Goal: Task Accomplishment & Management: Manage account settings

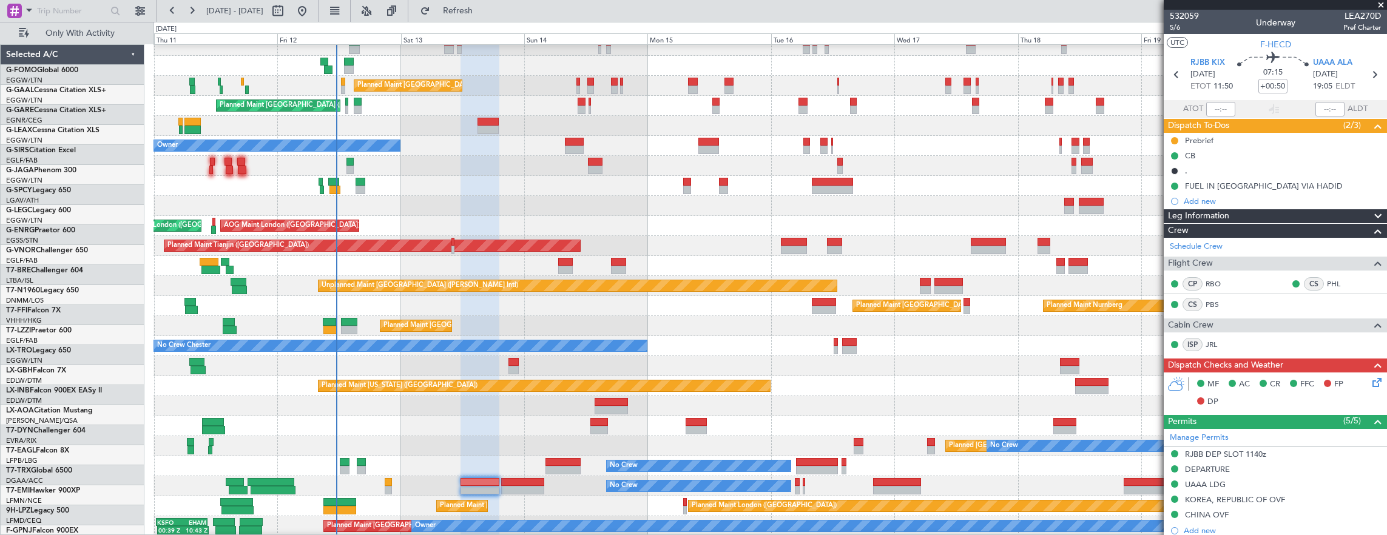
scroll to position [69, 0]
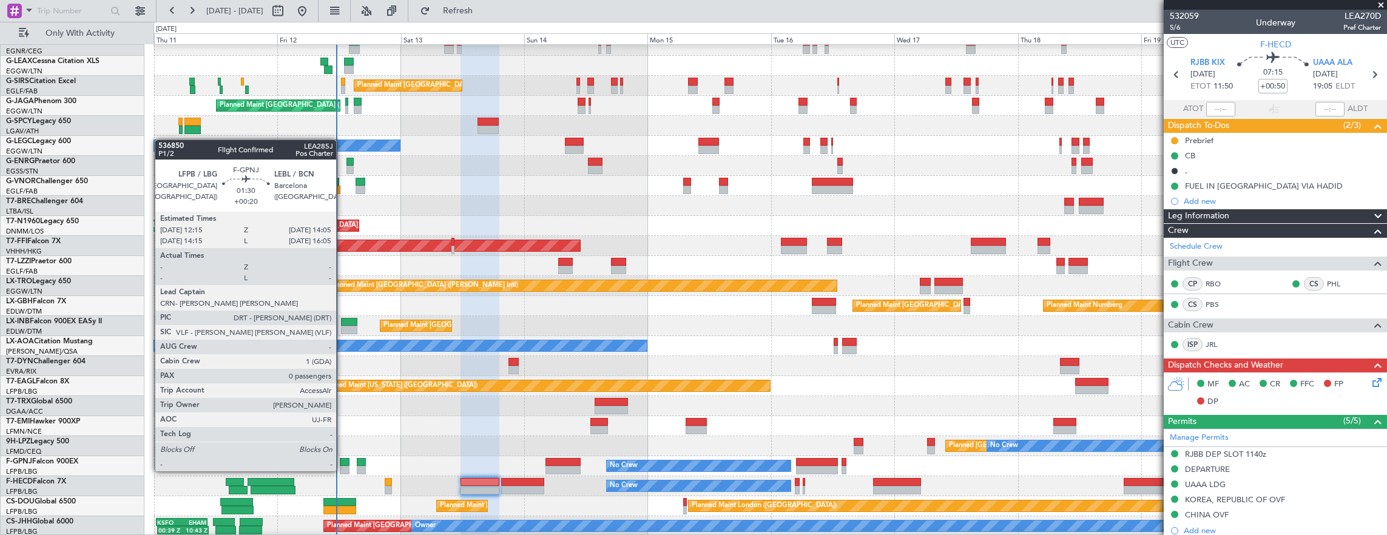
click at [342, 459] on div at bounding box center [345, 462] width 10 height 8
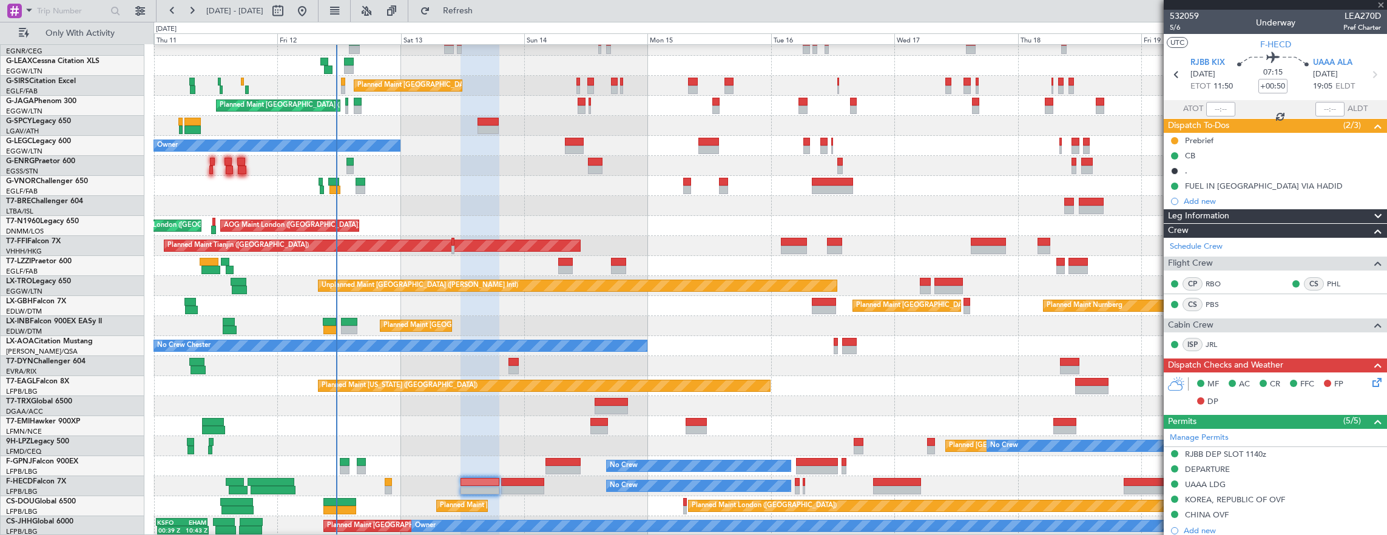
type input "+00:20"
type input "0"
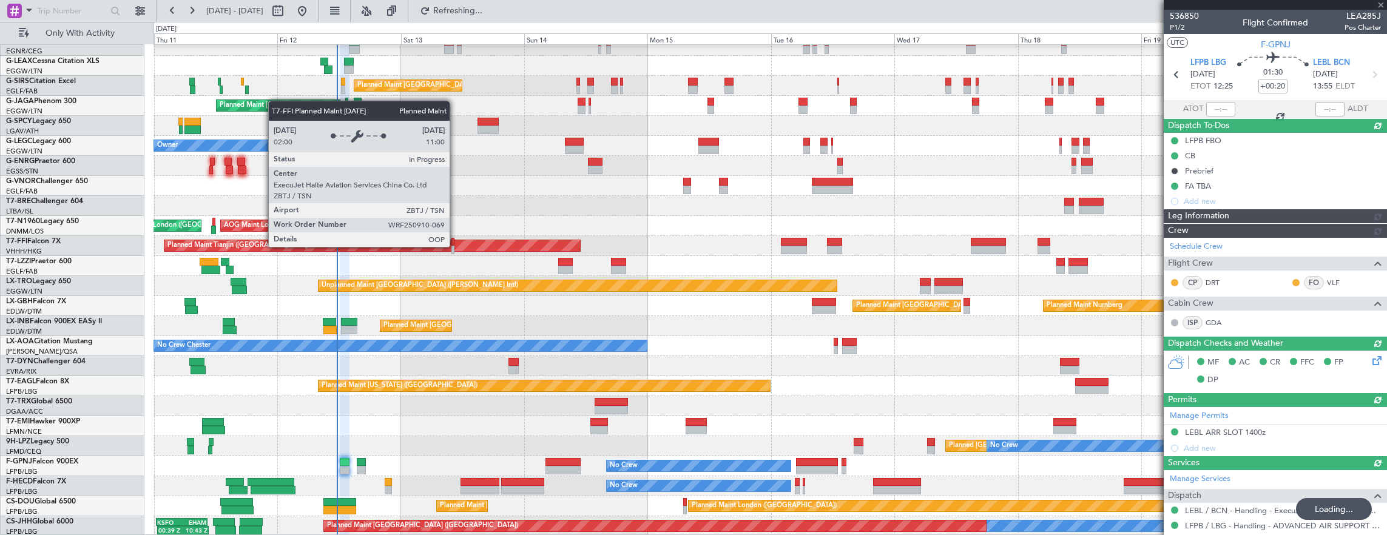
click at [453, 245] on div at bounding box center [452, 242] width 3 height 8
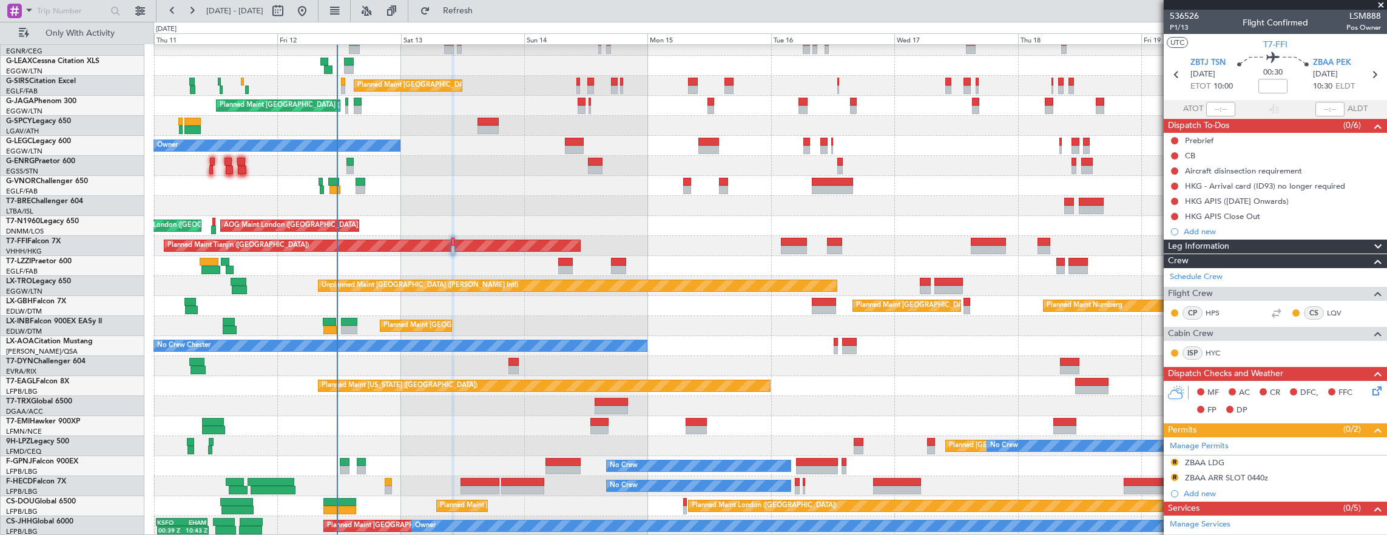
scroll to position [0, 0]
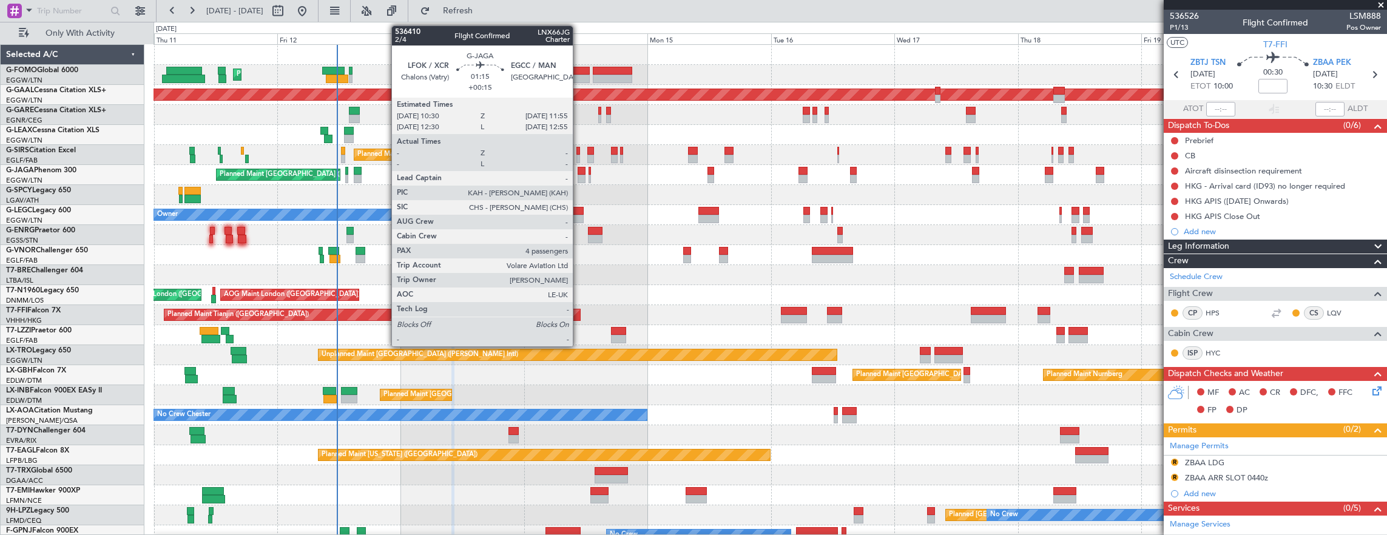
click at [579, 172] on div at bounding box center [582, 171] width 8 height 8
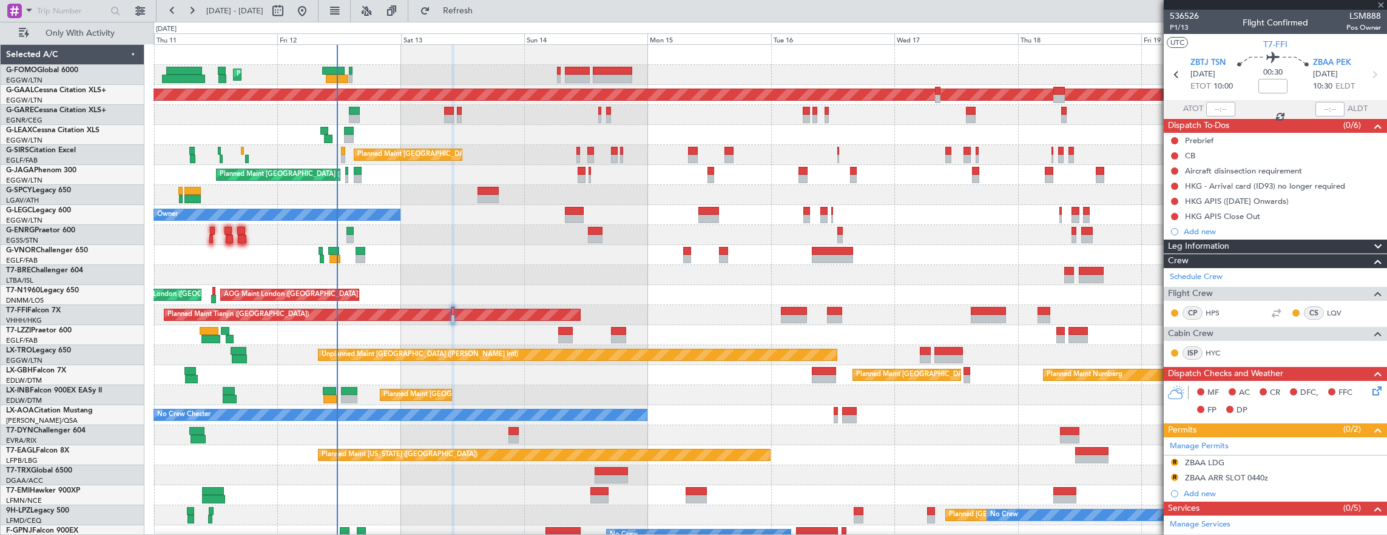
type input "+00:15"
type input "4"
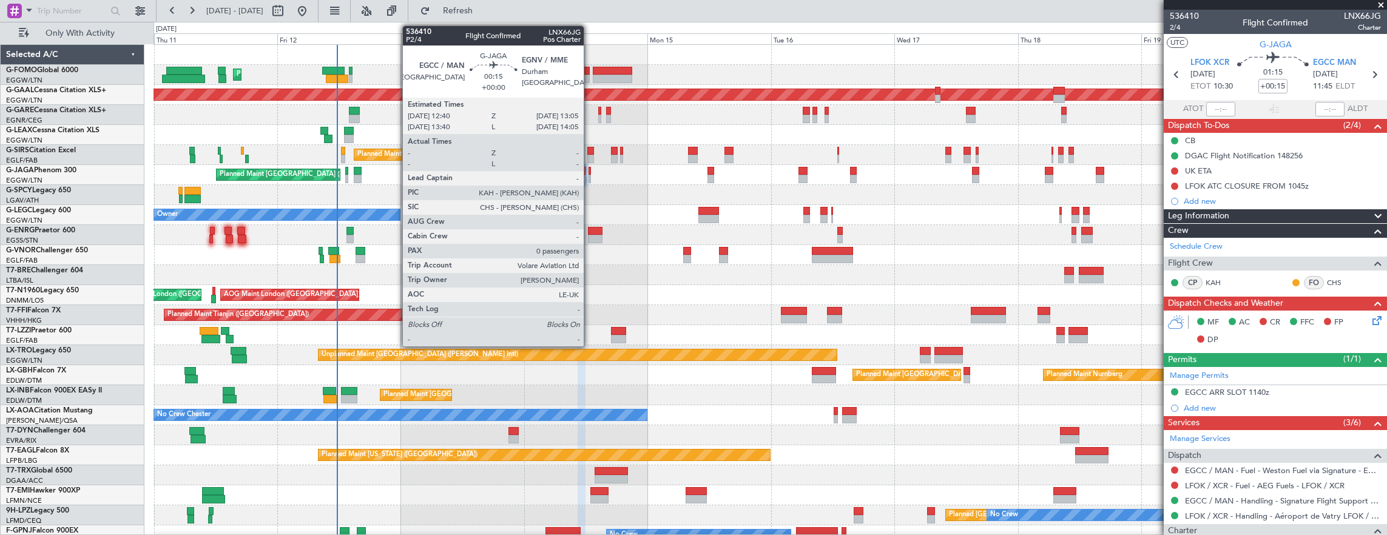
click at [590, 175] on div at bounding box center [590, 179] width 2 height 8
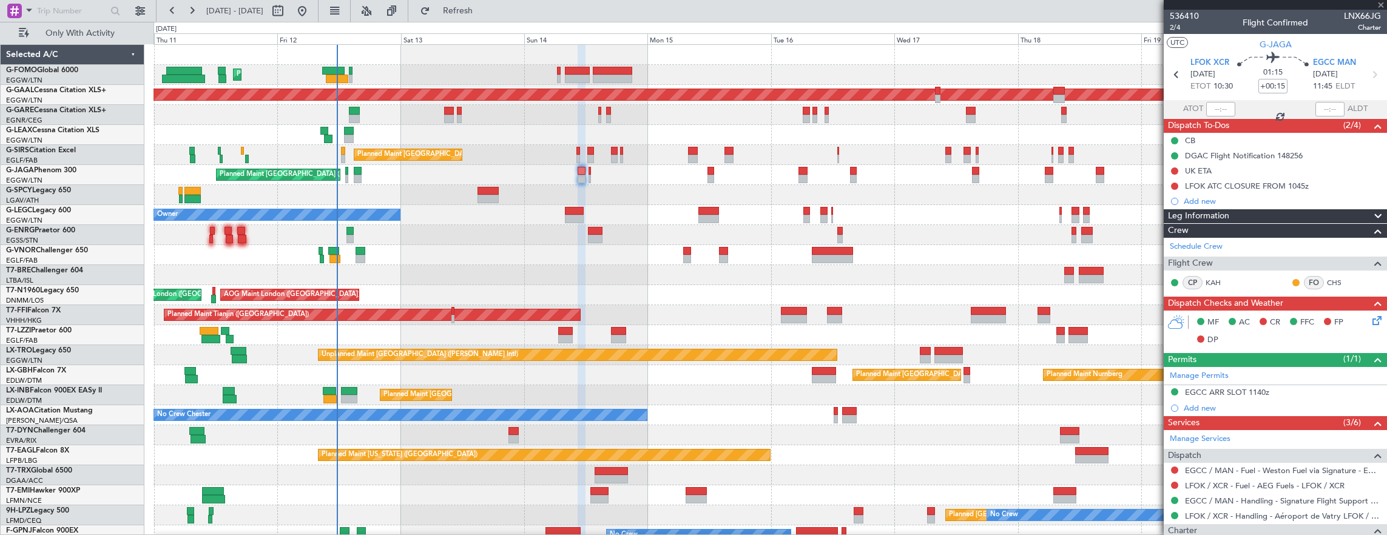
type input "0"
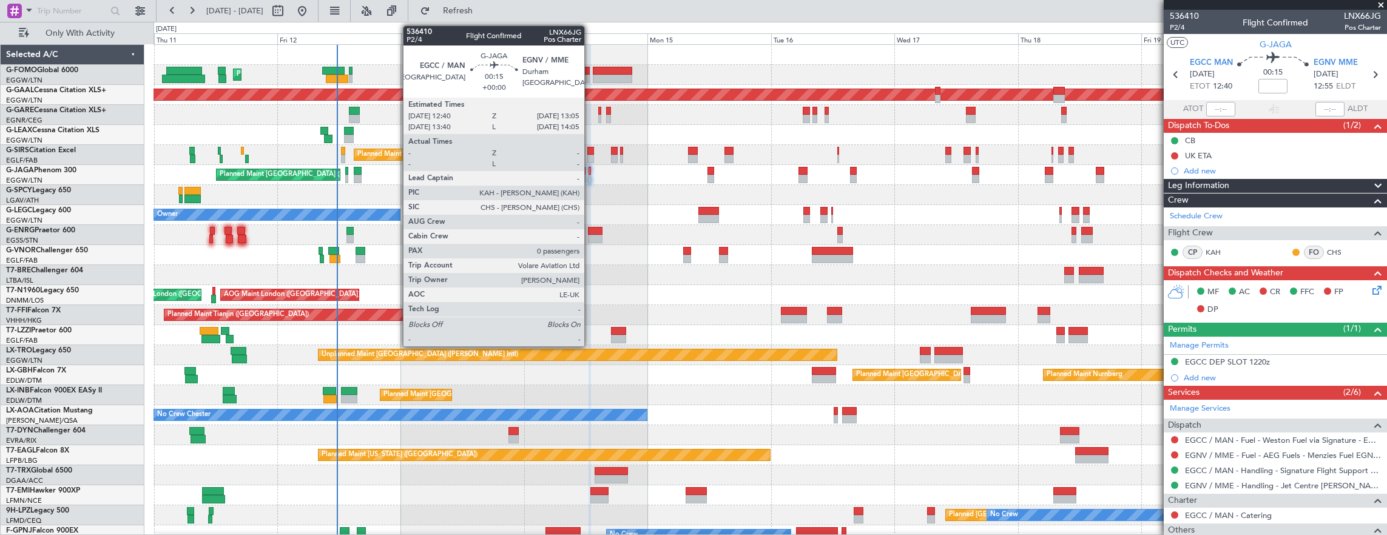
click at [590, 177] on div at bounding box center [590, 179] width 2 height 8
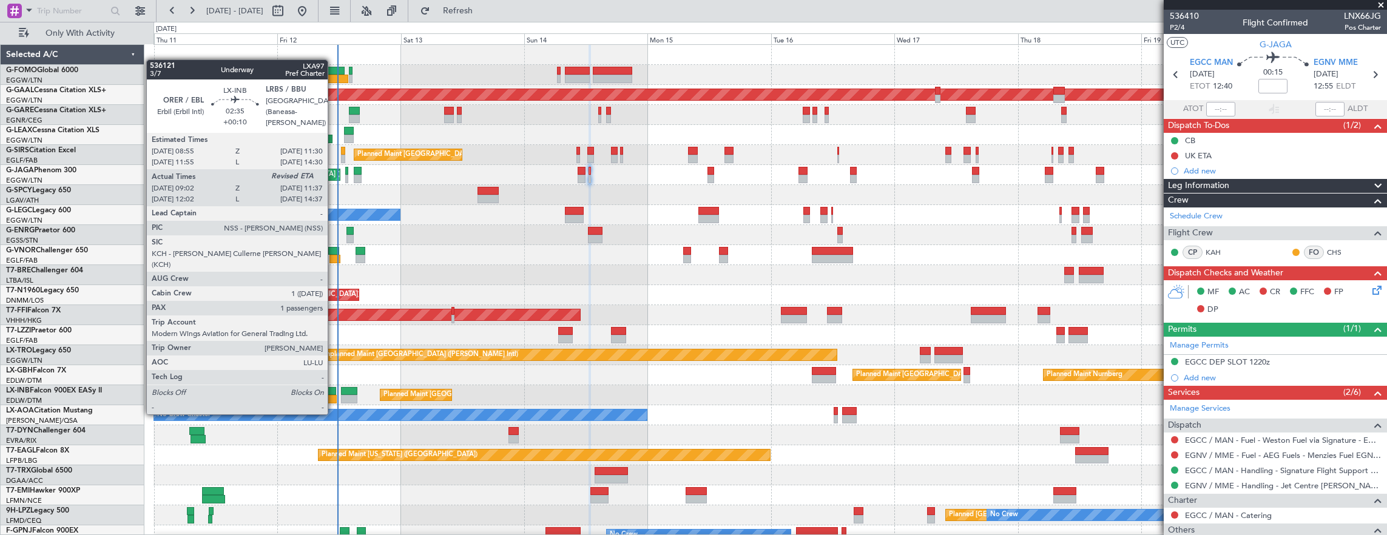
click at [334, 391] on div at bounding box center [329, 391] width 13 height 8
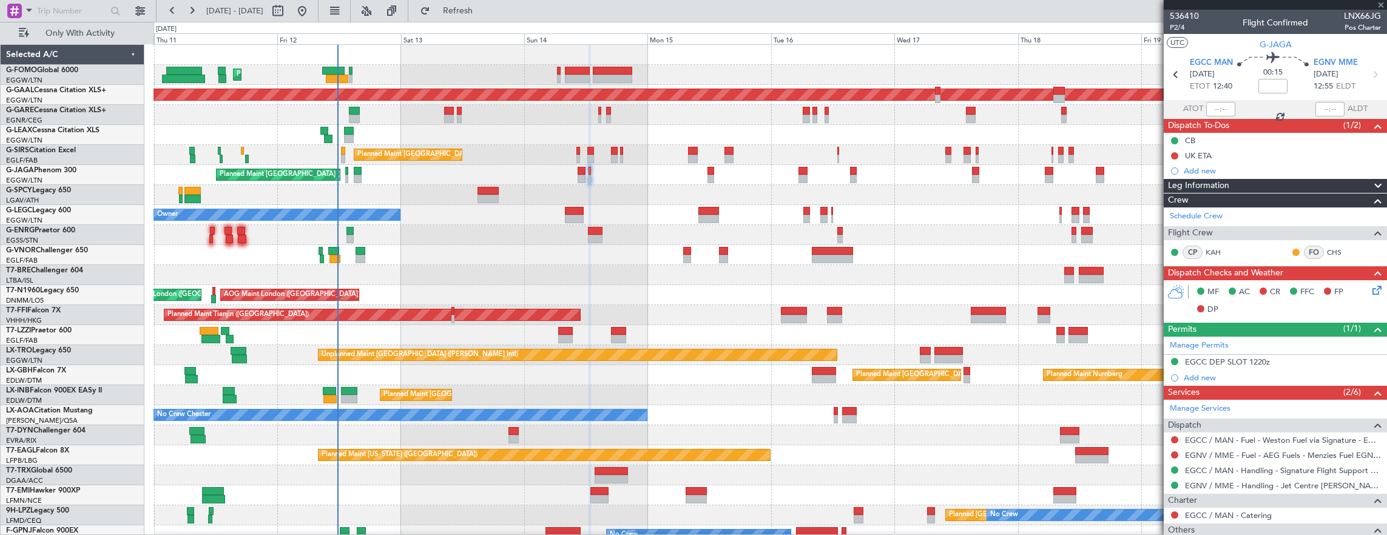
type input "+00:10"
type input "09:02"
type input "1"
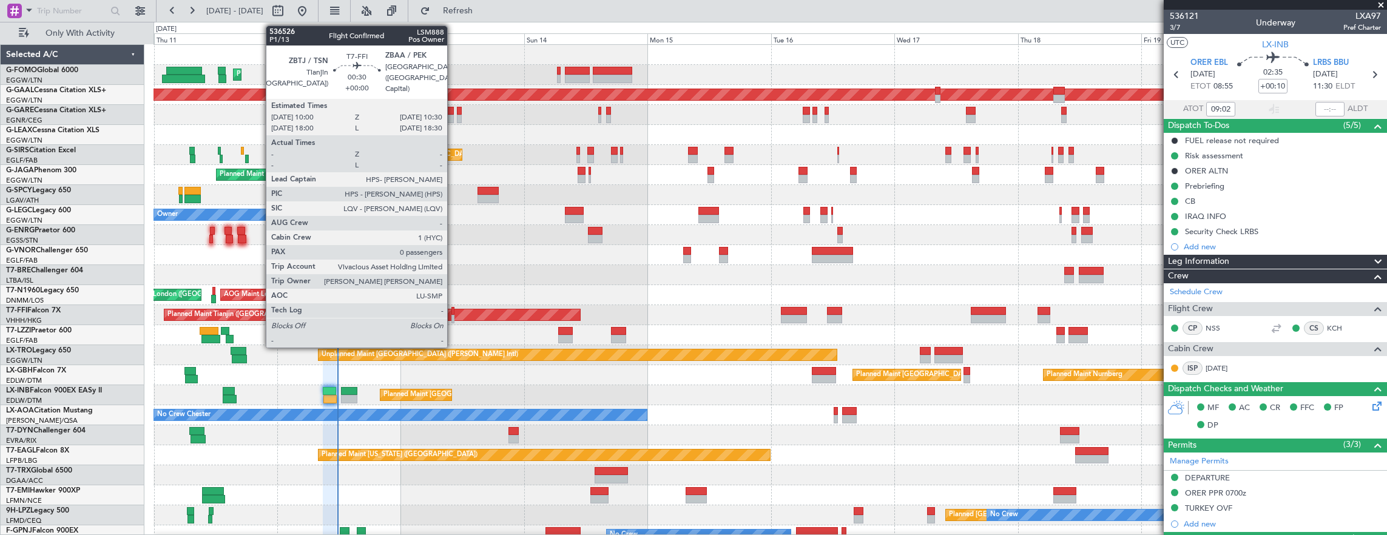
click at [453, 315] on div at bounding box center [452, 319] width 3 height 8
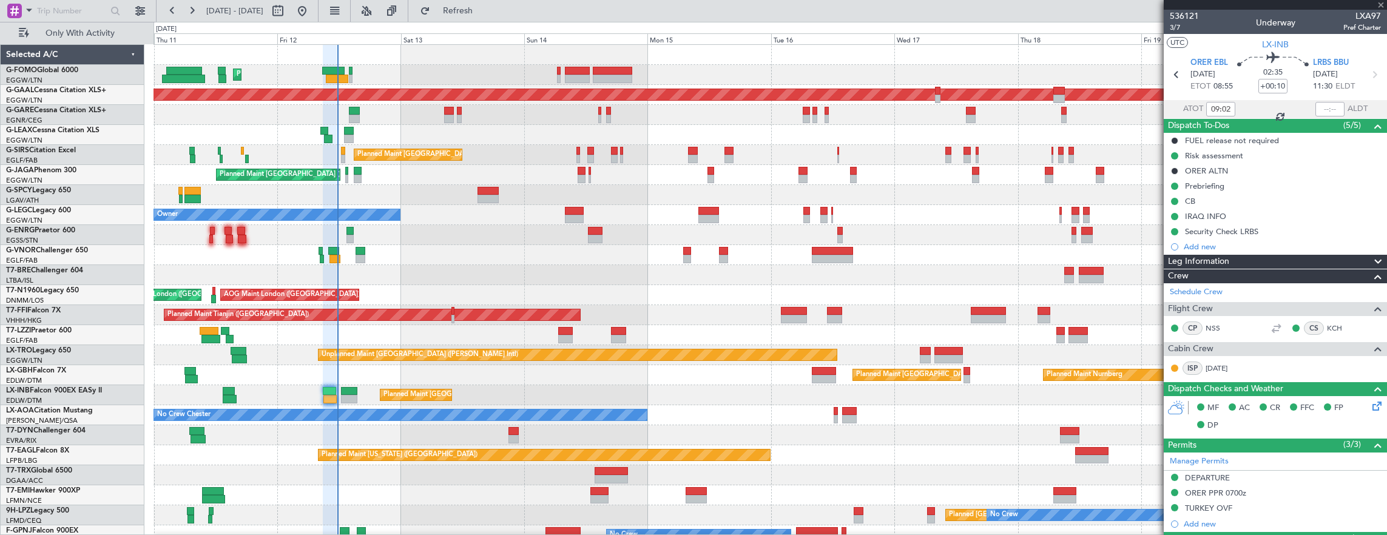
type input "0"
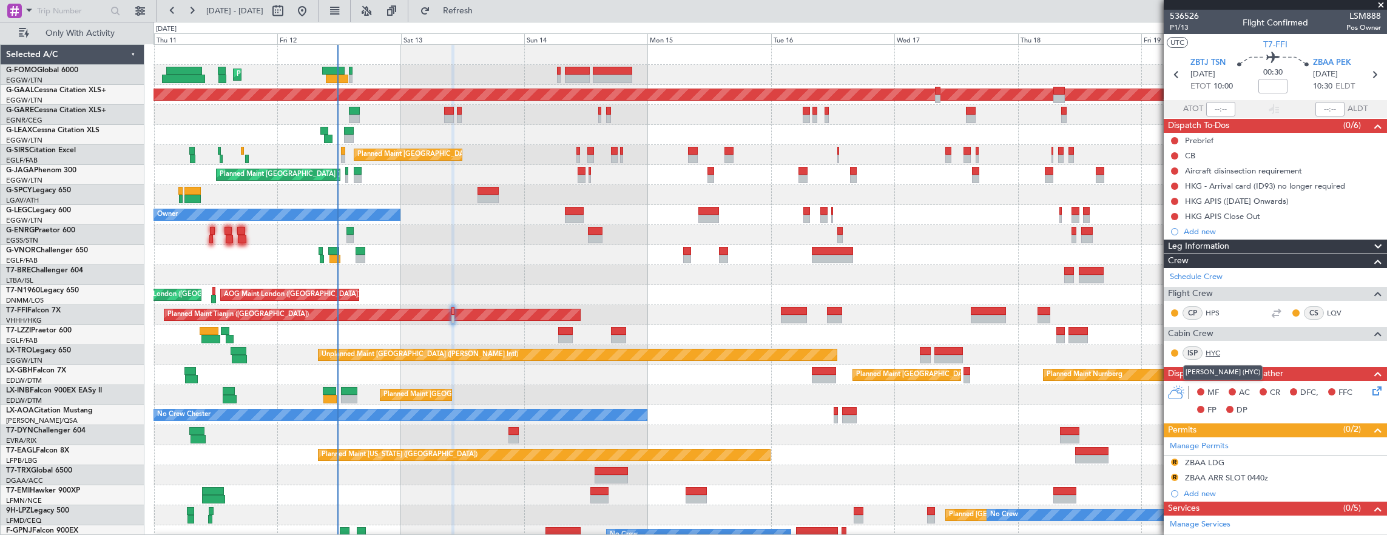
click at [1212, 350] on link "HYC" at bounding box center [1219, 353] width 27 height 11
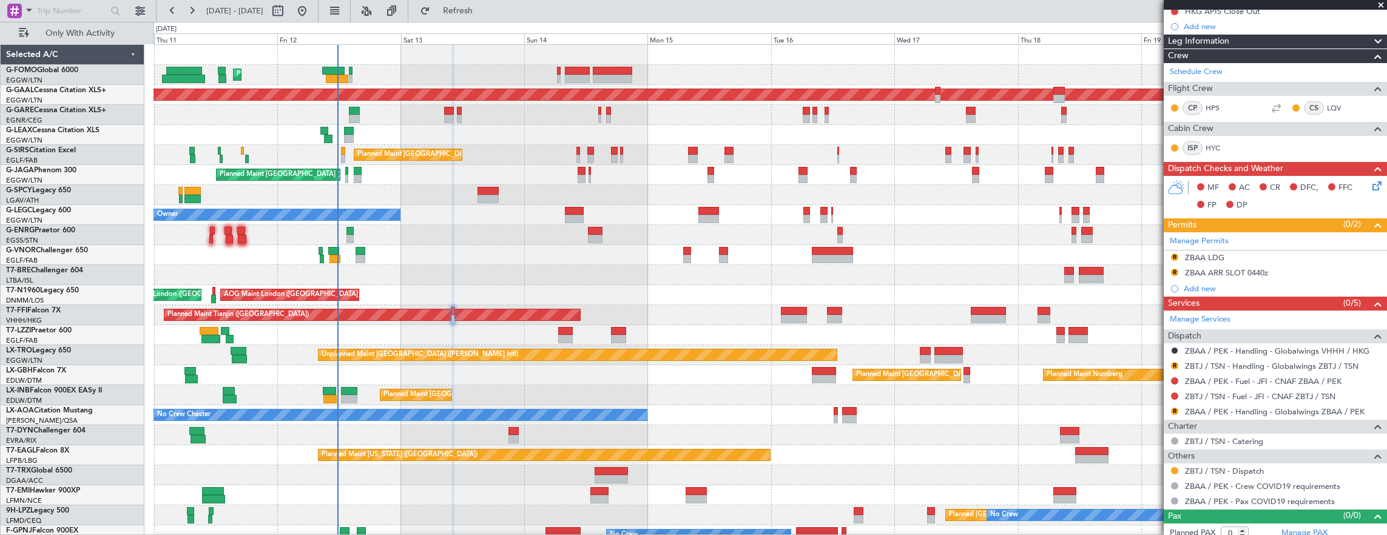
scroll to position [210, 0]
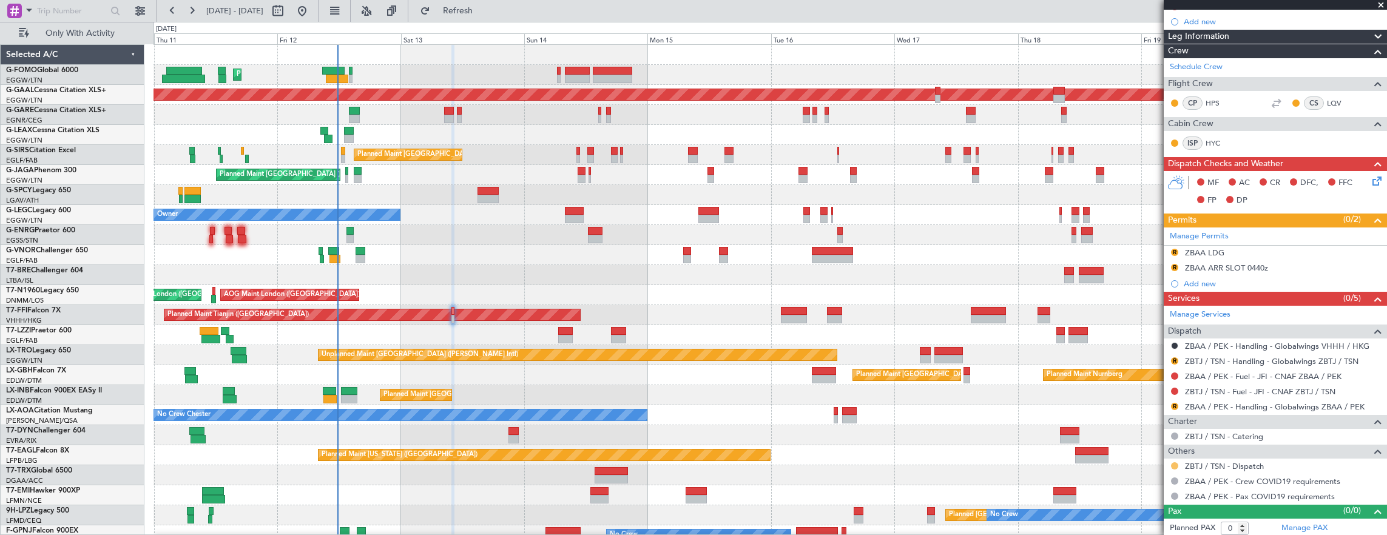
click at [1171, 464] on button at bounding box center [1174, 465] width 7 height 7
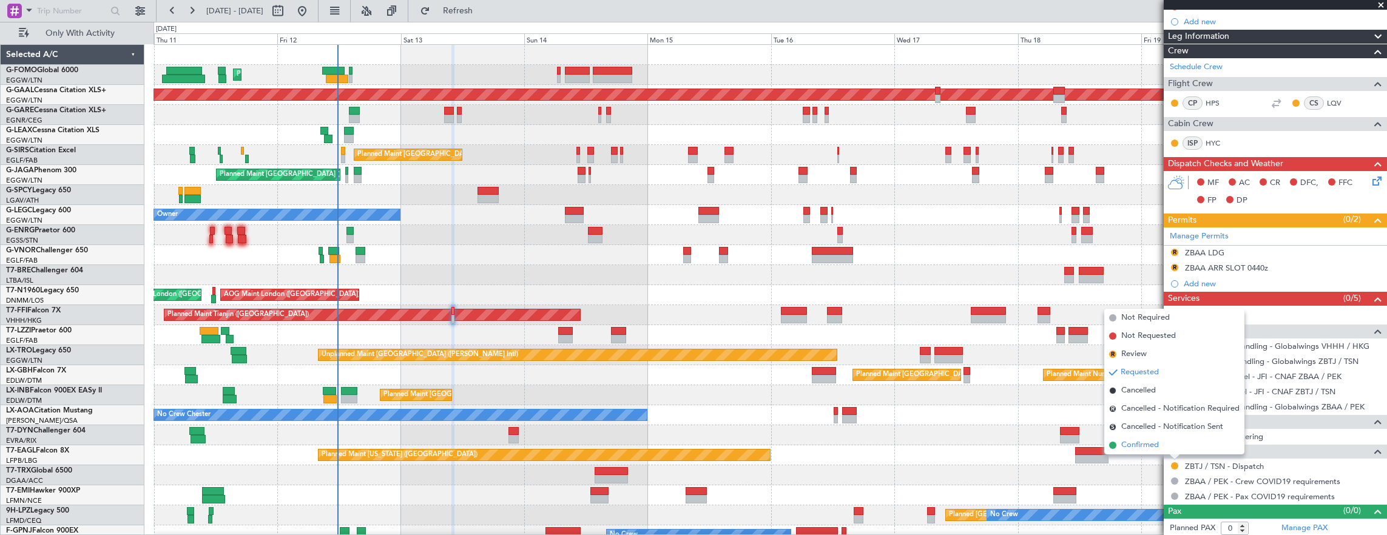
click at [1166, 445] on li "Confirmed" at bounding box center [1174, 445] width 140 height 18
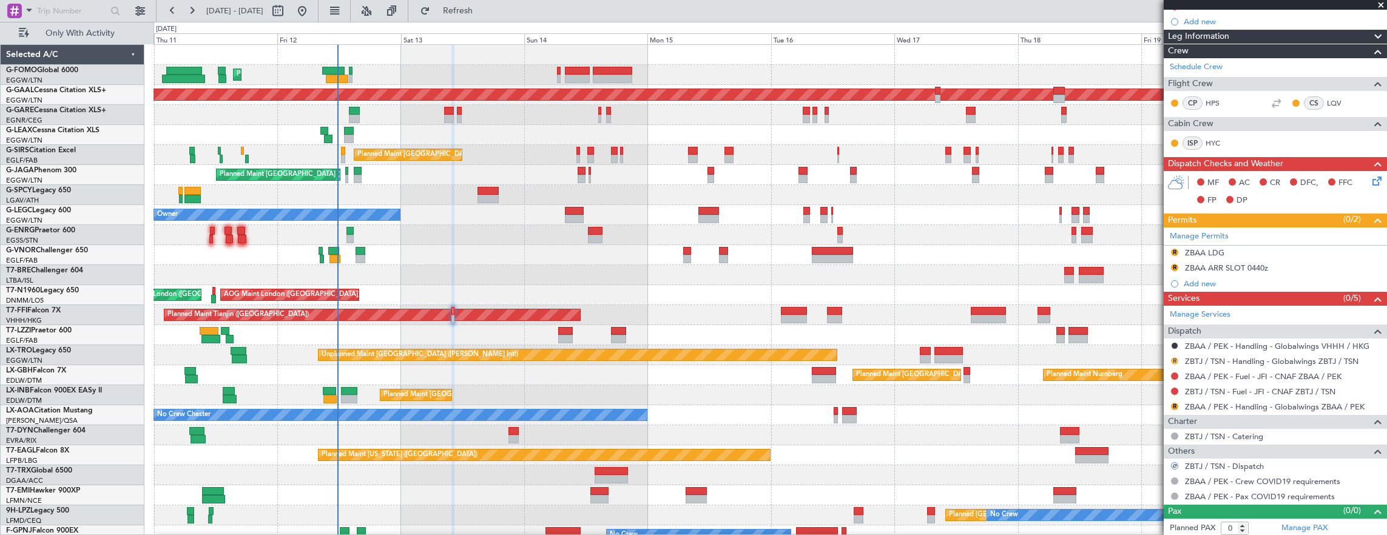
click at [1177, 357] on button "R" at bounding box center [1174, 360] width 7 height 7
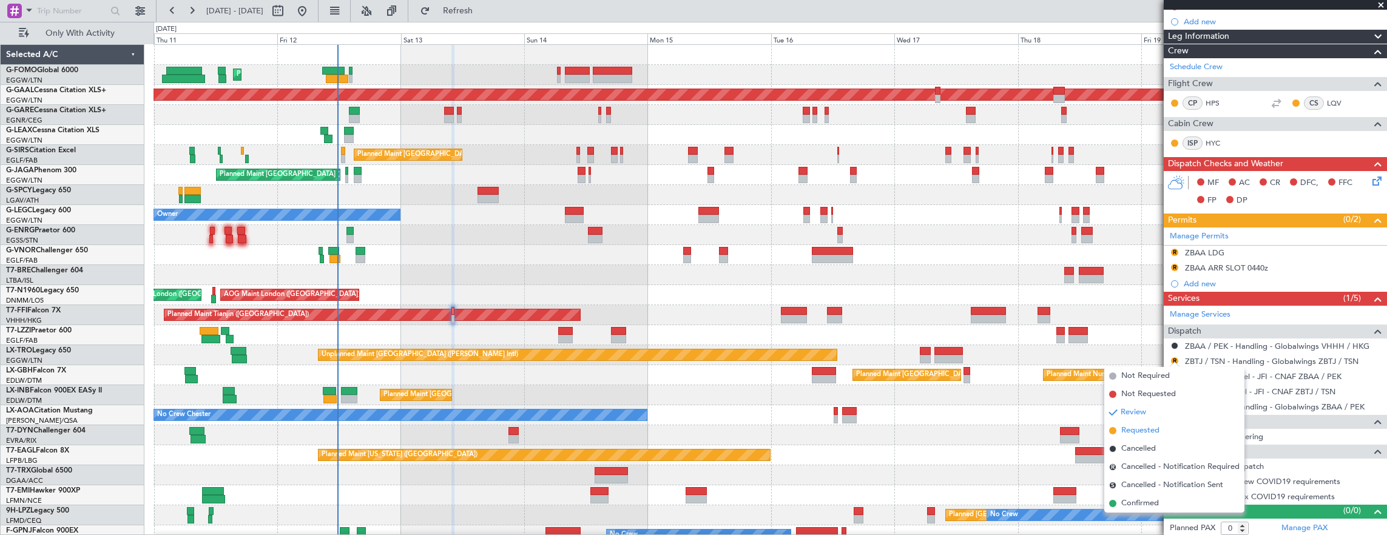
click at [1127, 430] on span "Requested" at bounding box center [1140, 431] width 38 height 12
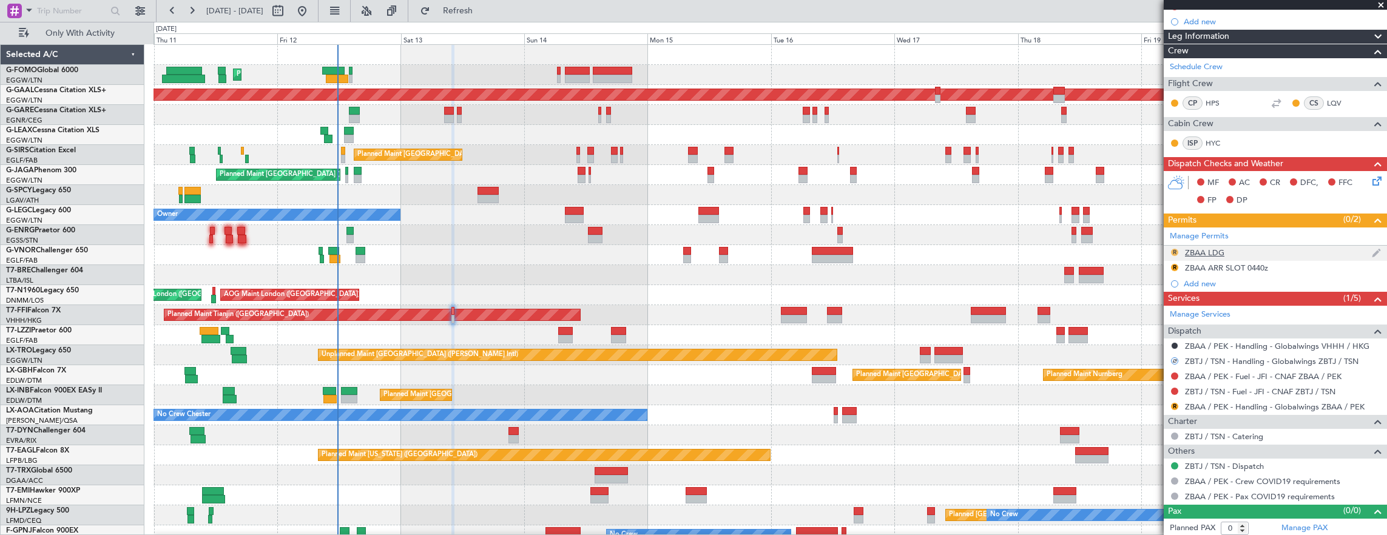
click at [1176, 250] on button "R" at bounding box center [1174, 252] width 7 height 7
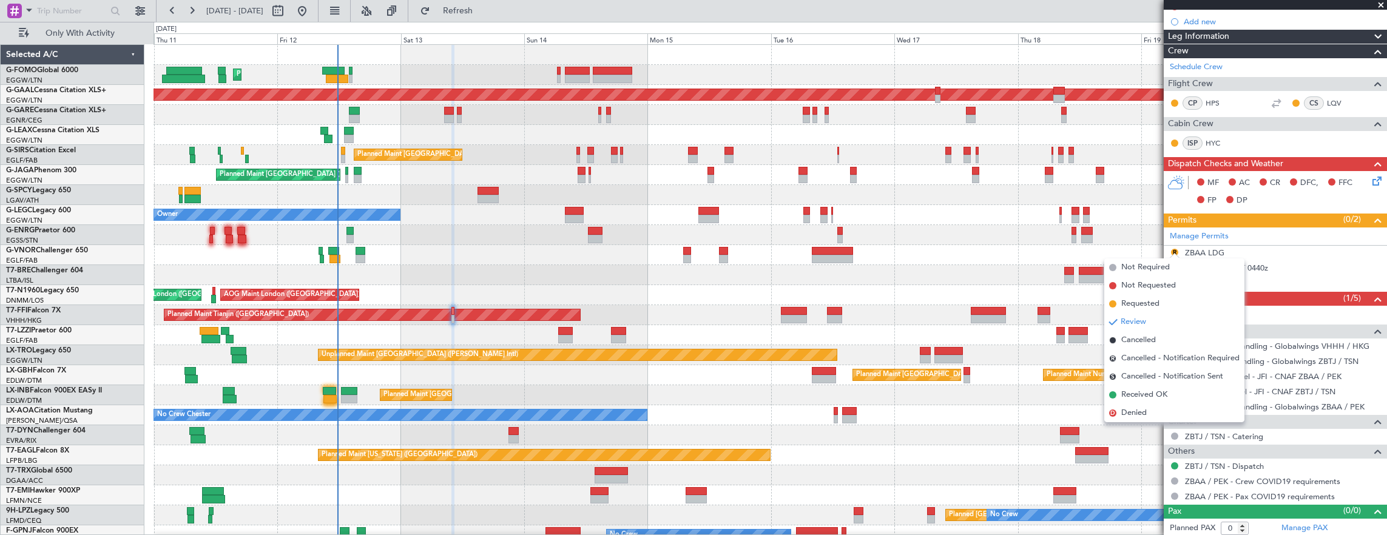
click at [1166, 303] on li "Requested" at bounding box center [1174, 304] width 140 height 18
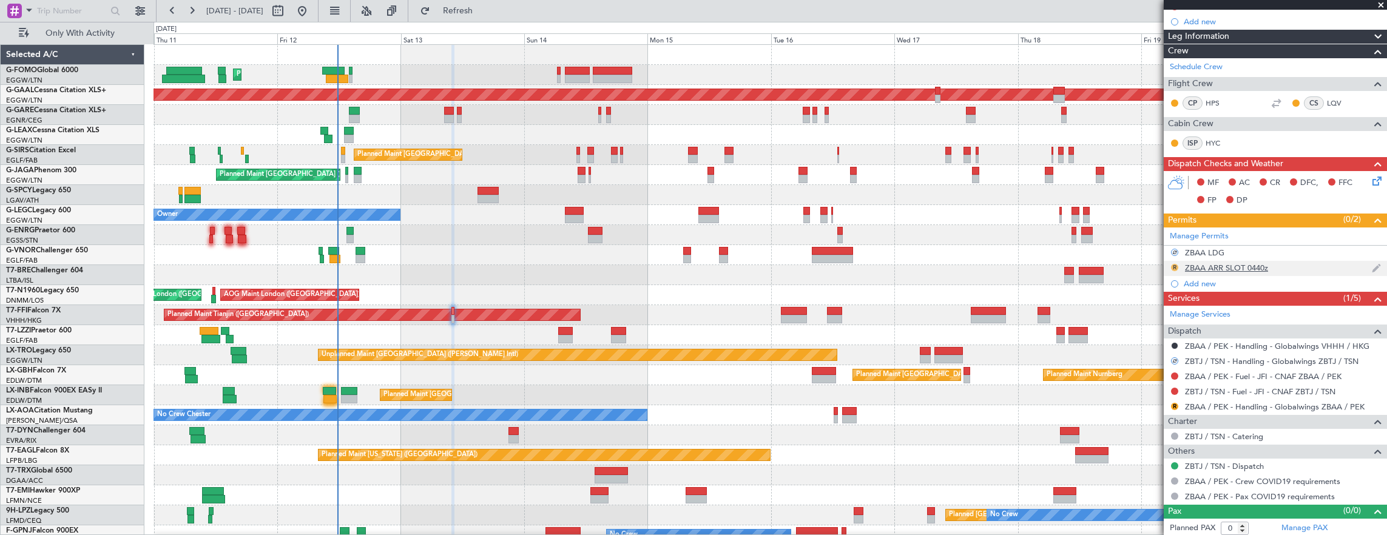
click at [1172, 264] on button "R" at bounding box center [1174, 267] width 7 height 7
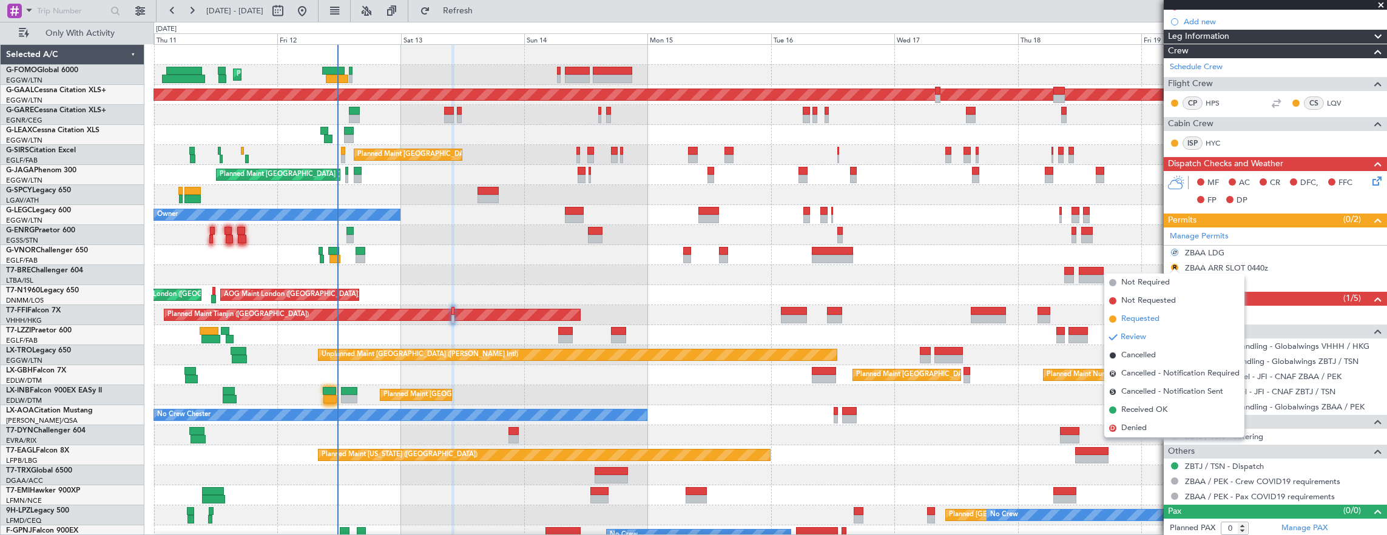
click at [1164, 317] on li "Requested" at bounding box center [1174, 319] width 140 height 18
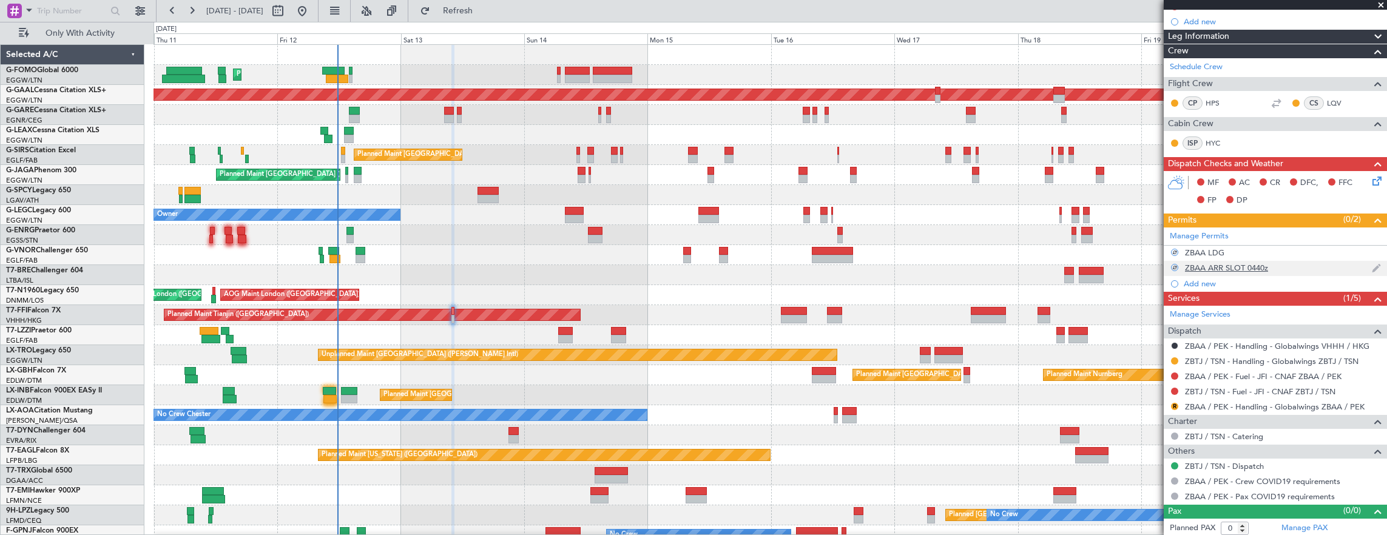
click at [1291, 268] on div "ZBAA ARR SLOT 0440z" at bounding box center [1275, 268] width 223 height 15
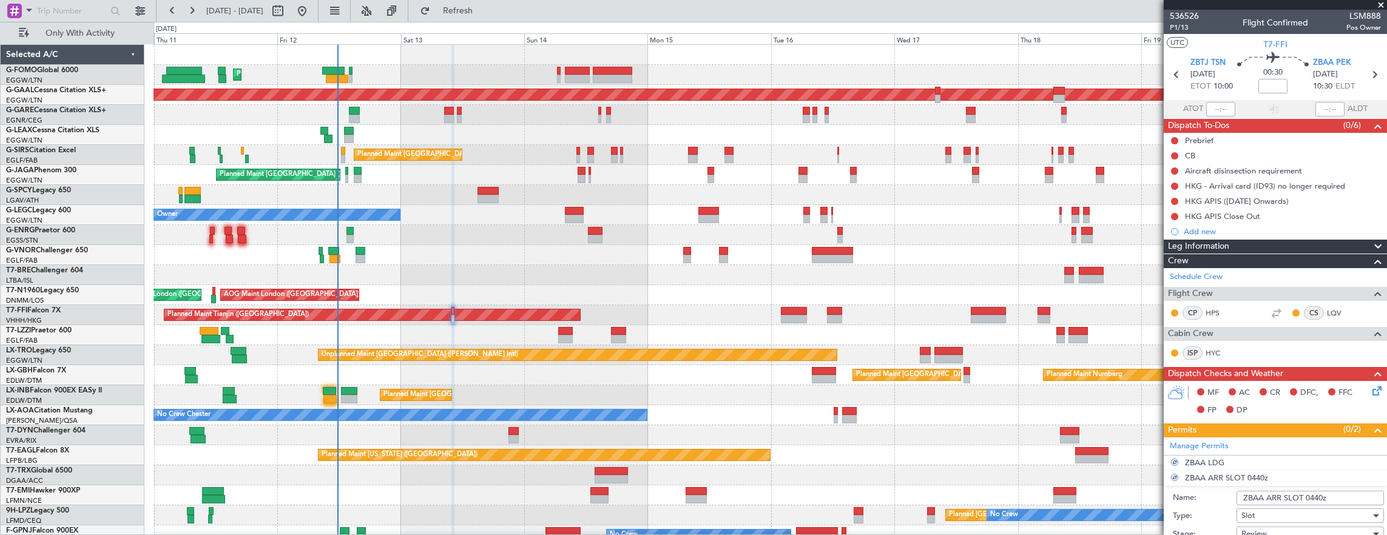
scroll to position [243, 0]
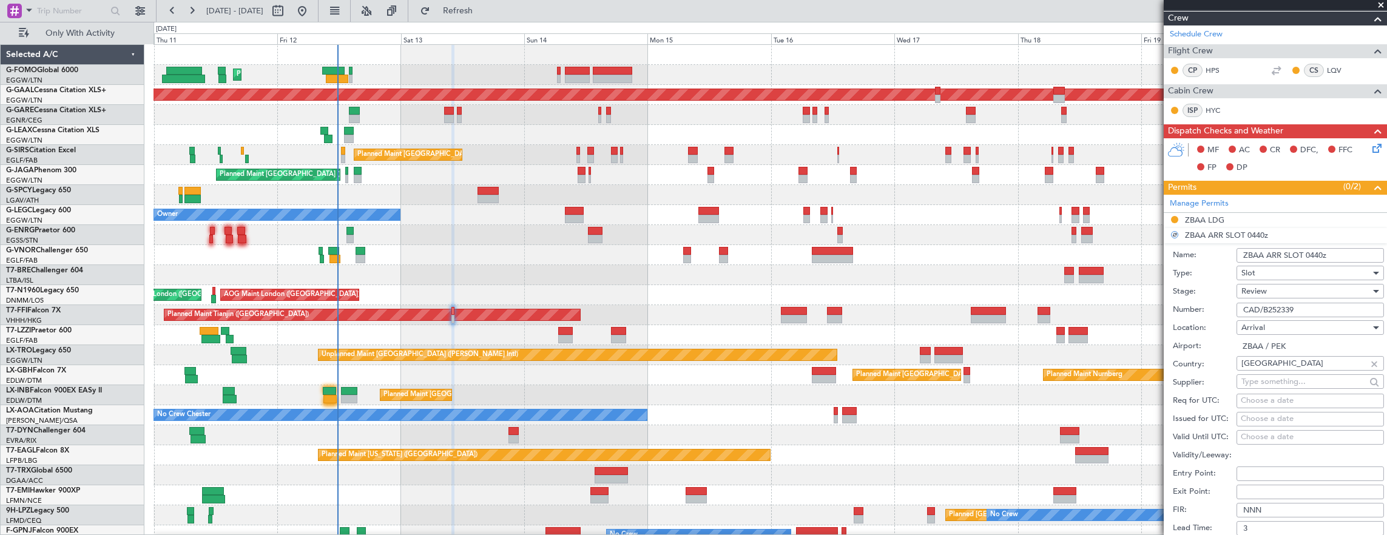
click at [1311, 255] on input "ZBAA ARR SLOT 0440z" at bounding box center [1310, 255] width 147 height 15
type input "ZBAA ARR SLOT 140z"
click at [1317, 252] on input "ZBAA ARR SLOT 1040z" at bounding box center [1310, 255] width 147 height 15
type input "ZBAA ARR SLOT 1030z"
click at [1262, 295] on div "Review" at bounding box center [1305, 291] width 129 height 18
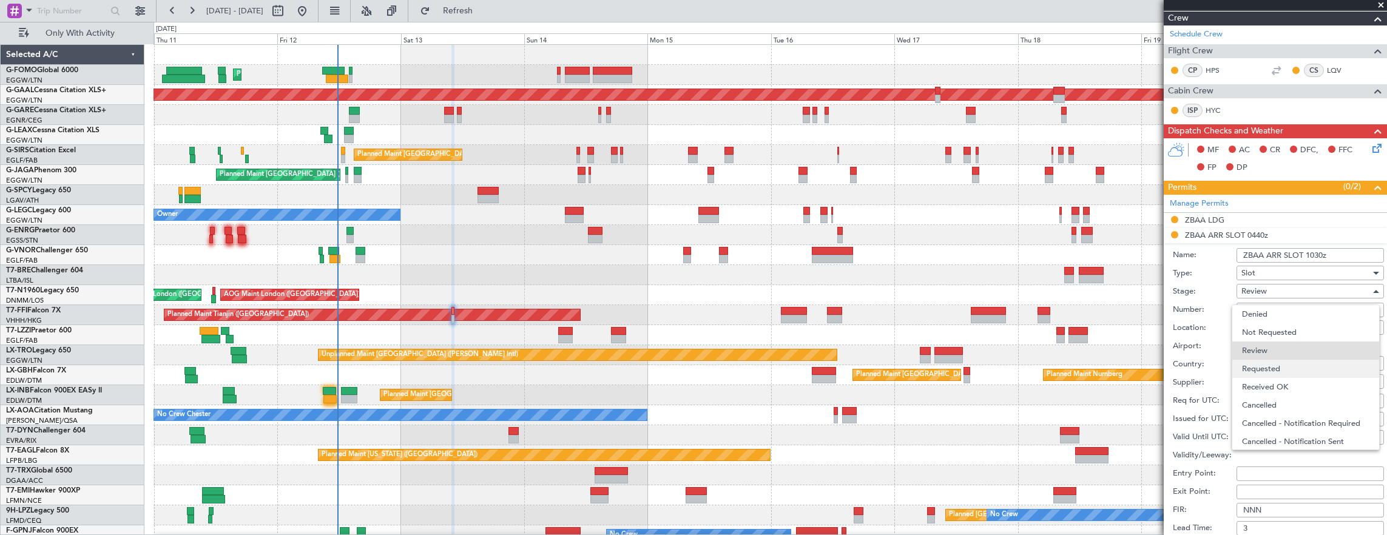
click at [1276, 362] on span "Requested" at bounding box center [1305, 369] width 127 height 18
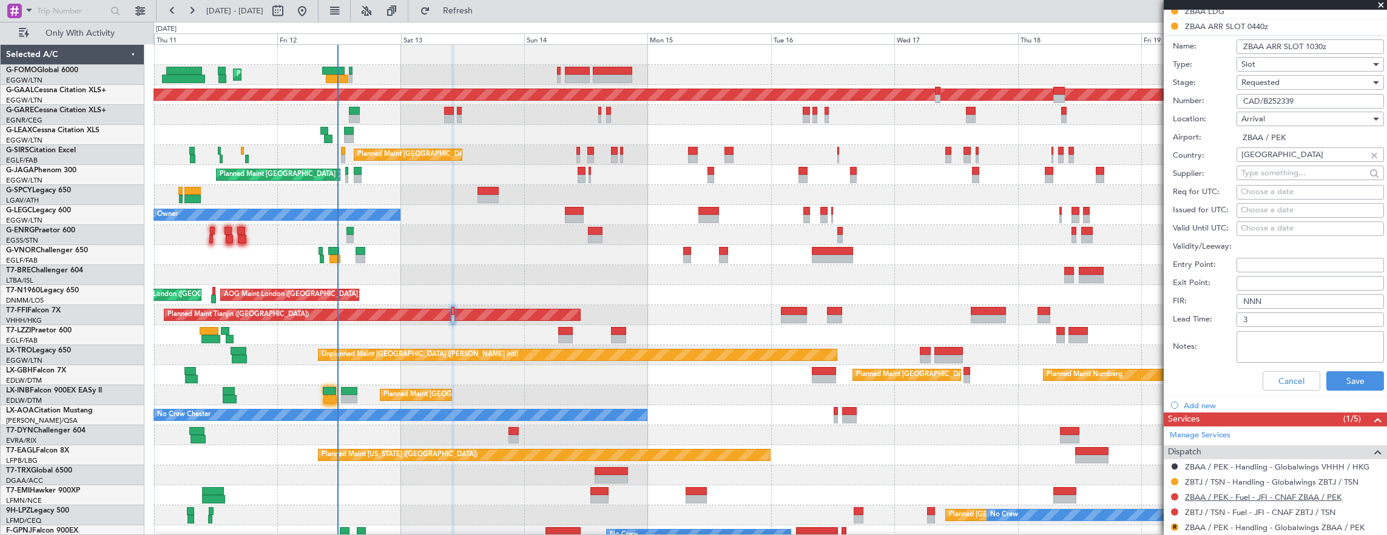
scroll to position [572, 0]
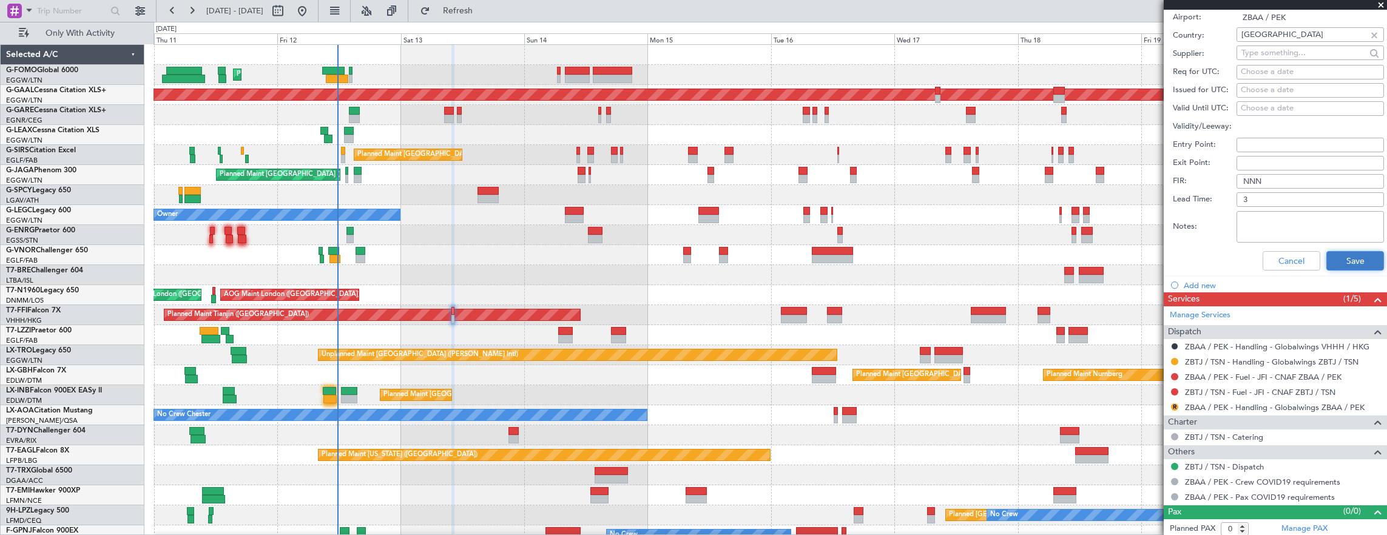
click at [1360, 258] on button "Save" at bounding box center [1355, 260] width 58 height 19
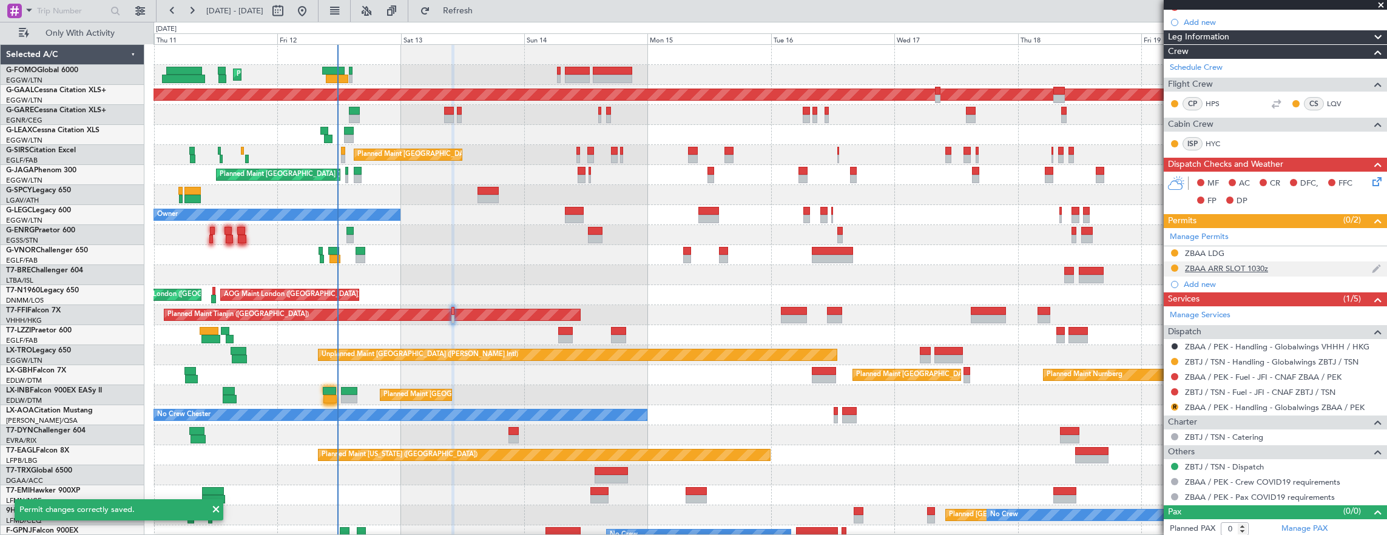
scroll to position [210, 0]
click at [1248, 407] on link "ZBAA / PEK - Handling - Globalwings ZBAA / PEK" at bounding box center [1275, 407] width 180 height 10
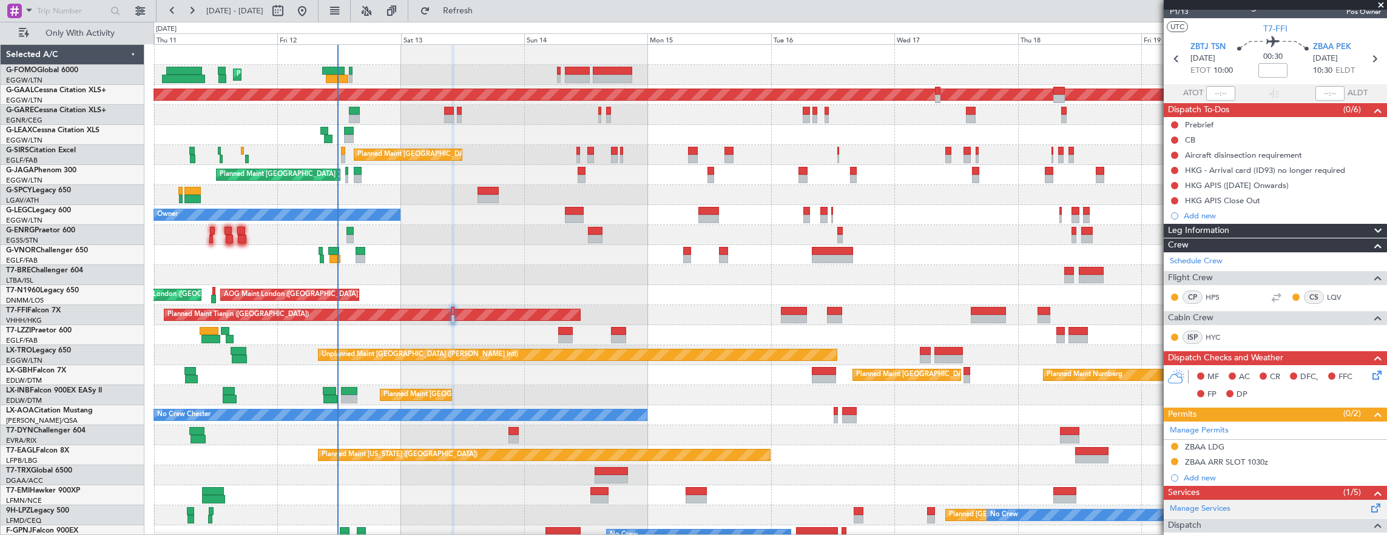
scroll to position [0, 0]
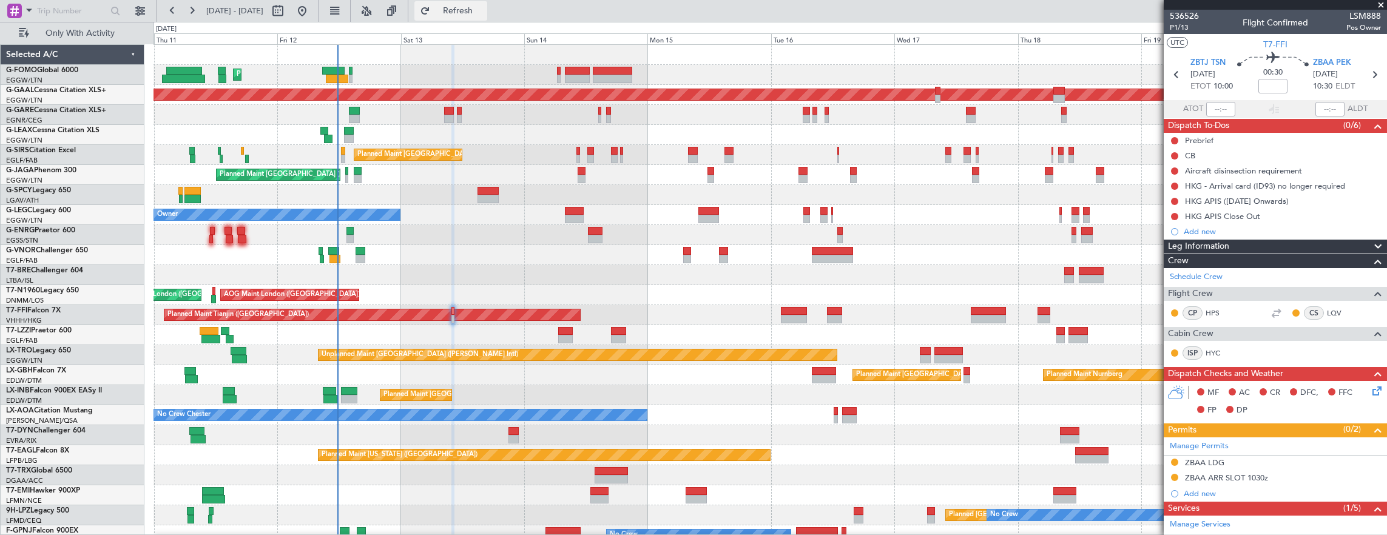
click at [474, 15] on button "Refresh" at bounding box center [450, 10] width 73 height 19
click at [1172, 151] on div at bounding box center [1175, 156] width 10 height 10
click at [1172, 155] on button at bounding box center [1174, 155] width 7 height 7
click at [1176, 206] on span "Completed" at bounding box center [1180, 209] width 40 height 12
click at [1174, 138] on button at bounding box center [1174, 140] width 7 height 7
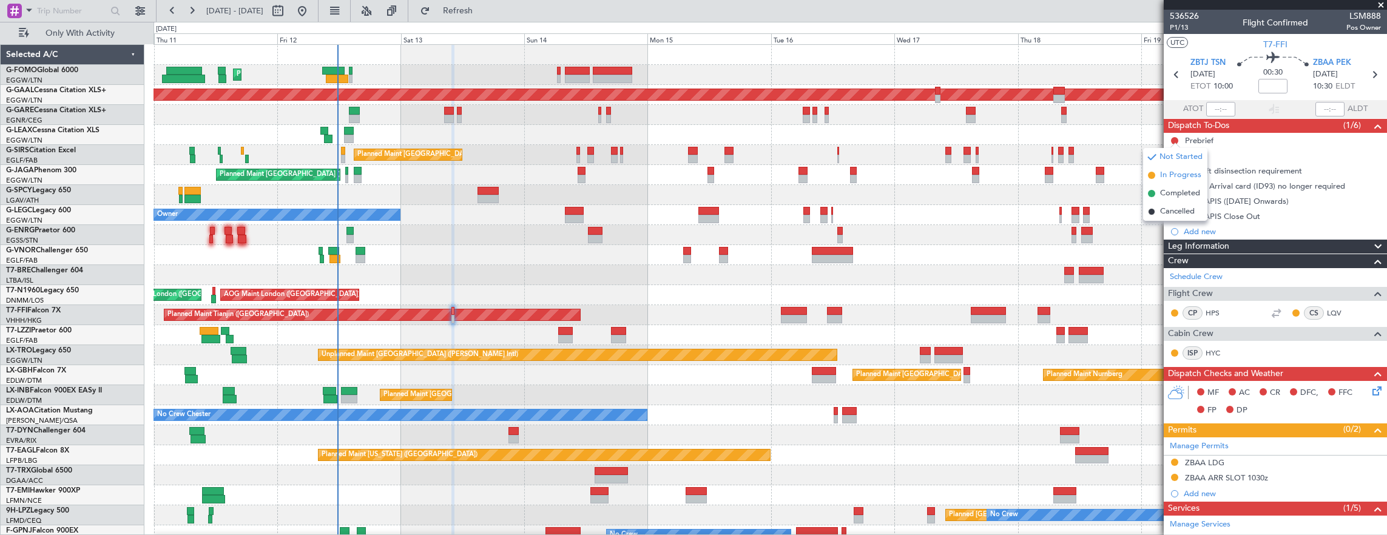
click at [1169, 177] on span "In Progress" at bounding box center [1180, 175] width 41 height 12
click at [1175, 27] on span "P1/13" at bounding box center [1184, 27] width 29 height 10
click at [1177, 30] on mat-tooltip-component "Trip Number" at bounding box center [1184, 38] width 60 height 32
click at [1183, 28] on mat-tooltip-component "Trip Number" at bounding box center [1184, 38] width 60 height 32
click at [1185, 27] on span "P1/13" at bounding box center [1184, 27] width 29 height 10
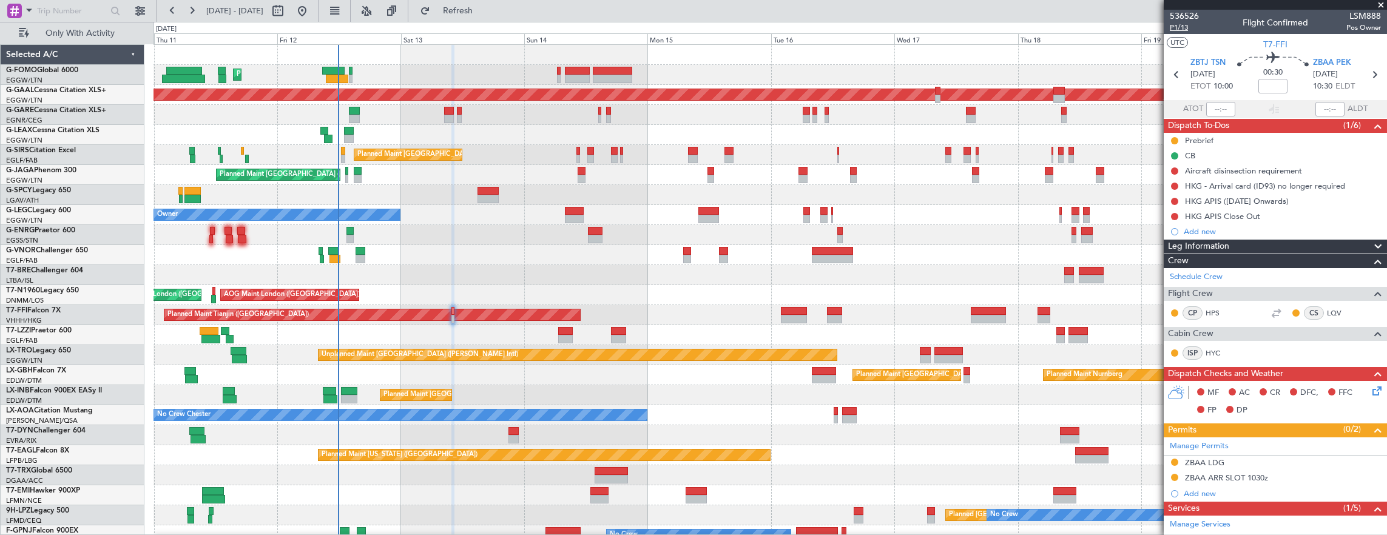
click at [1178, 30] on span "P1/13" at bounding box center [1184, 27] width 29 height 10
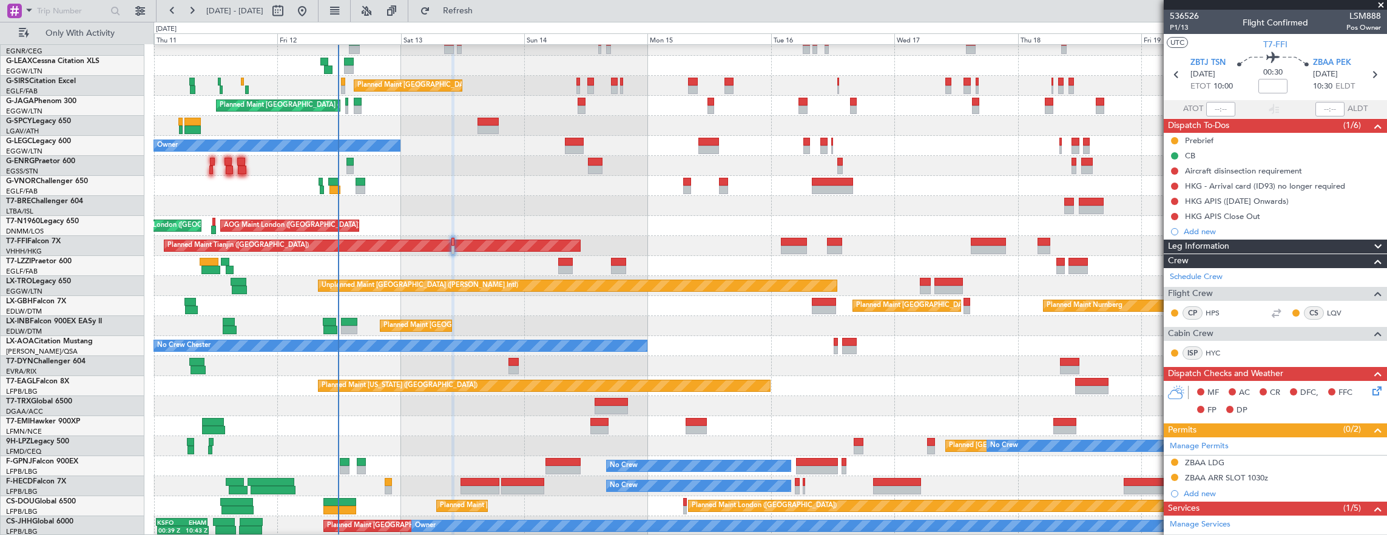
scroll to position [69, 0]
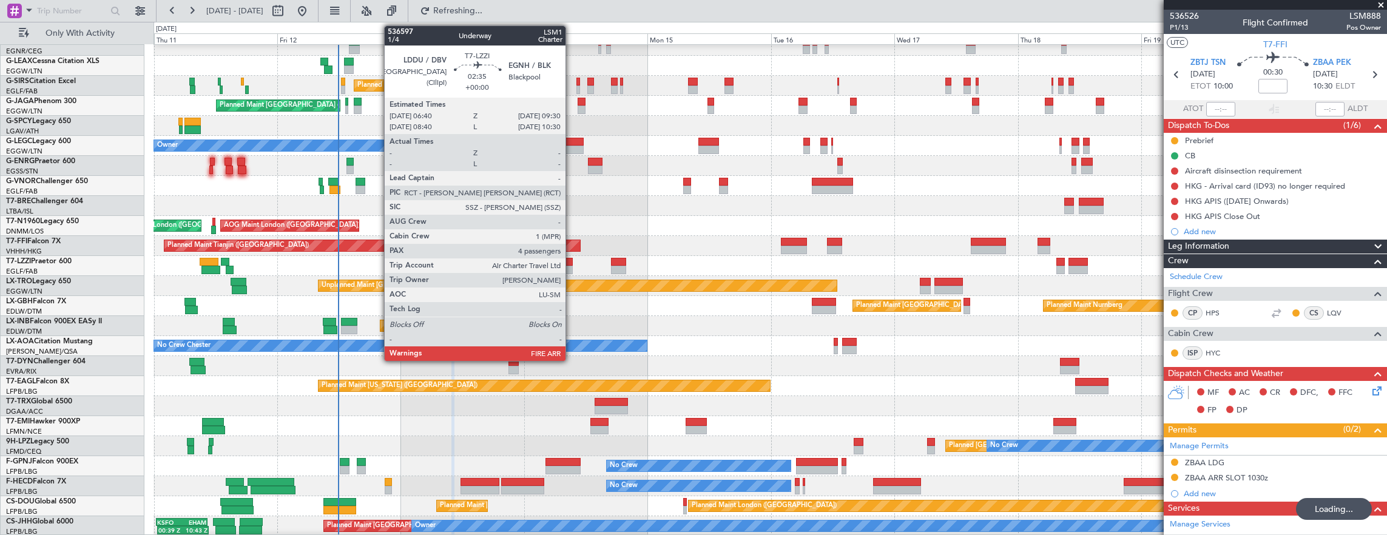
click at [572, 263] on div at bounding box center [565, 262] width 15 height 8
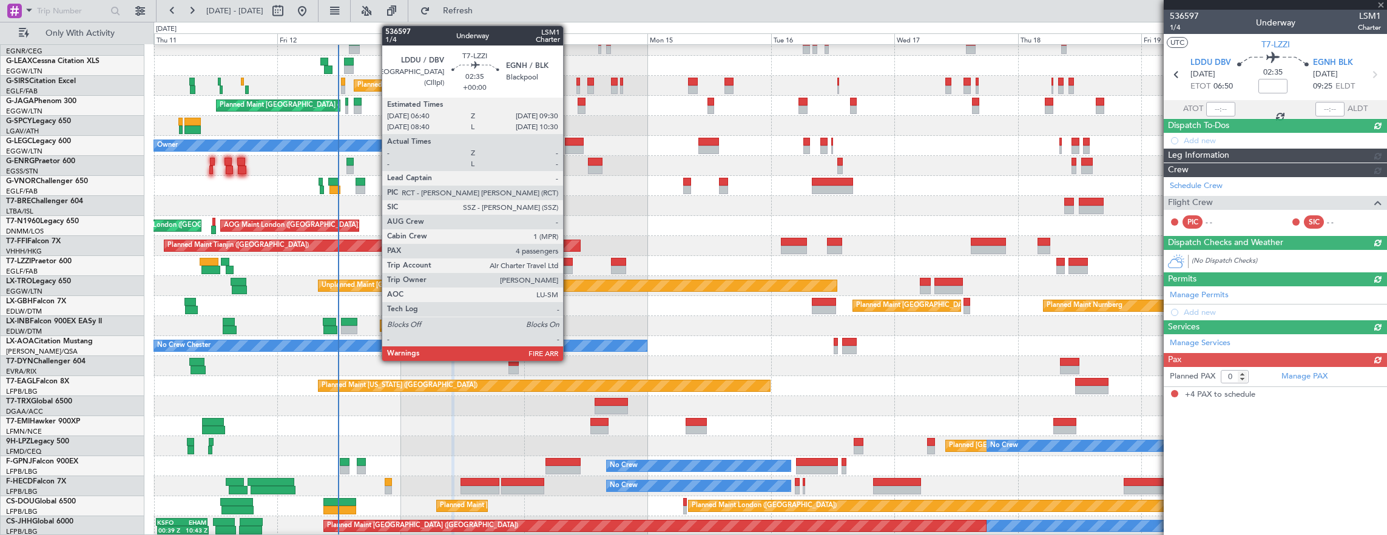
type input "4"
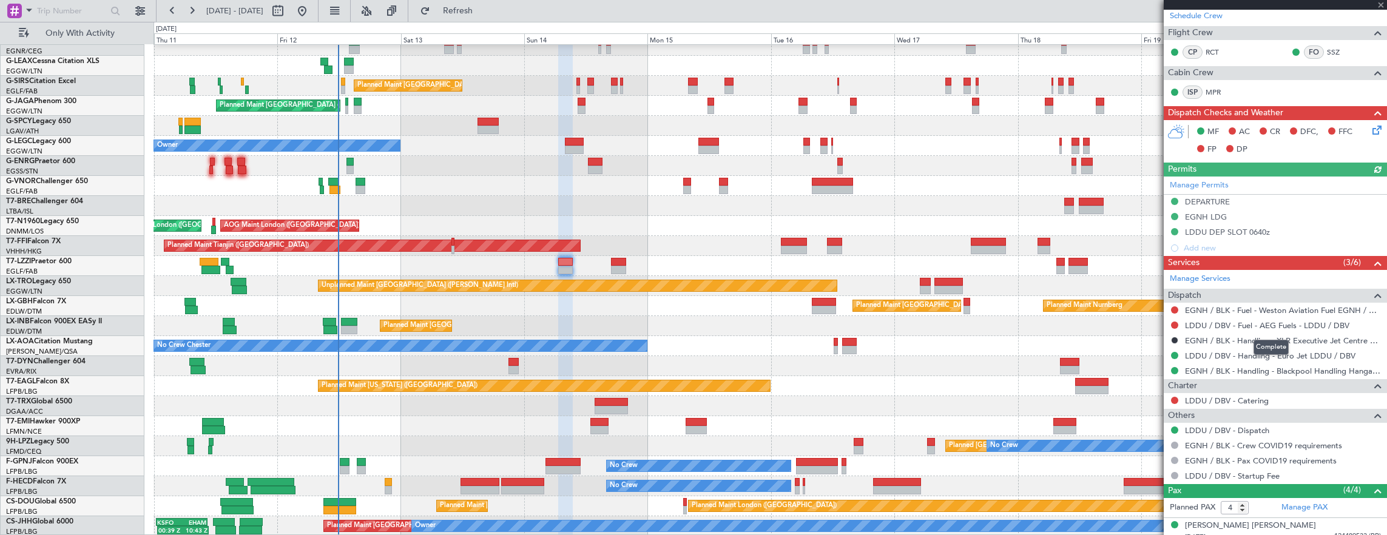
scroll to position [16, 0]
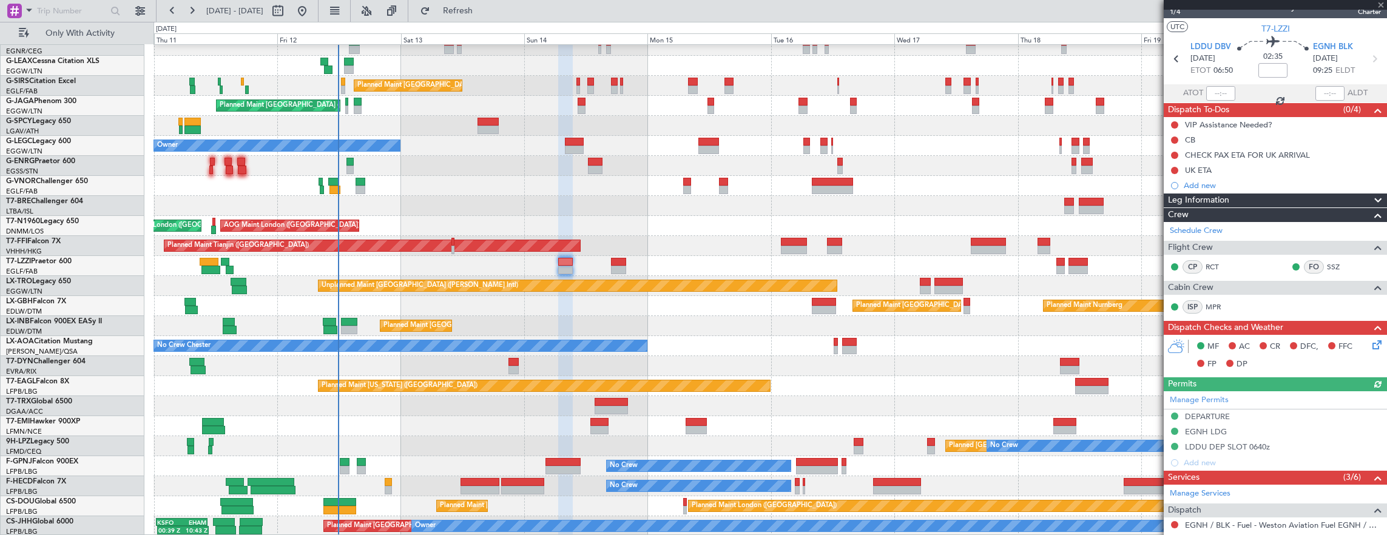
click at [570, 146] on div at bounding box center [574, 150] width 19 height 8
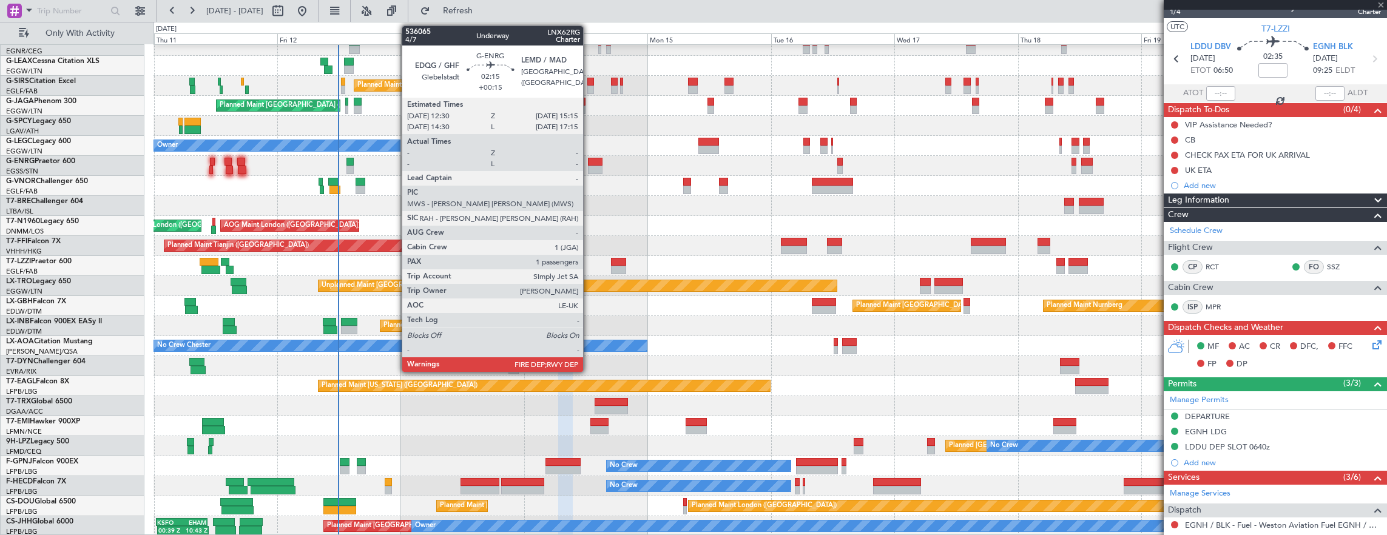
type input "-00:15"
type input "2"
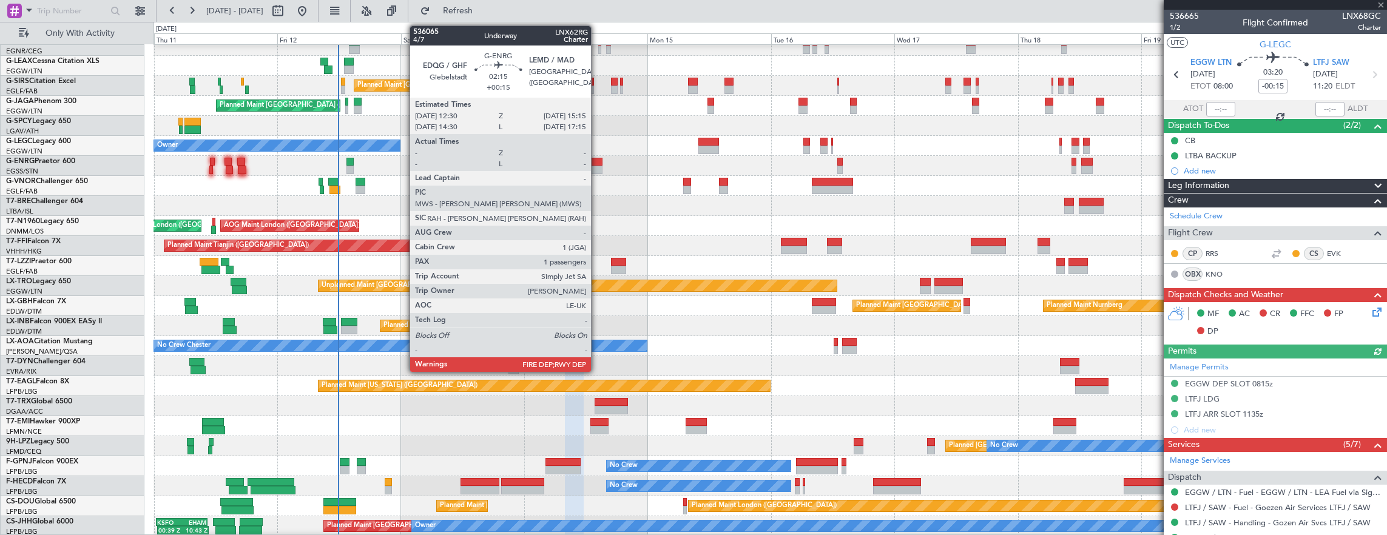
click at [597, 167] on div at bounding box center [595, 170] width 15 height 8
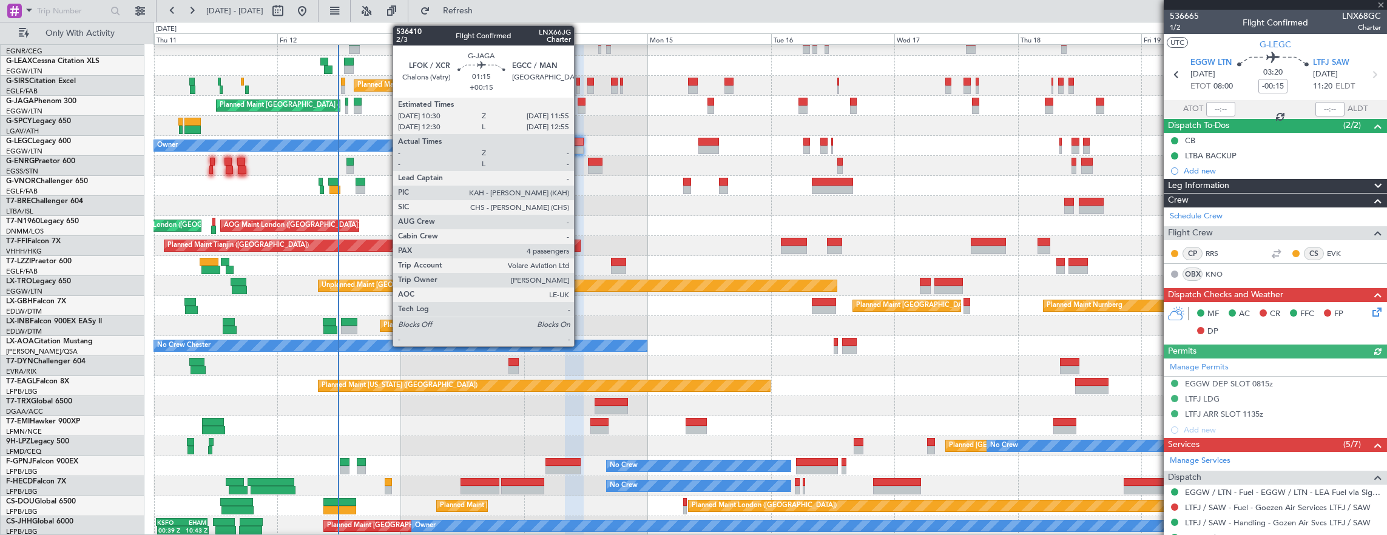
type input "+00:15"
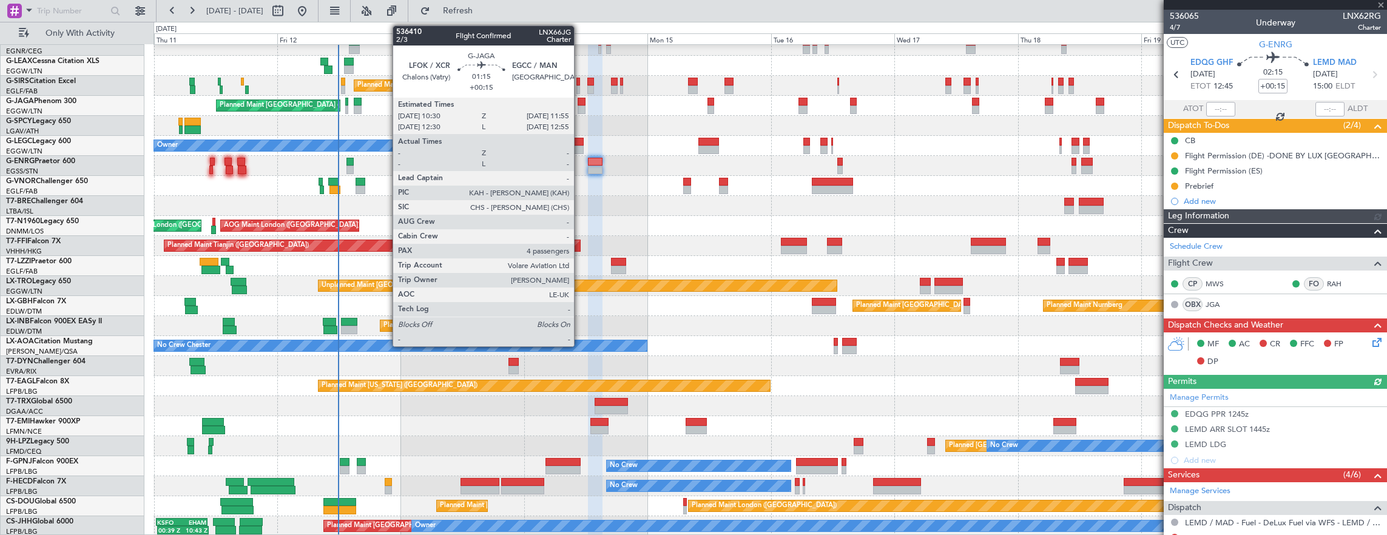
click at [580, 107] on div at bounding box center [582, 110] width 8 height 8
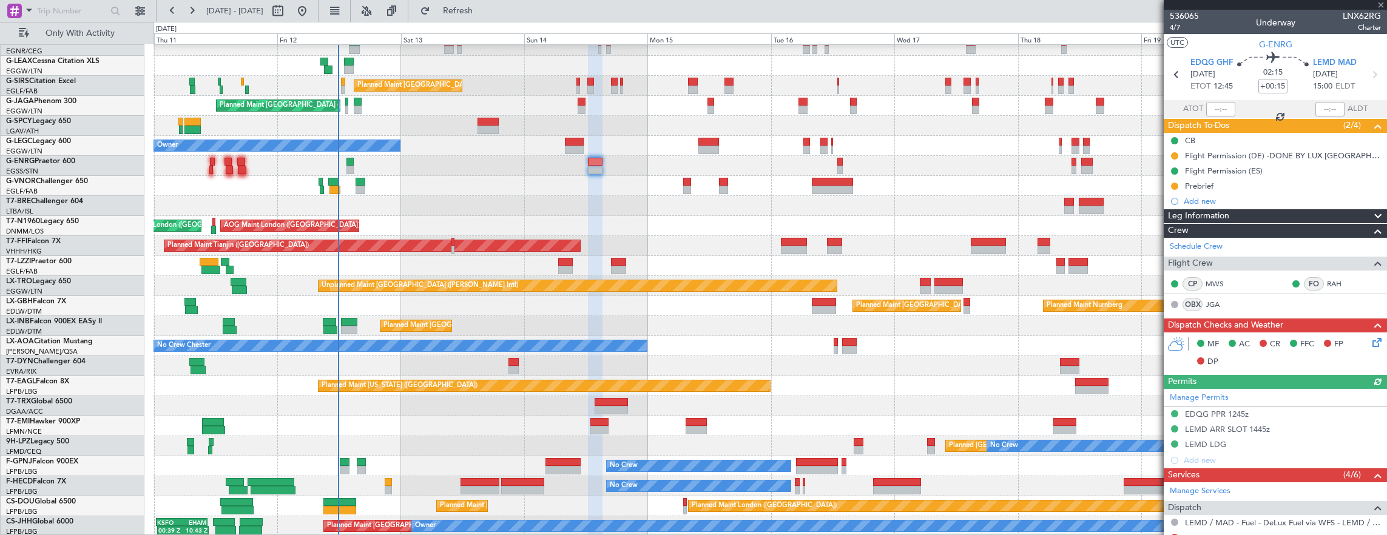
type input "4"
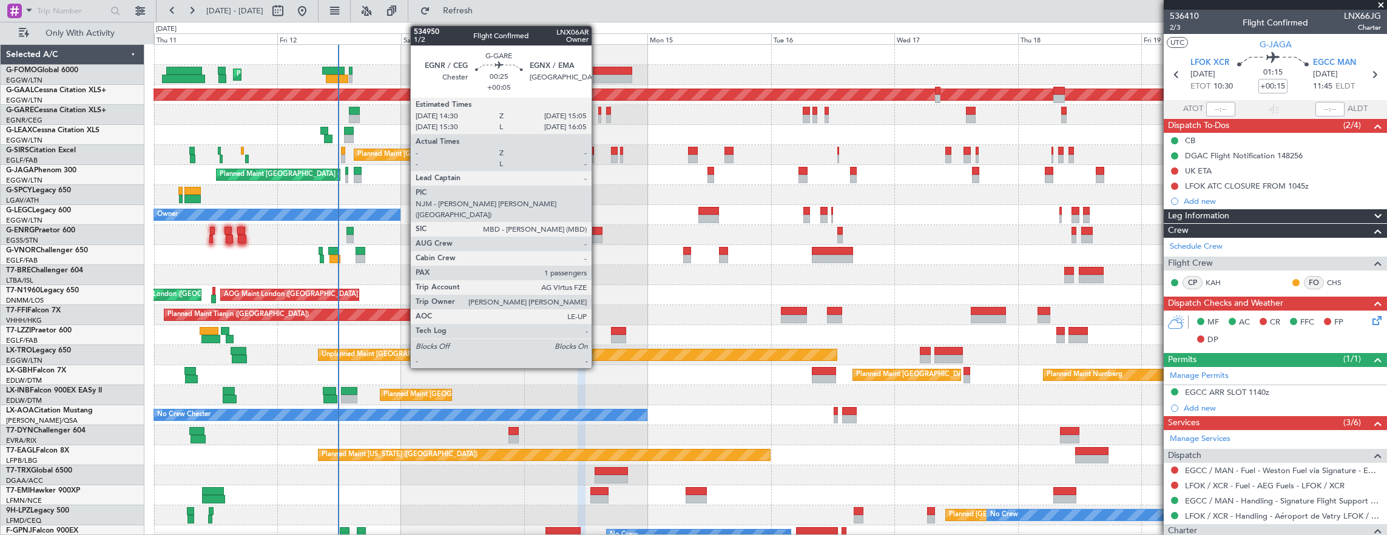
click at [598, 117] on div at bounding box center [599, 119] width 3 height 8
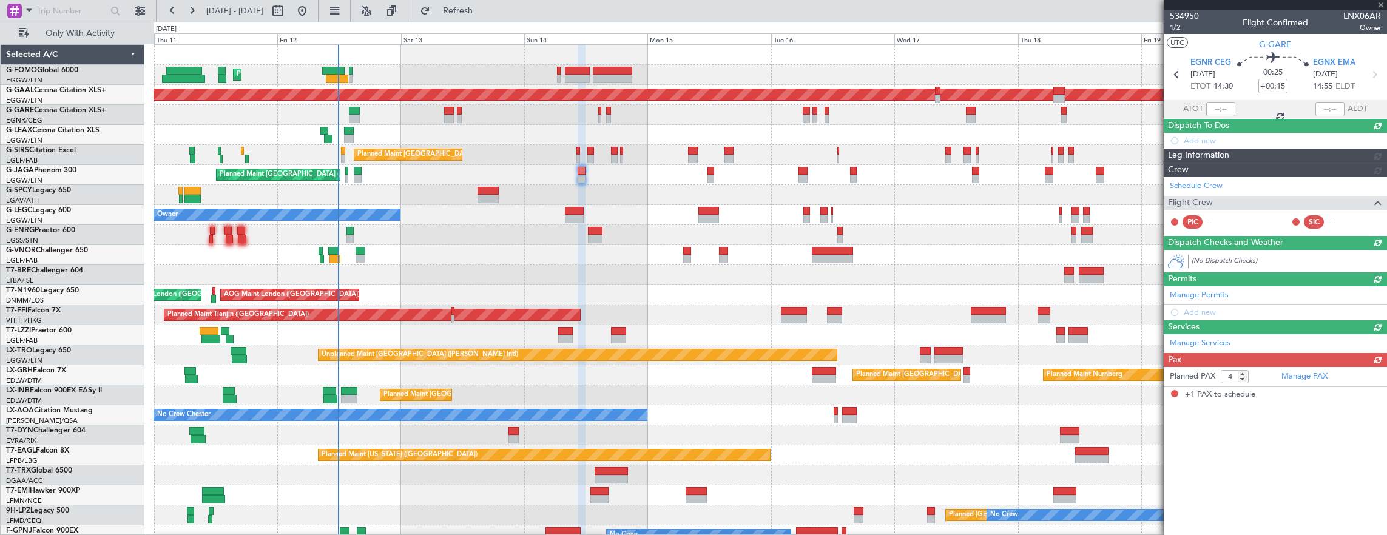
type input "+00:05"
type input "1"
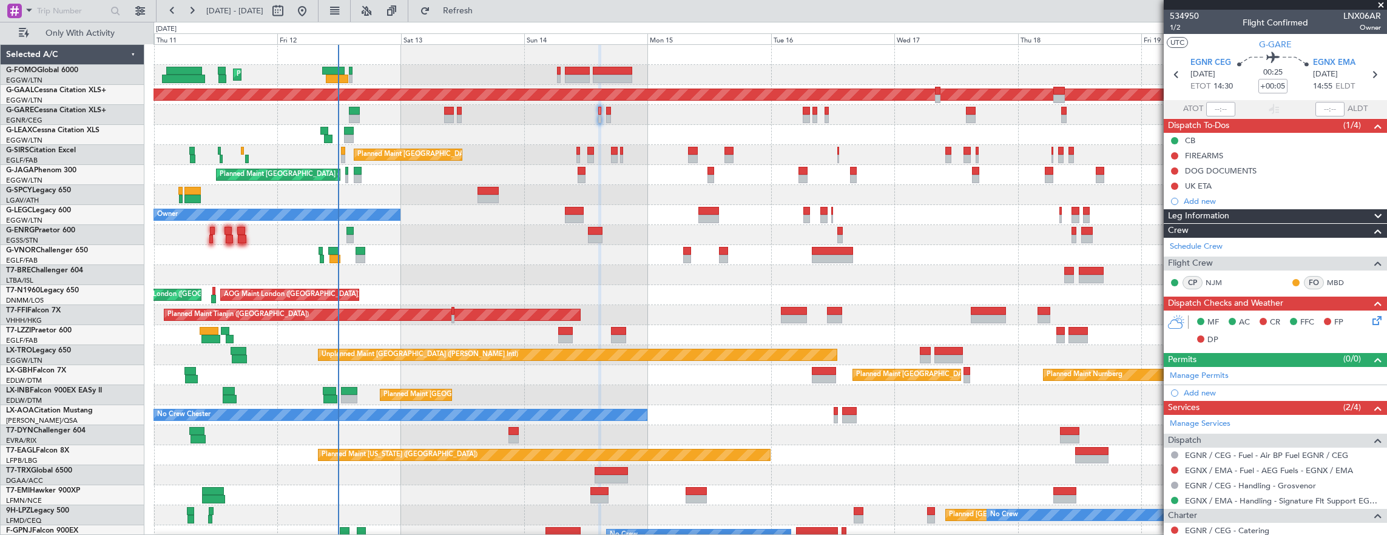
click at [549, 329] on div "Owner" at bounding box center [771, 335] width 1234 height 20
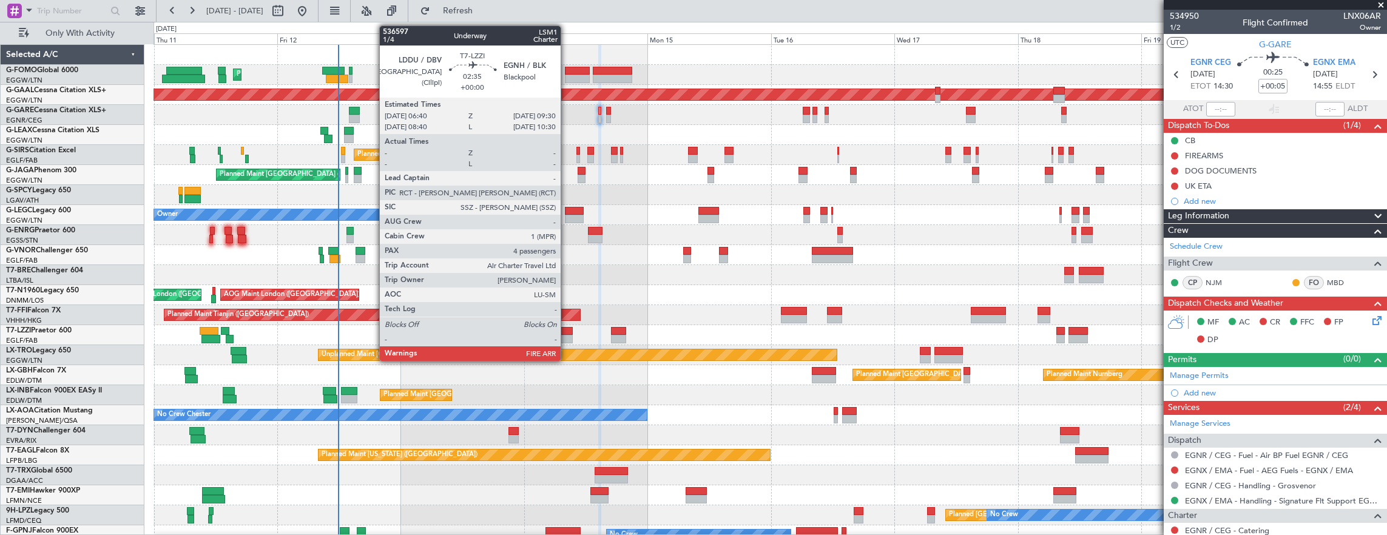
click at [567, 335] on div at bounding box center [565, 339] width 15 height 8
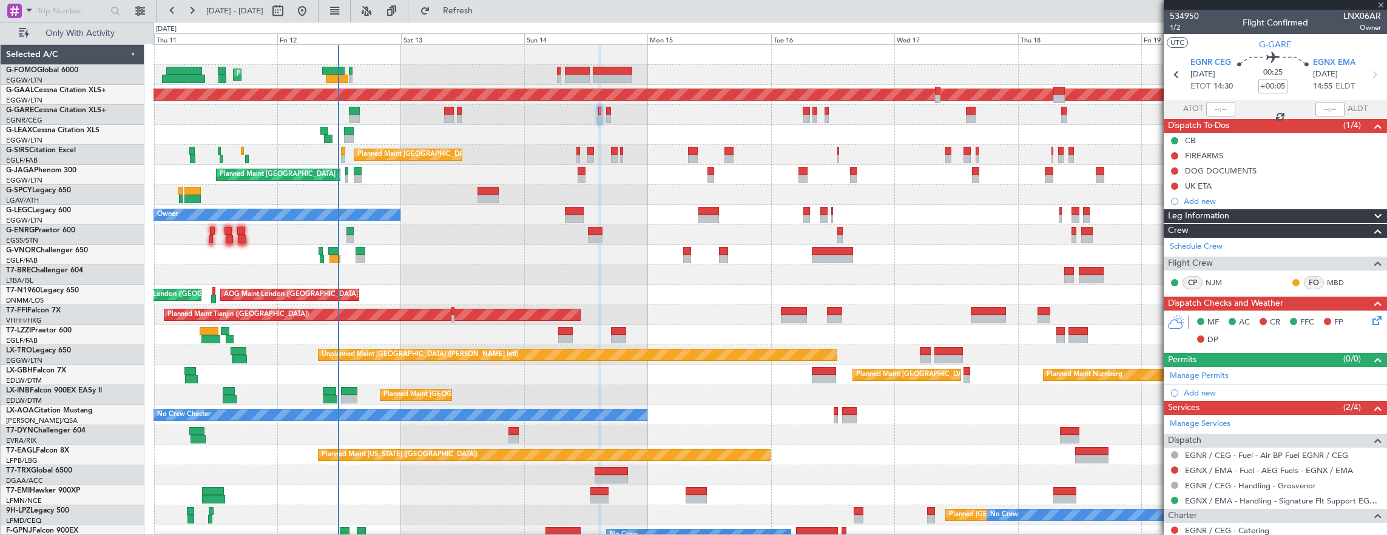
type input "4"
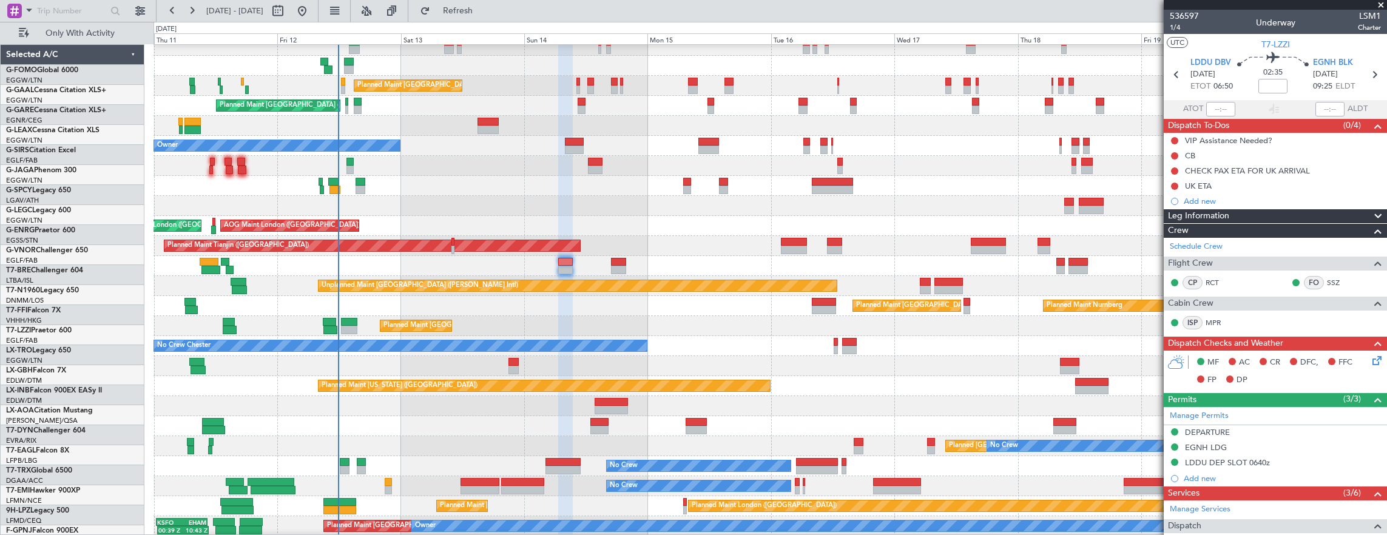
scroll to position [69, 0]
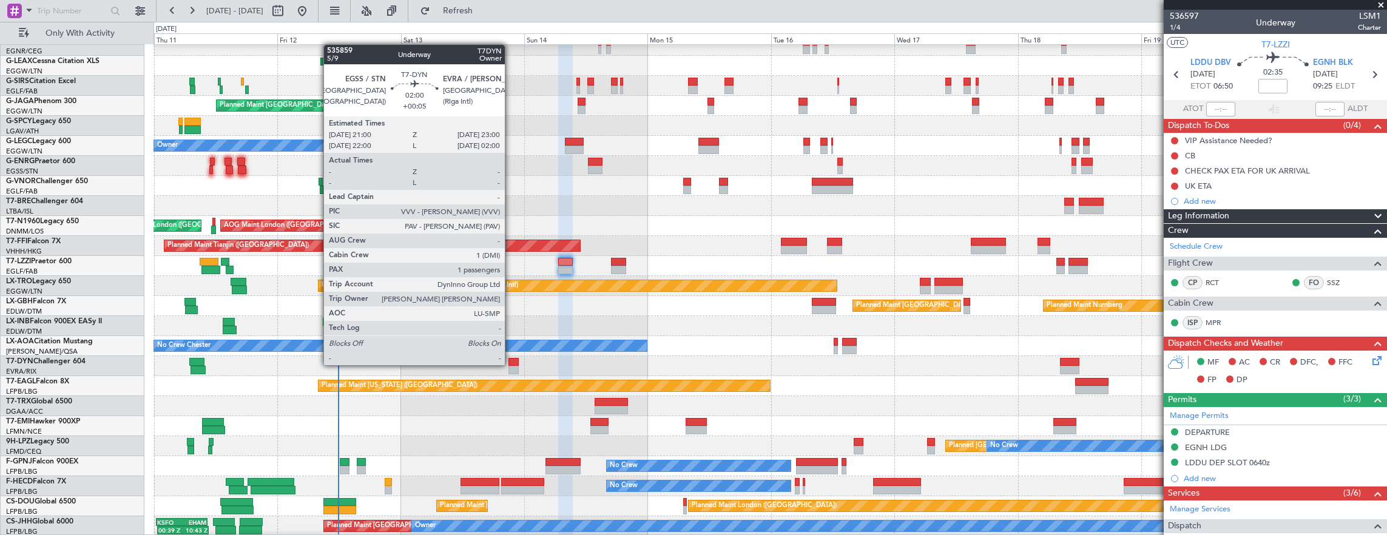
click at [511, 364] on div at bounding box center [513, 362] width 10 height 8
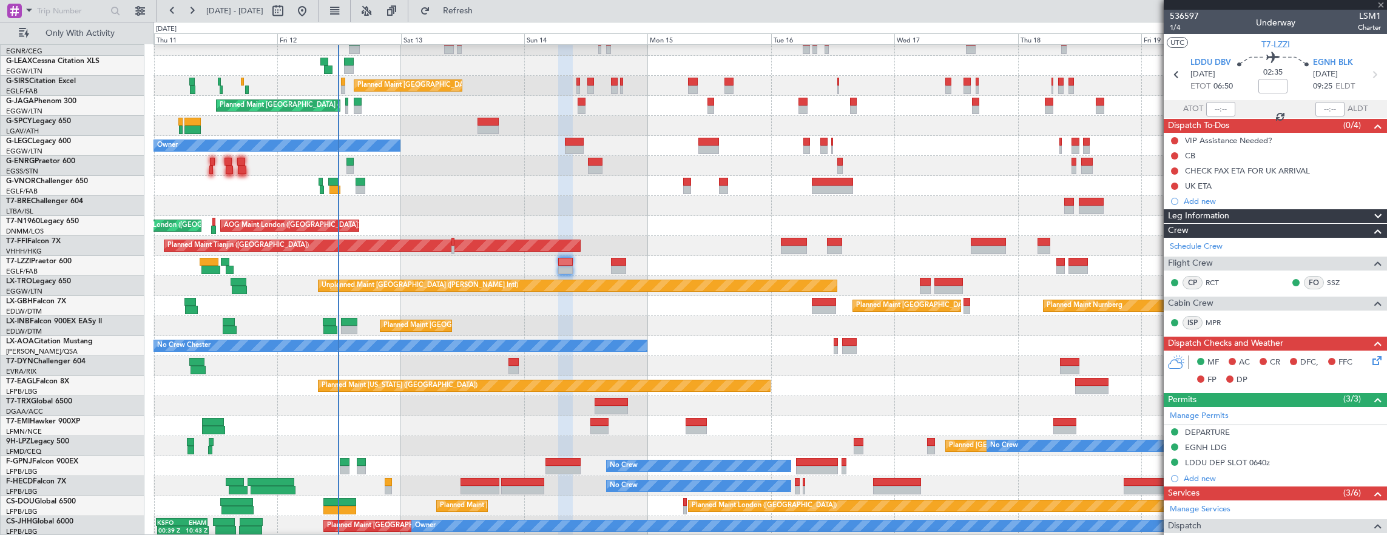
type input "+00:05"
type input "1"
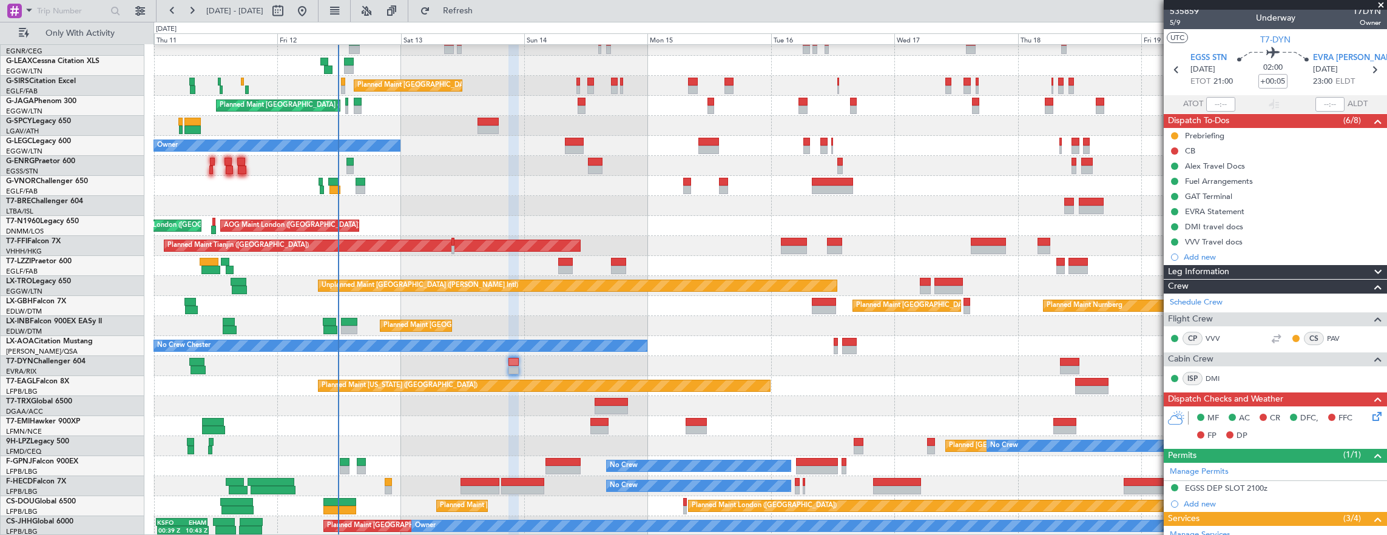
scroll to position [0, 0]
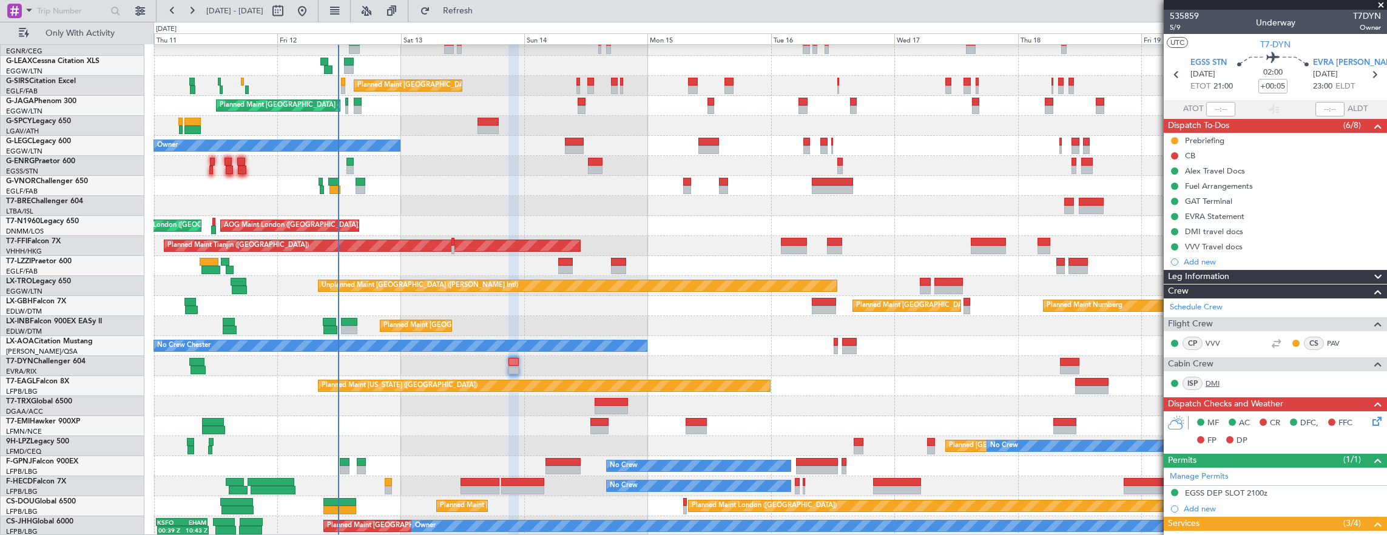
click at [1217, 381] on link "DMI" at bounding box center [1219, 383] width 27 height 11
click at [1173, 140] on button at bounding box center [1174, 140] width 7 height 7
click at [995, 194] on div "Planned Maint [GEOGRAPHIC_DATA] ([GEOGRAPHIC_DATA])" at bounding box center [771, 186] width 1234 height 20
click at [913, 108] on div "Planned Maint [GEOGRAPHIC_DATA] ([GEOGRAPHIC_DATA])" at bounding box center [771, 106] width 1234 height 20
click at [1170, 154] on div at bounding box center [1175, 156] width 10 height 10
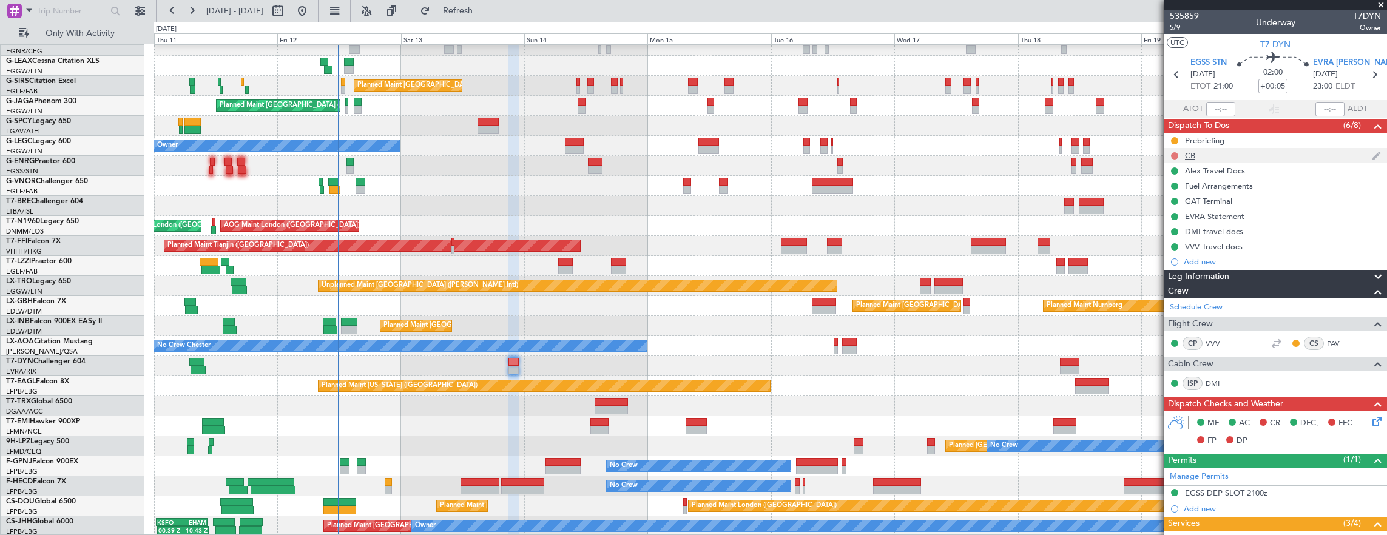
click at [1175, 154] on button at bounding box center [1174, 155] width 7 height 7
drag, startPoint x: 1181, startPoint y: 212, endPoint x: 1183, endPoint y: 125, distance: 86.8
click at [1181, 212] on span "Completed" at bounding box center [1180, 209] width 40 height 12
click at [1174, 27] on span "5/9" at bounding box center [1184, 27] width 29 height 10
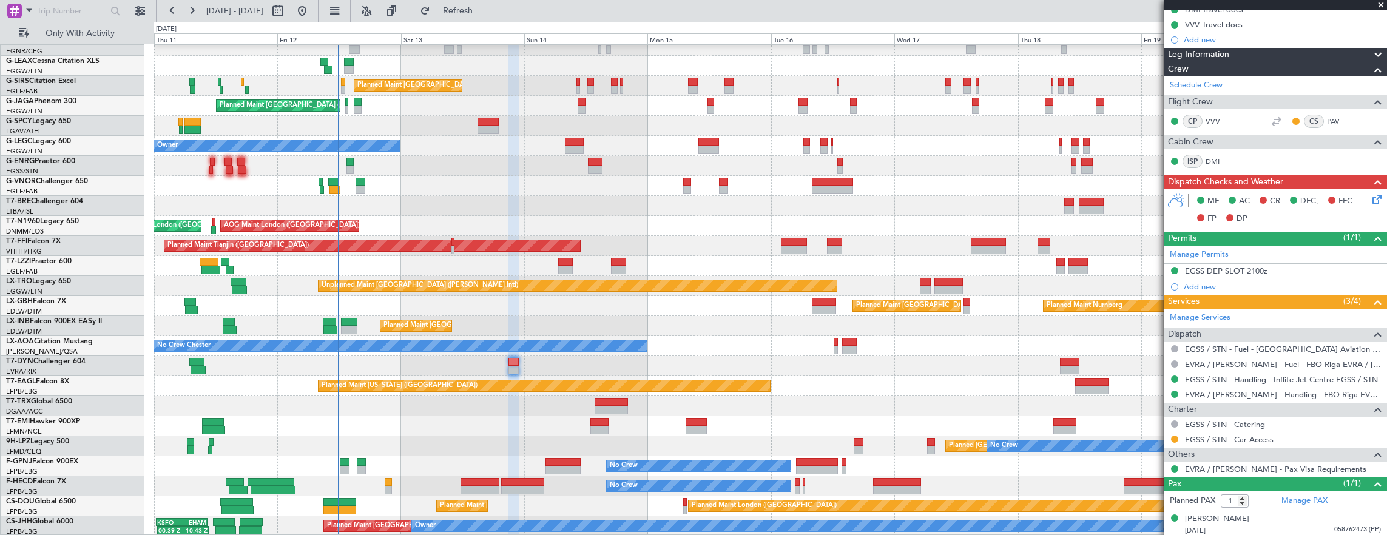
click at [1373, 195] on icon at bounding box center [1375, 197] width 10 height 10
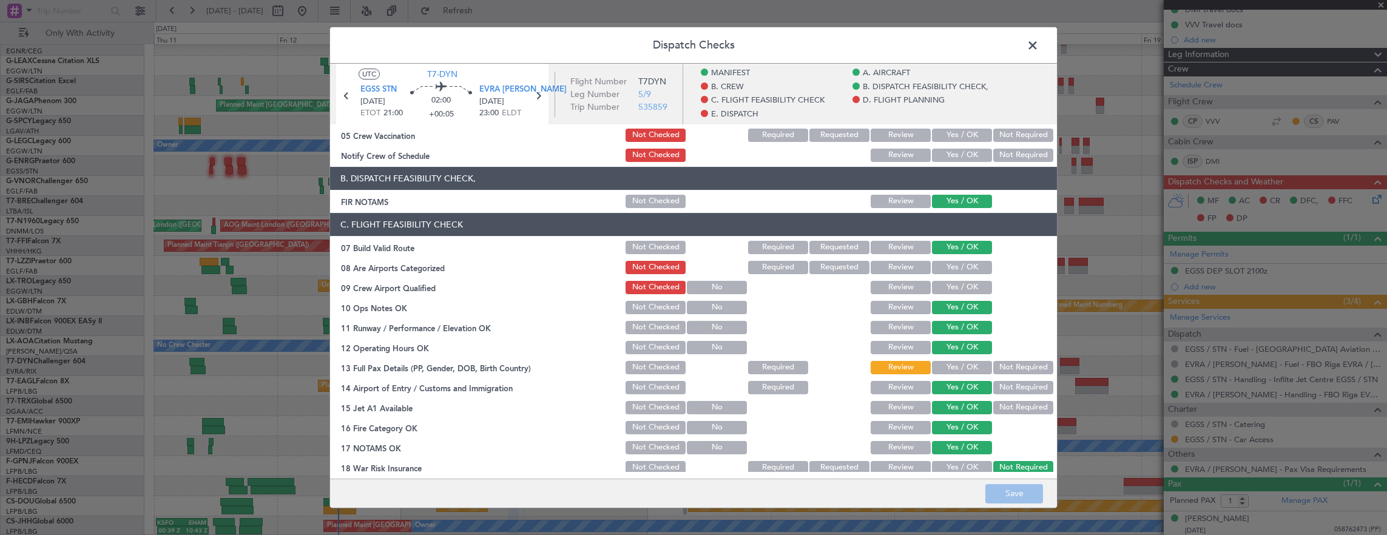
scroll to position [303, 0]
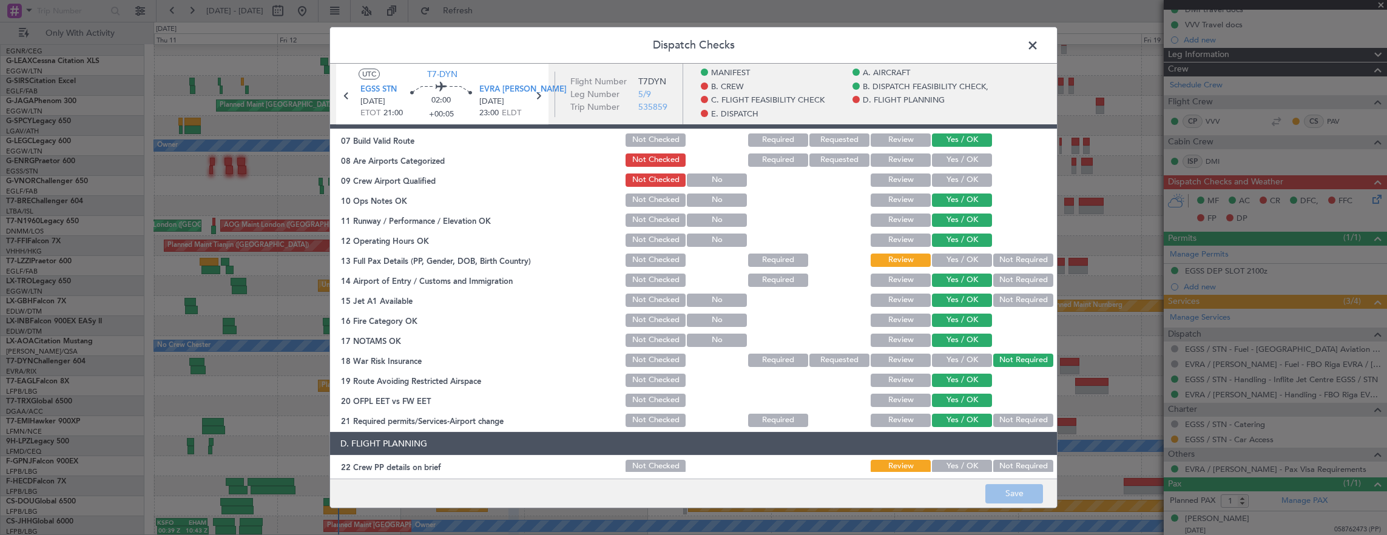
click at [957, 261] on button "Yes / OK" at bounding box center [962, 260] width 60 height 13
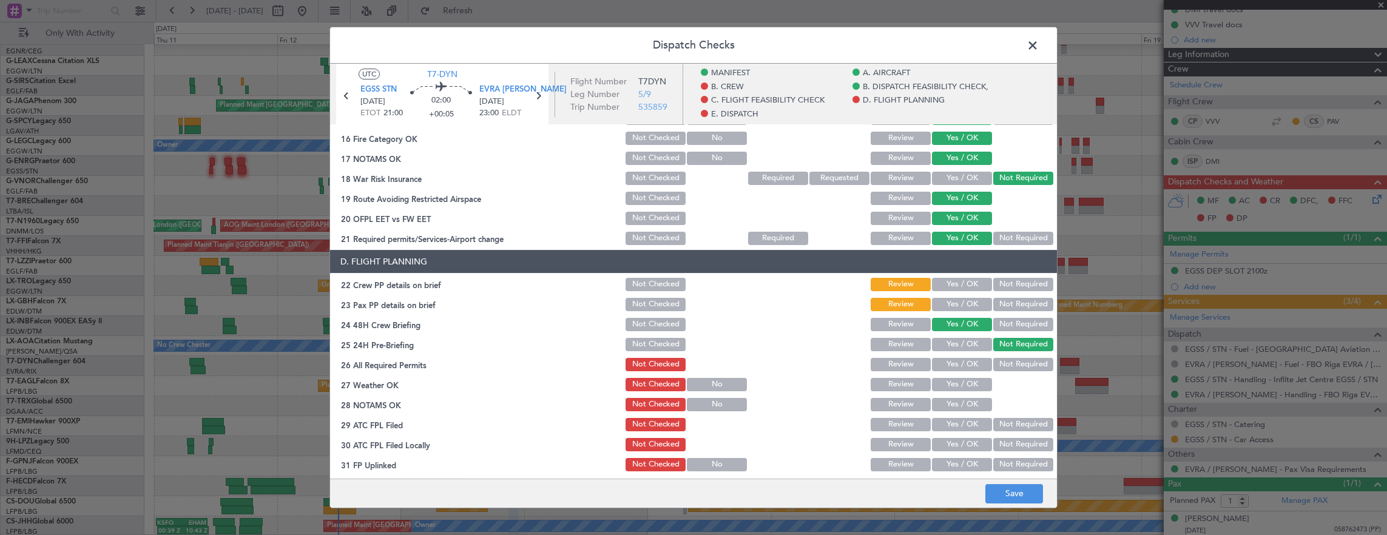
click at [952, 283] on button "Yes / OK" at bounding box center [962, 284] width 60 height 13
click at [956, 300] on button "Yes / OK" at bounding box center [962, 304] width 60 height 13
click at [1023, 485] on button "Save" at bounding box center [1014, 493] width 58 height 19
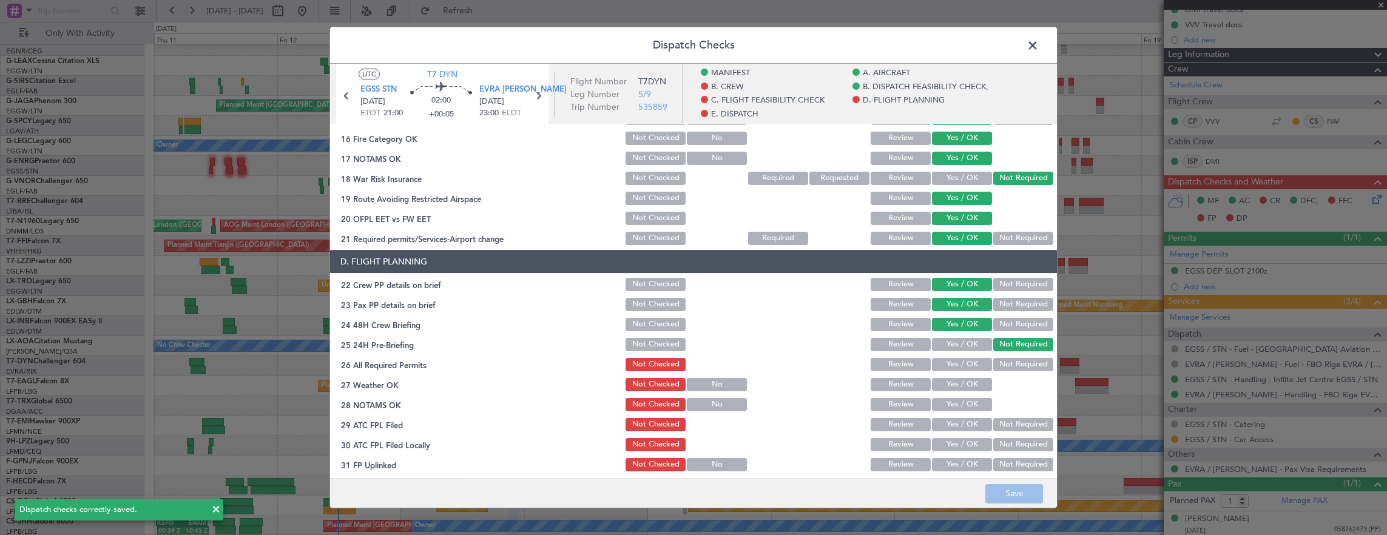
click at [1039, 49] on span at bounding box center [1039, 48] width 0 height 24
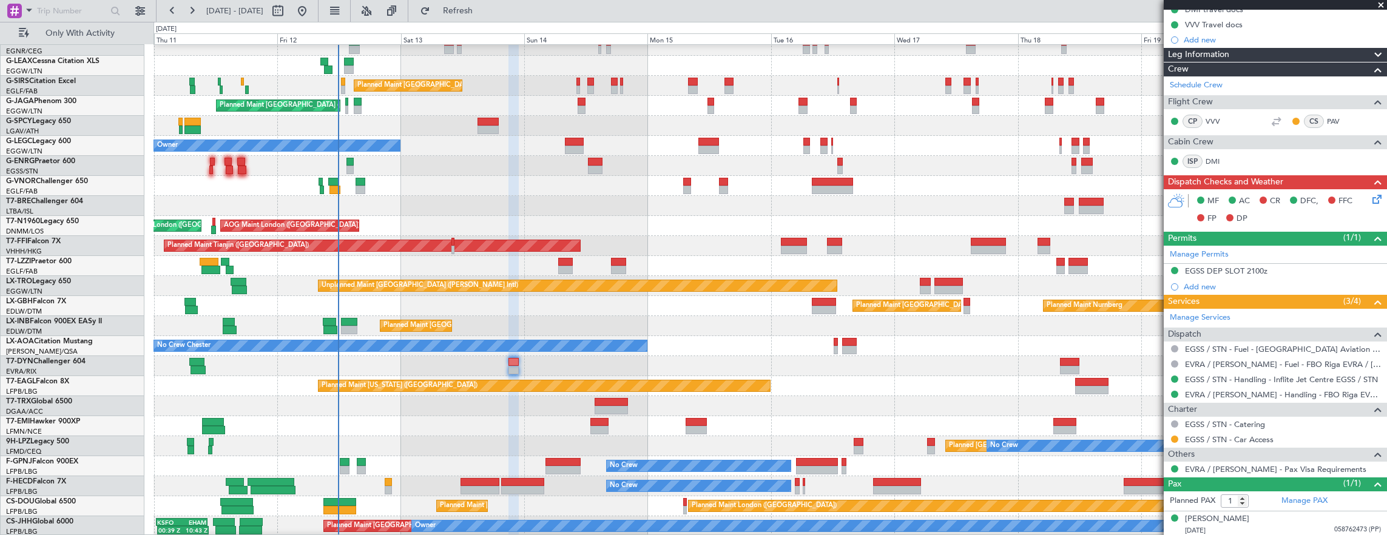
click at [308, 343] on div "Planned Maint Dusseldorf Unplanned Maint Chester Planned Maint London (Luton) P…" at bounding box center [771, 256] width 1234 height 561
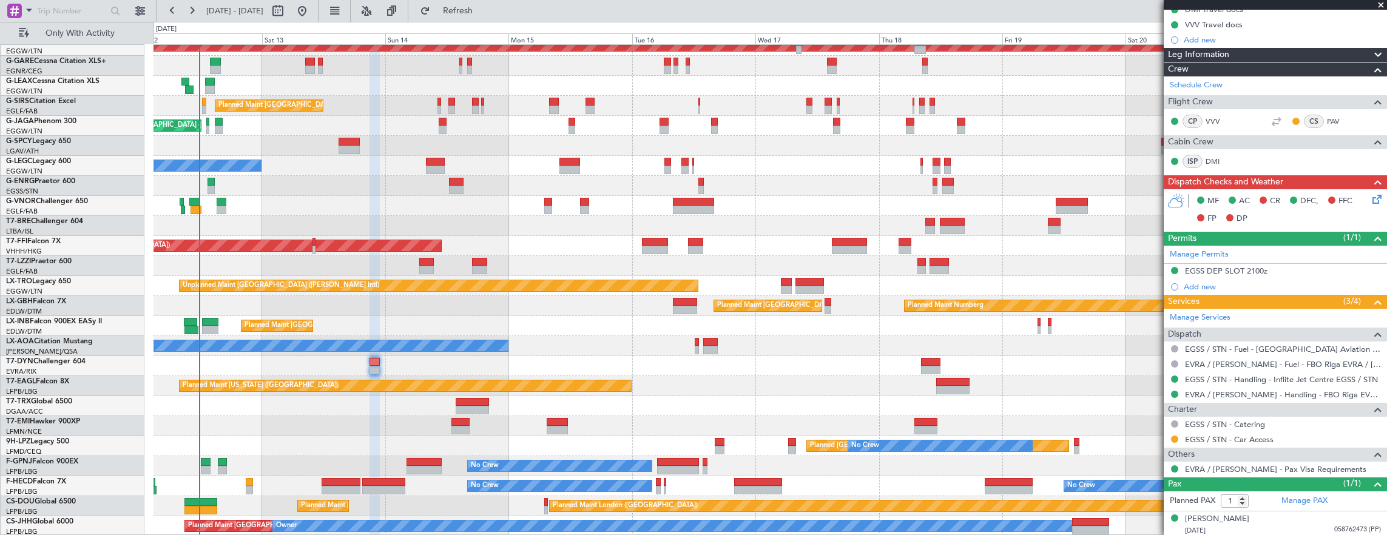
scroll to position [0, 0]
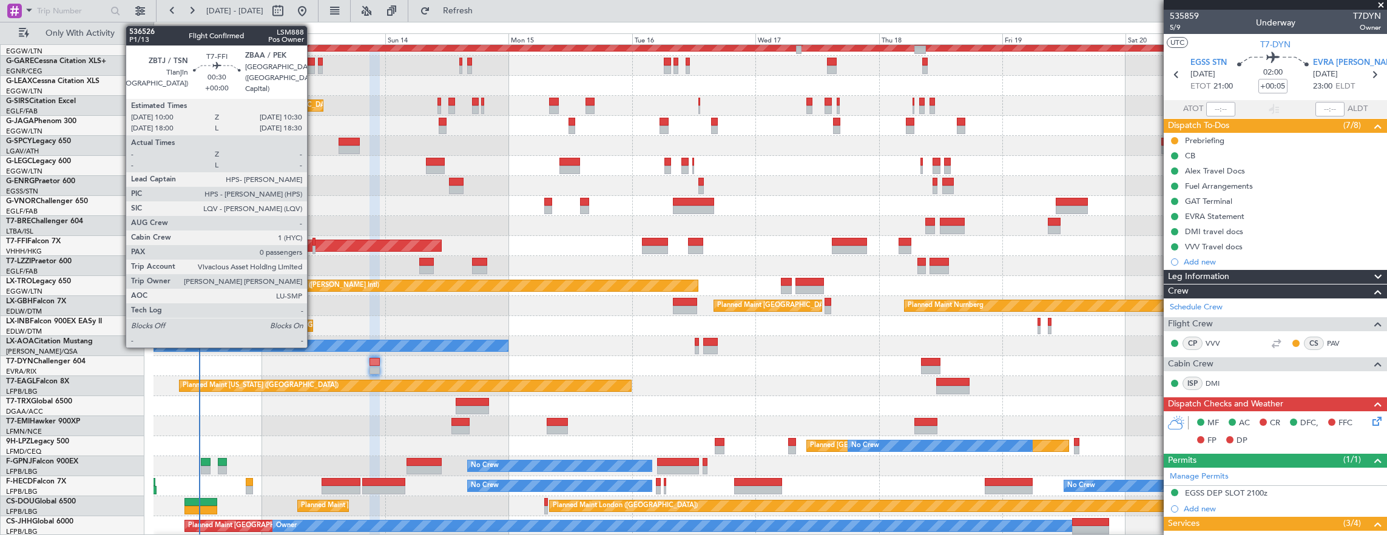
click at [313, 249] on div at bounding box center [313, 250] width 3 height 8
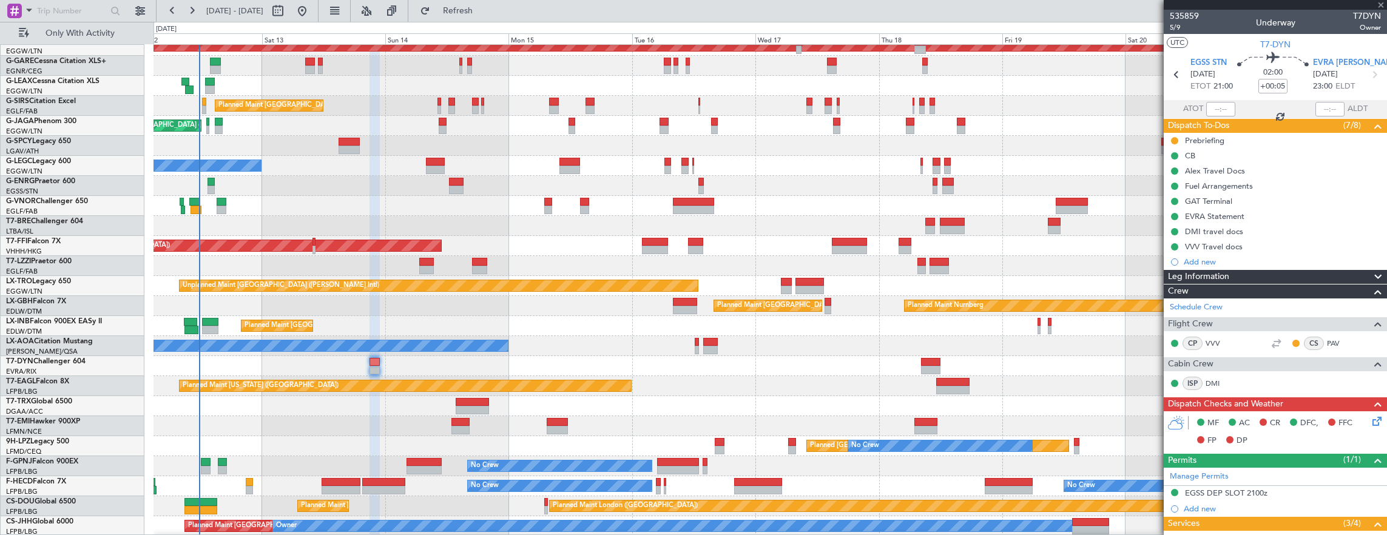
type input "0"
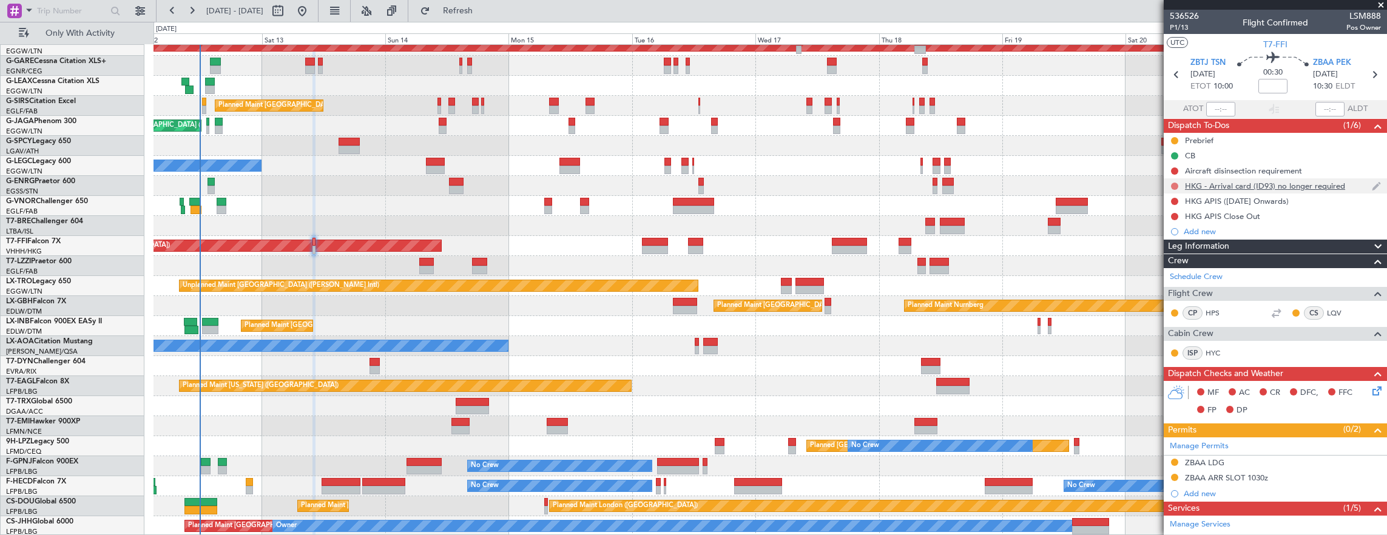
click at [1173, 181] on div at bounding box center [1175, 186] width 10 height 10
click at [1175, 184] on button at bounding box center [1174, 186] width 7 height 7
drag, startPoint x: 1166, startPoint y: 258, endPoint x: 1168, endPoint y: 240, distance: 17.8
click at [1166, 257] on span "Cancelled" at bounding box center [1177, 257] width 35 height 12
click at [1176, 200] on button at bounding box center [1174, 201] width 7 height 7
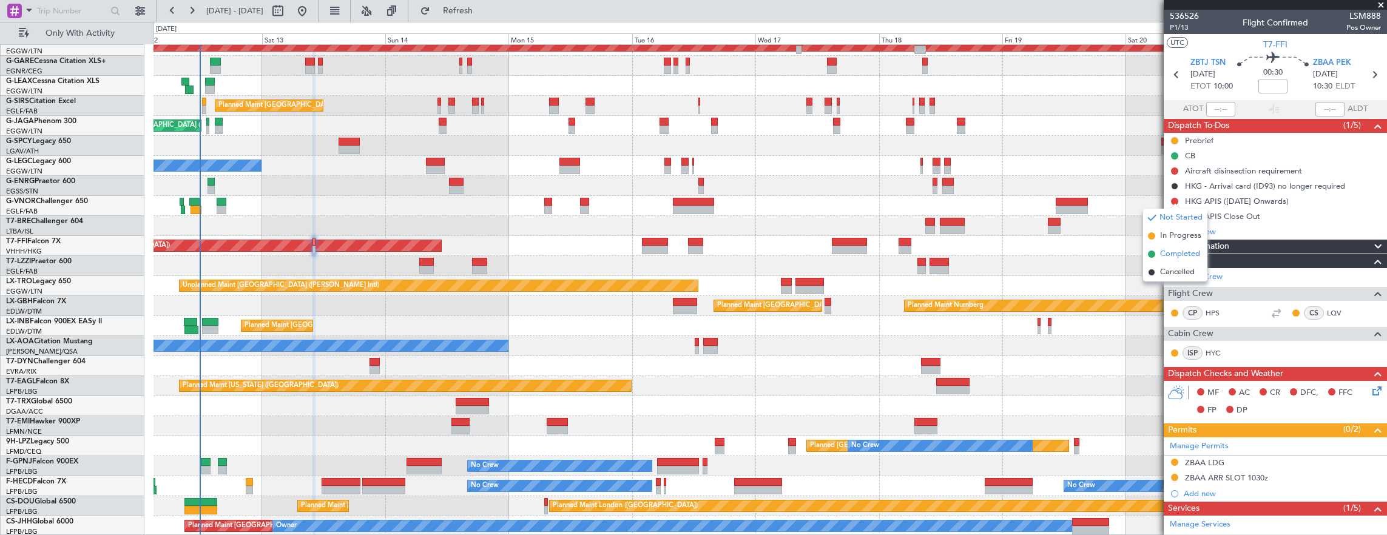
click at [1171, 264] on li "Cancelled" at bounding box center [1175, 272] width 64 height 18
click at [1175, 215] on button at bounding box center [1174, 216] width 7 height 7
click at [1170, 278] on ul "Not Started In Progress Completed Cancelled" at bounding box center [1175, 260] width 64 height 73
click at [1161, 285] on span "Cancelled" at bounding box center [1177, 288] width 35 height 12
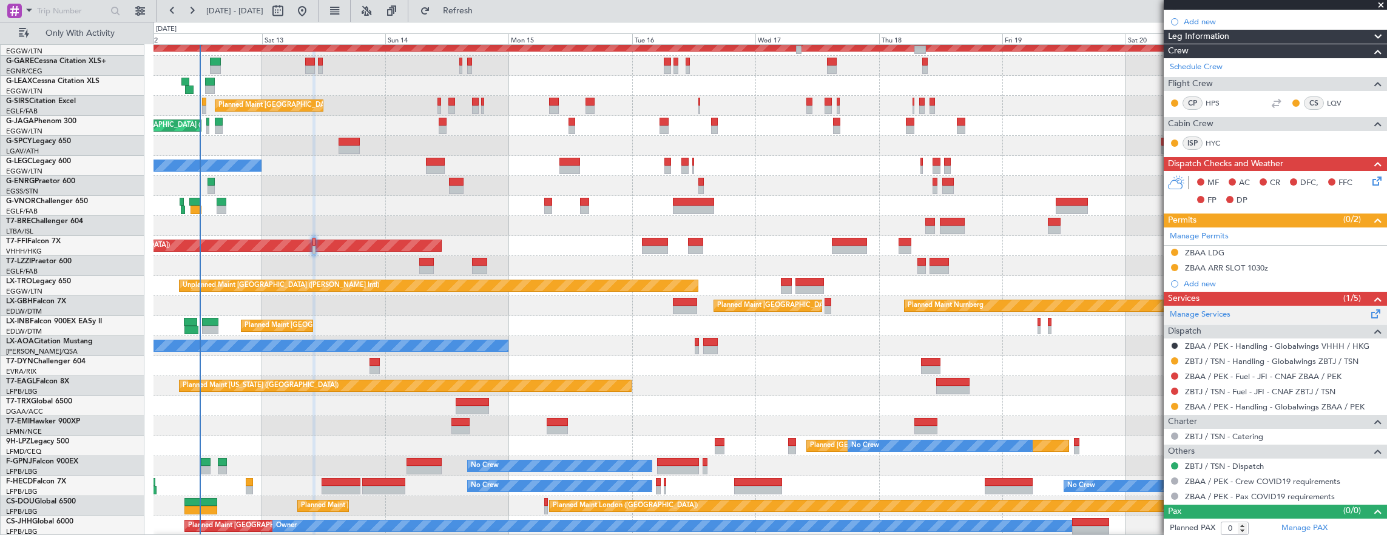
scroll to position [89, 0]
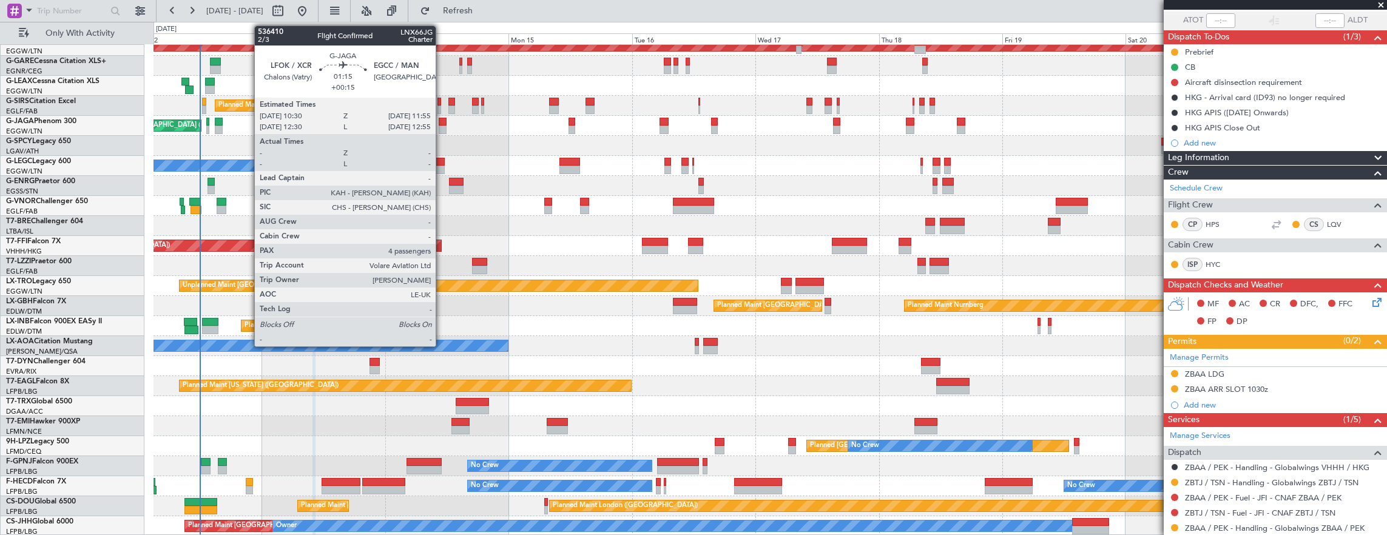
click at [442, 124] on div at bounding box center [443, 122] width 8 height 8
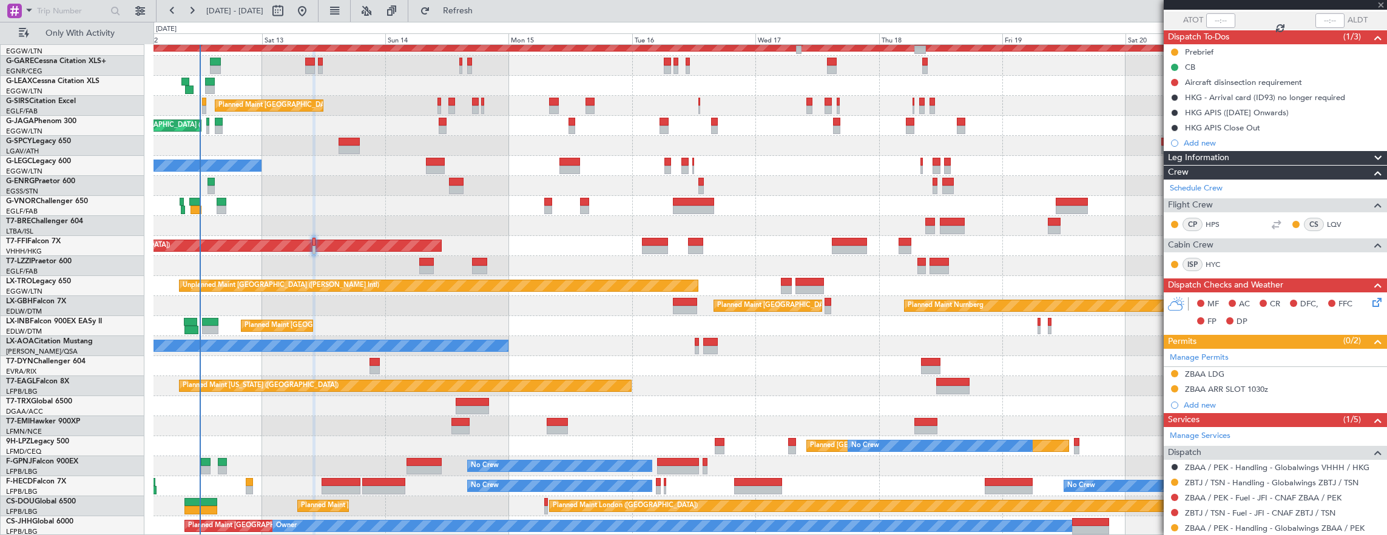
type input "+00:15"
type input "4"
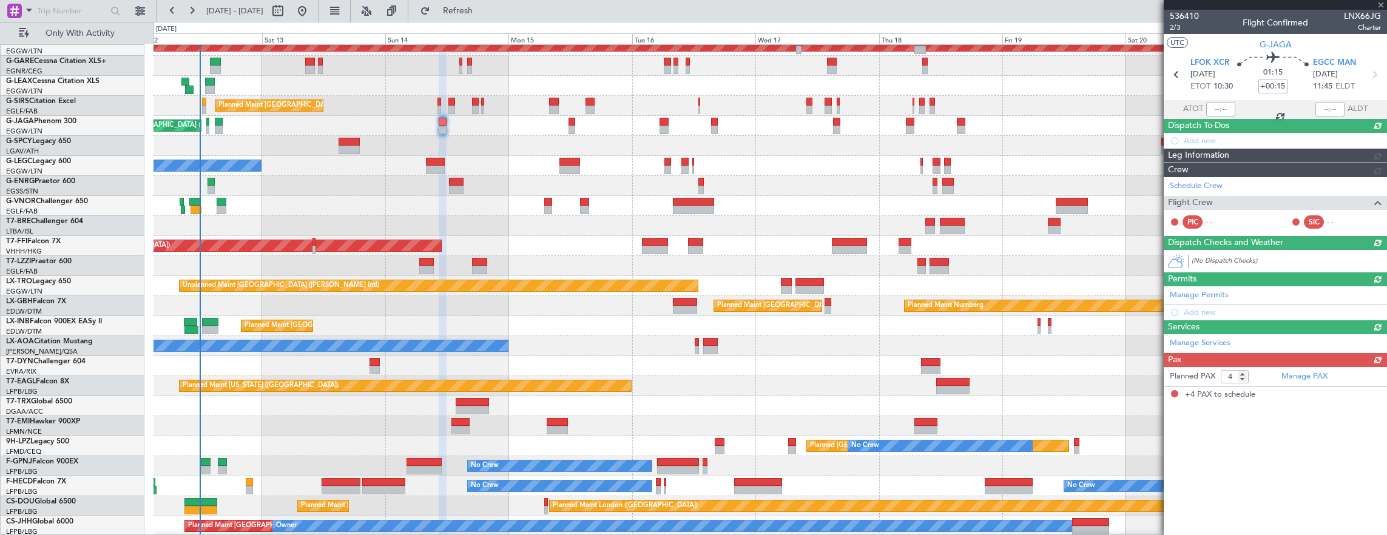
scroll to position [0, 0]
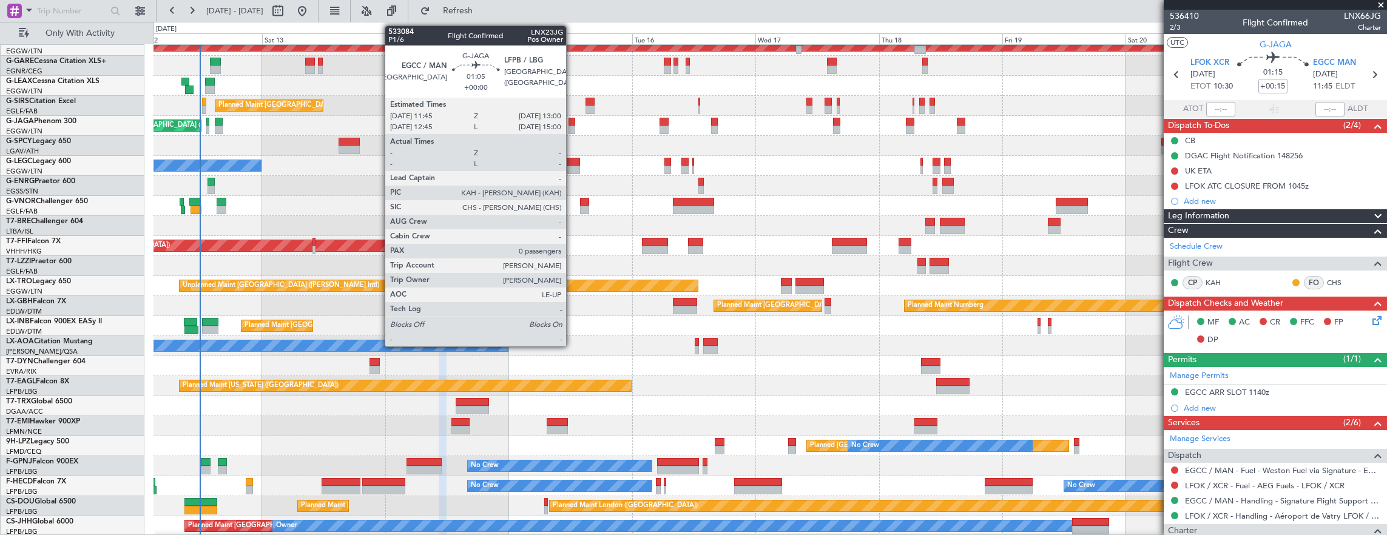
click at [572, 129] on div at bounding box center [572, 130] width 7 height 8
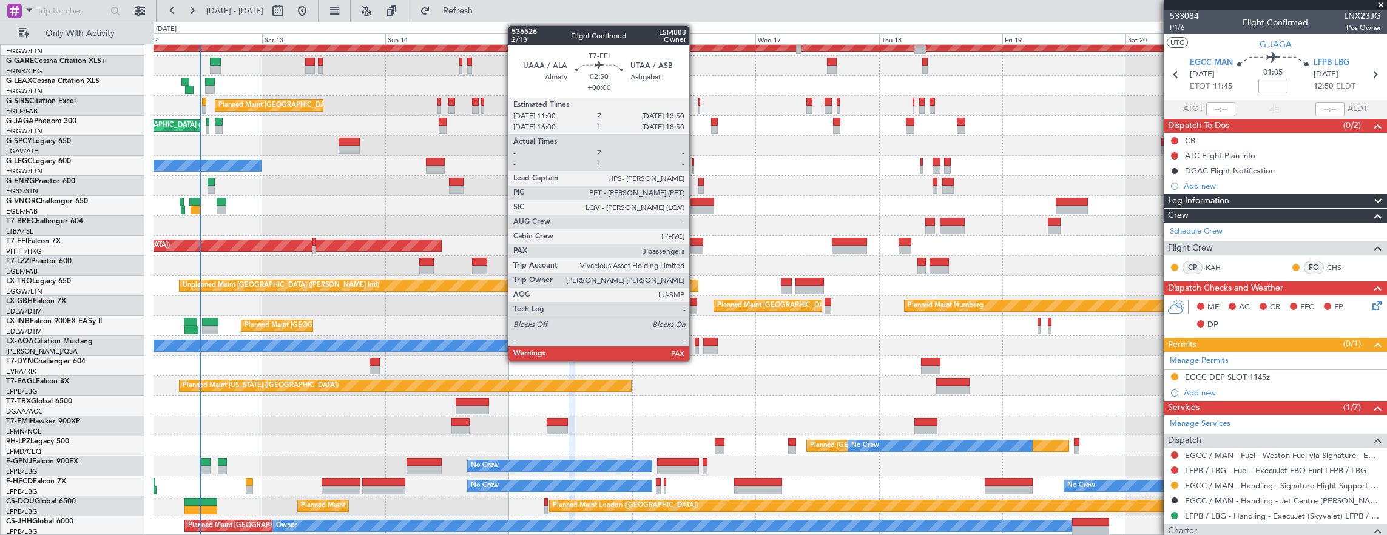
click at [694, 243] on div at bounding box center [695, 242] width 15 height 8
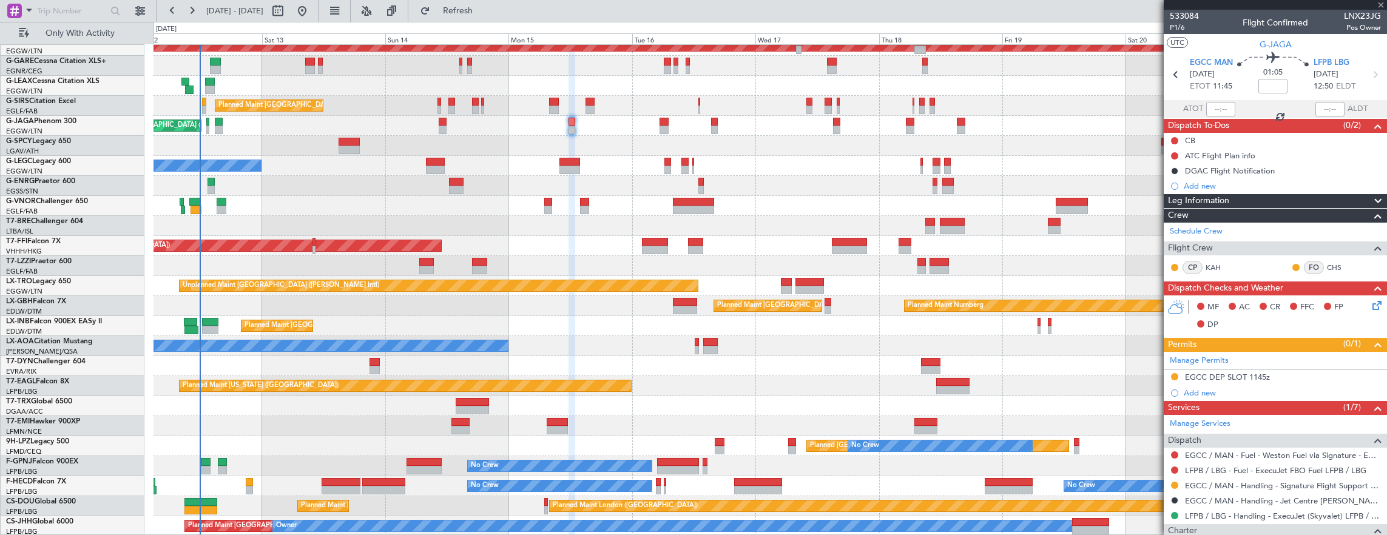
type input "3"
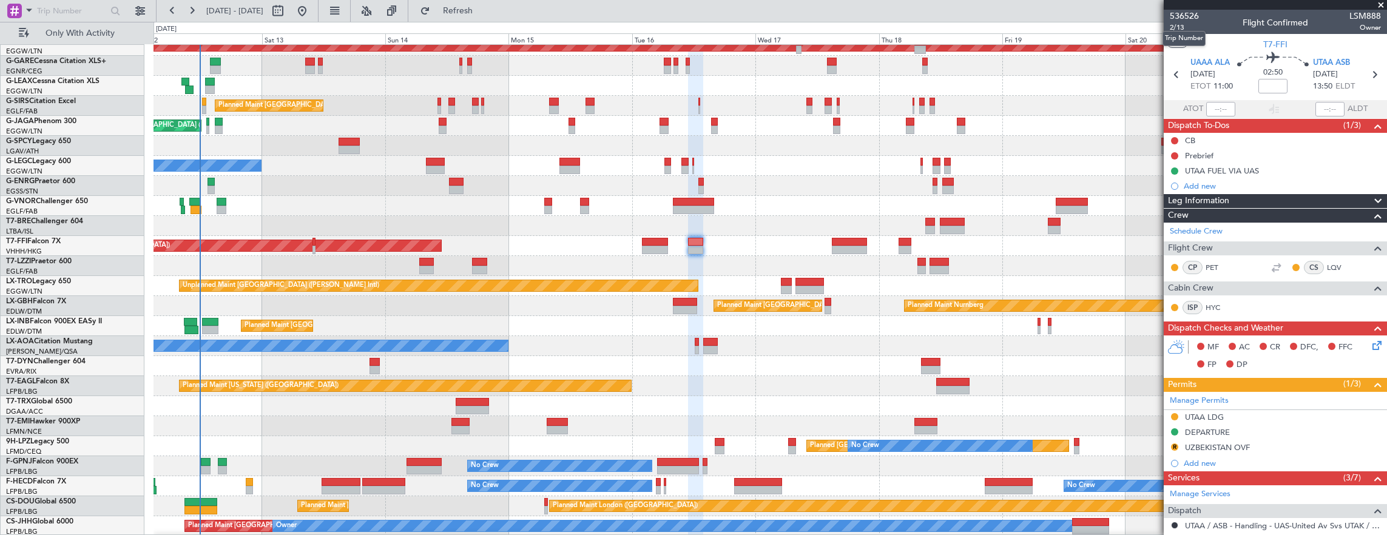
click at [1178, 28] on mat-tooltip-component "Trip Number" at bounding box center [1184, 38] width 60 height 32
click at [1190, 33] on div "Trip Number" at bounding box center [1184, 38] width 43 height 15
click at [1175, 30] on span "2/13" at bounding box center [1184, 27] width 29 height 10
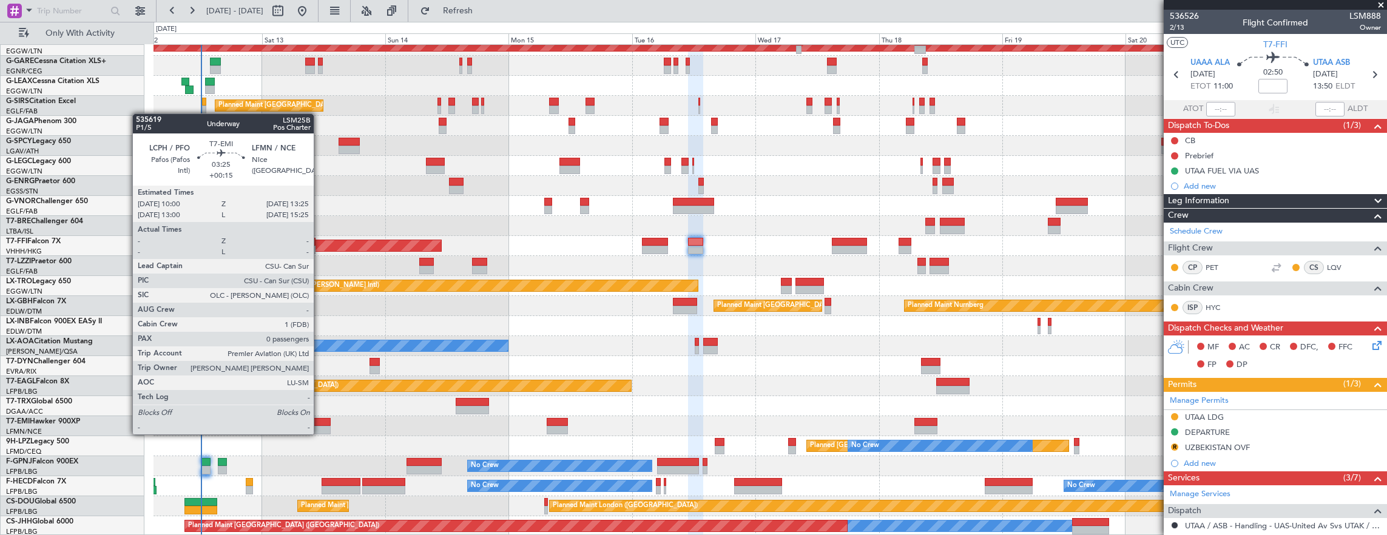
click at [320, 431] on div at bounding box center [321, 430] width 18 height 8
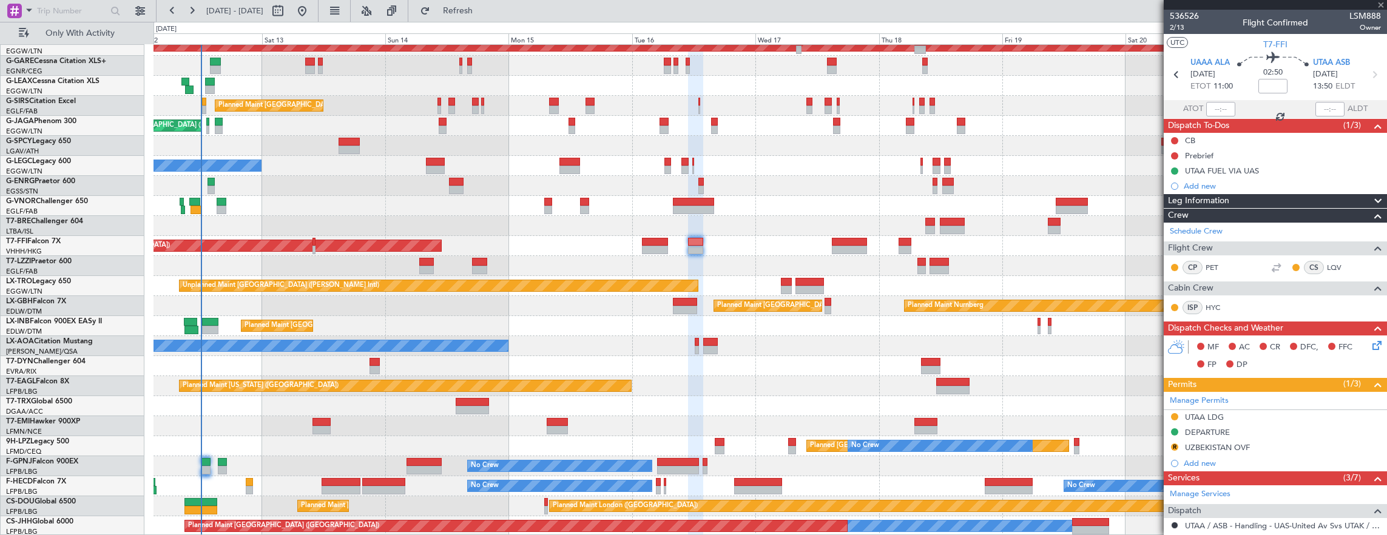
type input "+00:15"
type input "0"
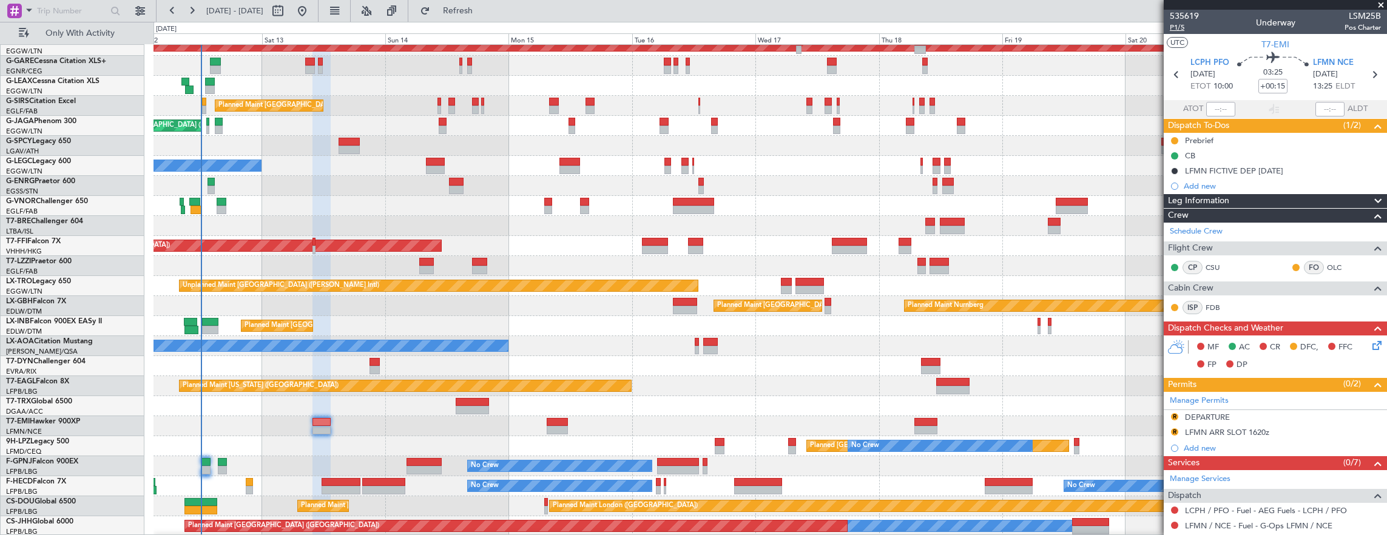
click at [1183, 26] on span "P1/5" at bounding box center [1184, 27] width 29 height 10
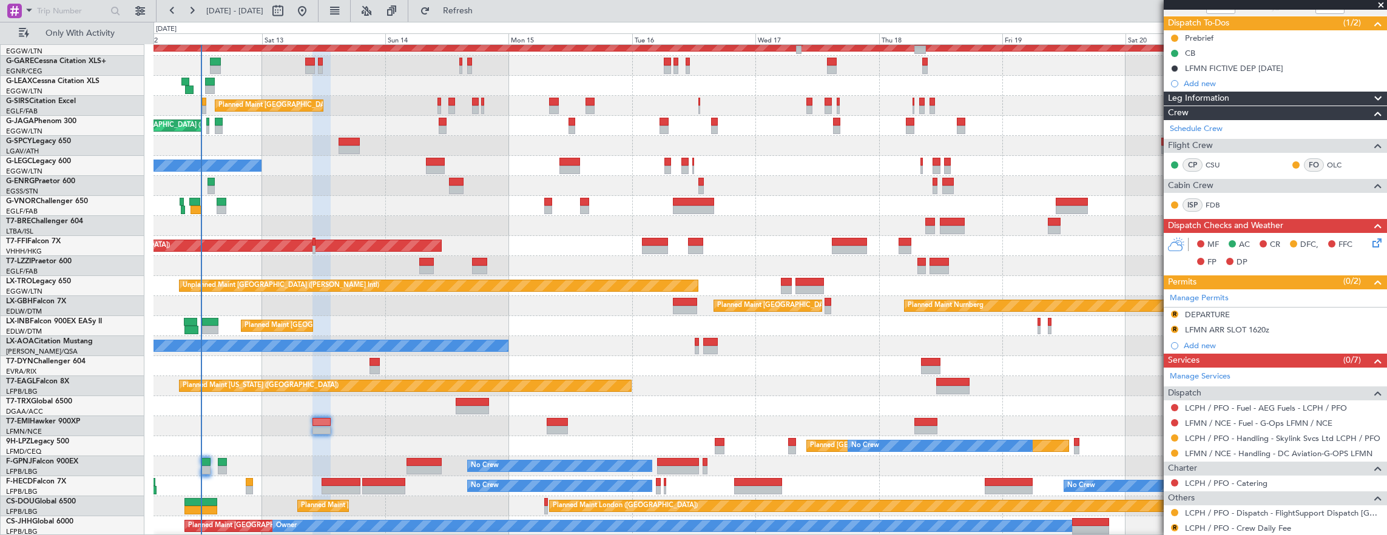
scroll to position [133, 0]
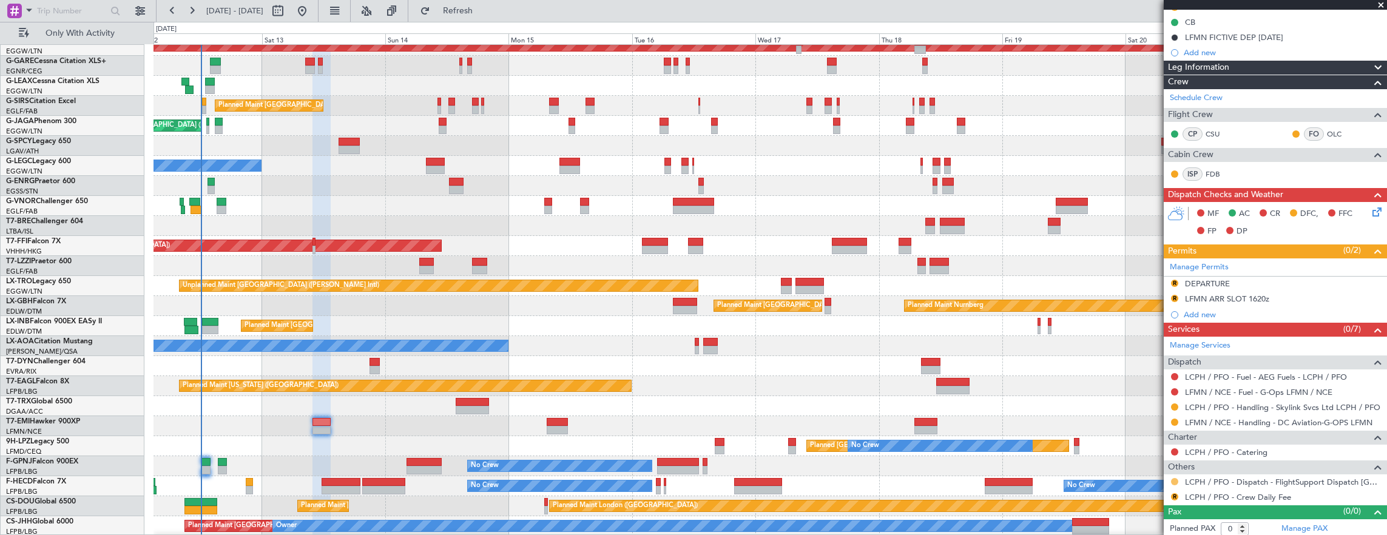
click at [1175, 481] on button at bounding box center [1174, 481] width 7 height 7
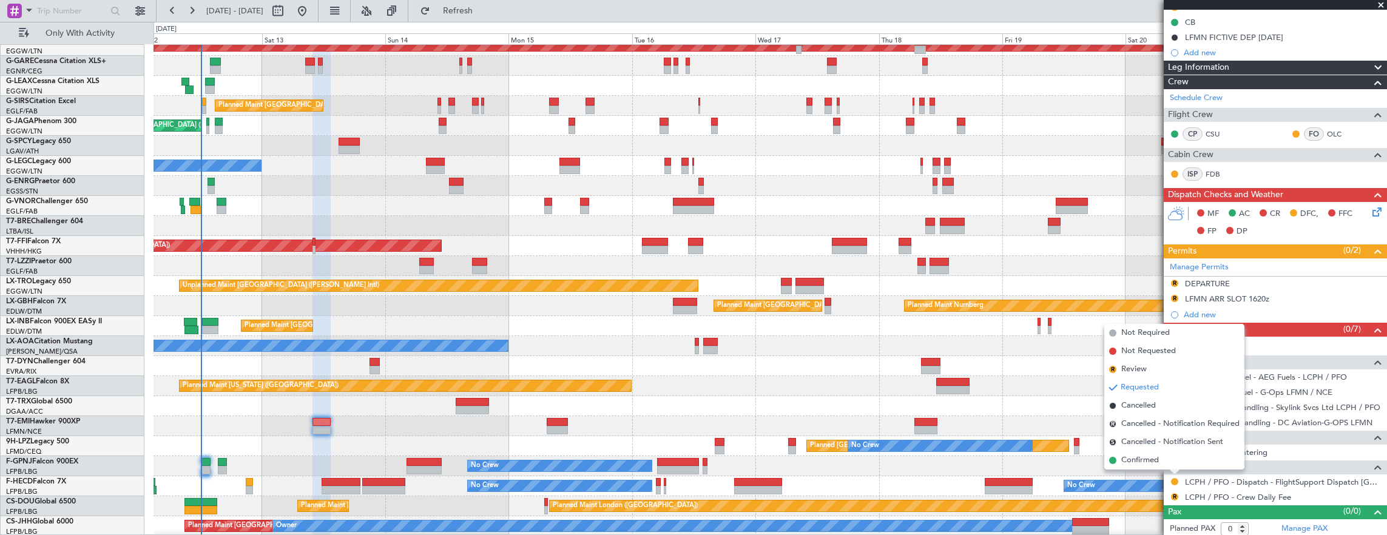
click at [1158, 462] on span "Confirmed" at bounding box center [1140, 460] width 38 height 12
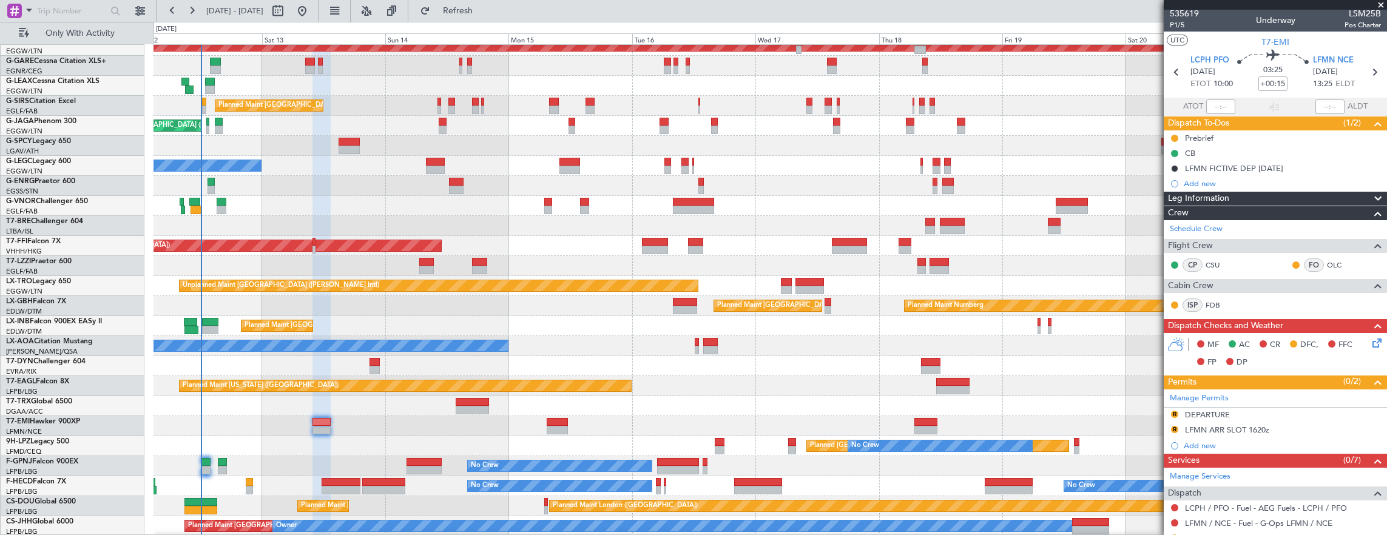
scroll to position [0, 0]
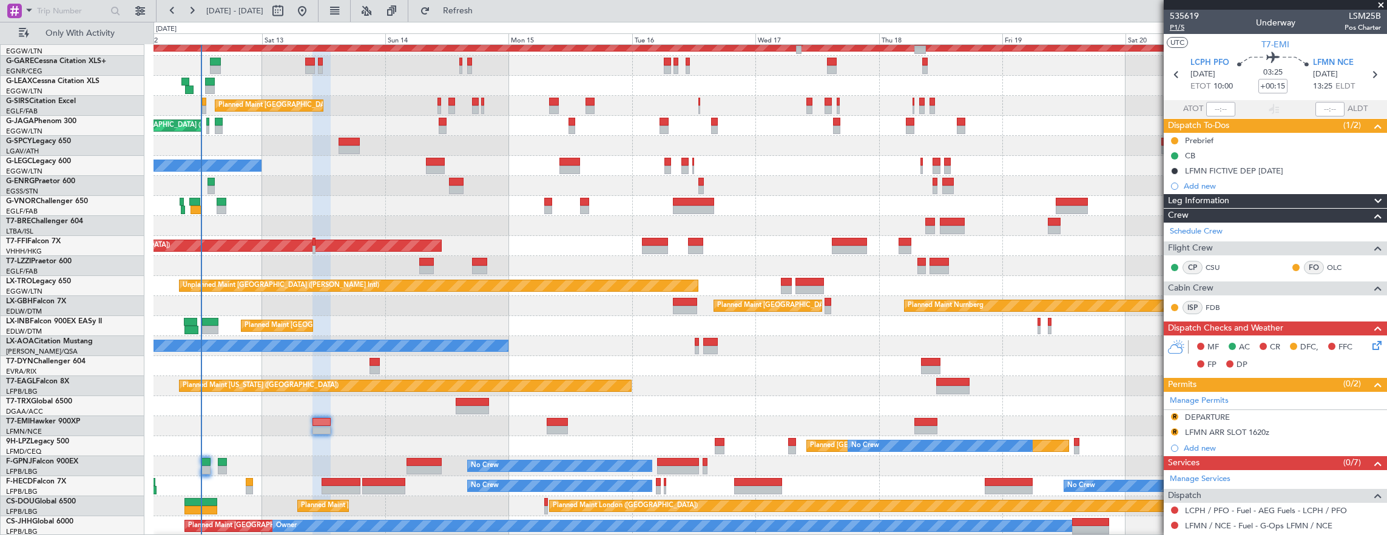
click at [1184, 28] on span "P1/5" at bounding box center [1184, 27] width 29 height 10
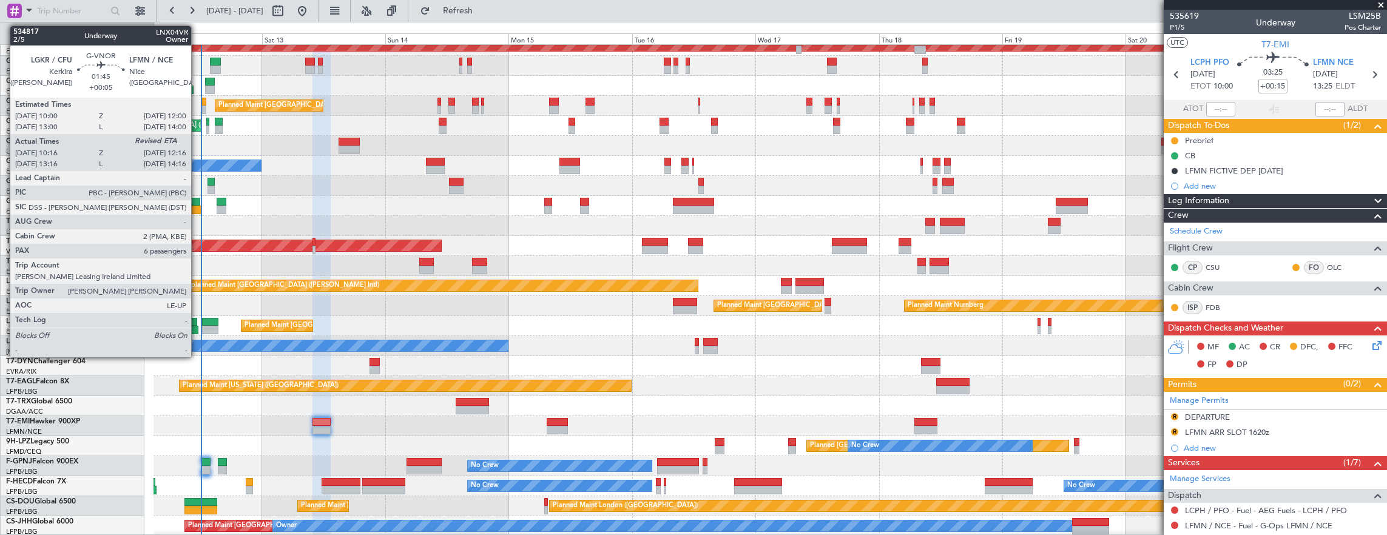
click at [197, 211] on div at bounding box center [196, 210] width 10 height 8
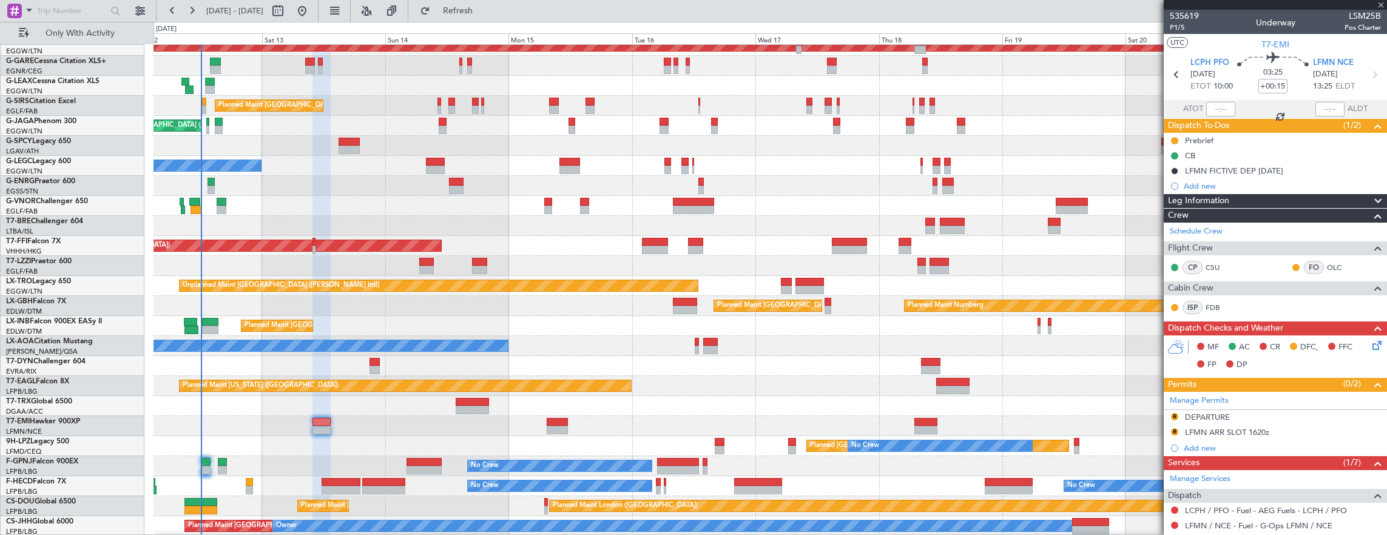
type input "+00:05"
type input "10:26"
type input "6"
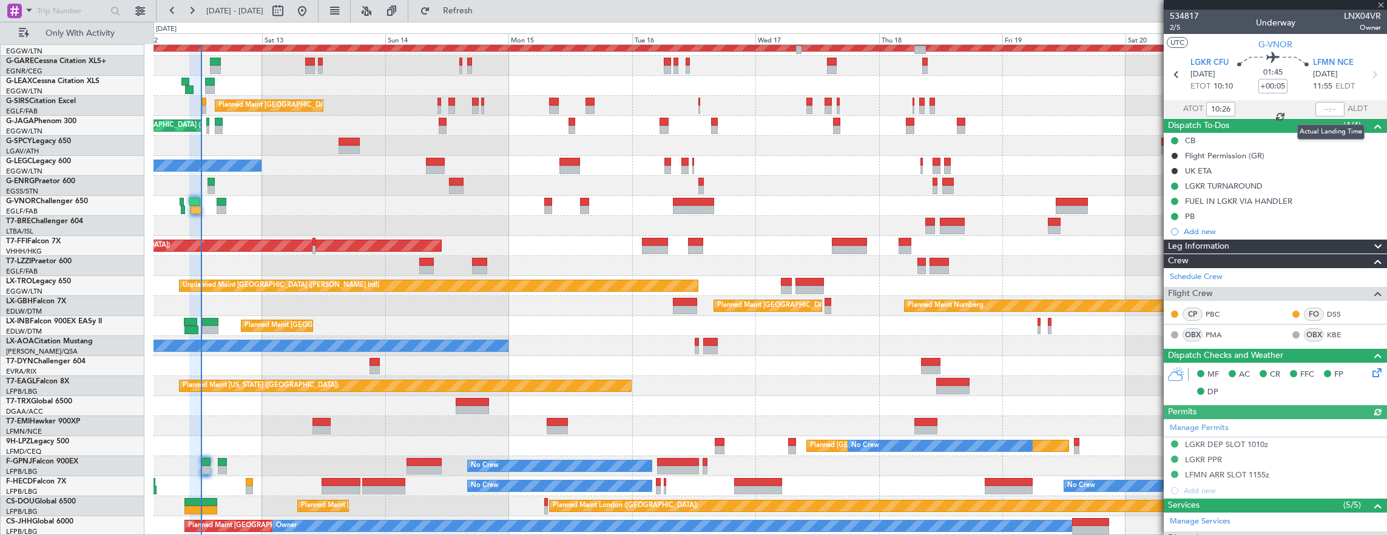
click at [1318, 109] on div at bounding box center [1329, 109] width 29 height 15
click at [1320, 109] on input "text" at bounding box center [1329, 109] width 29 height 15
type input "12:10"
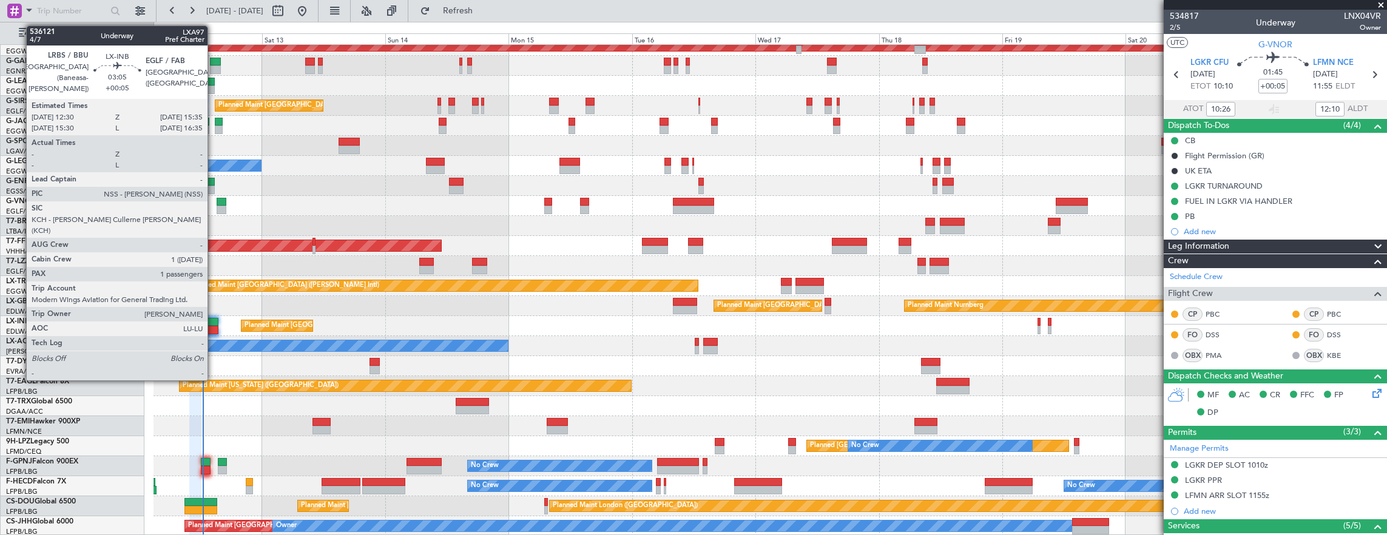
click at [214, 331] on div at bounding box center [210, 330] width 16 height 8
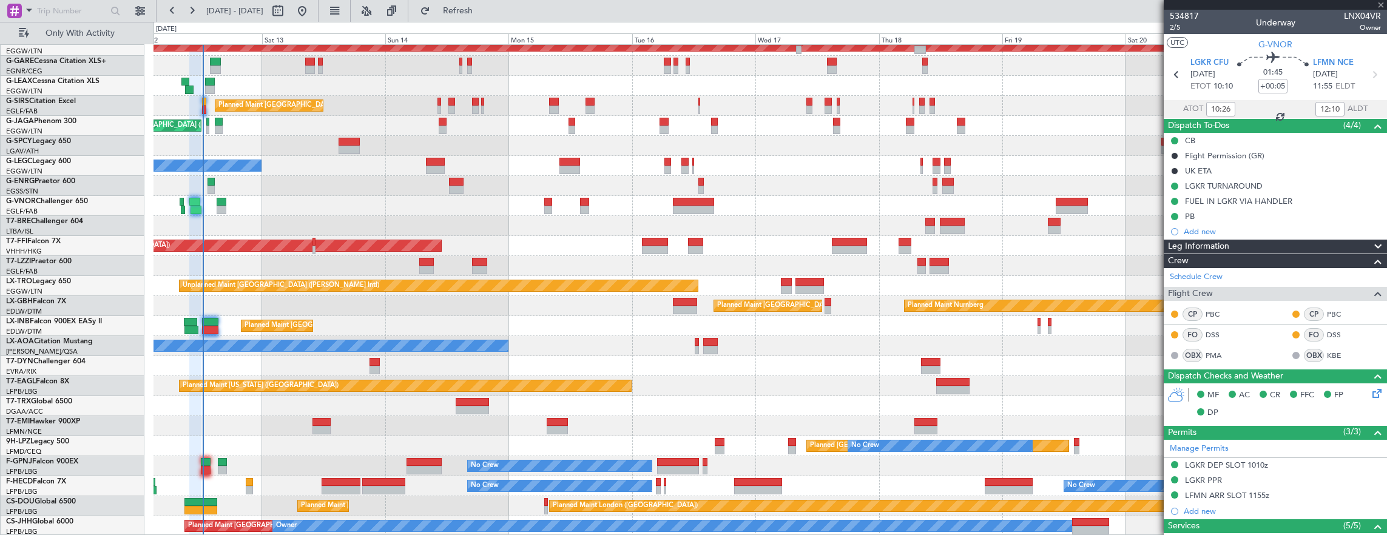
type input "1"
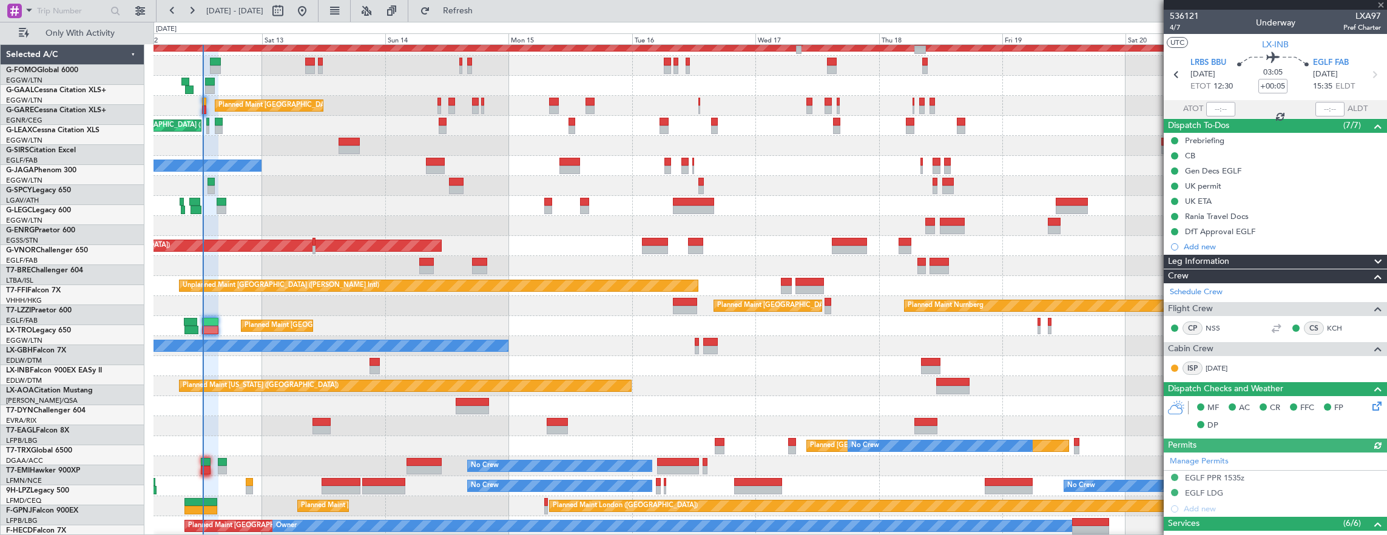
scroll to position [49, 0]
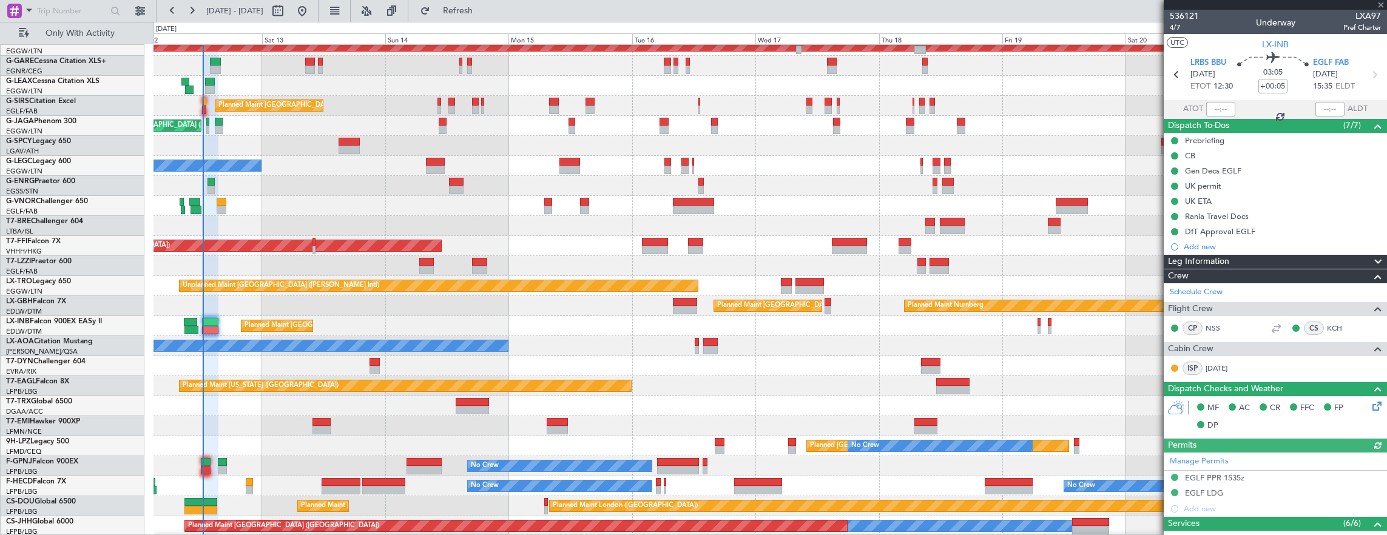
type input "5"
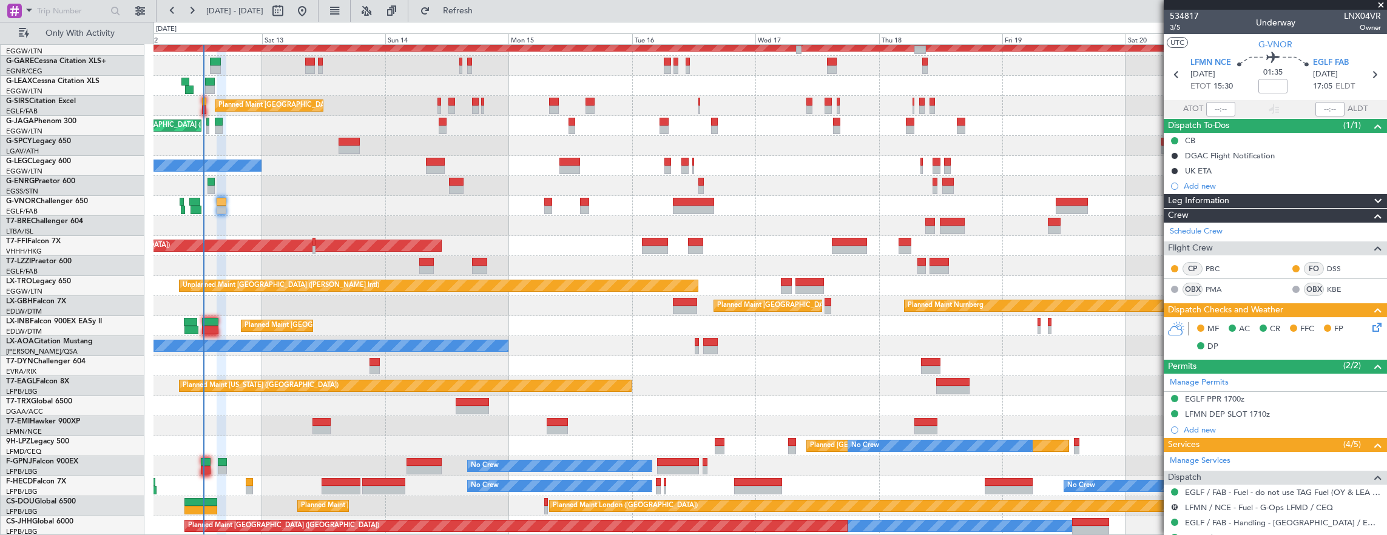
click at [322, 424] on div at bounding box center [321, 422] width 18 height 8
type input "+00:15"
type input "0"
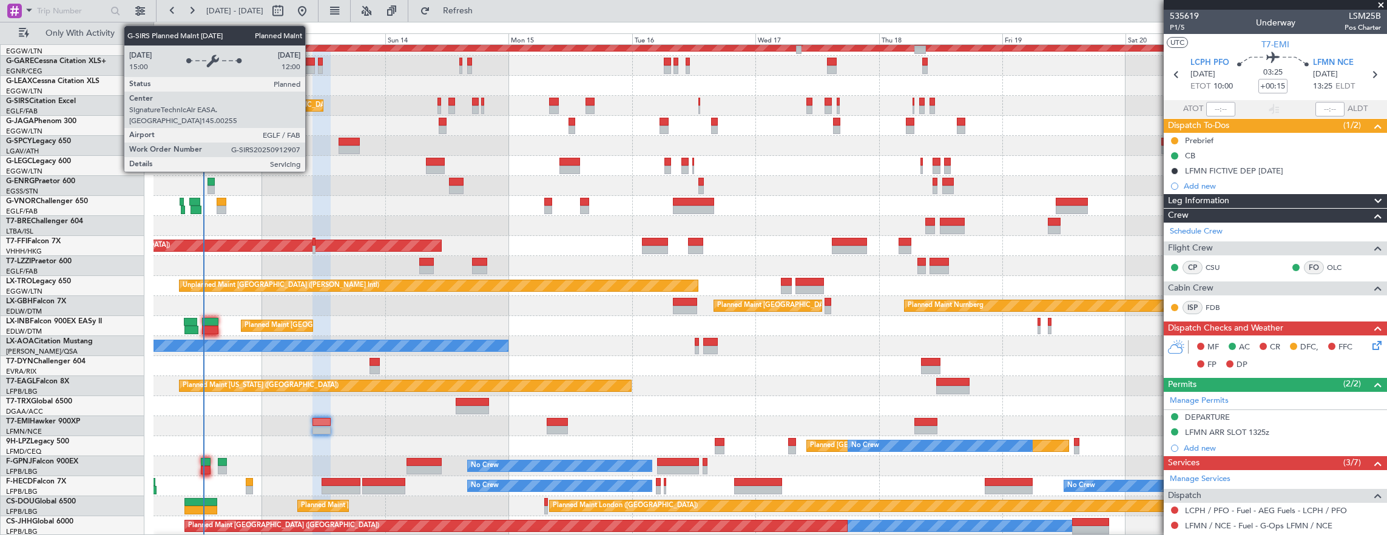
scroll to position [0, 0]
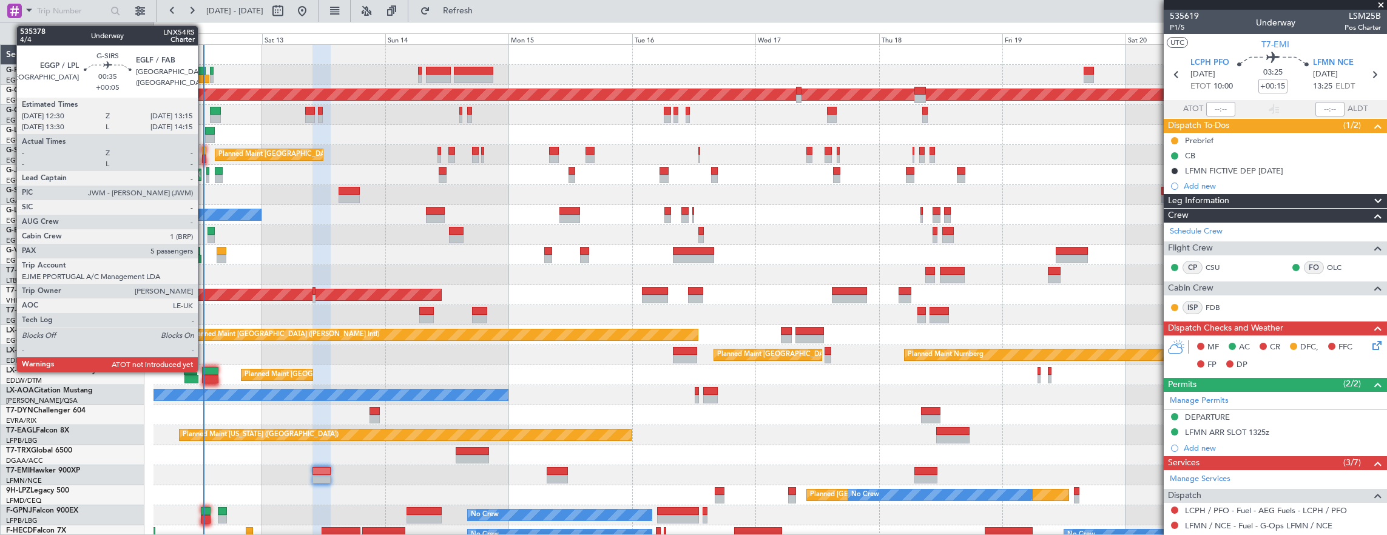
click at [204, 151] on div at bounding box center [204, 151] width 4 height 8
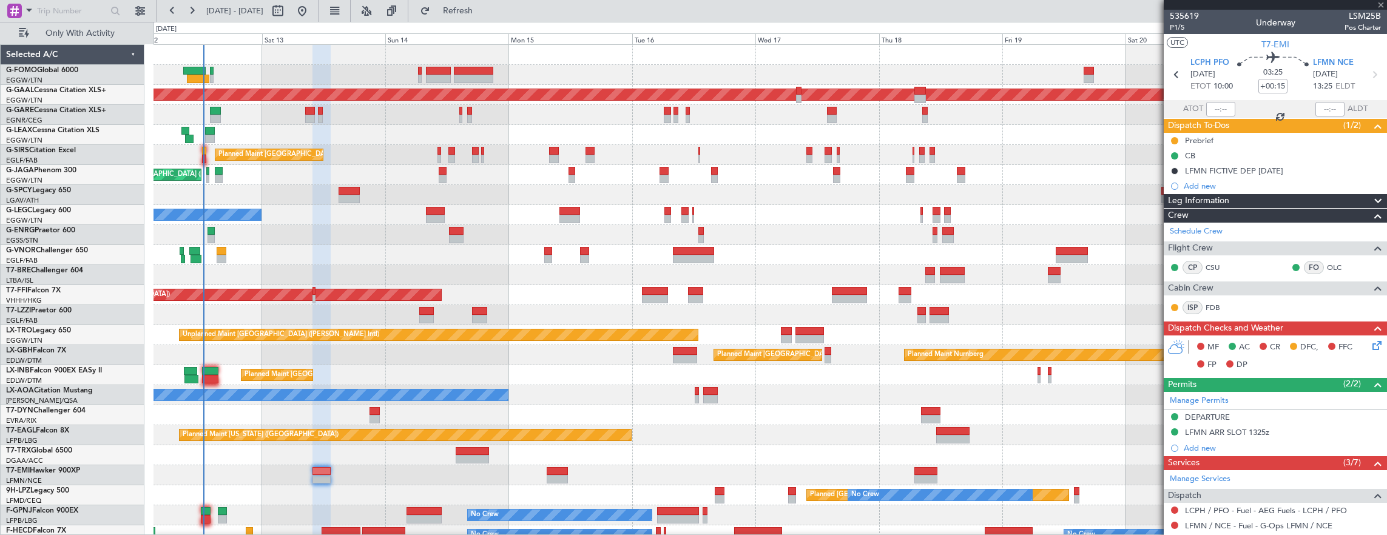
type input "+00:05"
type input "5"
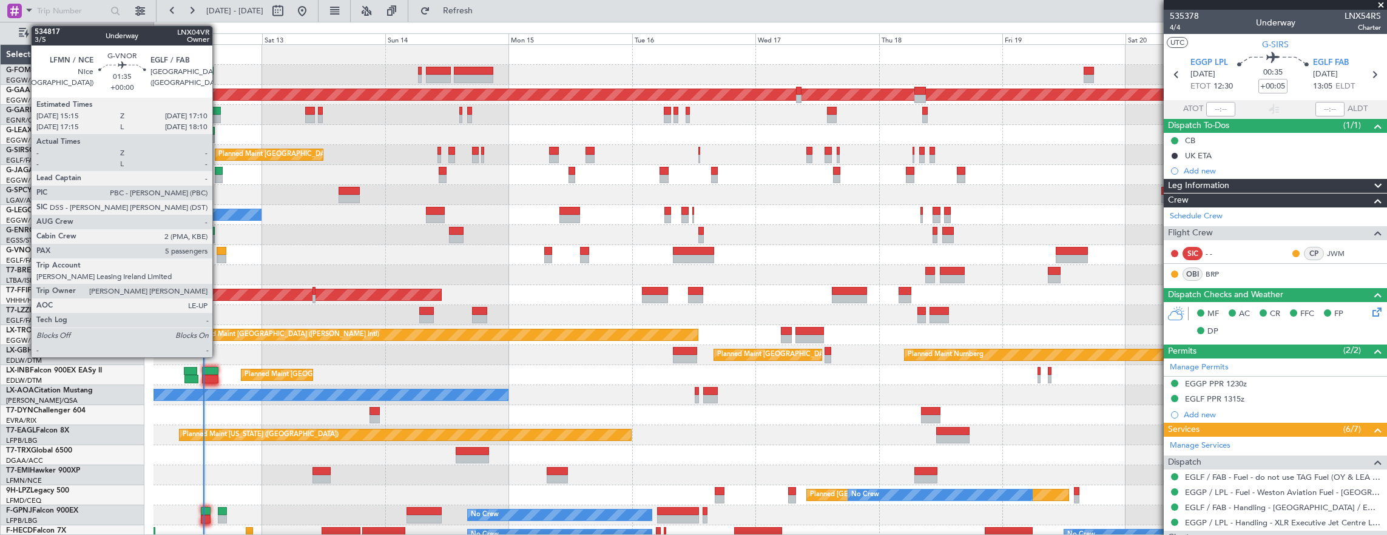
click at [218, 249] on div at bounding box center [222, 251] width 10 height 8
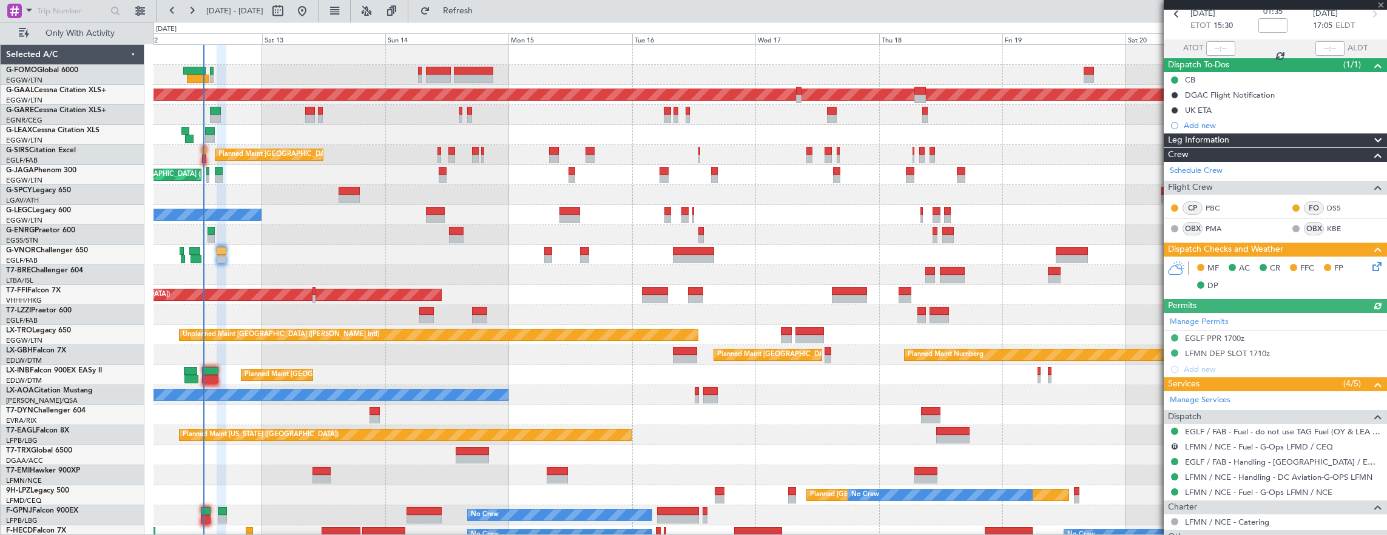
scroll to position [297, 0]
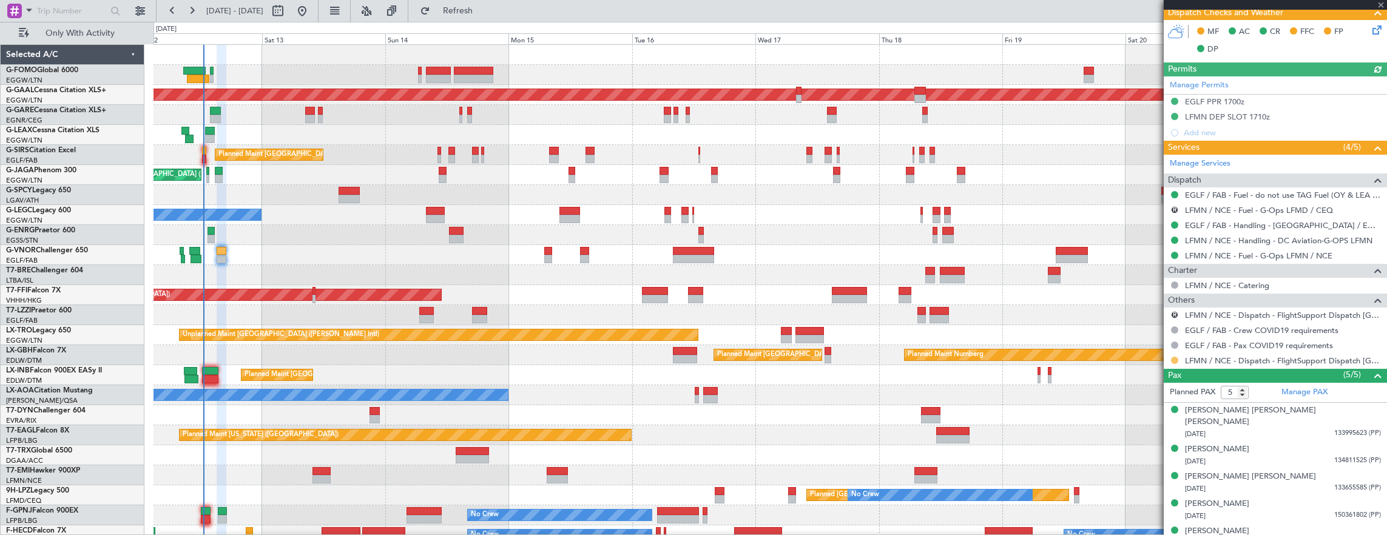
click at [1172, 357] on button at bounding box center [1174, 360] width 7 height 7
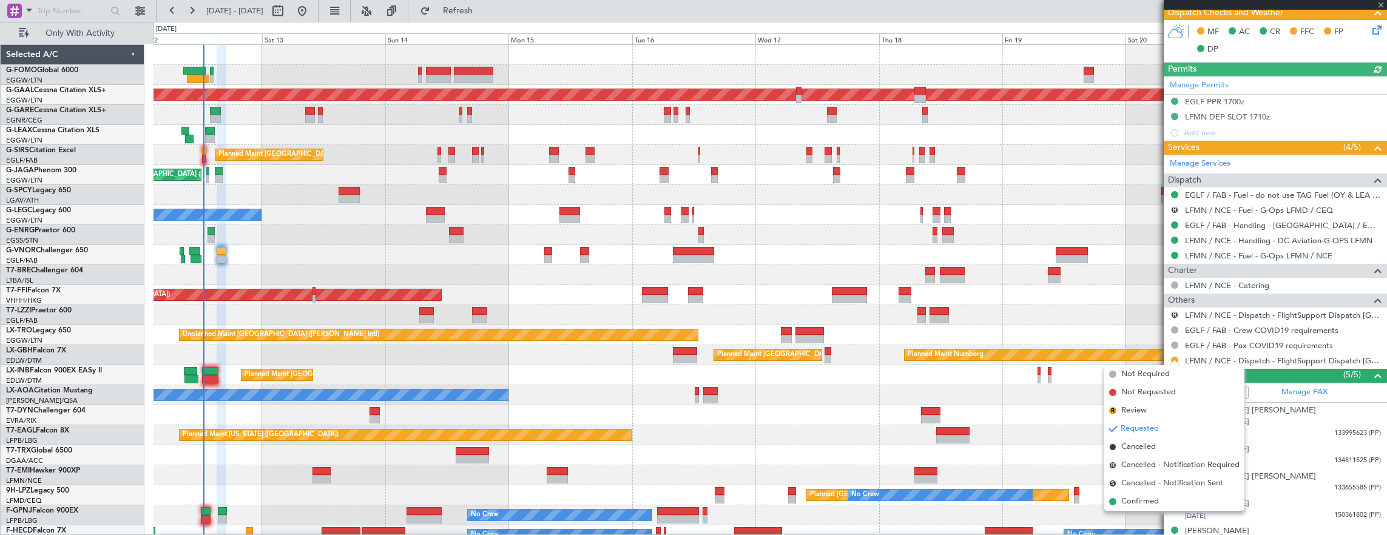
drag, startPoint x: 1153, startPoint y: 502, endPoint x: 1183, endPoint y: 314, distance: 189.9
click at [1153, 501] on span "Confirmed" at bounding box center [1140, 502] width 38 height 12
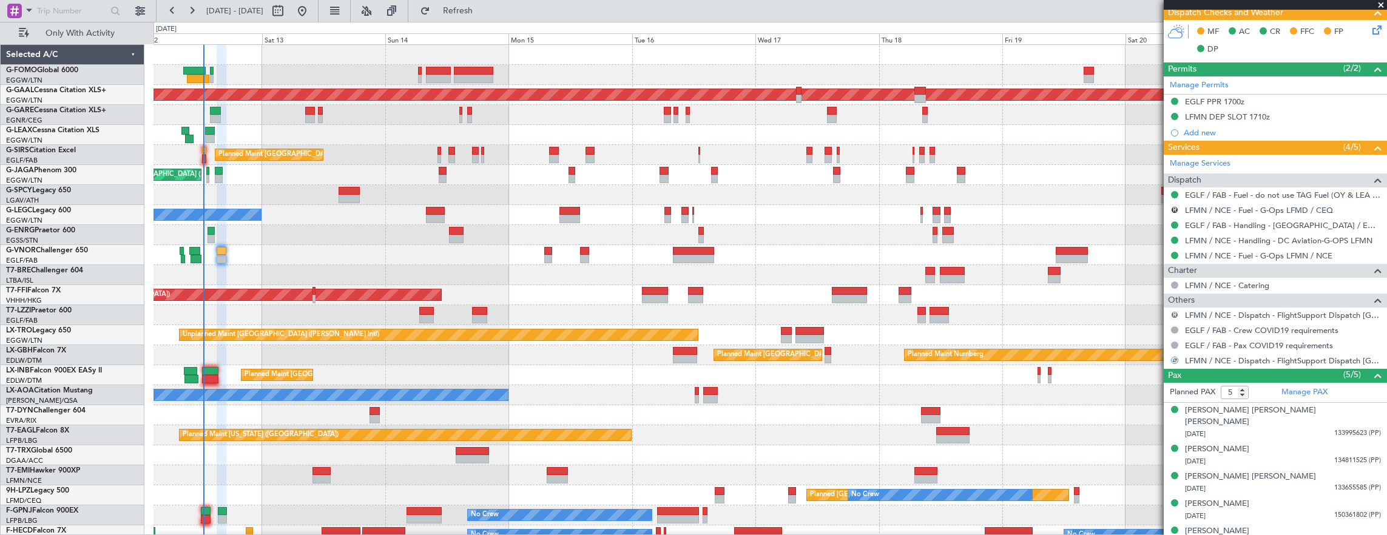
click at [1174, 311] on button "R" at bounding box center [1174, 314] width 7 height 7
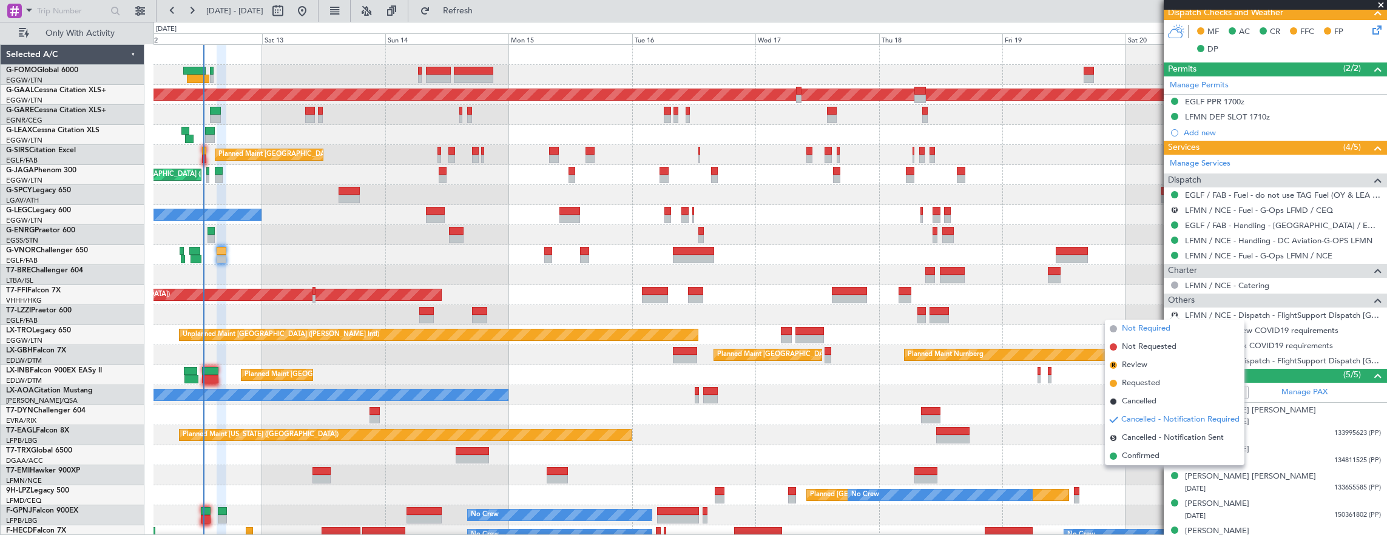
click at [1149, 333] on span "Not Required" at bounding box center [1146, 329] width 49 height 12
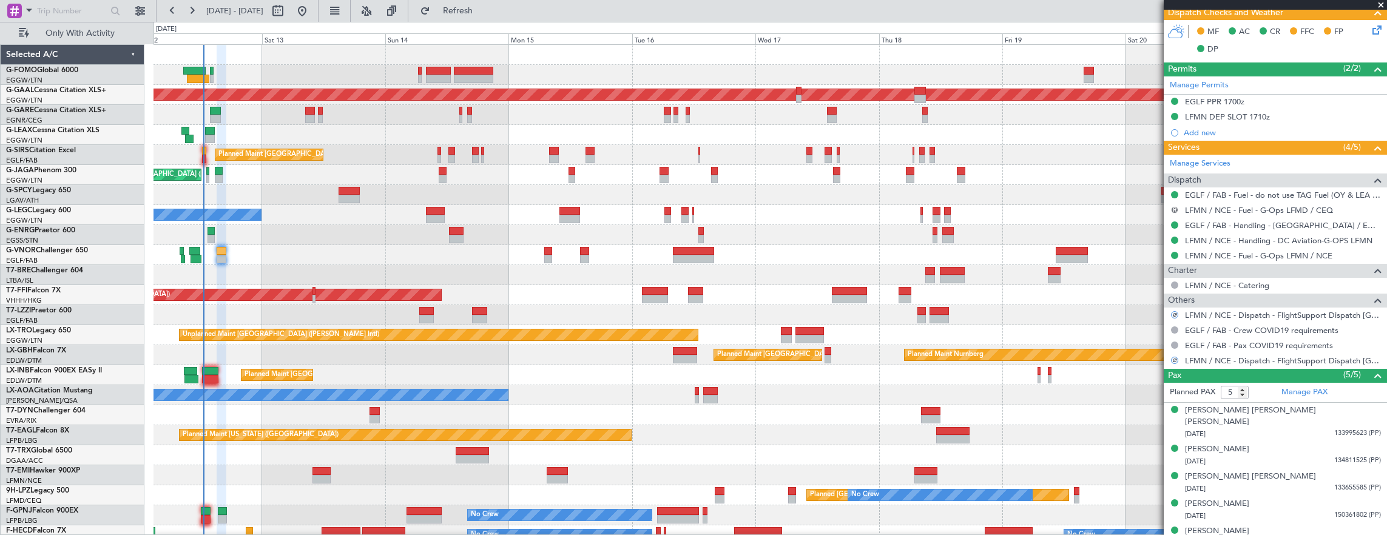
click at [1172, 206] on button "R" at bounding box center [1174, 209] width 7 height 7
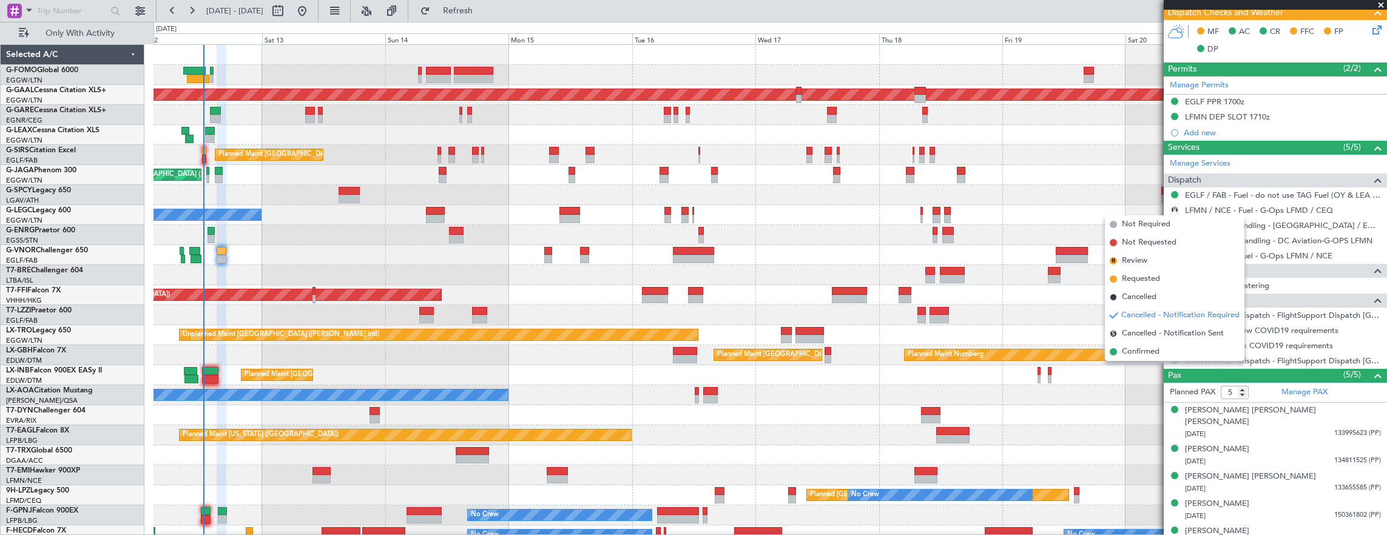
click at [957, 141] on div "Planned Maint [GEOGRAPHIC_DATA] ([GEOGRAPHIC_DATA])" at bounding box center [771, 135] width 1234 height 20
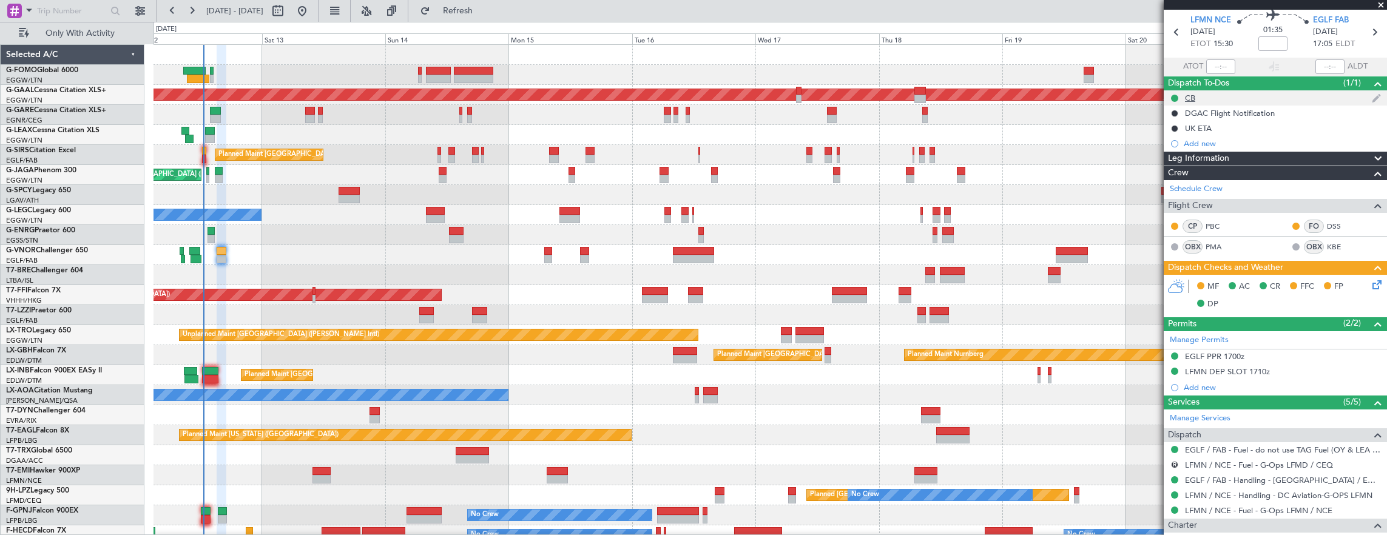
scroll to position [0, 0]
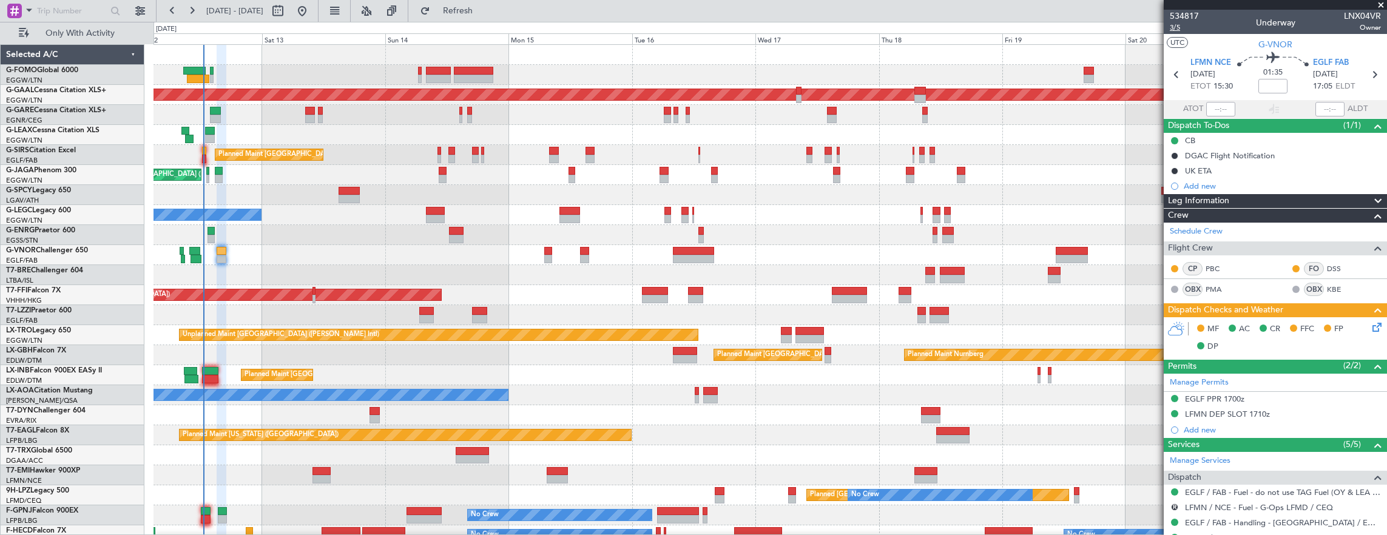
click at [1187, 30] on span "3/5" at bounding box center [1184, 27] width 29 height 10
click at [1179, 29] on span "3/5" at bounding box center [1184, 27] width 29 height 10
click at [1370, 326] on icon at bounding box center [1375, 325] width 10 height 10
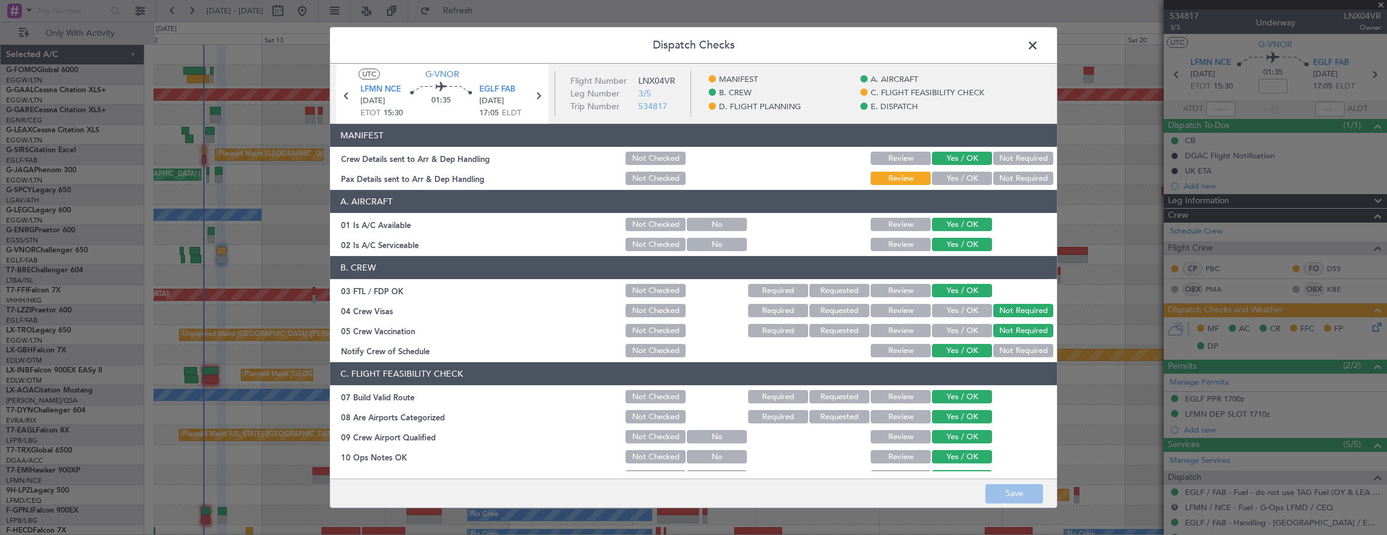
scroll to position [364, 0]
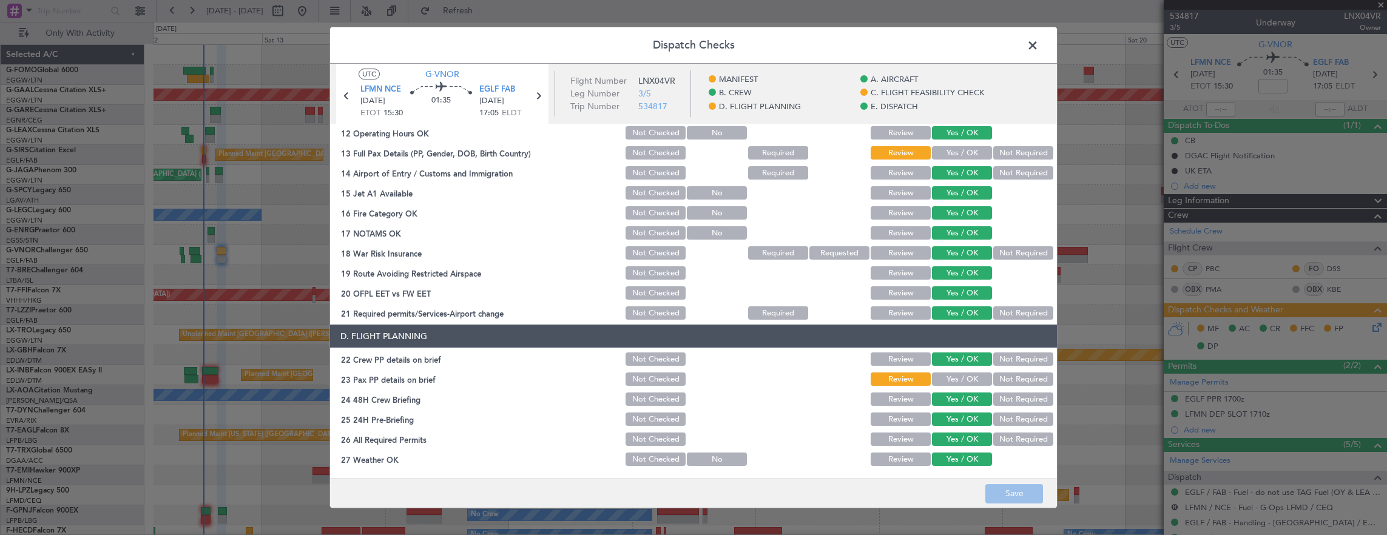
click at [951, 157] on button "Yes / OK" at bounding box center [962, 152] width 60 height 13
click at [964, 366] on div "Yes / OK" at bounding box center [960, 359] width 61 height 17
click at [964, 374] on button "Yes / OK" at bounding box center [962, 379] width 60 height 13
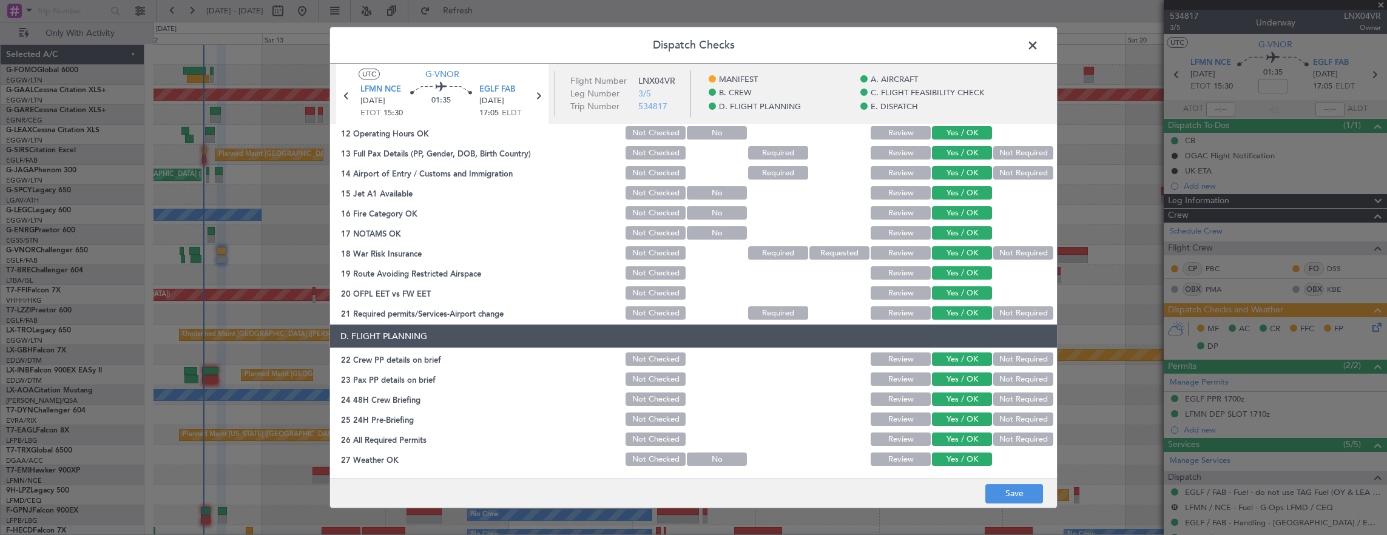
scroll to position [730, 0]
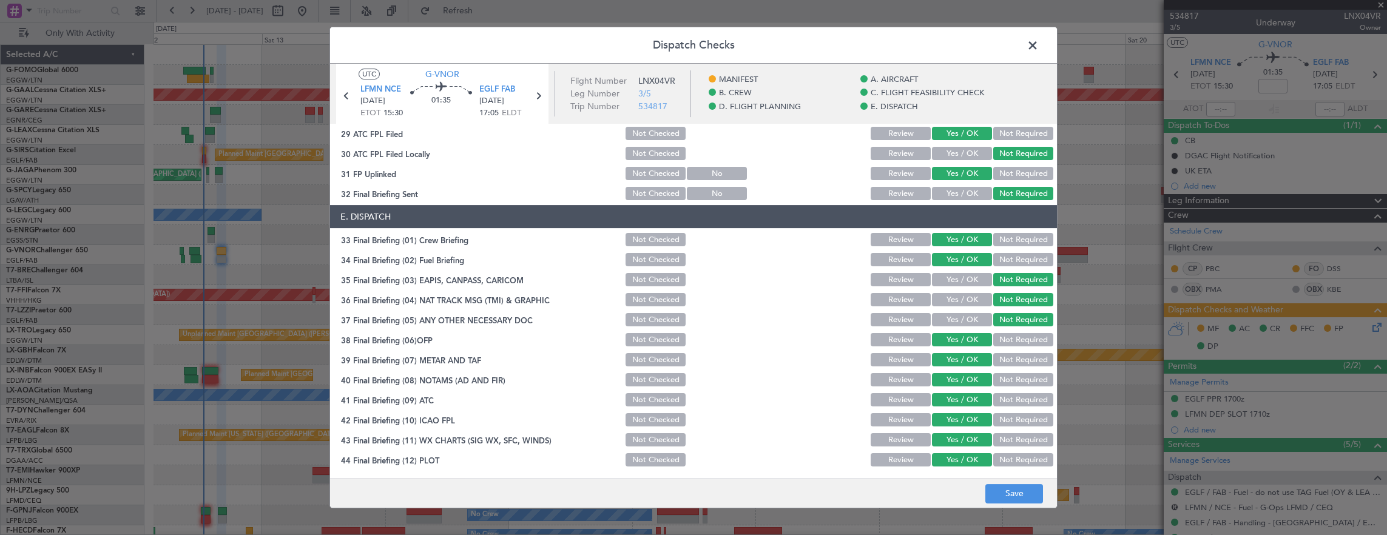
click at [1010, 481] on footer "Save" at bounding box center [693, 493] width 727 height 29
click at [1013, 487] on button "Save" at bounding box center [1014, 493] width 58 height 19
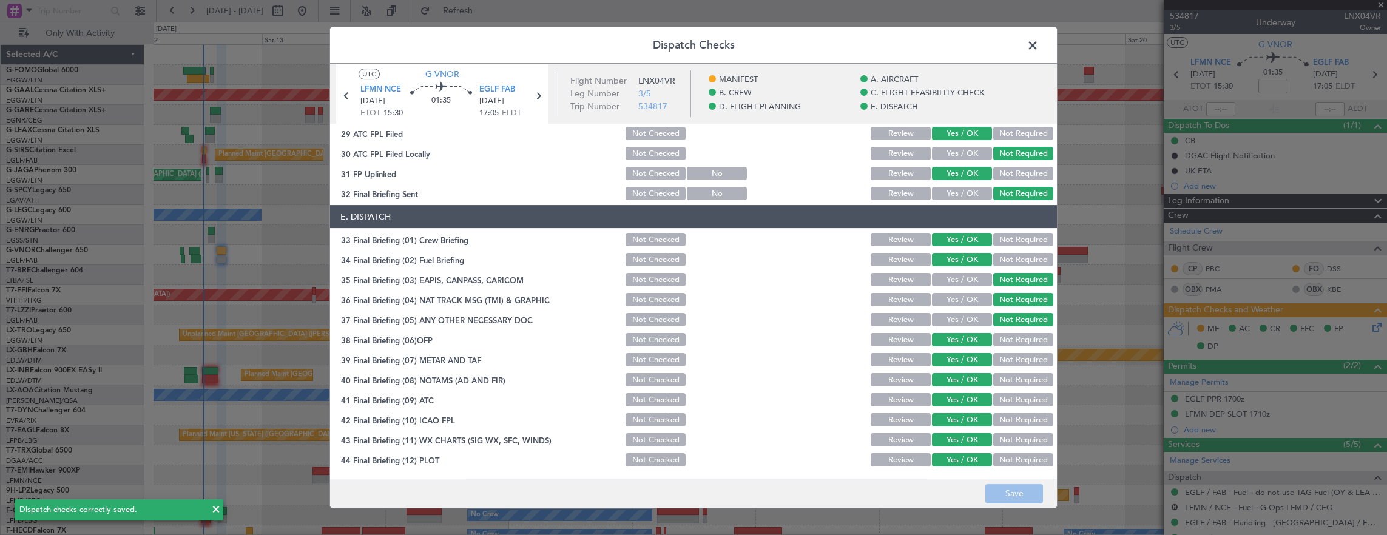
click at [1039, 52] on span at bounding box center [1039, 48] width 0 height 24
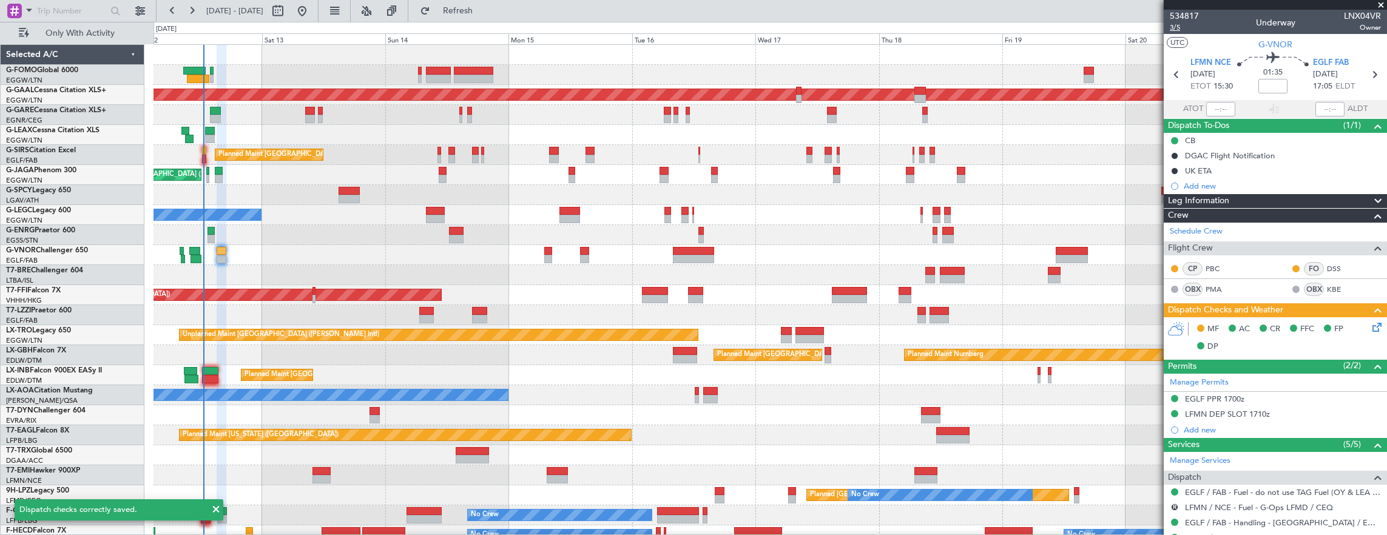
click at [1180, 30] on span "3/5" at bounding box center [1184, 27] width 29 height 10
click at [1175, 31] on span "3/5" at bounding box center [1184, 27] width 29 height 10
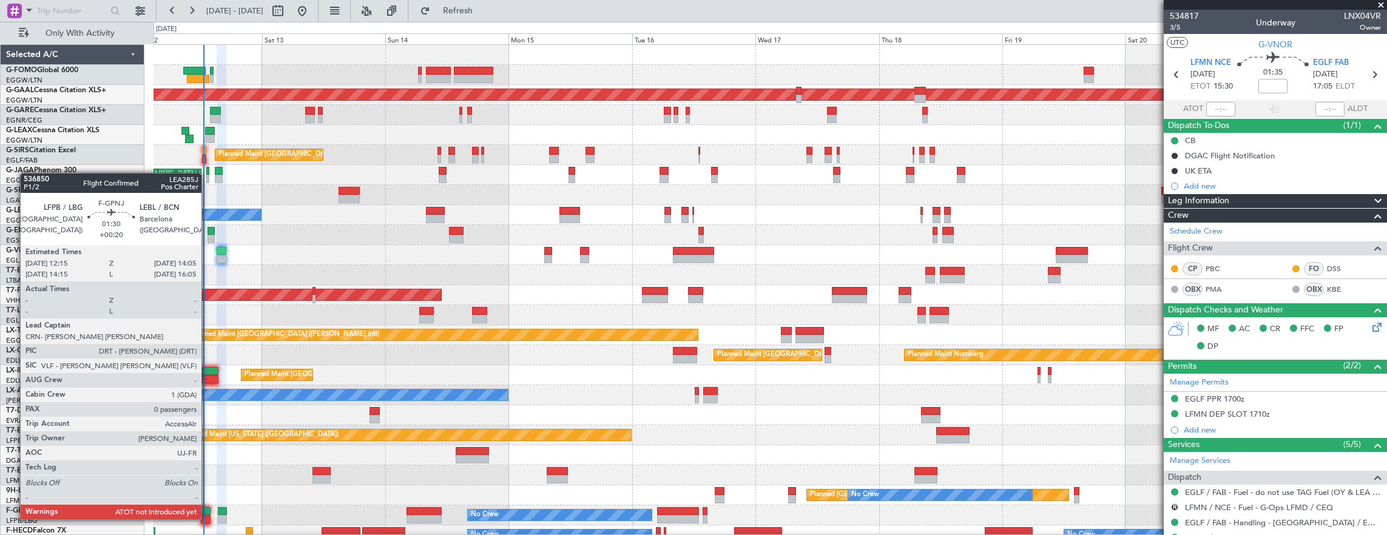
click at [208, 507] on div at bounding box center [206, 511] width 10 height 8
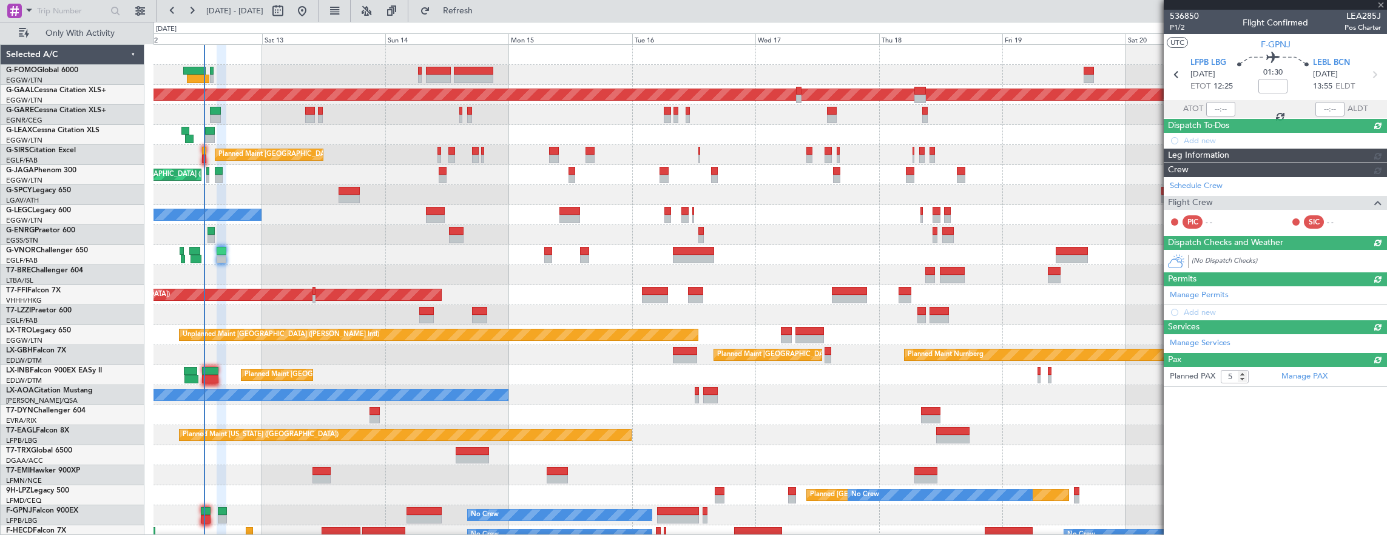
type input "+00:20"
type input "0"
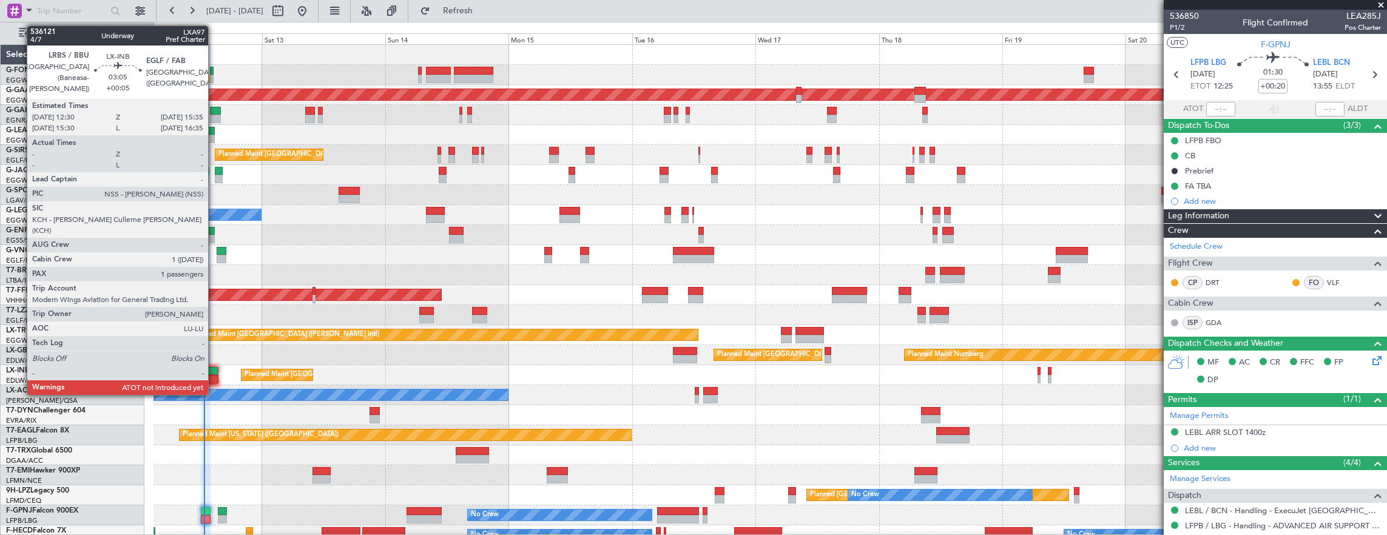
click at [215, 373] on div at bounding box center [210, 371] width 16 height 8
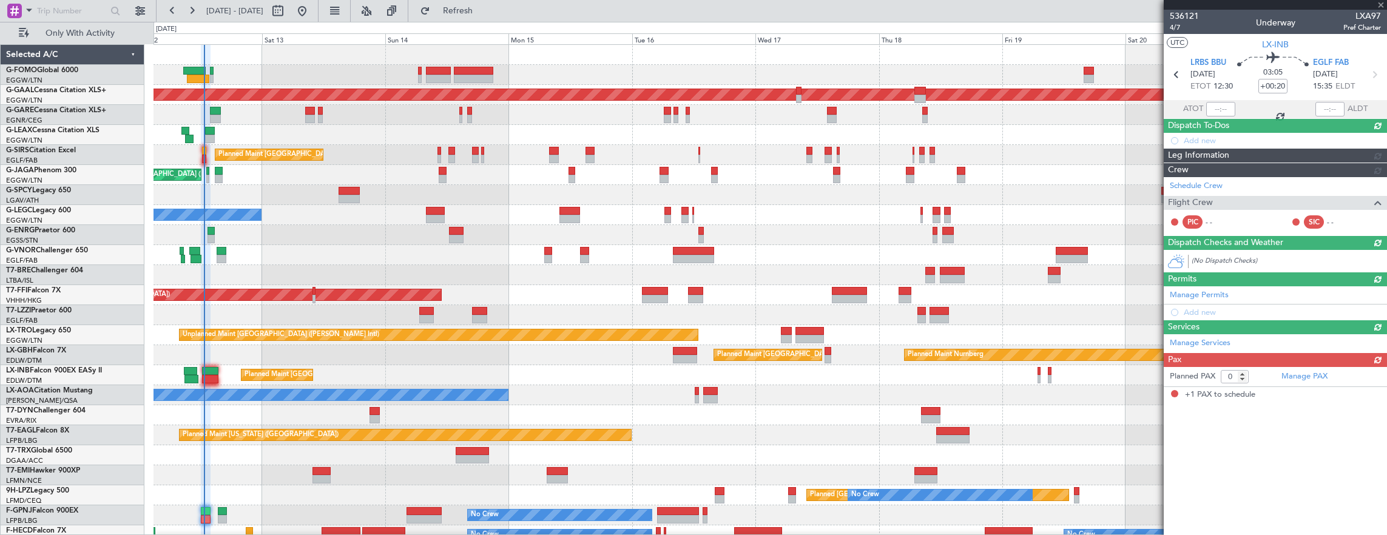
type input "+00:05"
type input "1"
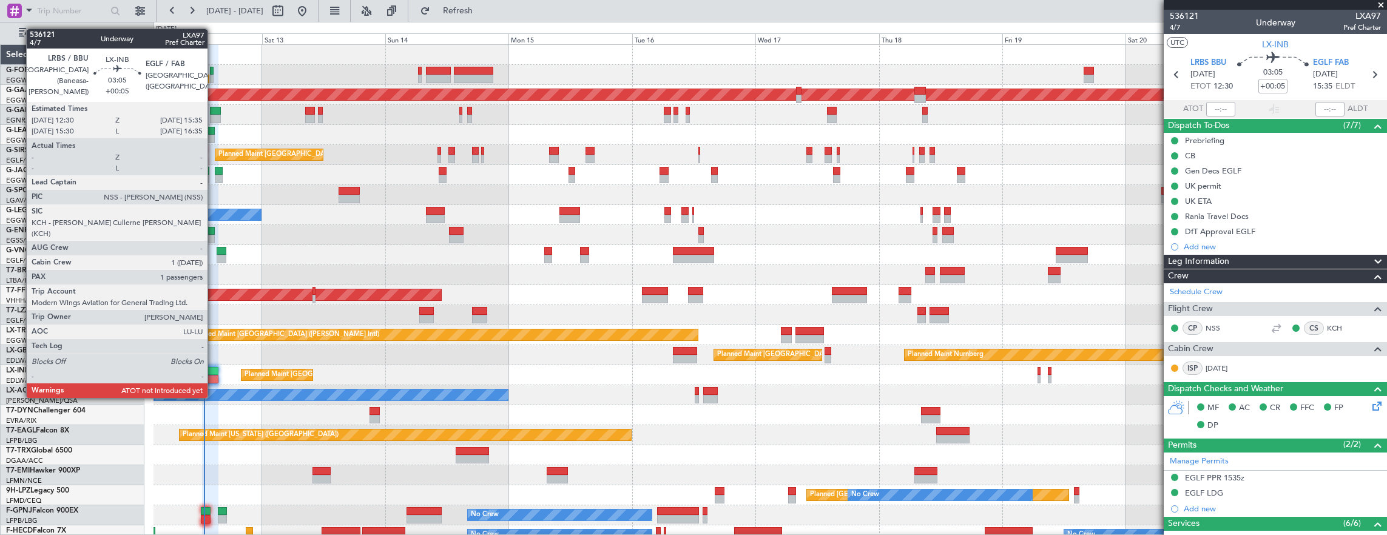
click at [214, 375] on div at bounding box center [210, 379] width 16 height 8
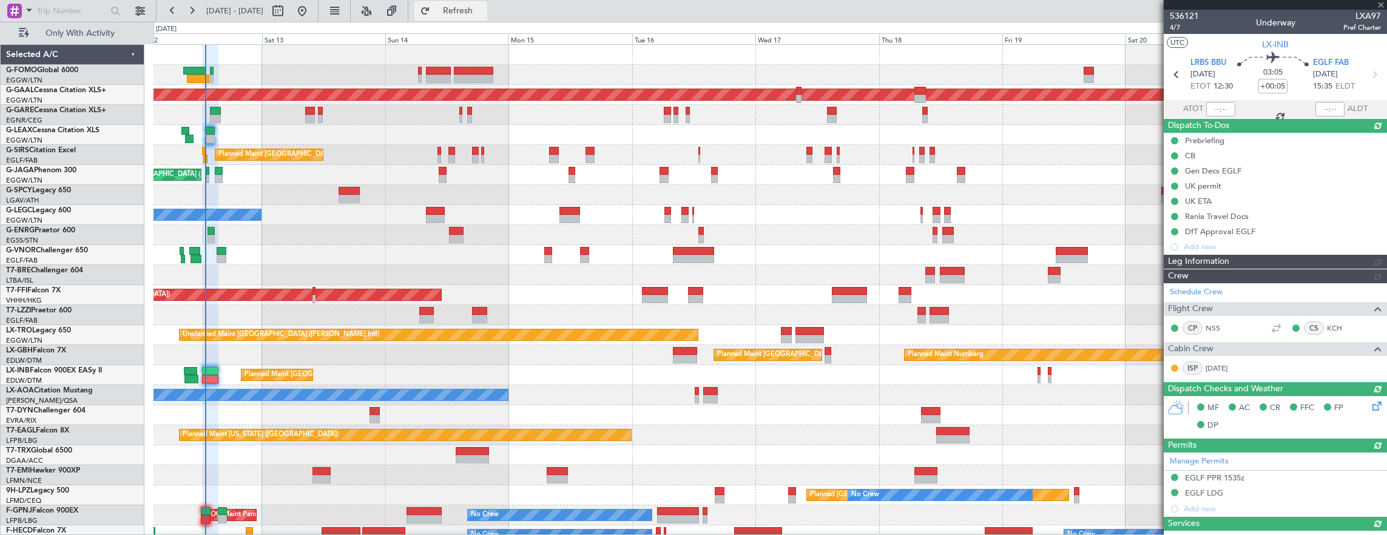
type input "12:56"
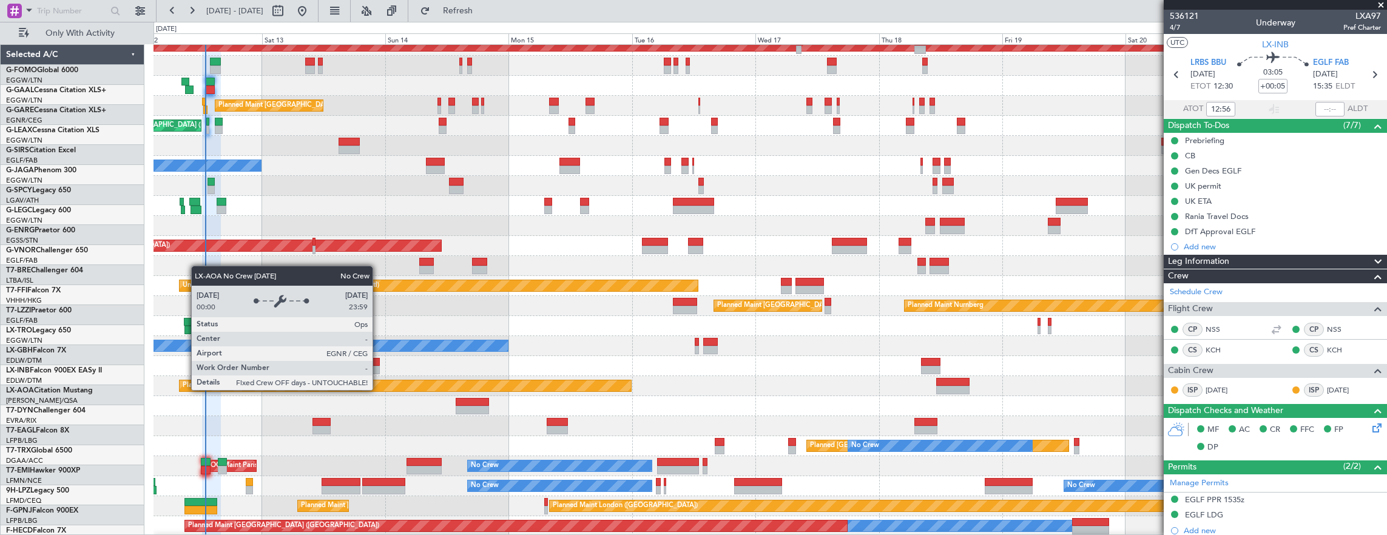
scroll to position [49, 0]
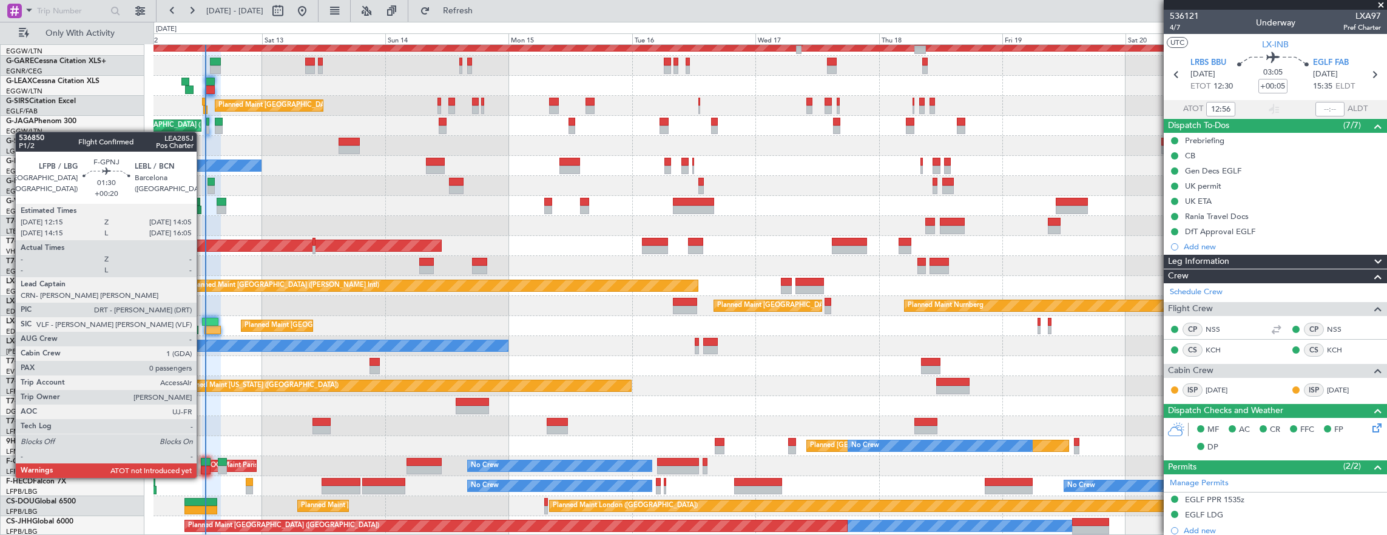
click at [203, 466] on div at bounding box center [206, 470] width 10 height 8
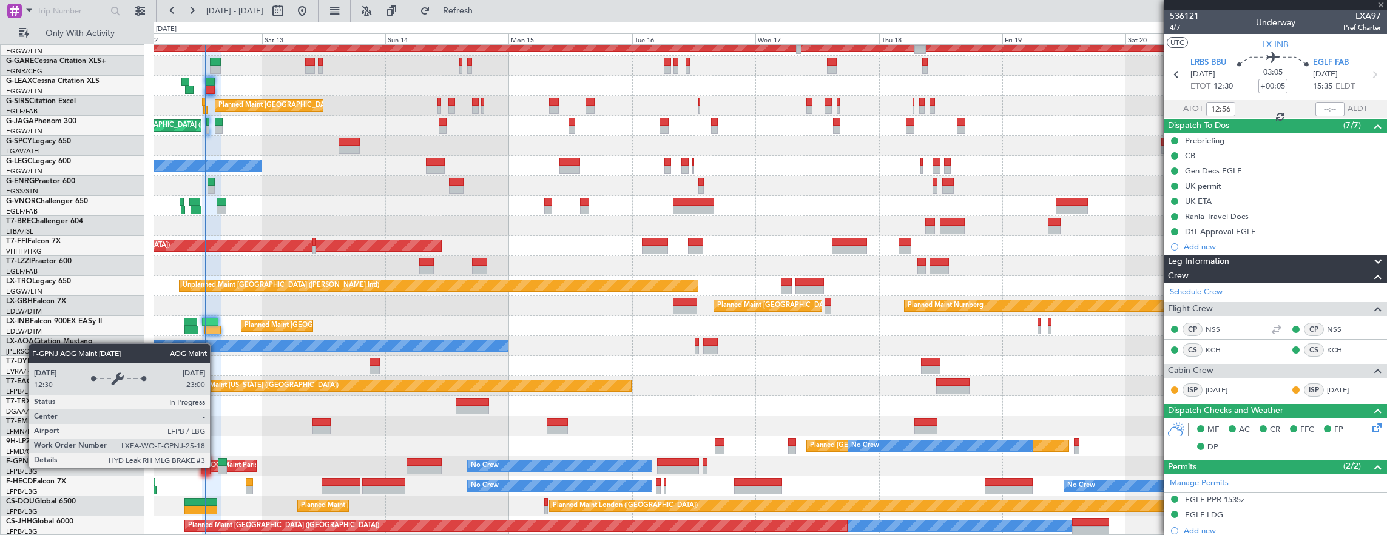
type input "+00:20"
type input "0"
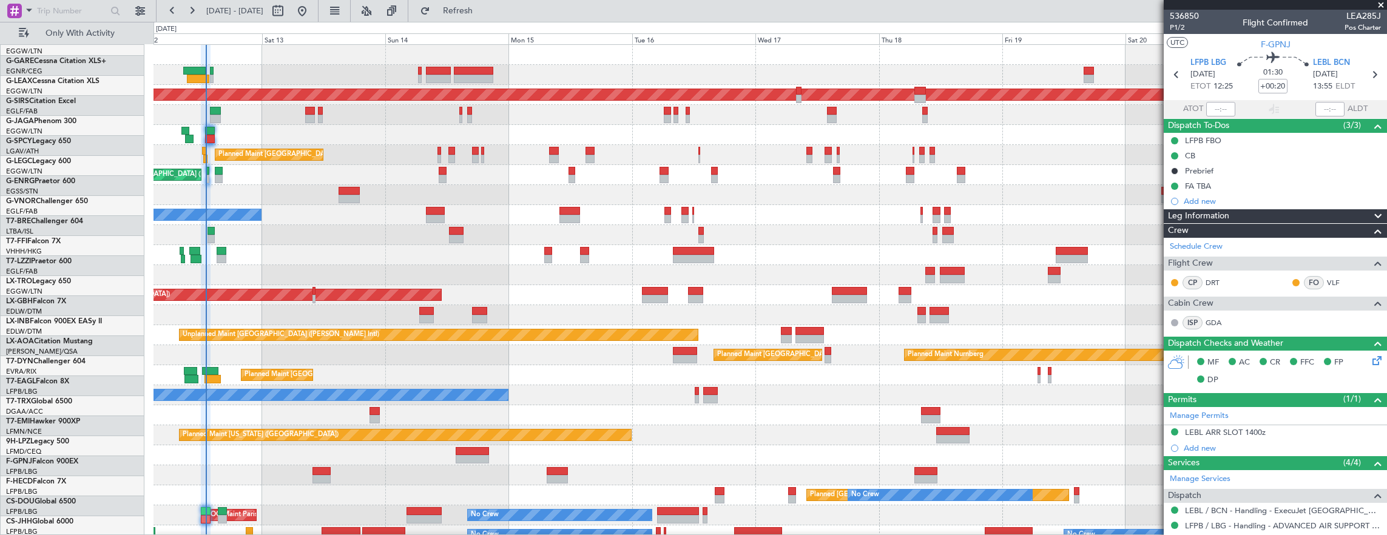
scroll to position [0, 0]
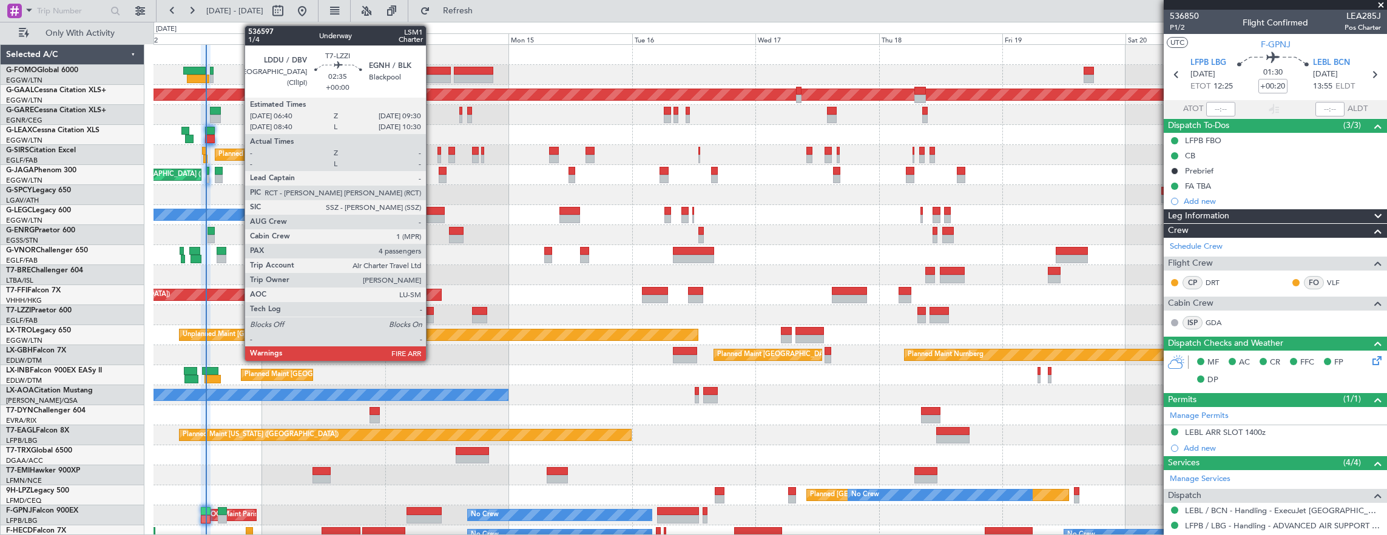
click at [430, 313] on div at bounding box center [426, 311] width 15 height 8
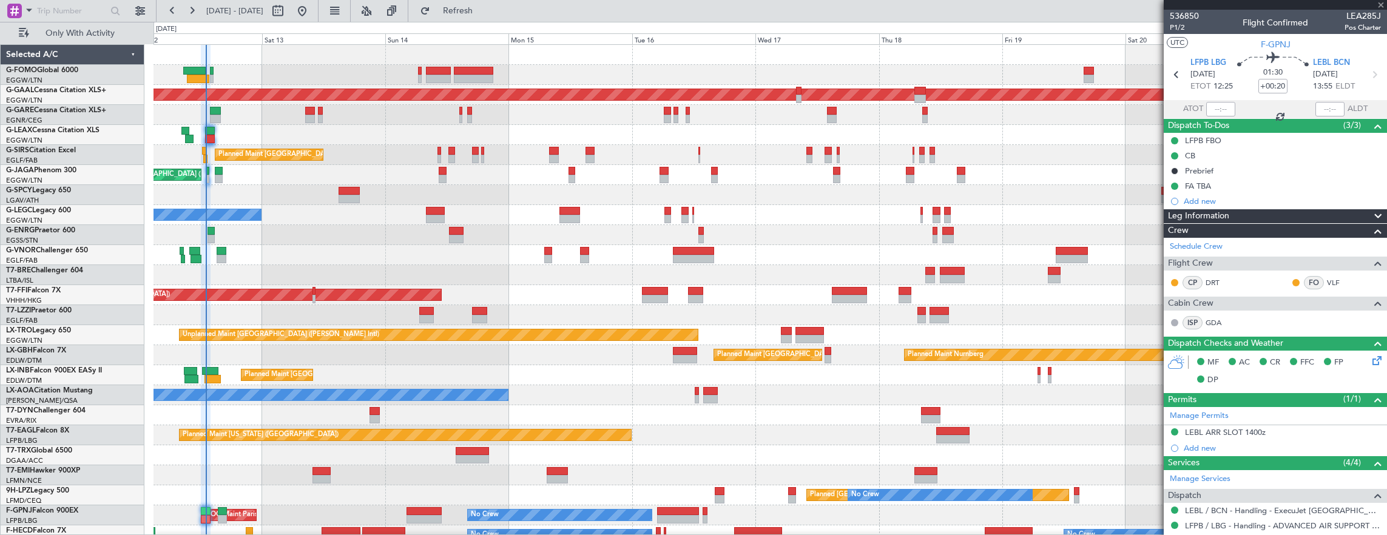
type input "4"
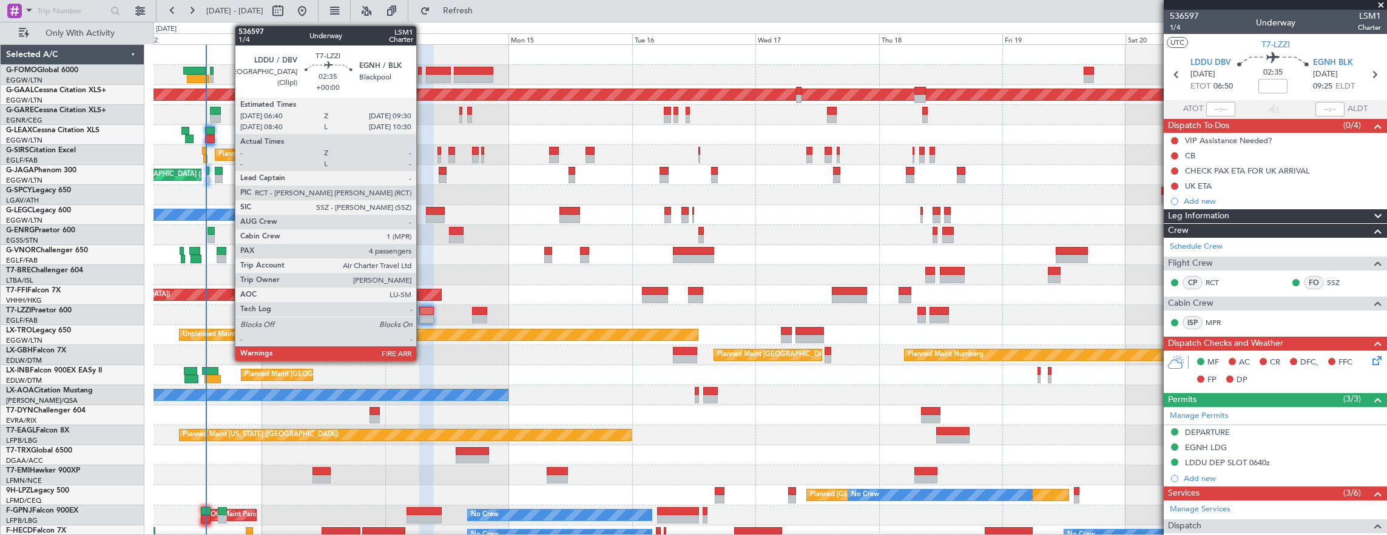
click at [422, 313] on div at bounding box center [426, 311] width 15 height 8
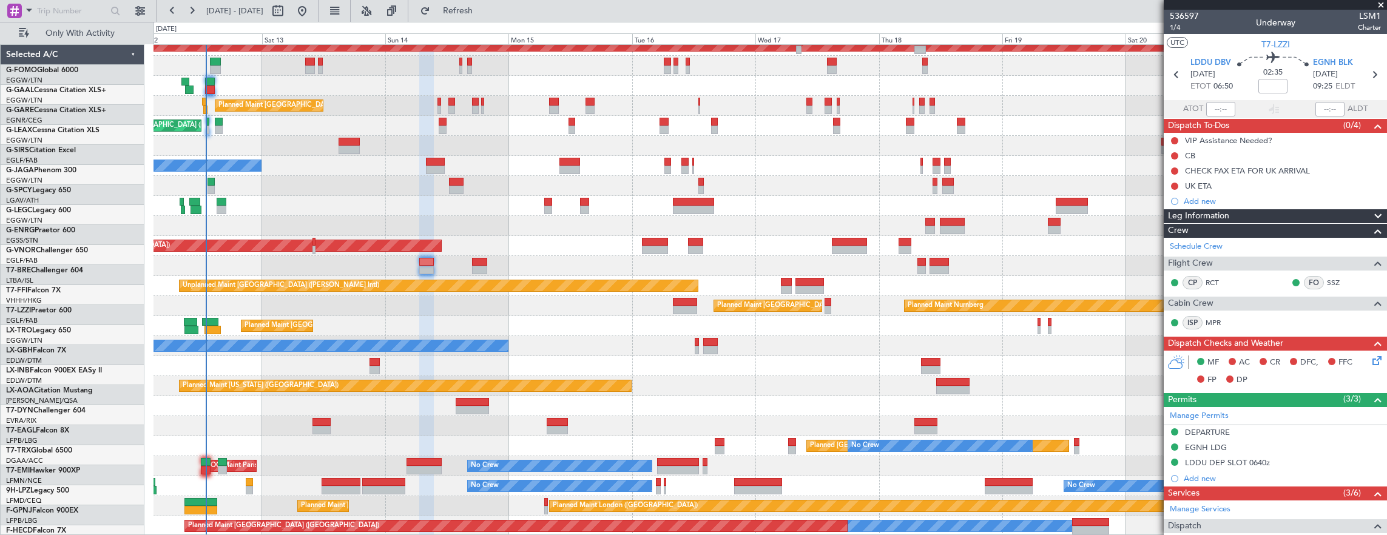
scroll to position [49, 0]
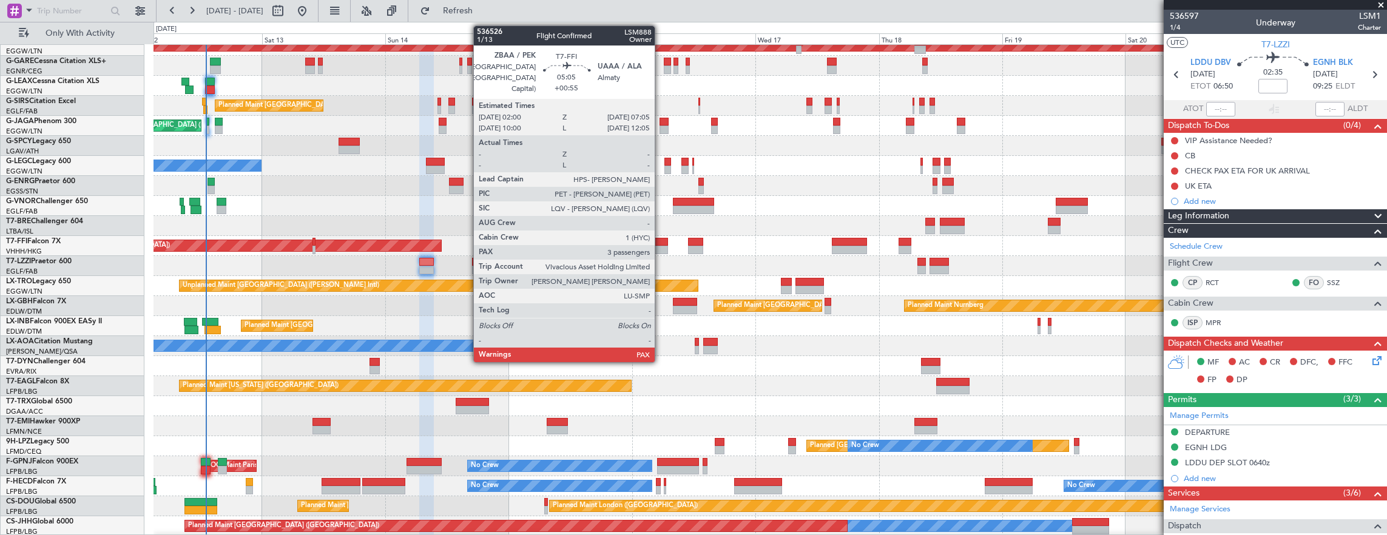
click at [658, 248] on div at bounding box center [655, 250] width 27 height 8
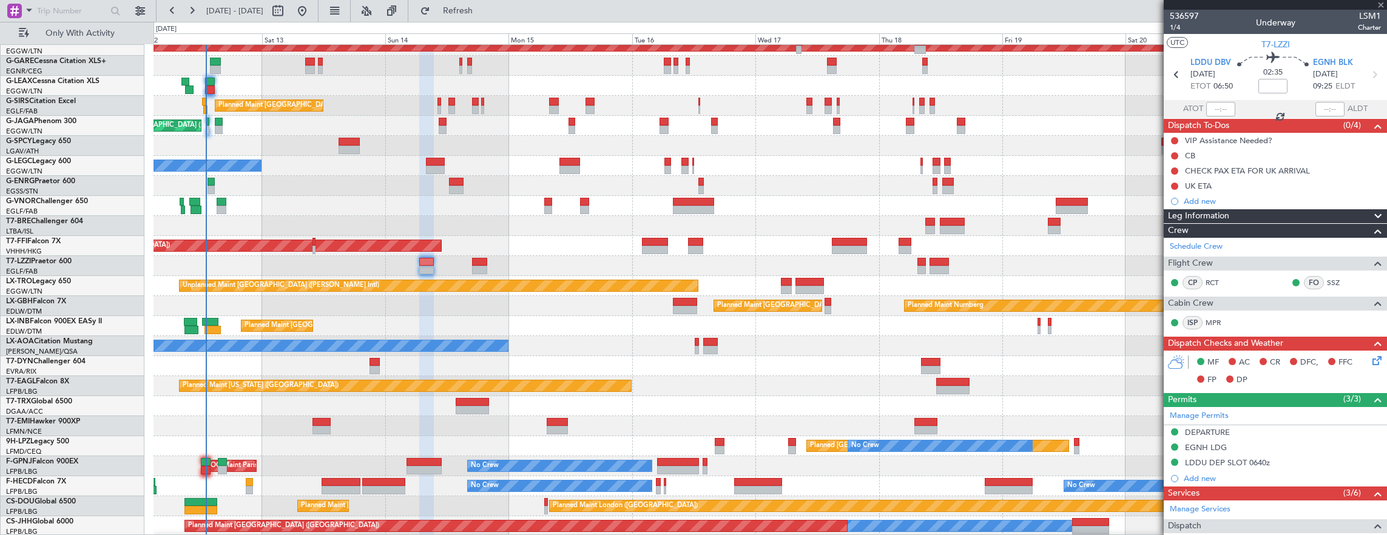
type input "+00:55"
type input "3"
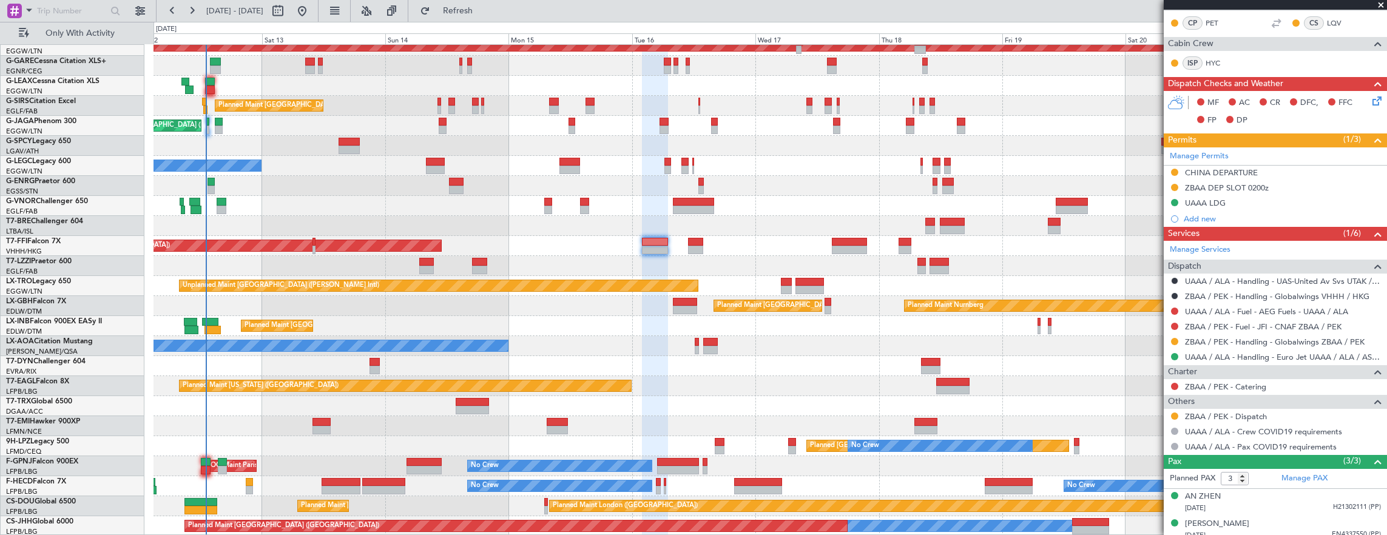
scroll to position [243, 0]
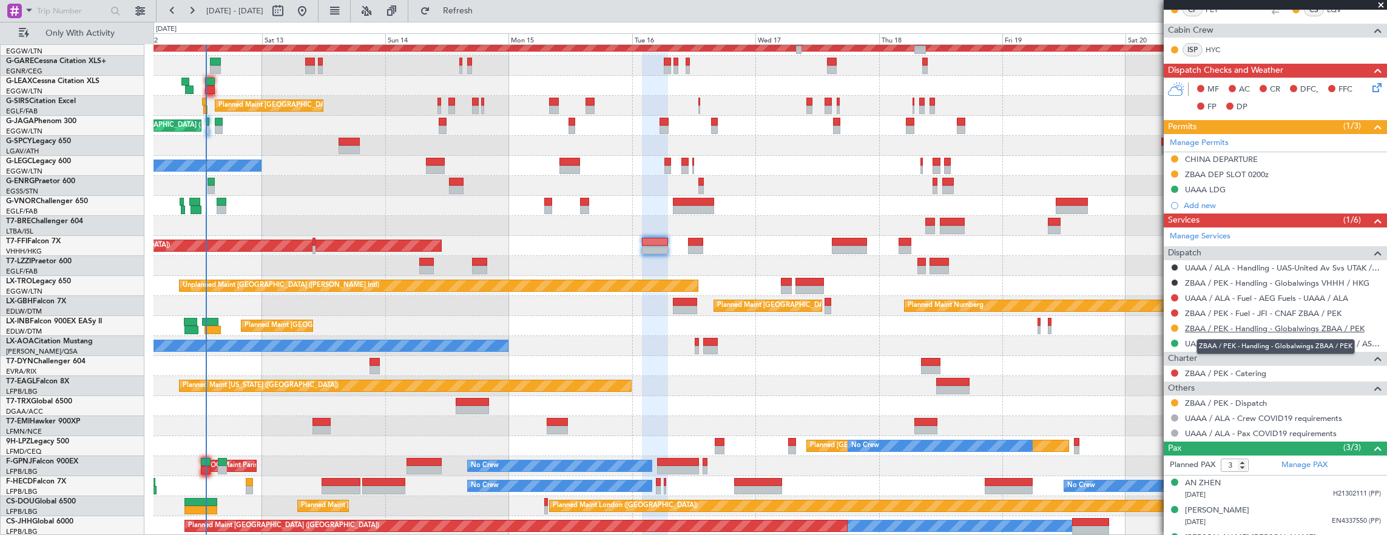
click at [1229, 324] on link "ZBAA / PEK - Handling - Globalwings ZBAA / PEK" at bounding box center [1275, 328] width 180 height 10
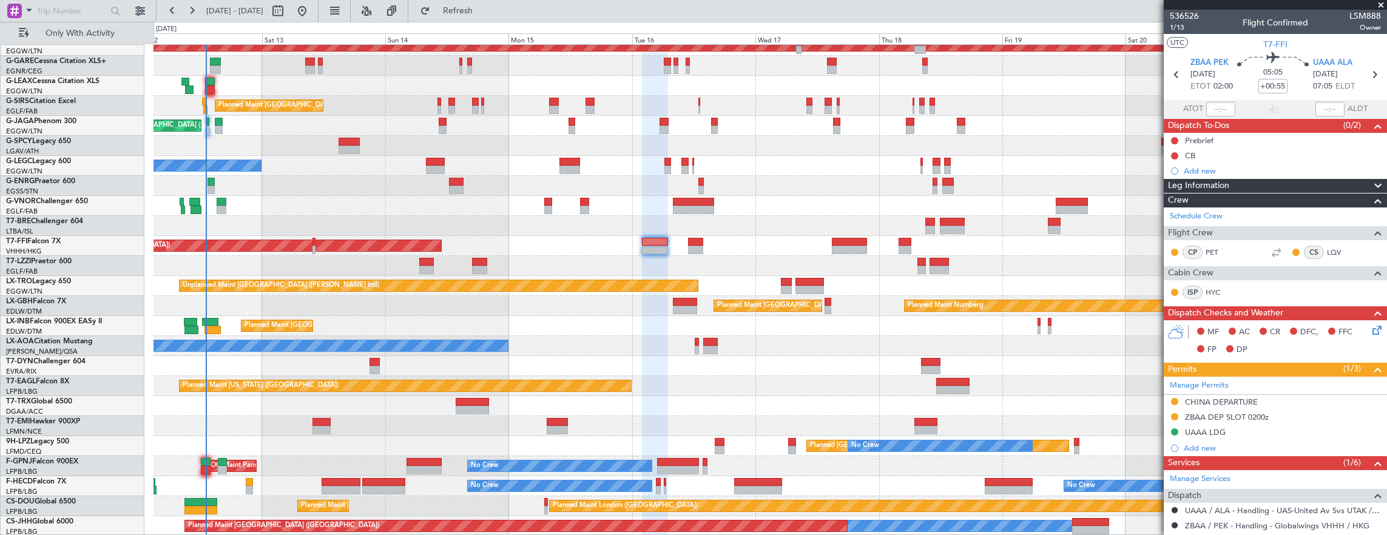
drag, startPoint x: 1322, startPoint y: 66, endPoint x: 1252, endPoint y: 62, distance: 69.9
click at [1322, 66] on span "UAAA ALA" at bounding box center [1332, 63] width 39 height 12
click at [1175, 26] on span "1/13" at bounding box center [1184, 27] width 29 height 10
click at [1342, 61] on span "UAAA ALA" at bounding box center [1332, 63] width 39 height 12
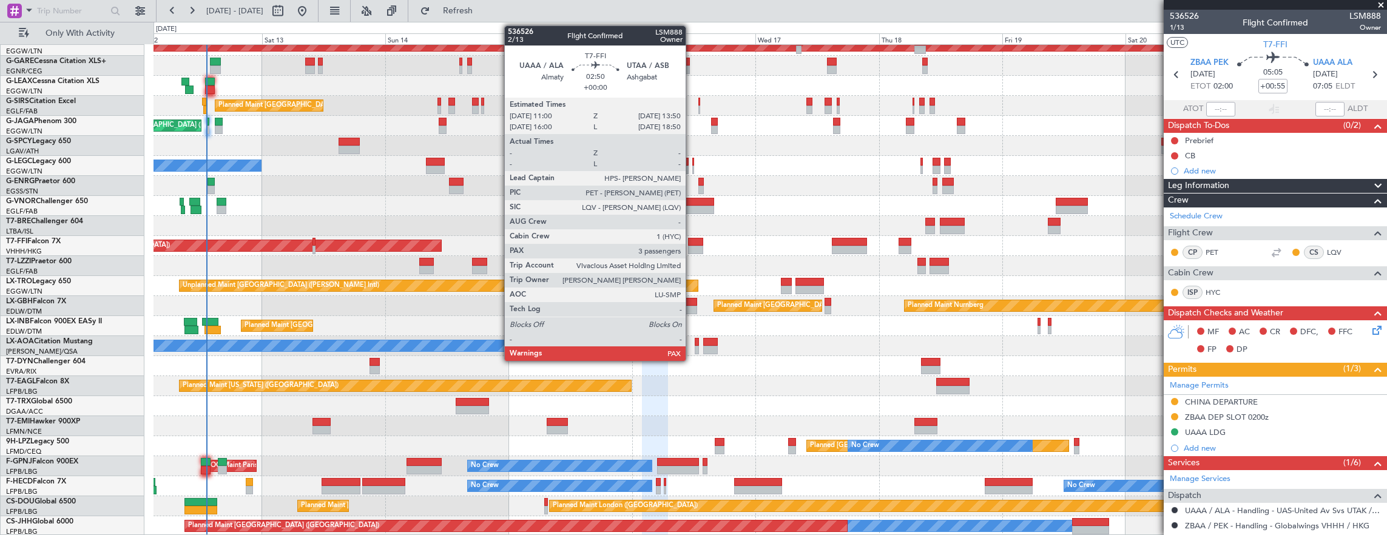
click at [692, 240] on div at bounding box center [695, 242] width 15 height 8
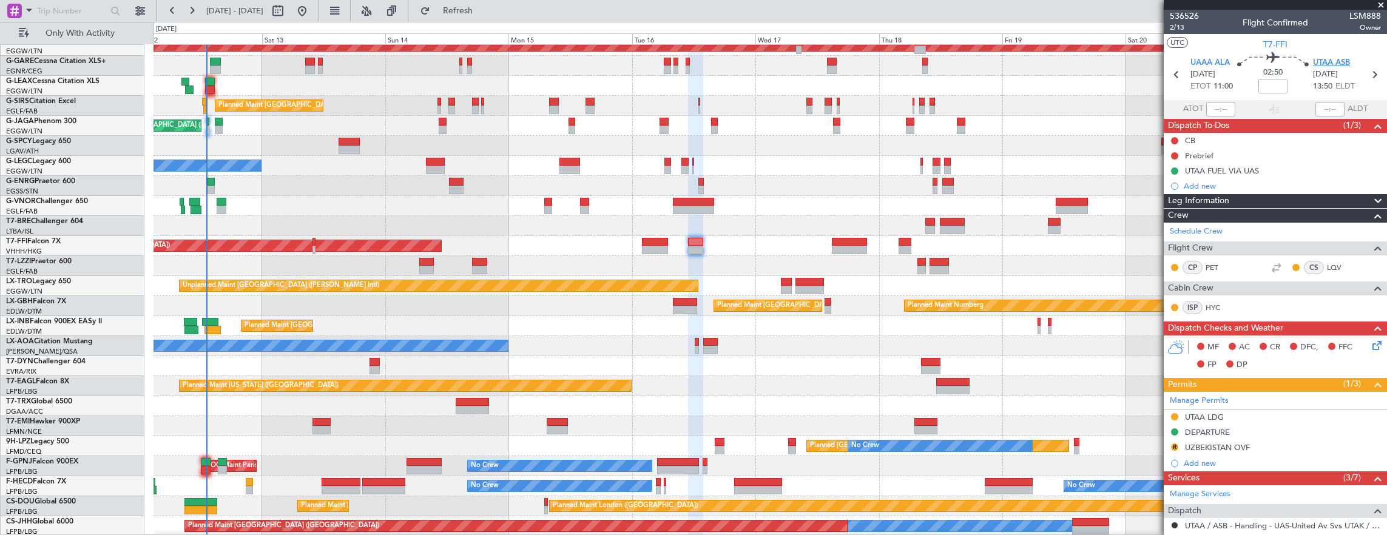
click at [1345, 64] on span "UTAA ASB" at bounding box center [1331, 63] width 37 height 12
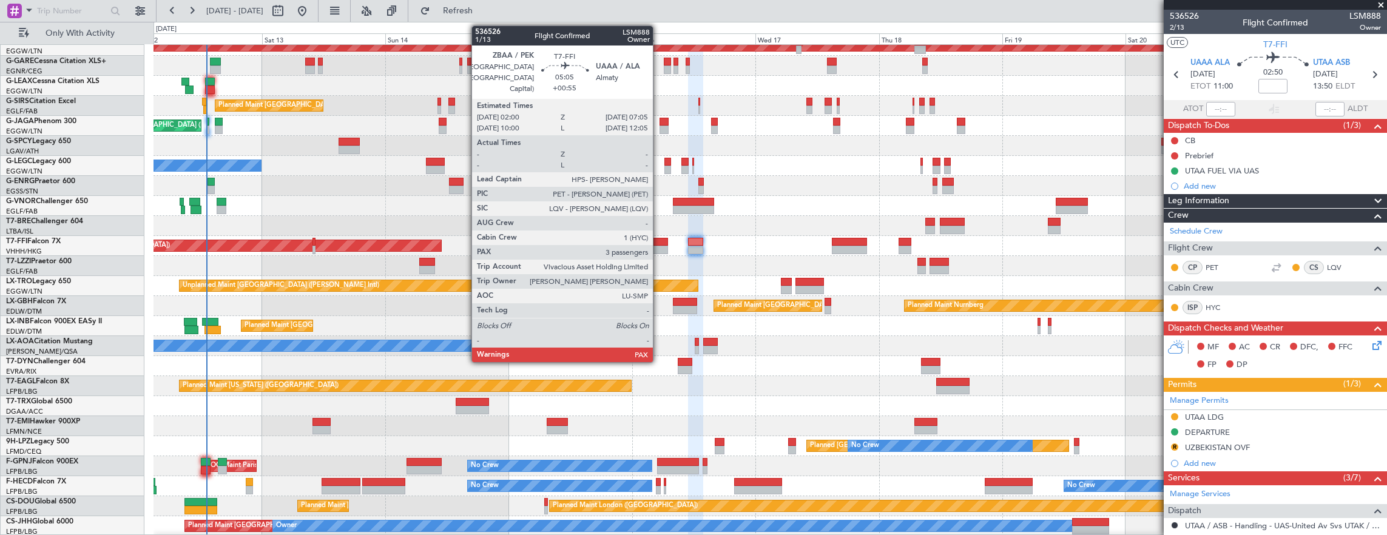
click at [660, 240] on div at bounding box center [655, 242] width 27 height 8
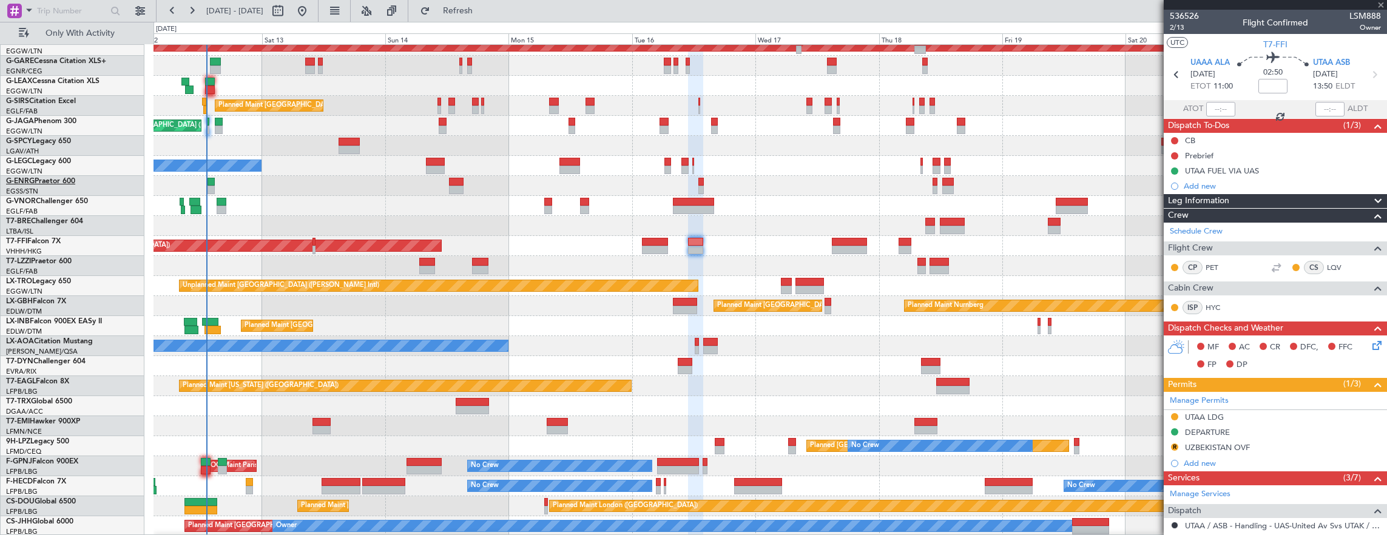
type input "+00:55"
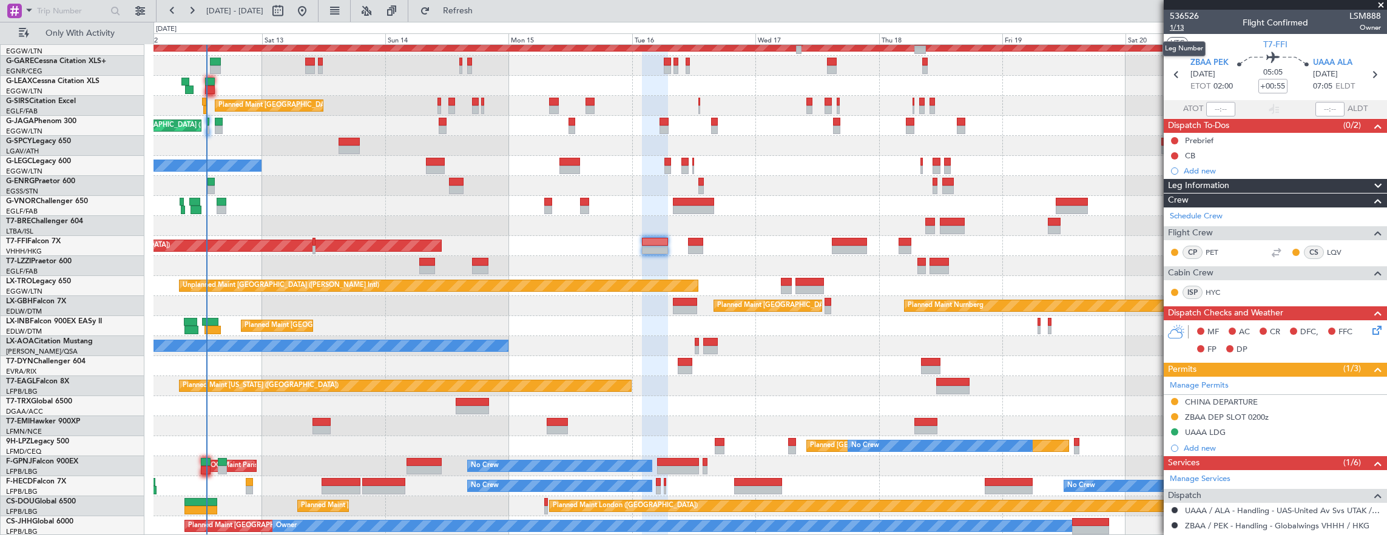
click at [1182, 30] on span "1/13" at bounding box center [1184, 27] width 29 height 10
click at [1184, 29] on span "1/13" at bounding box center [1184, 27] width 29 height 10
click at [1189, 28] on mat-tooltip-component "Trip Number" at bounding box center [1184, 38] width 60 height 32
click at [1186, 30] on span "1/13" at bounding box center [1184, 27] width 29 height 10
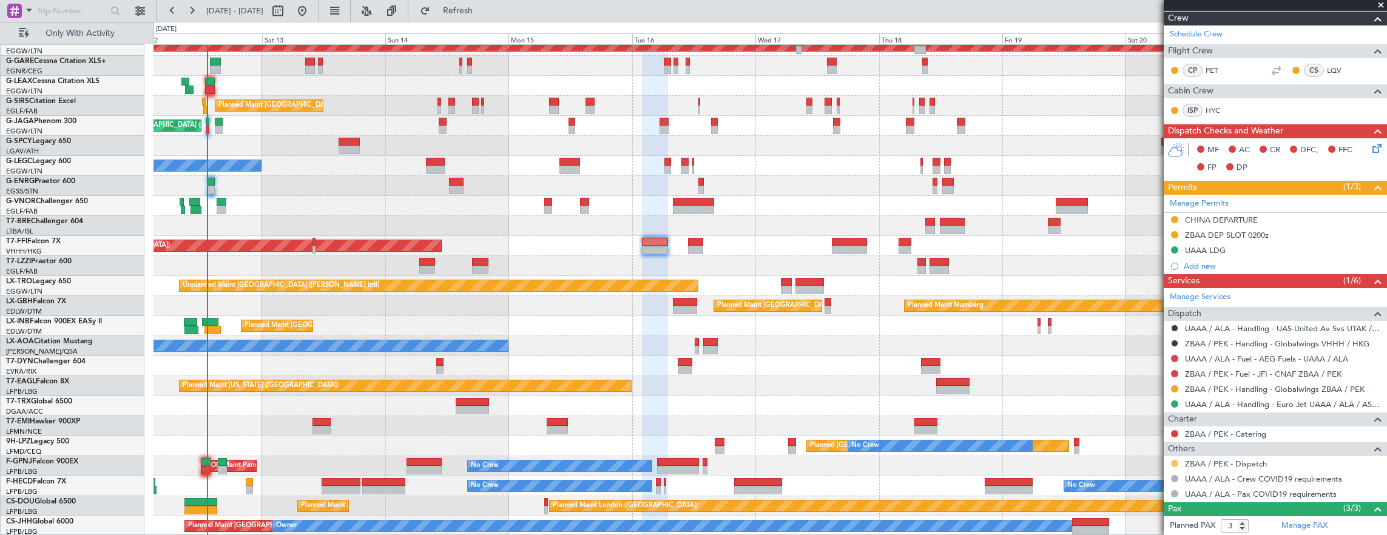
click at [1175, 462] on button at bounding box center [1174, 463] width 7 height 7
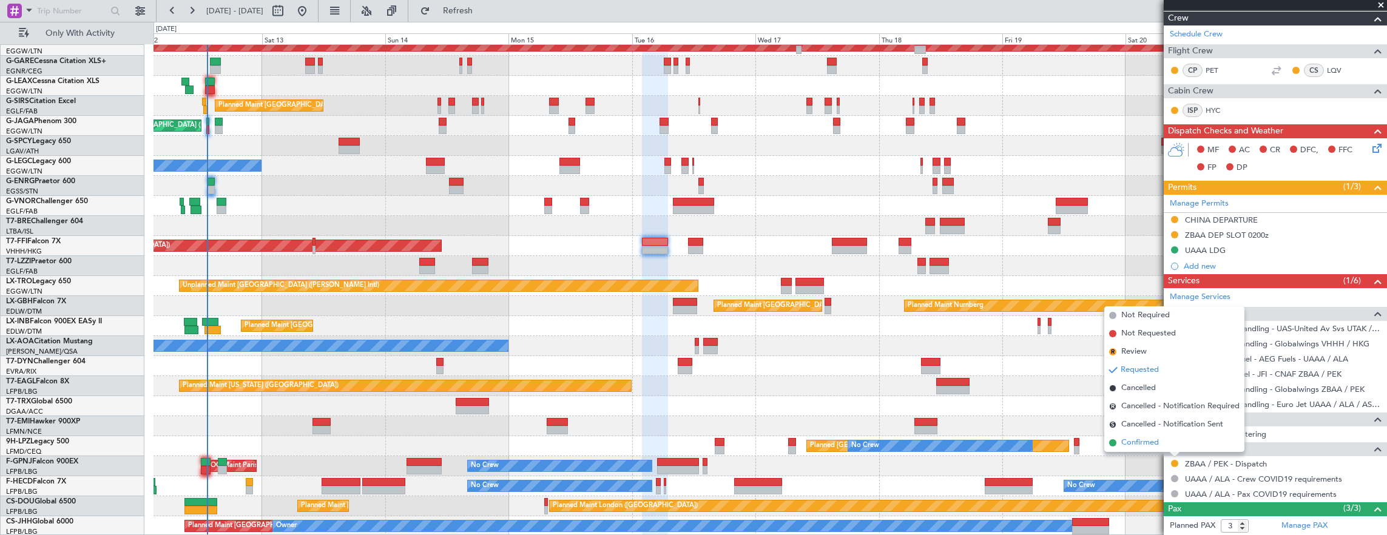
click at [1150, 448] on span "Confirmed" at bounding box center [1140, 443] width 38 height 12
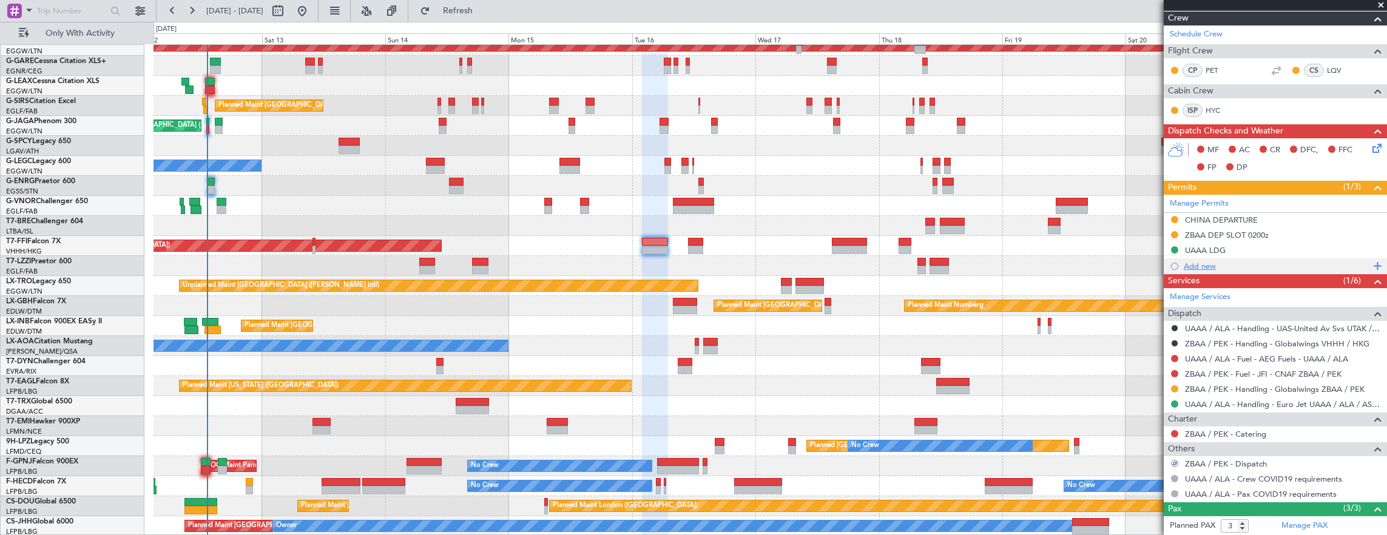
scroll to position [61, 0]
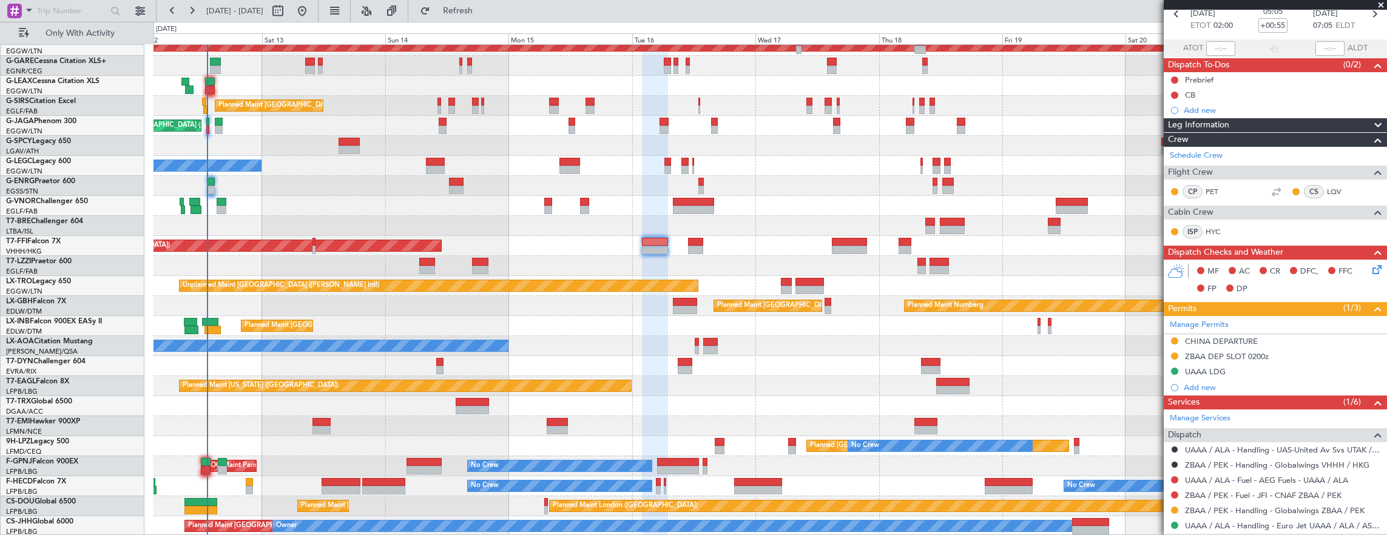
click at [689, 252] on div at bounding box center [695, 250] width 15 height 8
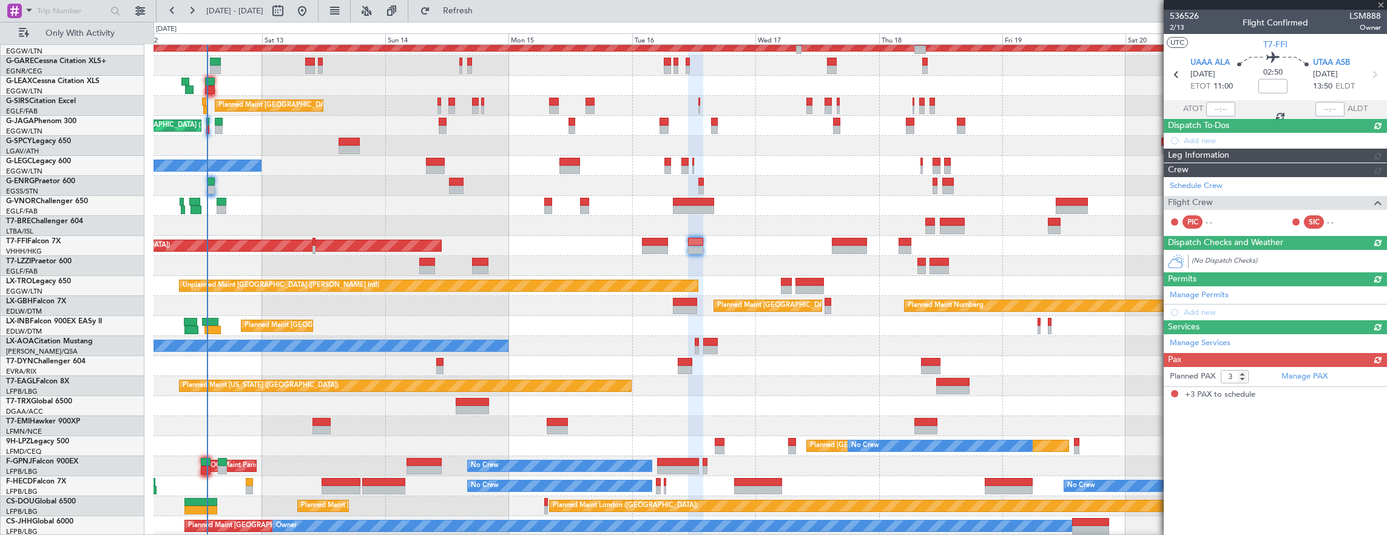
scroll to position [0, 0]
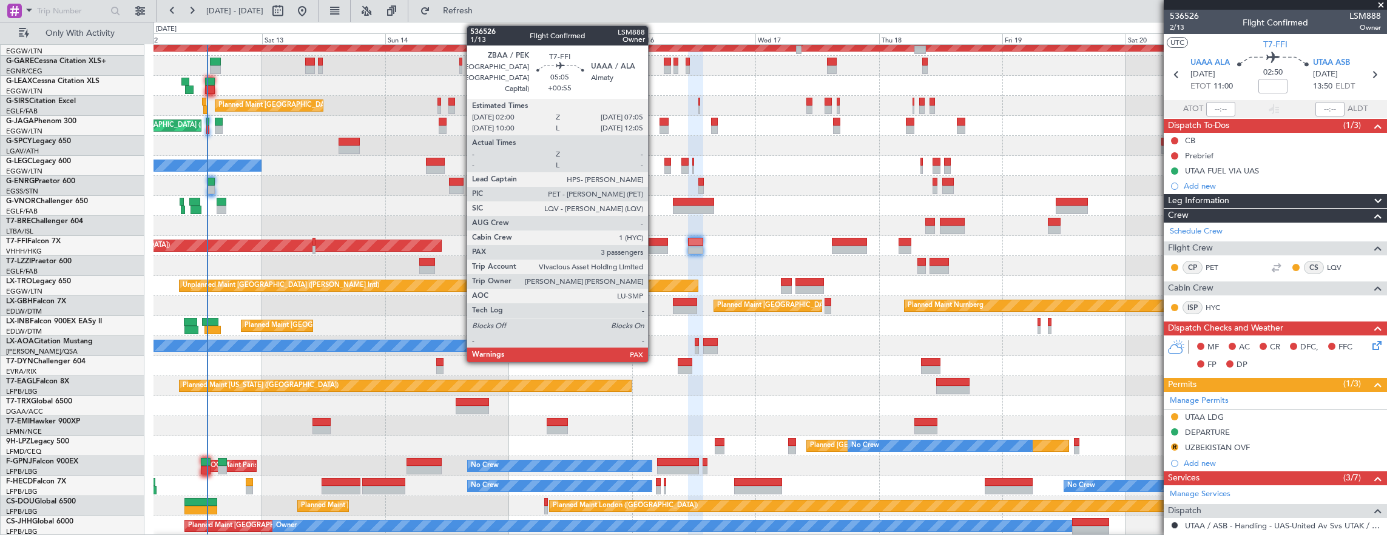
click at [654, 246] on div at bounding box center [655, 250] width 27 height 8
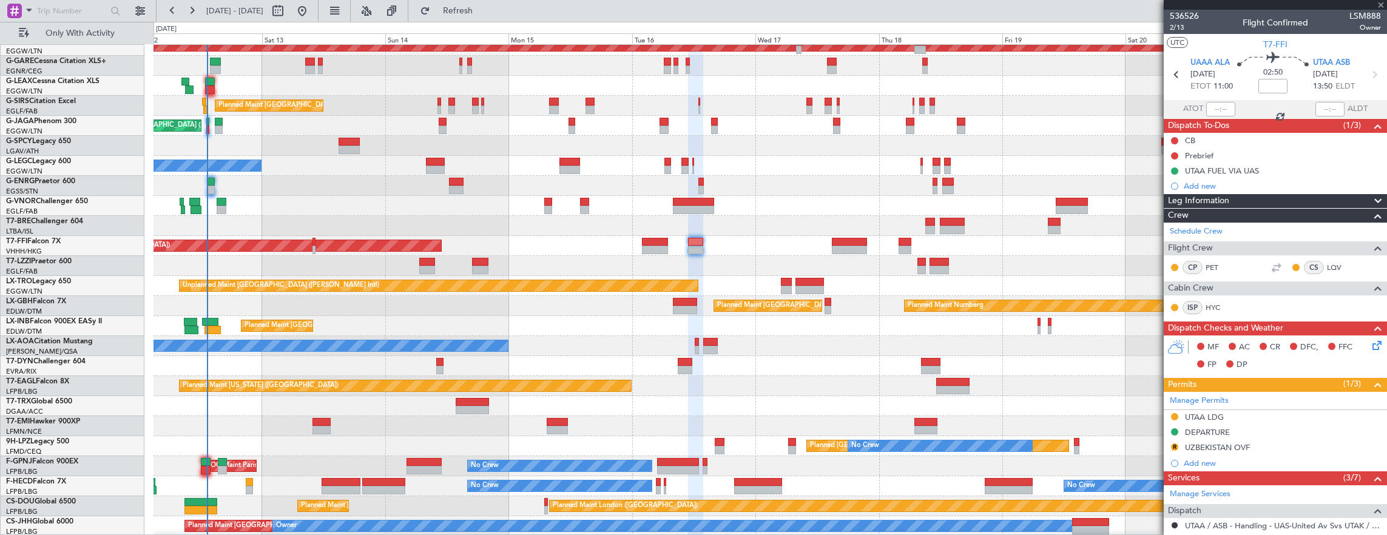
type input "+00:55"
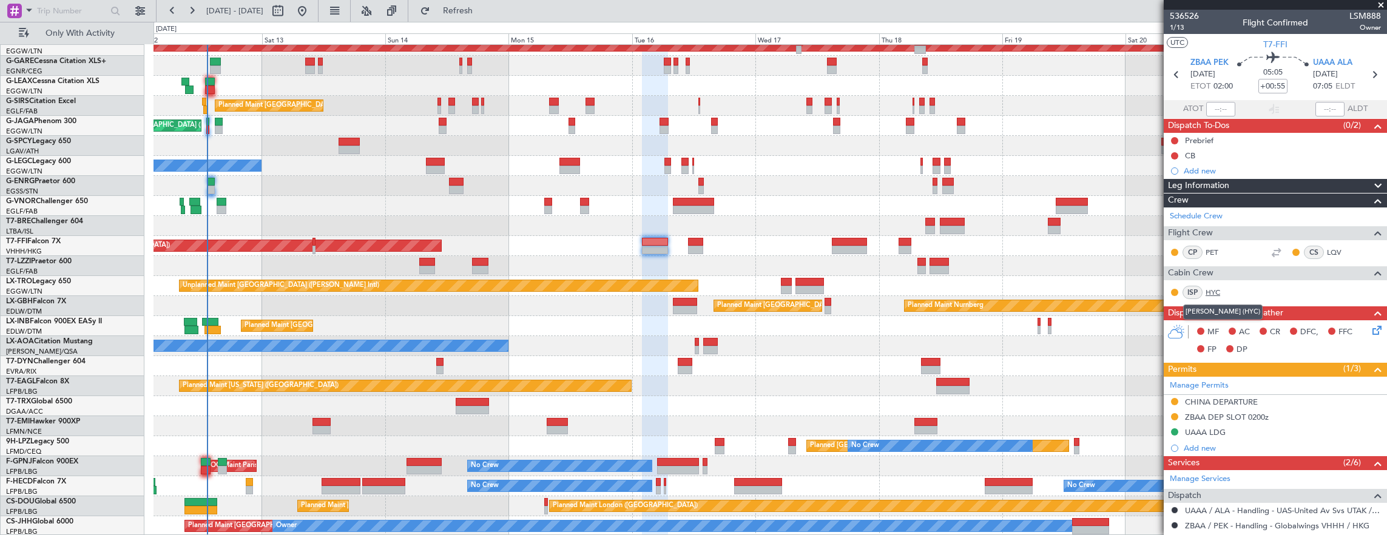
click at [1218, 287] on link "HYC" at bounding box center [1219, 292] width 27 height 11
click at [1178, 30] on span "1/13" at bounding box center [1184, 27] width 29 height 10
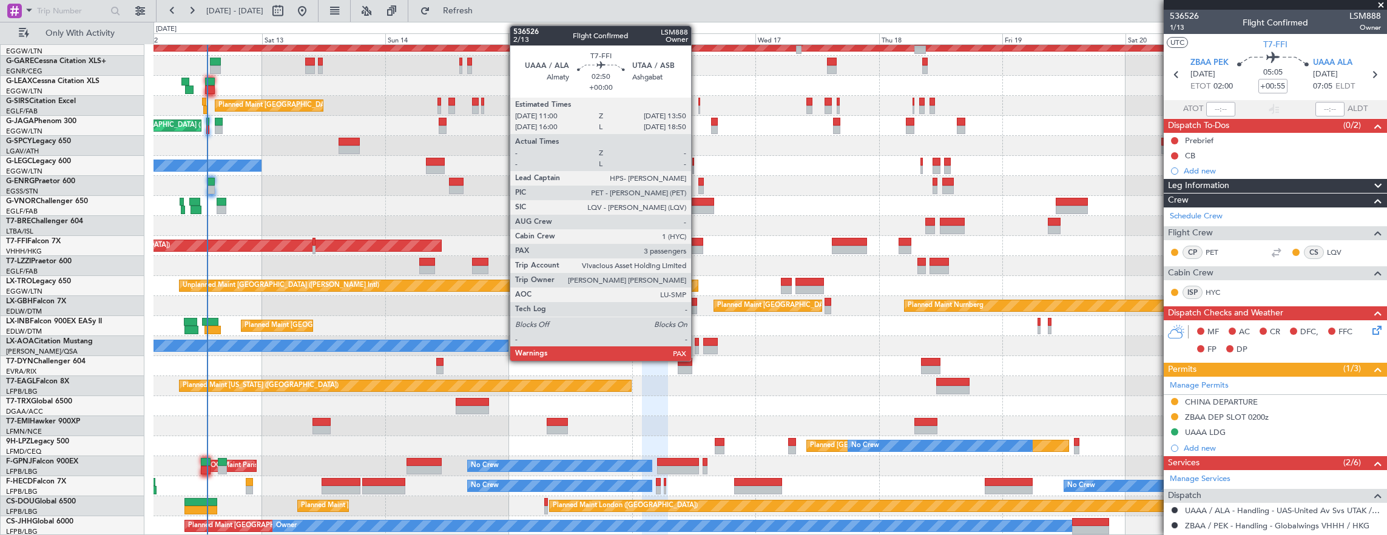
click at [697, 240] on div at bounding box center [695, 242] width 15 height 8
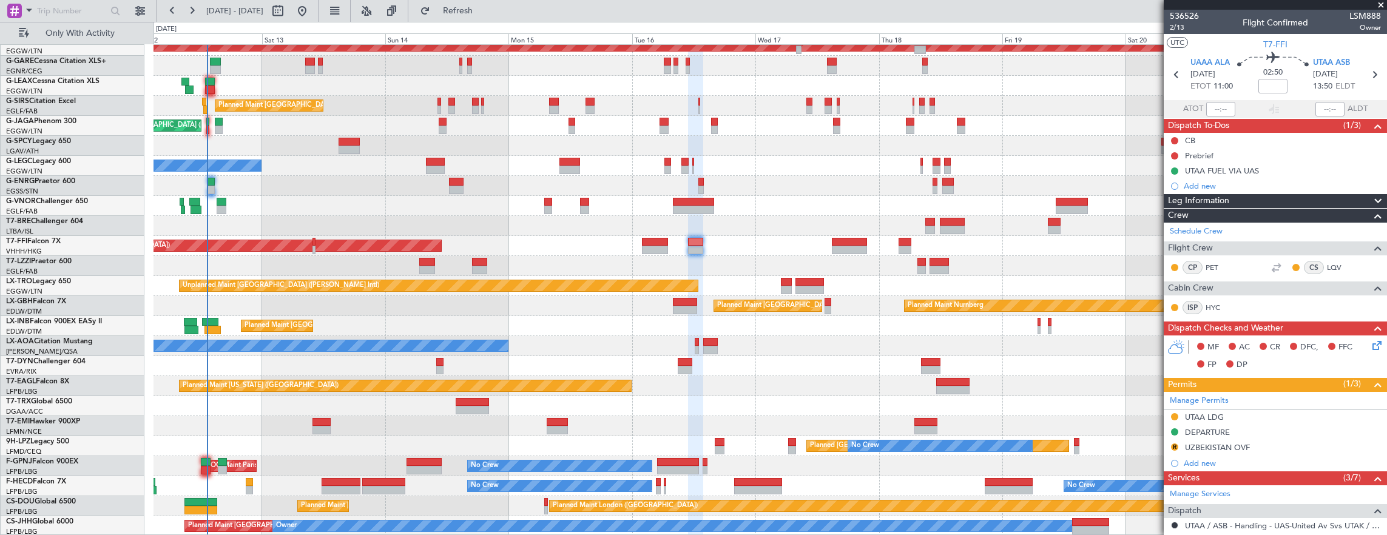
click at [1263, 70] on span "02:50" at bounding box center [1272, 73] width 19 height 12
click at [1267, 78] on span "02:50" at bounding box center [1272, 73] width 19 height 12
click at [1277, 87] on div "Flight Time" at bounding box center [1270, 94] width 39 height 15
click at [1274, 86] on input at bounding box center [1272, 86] width 29 height 15
click at [1184, 30] on span "2/13" at bounding box center [1184, 27] width 29 height 10
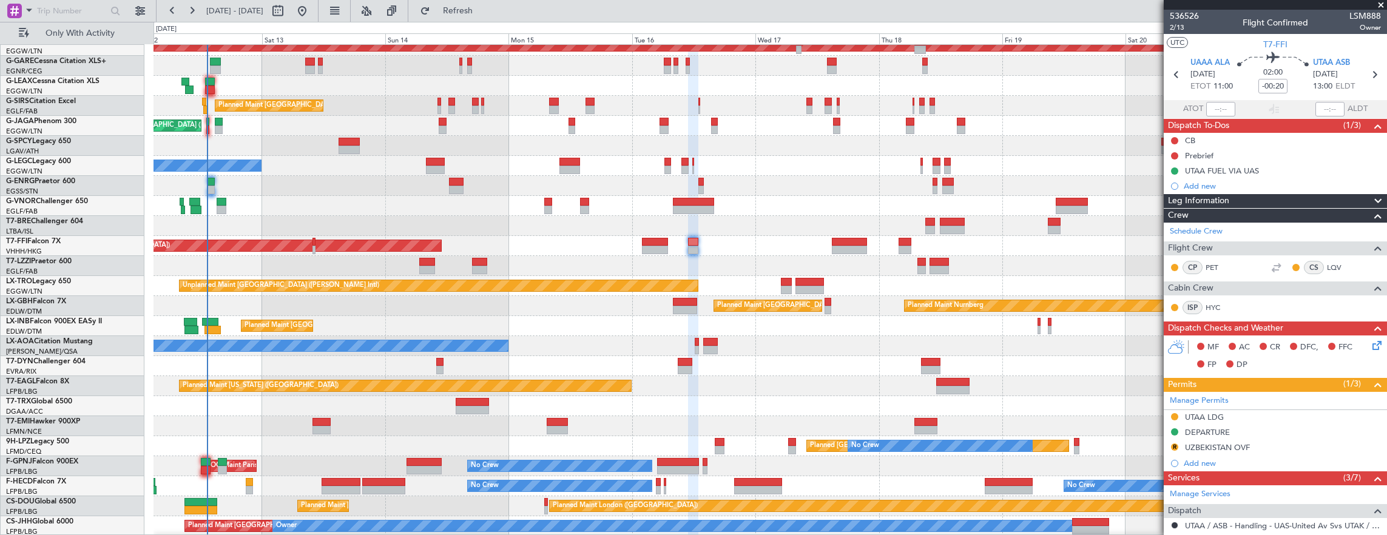
click at [1244, 86] on div "02:00 -00:20" at bounding box center [1273, 74] width 80 height 45
click at [1269, 81] on input "-00:20" at bounding box center [1272, 86] width 29 height 15
type input "+00:00"
click at [1274, 84] on input at bounding box center [1272, 86] width 29 height 15
type input "+00:10"
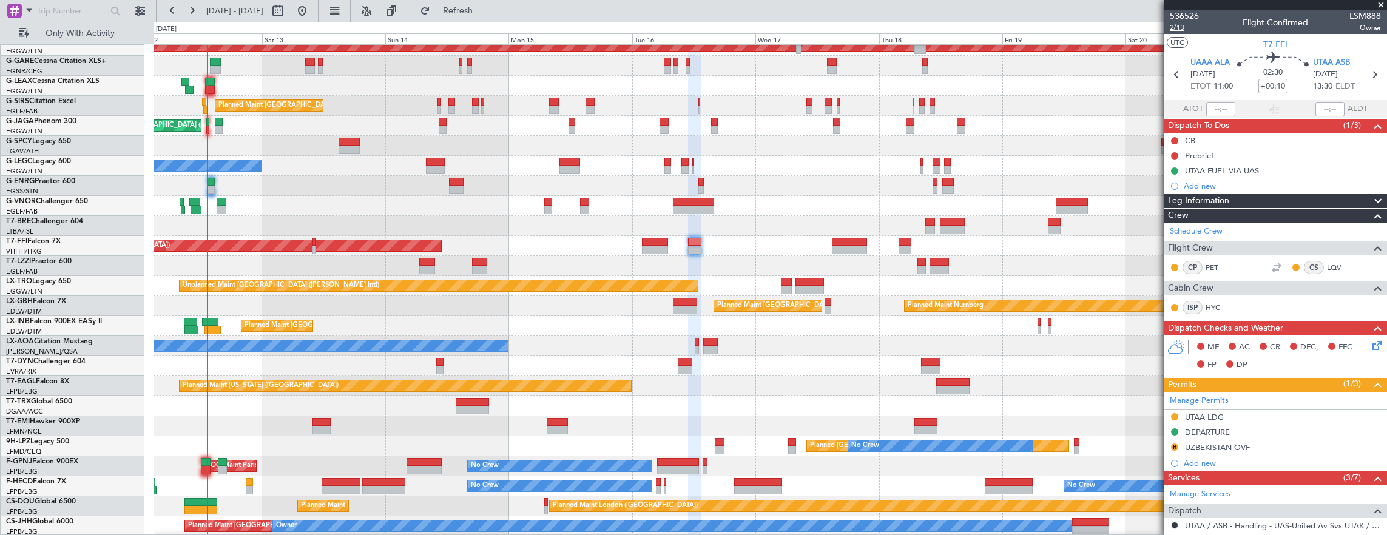
click at [1179, 29] on span "2/13" at bounding box center [1184, 27] width 29 height 10
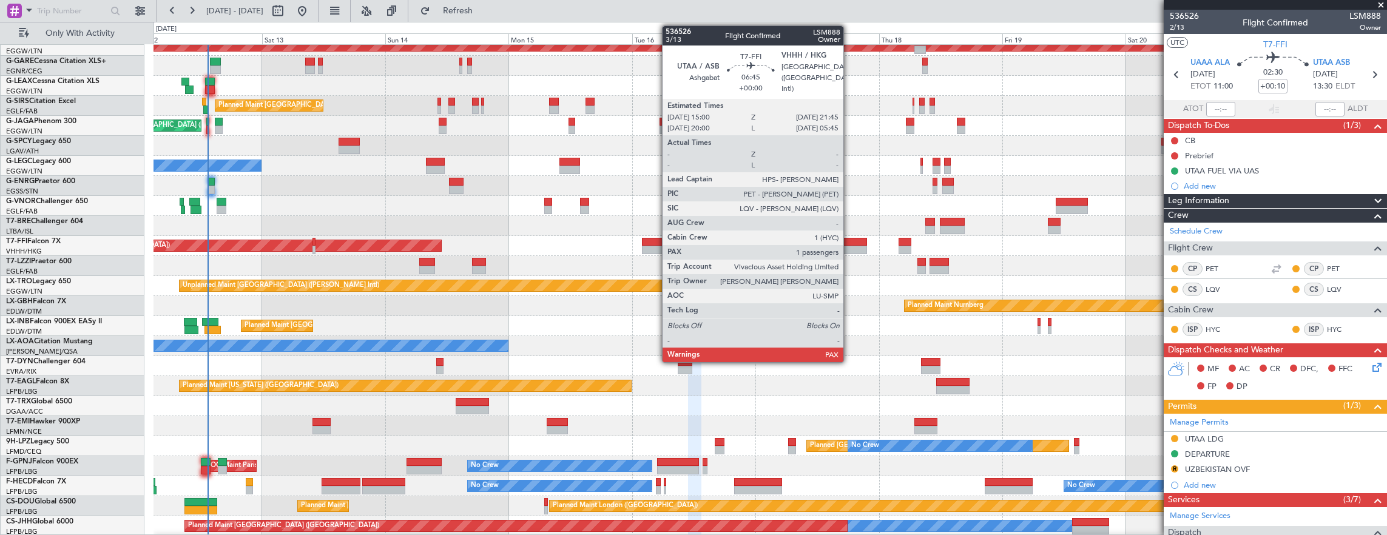
click at [849, 240] on div at bounding box center [849, 242] width 35 height 8
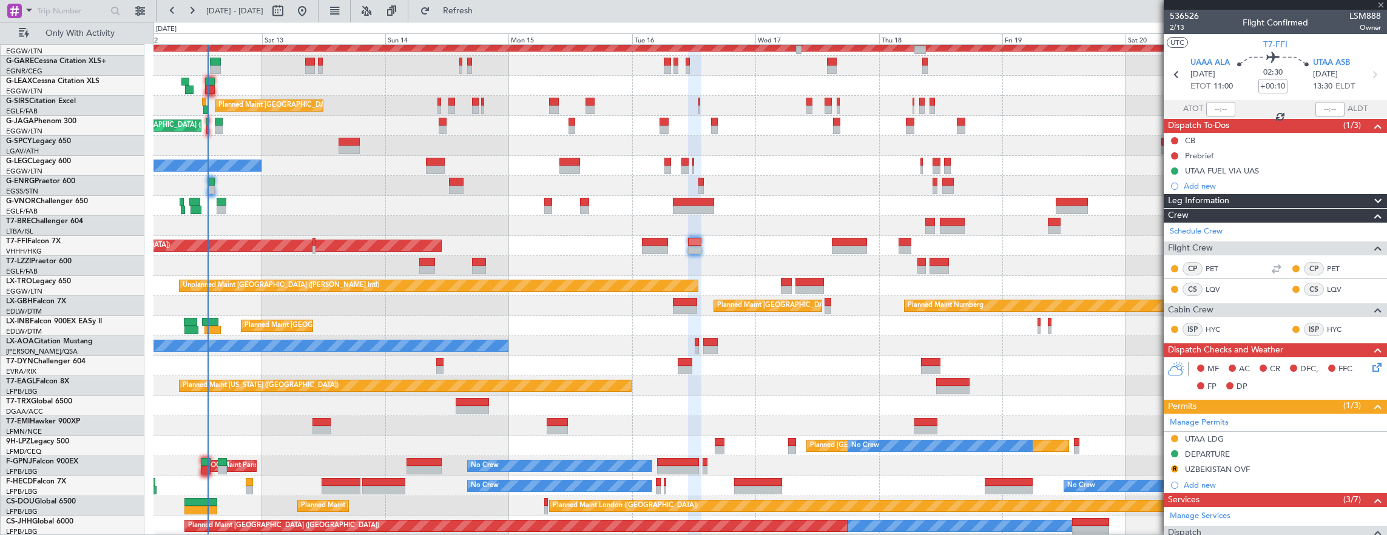
type input "1"
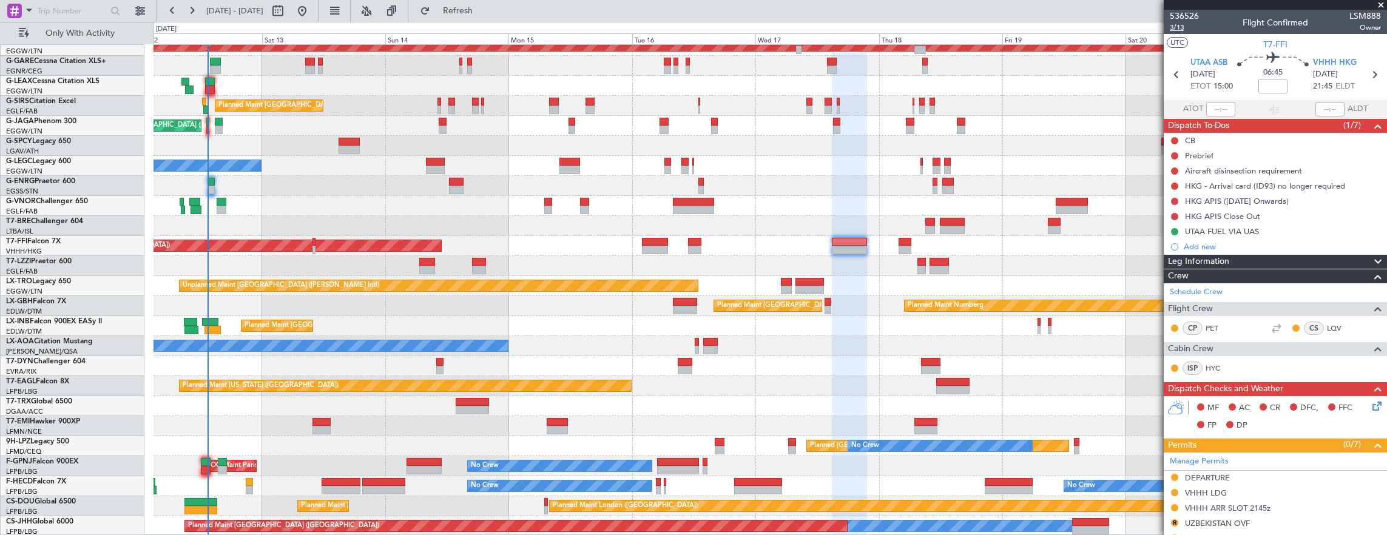
click at [1179, 32] on span "3/13" at bounding box center [1184, 27] width 29 height 10
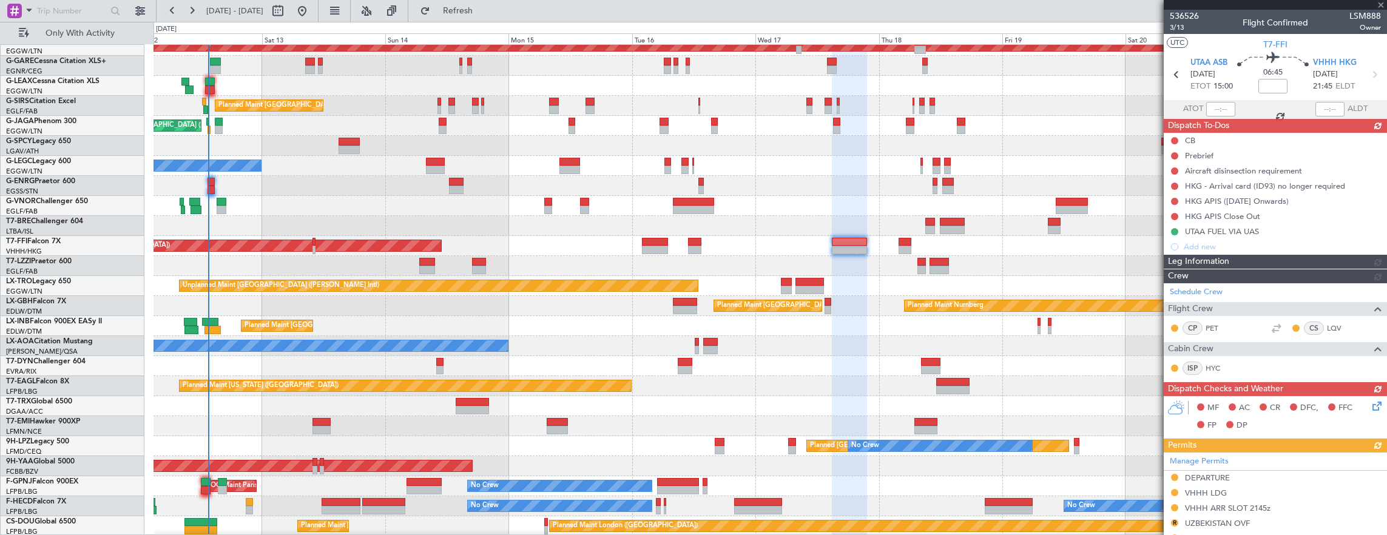
click at [211, 183] on div at bounding box center [212, 182] width 8 height 8
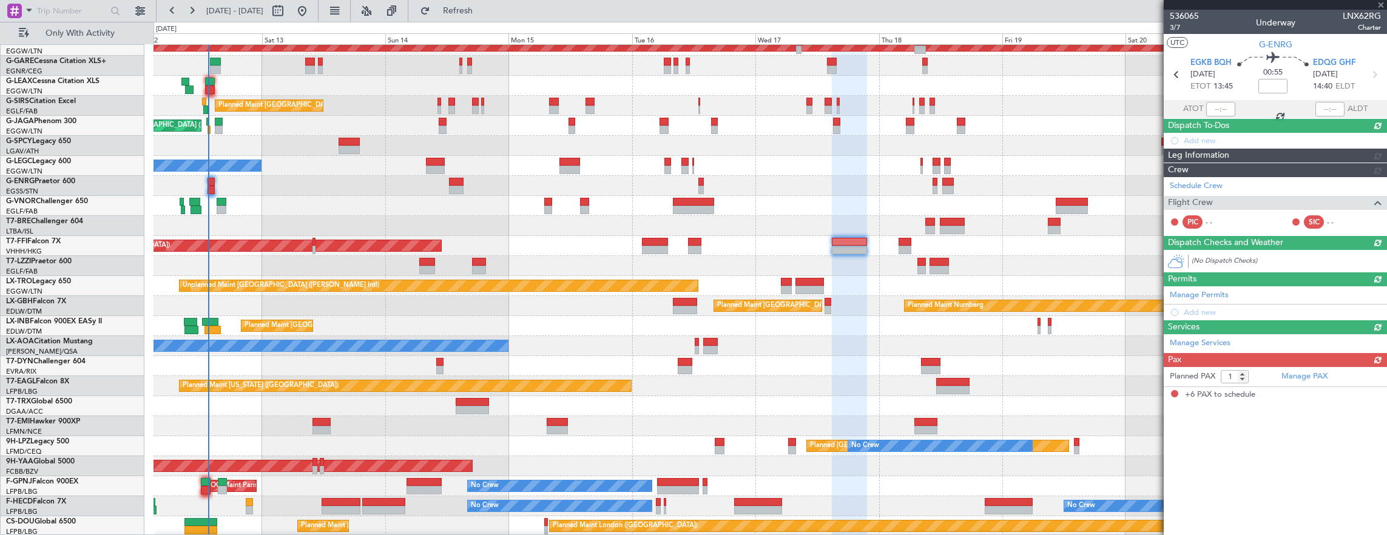
type input "-00:05"
type input "6"
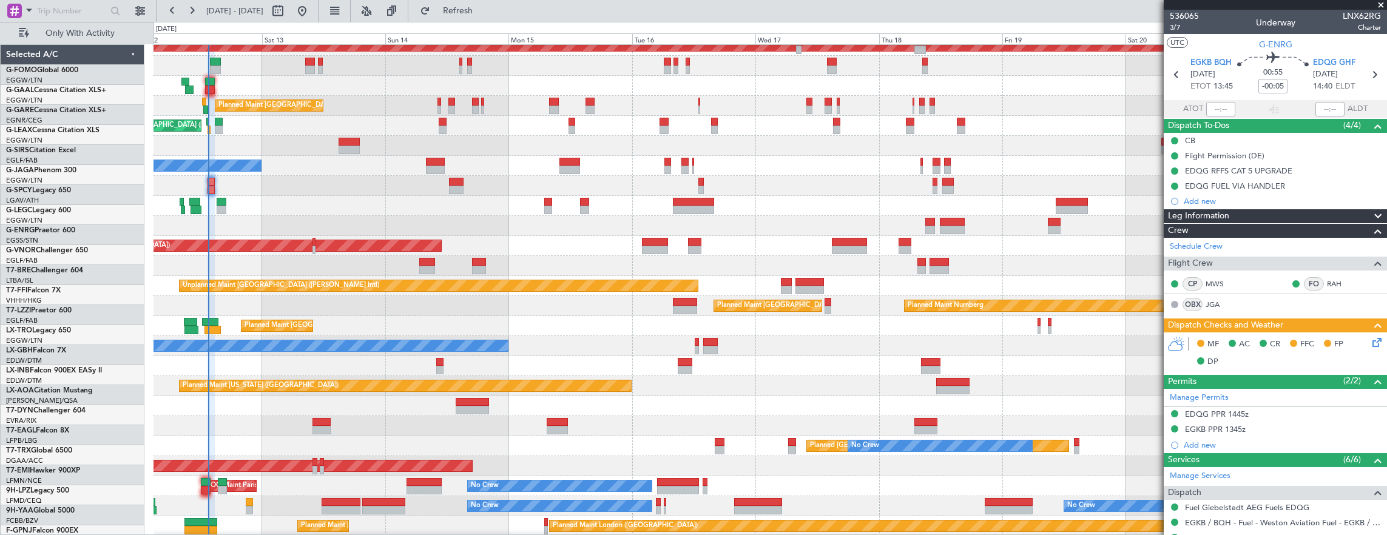
scroll to position [49, 0]
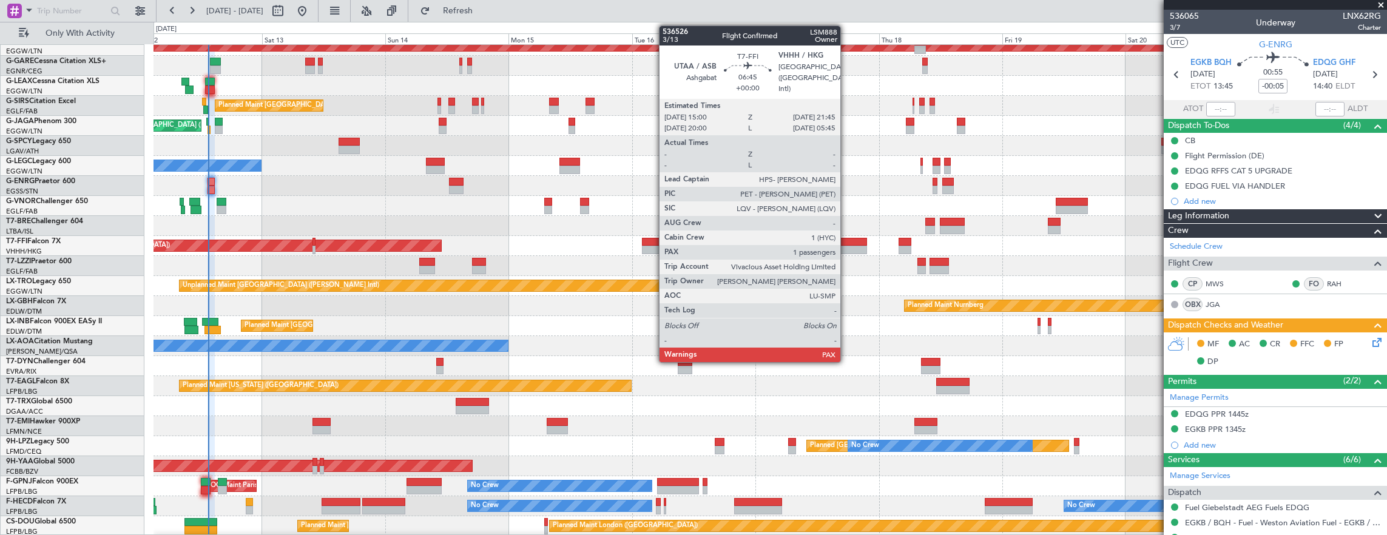
click at [846, 249] on div at bounding box center [849, 250] width 35 height 8
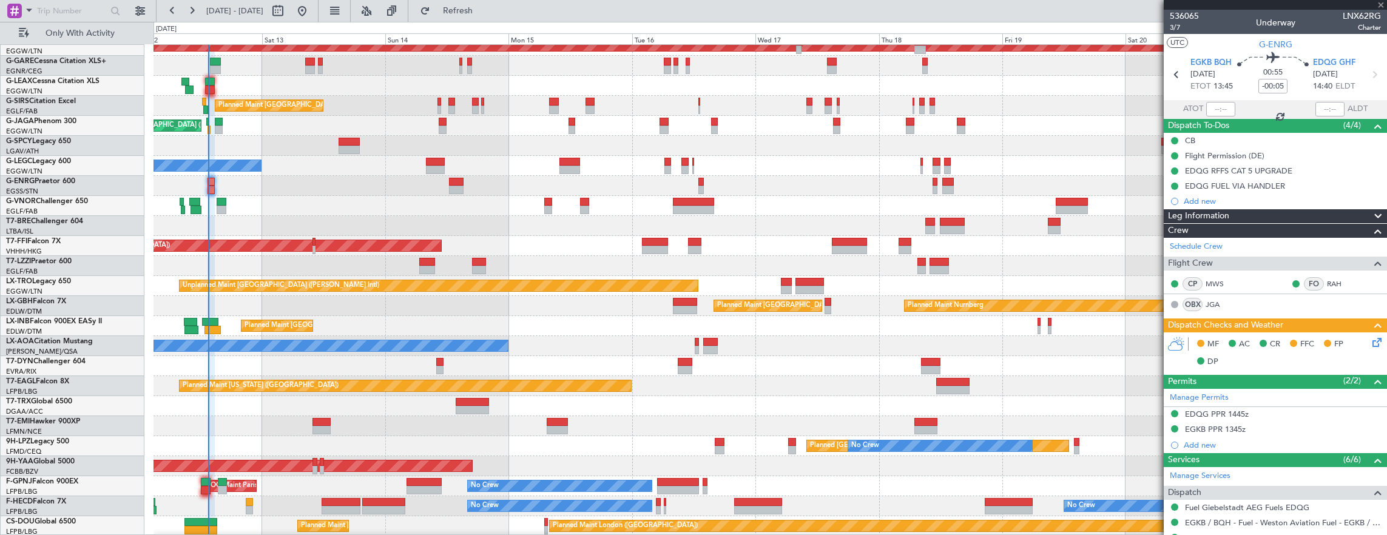
type input "1"
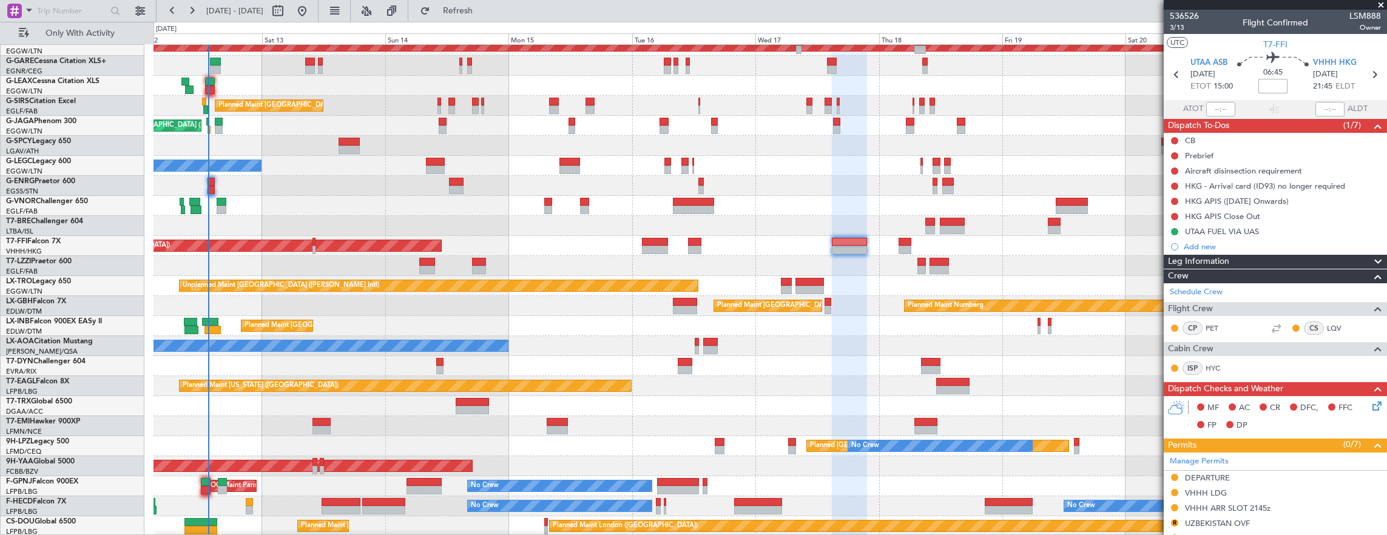
click at [1277, 84] on input at bounding box center [1272, 86] width 29 height 15
click at [1193, 28] on span "3/13" at bounding box center [1184, 27] width 29 height 10
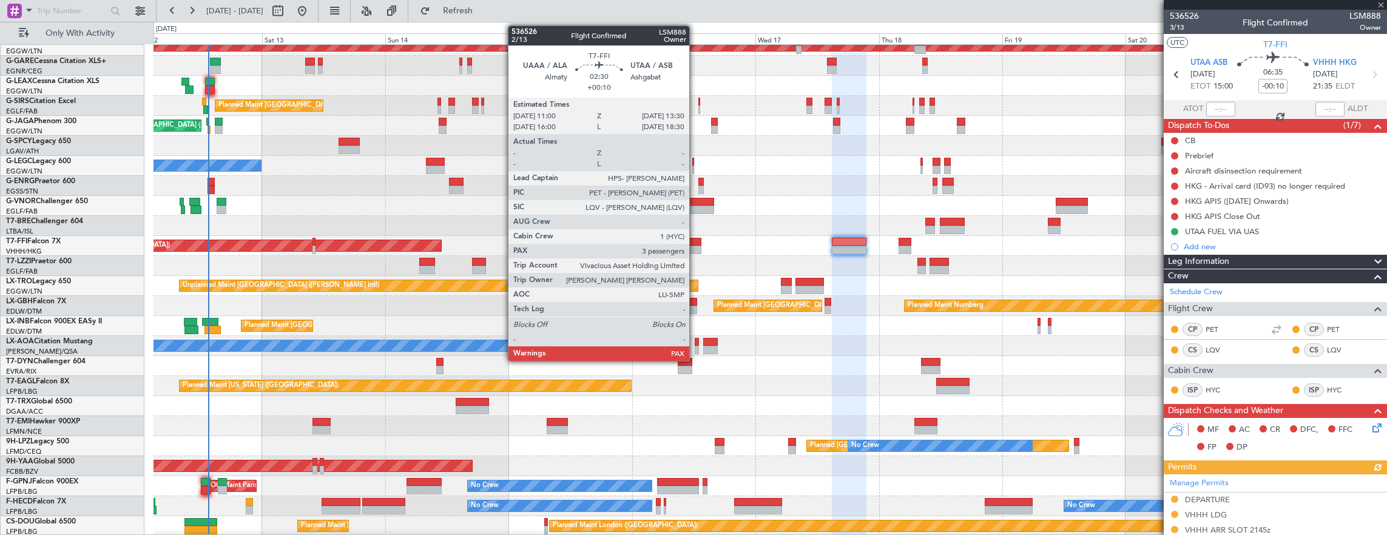
click at [695, 244] on div at bounding box center [694, 242] width 13 height 8
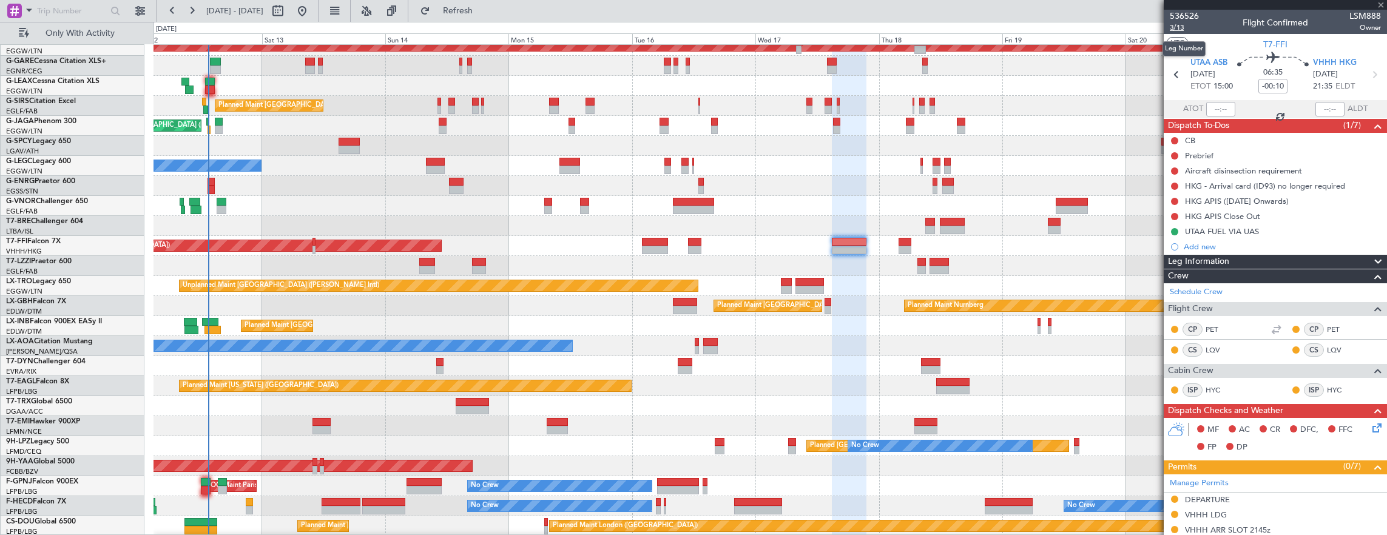
type input "+00:10"
type input "3"
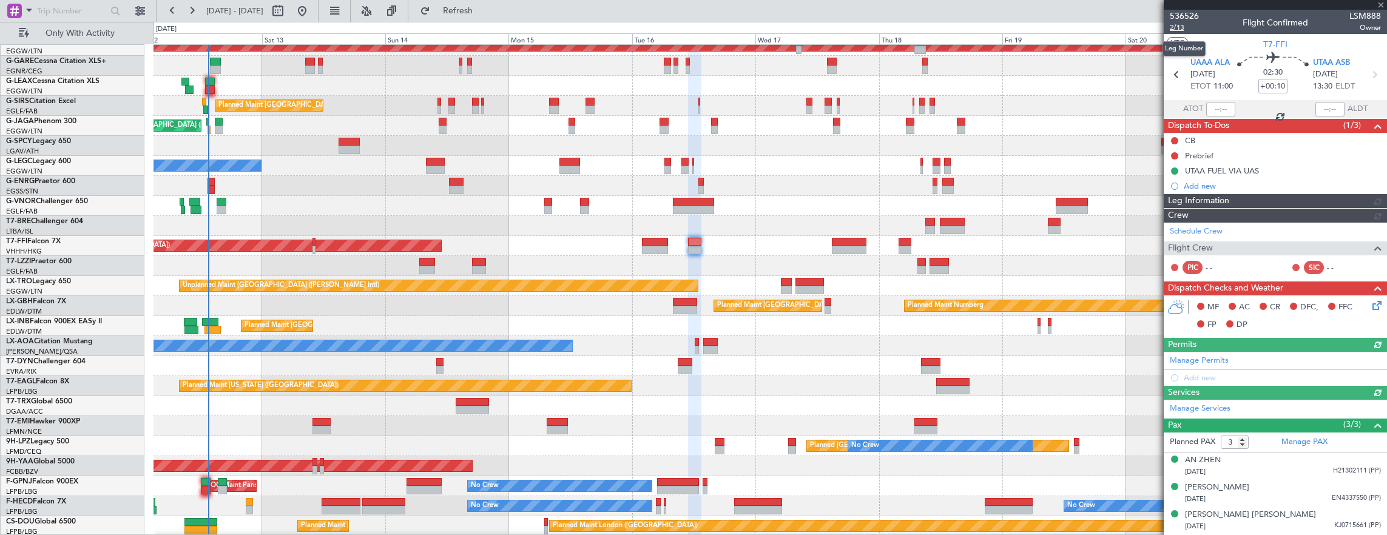
click at [1186, 30] on span "2/13" at bounding box center [1184, 27] width 29 height 10
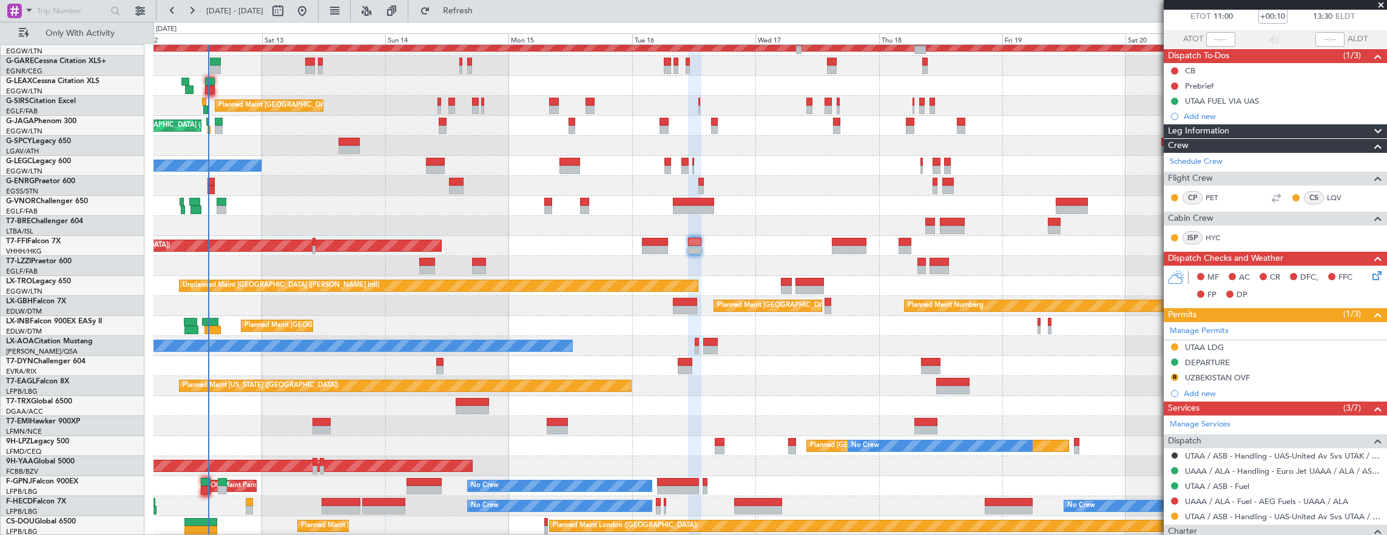
scroll to position [61, 0]
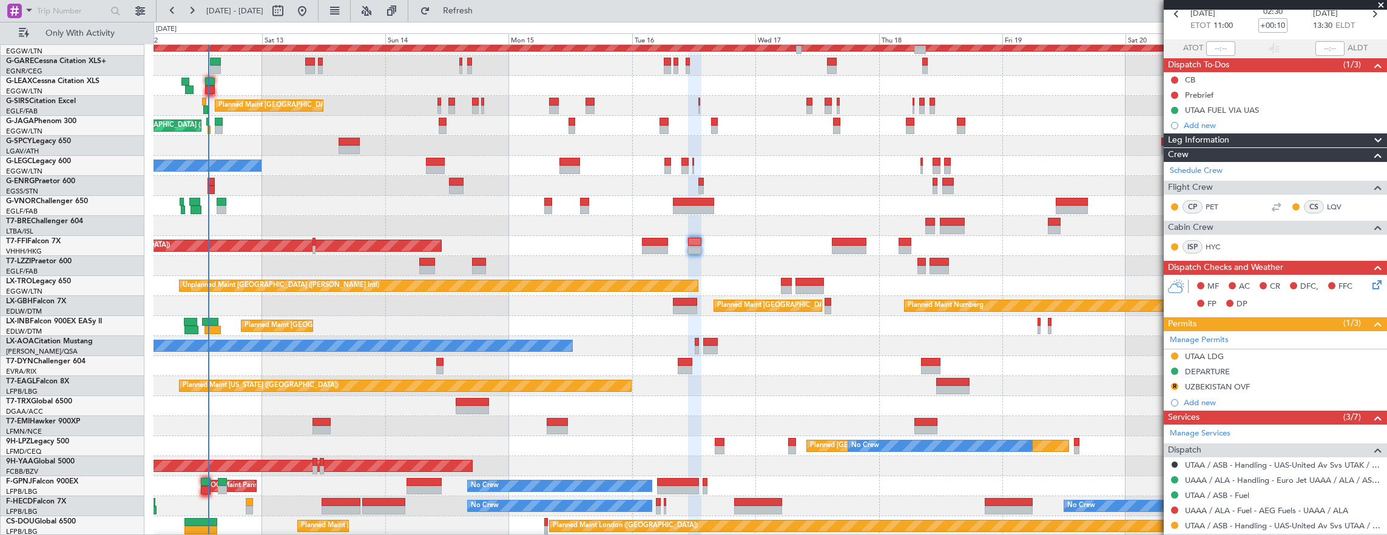
click at [843, 249] on div at bounding box center [849, 250] width 34 height 8
type input "-00:10"
type input "1"
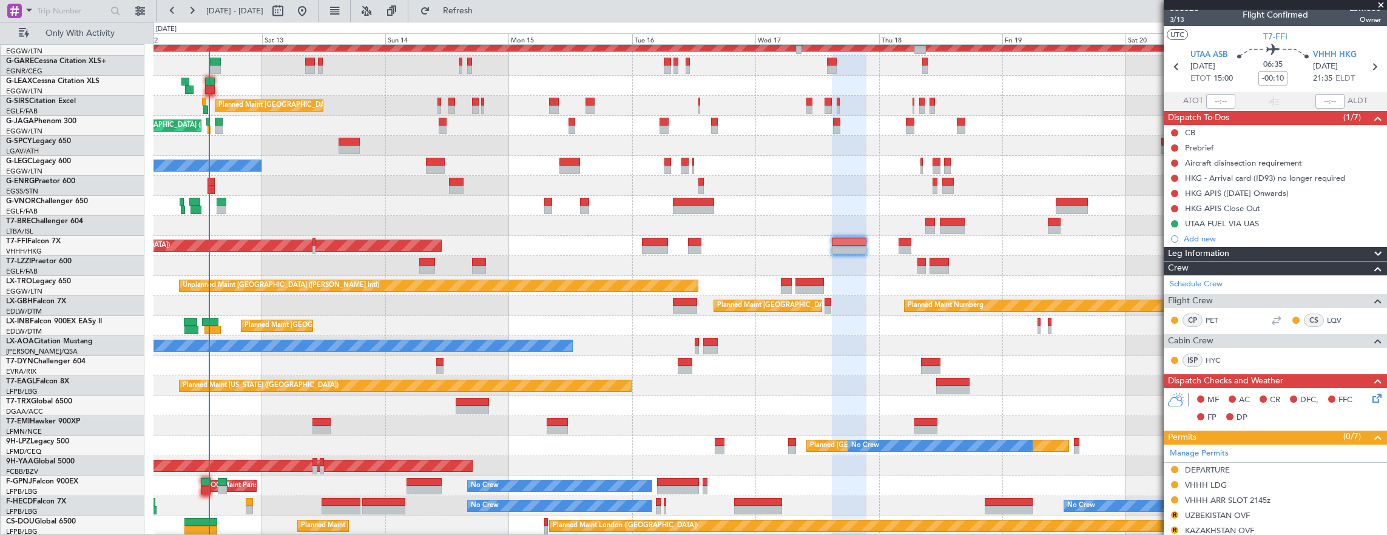
scroll to position [0, 0]
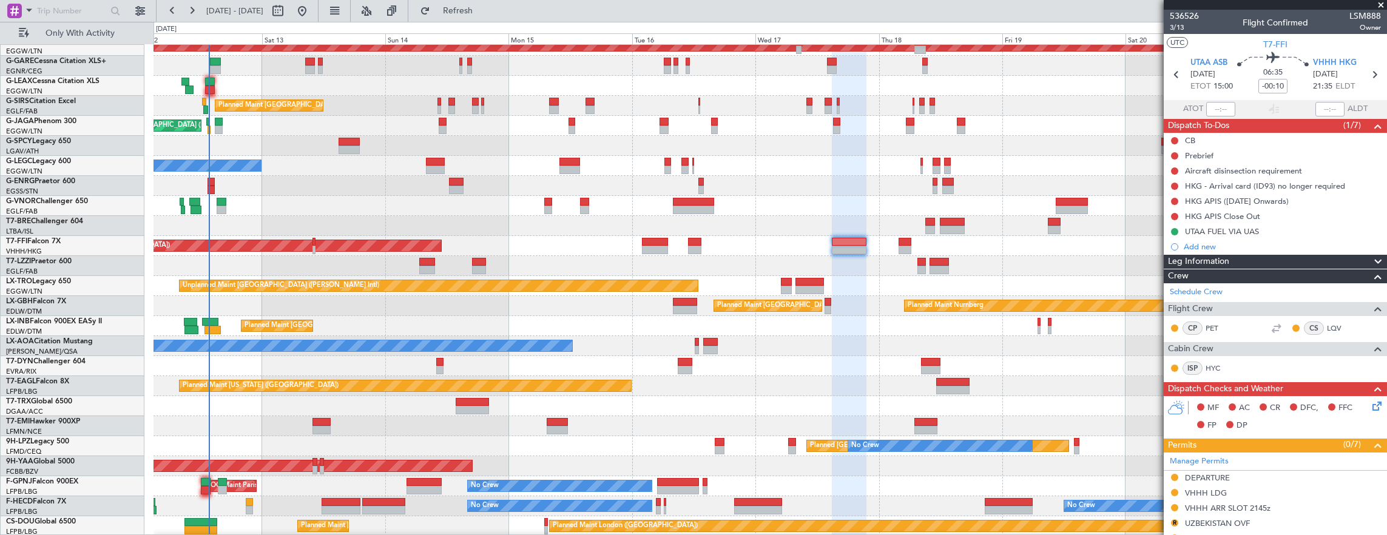
click at [1116, 244] on div "Planned Maint Tianjin (Binhai) - - ZBAA 16:30 Z LFPB 03:20 Z" at bounding box center [771, 246] width 1234 height 20
click at [1175, 27] on span "3/13" at bounding box center [1184, 27] width 29 height 10
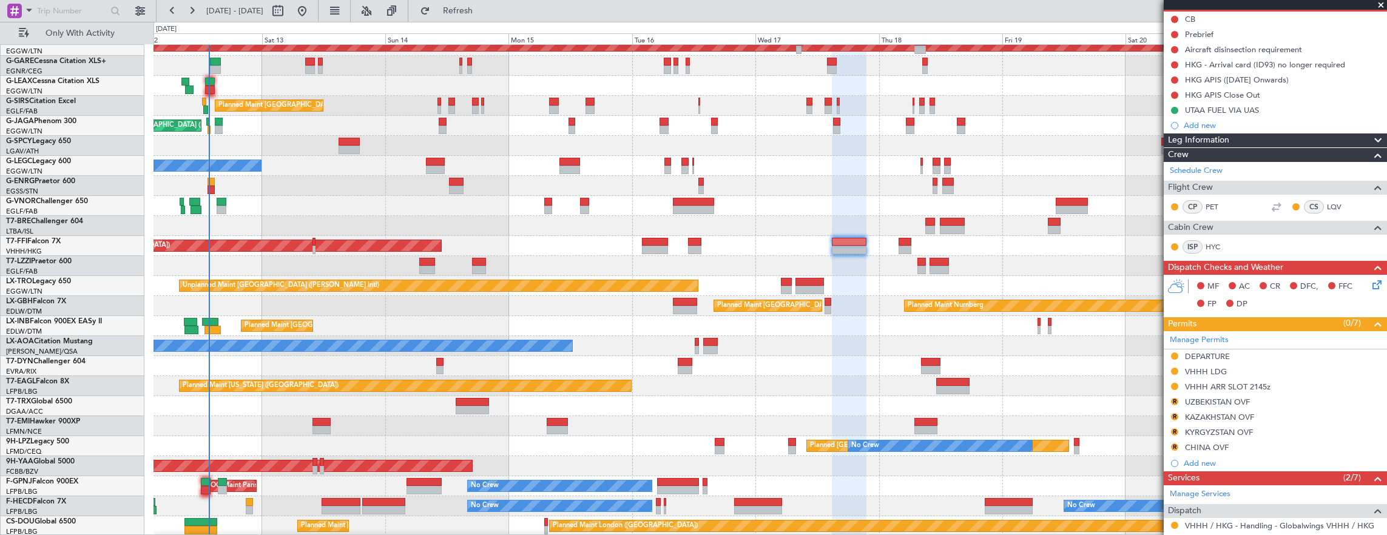
scroll to position [331, 0]
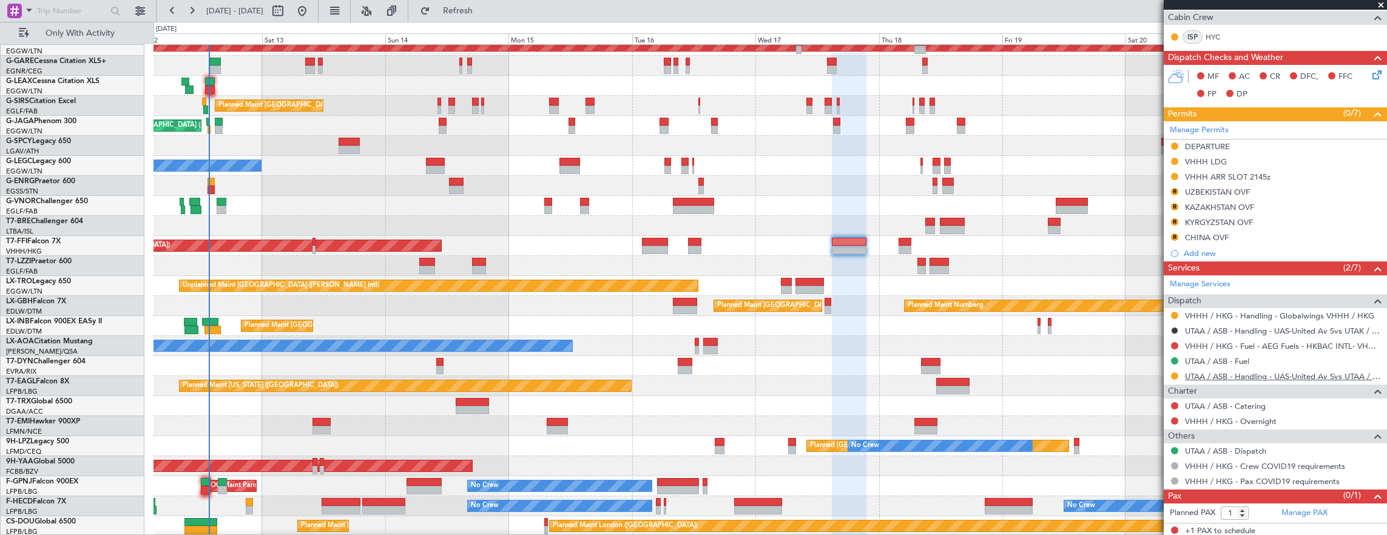
click at [1245, 377] on link "UTAA / ASB - Handling - UAS-United Av Svs UTAA / ASB" at bounding box center [1283, 376] width 196 height 10
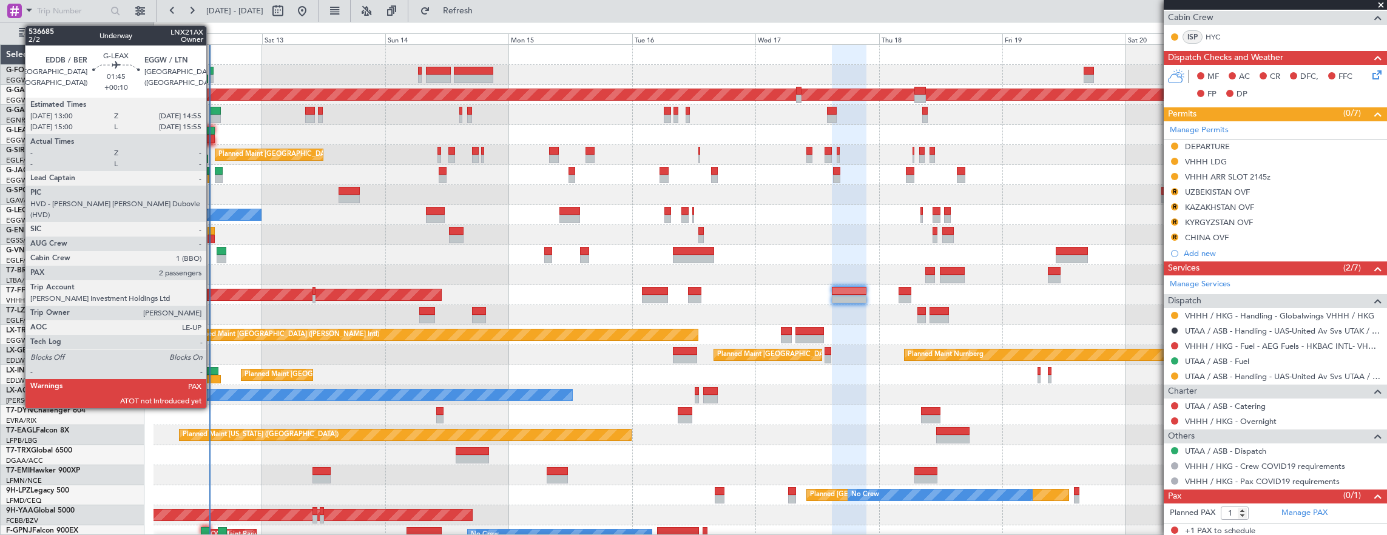
click at [212, 131] on div at bounding box center [210, 131] width 10 height 8
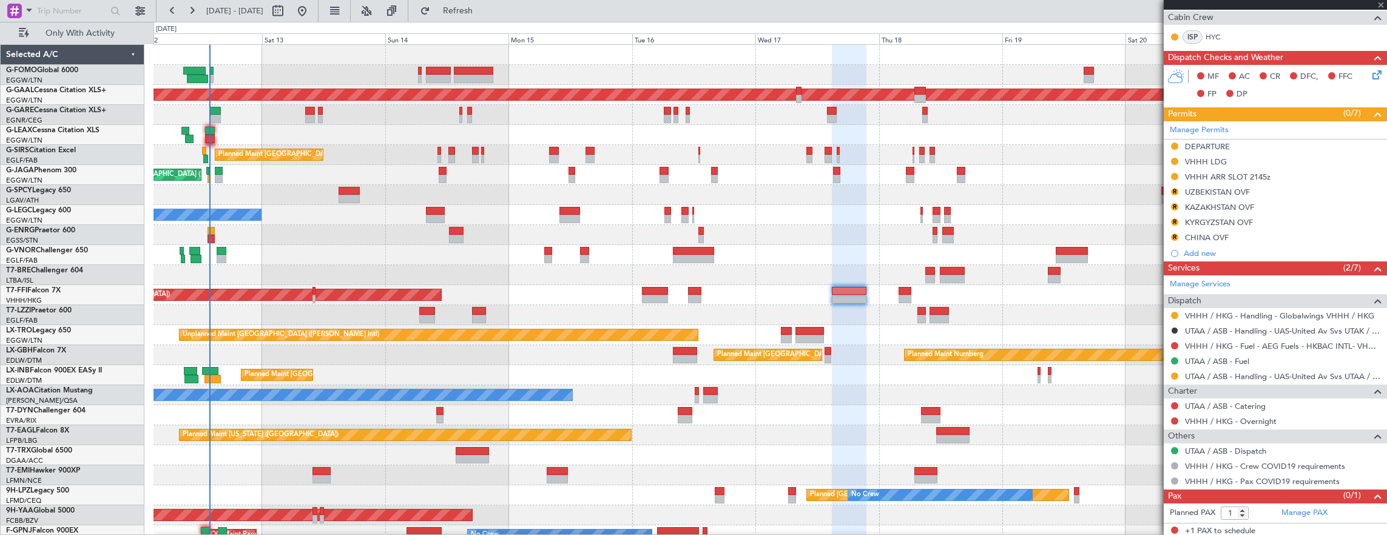
type input "+00:10"
type input "2"
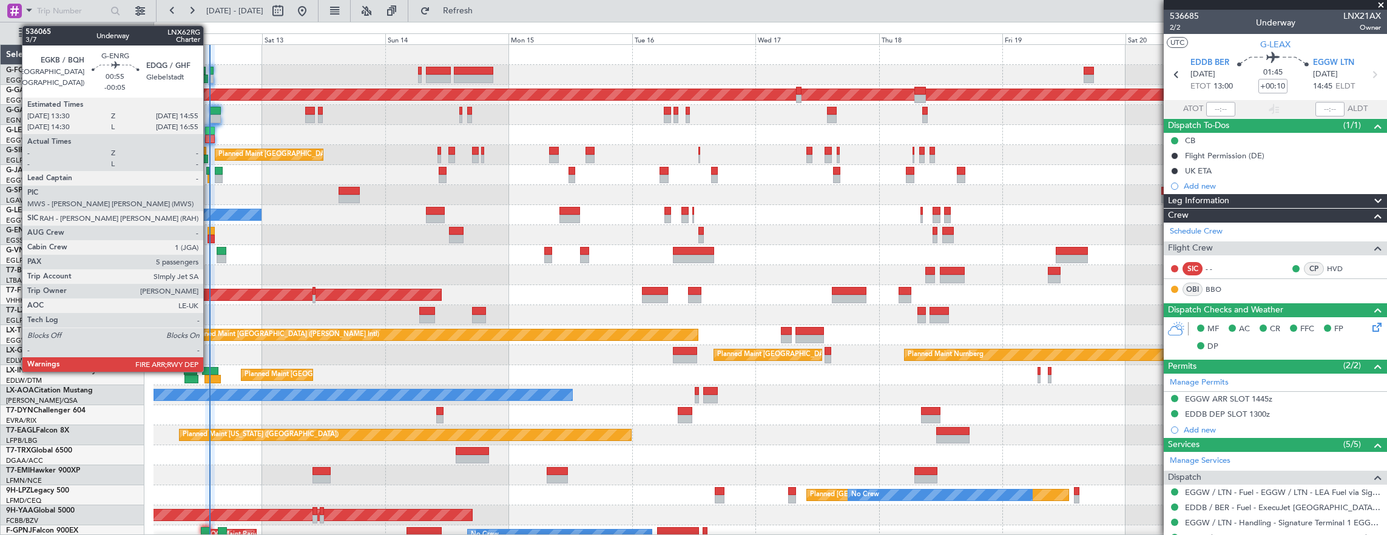
click at [209, 235] on div at bounding box center [212, 239] width 8 height 8
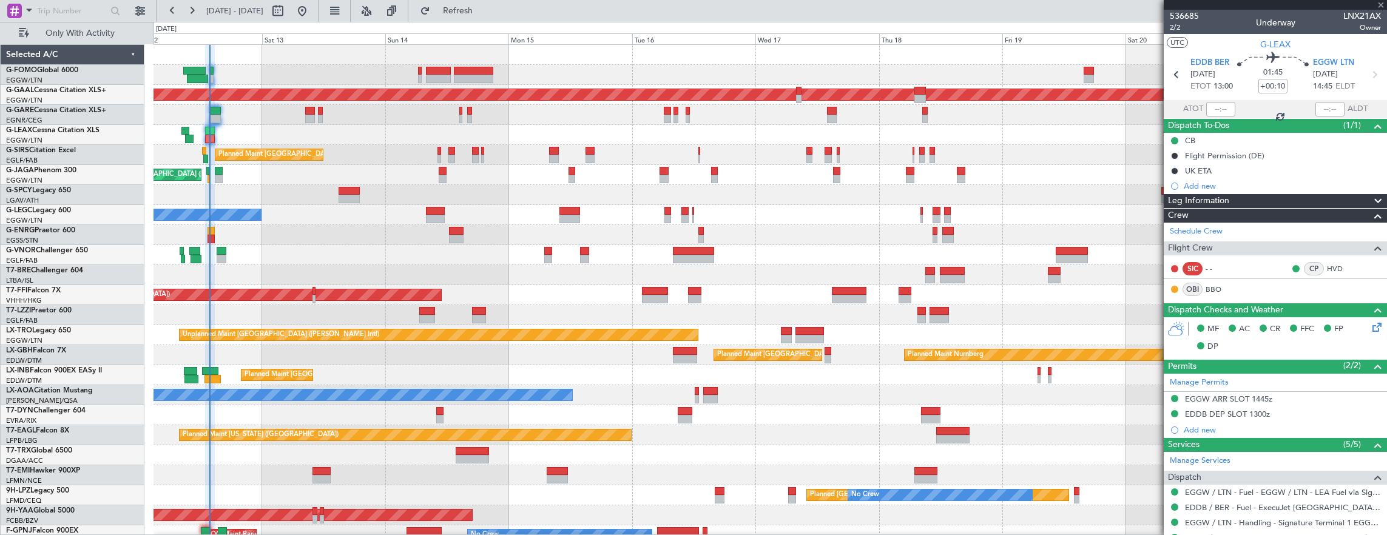
type input "-00:05"
type input "5"
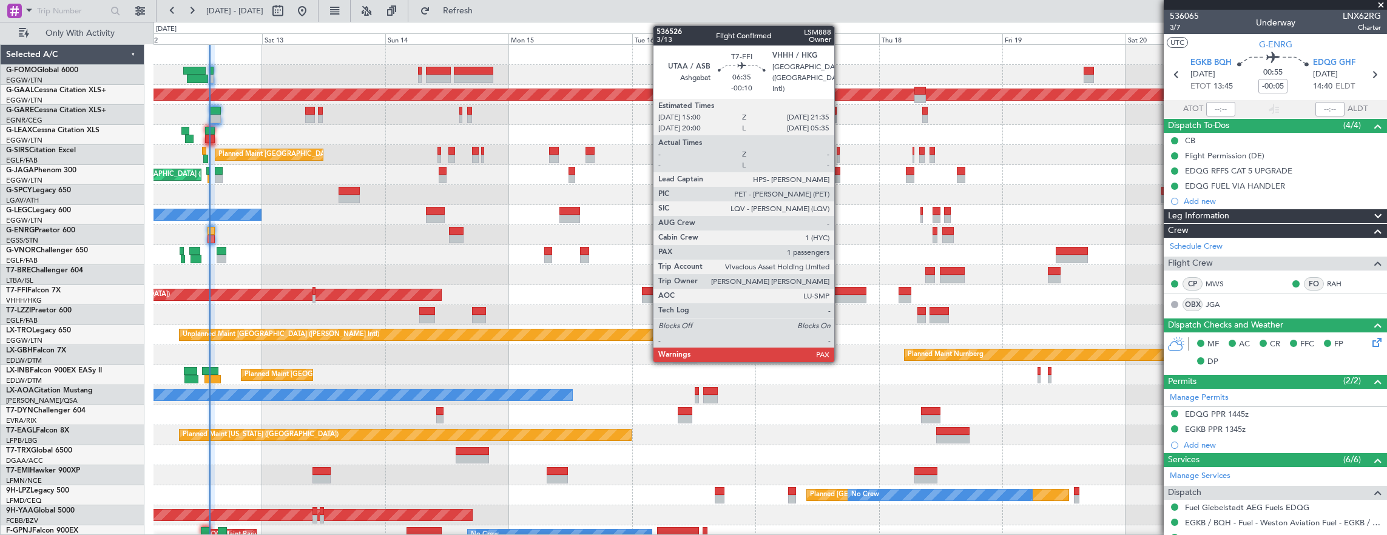
click at [840, 295] on div at bounding box center [849, 299] width 34 height 8
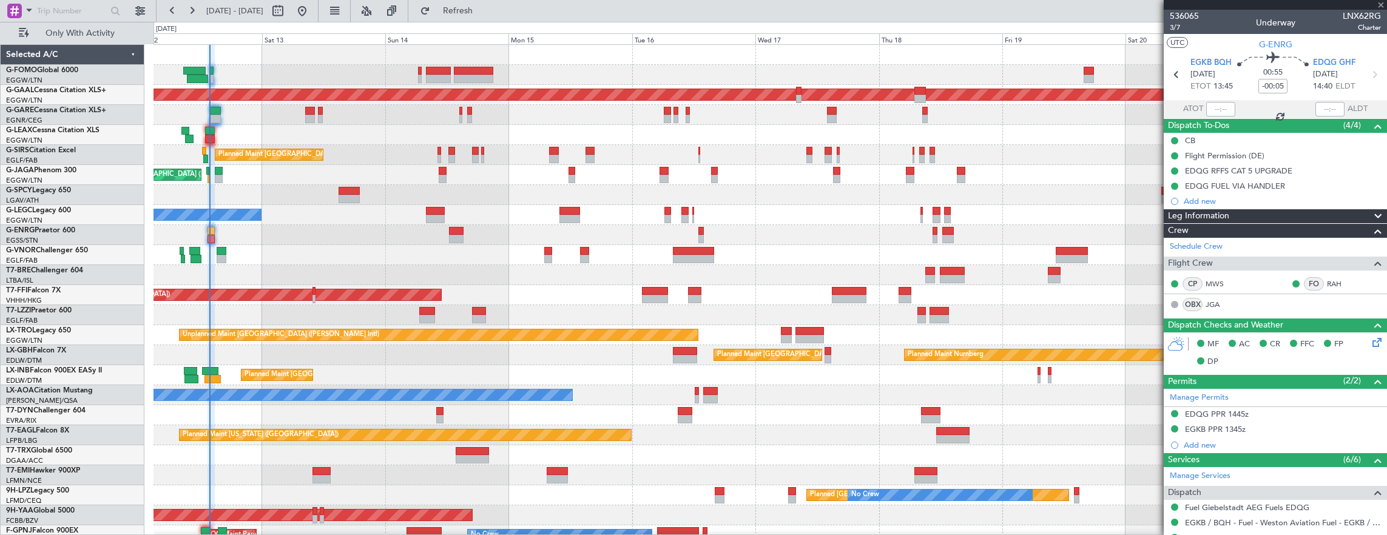
type input "-00:10"
type input "1"
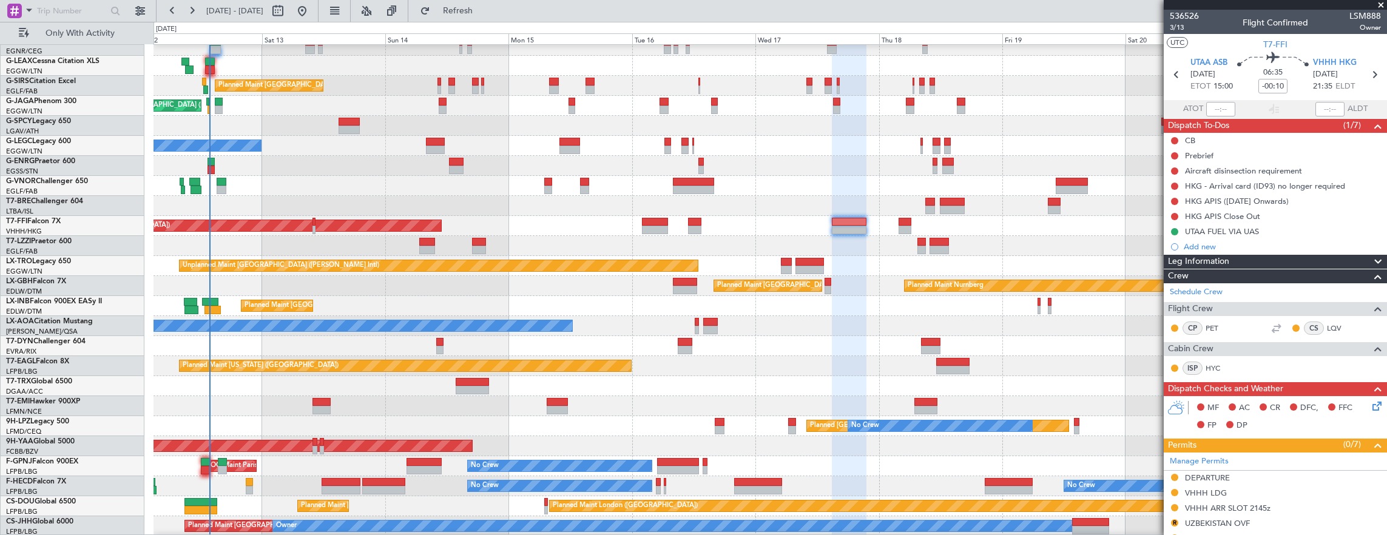
scroll to position [182, 0]
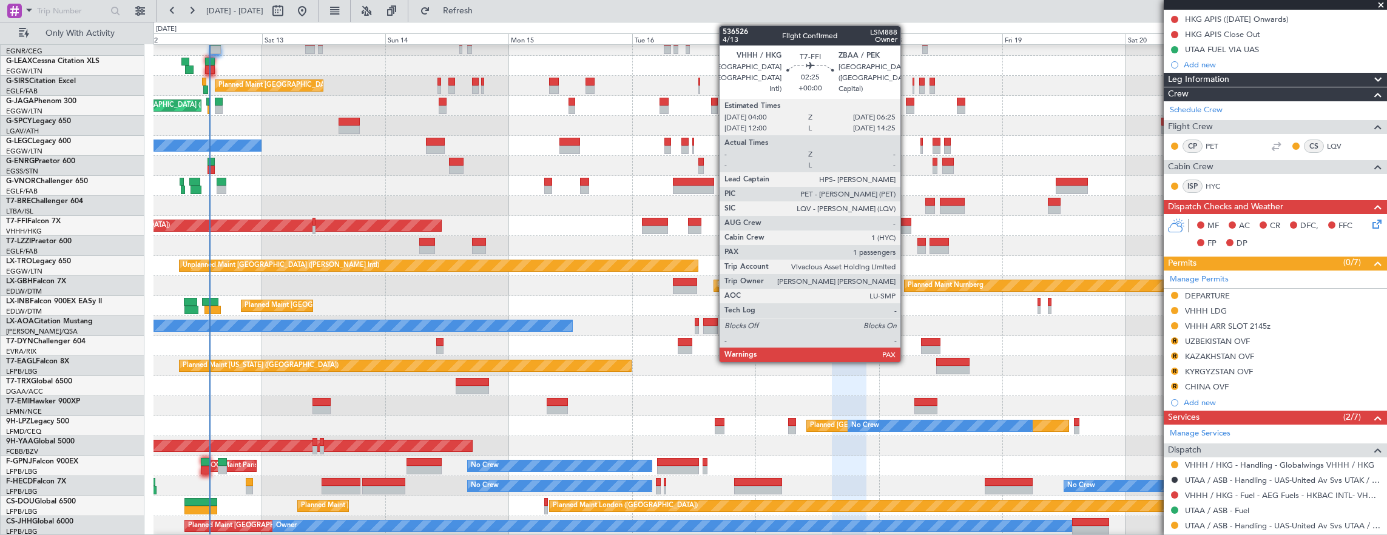
click at [907, 224] on div at bounding box center [905, 222] width 13 height 8
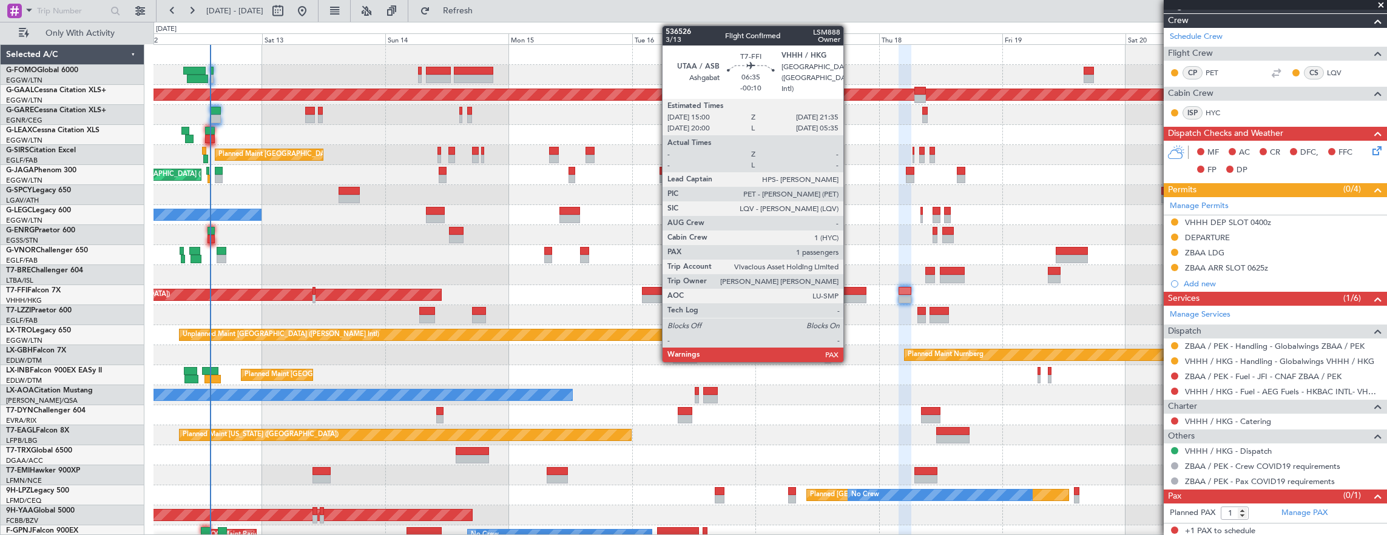
scroll to position [0, 0]
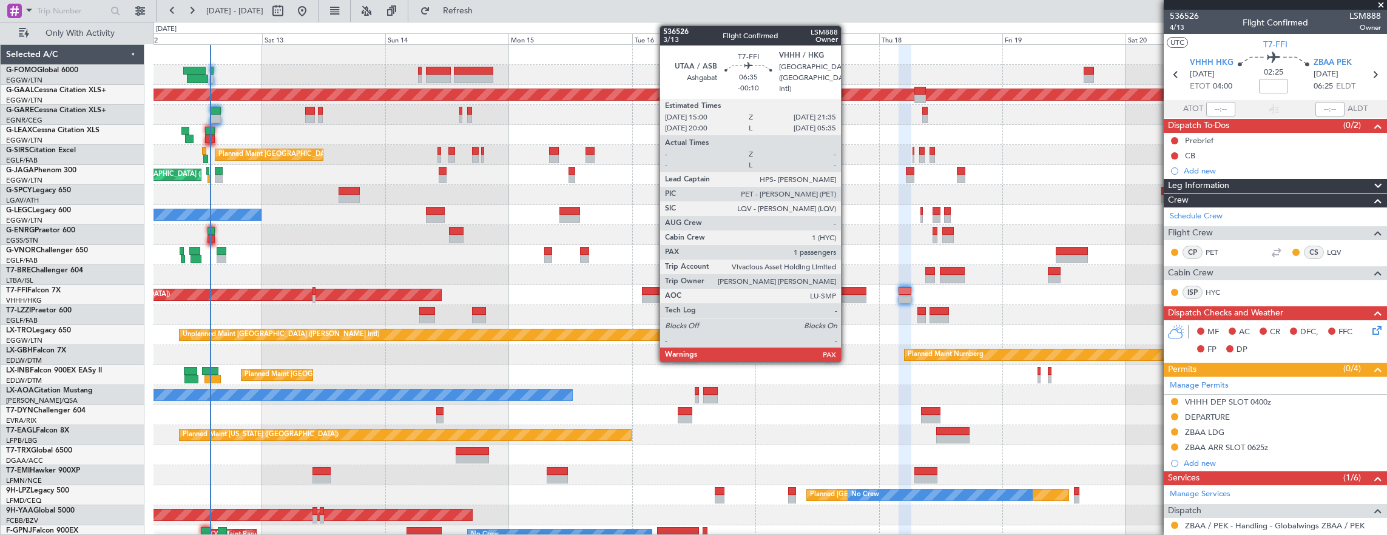
click at [847, 296] on div at bounding box center [849, 299] width 34 height 8
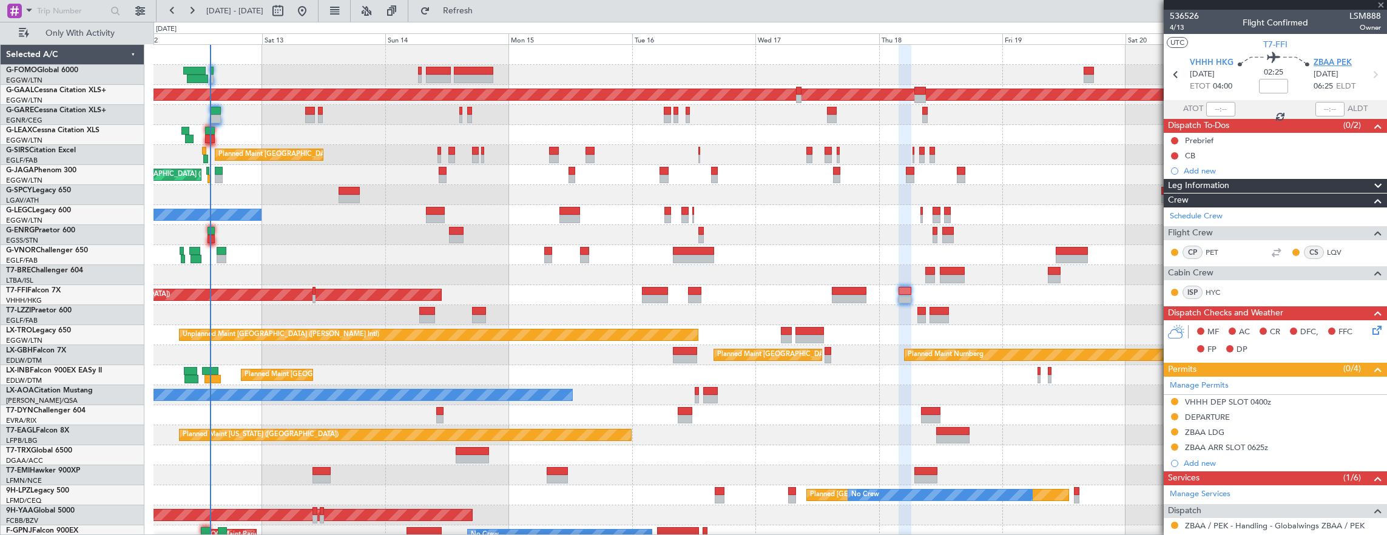
type input "-00:10"
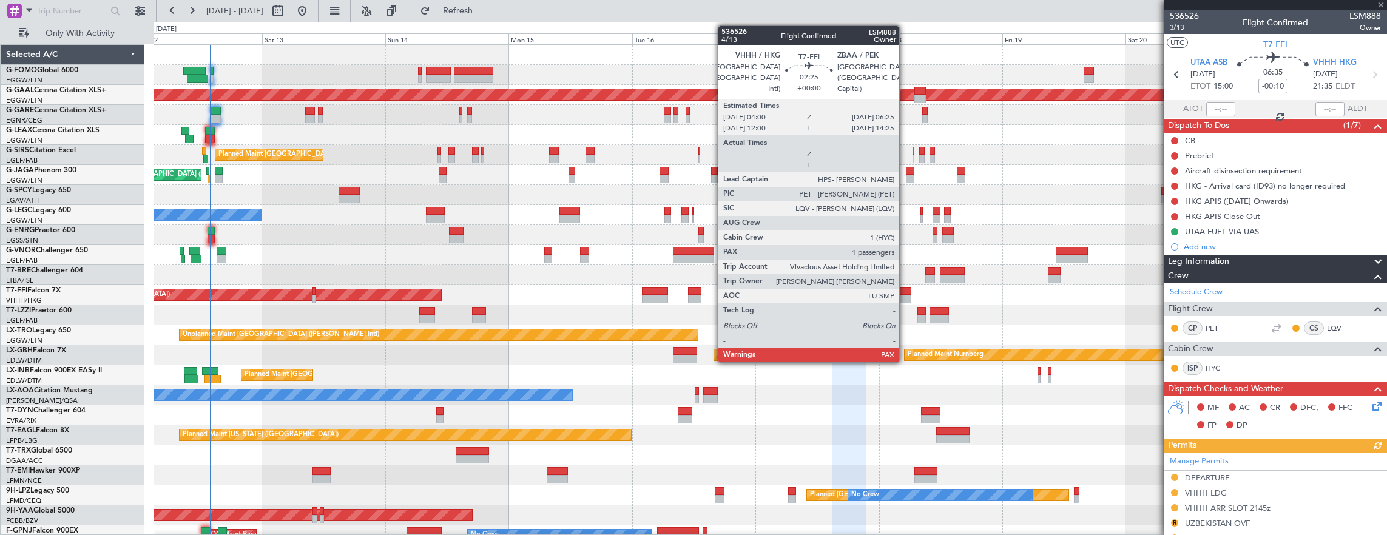
click at [908, 292] on div at bounding box center [905, 291] width 13 height 8
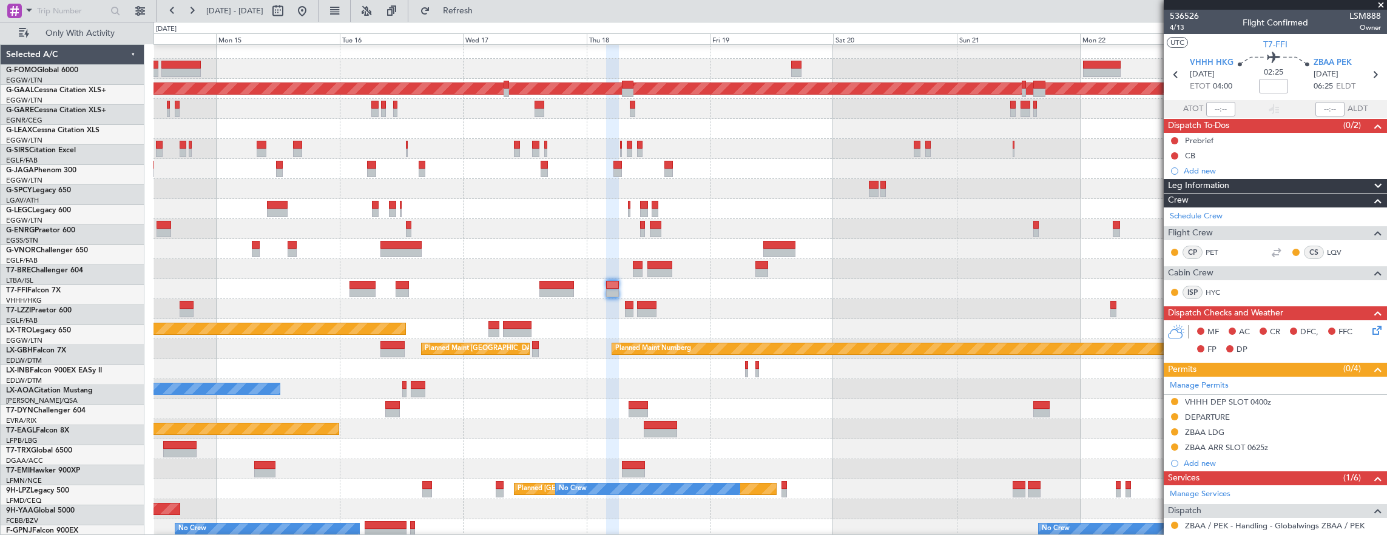
scroll to position [6, 0]
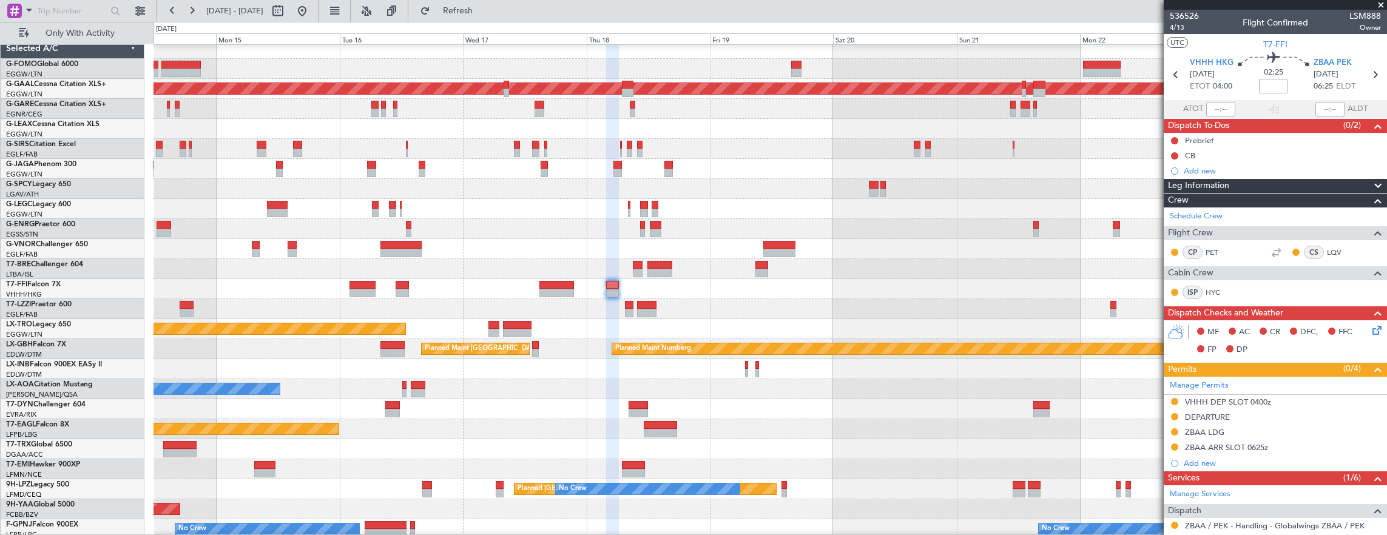
click at [728, 281] on div "- - ZBAA 16:30 Z LFPB 03:20 Z Planned Maint Tianjin (Binhai)" at bounding box center [771, 289] width 1234 height 20
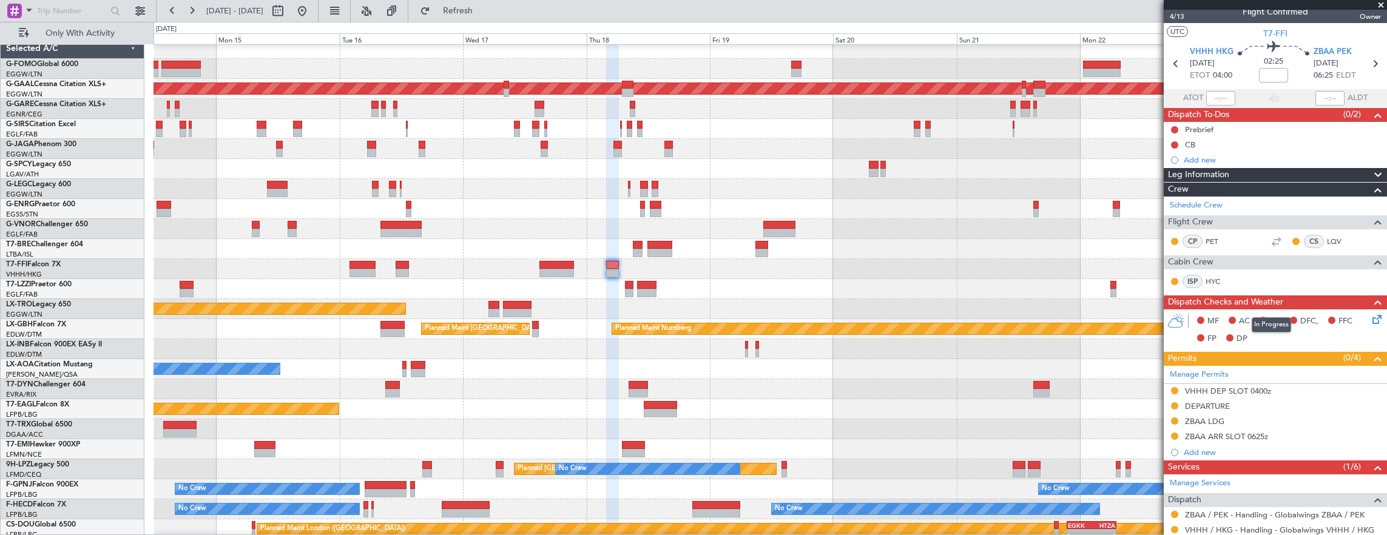
scroll to position [0, 0]
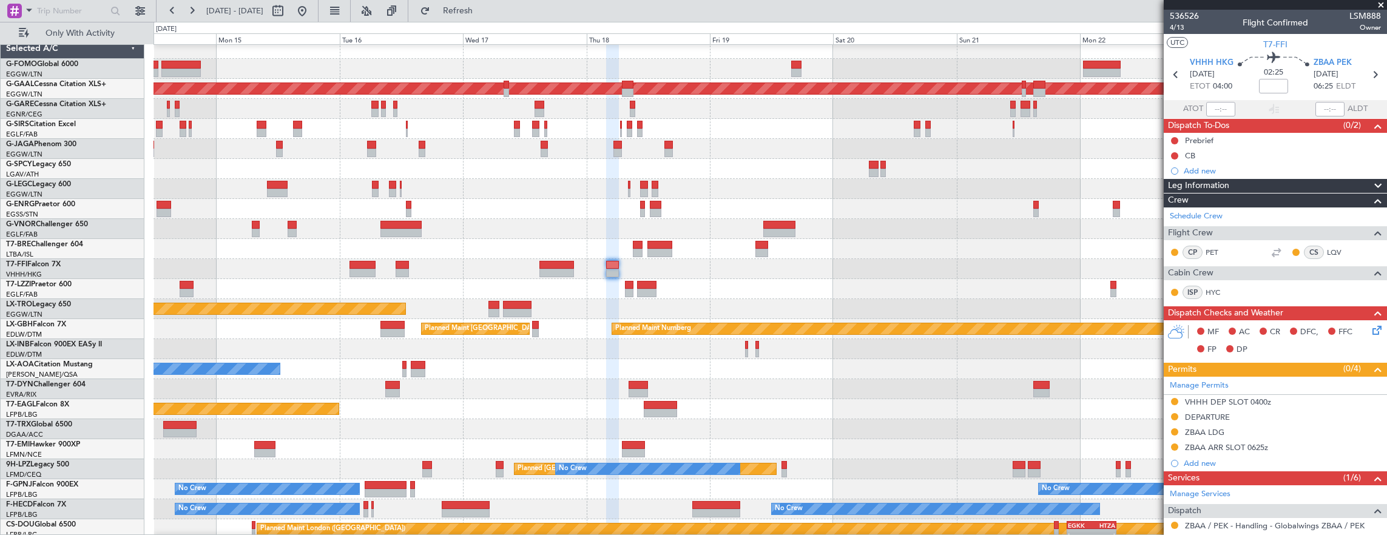
click at [1180, 22] on mat-tooltip-component "Trip Number" at bounding box center [1184, 38] width 60 height 32
click at [1186, 25] on span "4/13" at bounding box center [1184, 27] width 29 height 10
click at [1275, 73] on span "02:25" at bounding box center [1273, 73] width 19 height 12
click at [1275, 85] on mat-tooltip-component "Flight Time" at bounding box center [1270, 95] width 56 height 32
click at [1259, 85] on mat-tooltip-component "Flight Time" at bounding box center [1270, 95] width 56 height 32
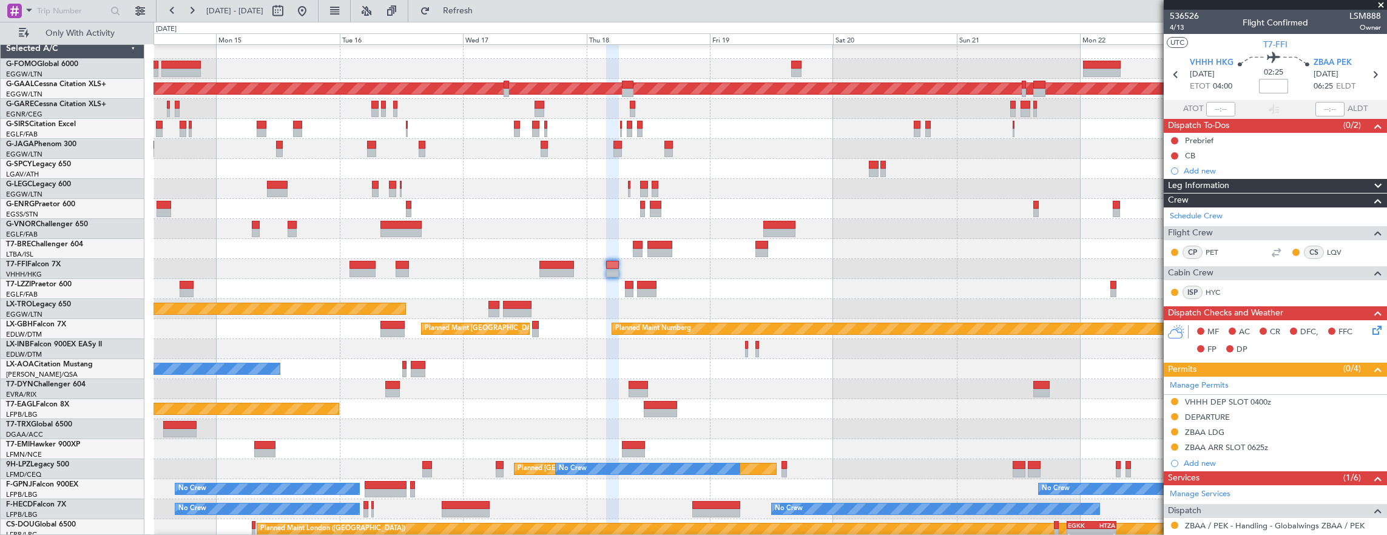
click at [1265, 87] on input at bounding box center [1273, 86] width 29 height 15
click at [1174, 27] on span "4/13" at bounding box center [1184, 27] width 29 height 10
click at [1259, 83] on input "+00:20" at bounding box center [1273, 86] width 29 height 15
click at [1272, 89] on input "+00:20" at bounding box center [1273, 86] width 29 height 15
type input "+00:25"
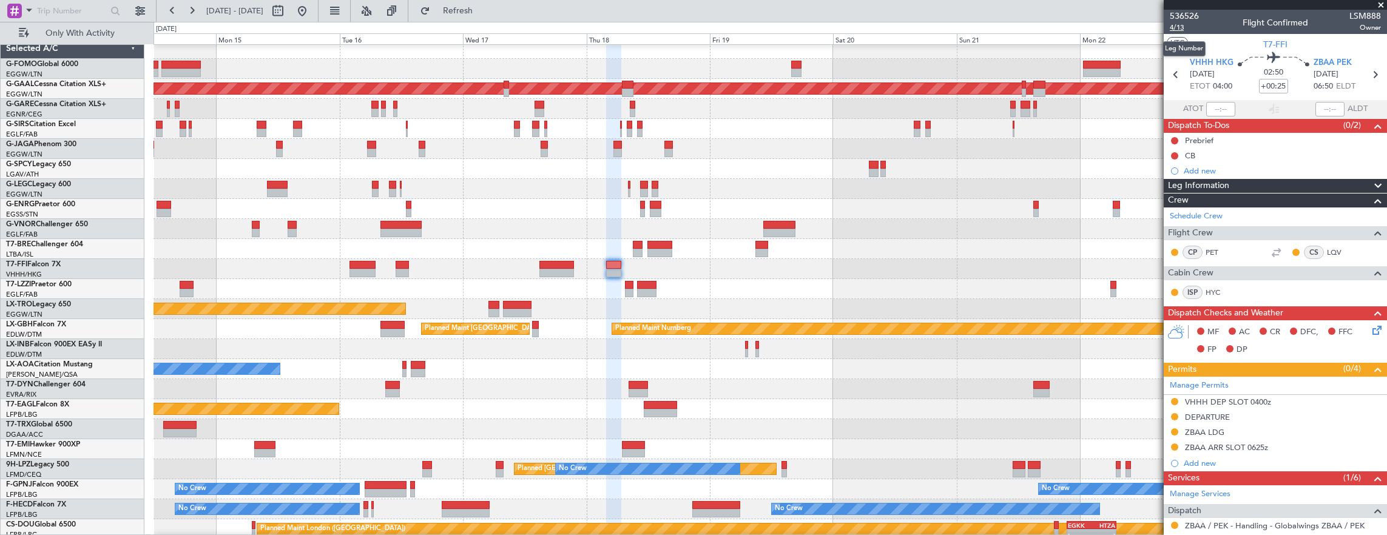
click at [1186, 28] on span "4/13" at bounding box center [1184, 27] width 29 height 10
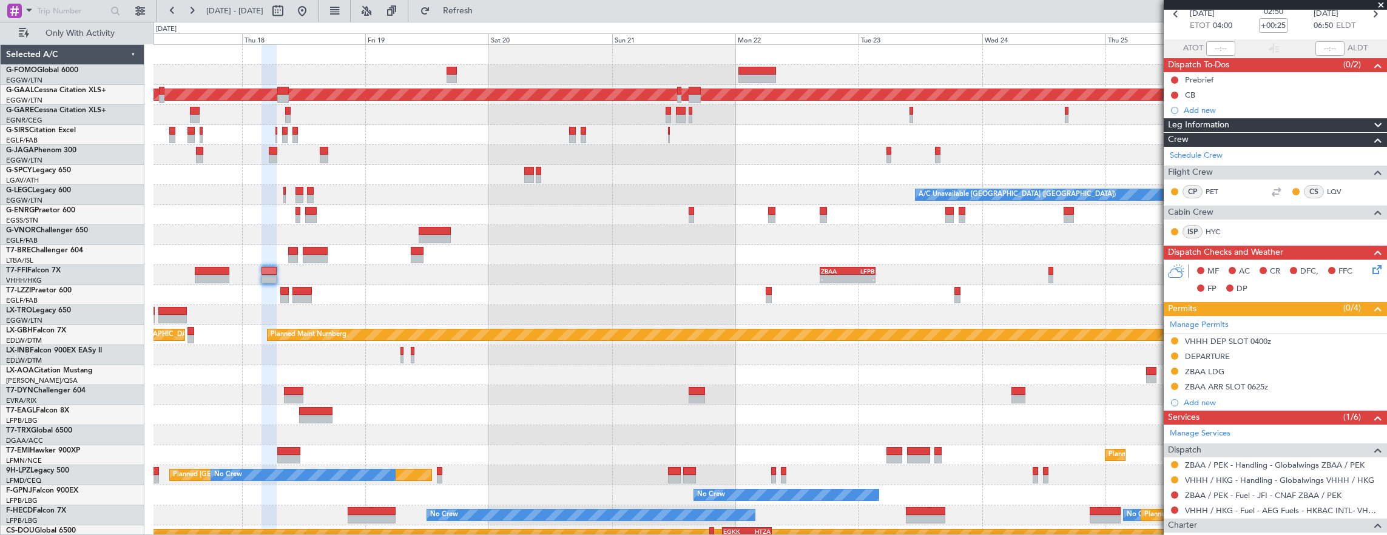
click at [660, 284] on div "- - ZBAA 16:30 Z LFPB 03:20 Z - - LFMN 13:00 Z ZBAA 23:40 Z" at bounding box center [771, 275] width 1234 height 20
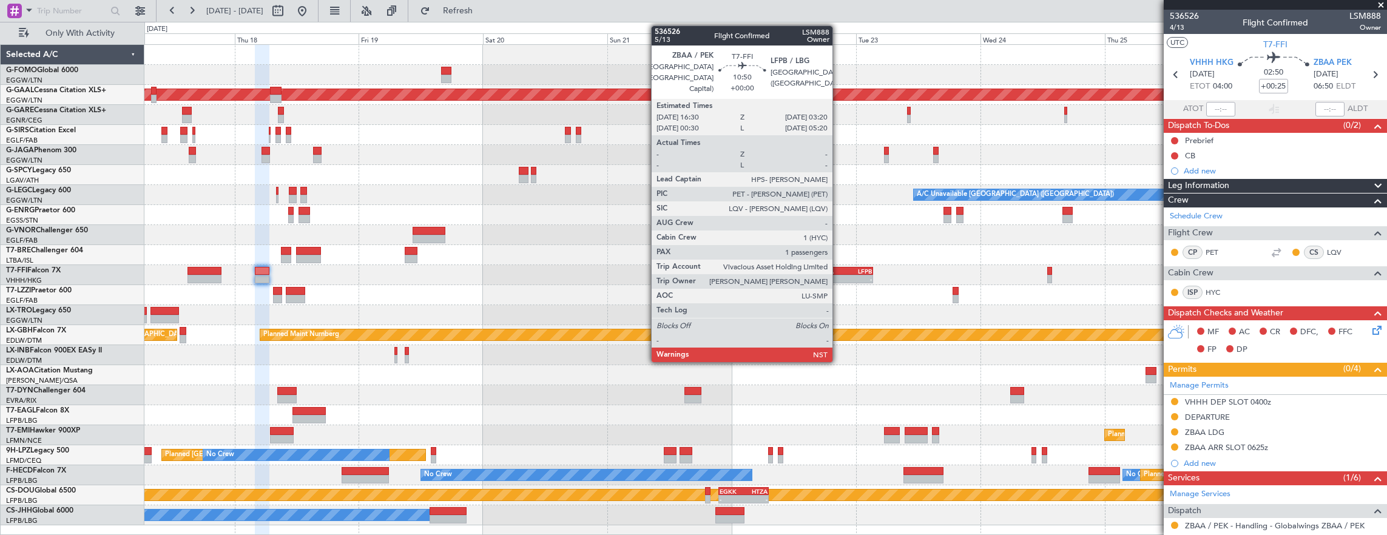
click at [839, 276] on div "-" at bounding box center [831, 278] width 27 height 7
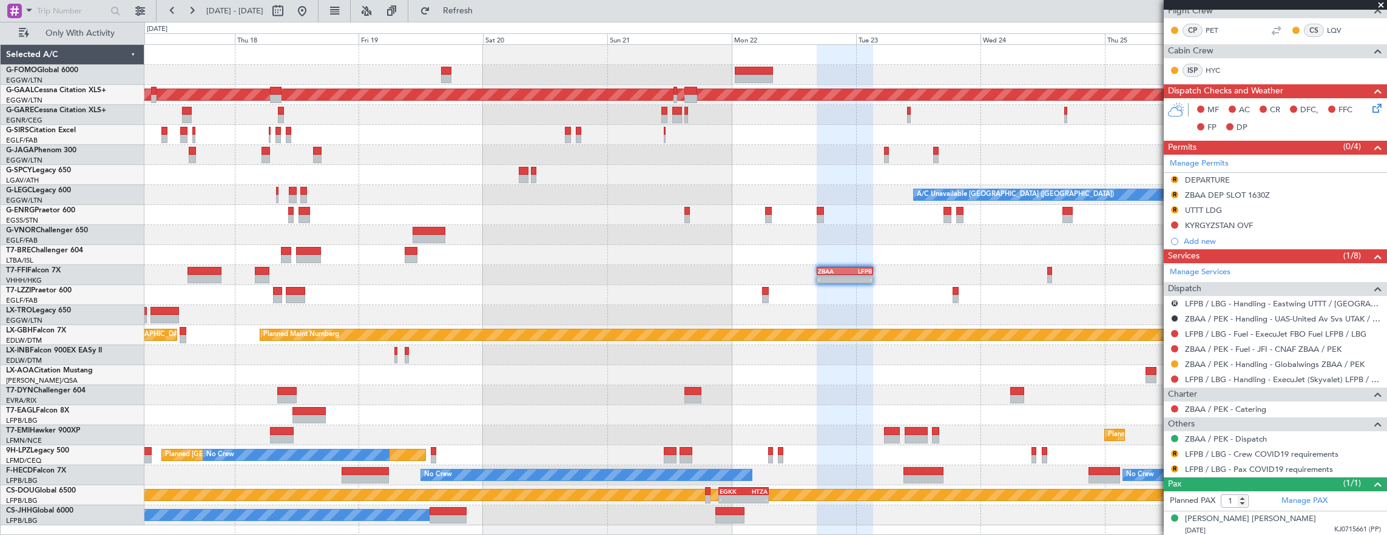
scroll to position [40, 0]
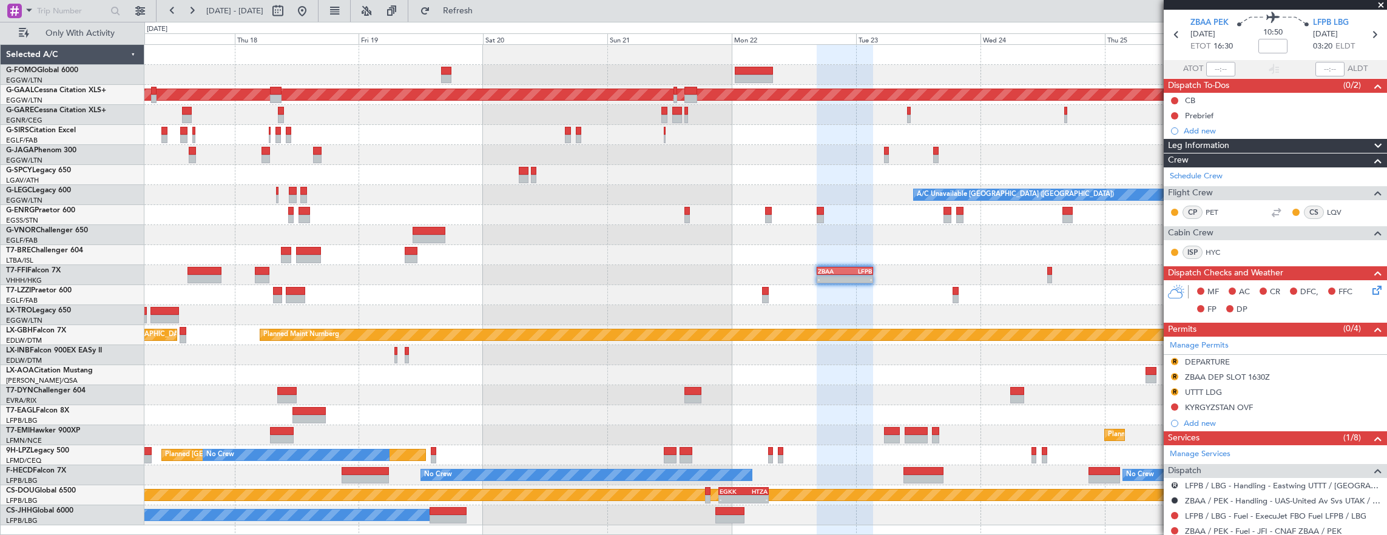
click at [493, 296] on div at bounding box center [765, 295] width 1243 height 20
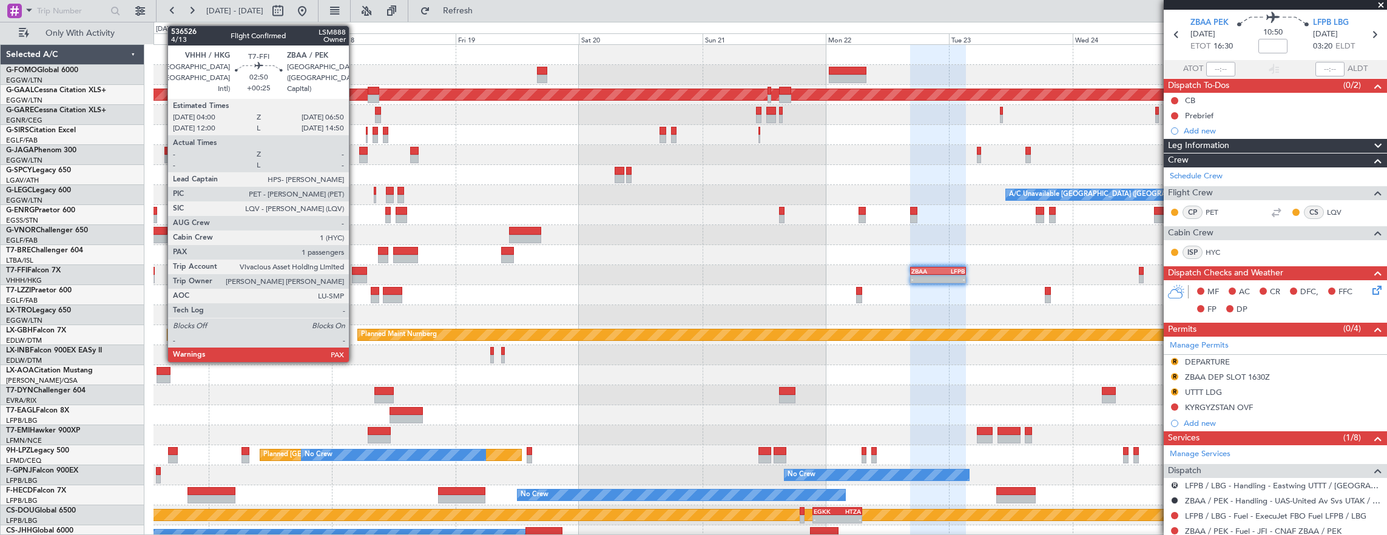
click at [355, 280] on div at bounding box center [359, 279] width 15 height 8
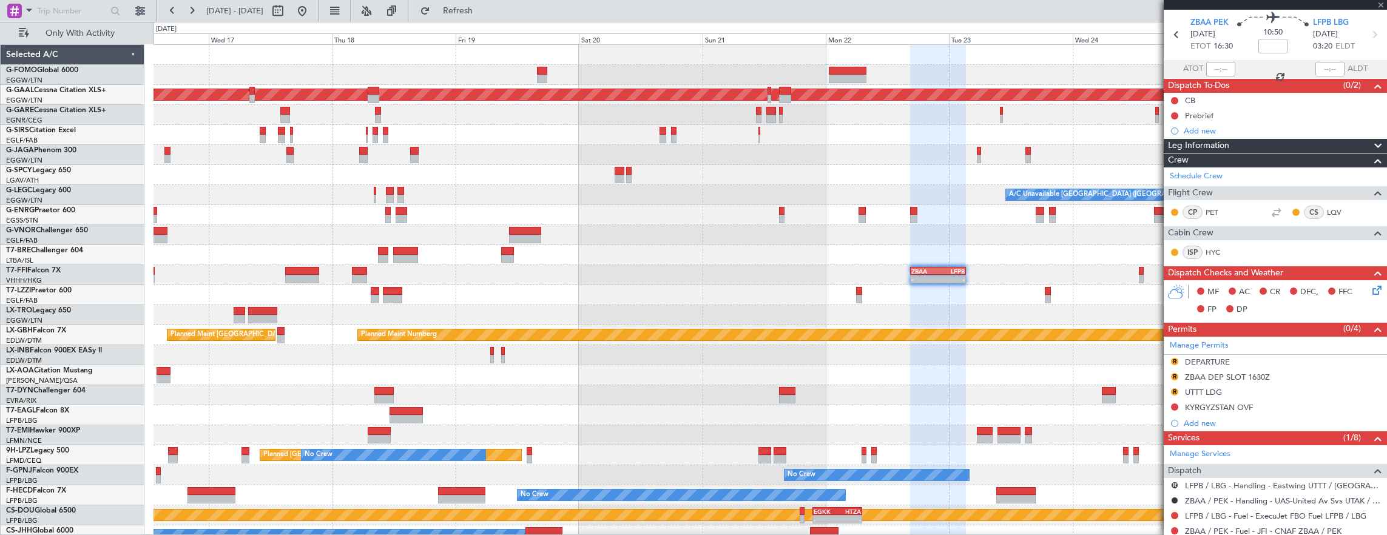
type input "+00:25"
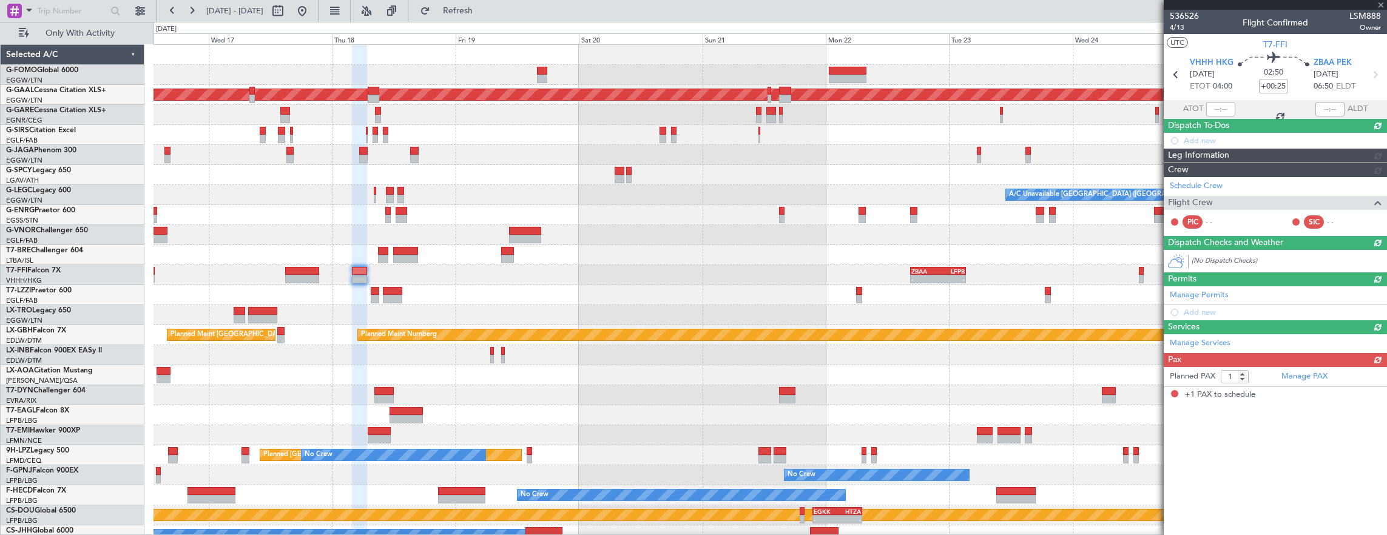
scroll to position [0, 0]
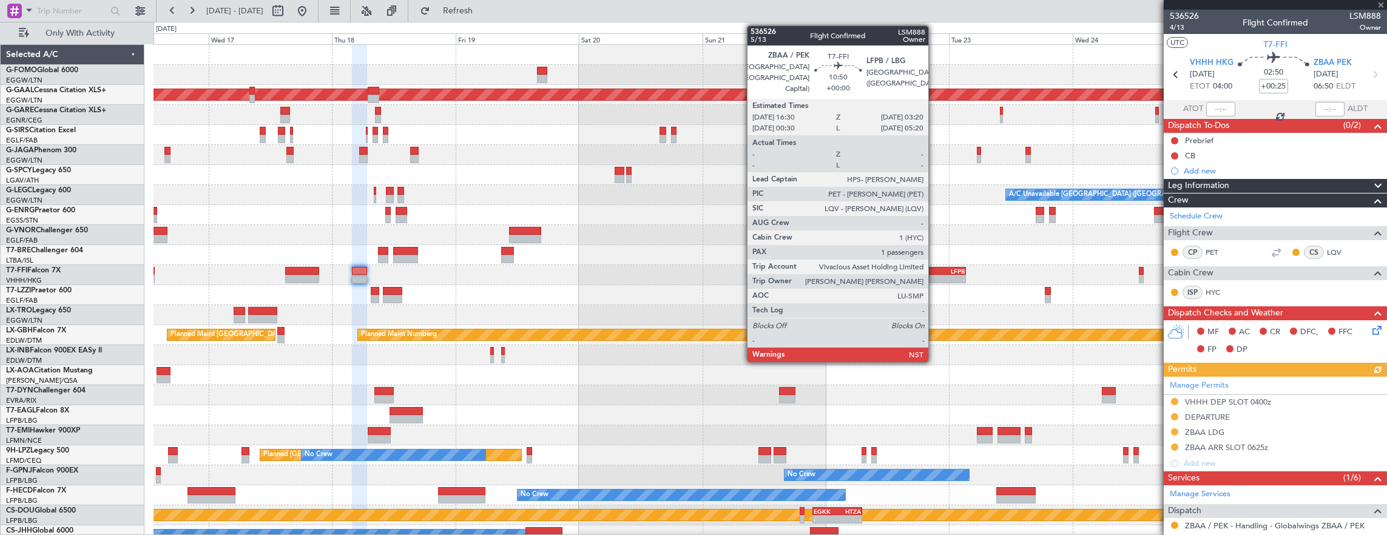
click at [934, 277] on div "-" at bounding box center [924, 278] width 27 height 7
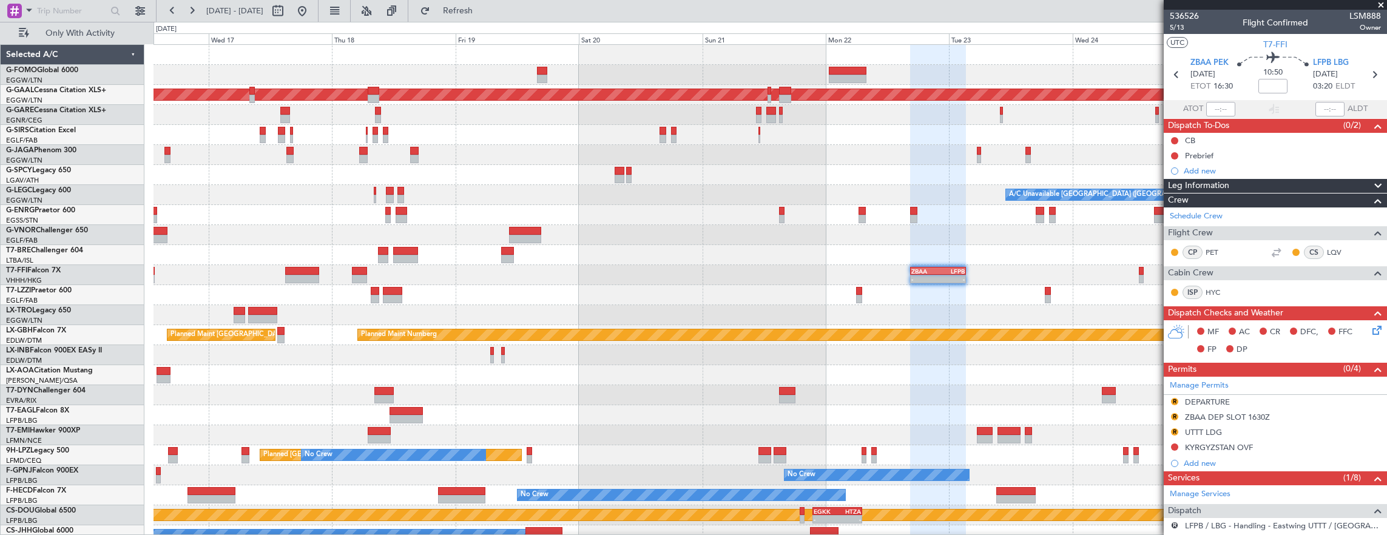
click at [587, 255] on div "Planned Maint Dusseldorf A/C Unavailable London (Luton) - - ZBAA 16:30 Z LFPB 0…" at bounding box center [771, 295] width 1234 height 501
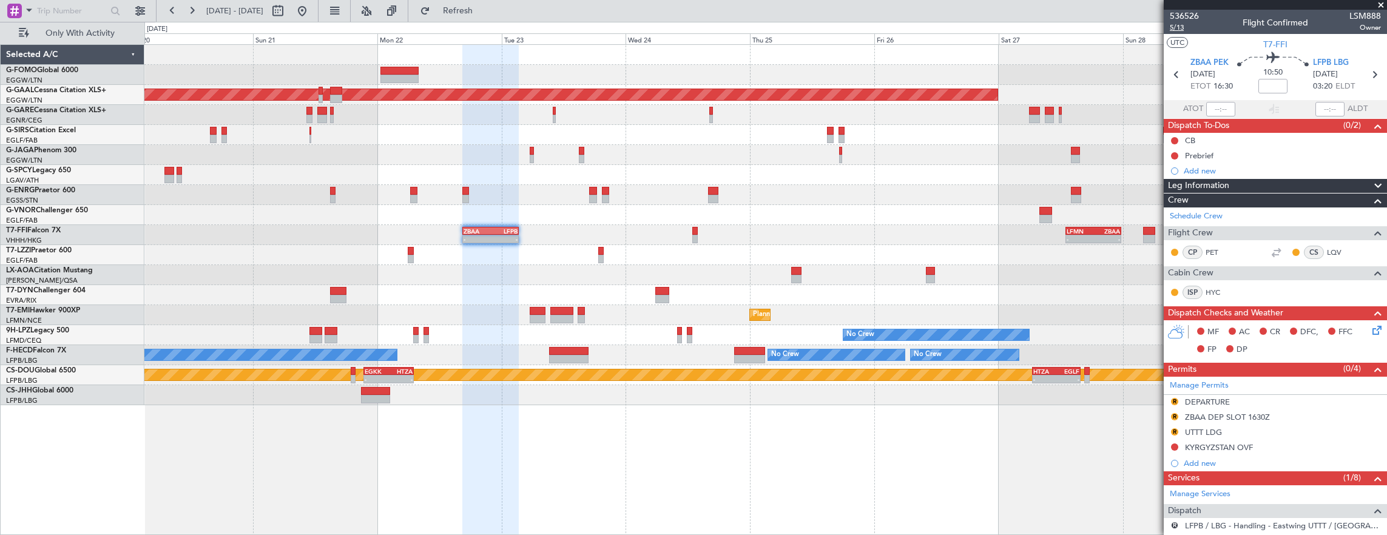
click at [1180, 26] on span "5/13" at bounding box center [1184, 27] width 29 height 10
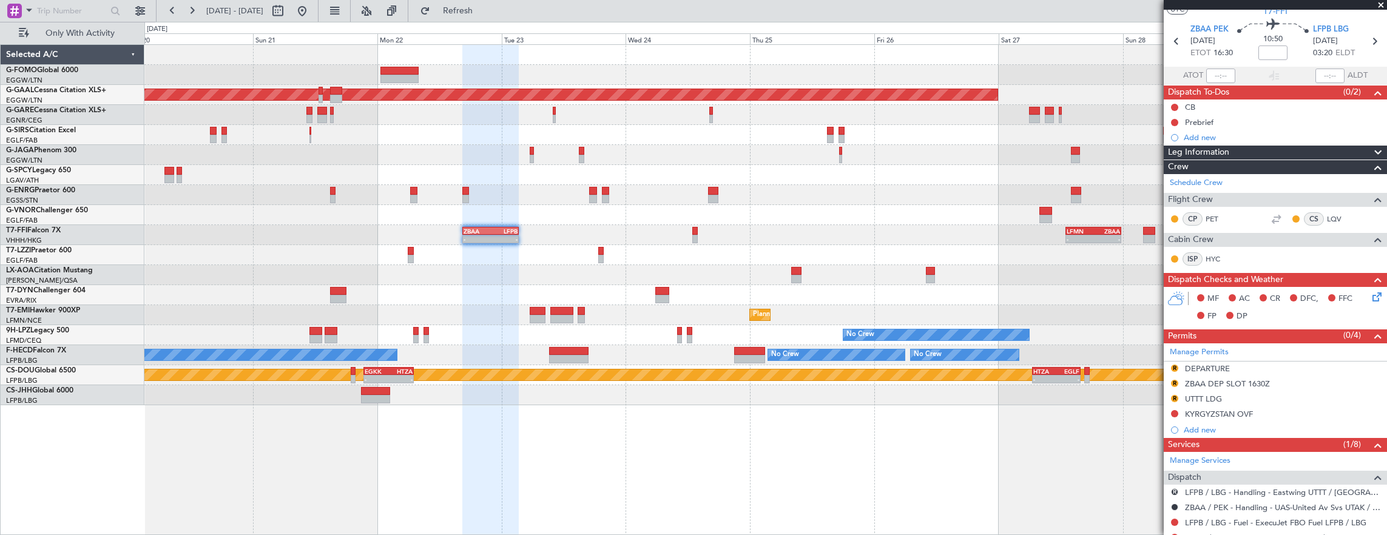
scroll to position [121, 0]
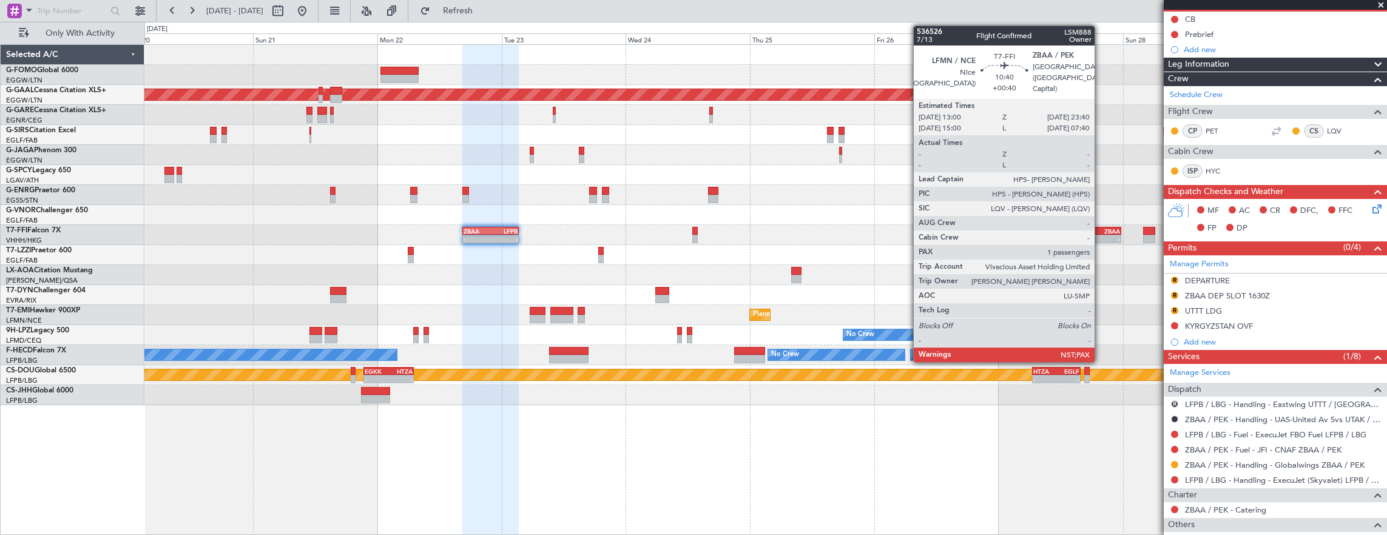
click at [1101, 235] on div "-" at bounding box center [1106, 238] width 27 height 7
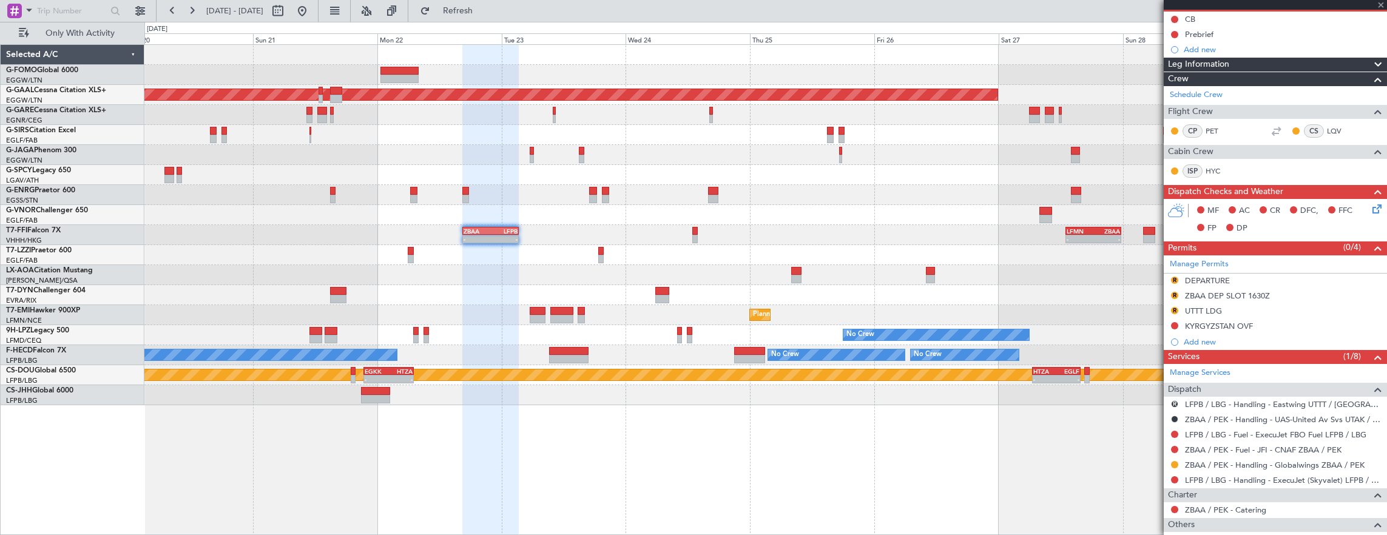
type input "+00:40"
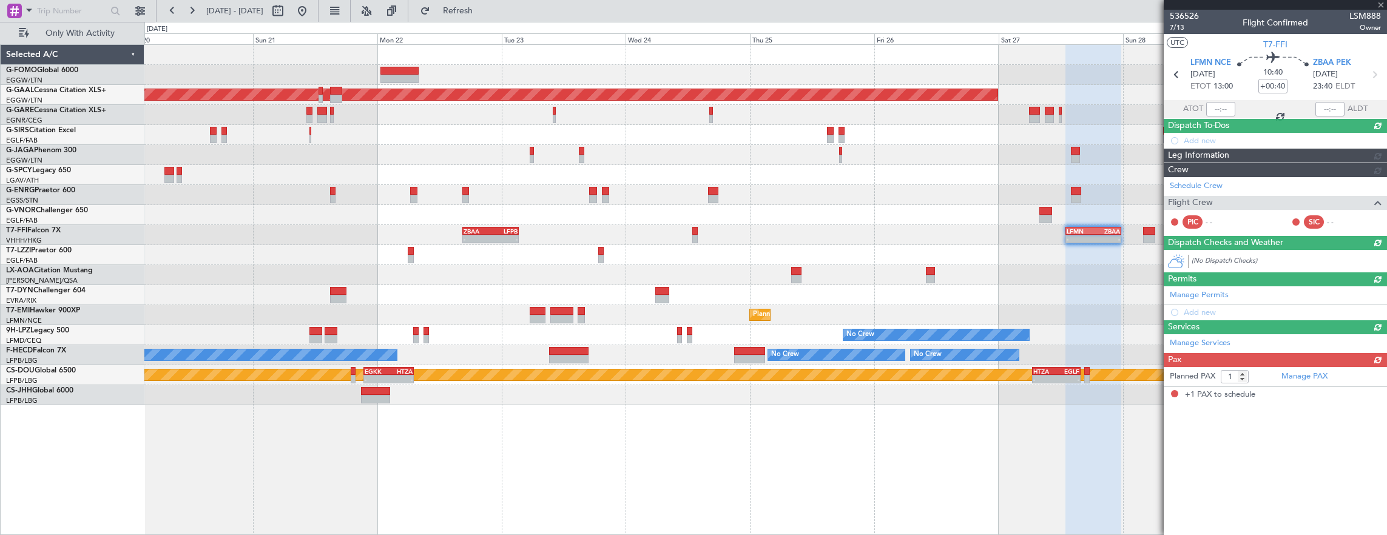
scroll to position [0, 0]
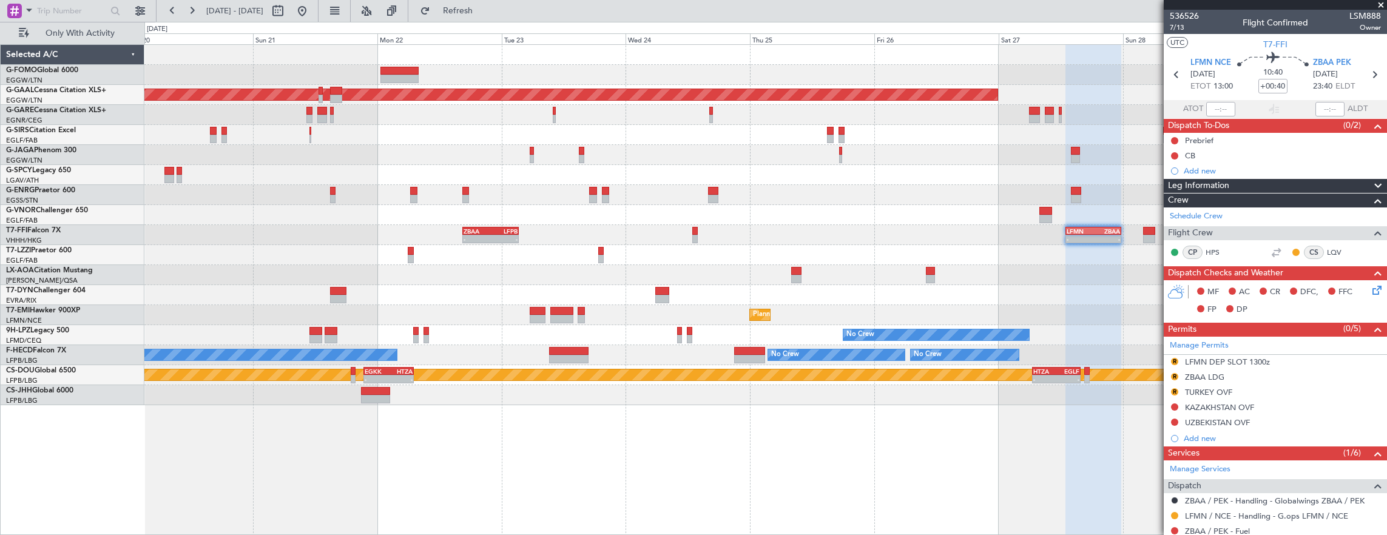
click at [792, 433] on div "Planned Maint Dusseldorf - - ZBAA 16:30 Z LFPB 03:20 Z - - LFMN 13:00 Z ZBAA 23…" at bounding box center [765, 289] width 1243 height 491
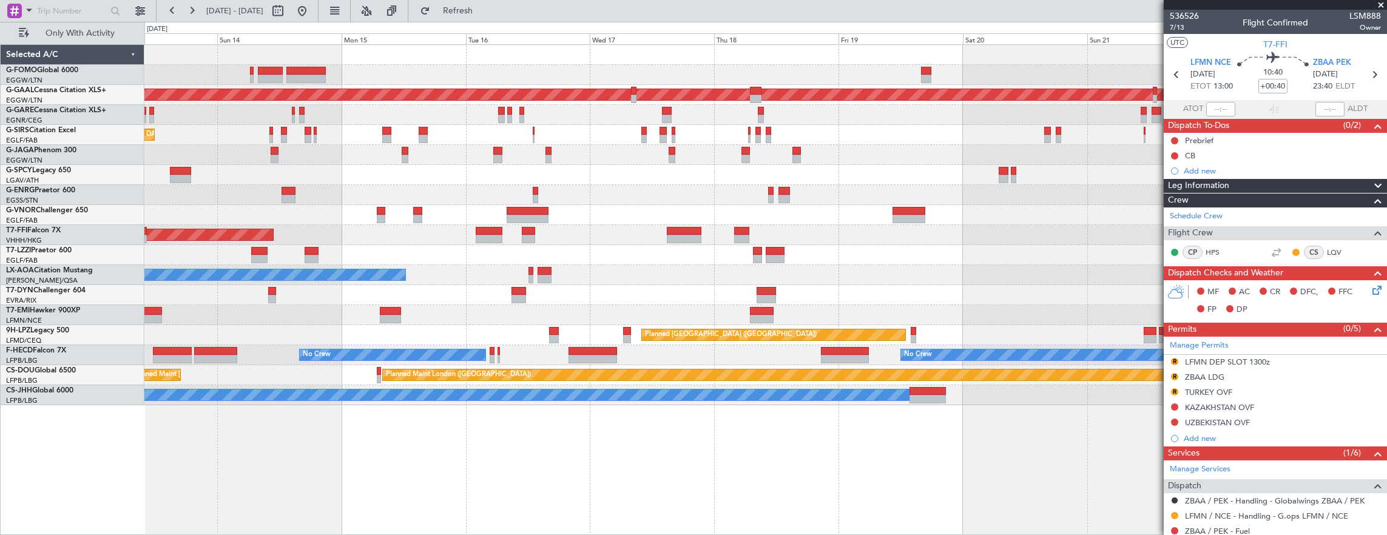
click at [524, 477] on div "Planned Maint London (Luton) Planned Maint Dusseldorf Planned Maint London (Far…" at bounding box center [765, 289] width 1243 height 491
click at [691, 476] on div "Planned Maint London (Luton) Planned Maint Dusseldorf Planned Maint London (Far…" at bounding box center [765, 289] width 1243 height 491
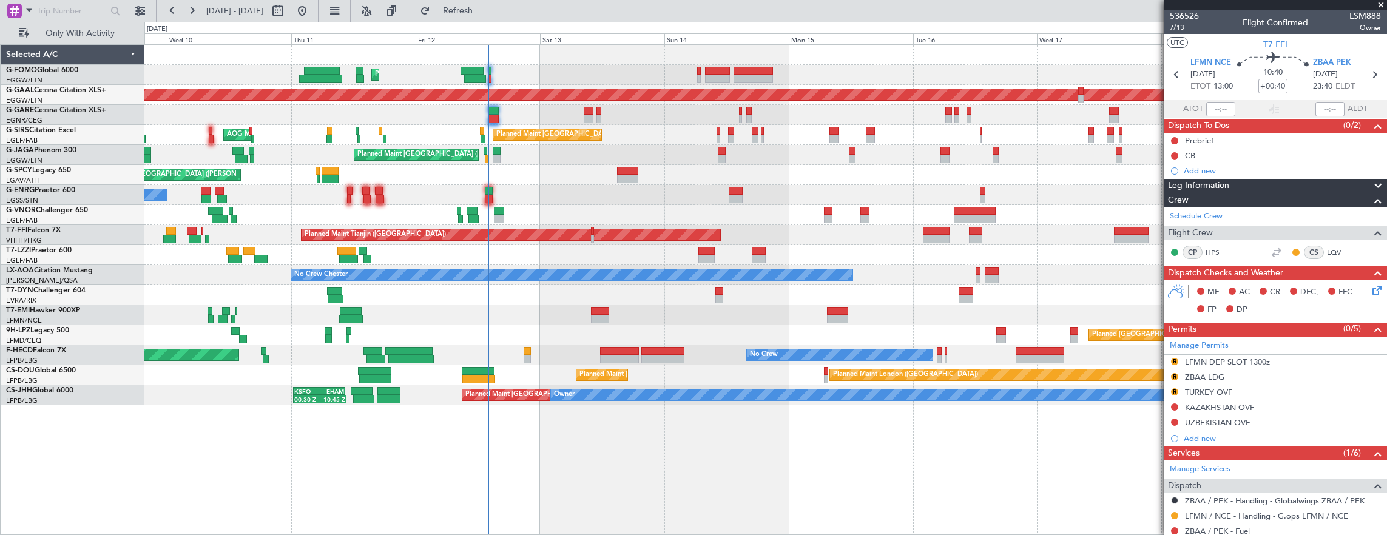
click at [157, 461] on div "Planned Maint London (Luton) Planned Maint Dusseldorf Unplanned Maint Chester P…" at bounding box center [765, 289] width 1243 height 491
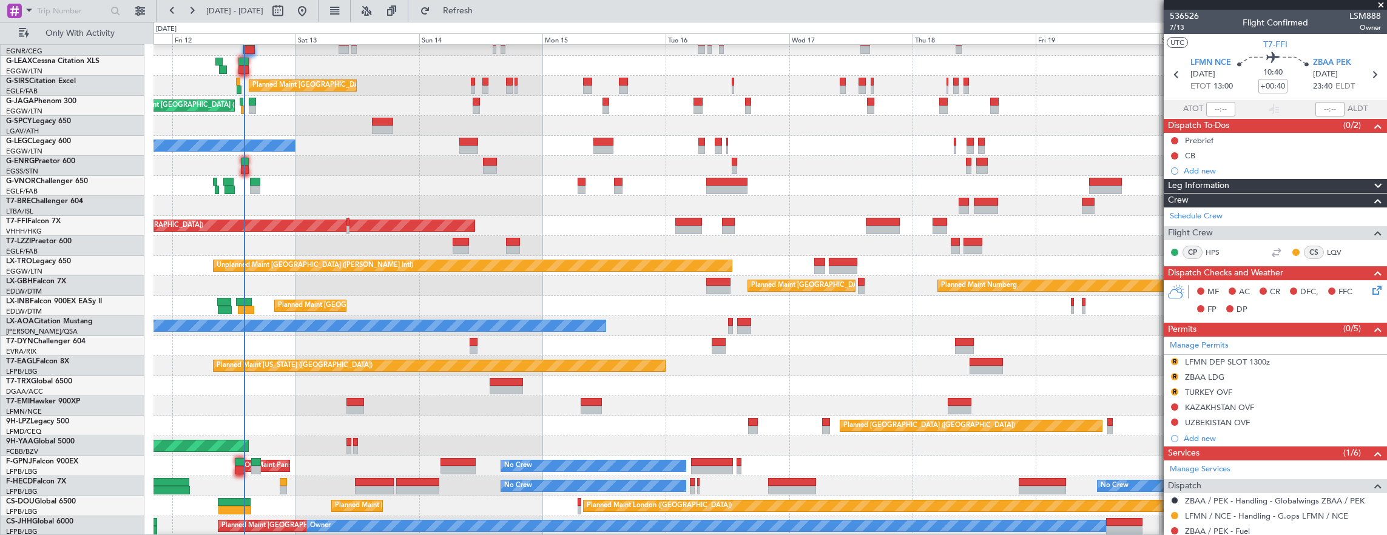
scroll to position [69, 0]
click at [787, 334] on div "Planned Maint Dusseldorf Planned Maint London (Luton) Planned Maint London (Far…" at bounding box center [771, 256] width 1234 height 561
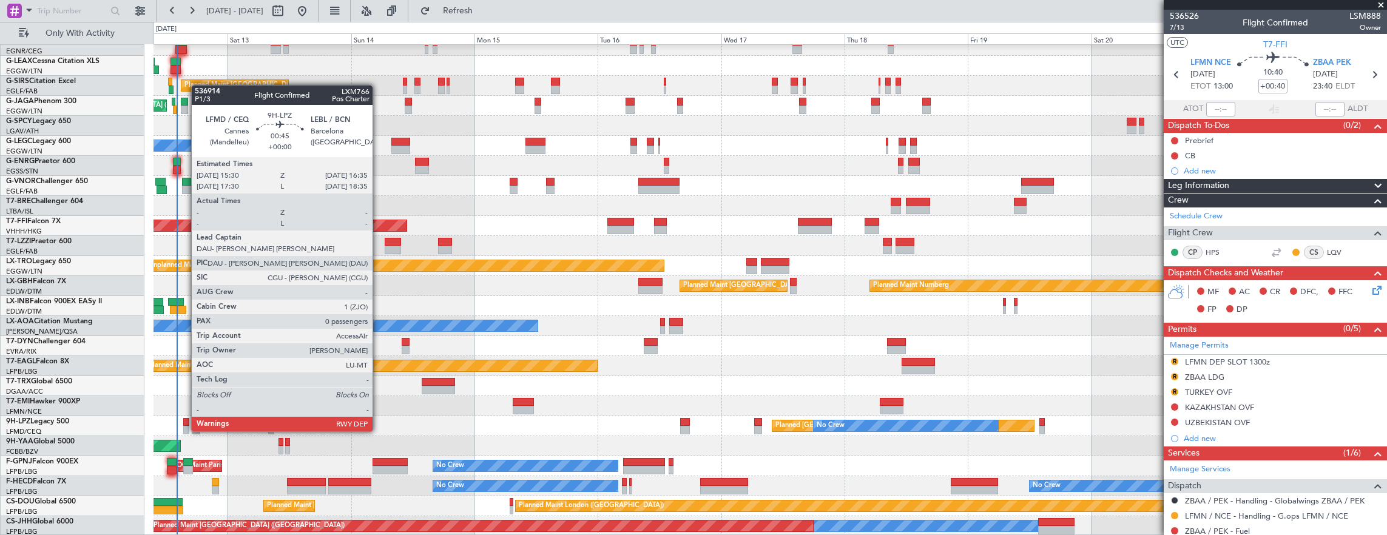
click at [185, 419] on div at bounding box center [186, 422] width 6 height 8
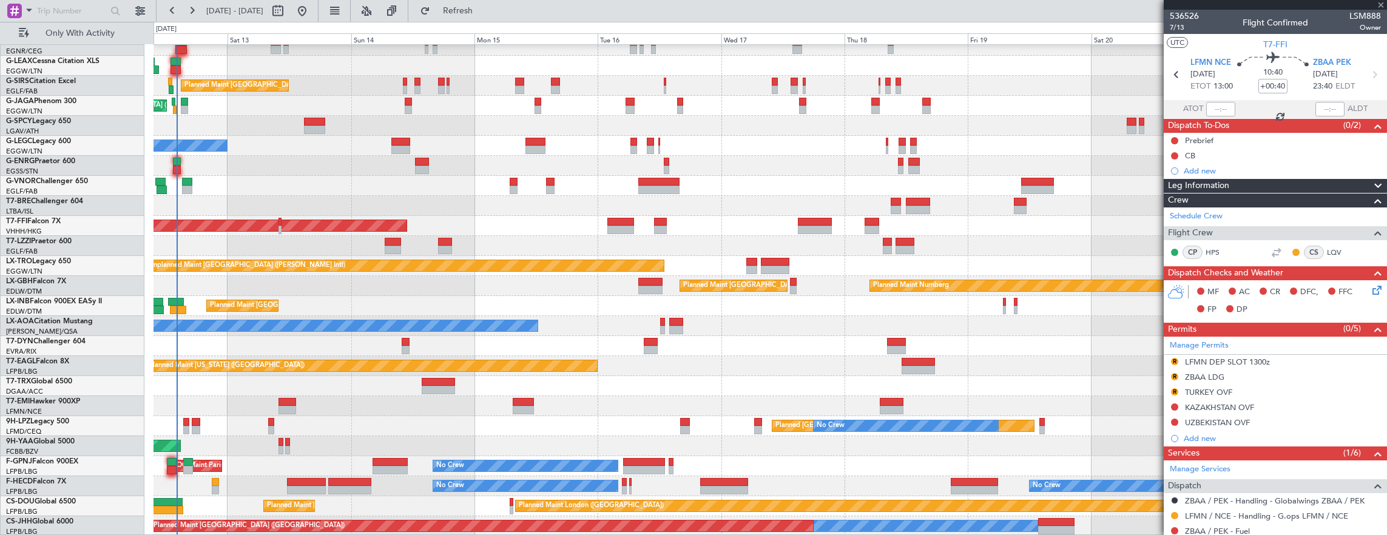
type input "0"
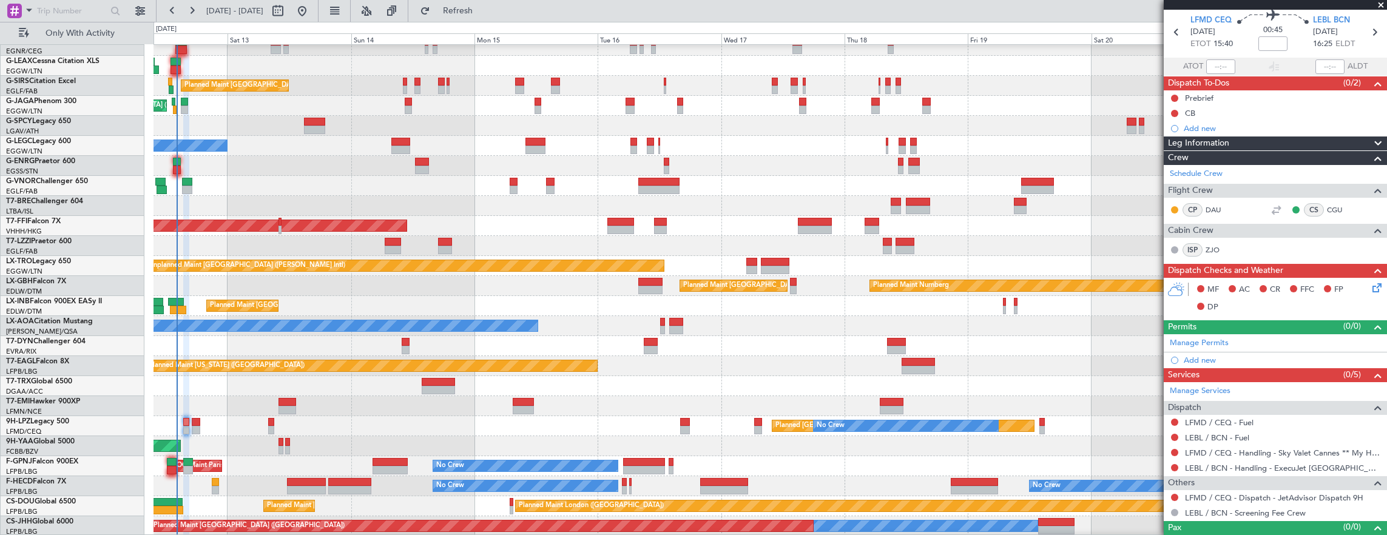
scroll to position [59, 0]
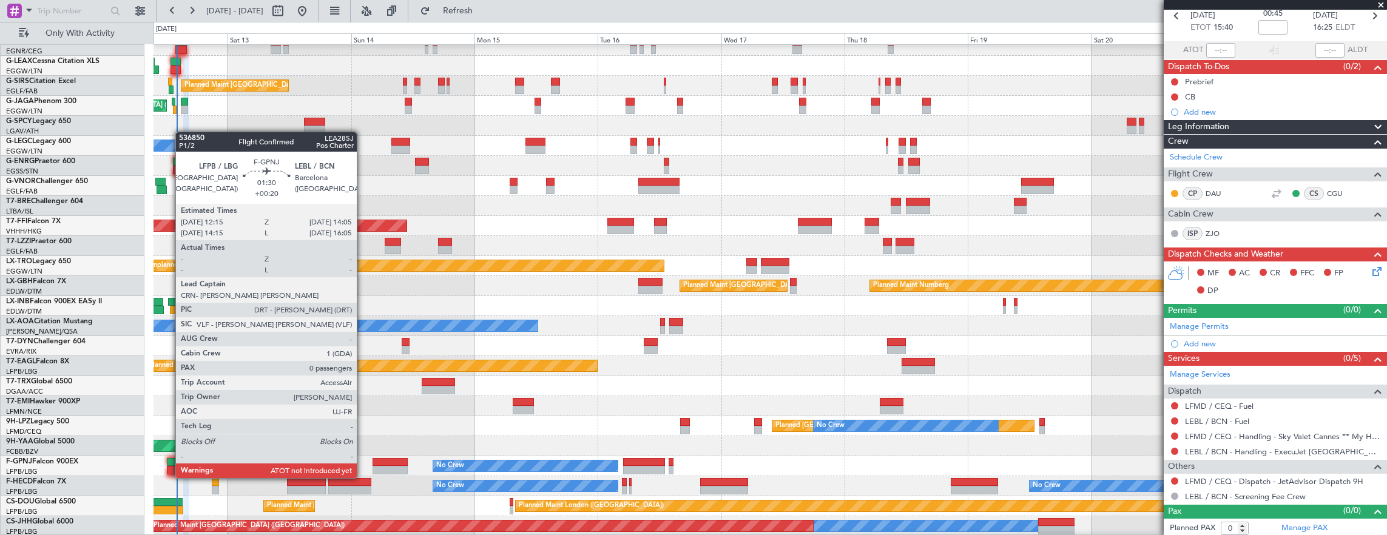
click at [169, 466] on div at bounding box center [172, 470] width 10 height 8
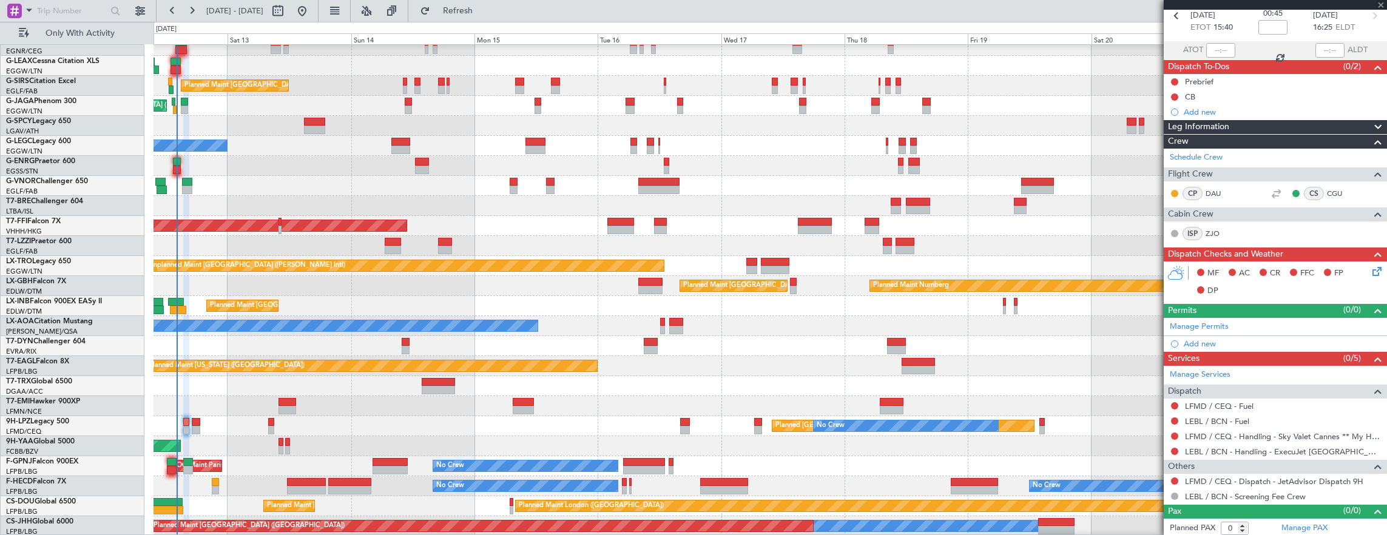
type input "+00:20"
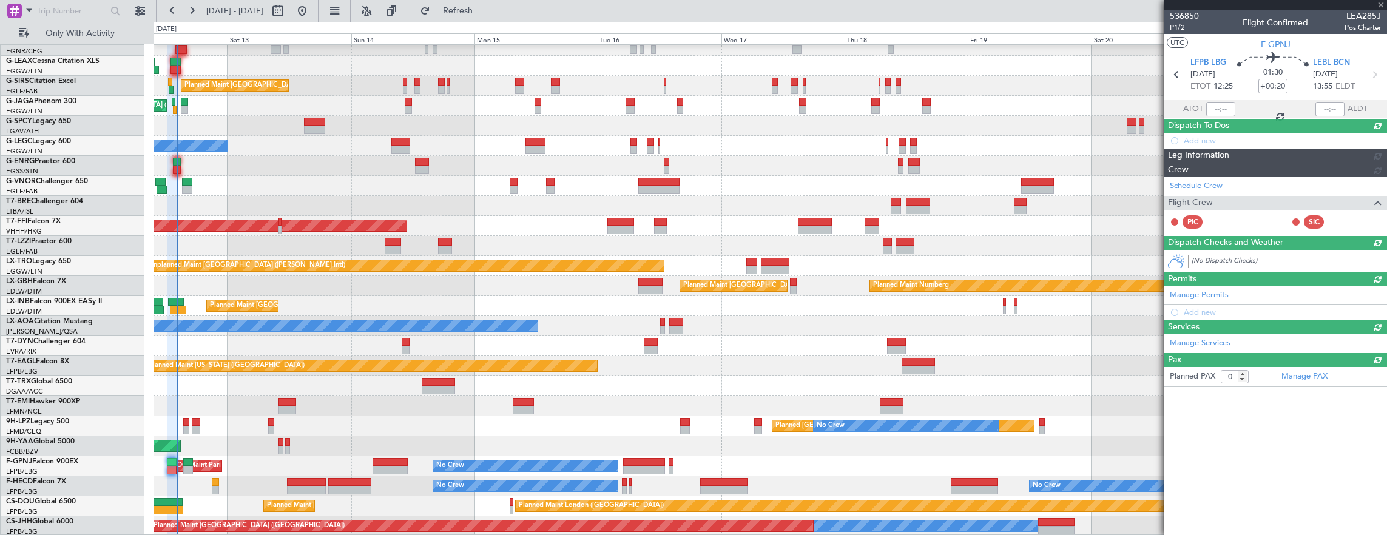
scroll to position [0, 0]
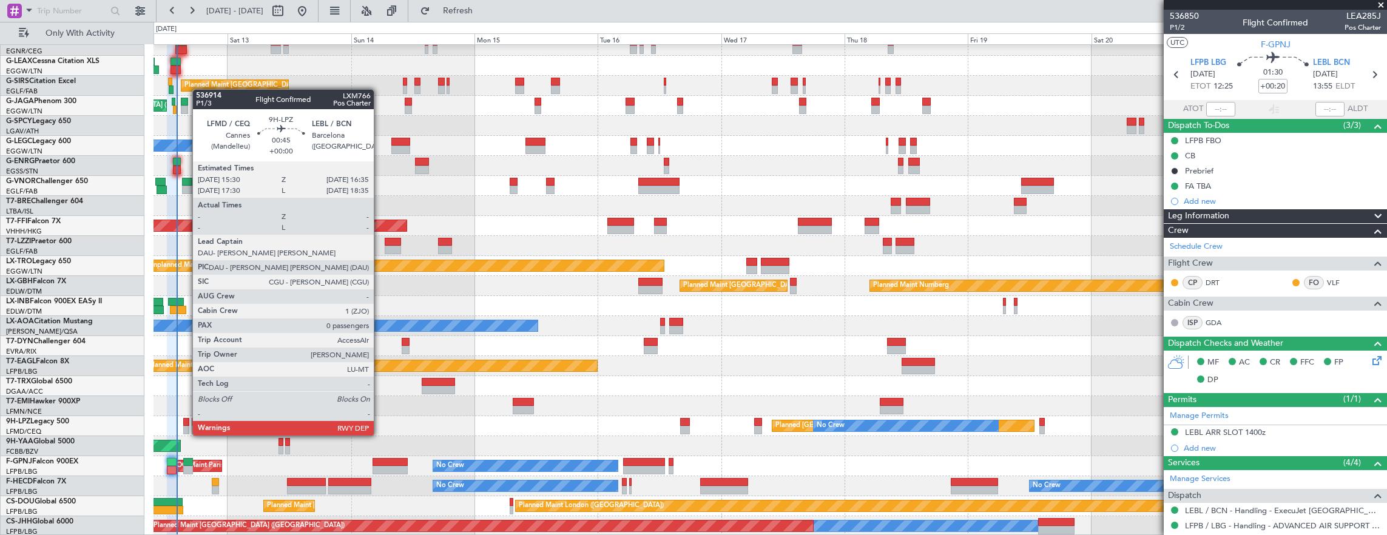
click at [186, 424] on div at bounding box center [186, 422] width 6 height 8
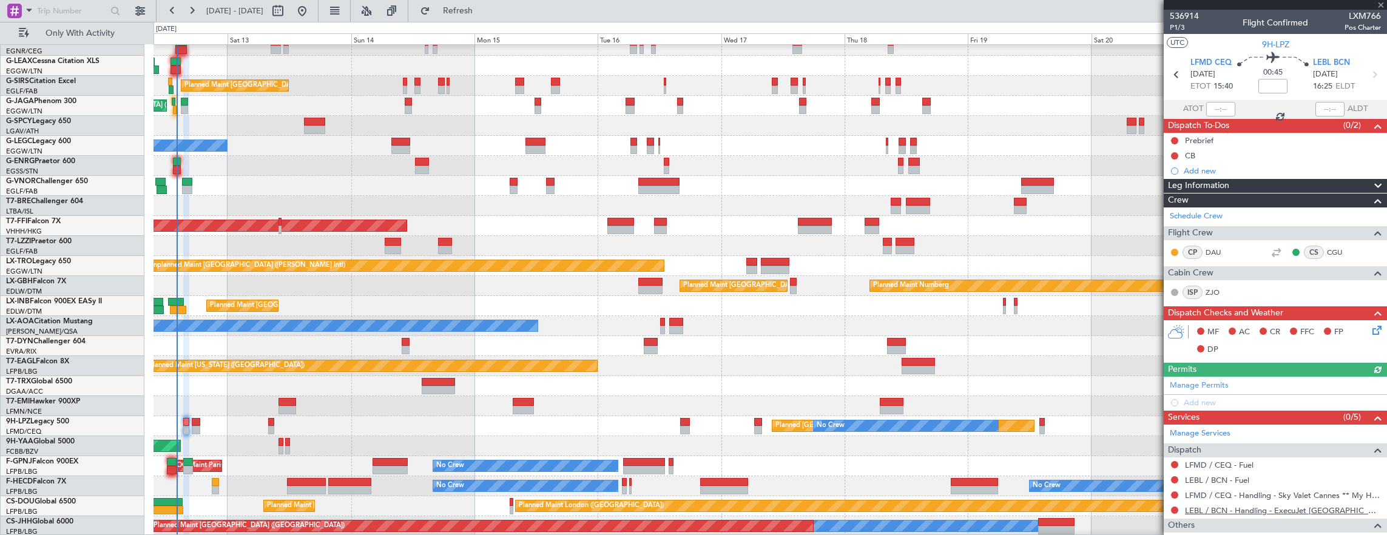
click at [1265, 510] on link "LEBL / BCN - Handling - ExecuJet Spain S.L. LEBL/BCN" at bounding box center [1283, 510] width 196 height 10
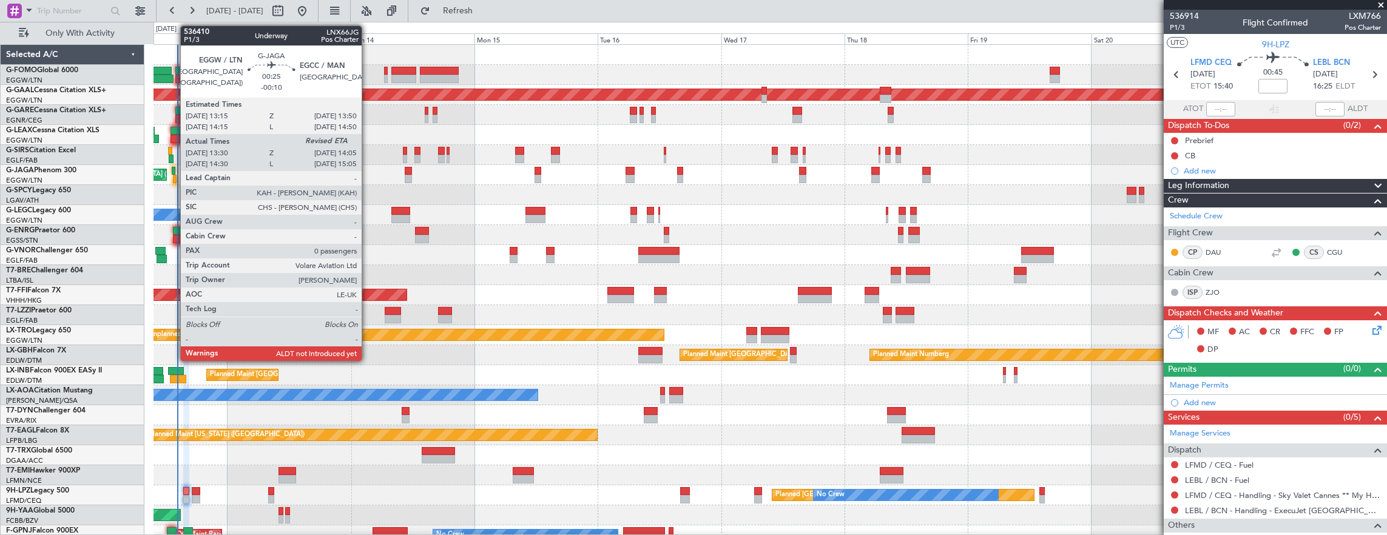
click at [174, 174] on div at bounding box center [173, 171] width 3 height 8
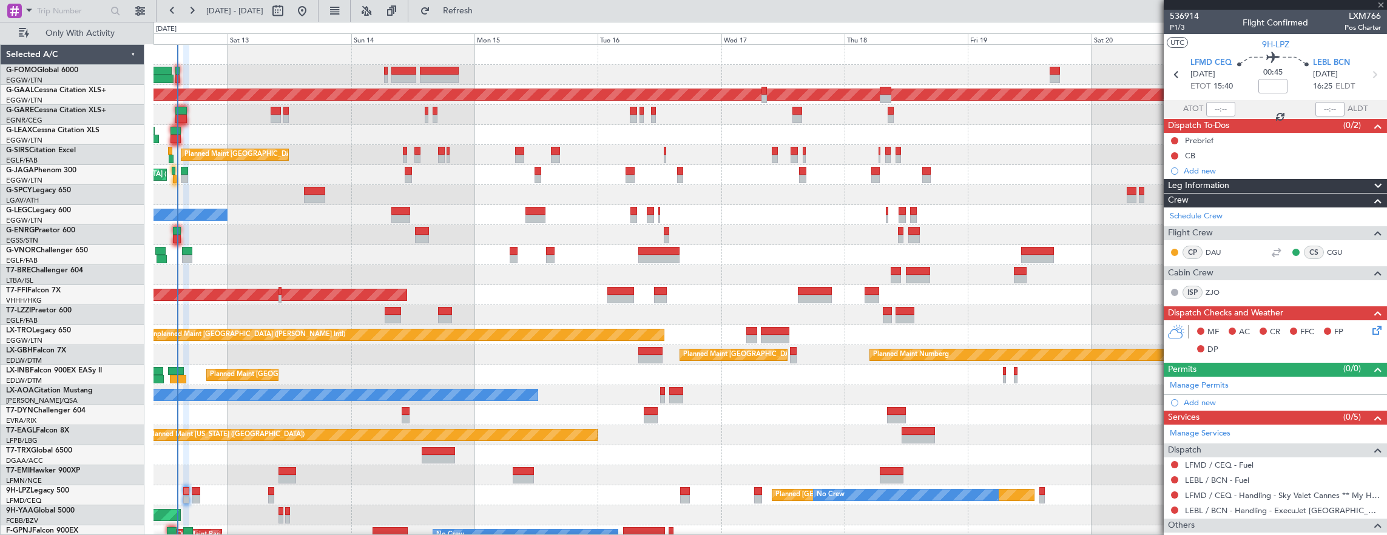
type input "-00:10"
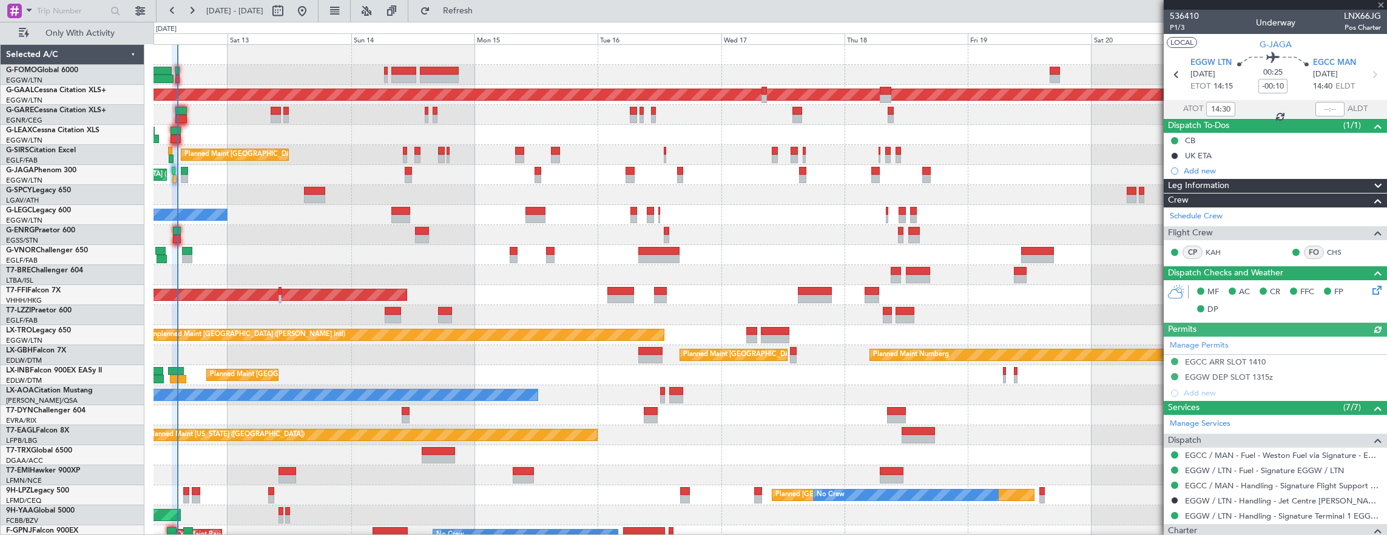
type input "13:30"
click at [1325, 108] on input "text" at bounding box center [1329, 109] width 29 height 15
click at [1319, 106] on input "text" at bounding box center [1329, 109] width 29 height 15
type input "14:08"
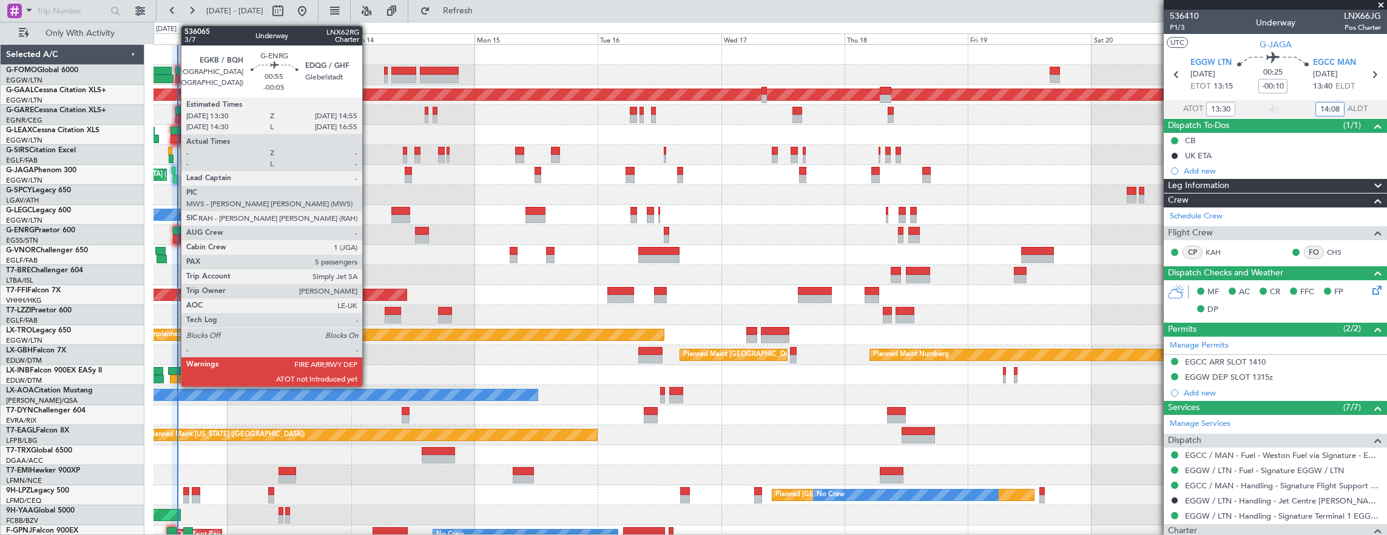
click div
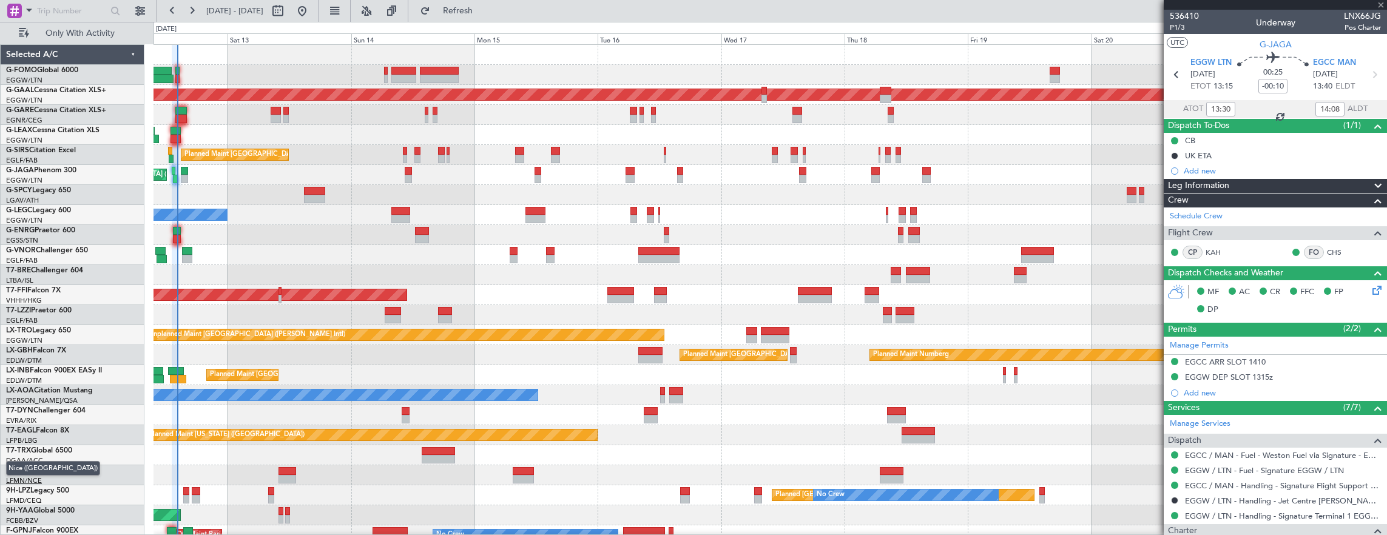
type input "-00:05"
type input "5"
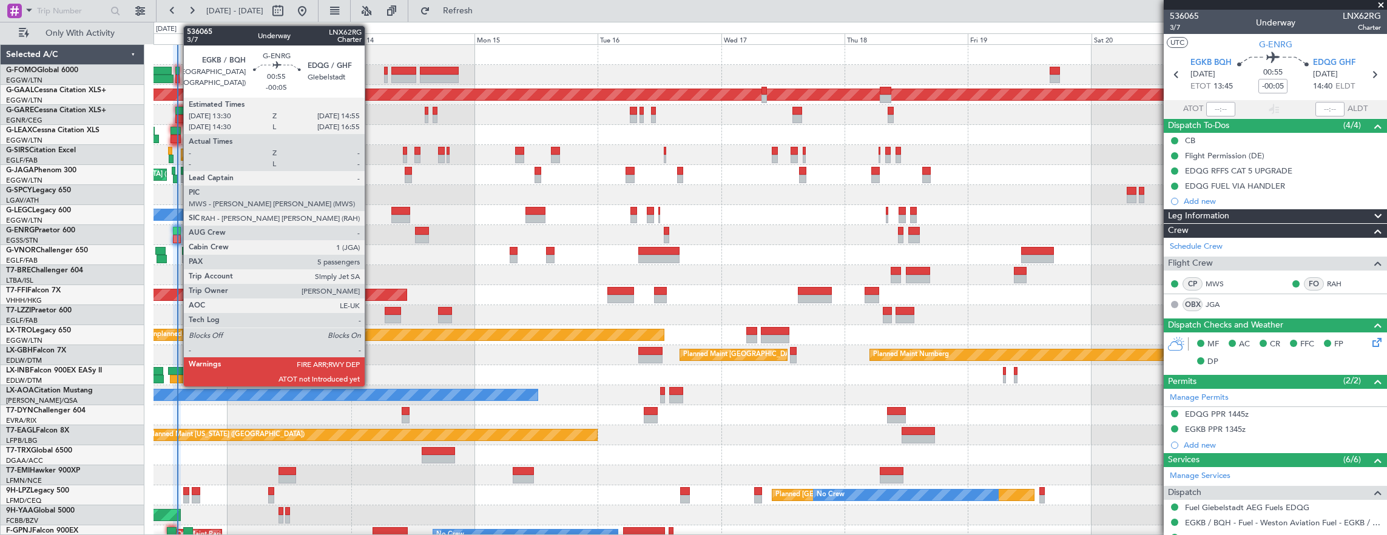
click div
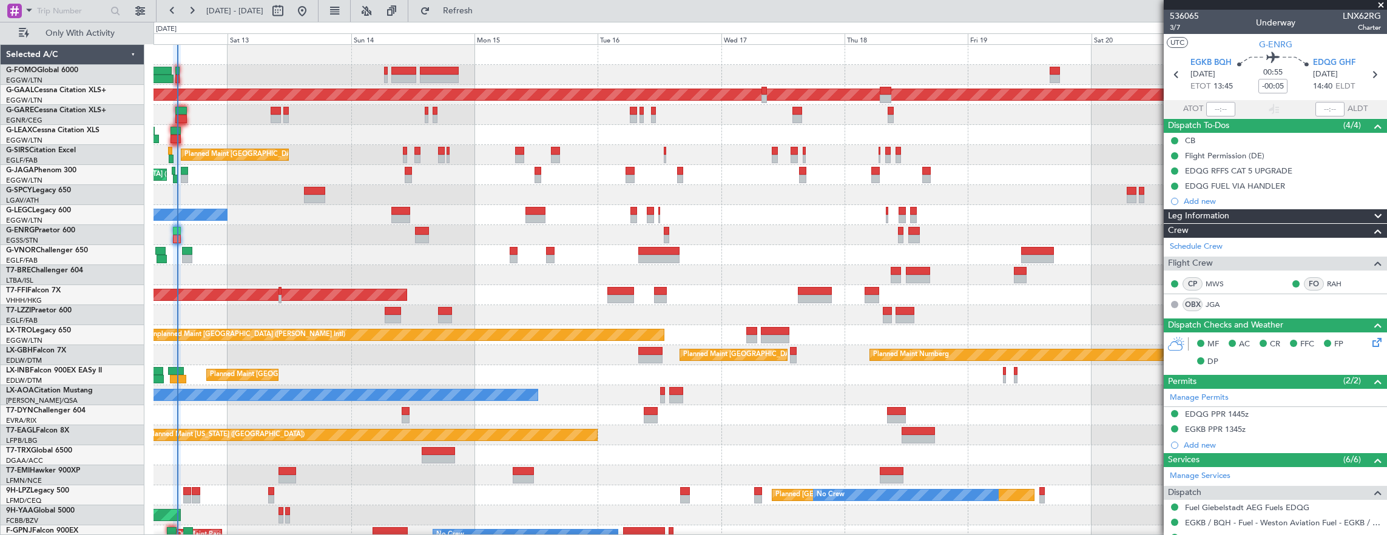
click div
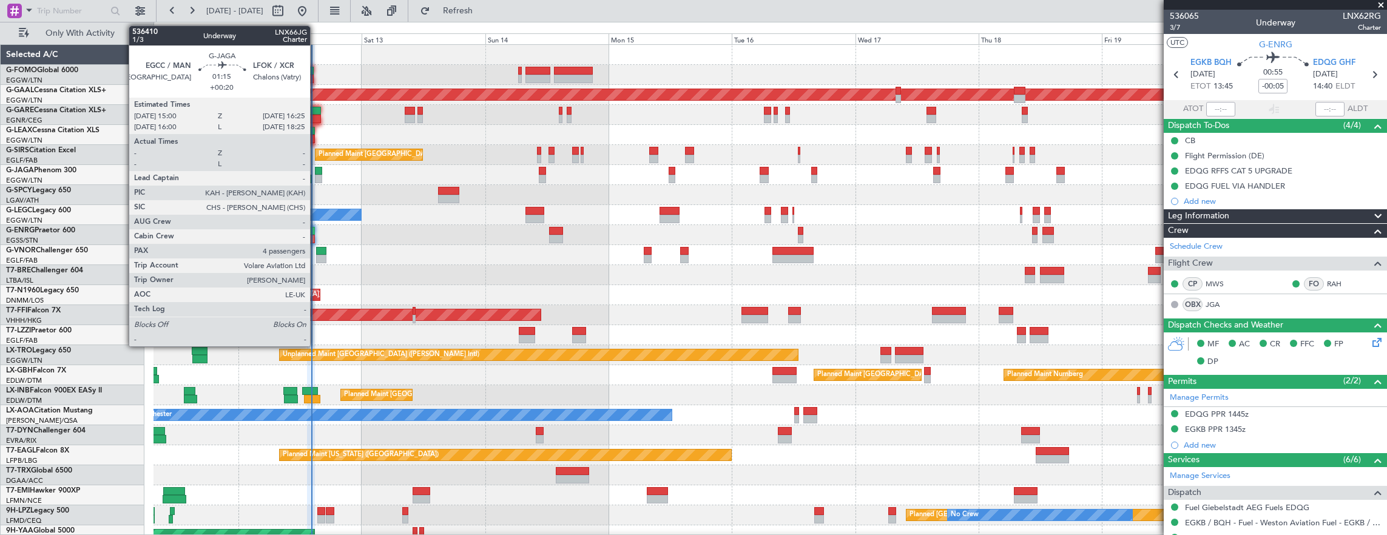
click div
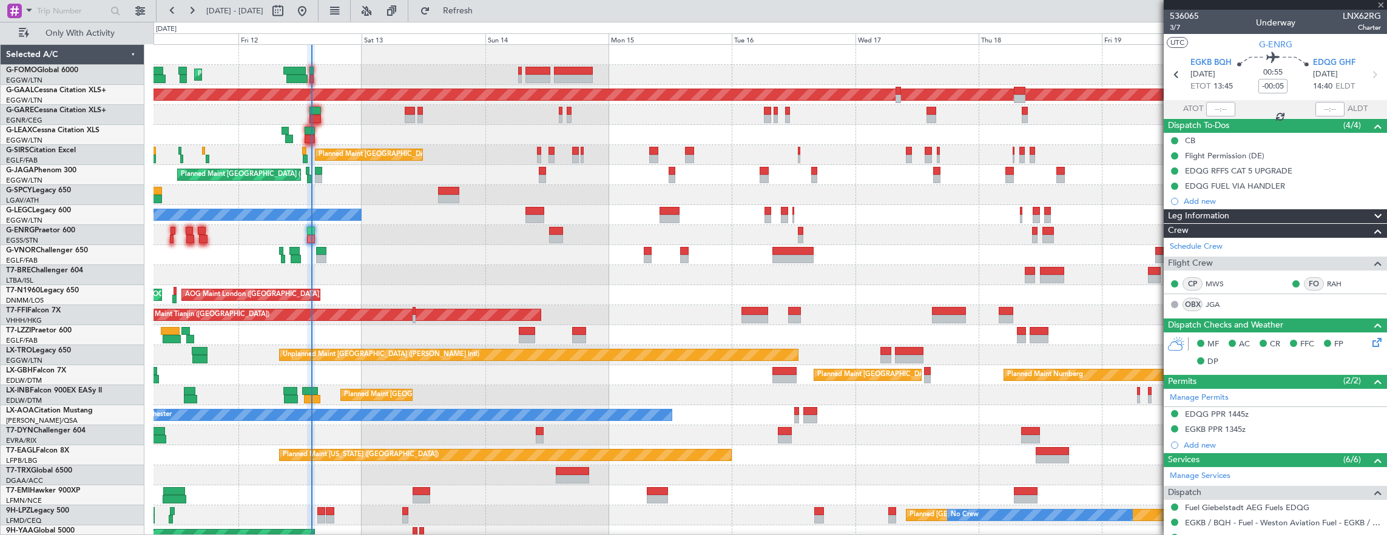
type input "+00:20"
type input "4"
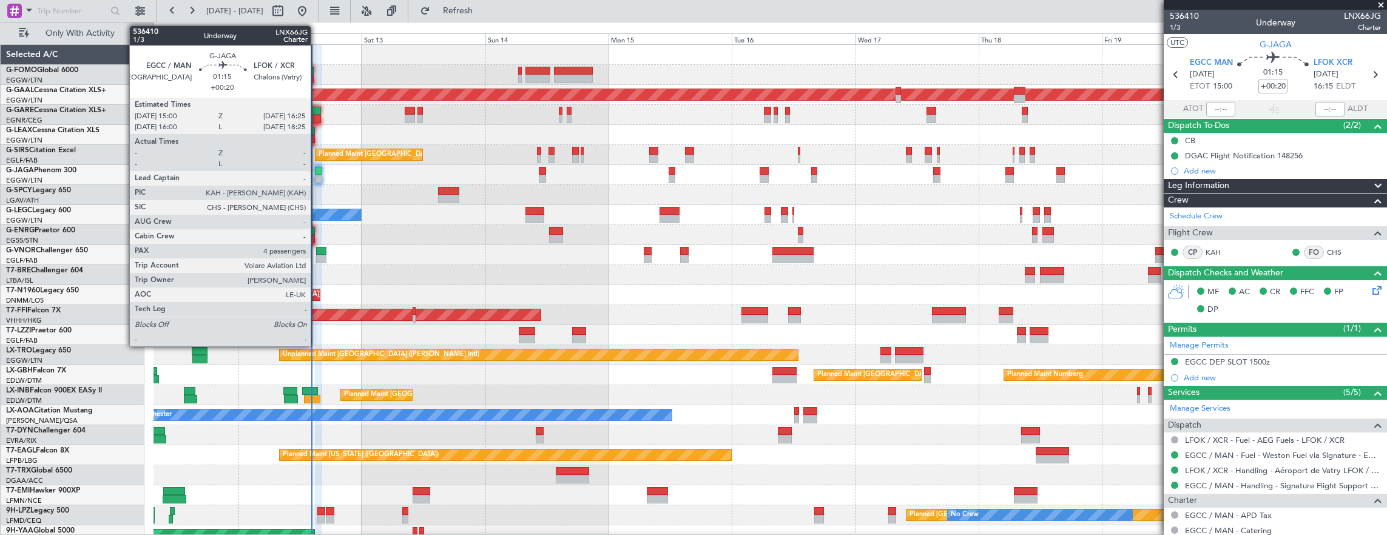
click div
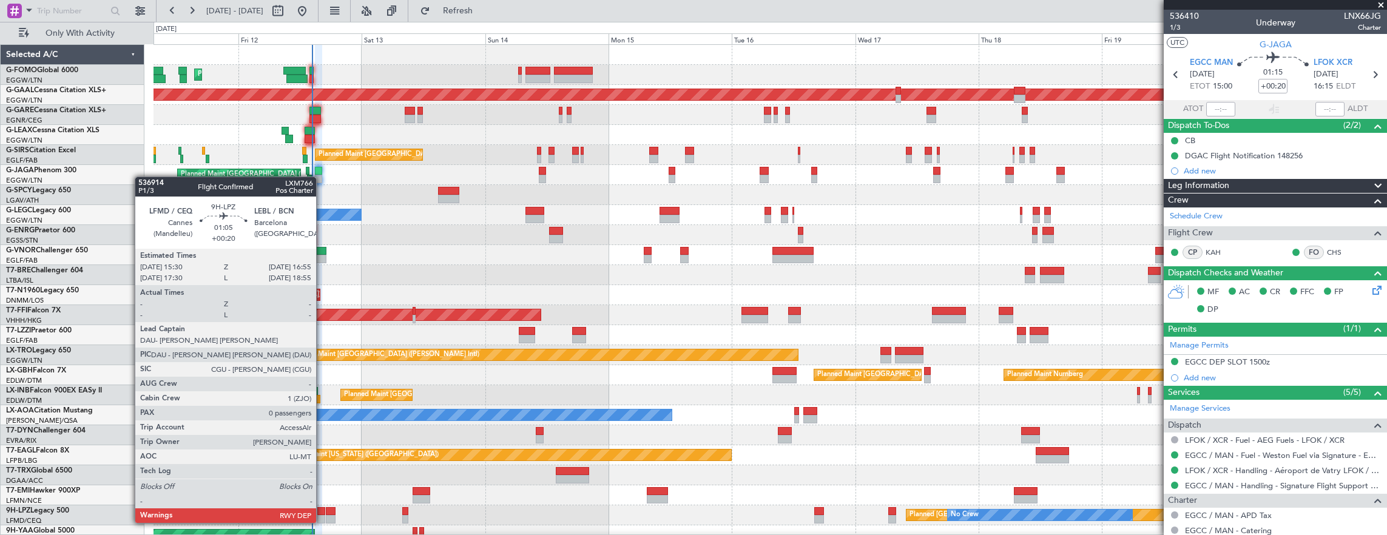
click at [322, 511] on div at bounding box center [321, 511] width 8 height 8
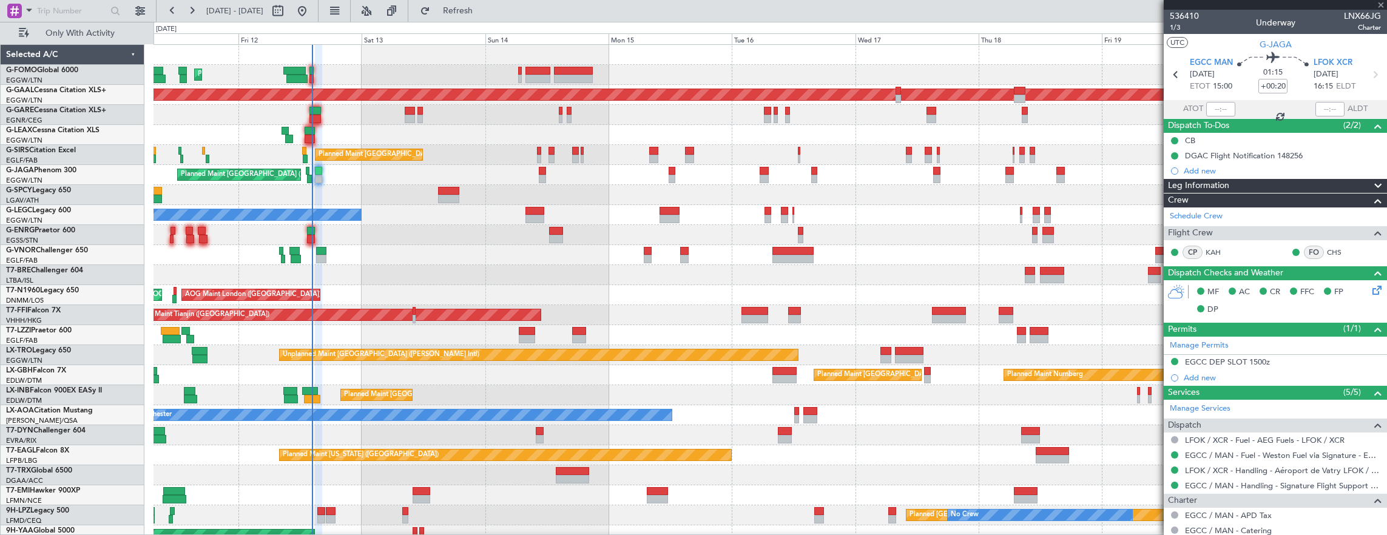
type input "0"
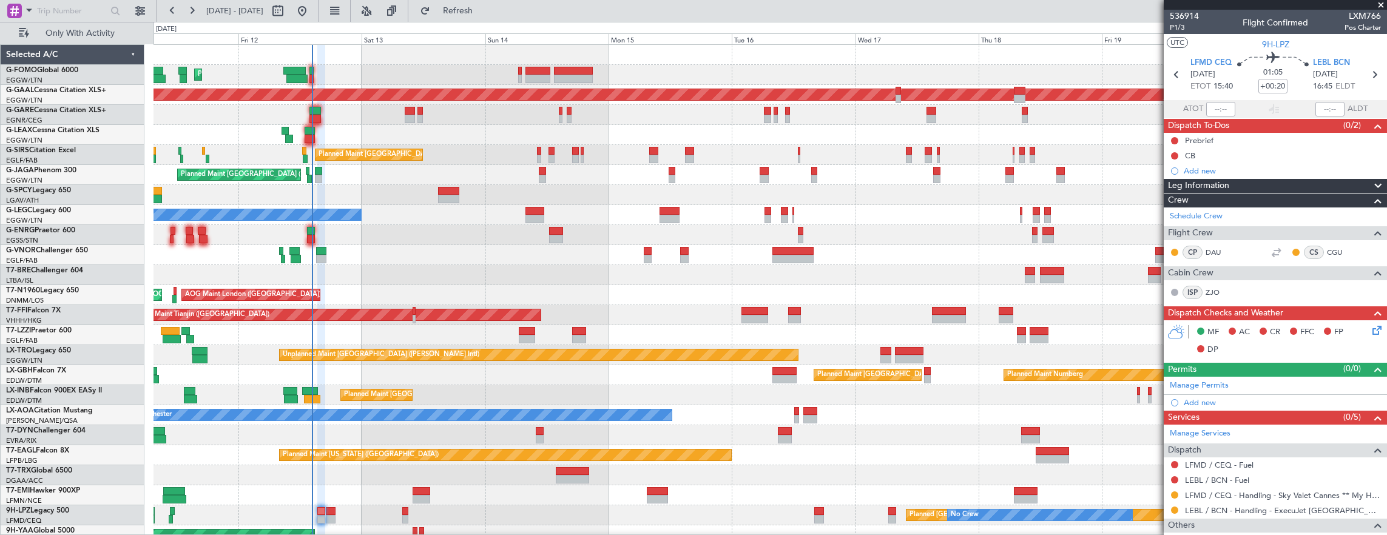
scroll to position [59, 0]
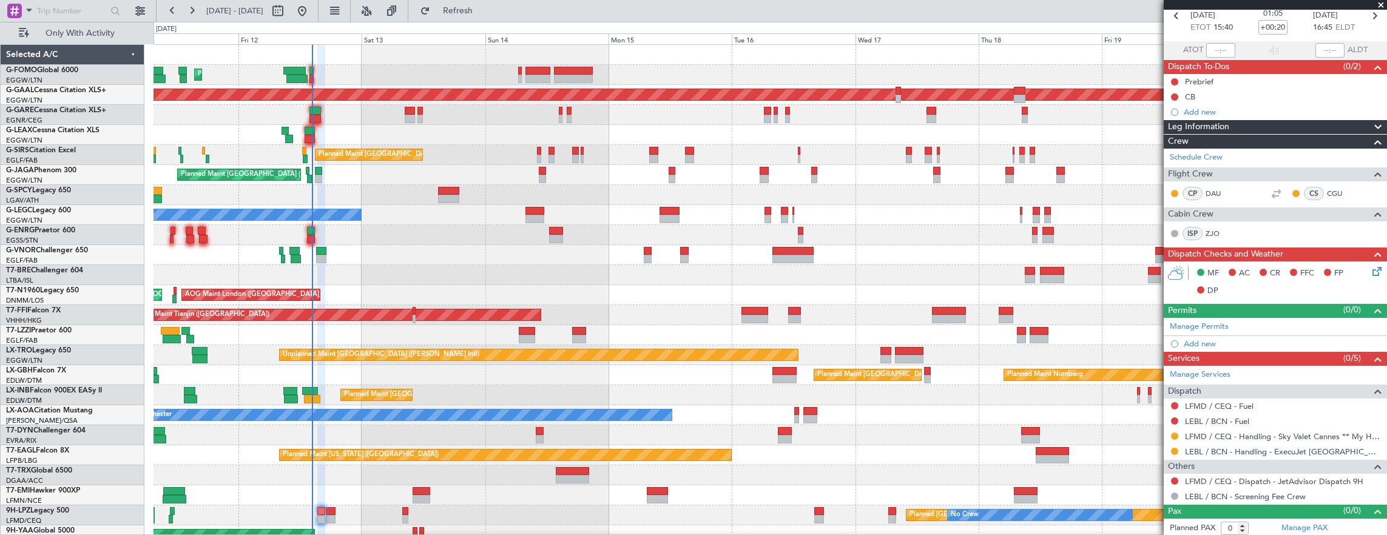
click at [1175, 481] on div "Not Required" at bounding box center [1175, 481] width 0 height 0
click at [1172, 477] on div "Not Required" at bounding box center [1175, 474] width 47 height 15
click at [1174, 478] on button at bounding box center [1174, 481] width 7 height 7
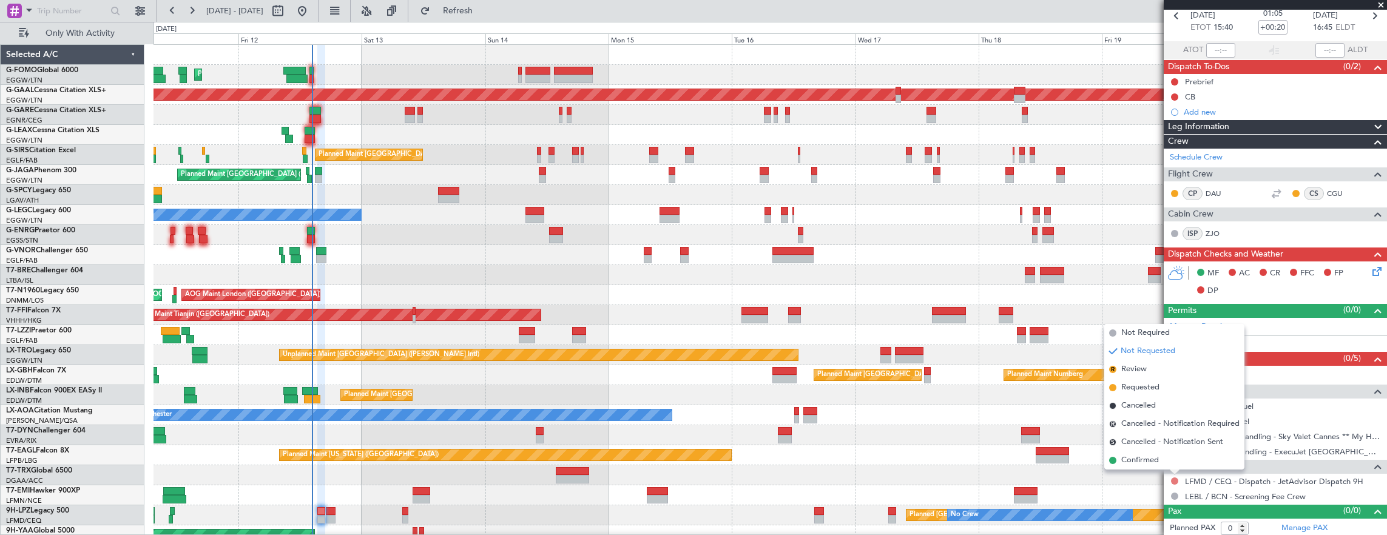
click at [1158, 458] on span "Confirmed" at bounding box center [1140, 460] width 38 height 12
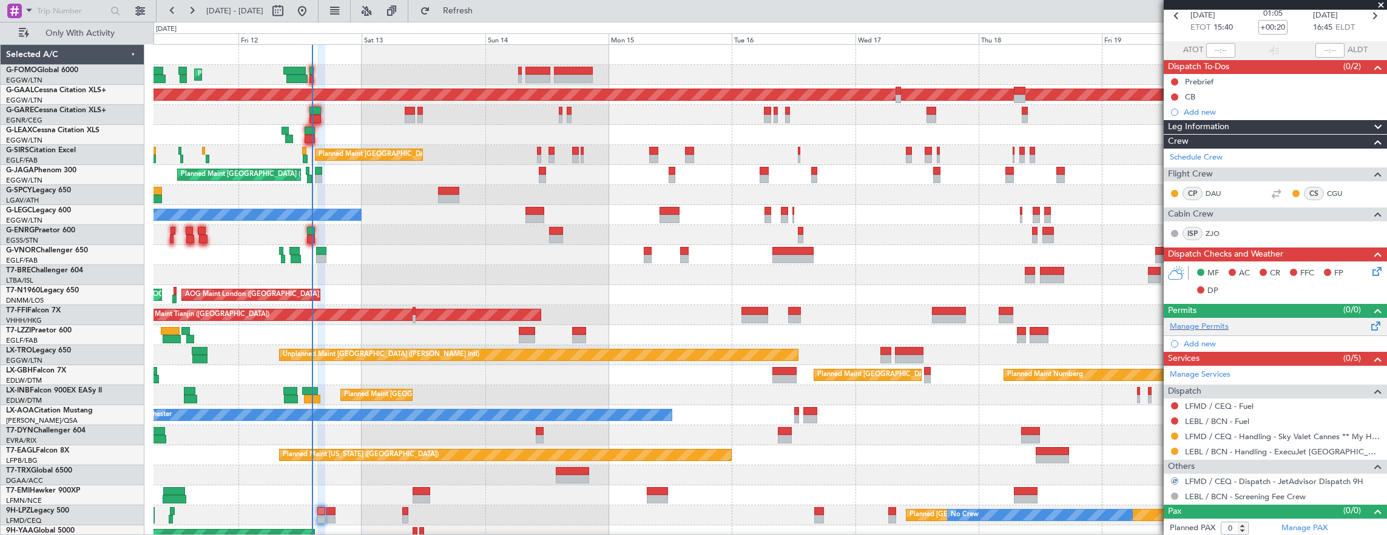
click at [1262, 331] on div "Manage Permits" at bounding box center [1275, 327] width 223 height 18
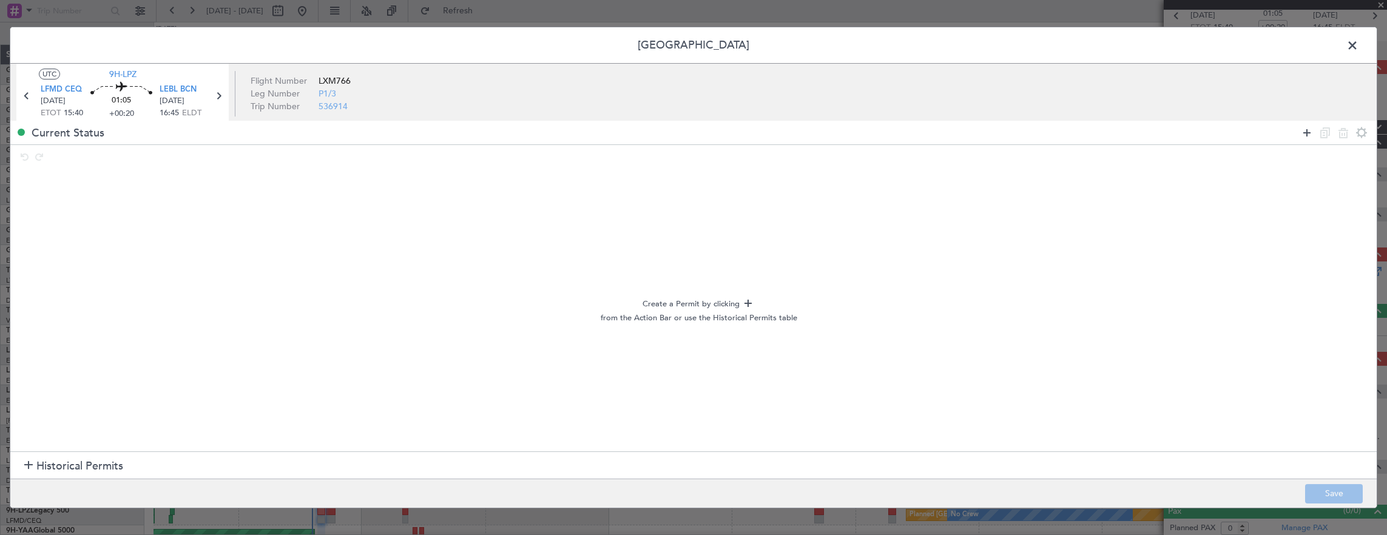
click at [1309, 133] on icon at bounding box center [1307, 133] width 15 height 15
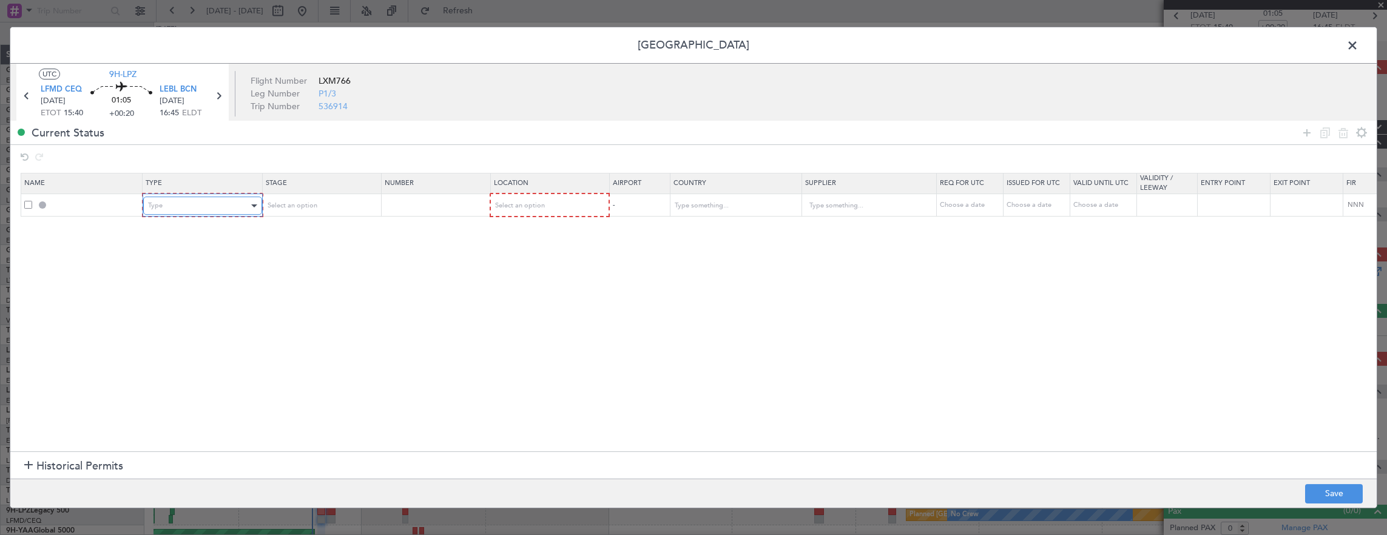
click at [234, 200] on div "Type" at bounding box center [198, 206] width 101 height 18
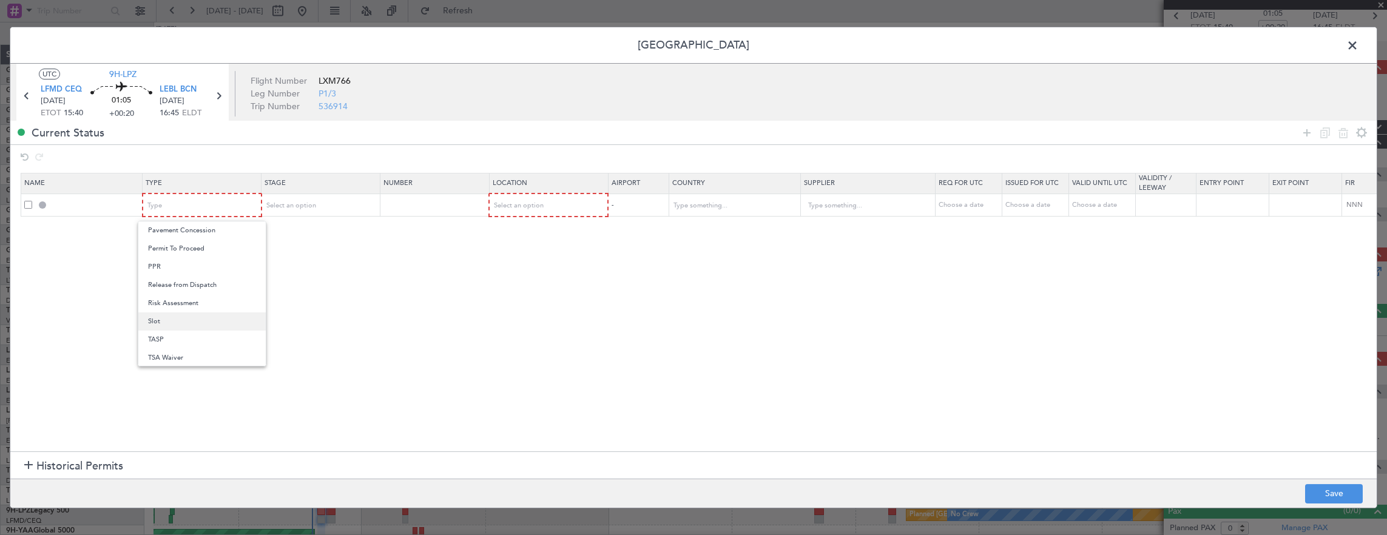
click at [218, 320] on span "Slot" at bounding box center [202, 321] width 108 height 18
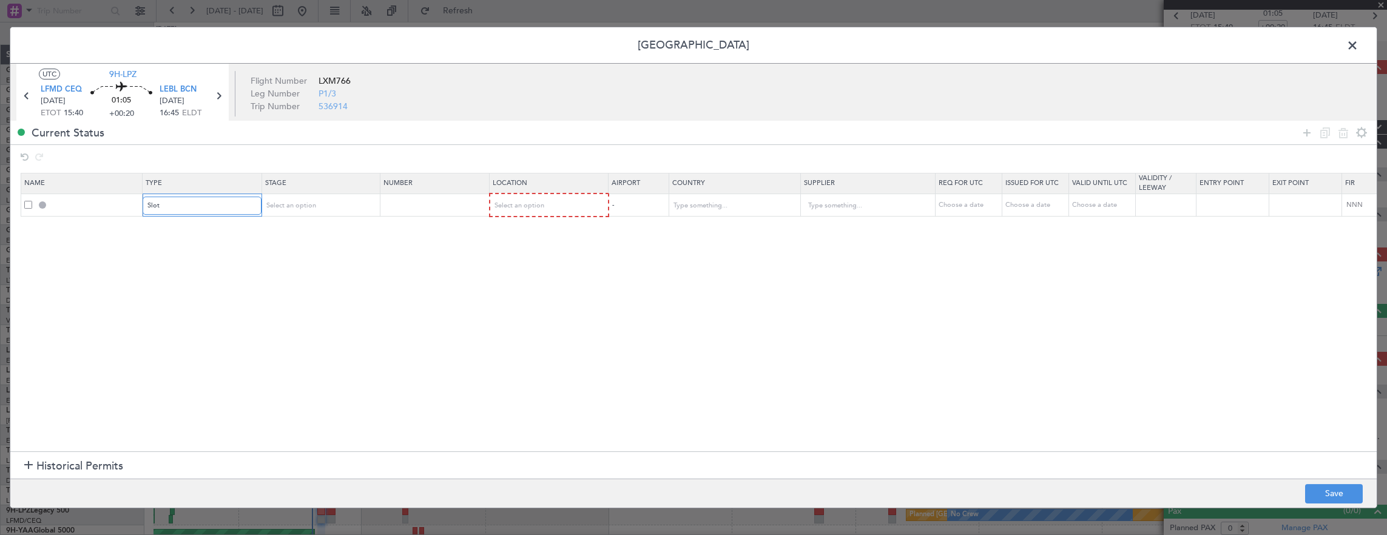
scroll to position [365, 0]
click at [311, 201] on span "Select an option" at bounding box center [291, 205] width 50 height 9
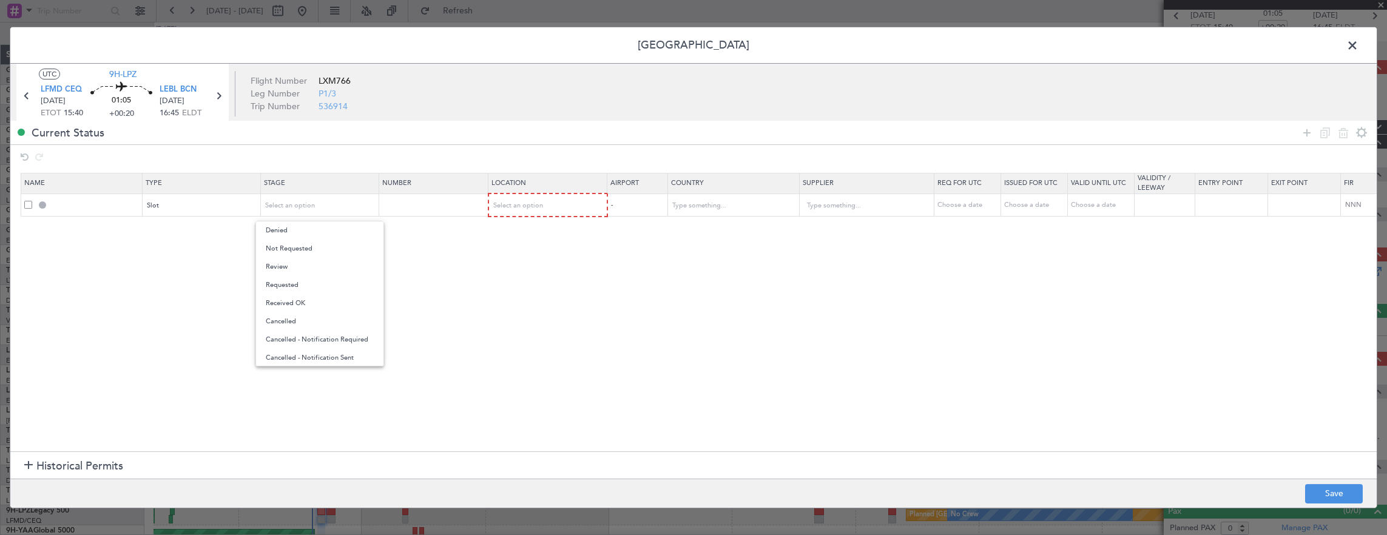
click at [322, 288] on span "Requested" at bounding box center [320, 285] width 108 height 18
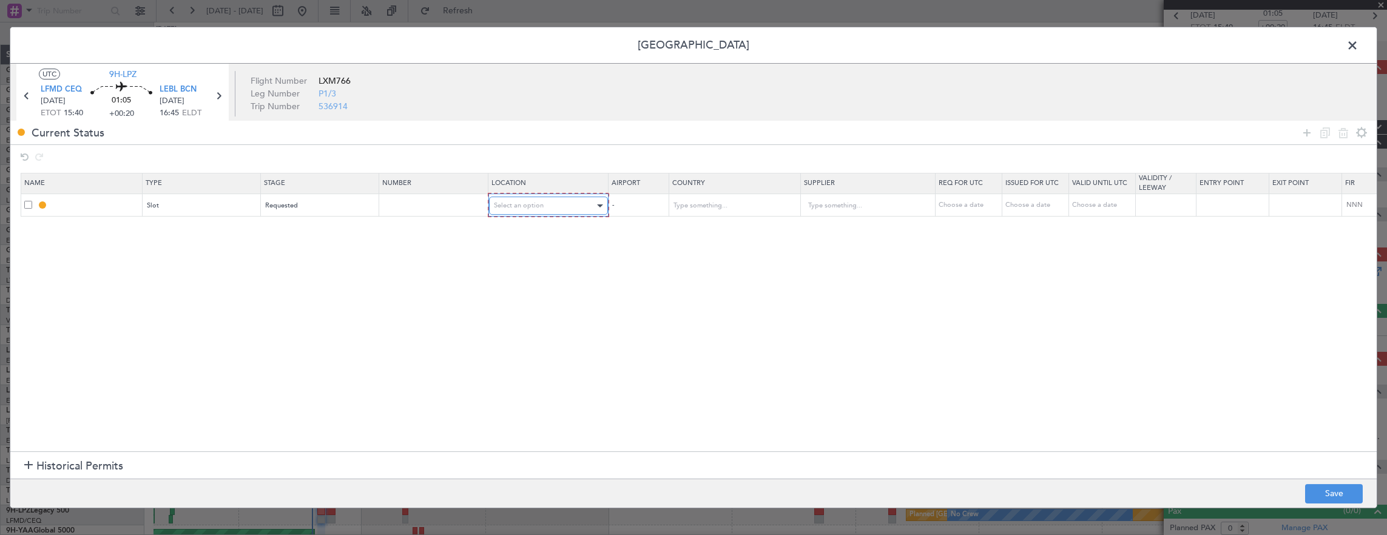
click at [531, 204] on span "Select an option" at bounding box center [519, 205] width 50 height 9
click at [519, 265] on span "Arrival" at bounding box center [547, 267] width 108 height 18
click at [1346, 493] on button "Save" at bounding box center [1334, 493] width 58 height 19
type input "LEBL ARR SLOT"
type input "Spain"
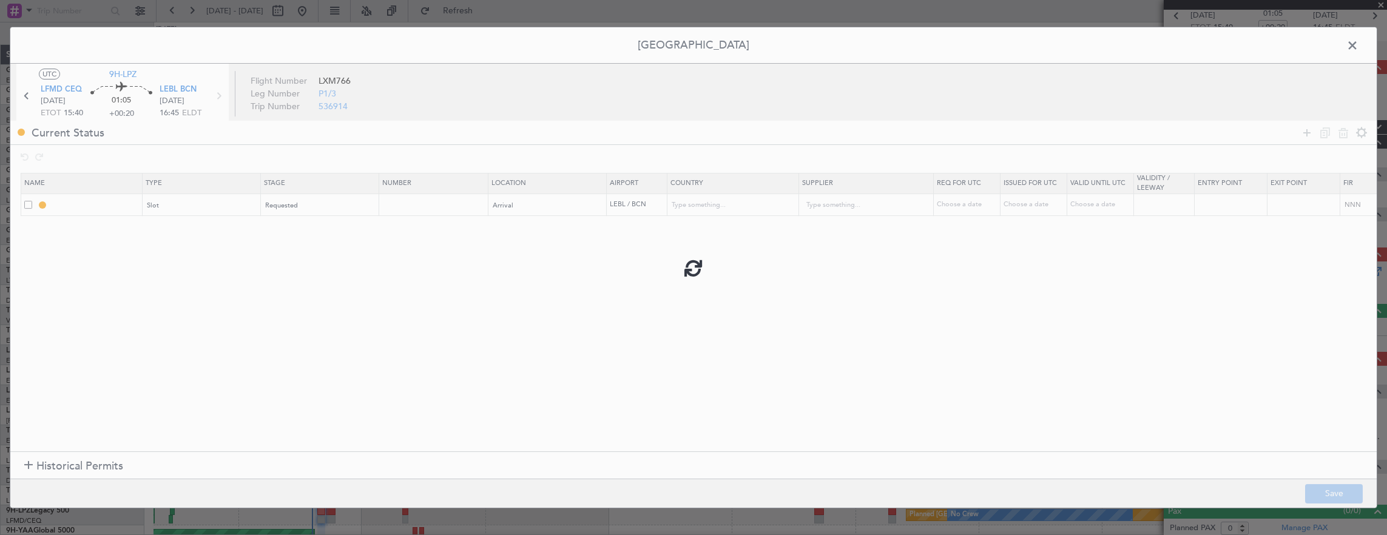
type input "NNN"
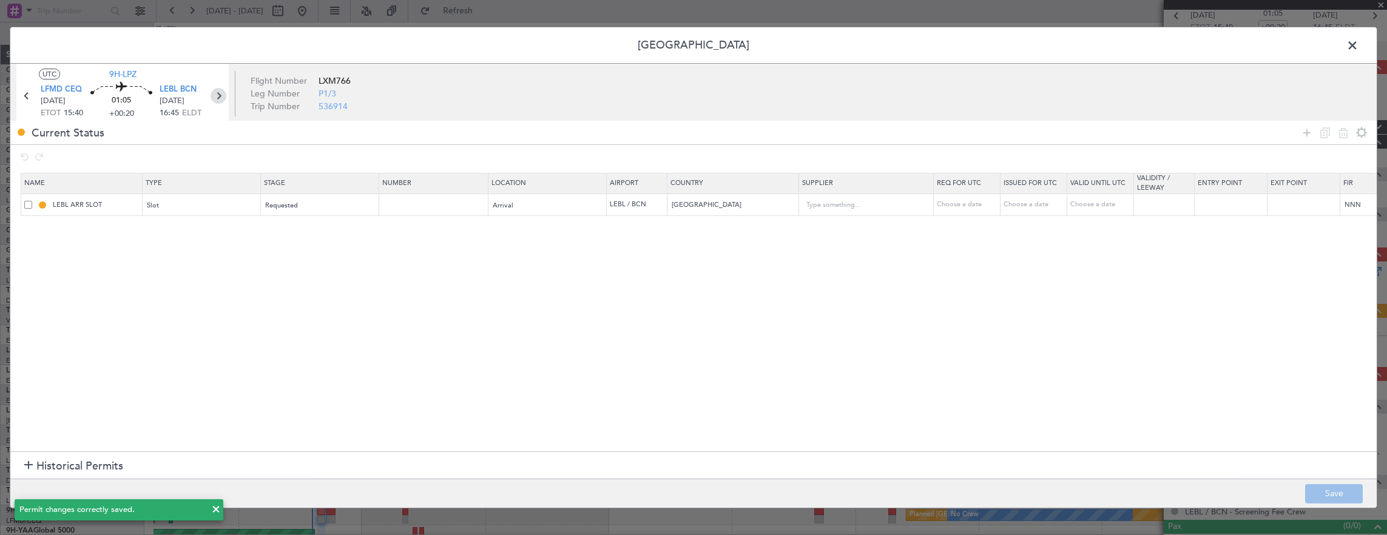
click at [224, 93] on icon at bounding box center [219, 96] width 16 height 16
type input "+00:15"
type input "2"
type input "+00:15"
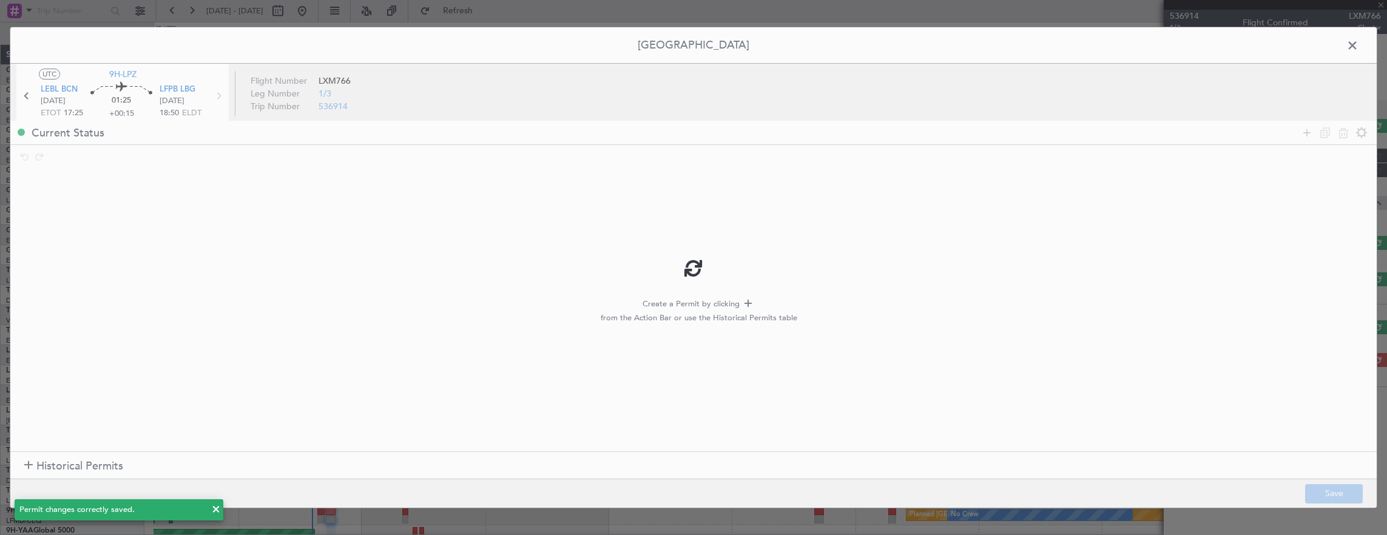
scroll to position [0, 0]
click at [1300, 136] on div at bounding box center [693, 267] width 1366 height 481
click at [1305, 137] on div at bounding box center [693, 267] width 1366 height 481
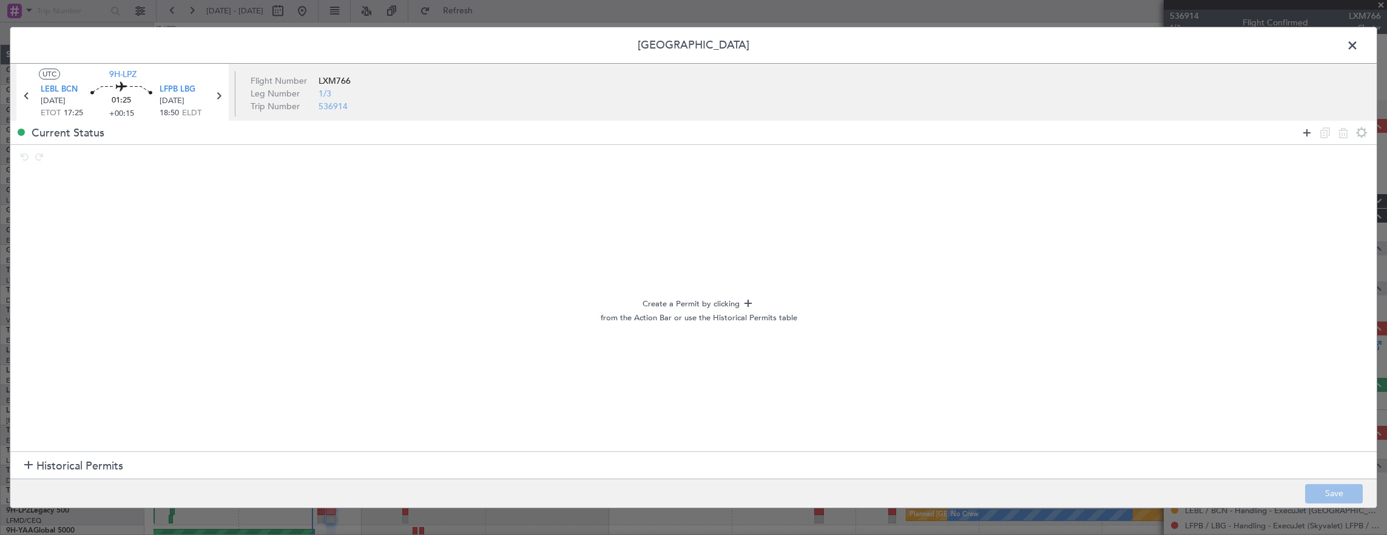
click at [1307, 137] on icon at bounding box center [1307, 133] width 15 height 15
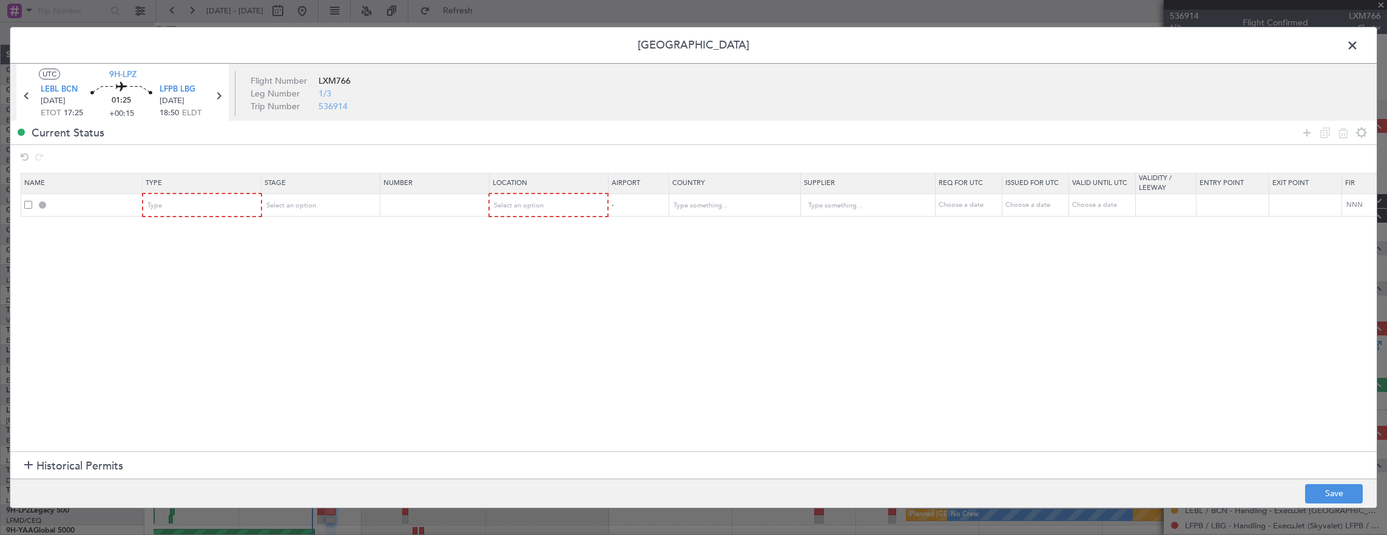
click at [223, 215] on mat-form-field "Type" at bounding box center [202, 205] width 118 height 22
click at [224, 212] on div "Type" at bounding box center [198, 206] width 101 height 18
click at [194, 319] on span "Slot" at bounding box center [202, 321] width 108 height 18
click at [308, 206] on span "Select an option" at bounding box center [291, 205] width 50 height 9
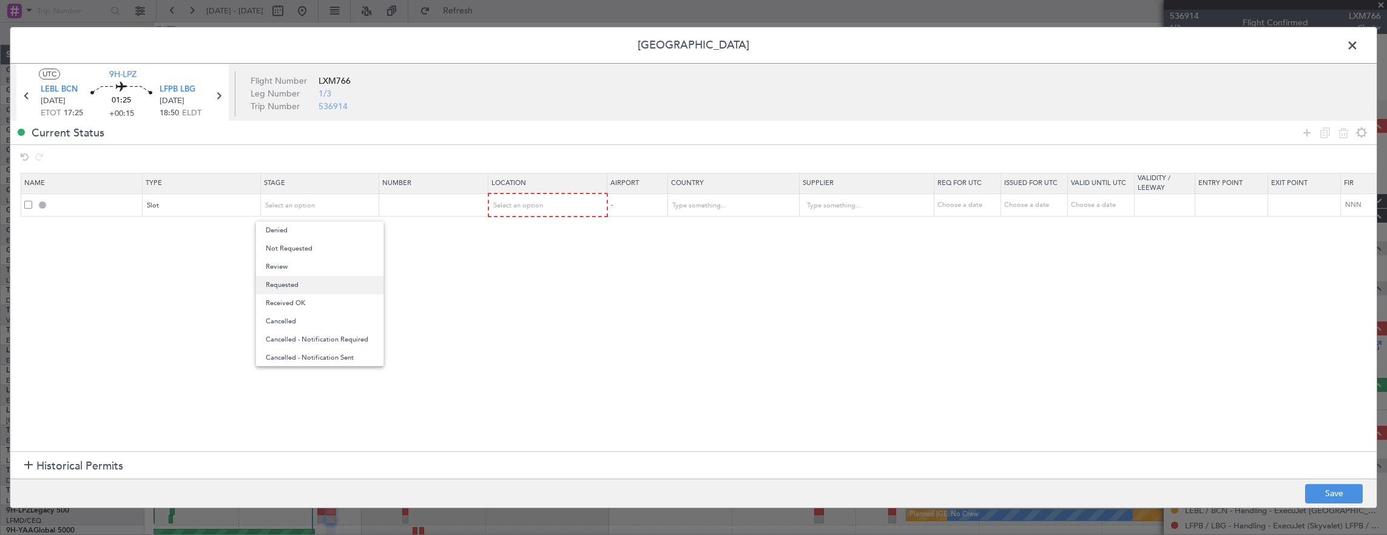
click at [302, 291] on span "Requested" at bounding box center [320, 285] width 108 height 18
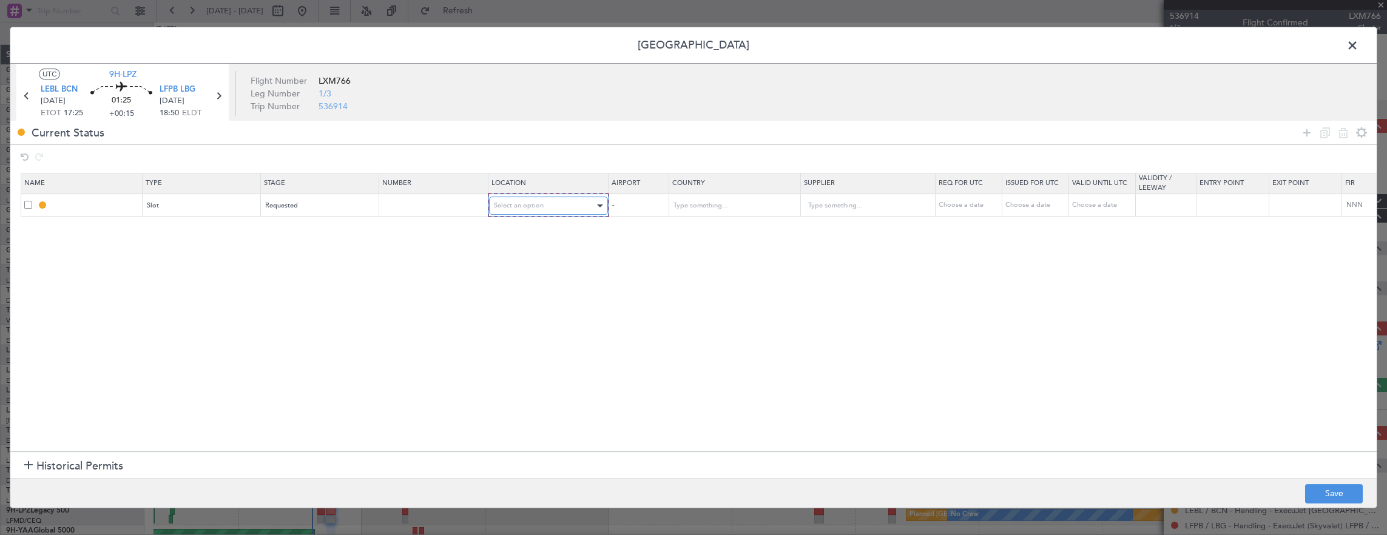
click at [538, 210] on div "Select an option" at bounding box center [544, 206] width 101 height 18
click at [525, 222] on span "Departure" at bounding box center [547, 230] width 108 height 18
click at [1360, 502] on button "Save" at bounding box center [1334, 493] width 58 height 19
type input "LEBL DEP SLOT"
type input "Spain"
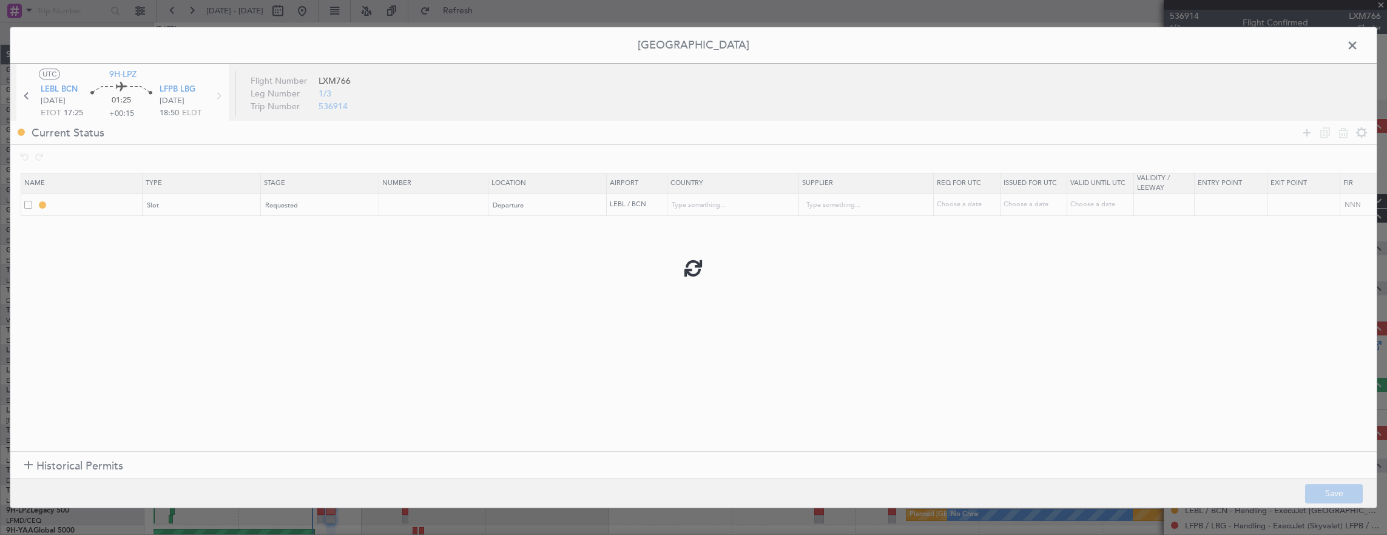
type input "NNN"
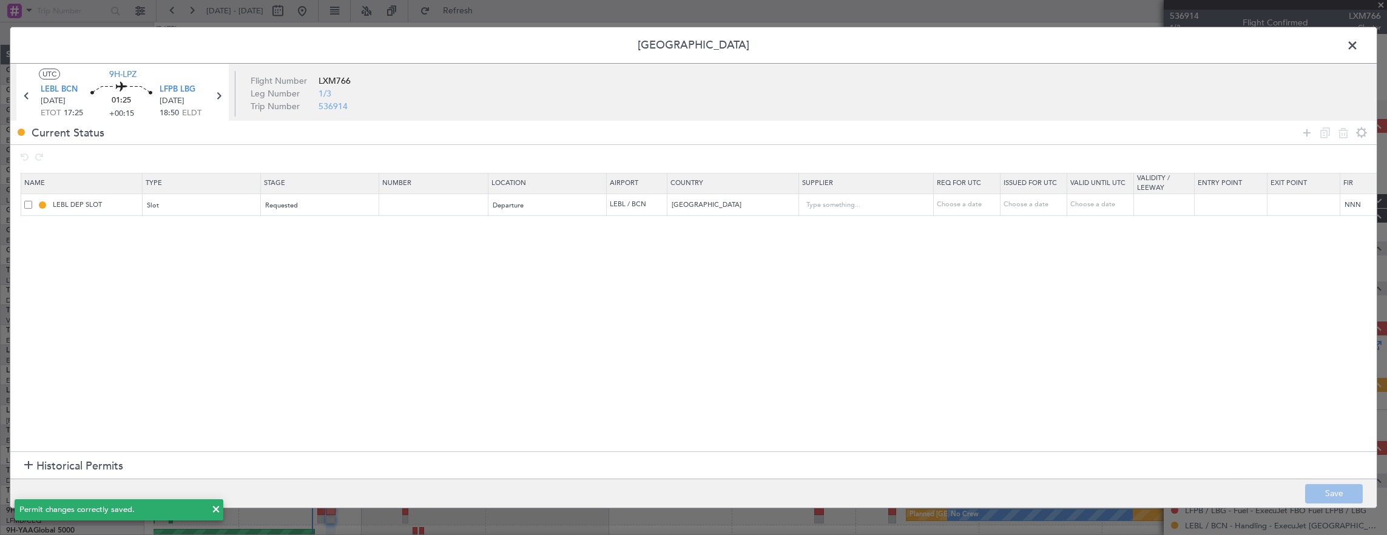
click at [1359, 42] on span at bounding box center [1359, 48] width 0 height 24
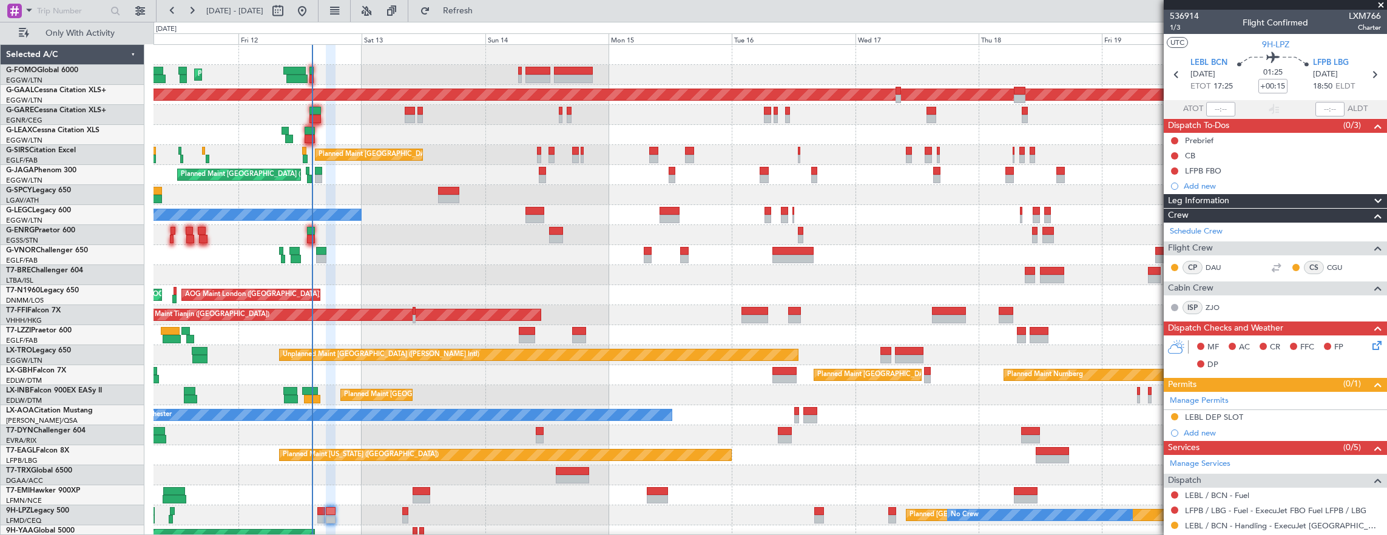
scroll to position [182, 0]
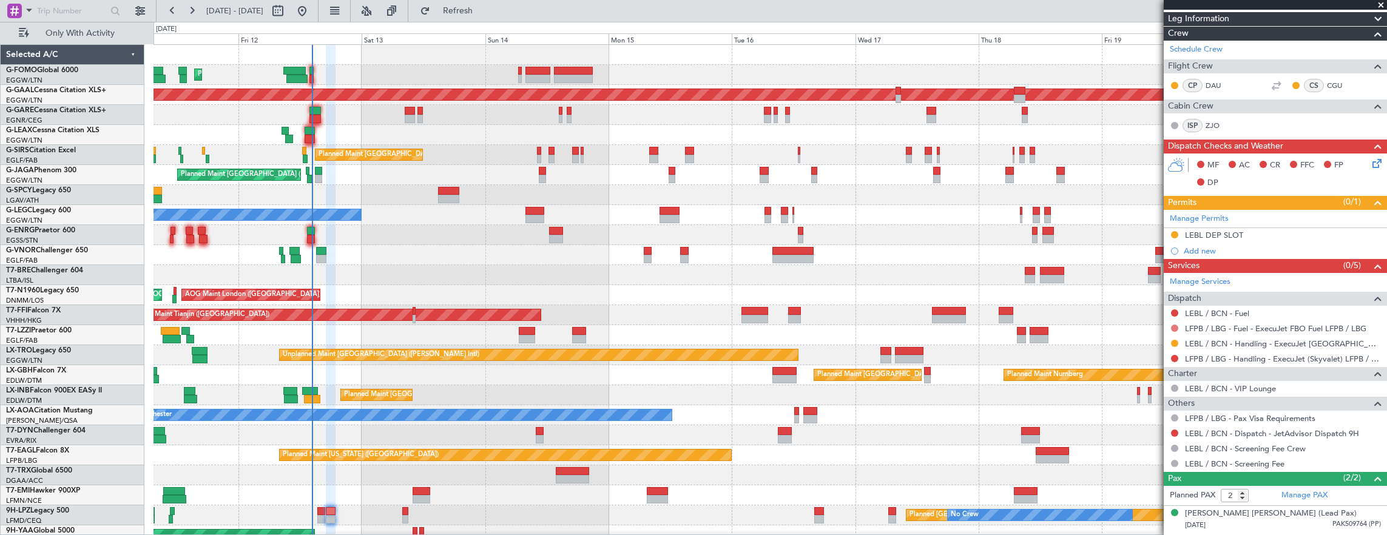
click at [1174, 329] on button at bounding box center [1174, 328] width 7 height 7
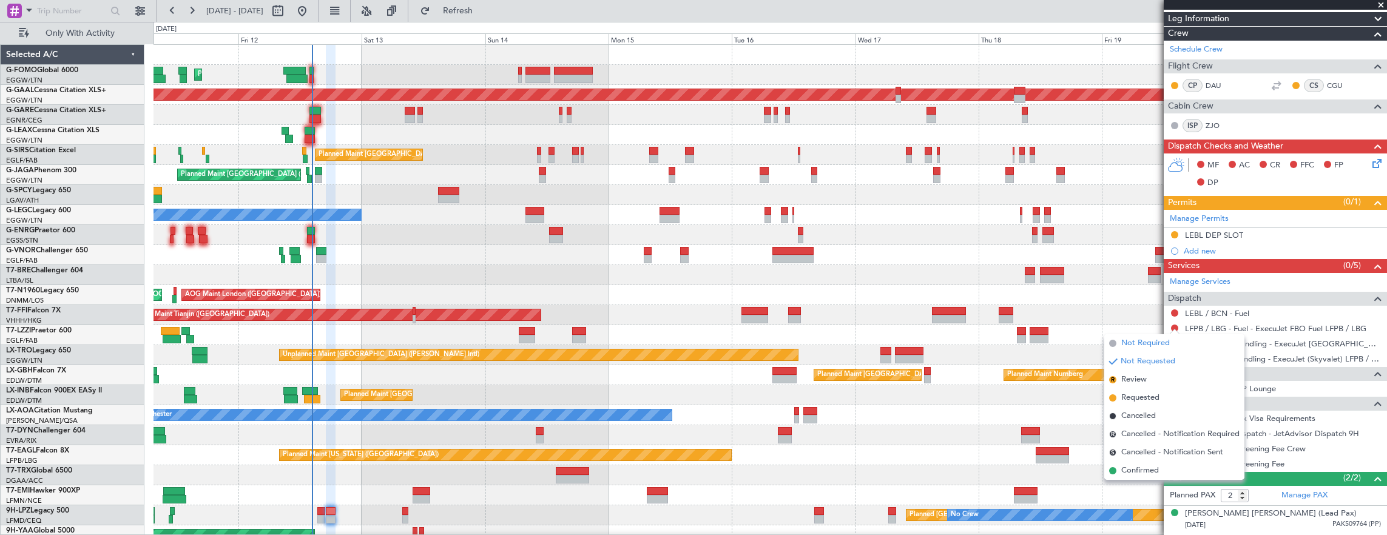
click at [1130, 341] on span "Not Required" at bounding box center [1145, 343] width 49 height 12
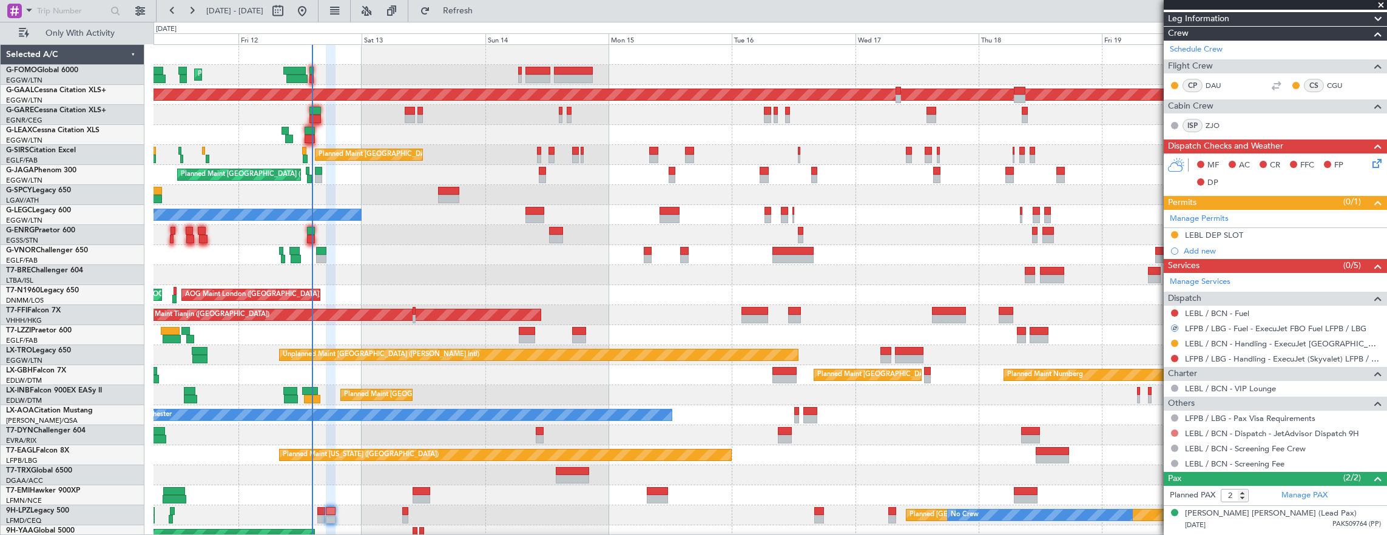
click at [1172, 433] on button at bounding box center [1174, 433] width 7 height 7
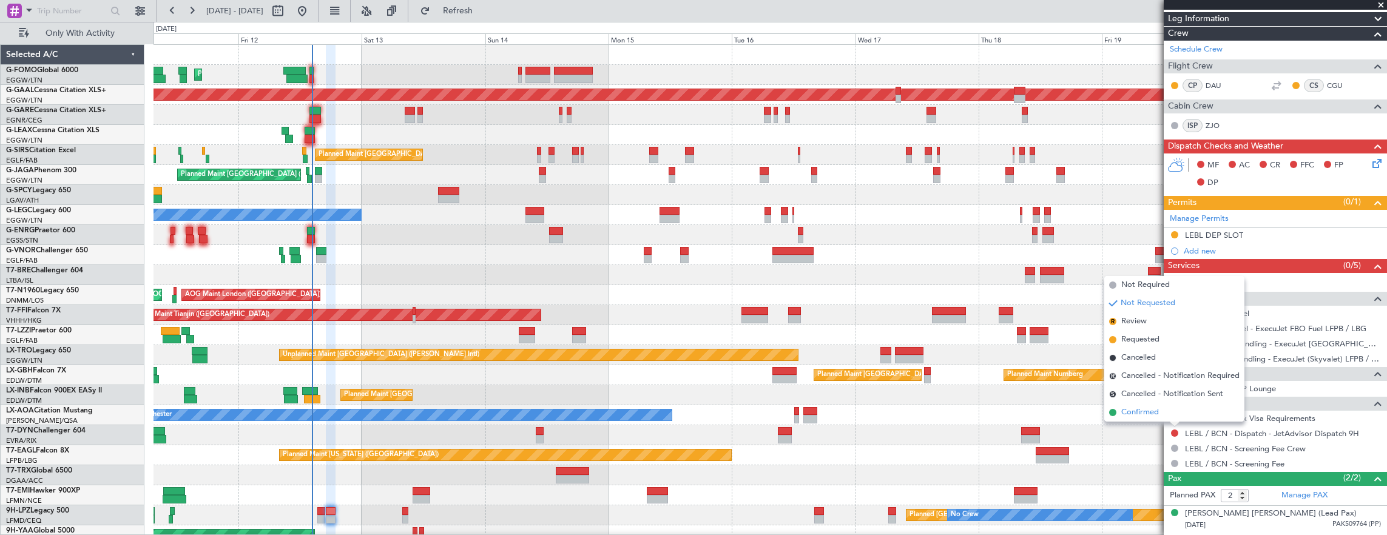
click at [1150, 416] on span "Confirmed" at bounding box center [1140, 413] width 38 height 12
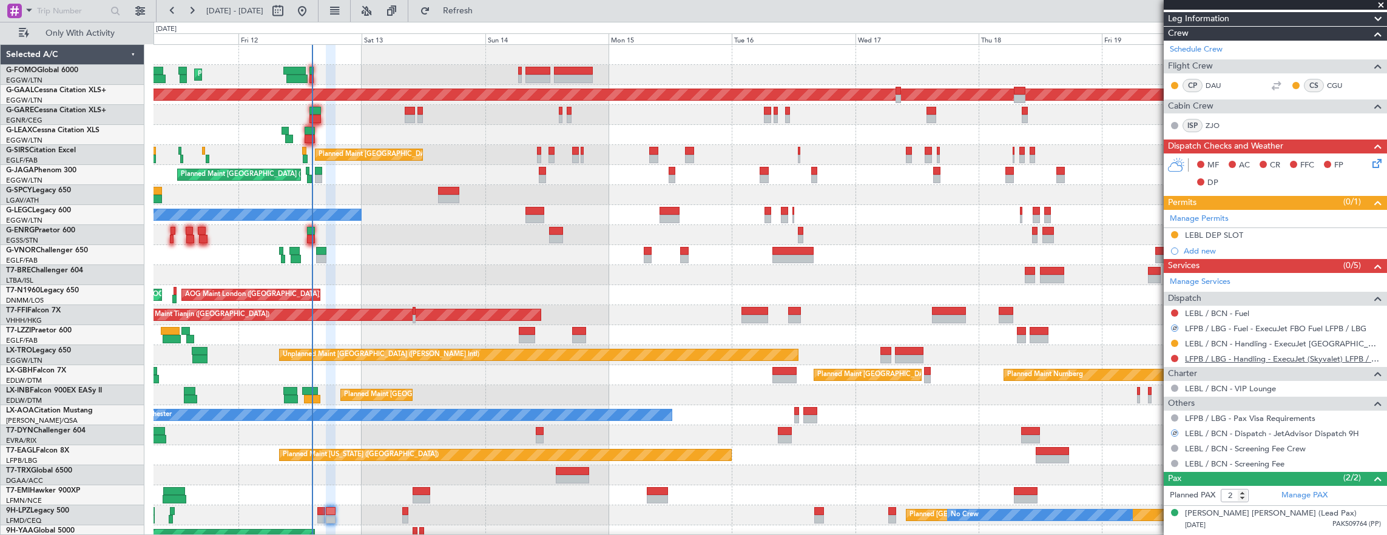
click at [1246, 360] on link "LFPB / LBG - Handling - ExecuJet (Skyvalet) LFPB / LBG" at bounding box center [1283, 359] width 196 height 10
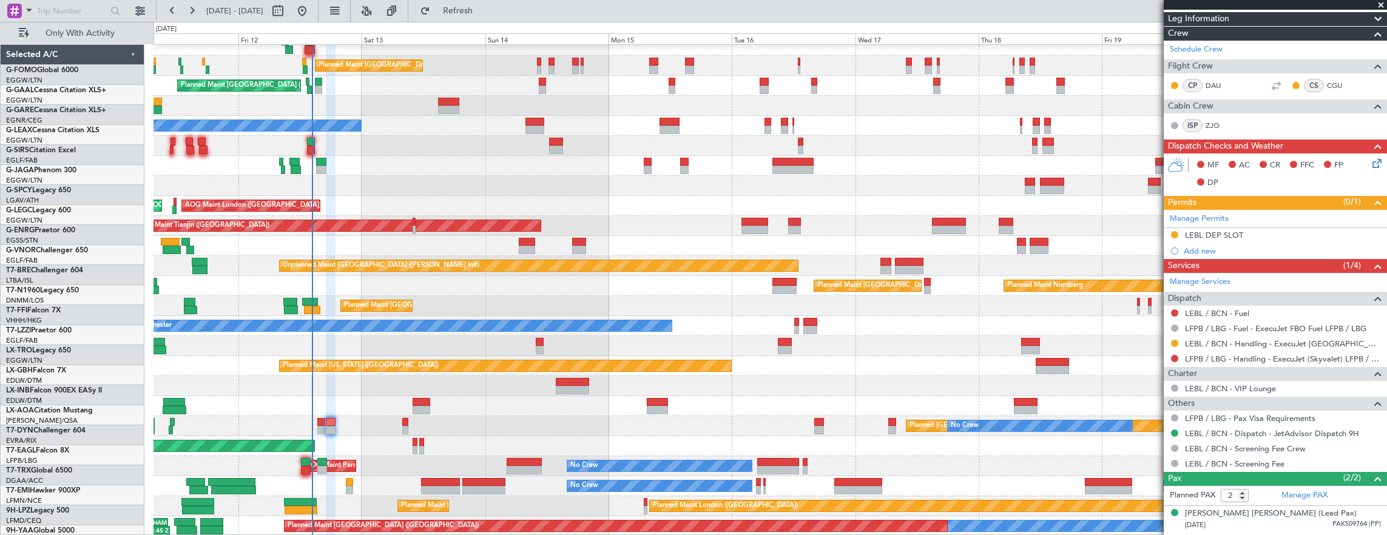
scroll to position [89, 0]
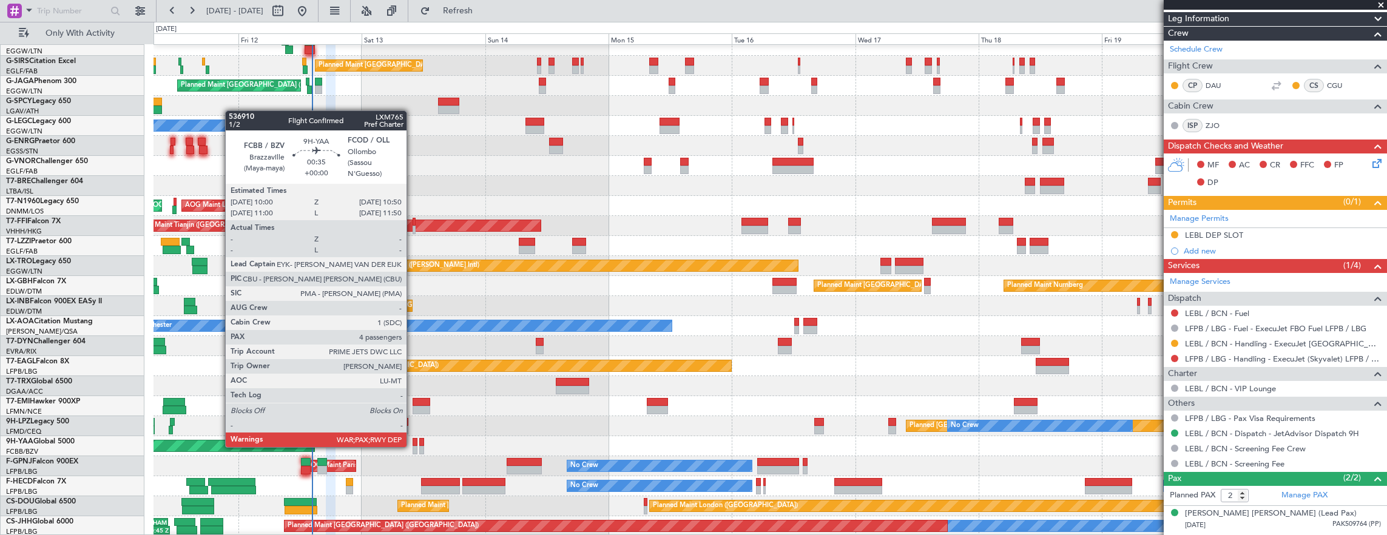
click at [413, 446] on div at bounding box center [415, 450] width 5 height 8
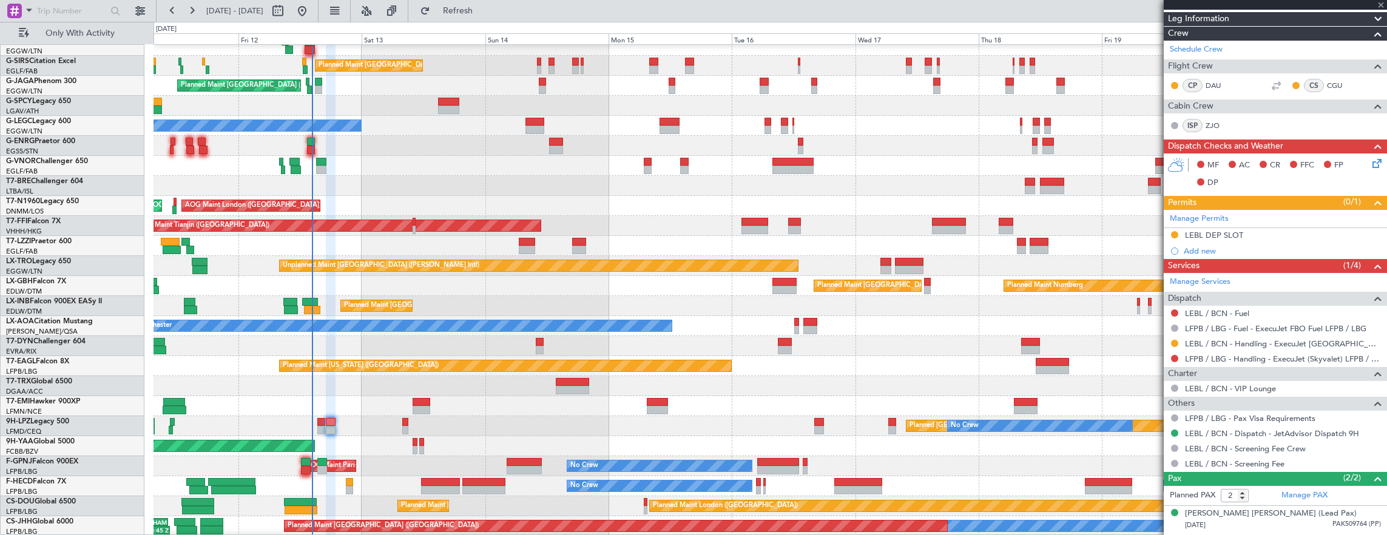
type input "4"
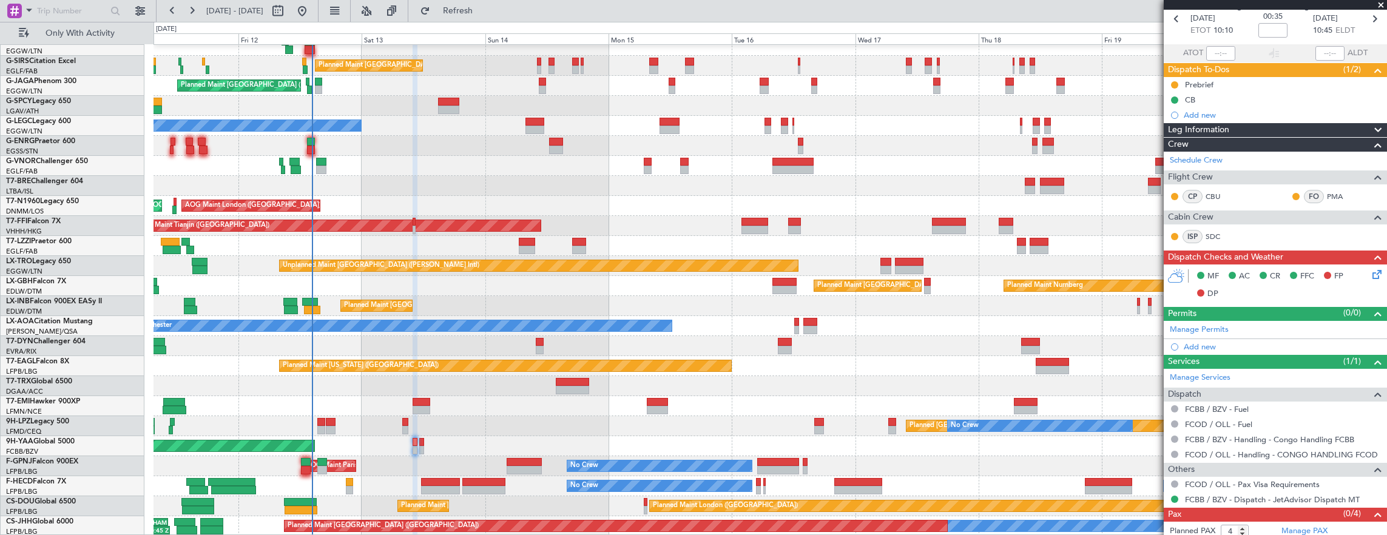
scroll to position [74, 0]
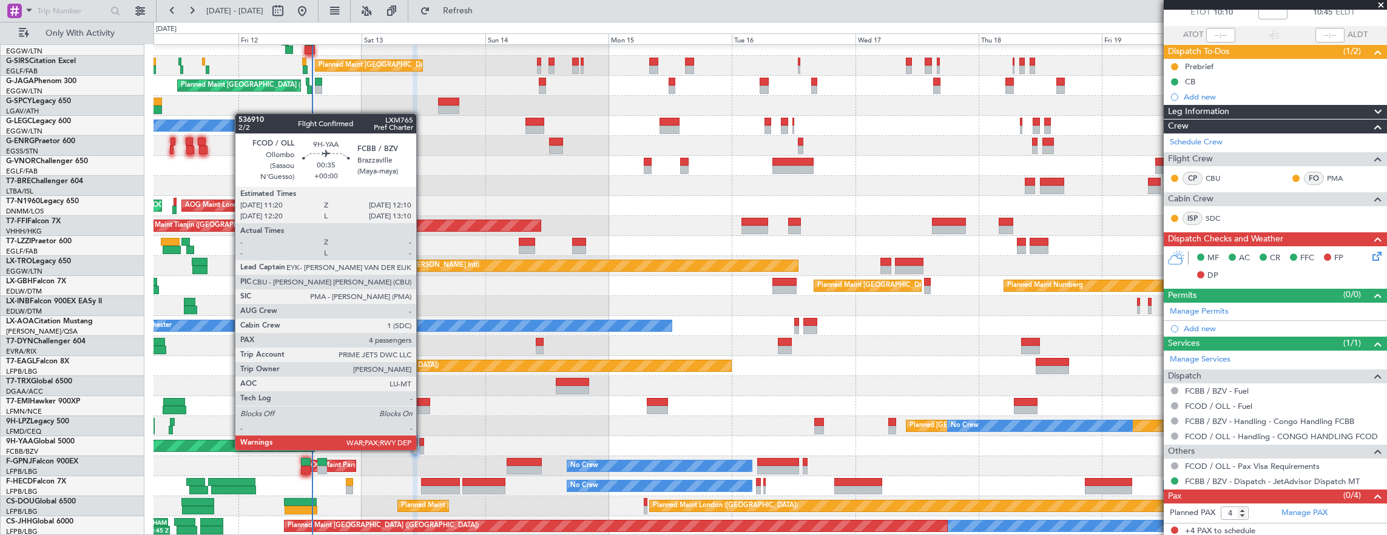
click at [422, 449] on div at bounding box center [421, 450] width 5 height 8
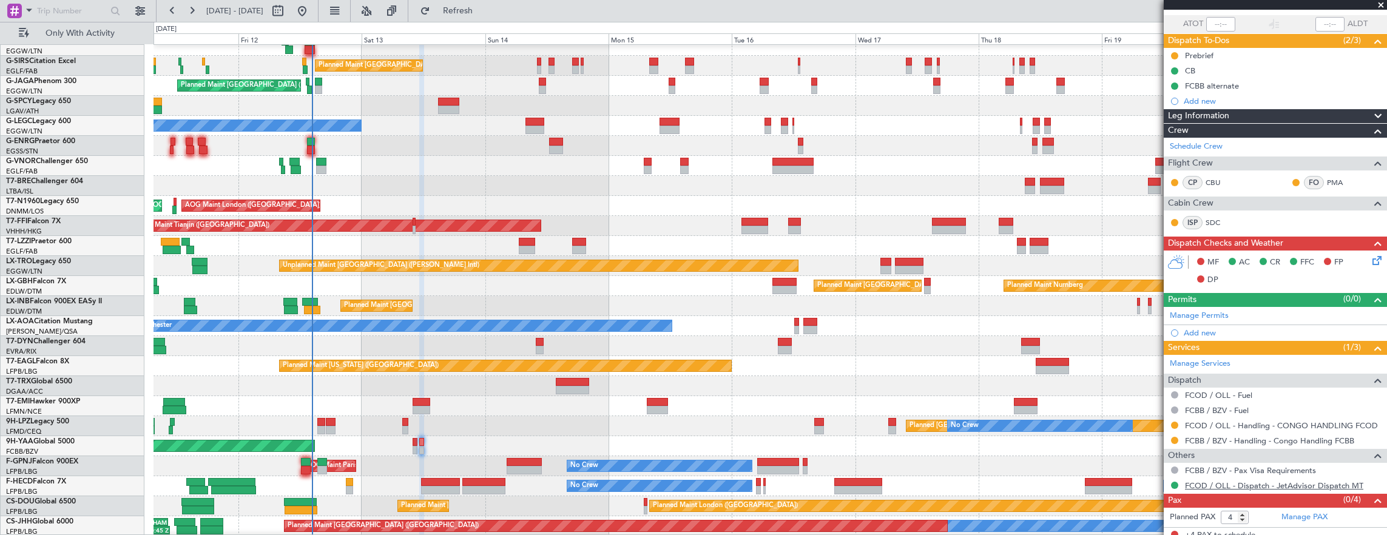
scroll to position [90, 0]
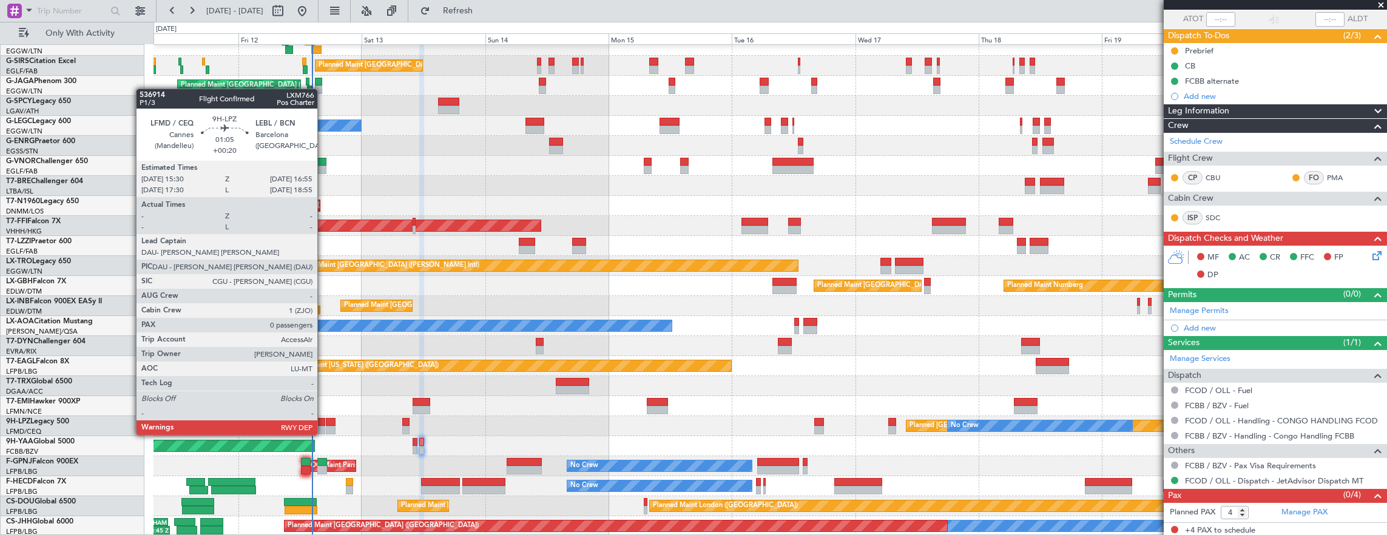
click at [323, 423] on div at bounding box center [321, 422] width 8 height 8
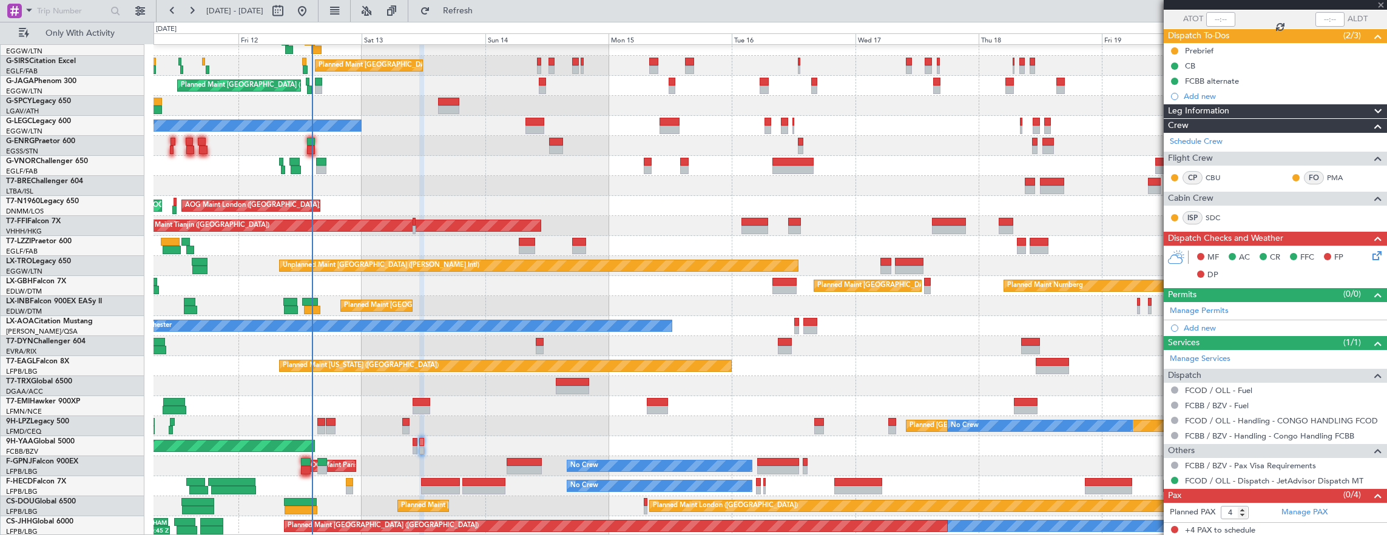
type input "+00:20"
type input "0"
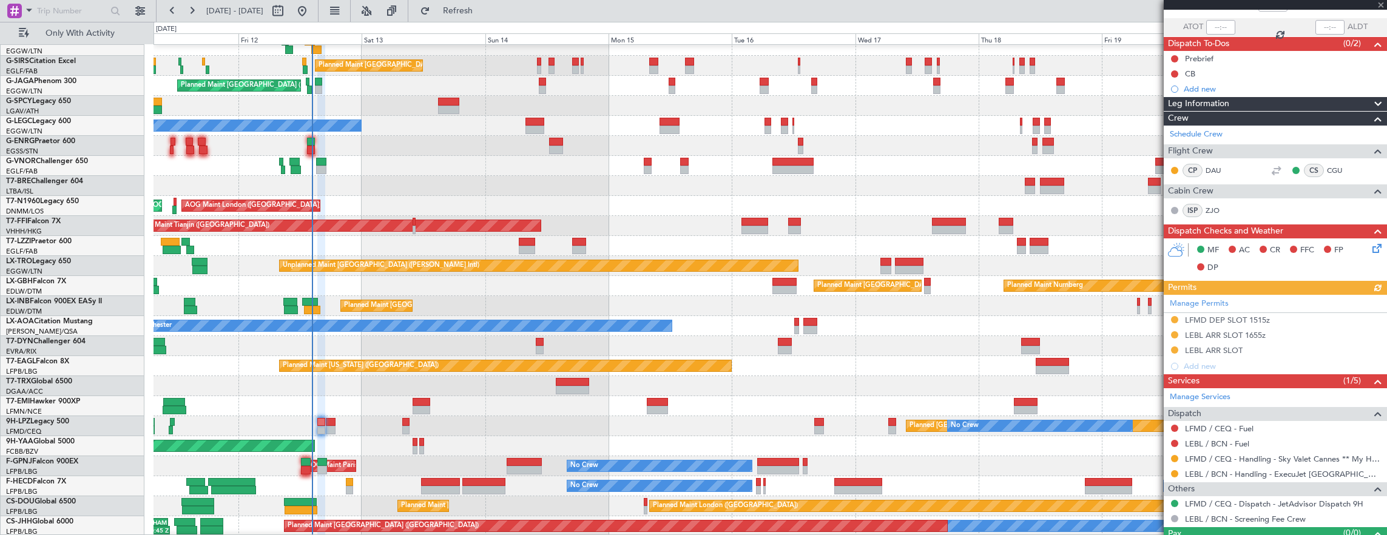
scroll to position [104, 0]
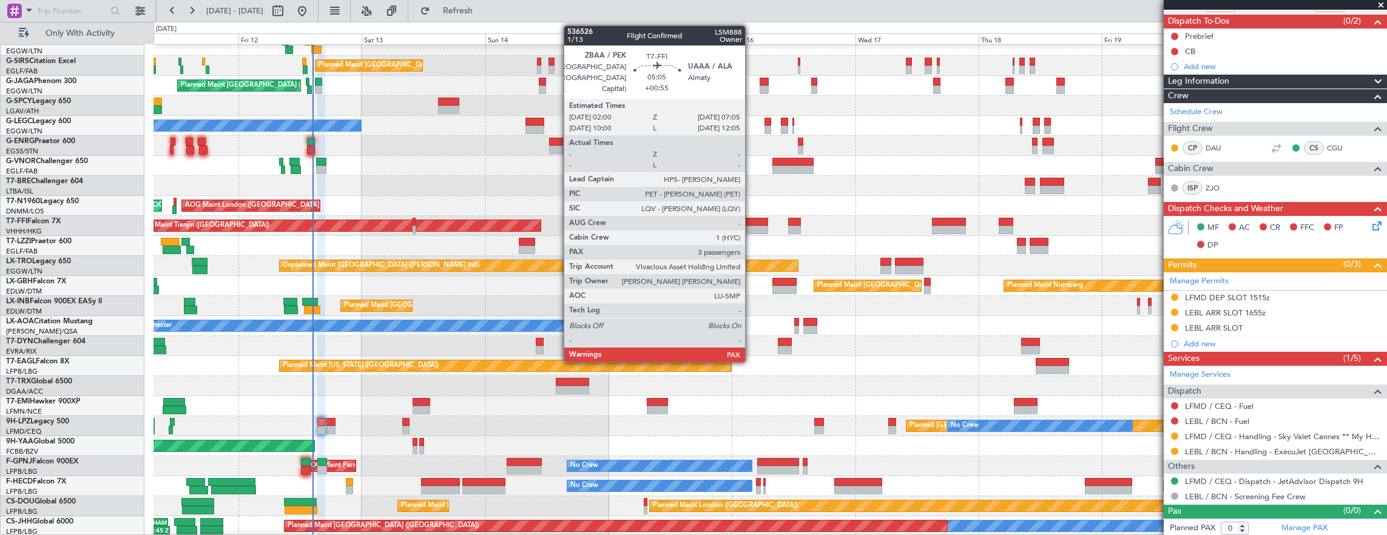
click at [751, 232] on div at bounding box center [754, 230] width 27 height 8
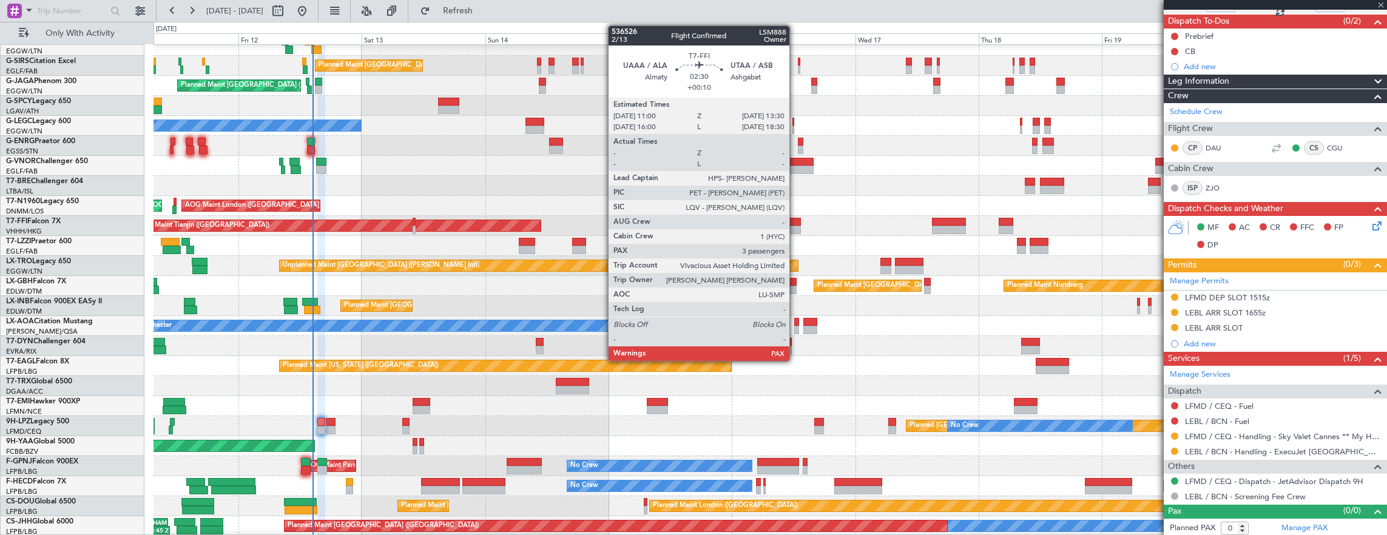
type input "+00:55"
type input "3"
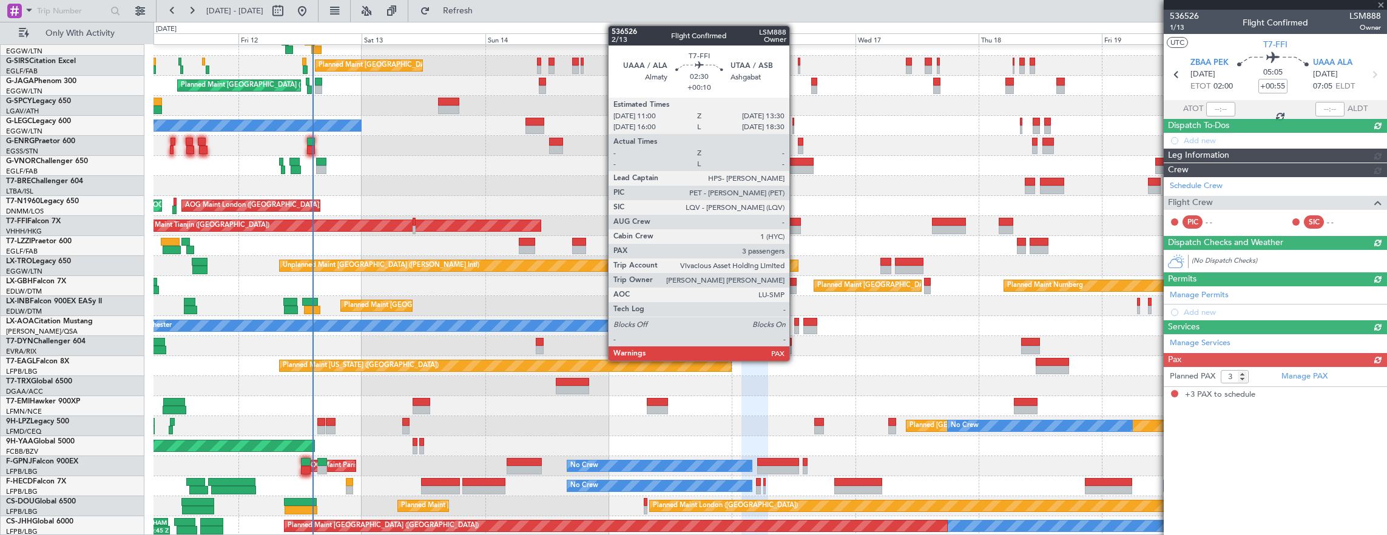
scroll to position [0, 0]
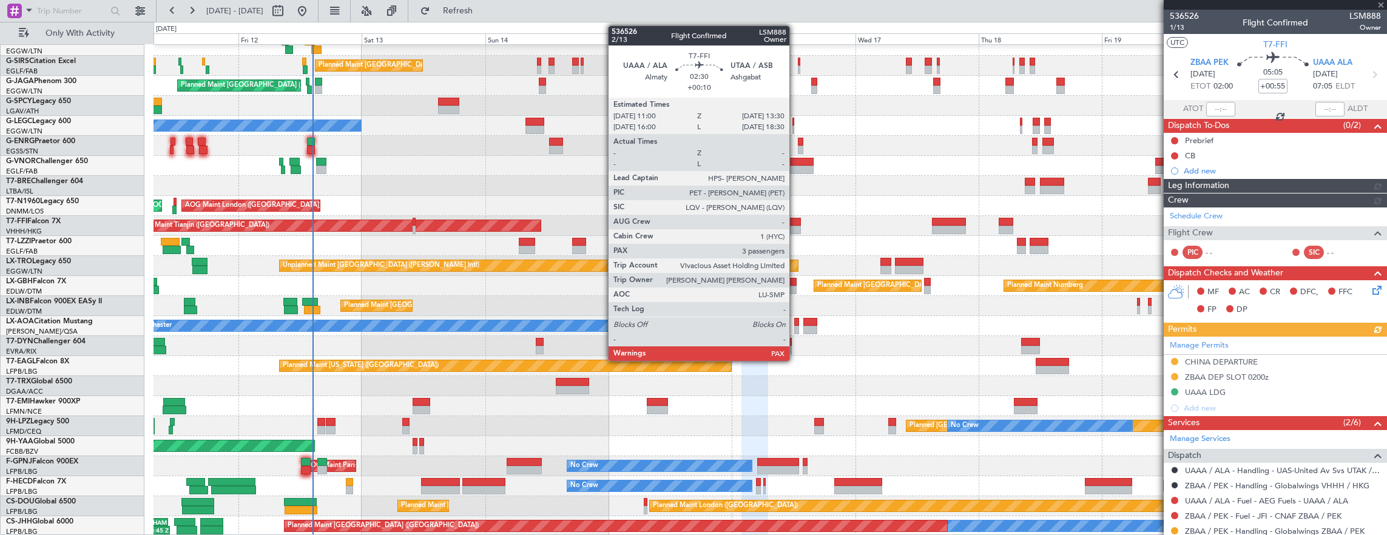
click at [795, 226] on div at bounding box center [794, 230] width 13 height 8
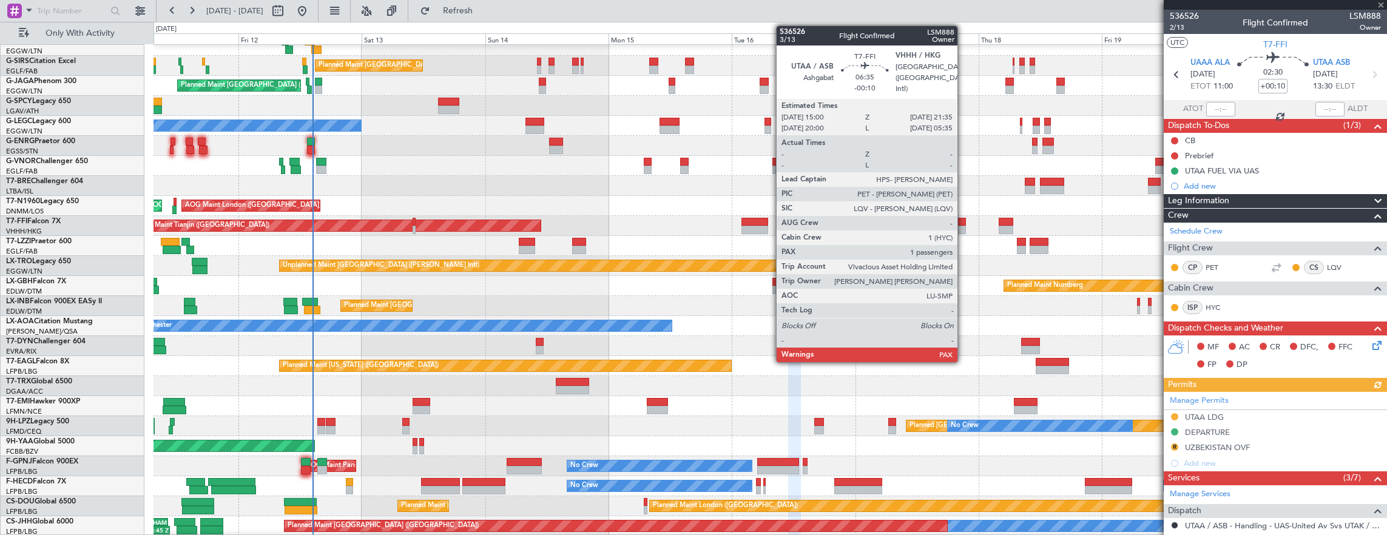
click at [964, 222] on div at bounding box center [949, 222] width 34 height 8
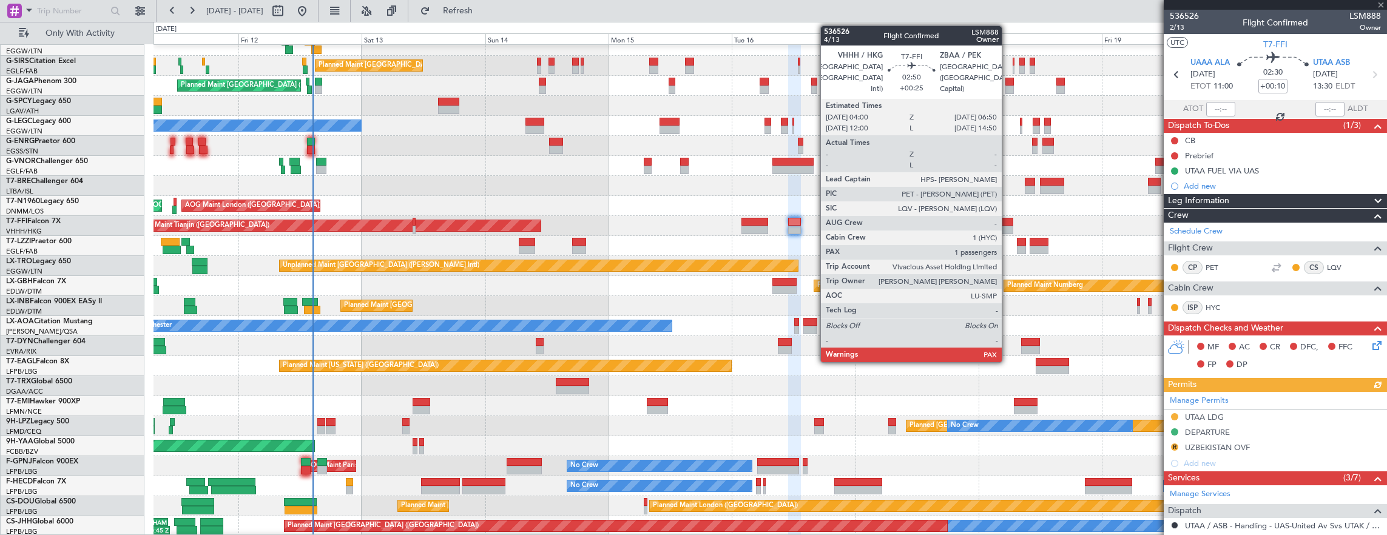
type input "-00:10"
type input "1"
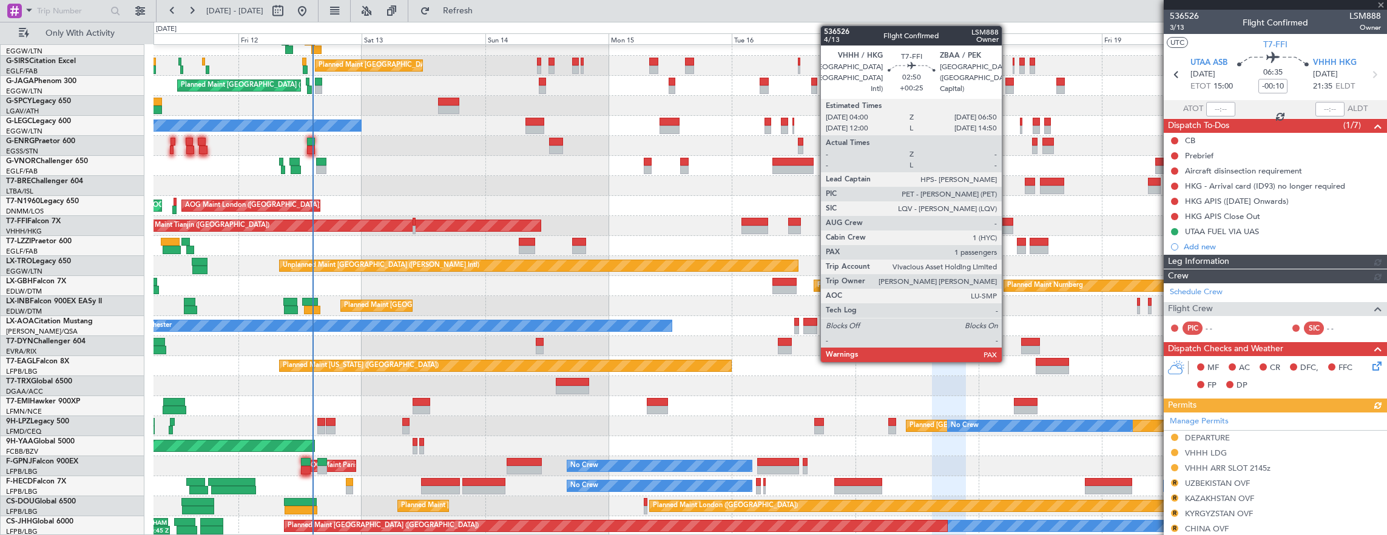
click at [1008, 224] on div at bounding box center [1006, 222] width 15 height 8
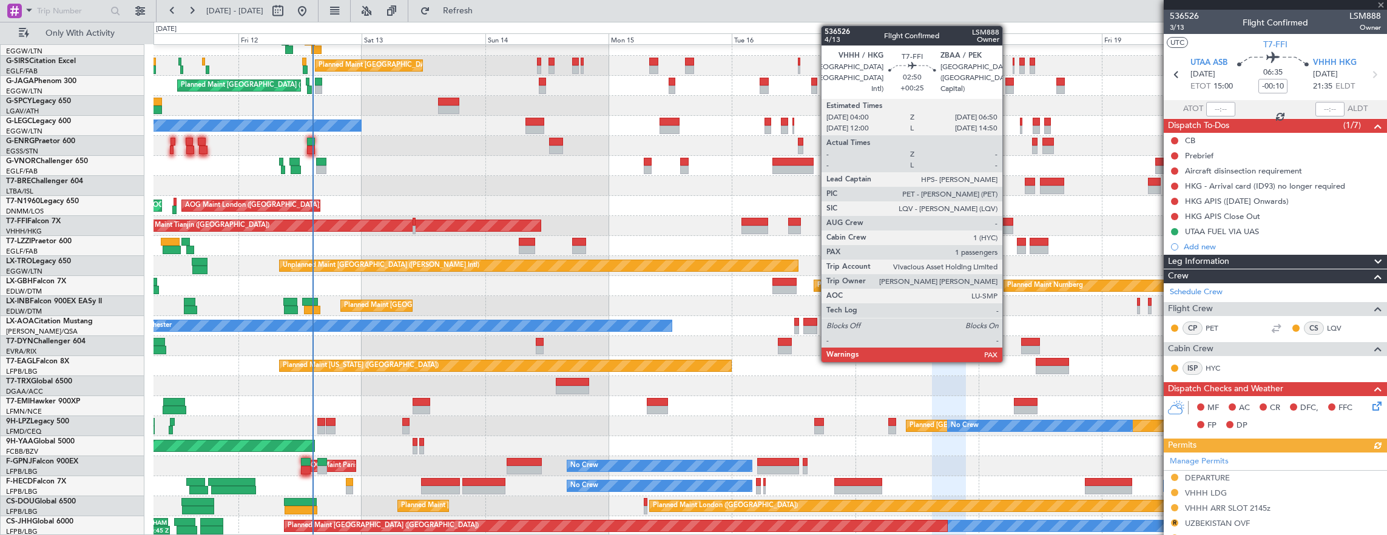
click at [955, 214] on div "Planned Maint London (Luton) Planned Maint London (Farnborough) AOG Maint Kembl…" at bounding box center [771, 246] width 1234 height 581
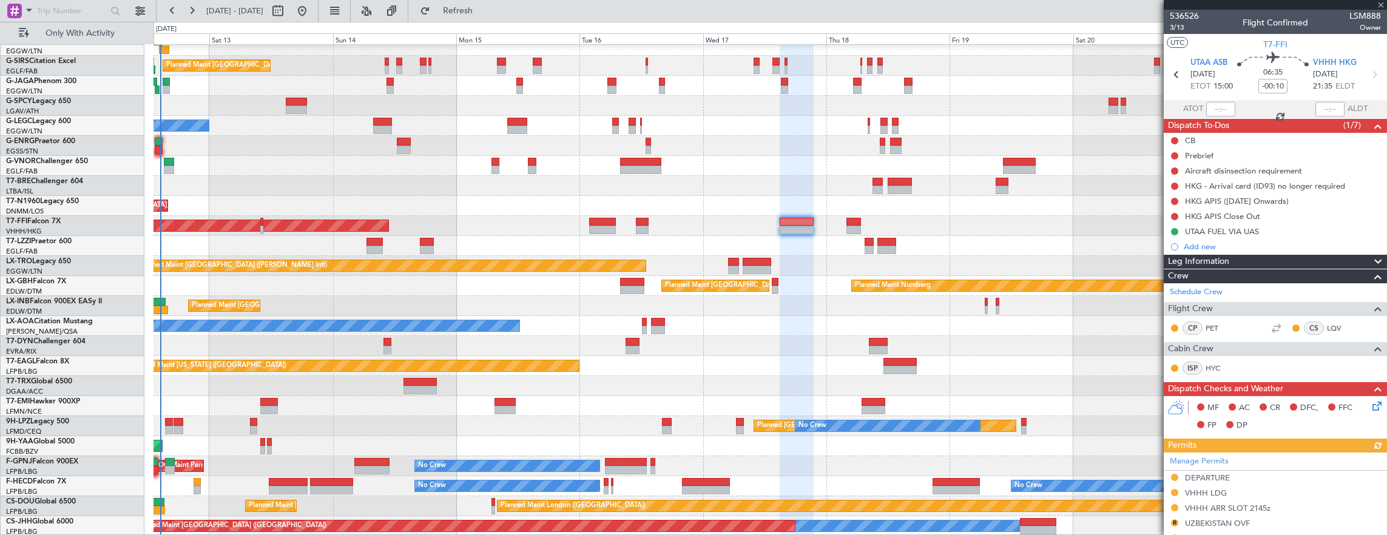
click at [762, 209] on div "Planned Maint London (Luton) Planned Maint London (Farnborough) AOG Maint Kembl…" at bounding box center [771, 246] width 1234 height 581
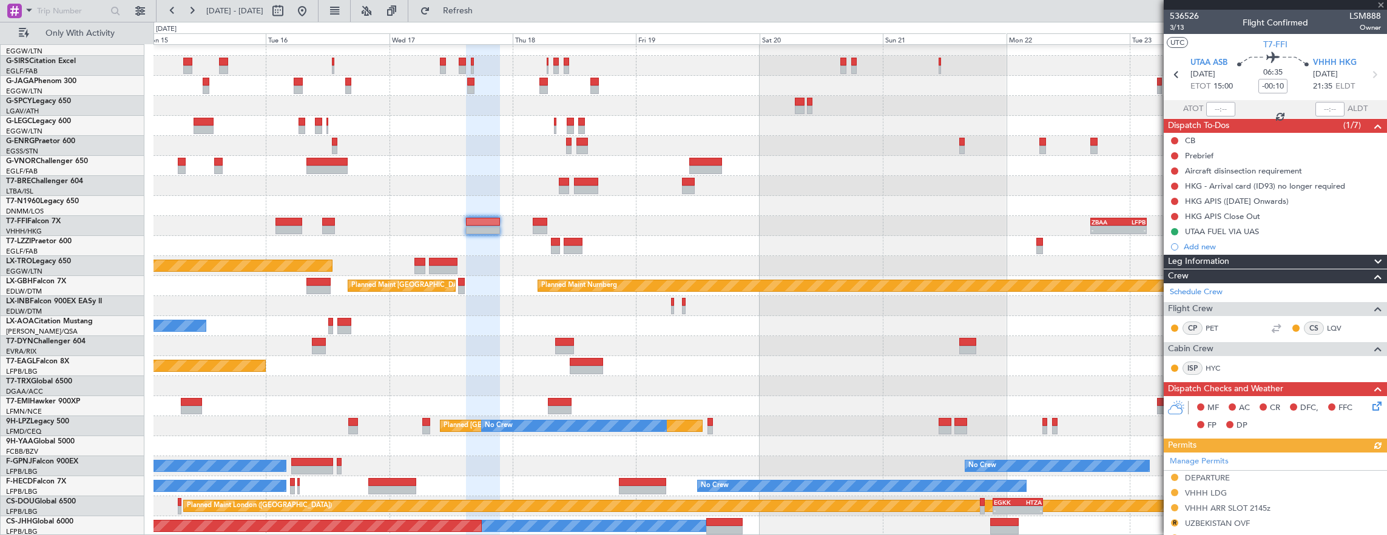
scroll to position [89, 0]
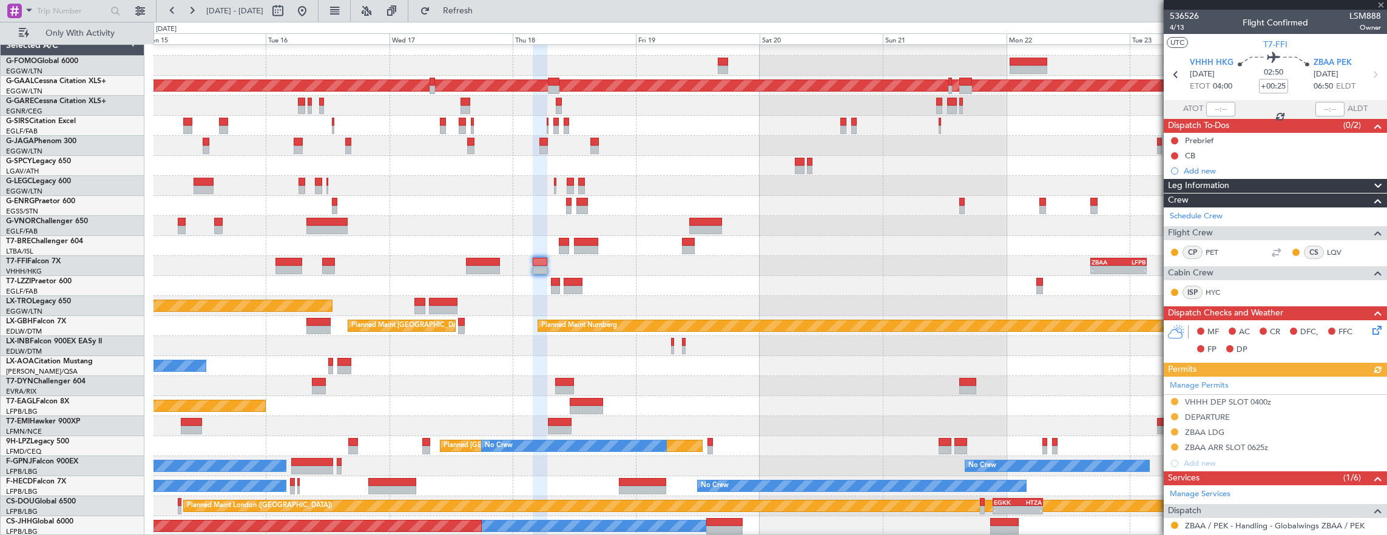
click at [688, 262] on div "- - ZBAA 16:30 Z LFPB 03:20 Z - - LFMN 13:00 Z ZBAA 23:40 Z Planned Maint Tianj…" at bounding box center [771, 266] width 1234 height 20
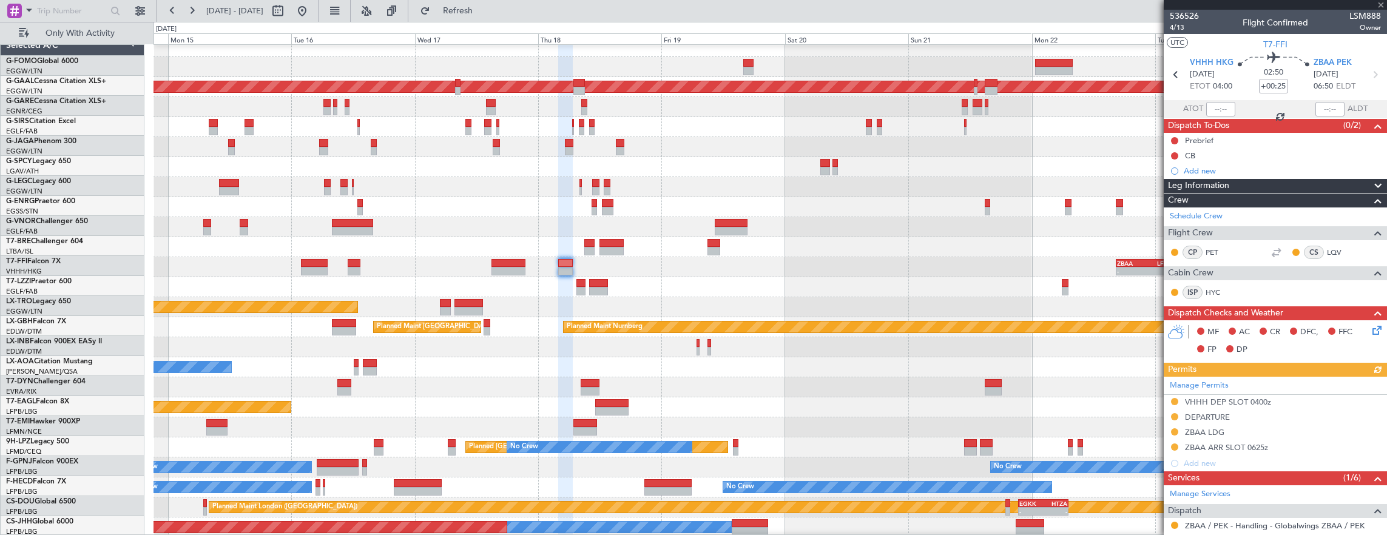
scroll to position [8, 0]
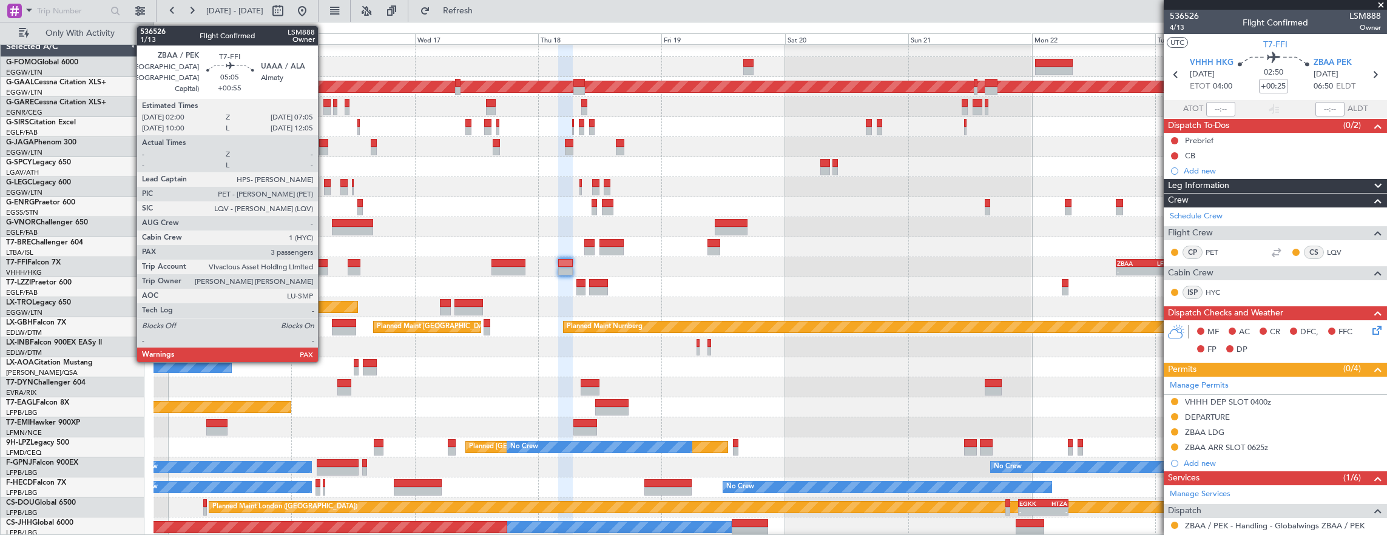
click at [324, 264] on div at bounding box center [314, 263] width 27 height 8
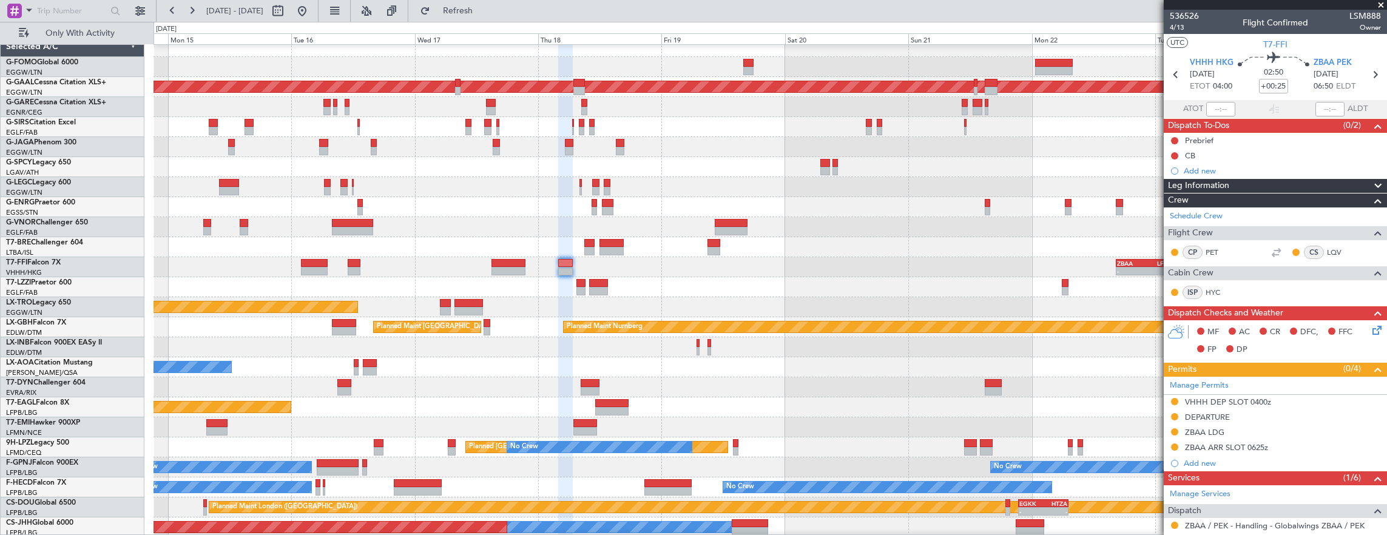
click at [510, 238] on div at bounding box center [771, 247] width 1234 height 20
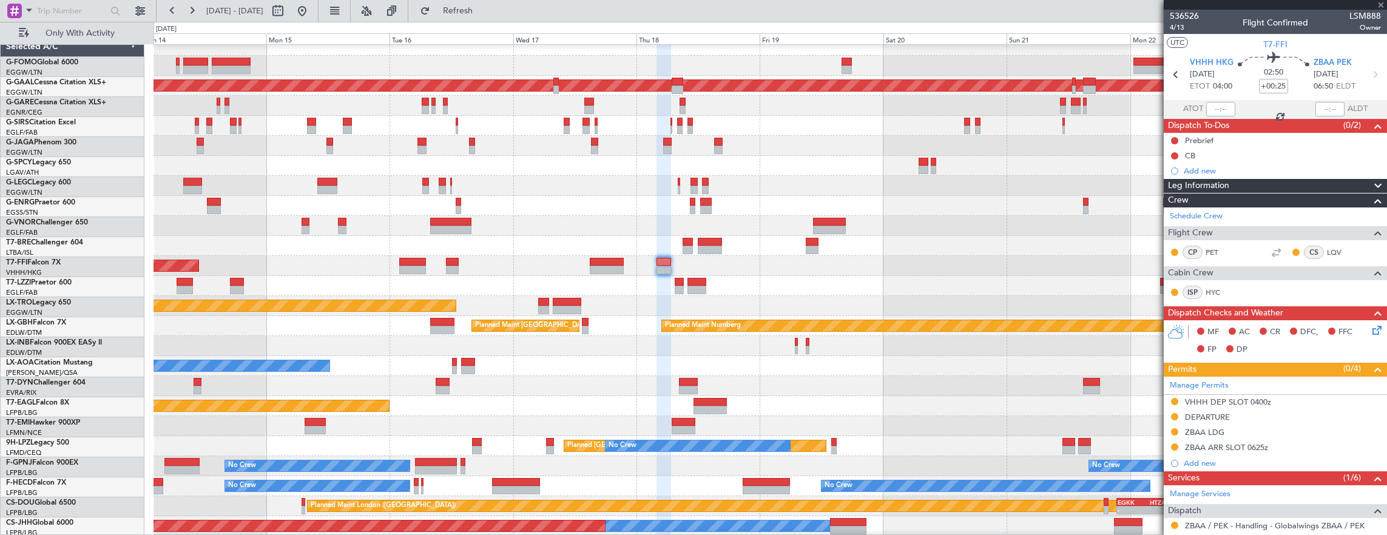
scroll to position [9, 0]
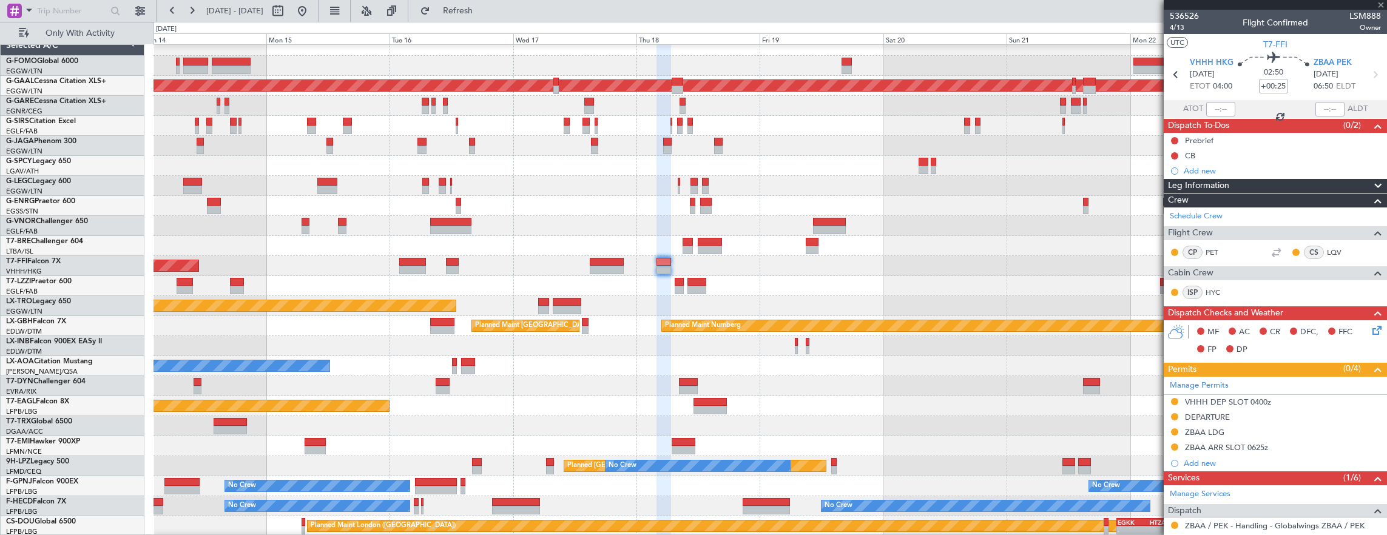
type input "+00:55"
type input "3"
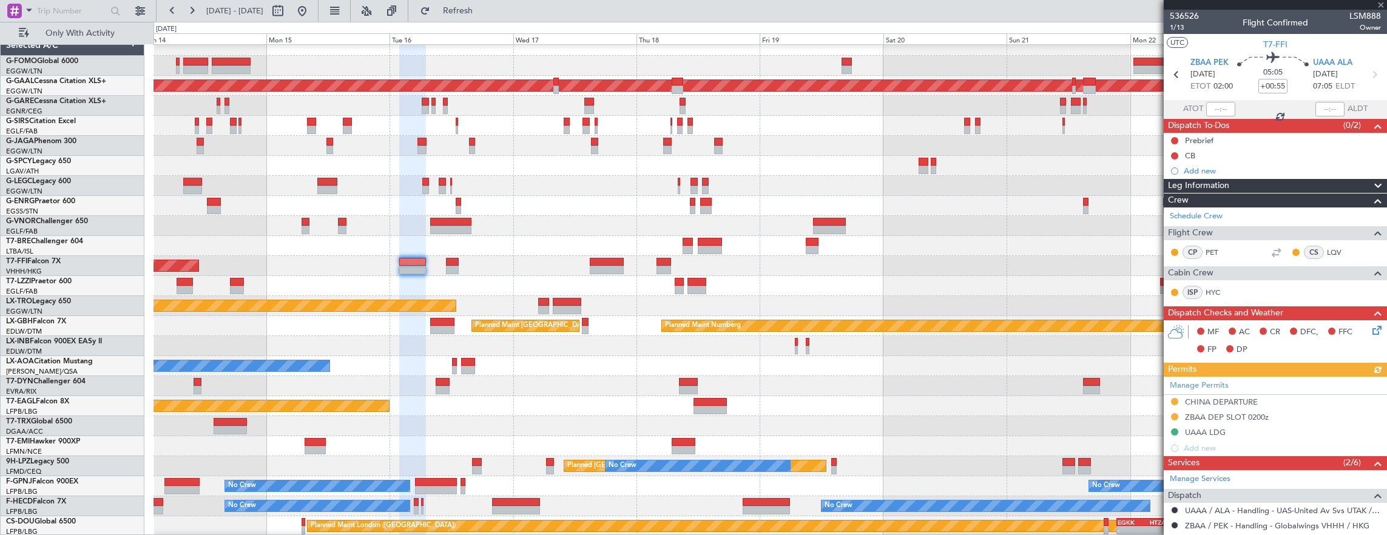
scroll to position [261, 0]
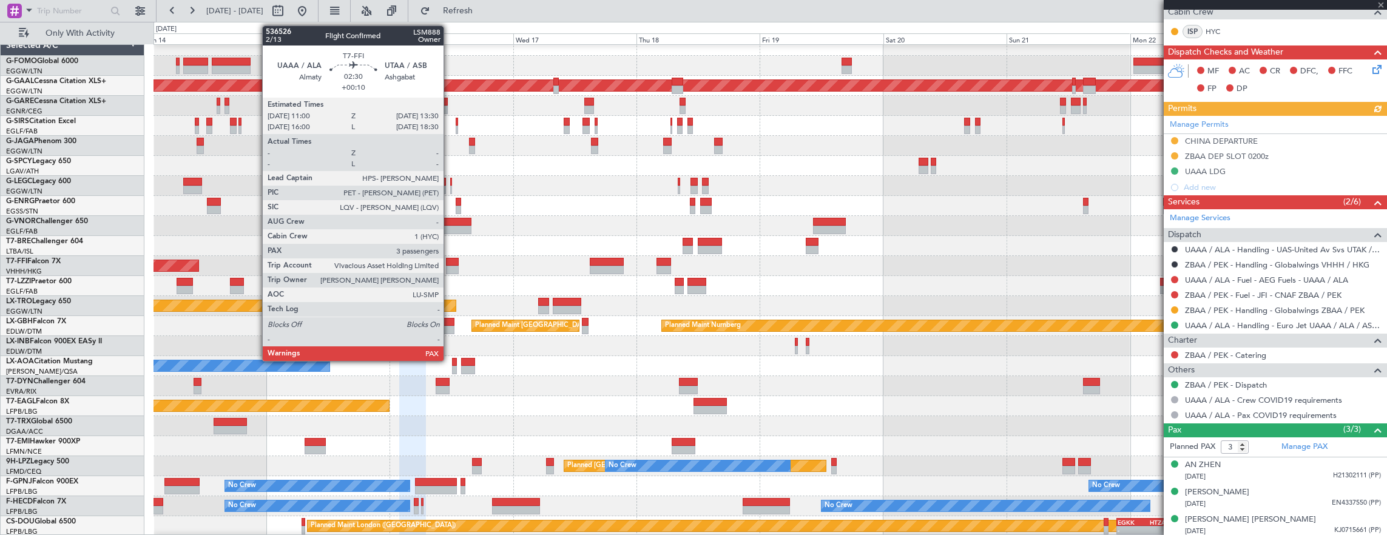
click at [450, 265] on div at bounding box center [452, 262] width 13 height 8
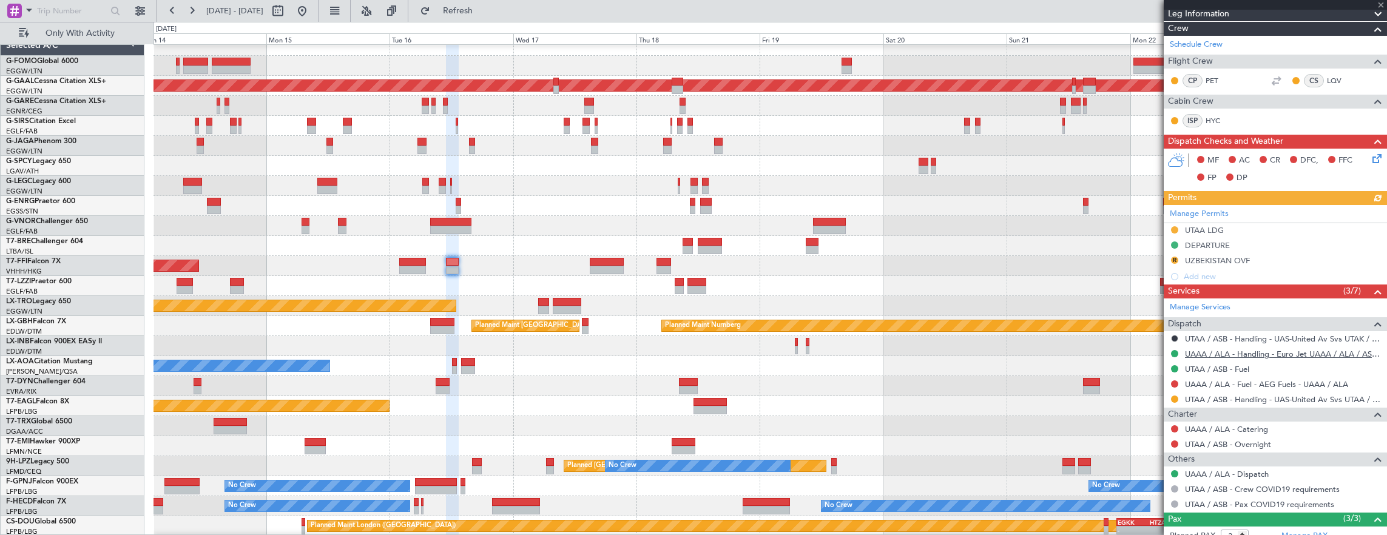
scroll to position [277, 0]
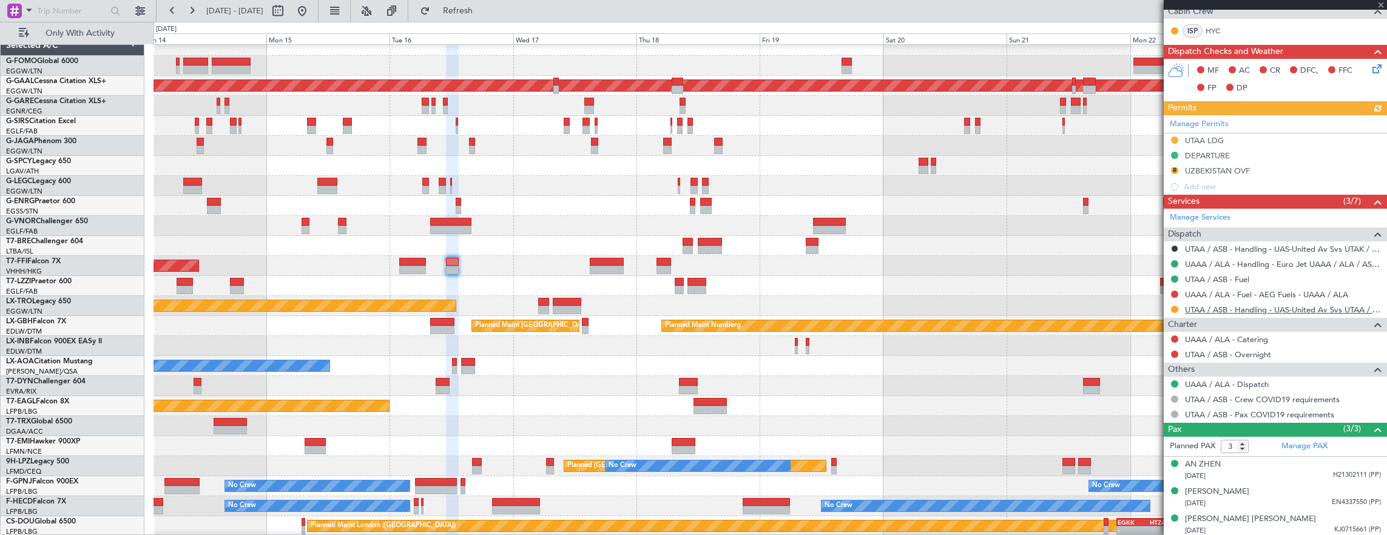
click at [1239, 305] on link "UTAA / ASB - Handling - UAS-United Av Svs UTAA / ASB" at bounding box center [1283, 310] width 196 height 10
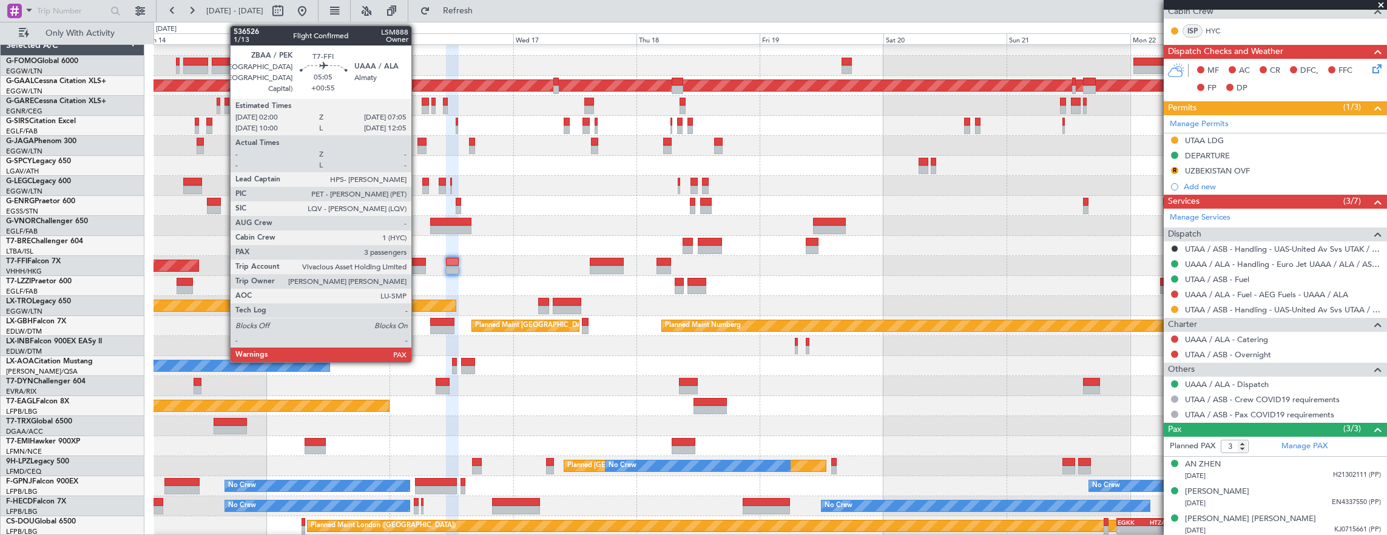
click at [417, 262] on div at bounding box center [412, 262] width 27 height 8
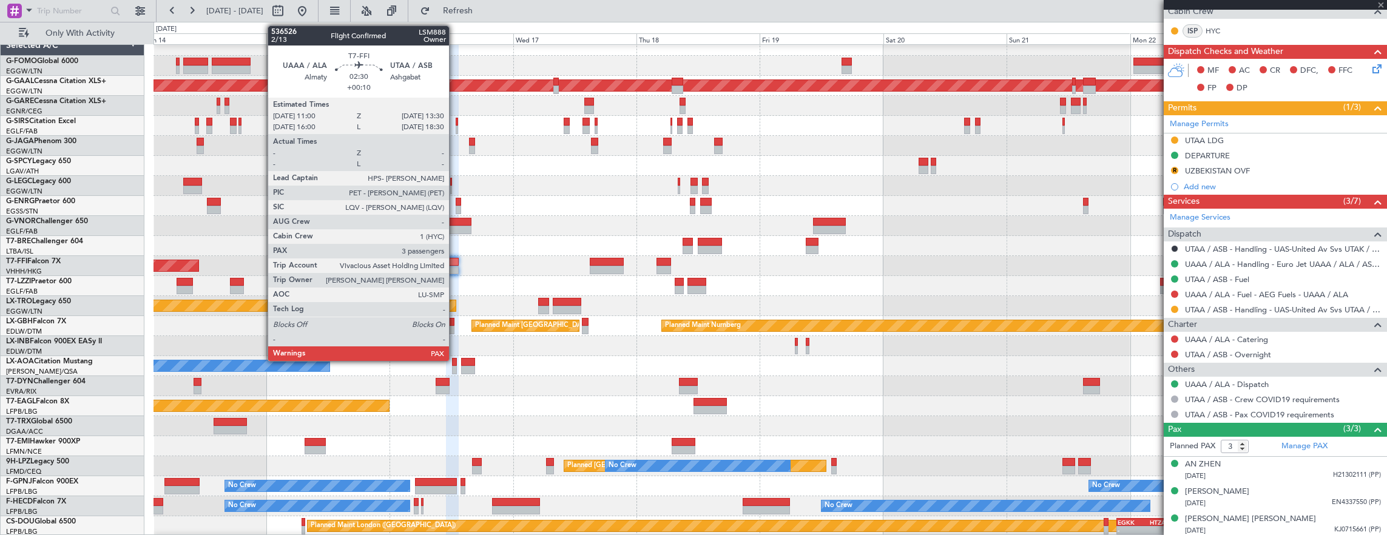
scroll to position [0, 0]
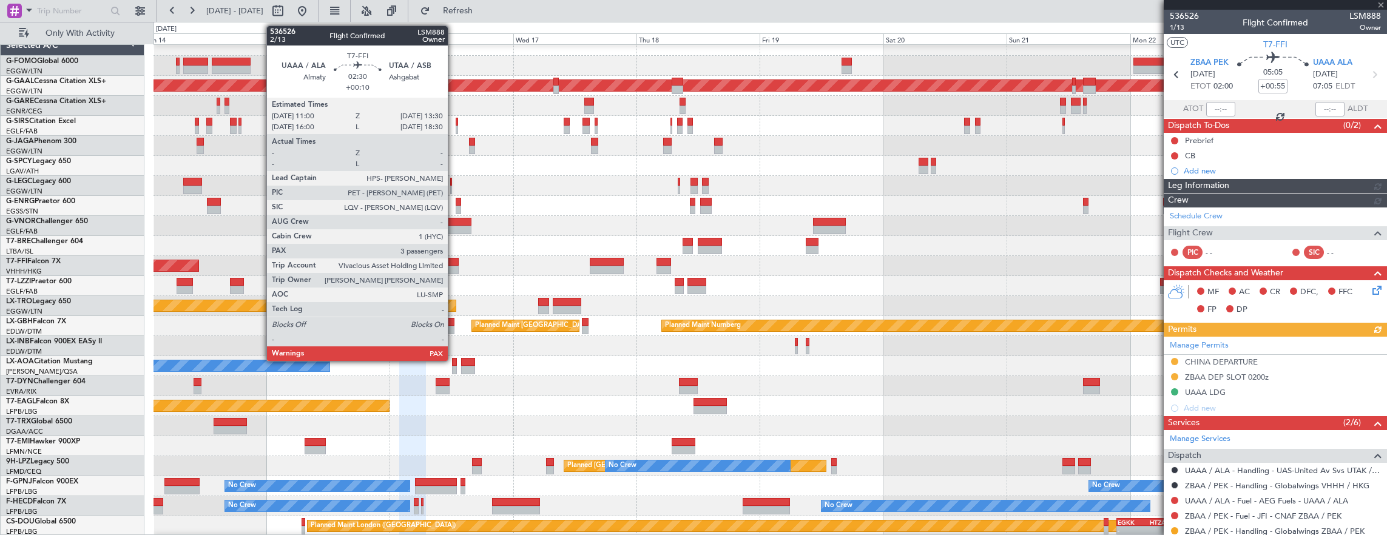
click at [454, 267] on div at bounding box center [452, 270] width 13 height 8
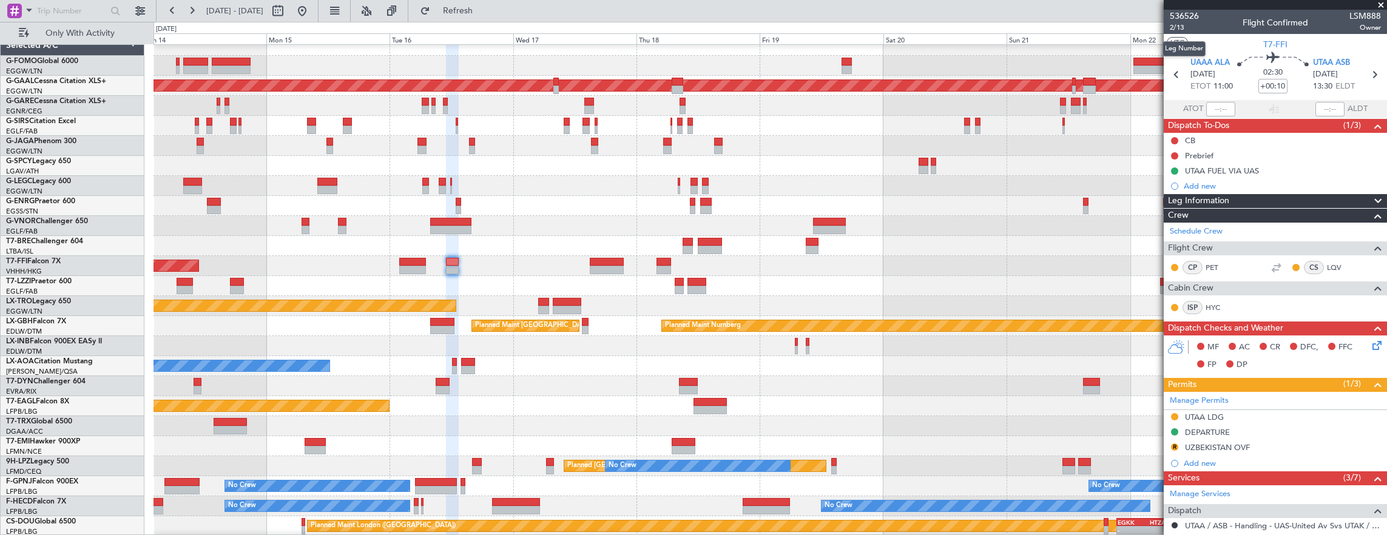
drag, startPoint x: 1179, startPoint y: 26, endPoint x: 1097, endPoint y: 25, distance: 81.9
click at [1179, 26] on span "2/13" at bounding box center [1184, 27] width 29 height 10
click at [1171, 444] on div "Received OK" at bounding box center [1175, 449] width 44 height 15
click at [1174, 447] on button "R" at bounding box center [1174, 447] width 7 height 7
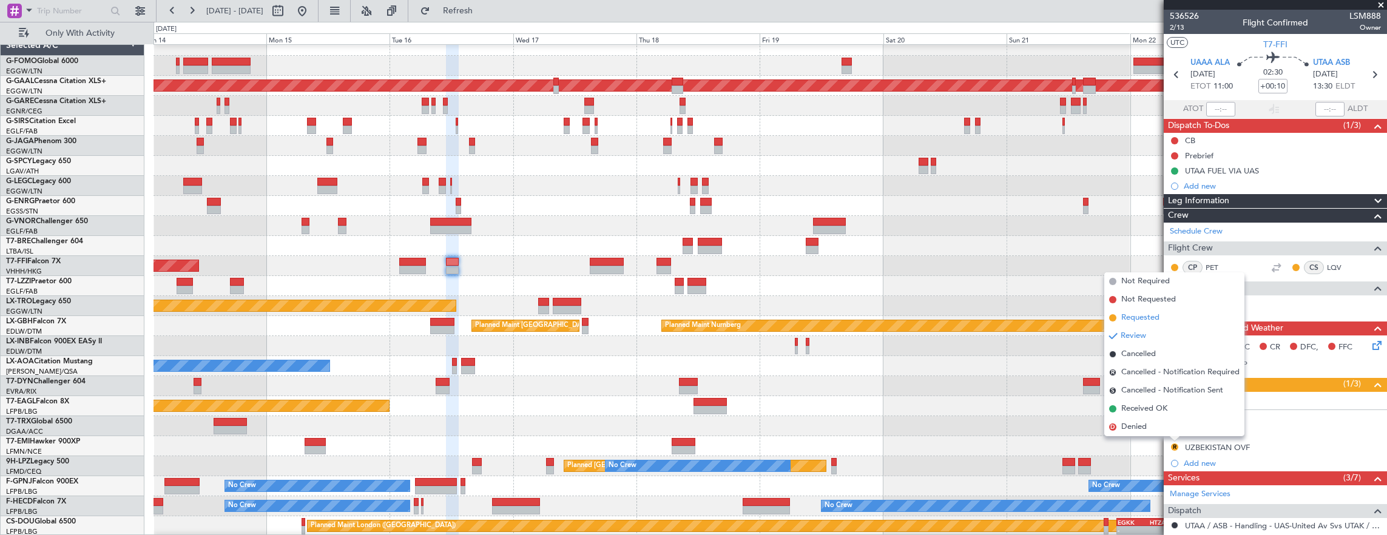
click at [1150, 319] on span "Requested" at bounding box center [1140, 318] width 38 height 12
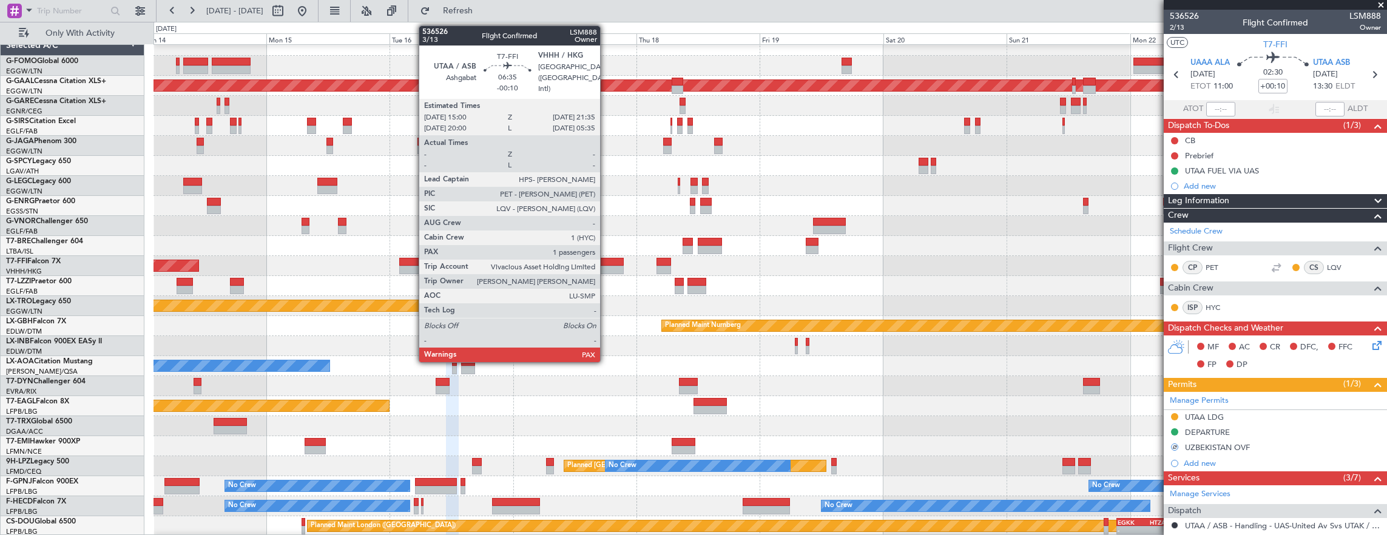
click at [603, 266] on div at bounding box center [607, 270] width 34 height 8
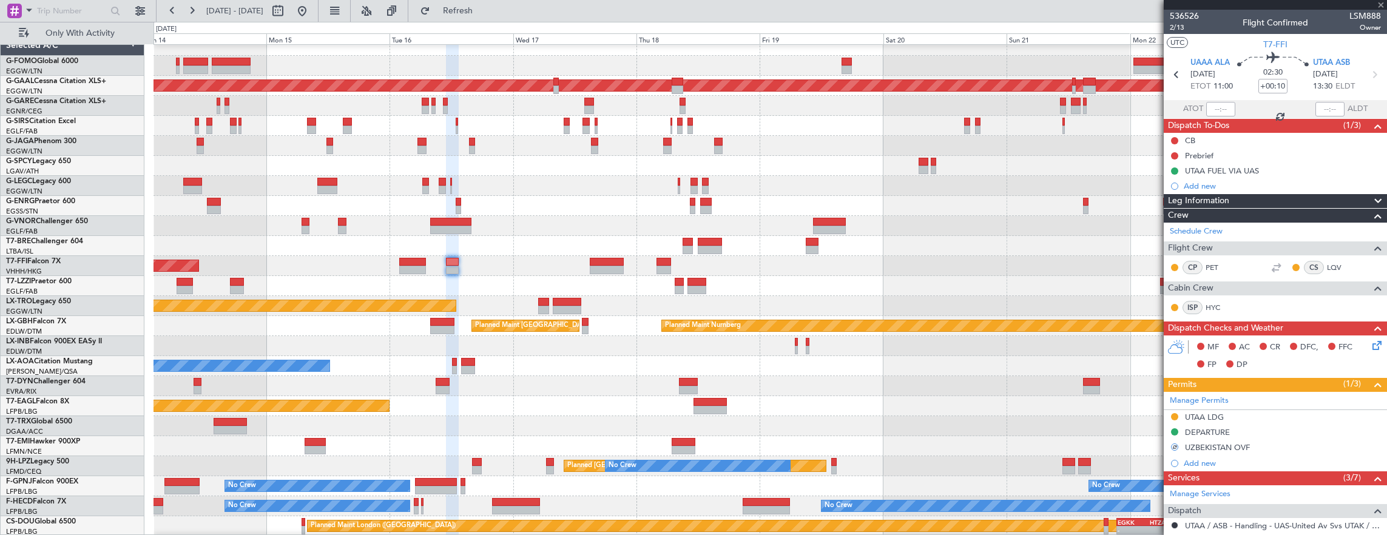
type input "-00:10"
type input "1"
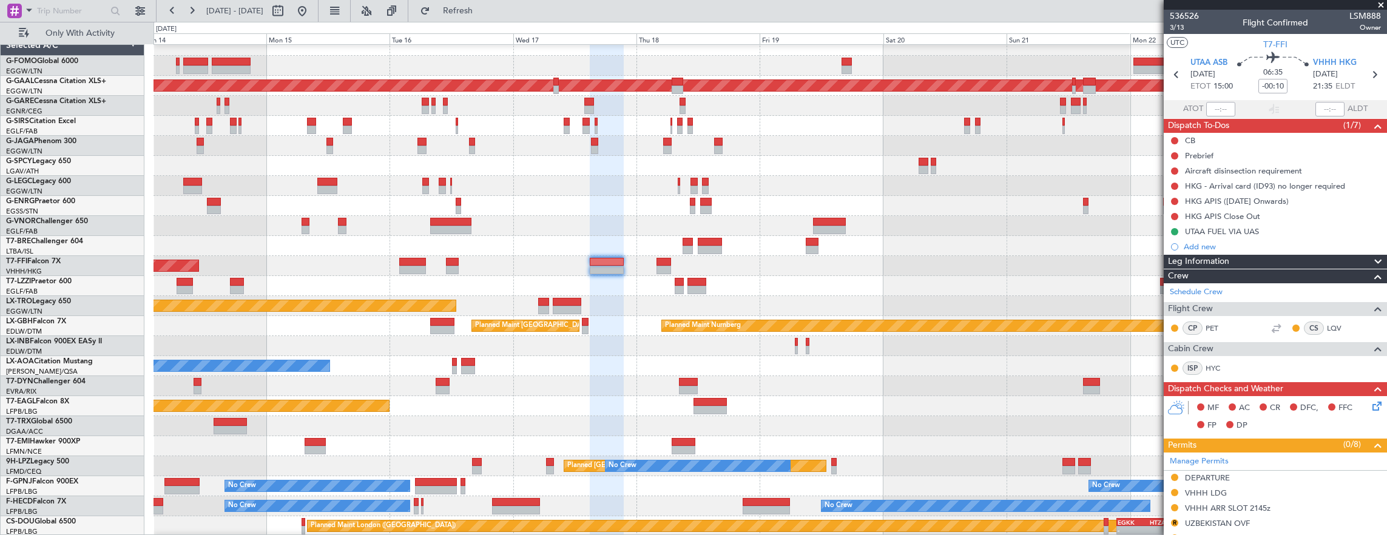
scroll to position [121, 0]
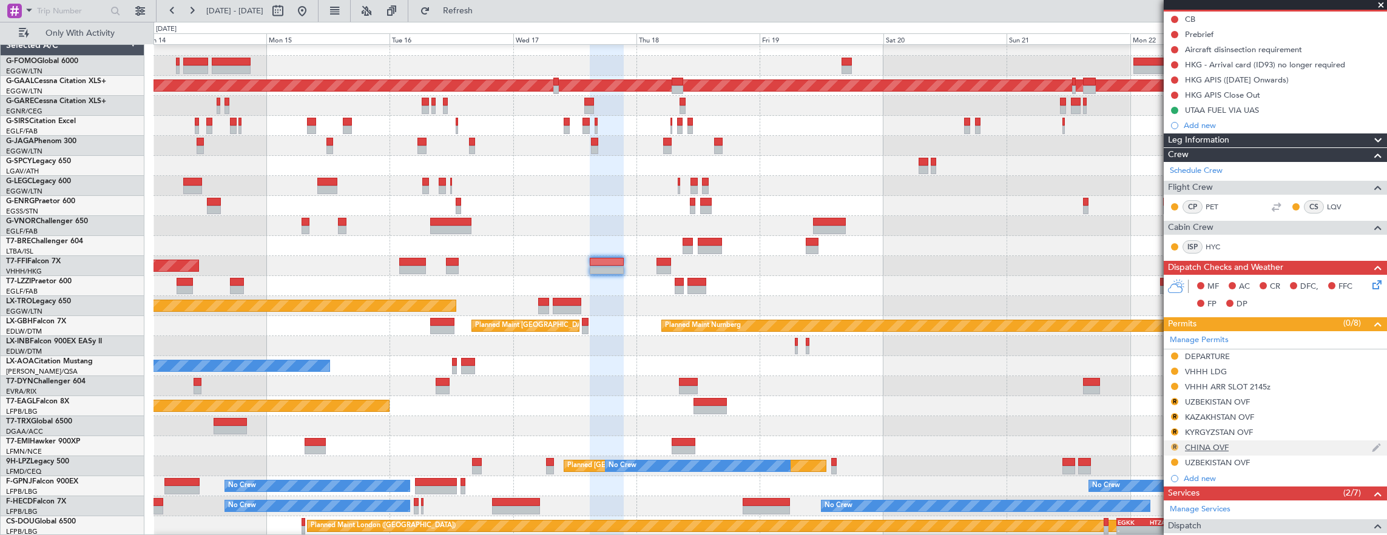
click at [1174, 444] on button "R" at bounding box center [1174, 447] width 7 height 7
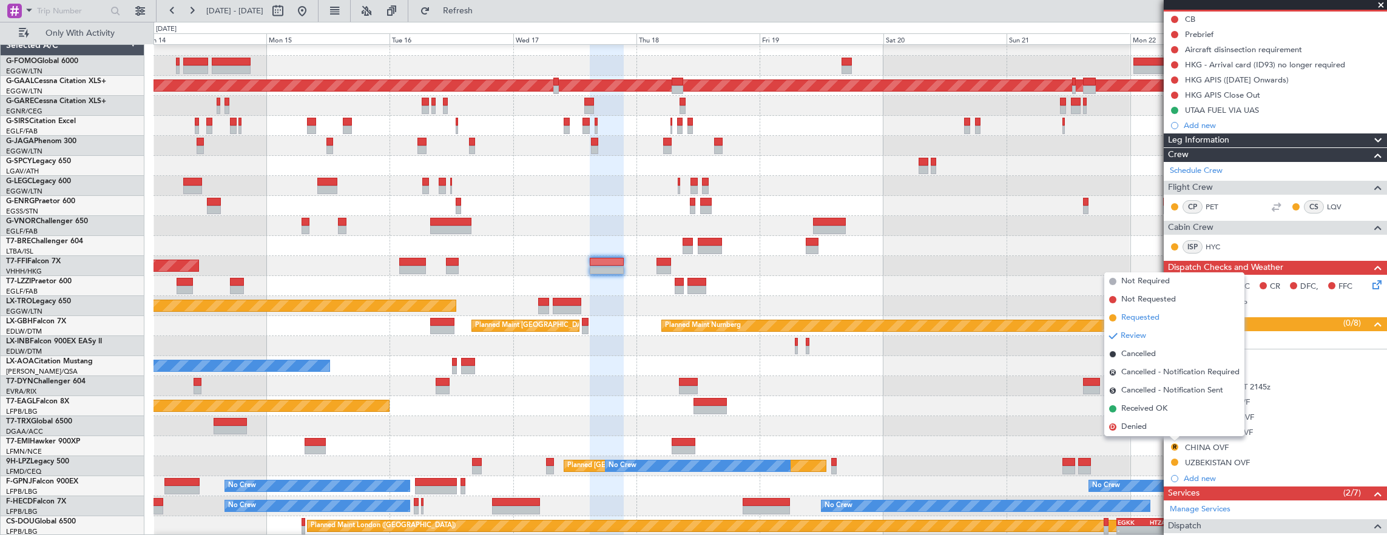
click at [1161, 317] on li "Requested" at bounding box center [1174, 318] width 140 height 18
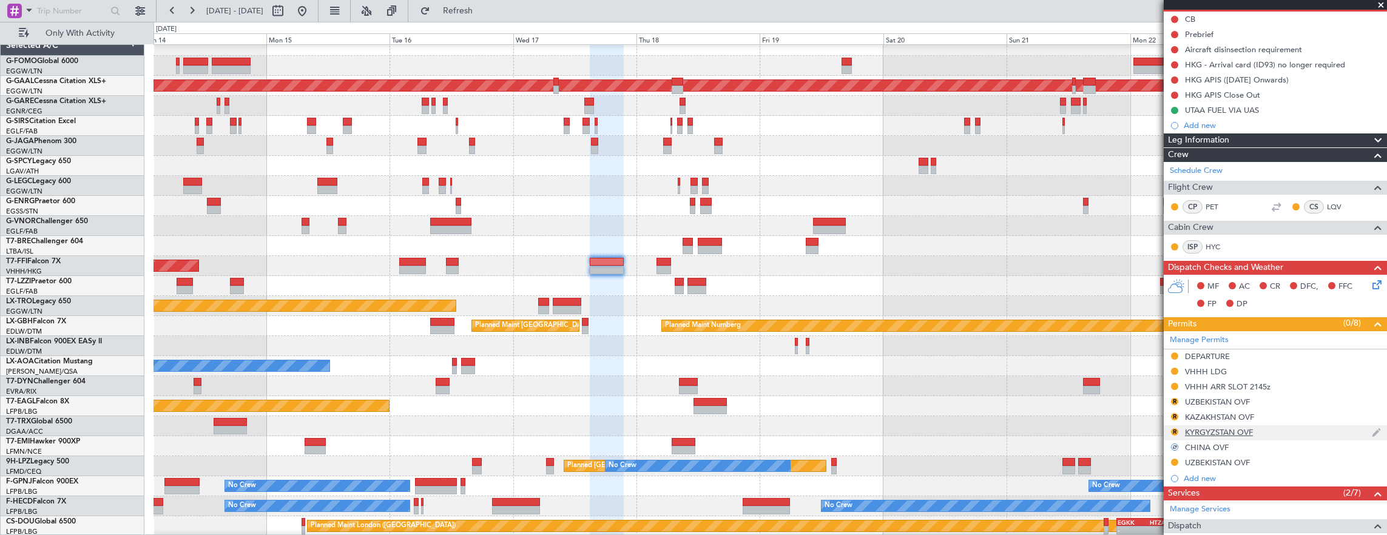
click at [1170, 428] on div "R" at bounding box center [1175, 432] width 10 height 10
click at [1175, 428] on button "R" at bounding box center [1174, 431] width 7 height 7
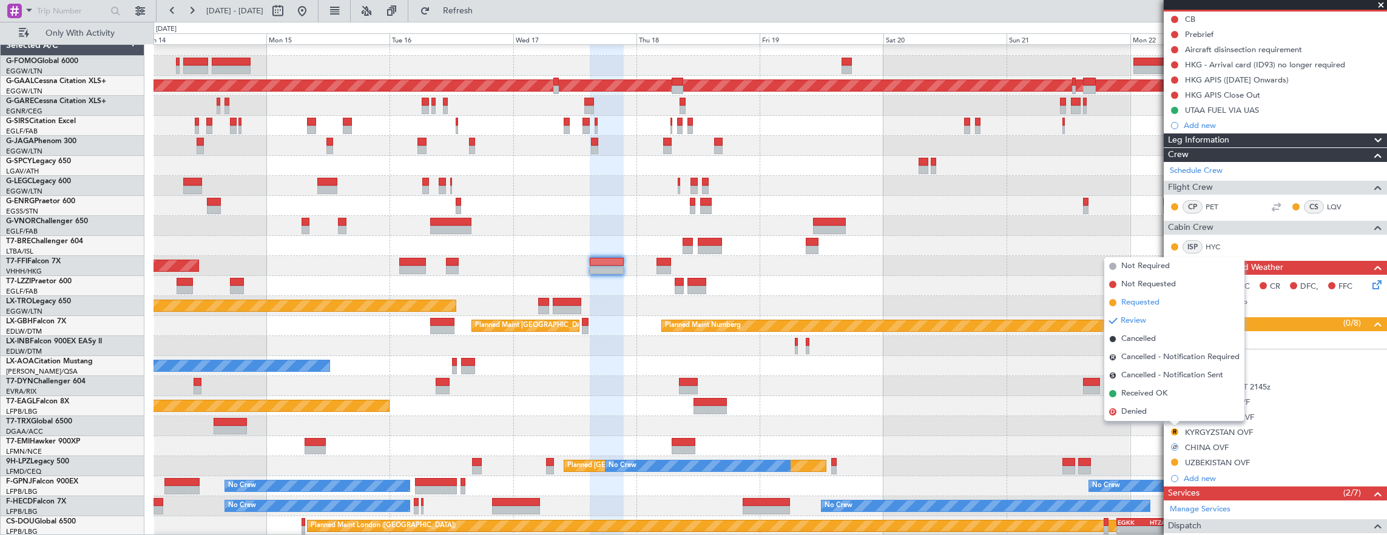
click at [1170, 302] on li "Requested" at bounding box center [1174, 303] width 140 height 18
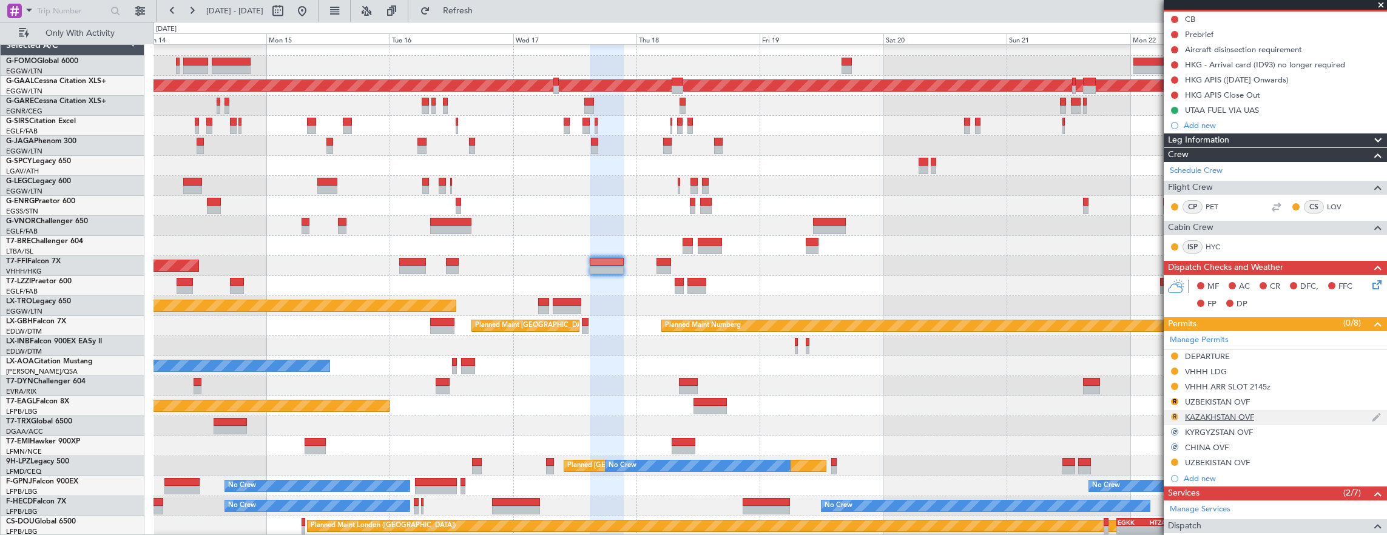
click at [1175, 416] on button "R" at bounding box center [1174, 416] width 7 height 7
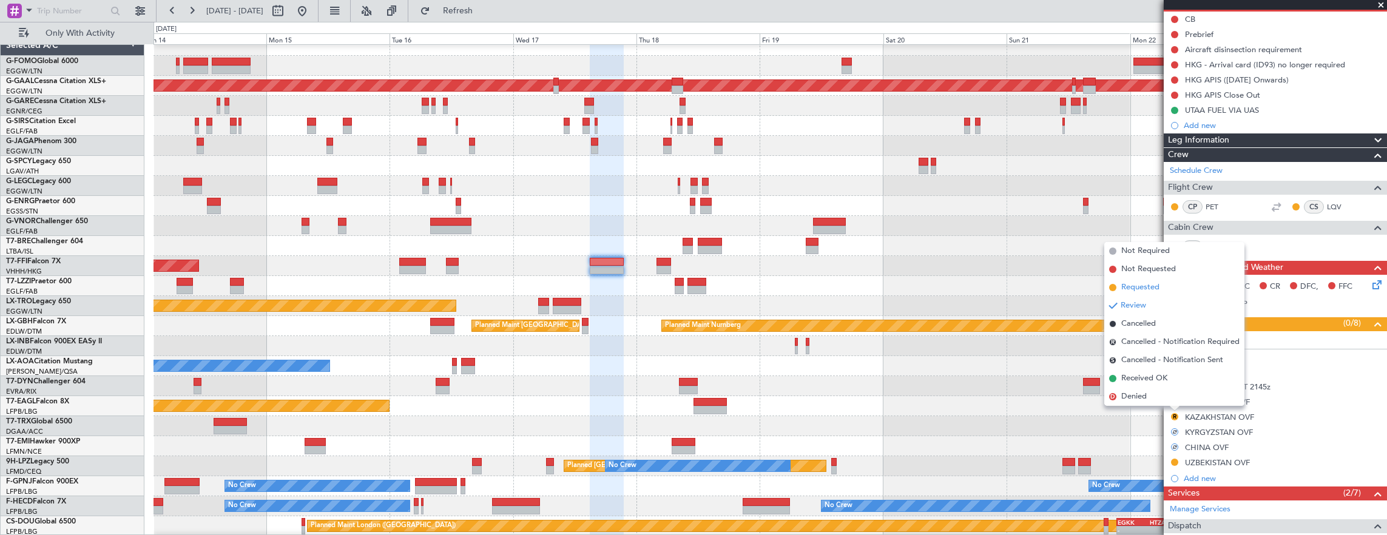
click at [1165, 290] on li "Requested" at bounding box center [1174, 288] width 140 height 18
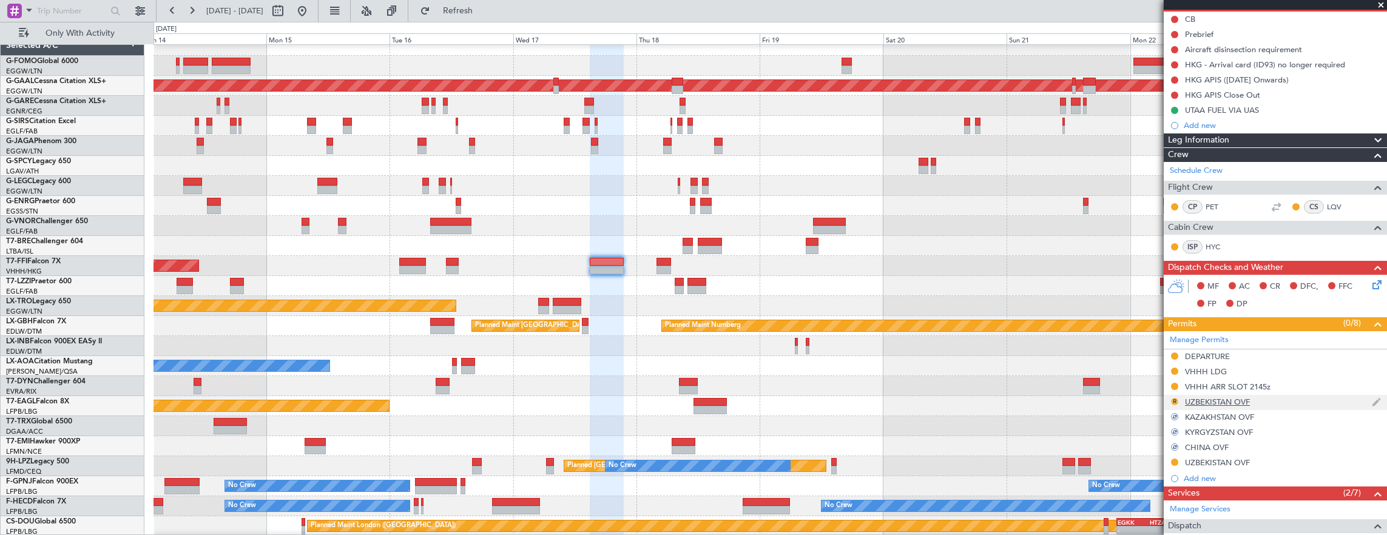
click at [1174, 398] on button "R" at bounding box center [1174, 401] width 7 height 7
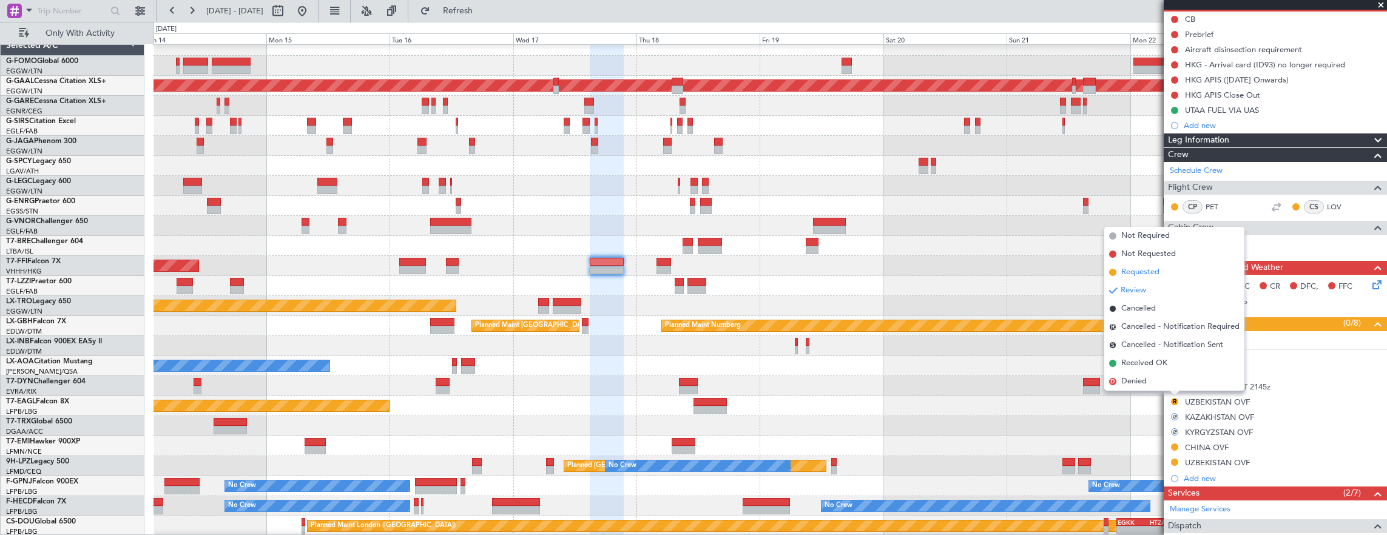
click at [1161, 273] on li "Requested" at bounding box center [1174, 272] width 140 height 18
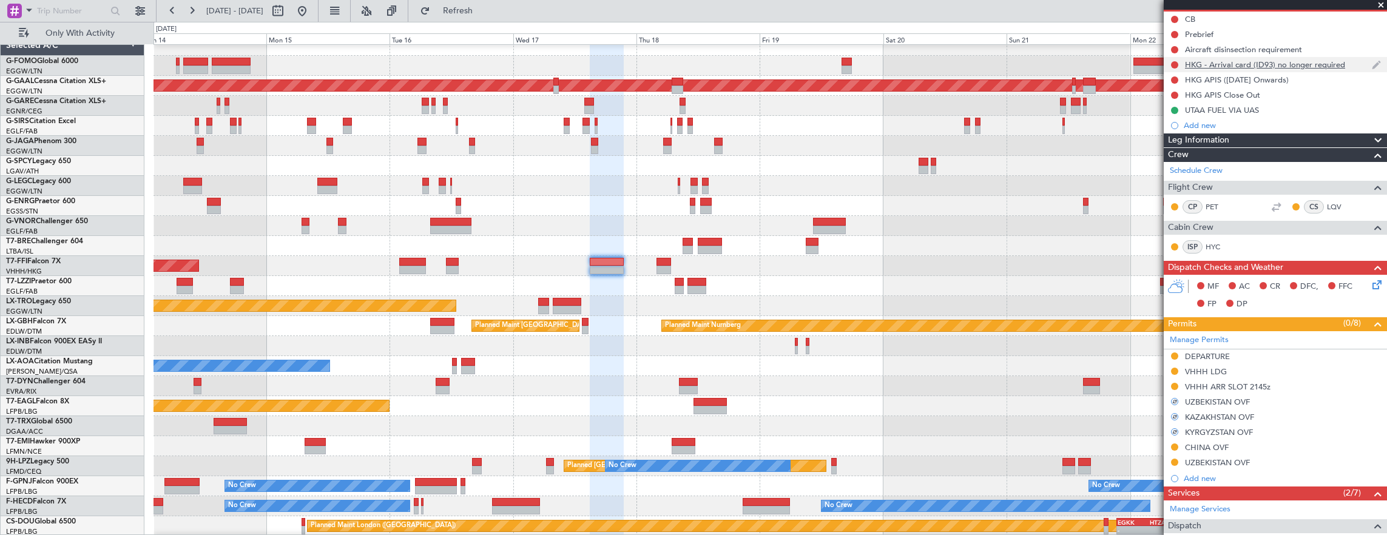
scroll to position [0, 0]
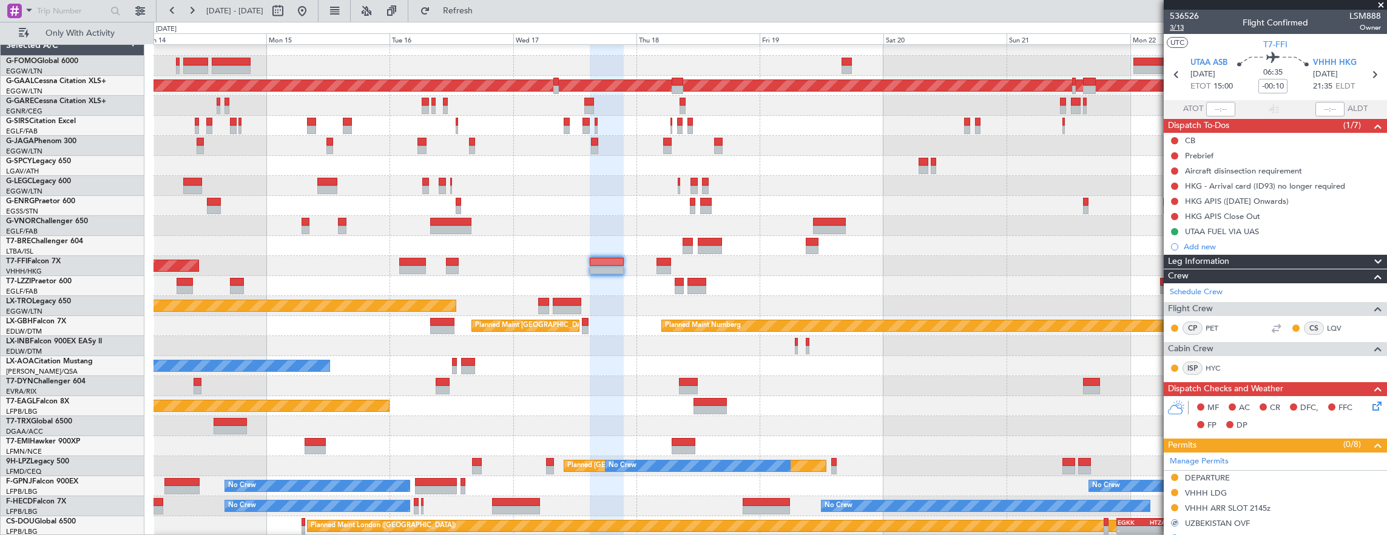
click at [1181, 30] on span "3/13" at bounding box center [1184, 27] width 29 height 10
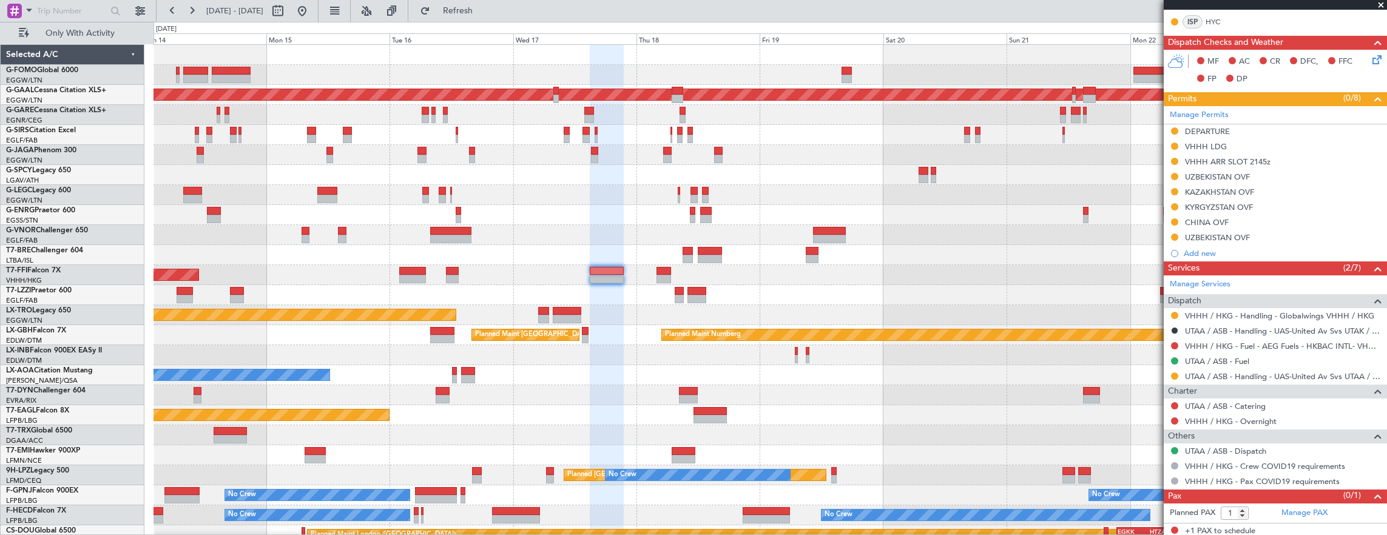
click at [843, 243] on div "Planned Maint London (Luton) Planned Maint Dusseldorf Planned Maint London (Far…" at bounding box center [771, 305] width 1234 height 521
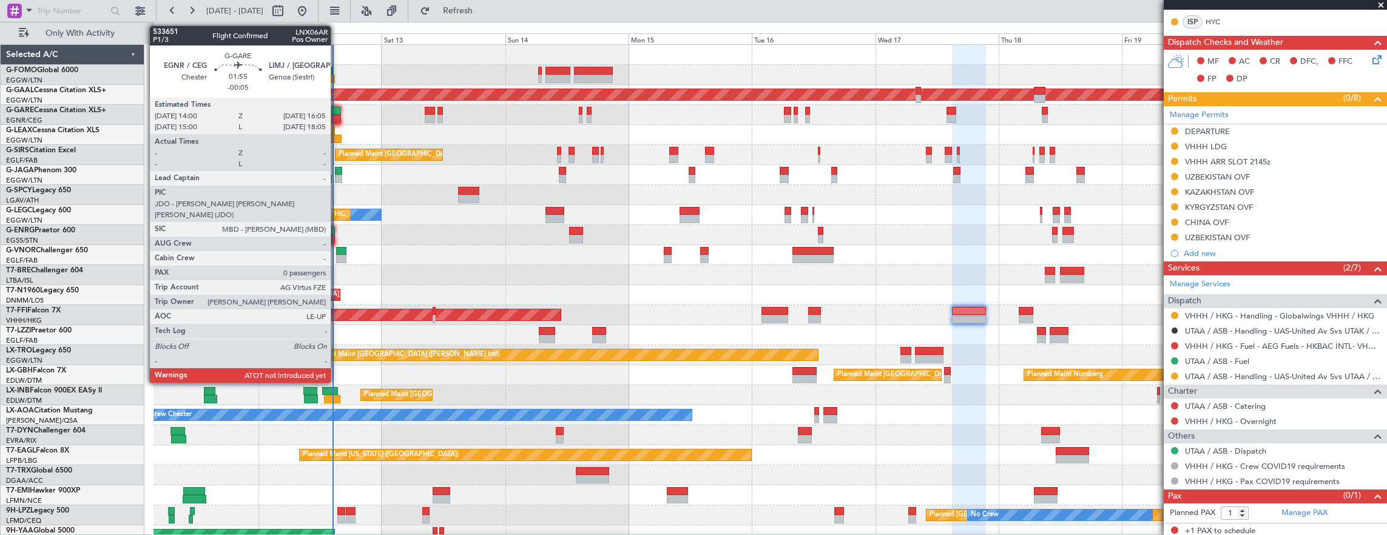
click at [337, 107] on div at bounding box center [334, 111] width 11 height 8
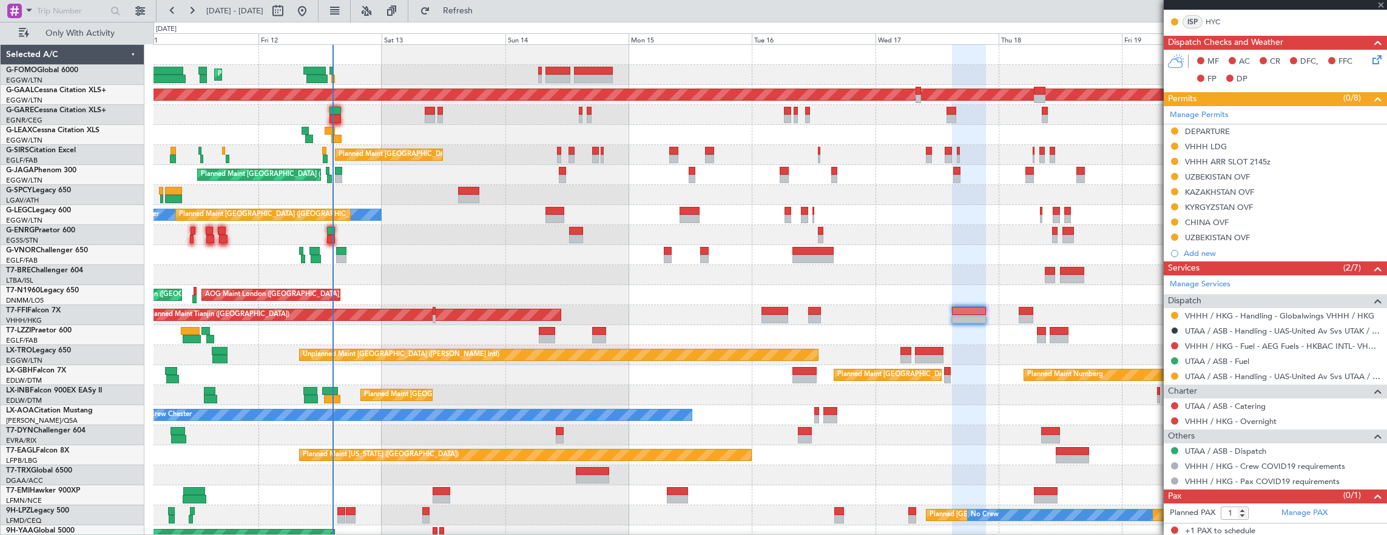
type input "-00:05"
type input "0"
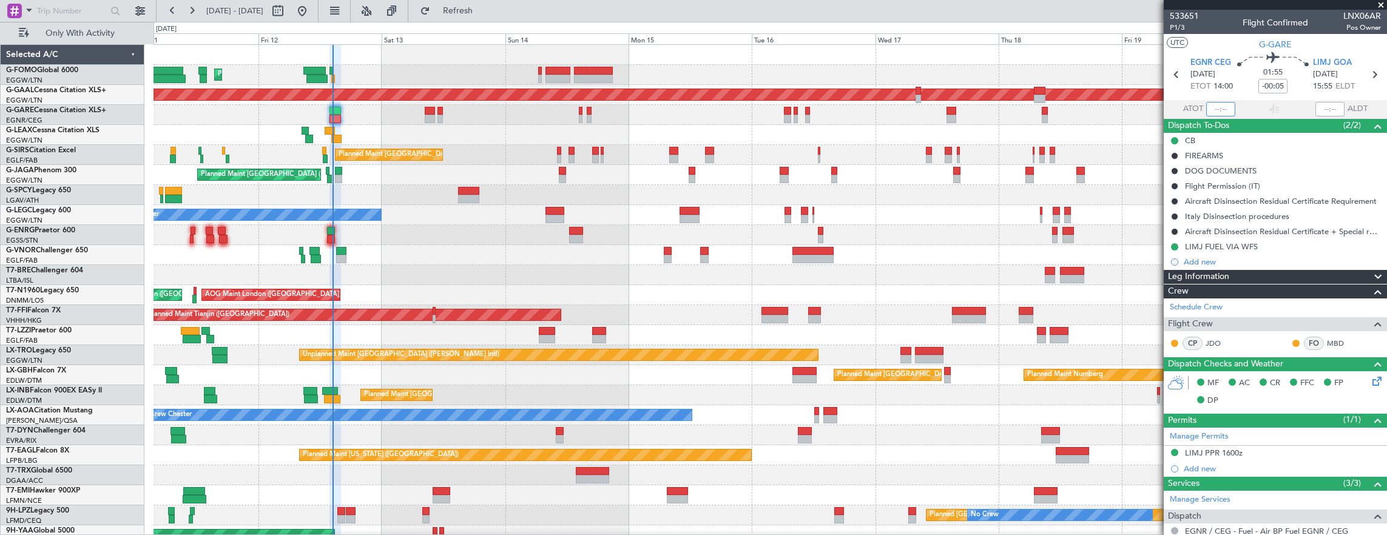
click at [1209, 108] on input "text" at bounding box center [1220, 109] width 29 height 15
type input "14:26"
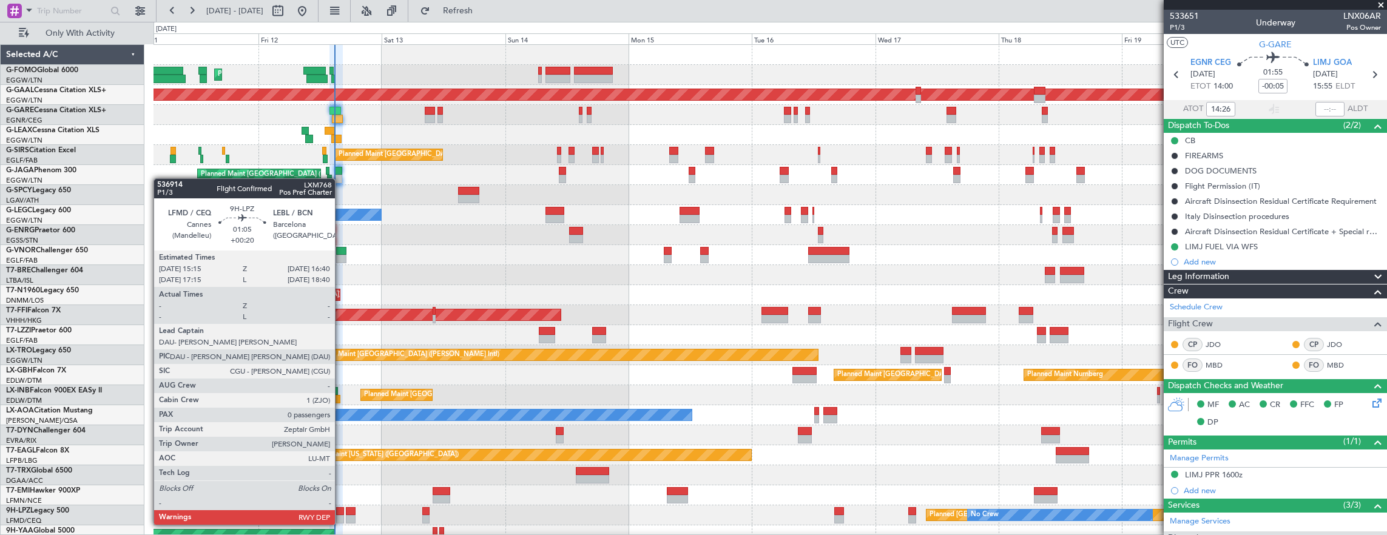
click at [341, 513] on div at bounding box center [340, 511] width 8 height 8
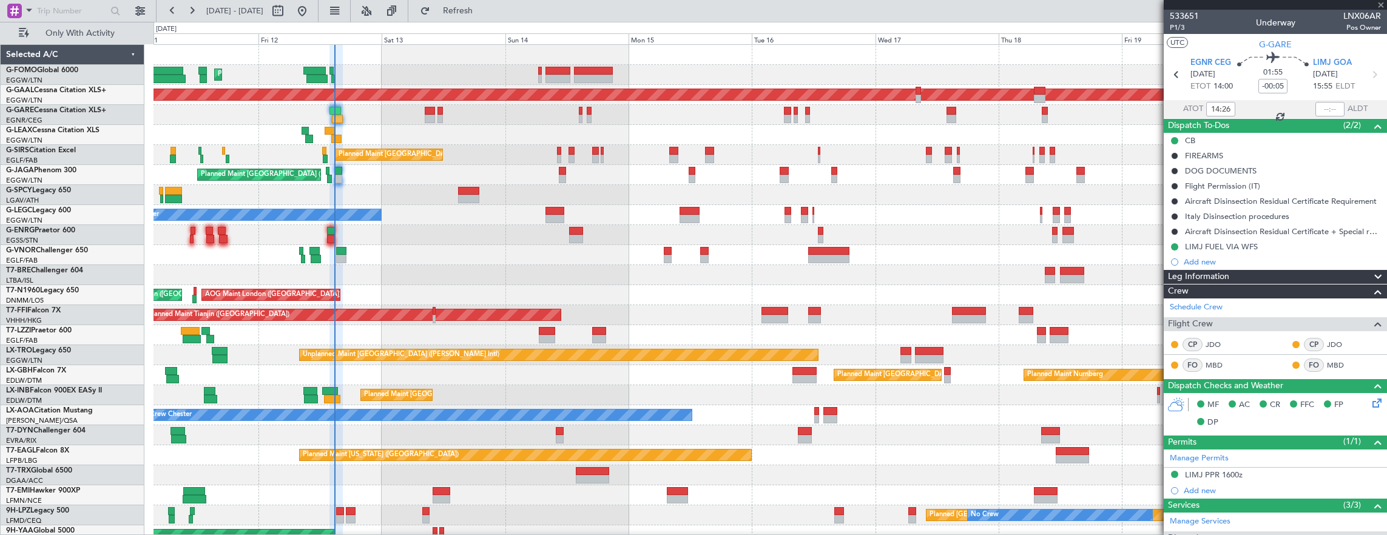
type input "+00:20"
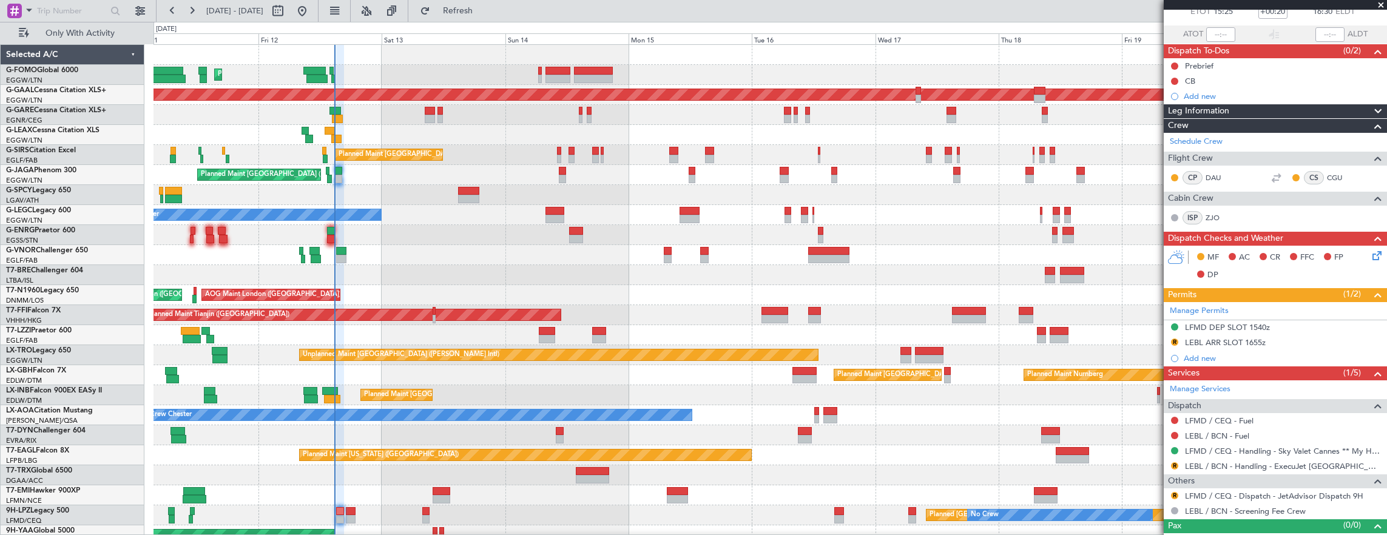
scroll to position [89, 0]
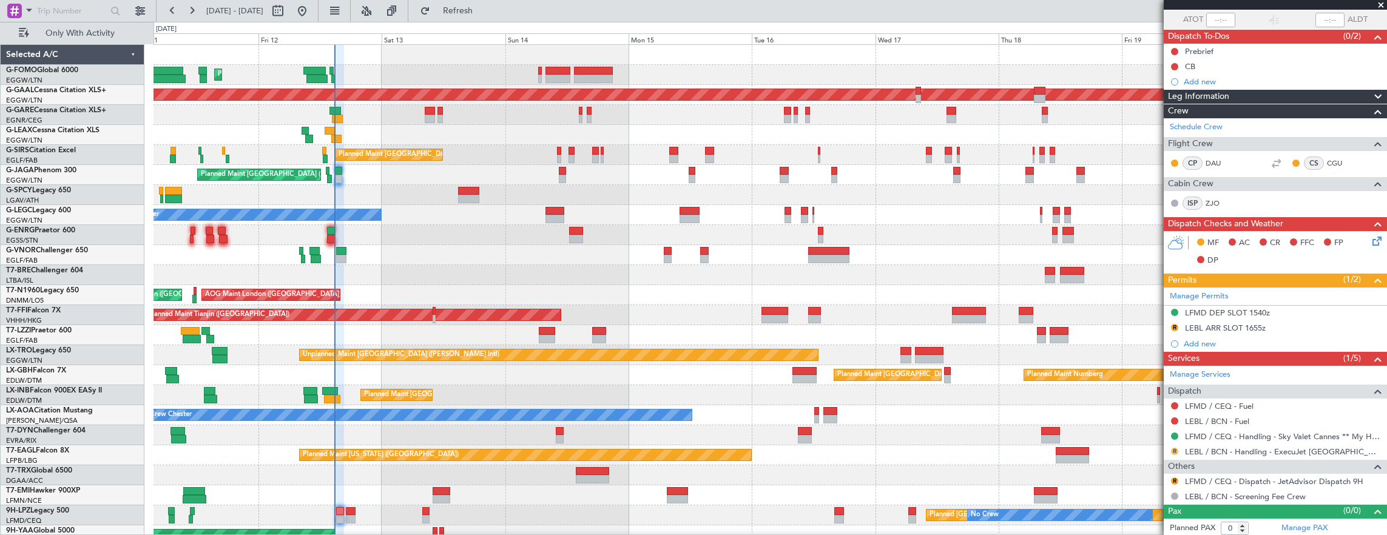
click at [1172, 450] on button "R" at bounding box center [1174, 451] width 7 height 7
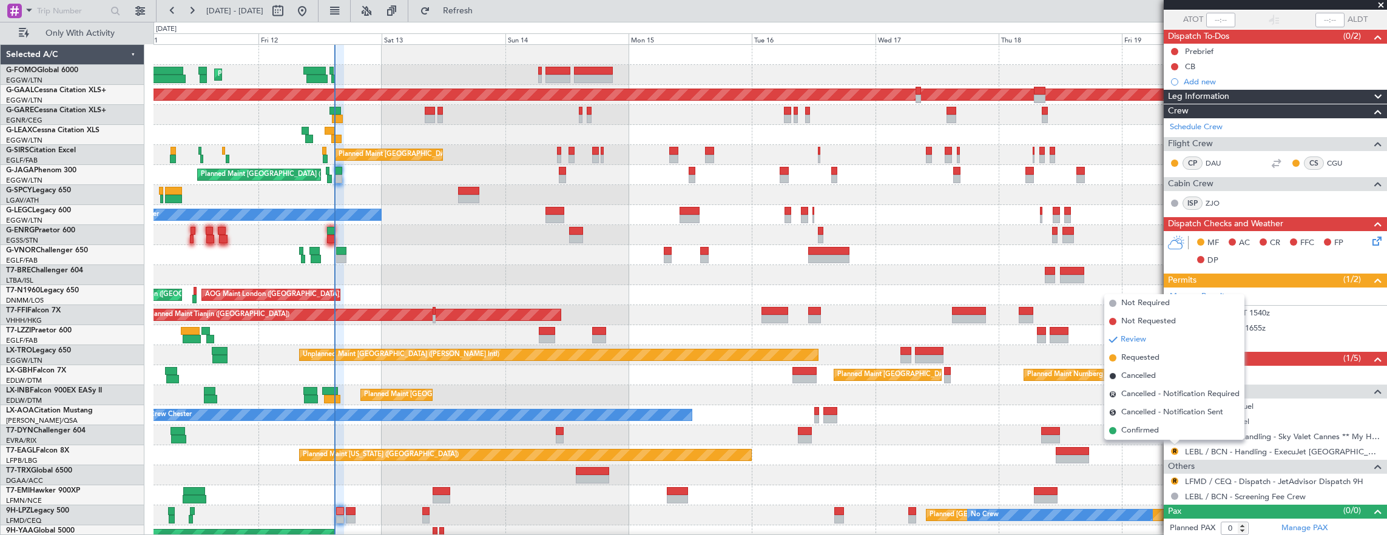
click at [1161, 437] on li "Confirmed" at bounding box center [1174, 431] width 140 height 18
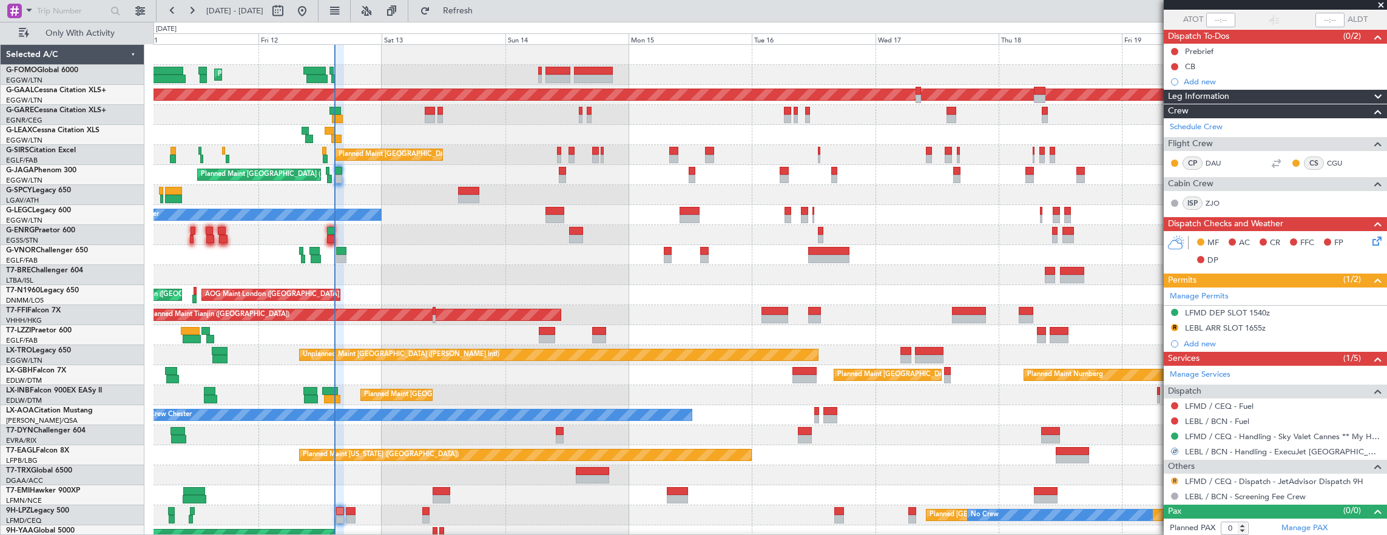
click at [1177, 479] on button "R" at bounding box center [1174, 481] width 7 height 7
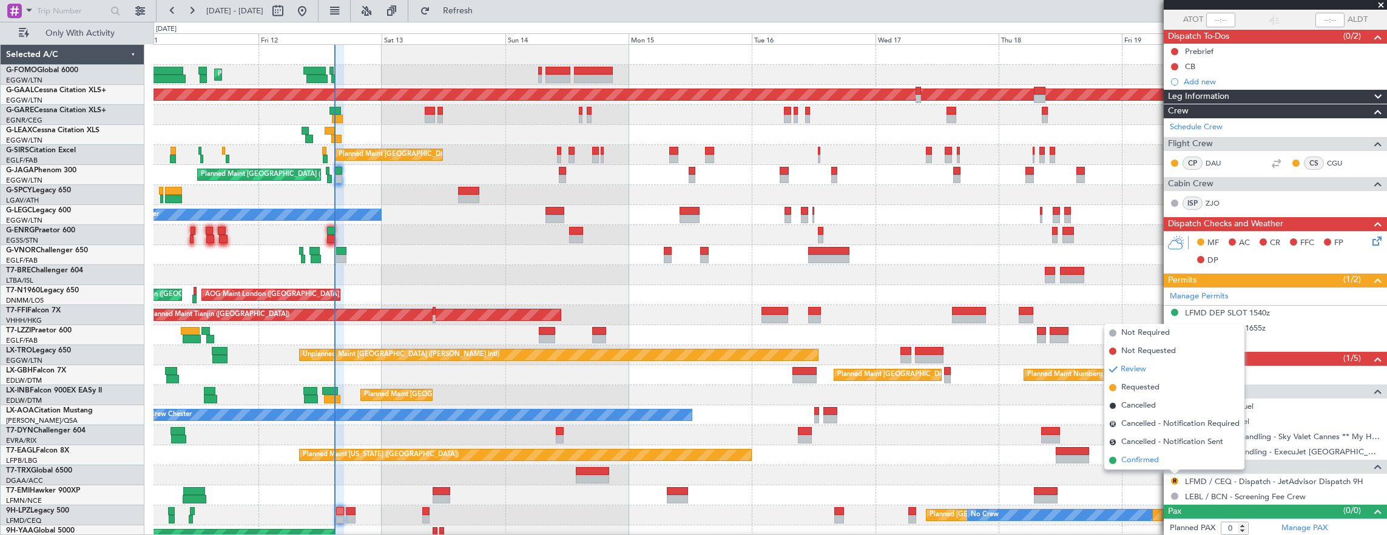
click at [1162, 462] on li "Confirmed" at bounding box center [1174, 460] width 140 height 18
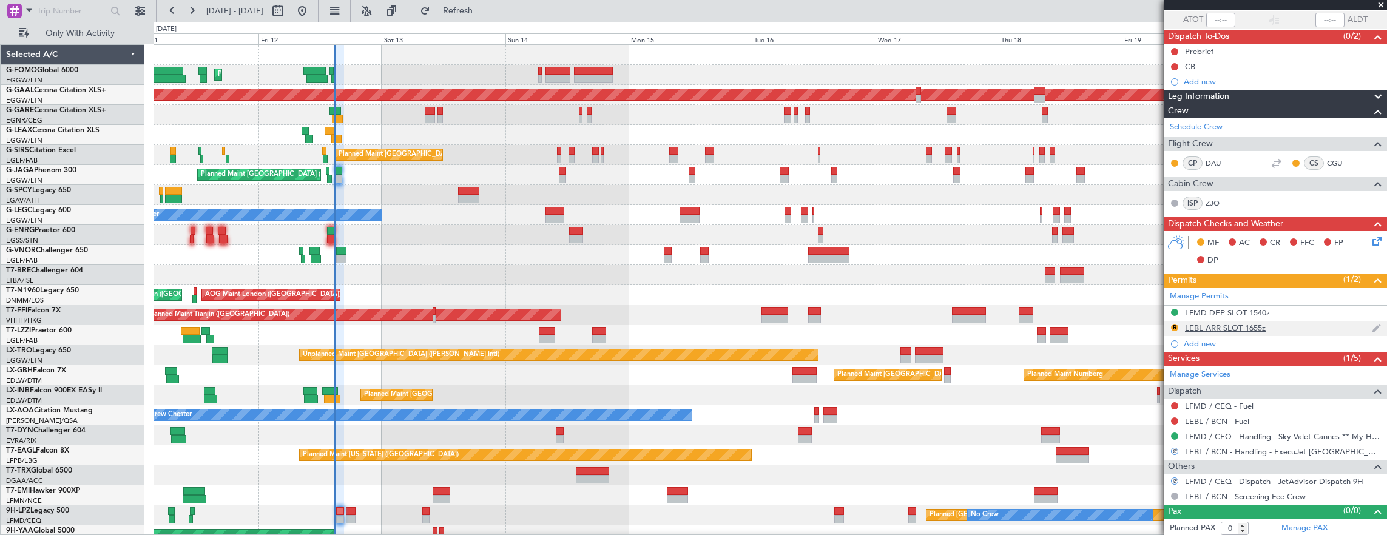
click at [1275, 332] on div "R LEBL ARR SLOT 1655z" at bounding box center [1275, 328] width 223 height 15
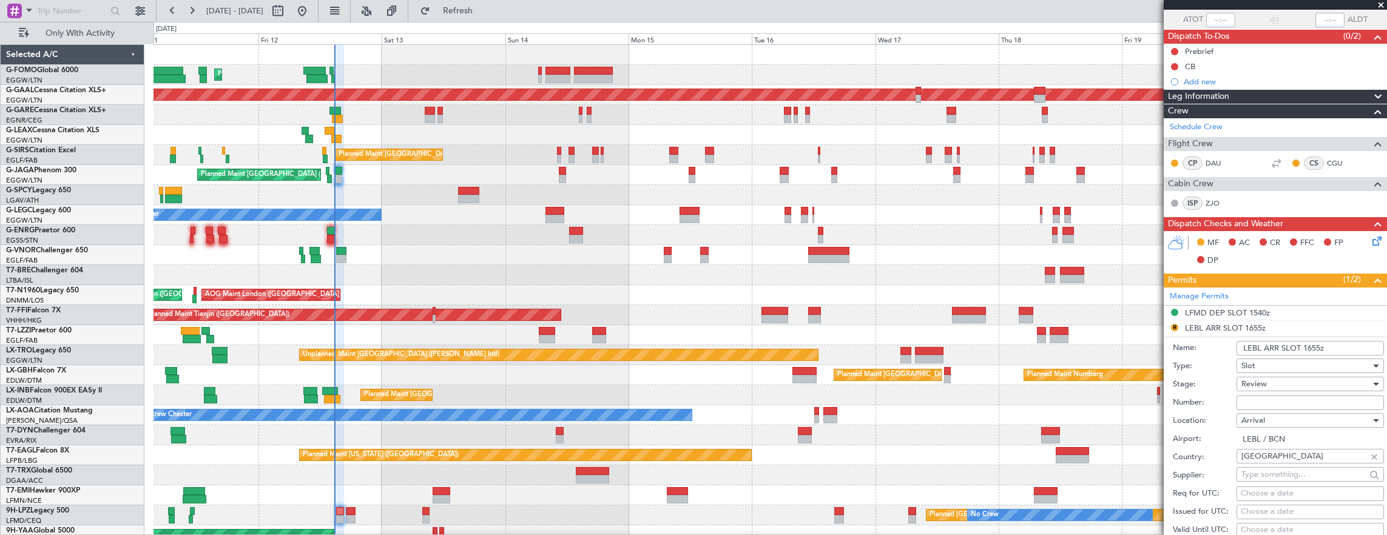
drag, startPoint x: 1320, startPoint y: 347, endPoint x: 1386, endPoint y: 340, distance: 66.5
click at [1320, 347] on input "LEBL ARR SLOT 1655z" at bounding box center [1310, 348] width 147 height 15
type input "LEBL ARR SLOT 1635z"
click at [1262, 376] on div "Review" at bounding box center [1305, 384] width 129 height 18
click at [1278, 476] on span "Received OK" at bounding box center [1305, 480] width 127 height 18
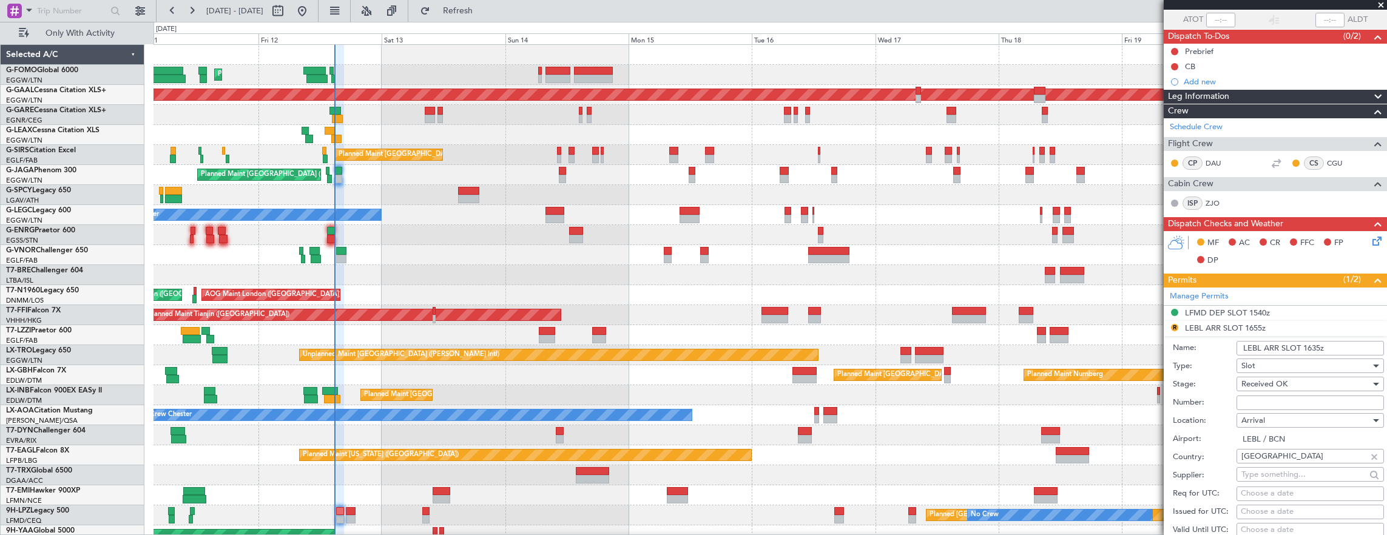
click at [1279, 382] on span "Received OK" at bounding box center [1264, 384] width 46 height 11
click at [1282, 440] on span "Requested" at bounding box center [1305, 440] width 127 height 18
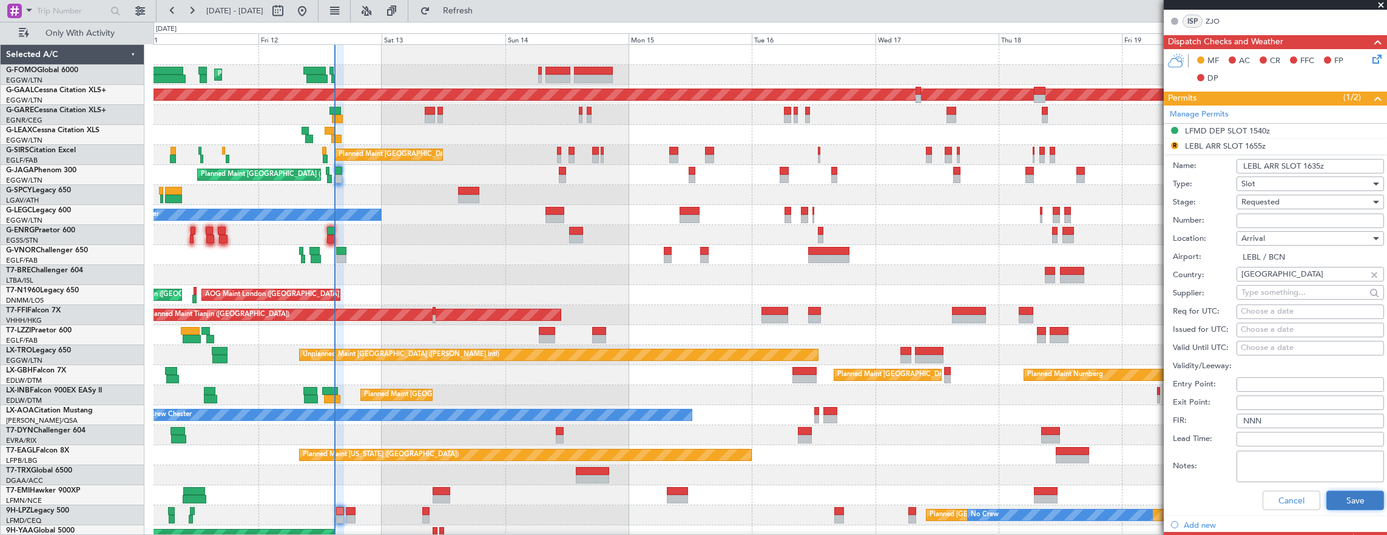
click at [1355, 495] on button "Save" at bounding box center [1355, 500] width 58 height 19
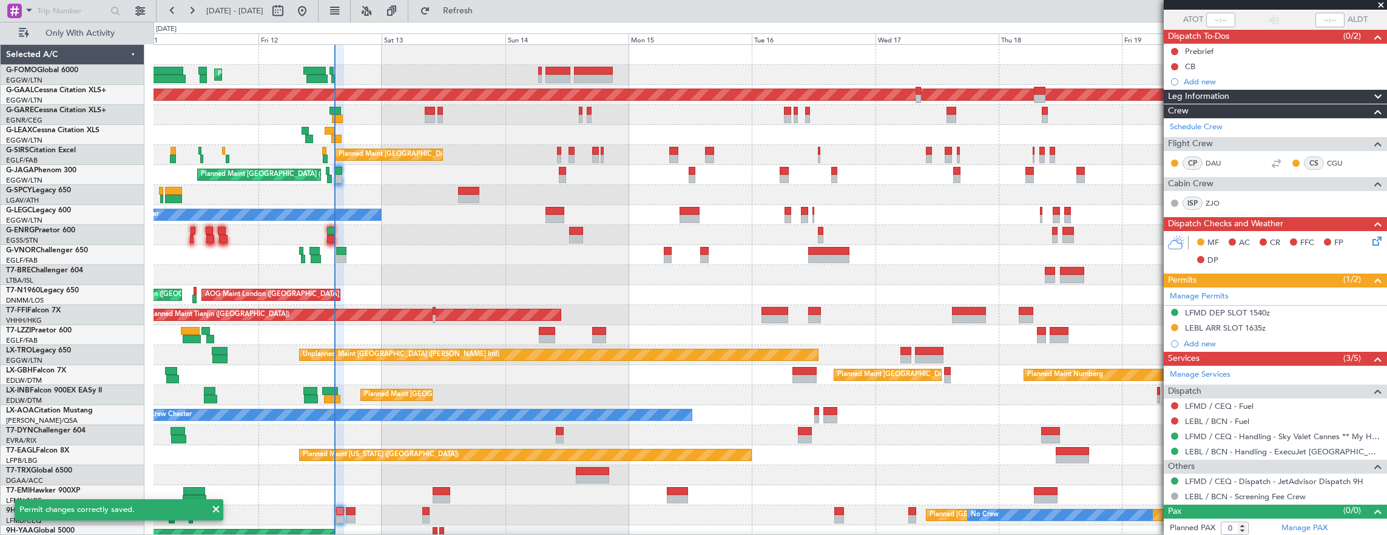
scroll to position [0, 0]
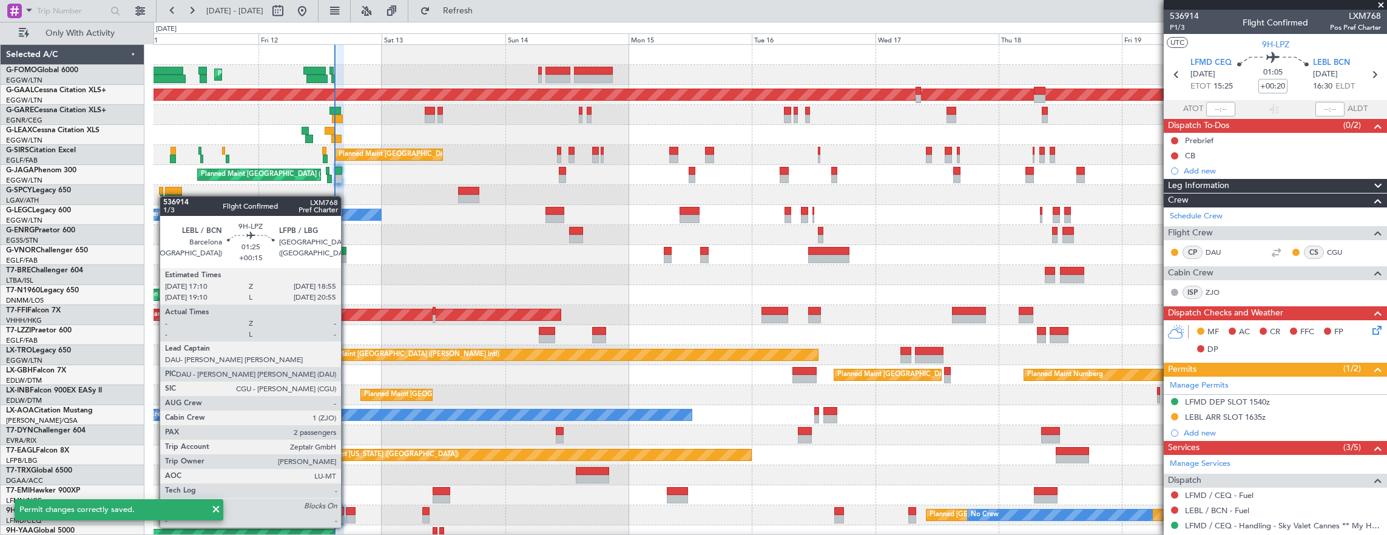
click at [347, 516] on div at bounding box center [350, 519] width 9 height 8
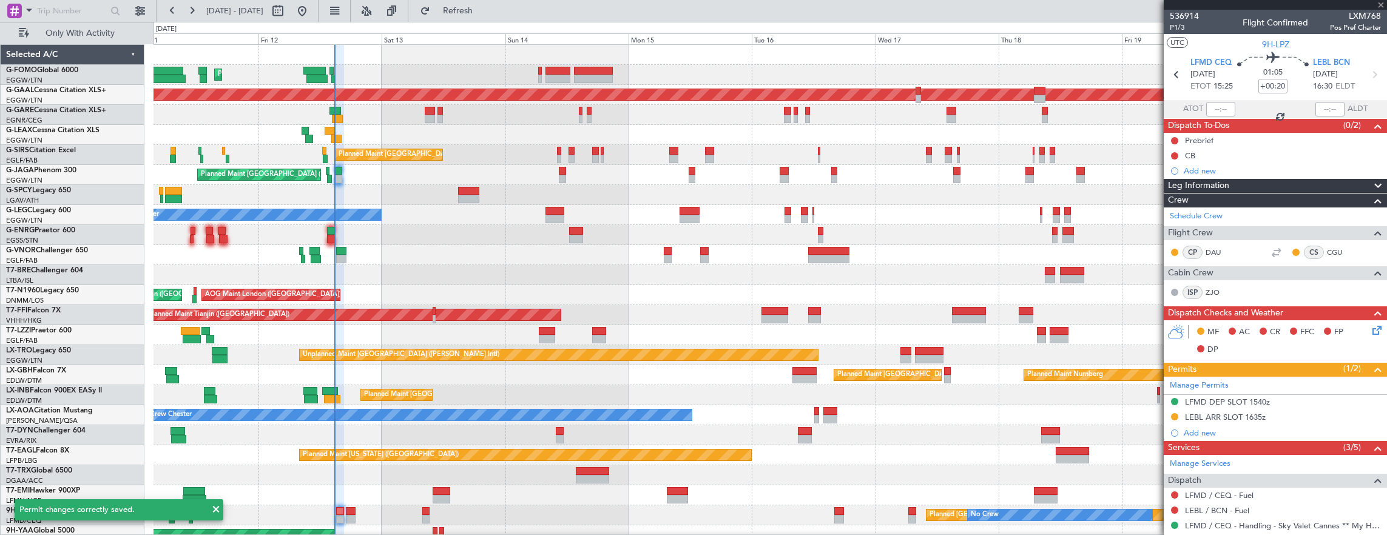
type input "+00:15"
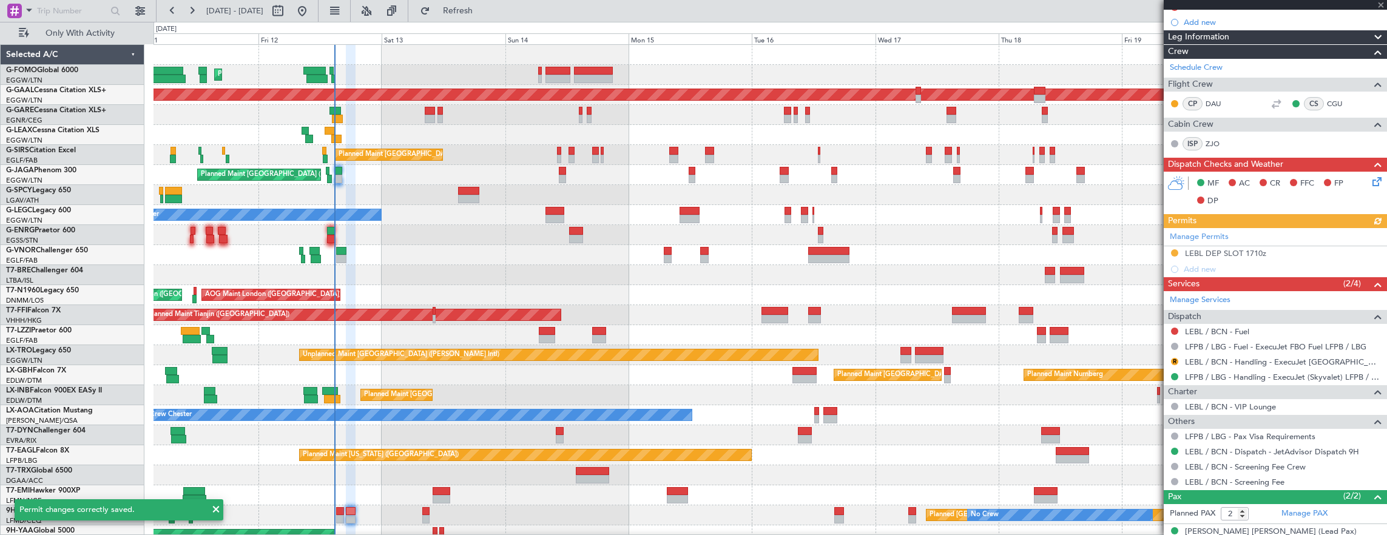
scroll to position [204, 0]
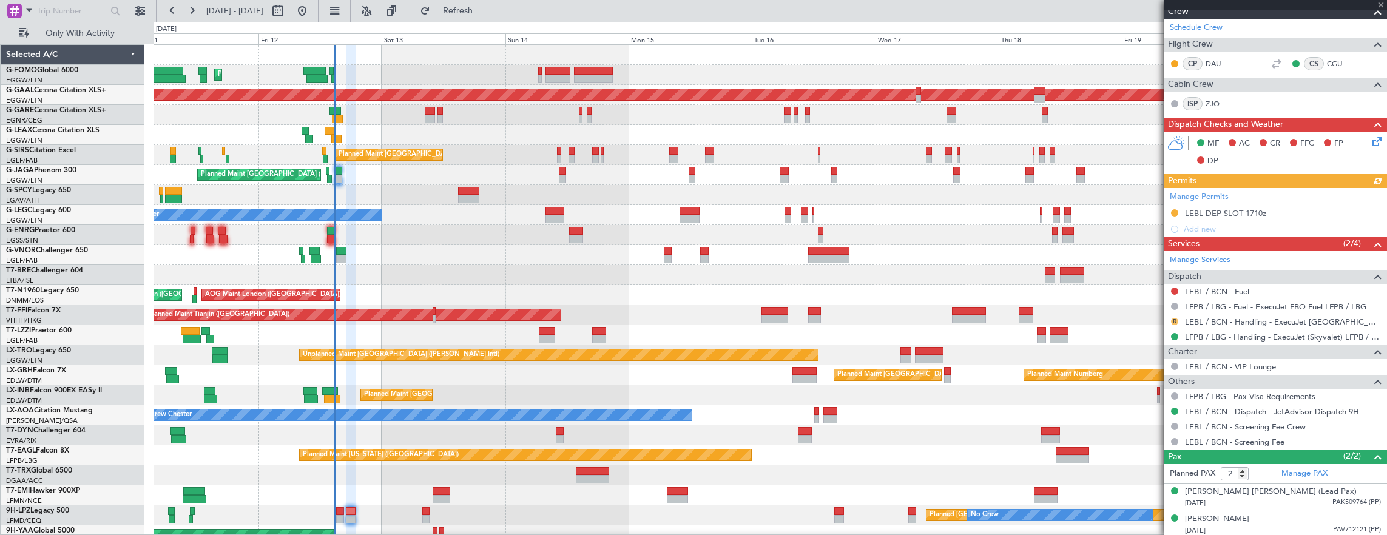
click at [1174, 319] on button "R" at bounding box center [1174, 321] width 7 height 7
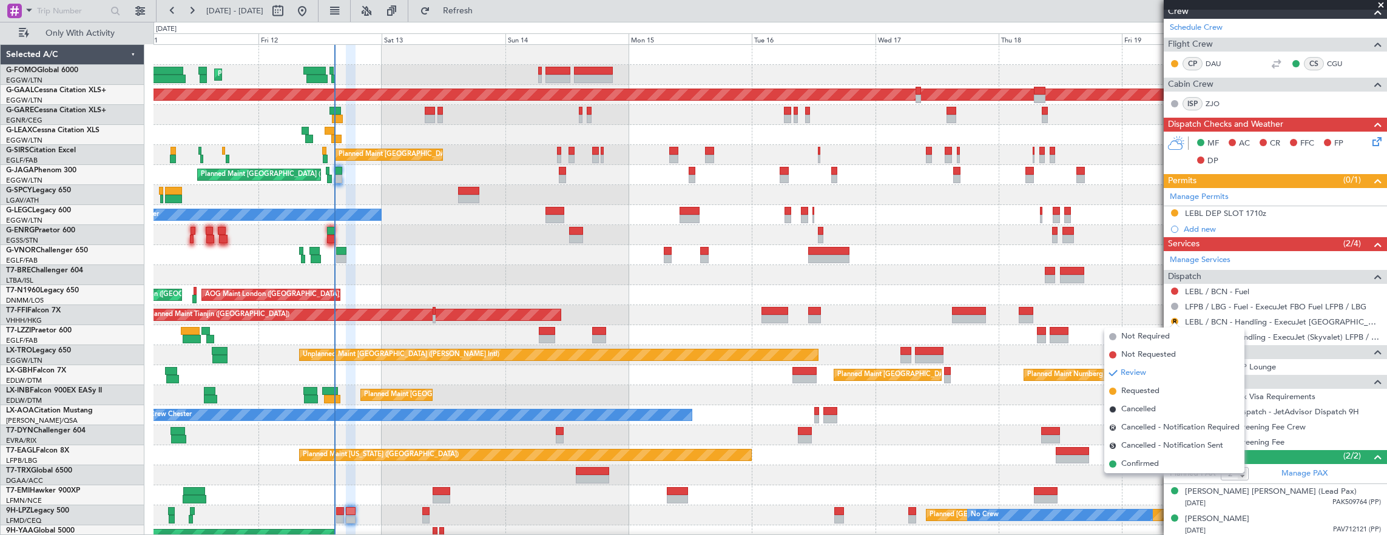
drag, startPoint x: 1157, startPoint y: 465, endPoint x: 1163, endPoint y: 234, distance: 230.7
click at [1157, 464] on span "Confirmed" at bounding box center [1140, 464] width 38 height 12
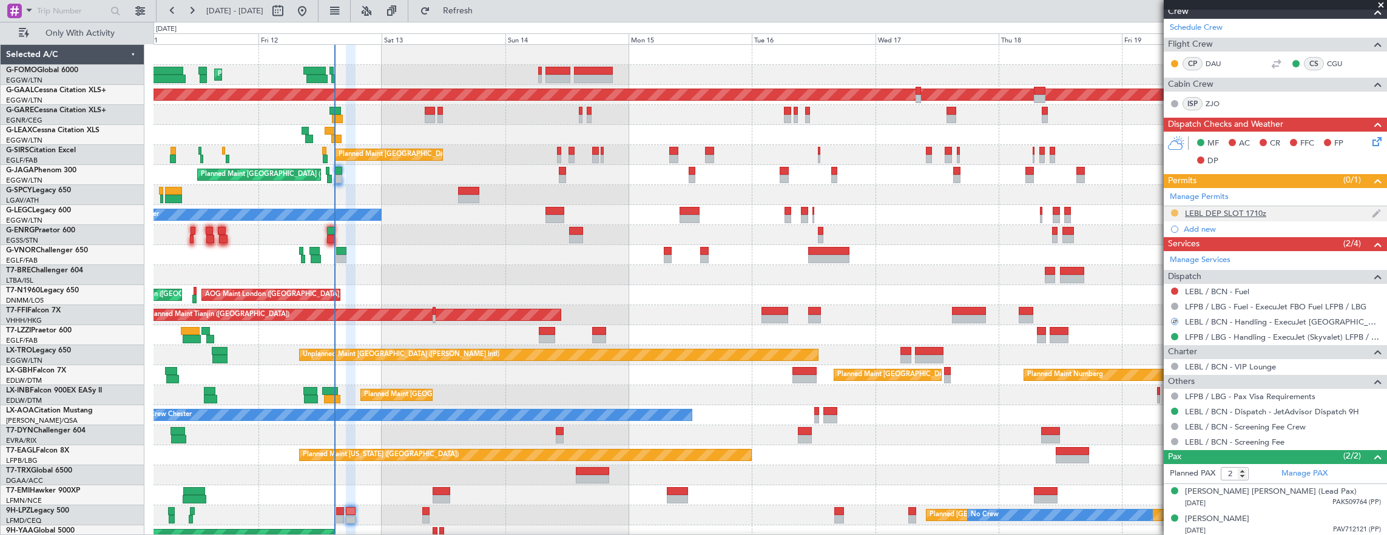
click at [1174, 209] on button at bounding box center [1174, 212] width 7 height 7
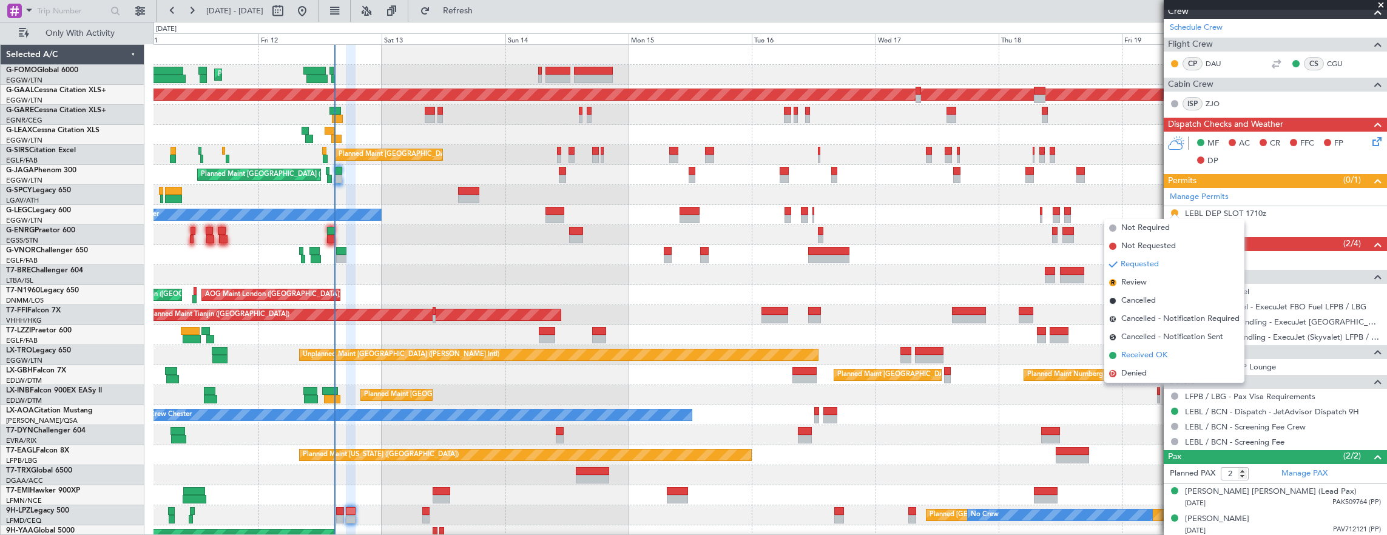
click at [1158, 357] on span "Received OK" at bounding box center [1144, 356] width 46 height 12
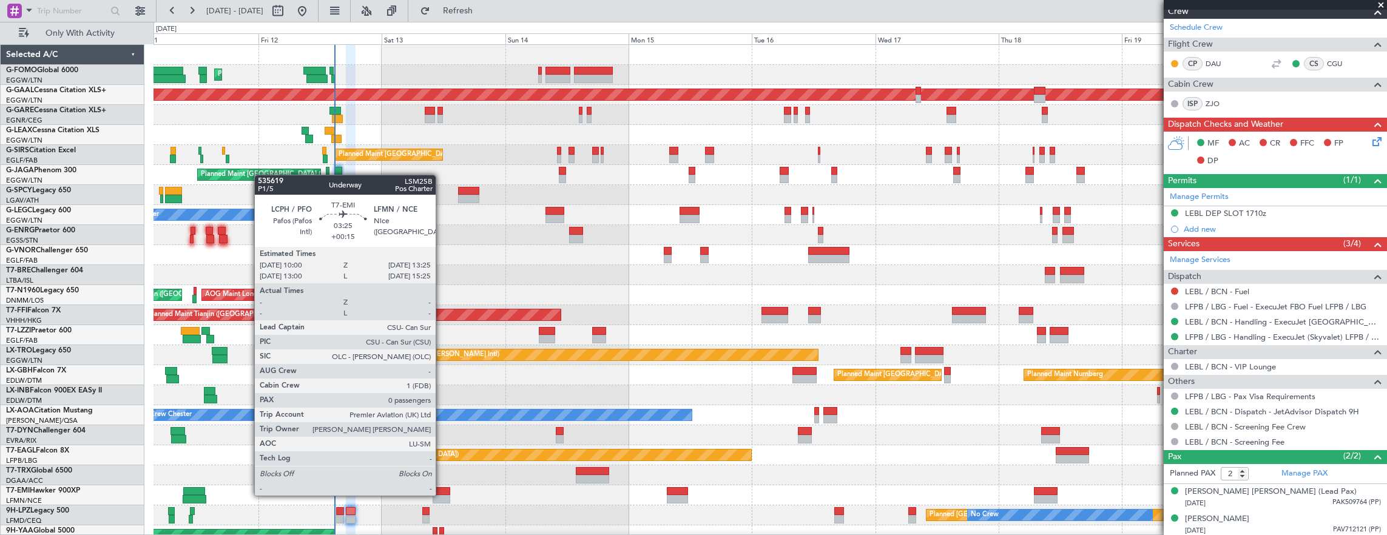
click at [442, 495] on div at bounding box center [442, 499] width 18 height 8
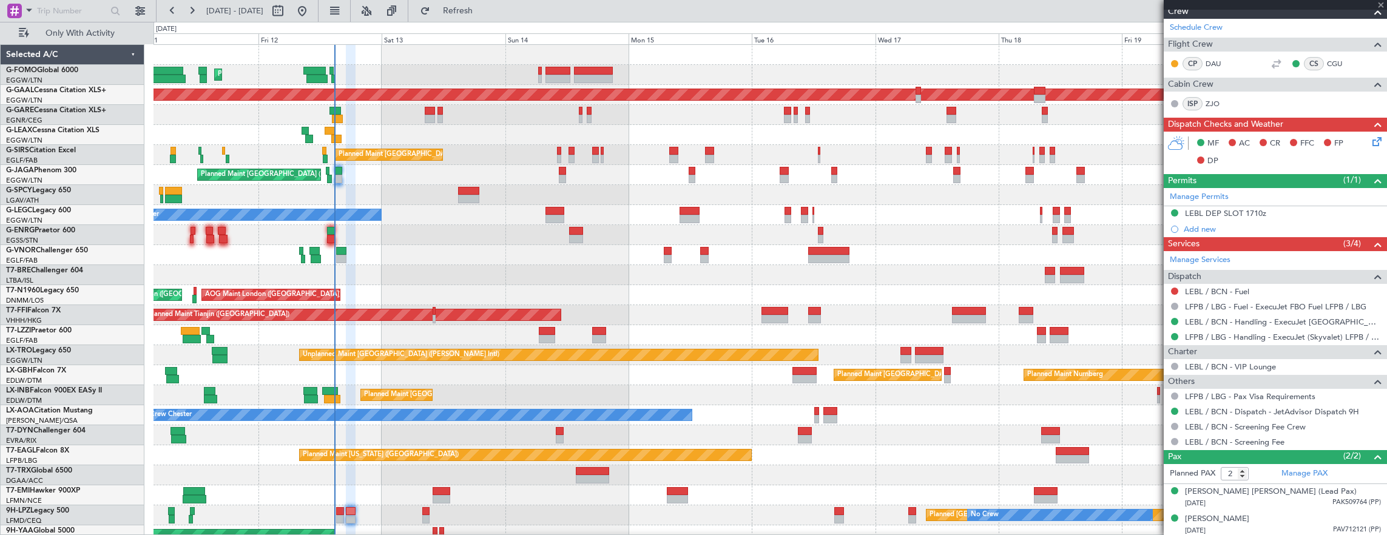
type input "0"
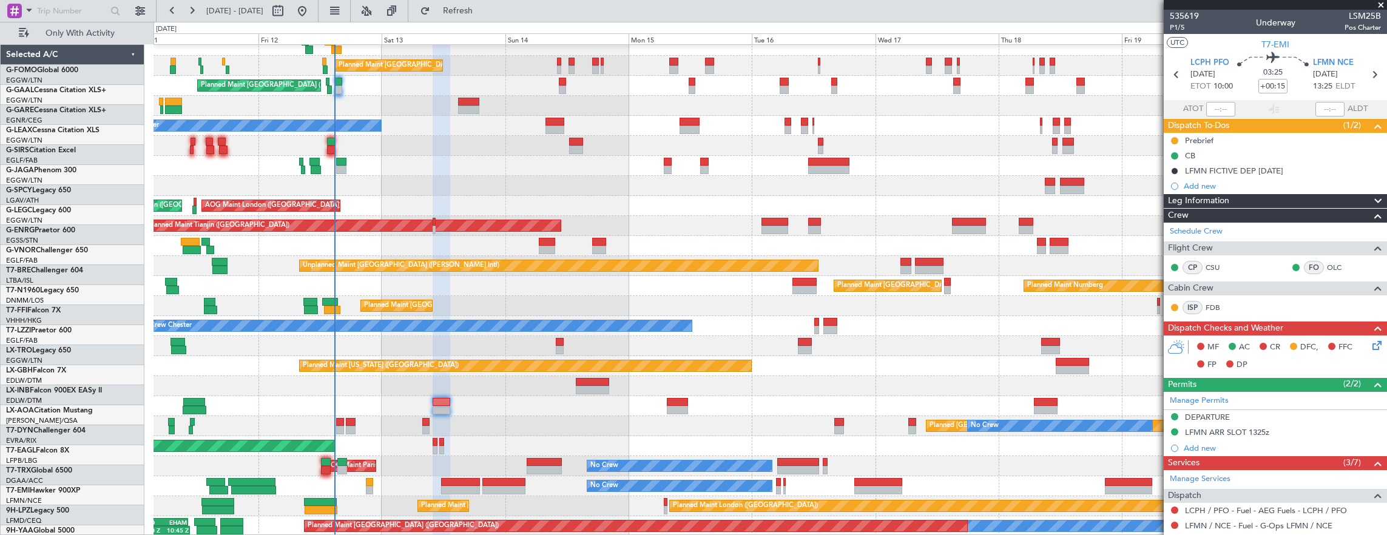
scroll to position [89, 0]
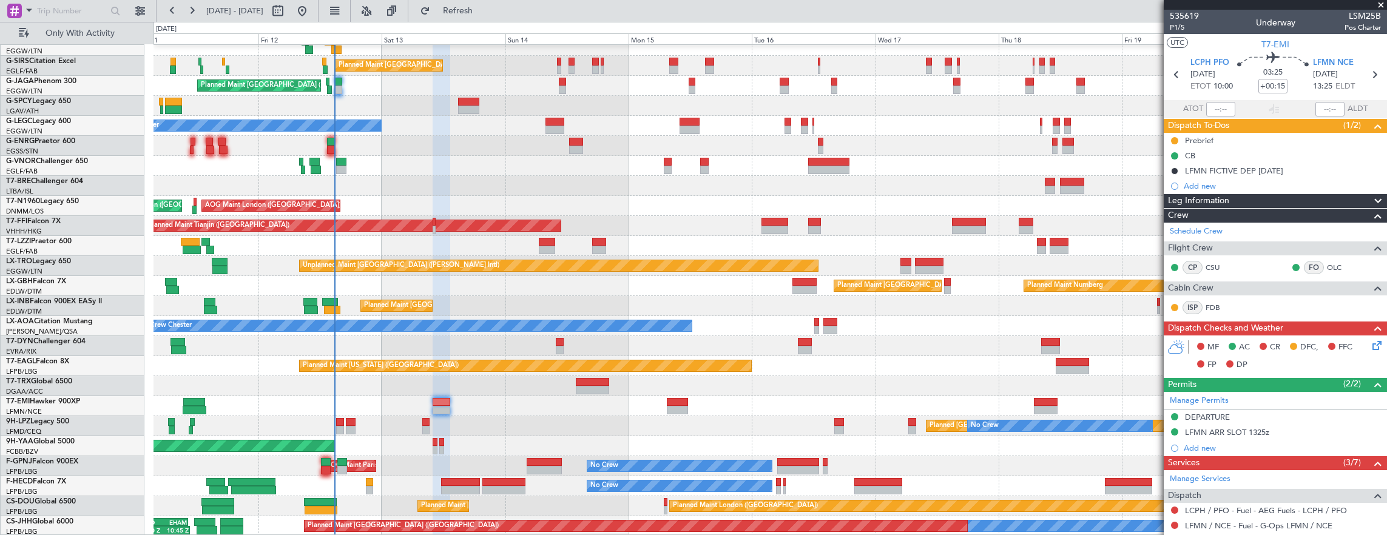
click at [152, 208] on div "Unplanned Maint Chester Planned Maint London (Luton) Planned Maint London (Farn…" at bounding box center [693, 278] width 1387 height 513
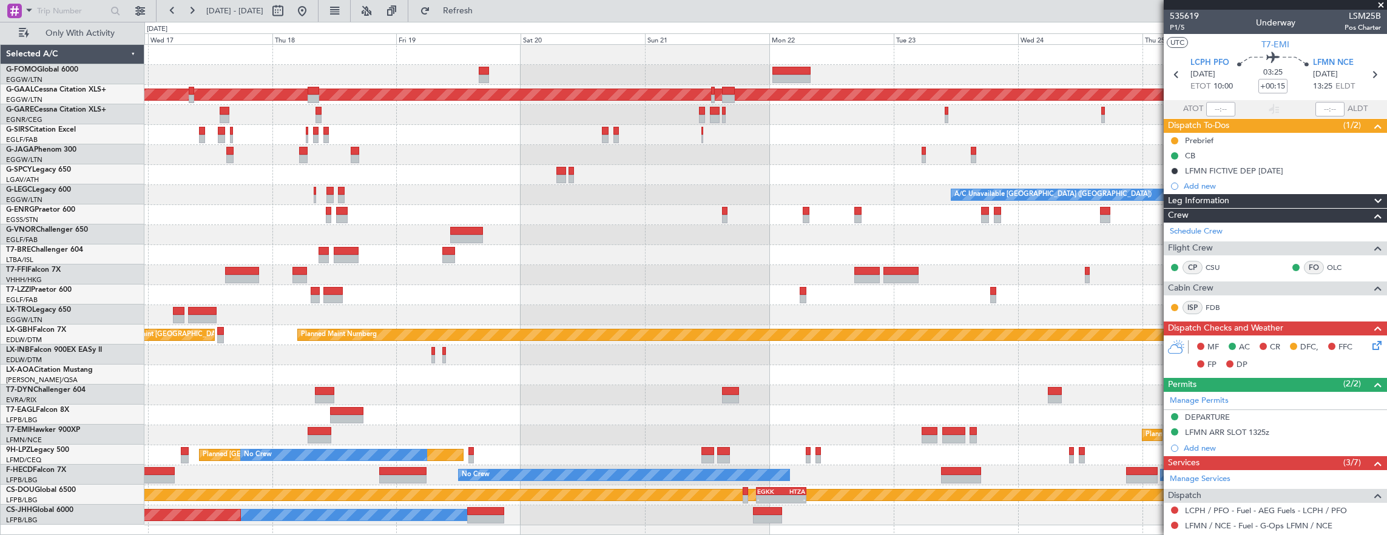
scroll to position [0, 0]
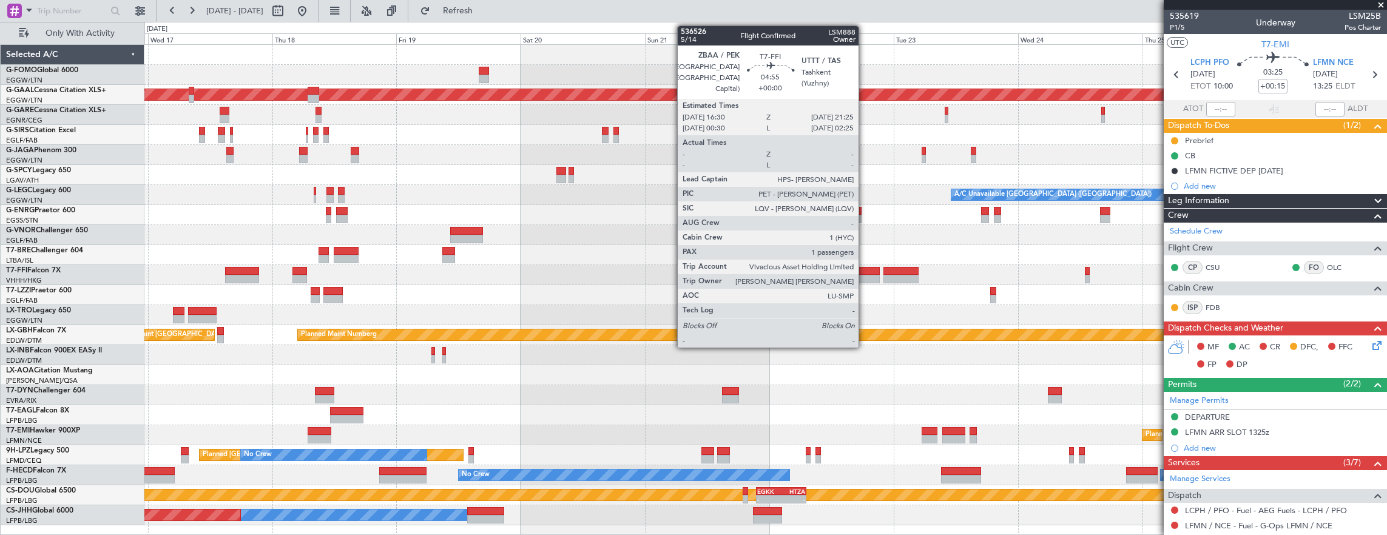
click at [865, 271] on div at bounding box center [866, 271] width 25 height 8
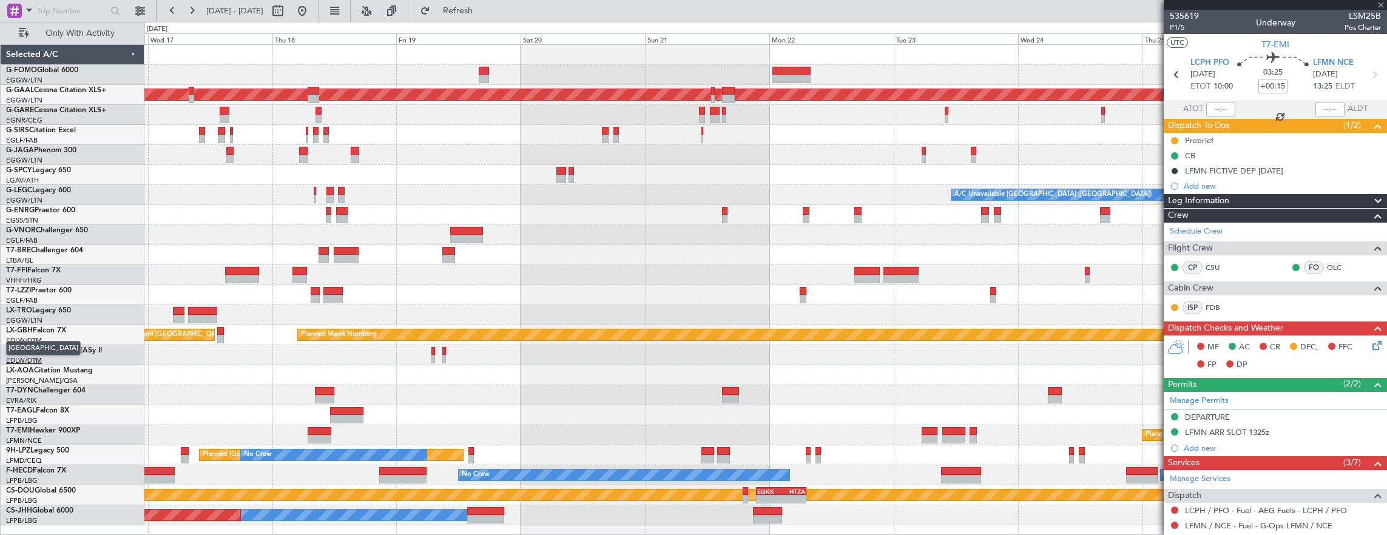
type input "1"
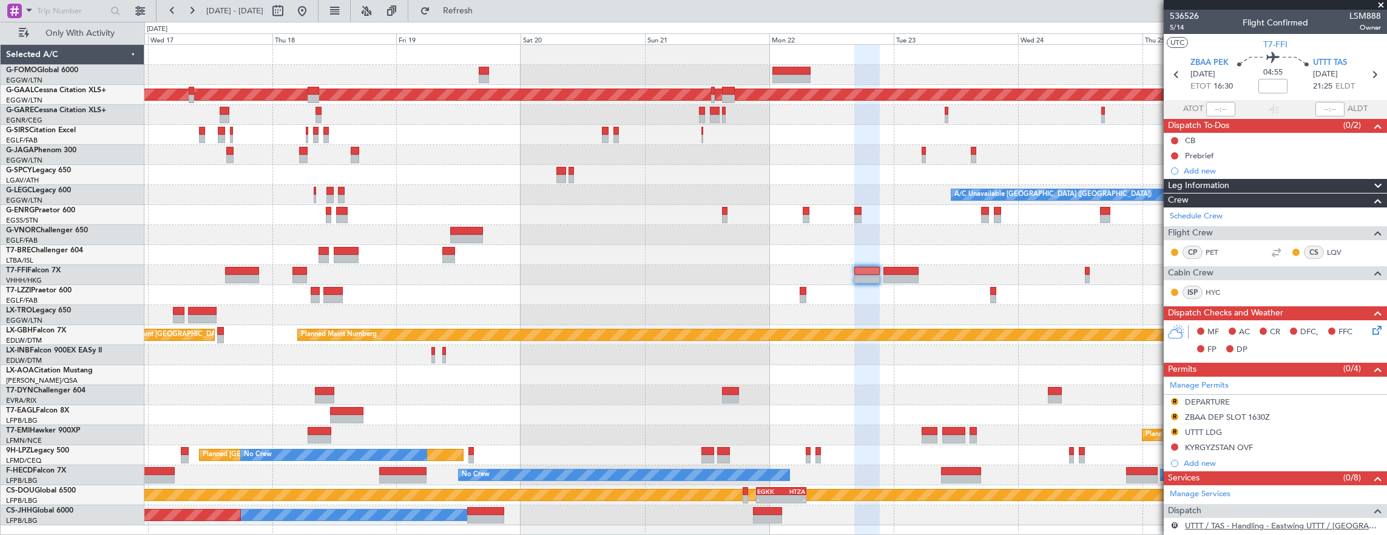
scroll to position [222, 0]
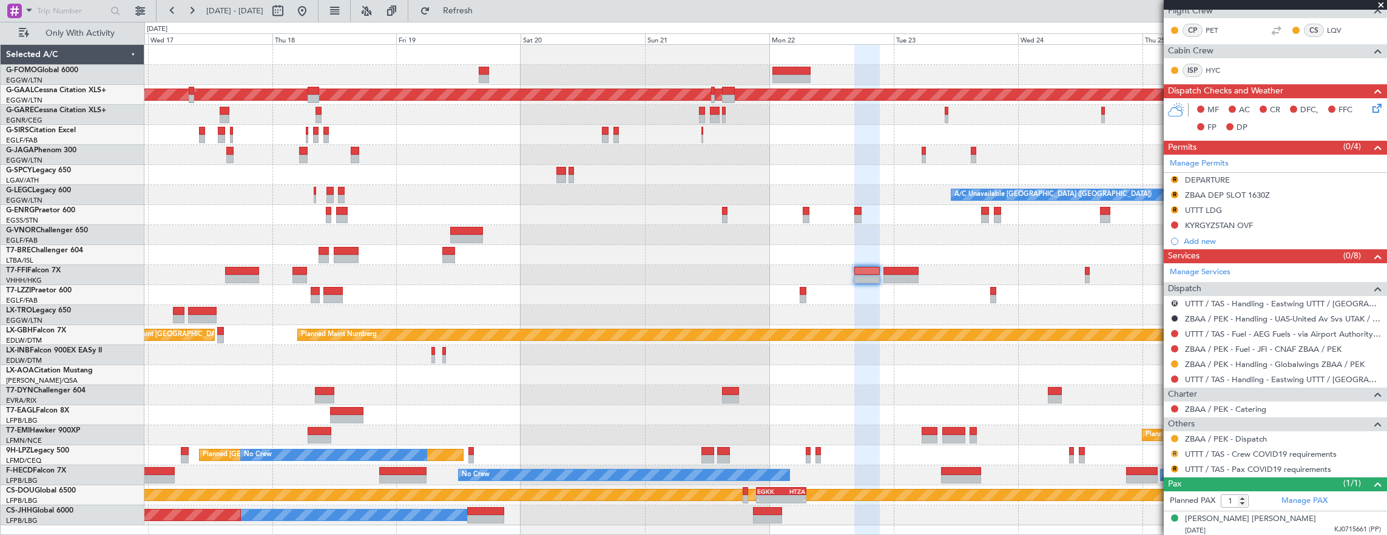
click at [1176, 450] on button "R" at bounding box center [1174, 453] width 7 height 7
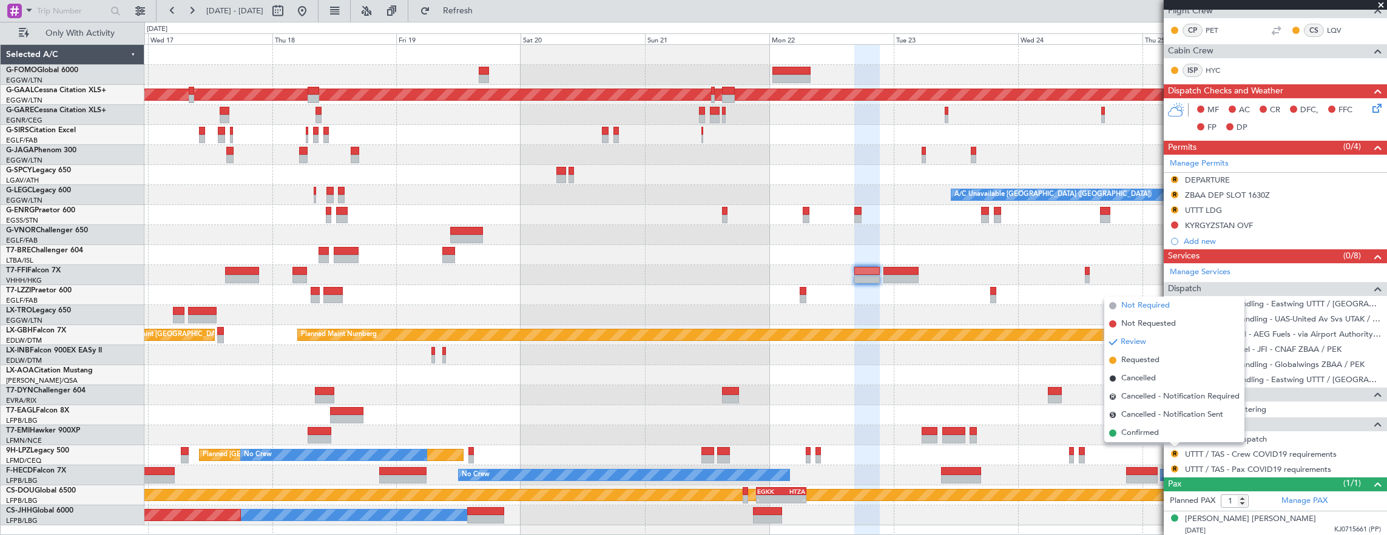
click at [1154, 301] on span "Not Required" at bounding box center [1145, 306] width 49 height 12
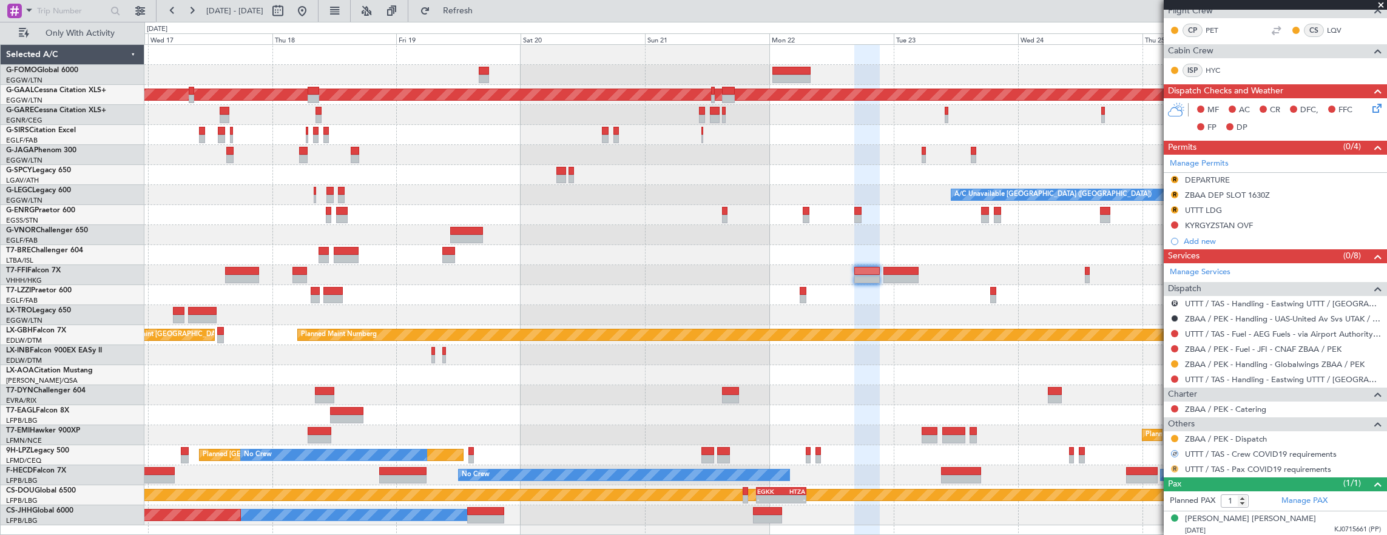
click at [1174, 470] on mat-tooltip-component "Review" at bounding box center [1175, 486] width 44 height 32
click at [1175, 467] on button "R" at bounding box center [1174, 468] width 7 height 7
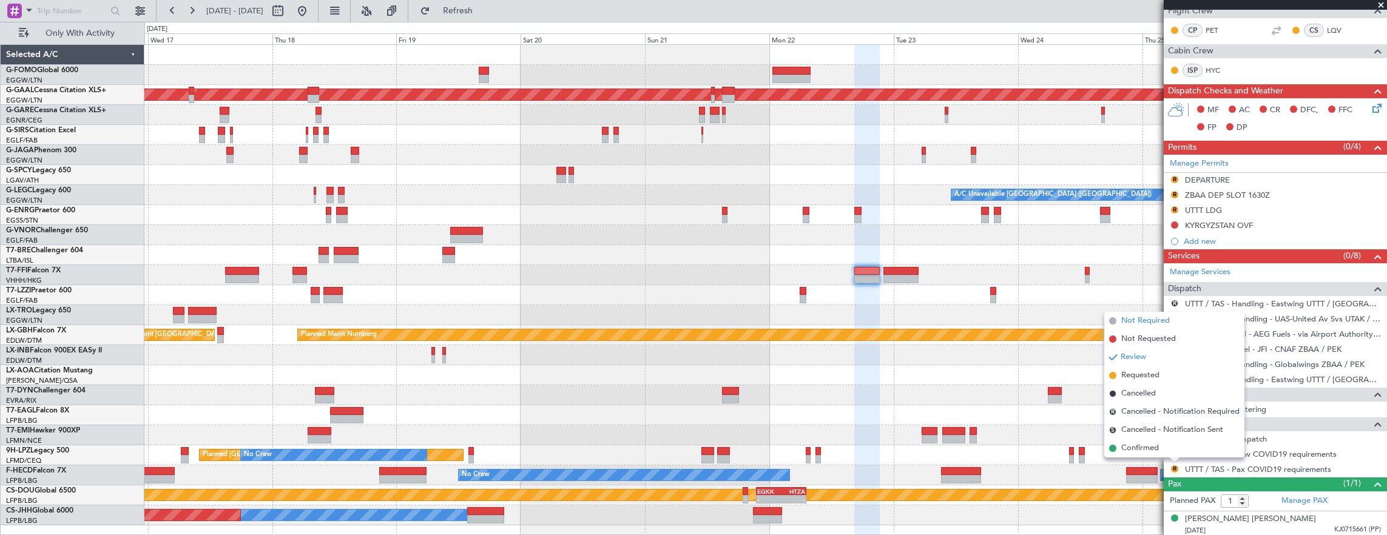
click at [1152, 322] on span "Not Required" at bounding box center [1145, 321] width 49 height 12
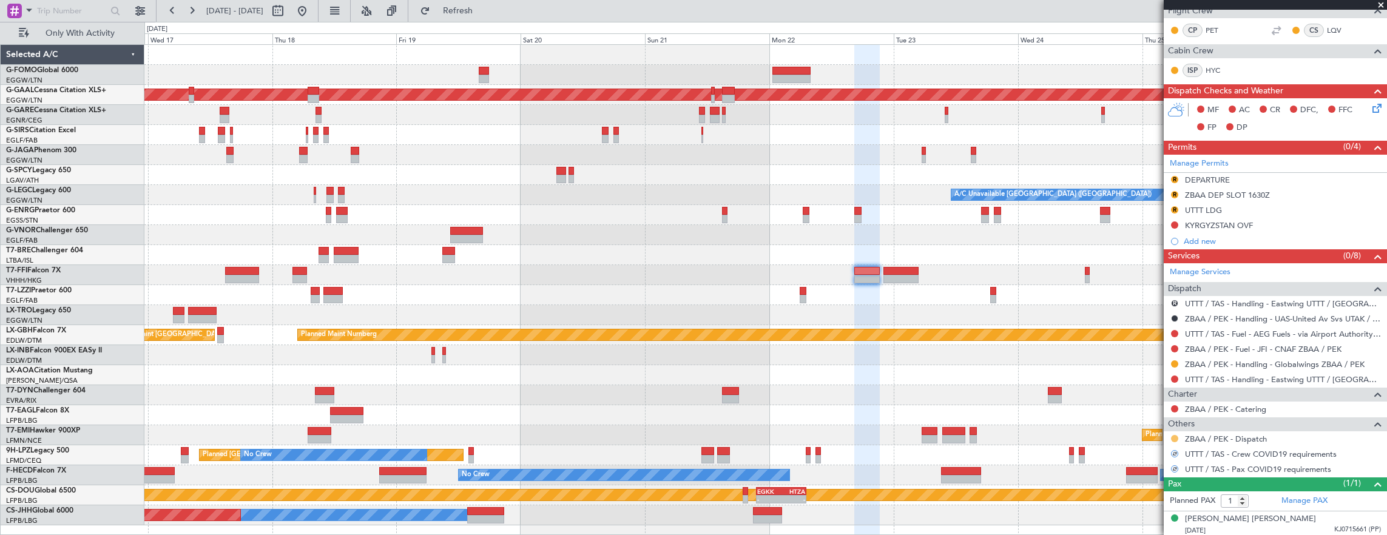
click at [1174, 435] on button at bounding box center [1174, 438] width 7 height 7
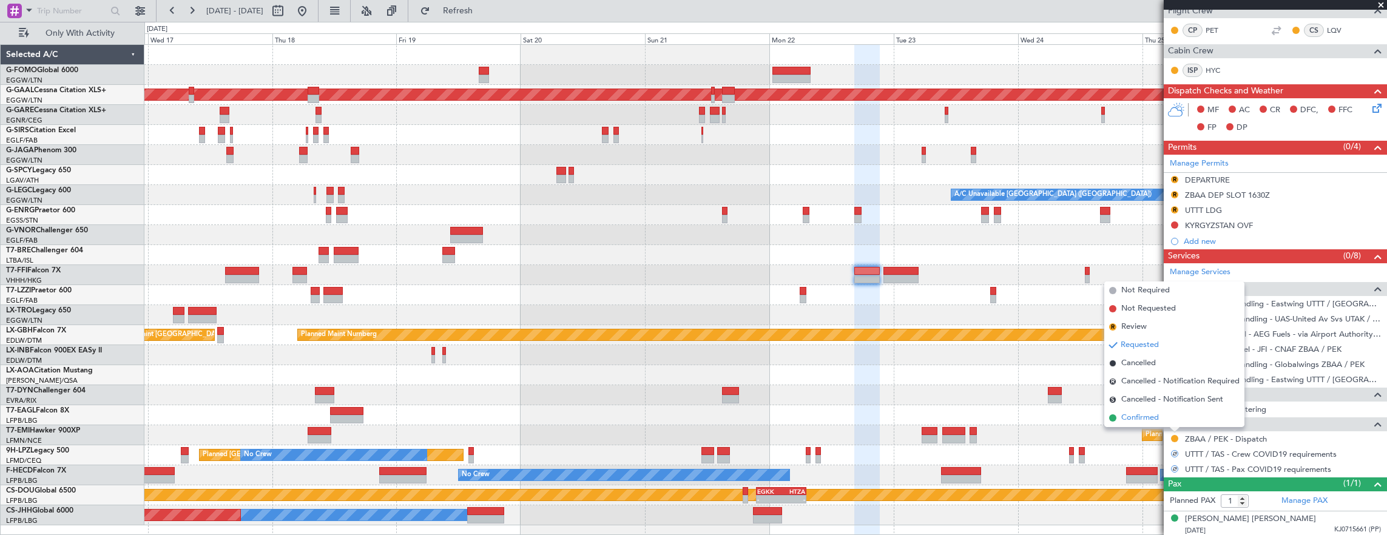
click at [1163, 416] on li "Confirmed" at bounding box center [1174, 418] width 140 height 18
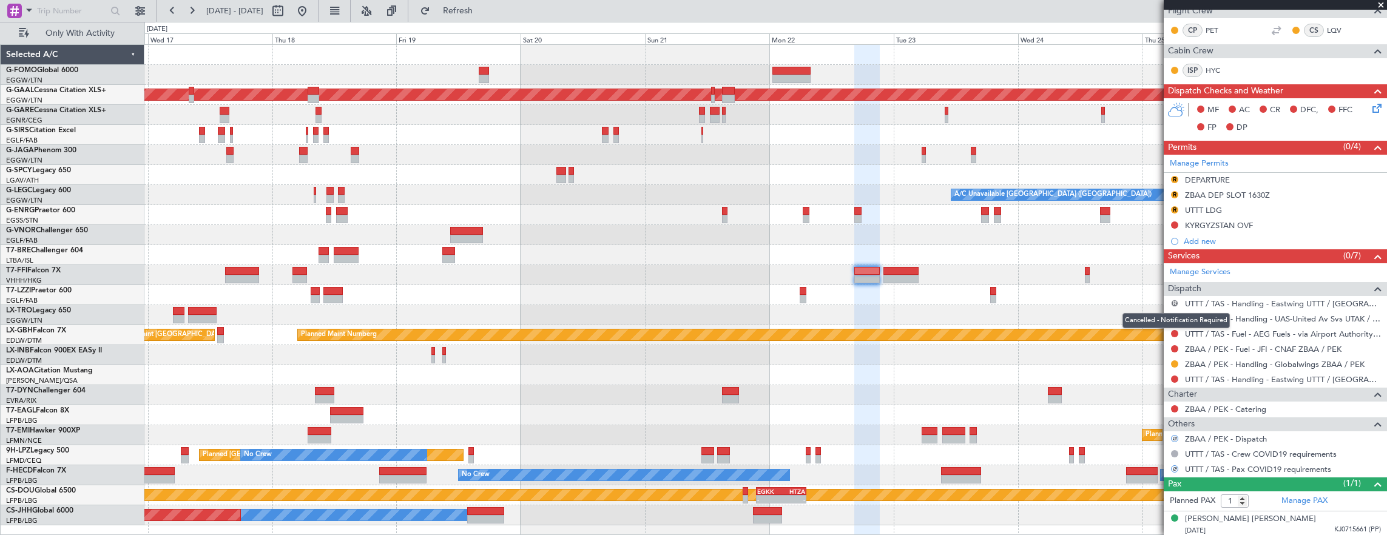
click at [1173, 300] on button "R" at bounding box center [1174, 303] width 7 height 7
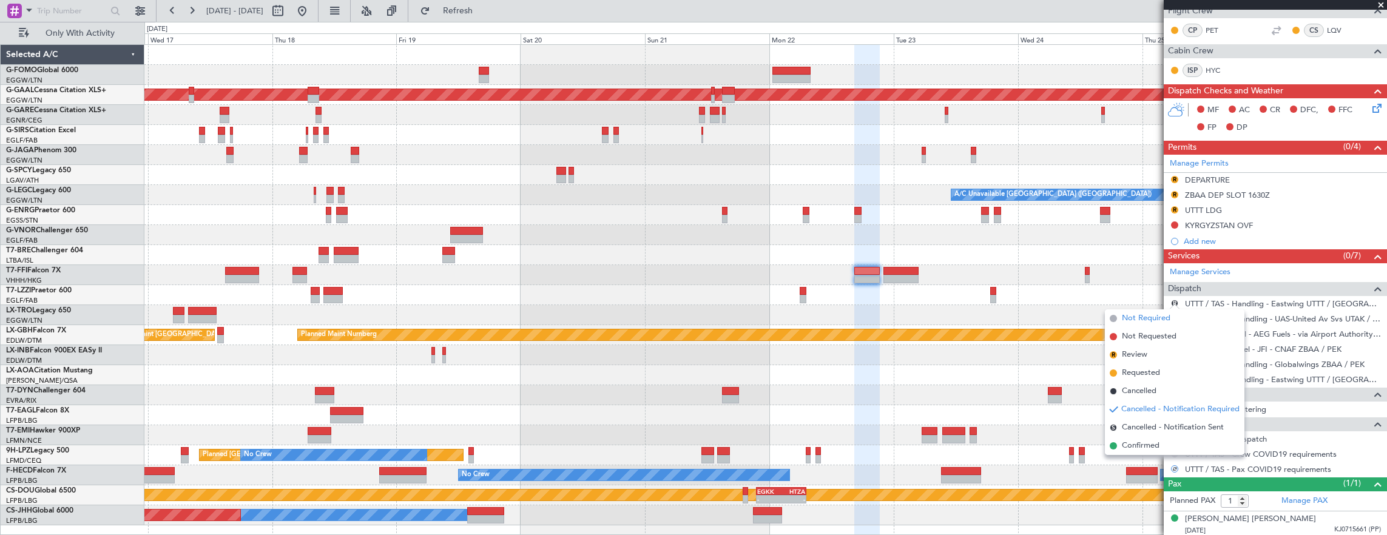
click at [1143, 314] on span "Not Required" at bounding box center [1146, 318] width 49 height 12
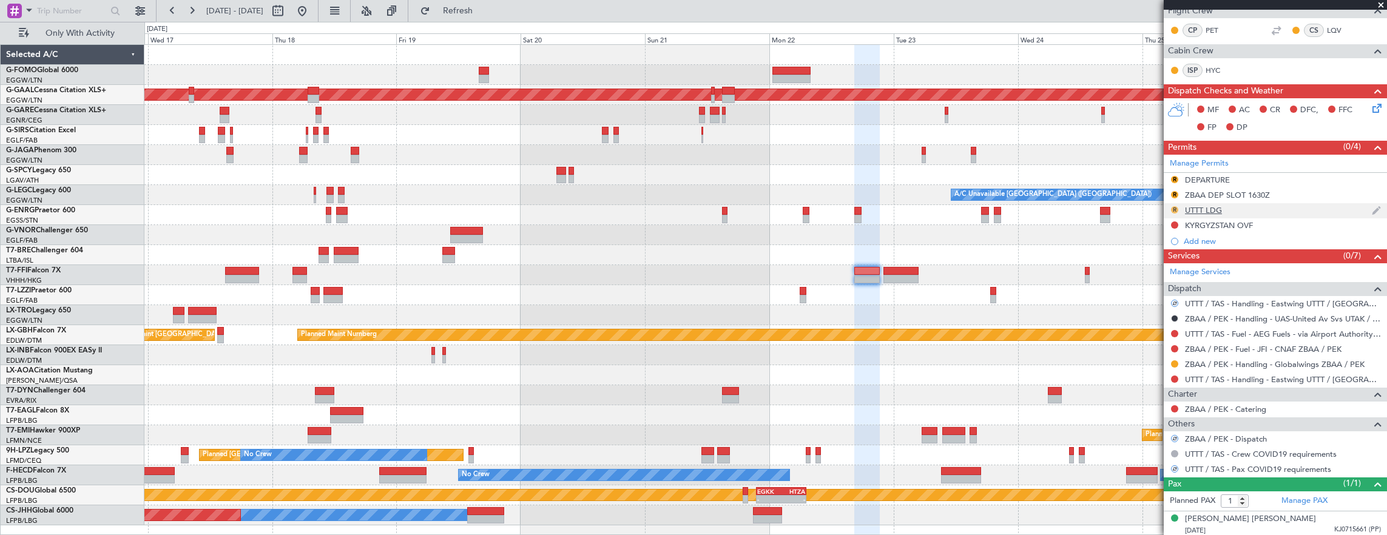
click at [1175, 208] on button "R" at bounding box center [1174, 209] width 7 height 7
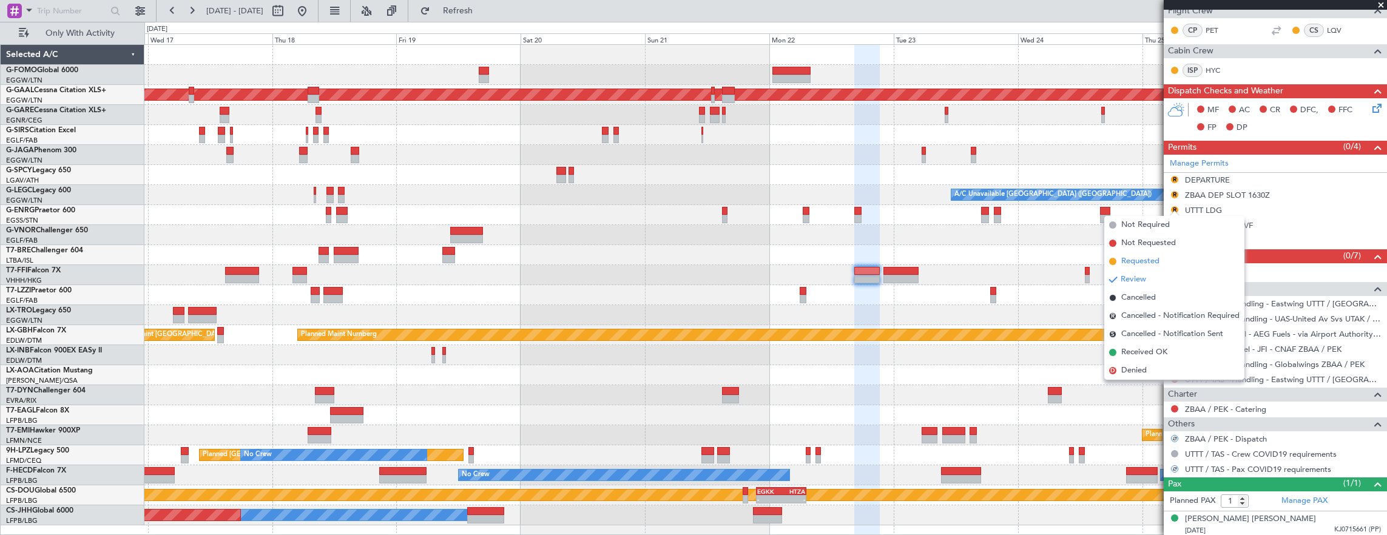
click at [1149, 262] on span "Requested" at bounding box center [1140, 261] width 38 height 12
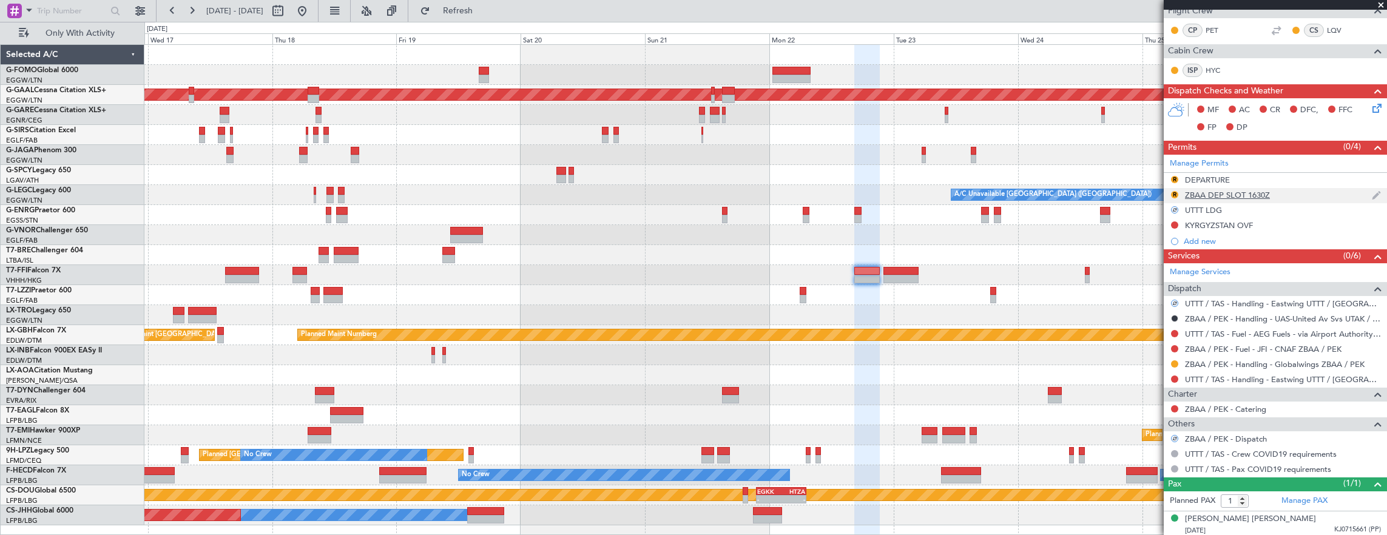
scroll to position [101, 0]
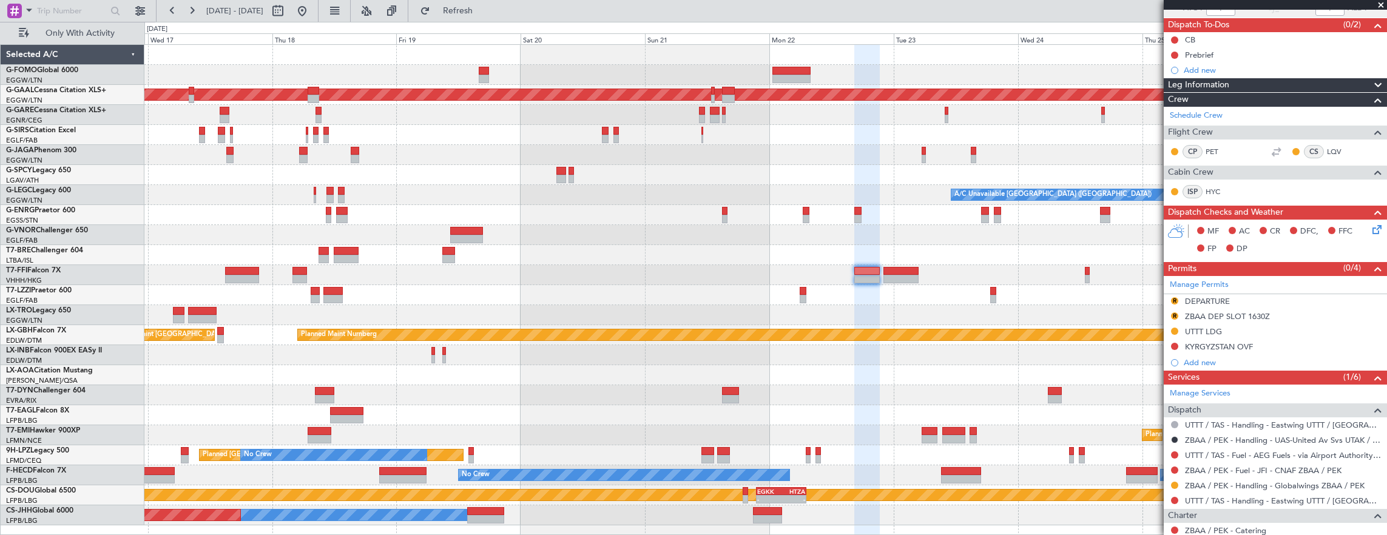
click at [862, 183] on div "Planned Maint Dusseldorf A/C Unavailable London (Luton) - - LFMN 13:00 Z ZBAA 2…" at bounding box center [765, 285] width 1243 height 481
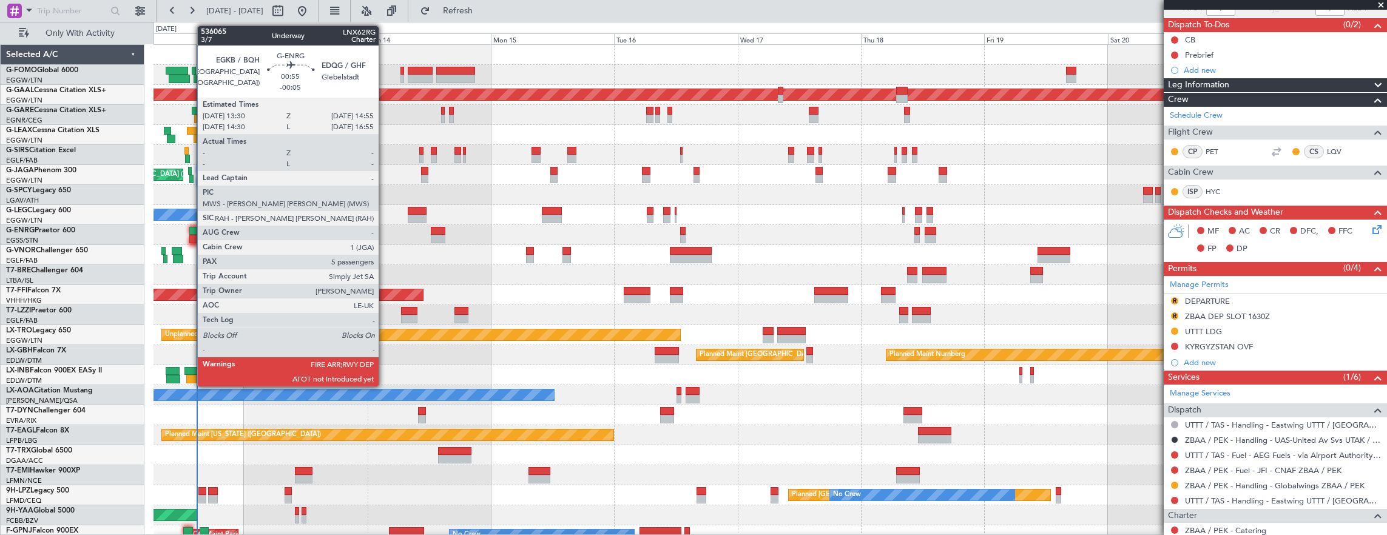
click at [192, 232] on div at bounding box center [193, 231] width 8 height 8
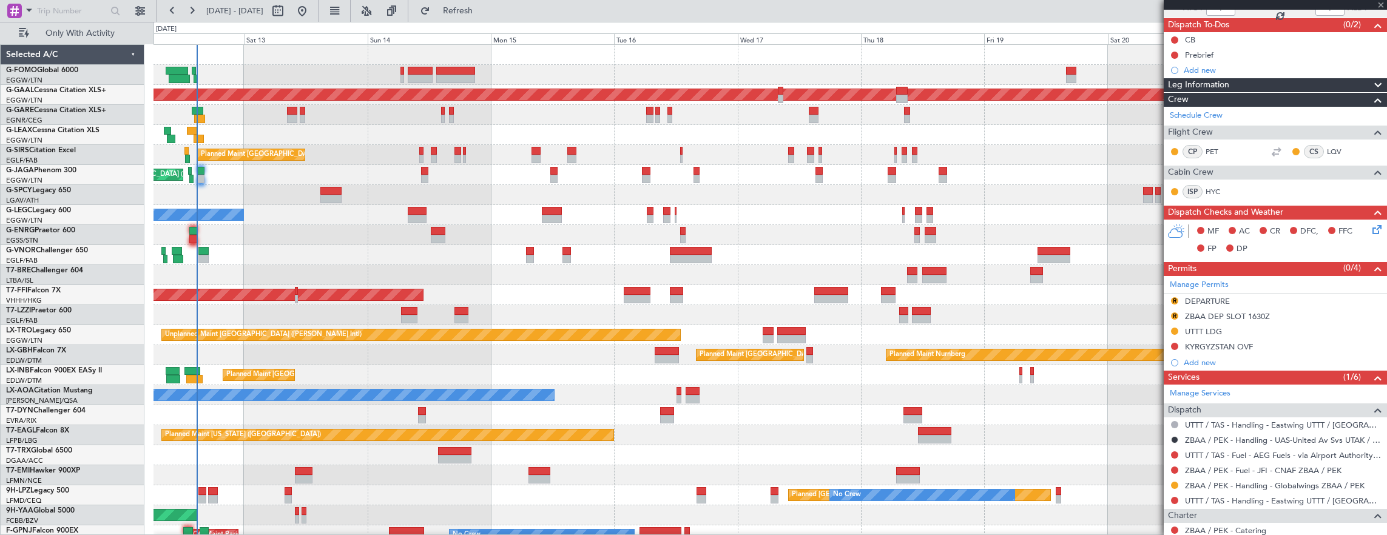
type input "-00:05"
type input "5"
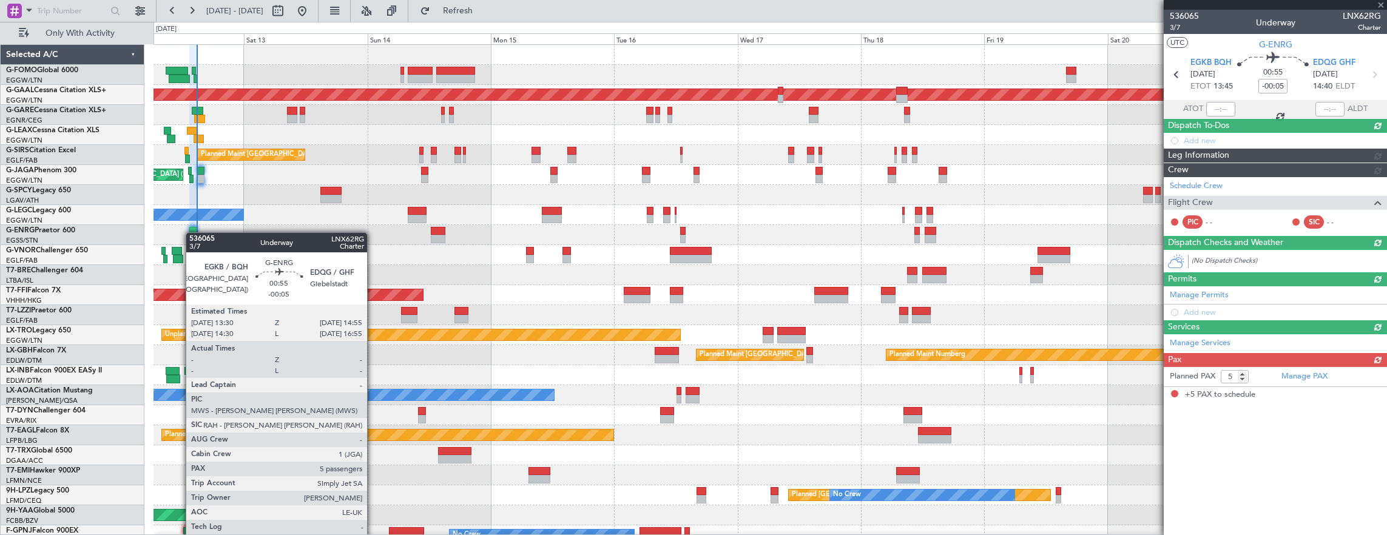
scroll to position [0, 0]
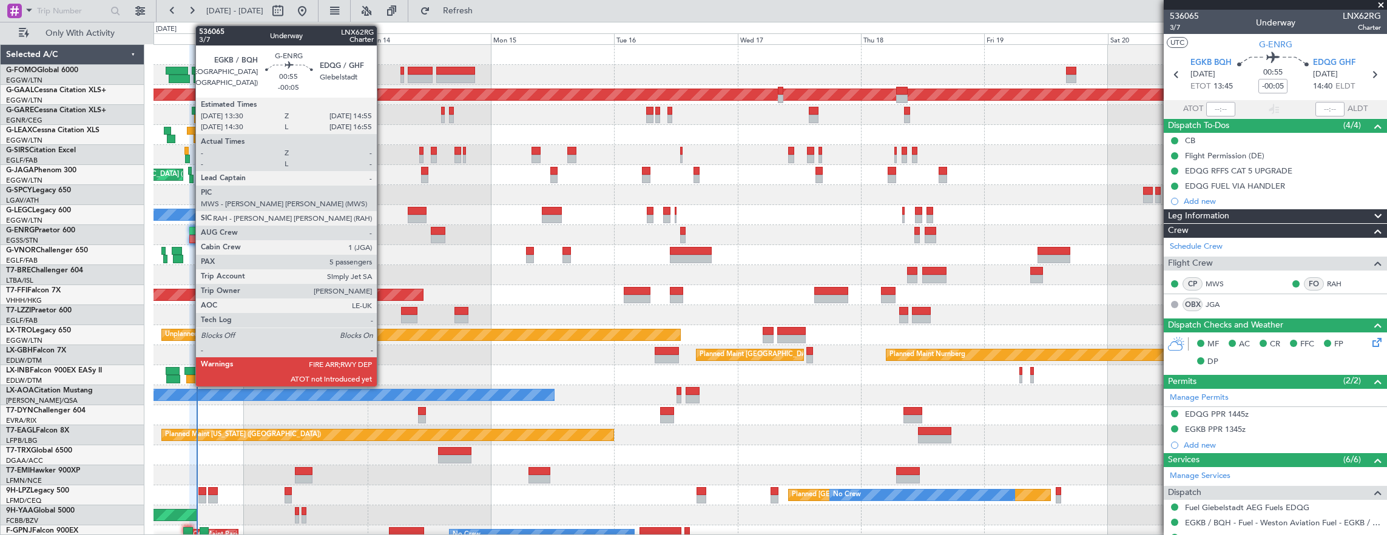
click at [189, 235] on div at bounding box center [193, 239] width 8 height 8
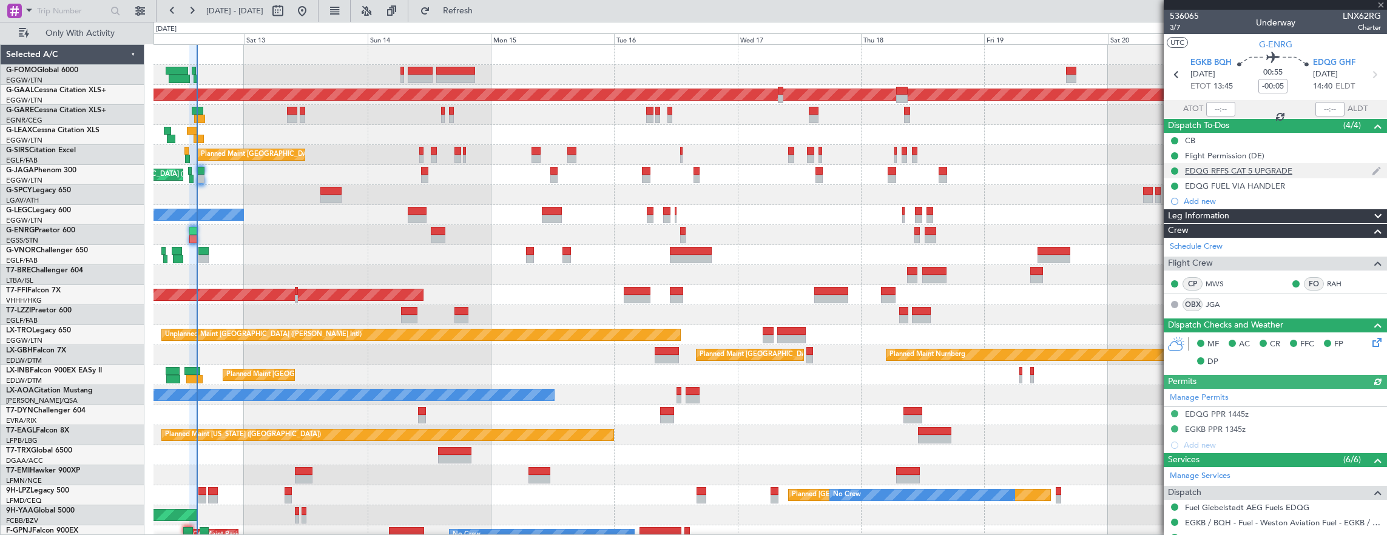
click at [1282, 163] on div "EDQG RFFS CAT 5 UPGRADE" at bounding box center [1275, 170] width 223 height 15
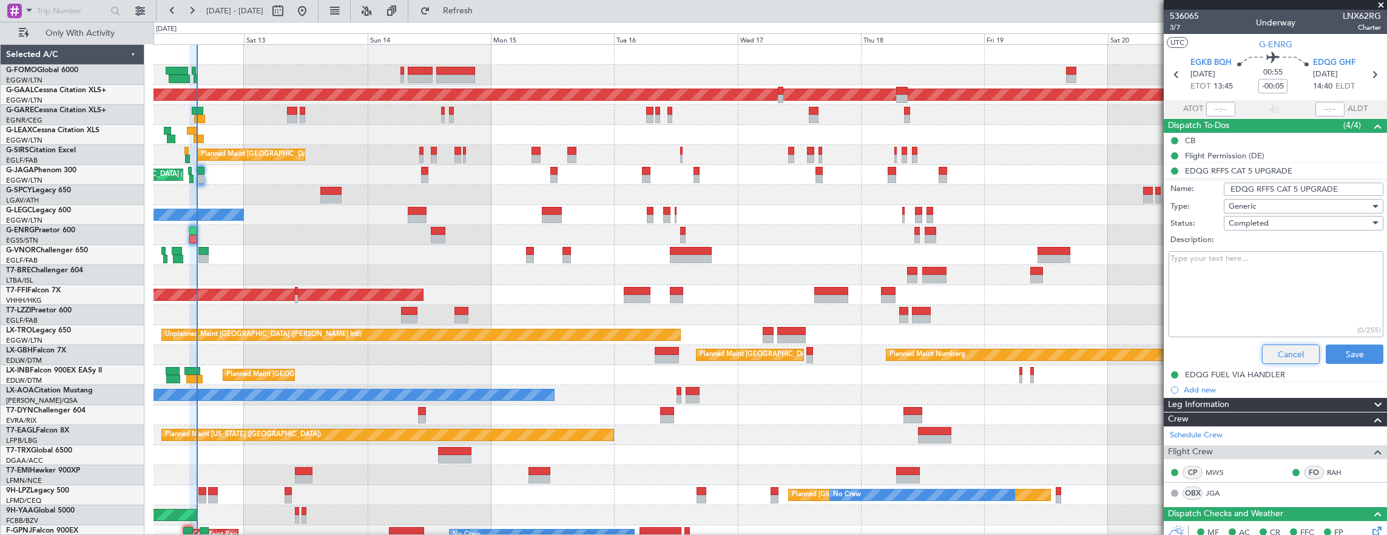
click at [1290, 356] on button "Cancel" at bounding box center [1291, 354] width 58 height 19
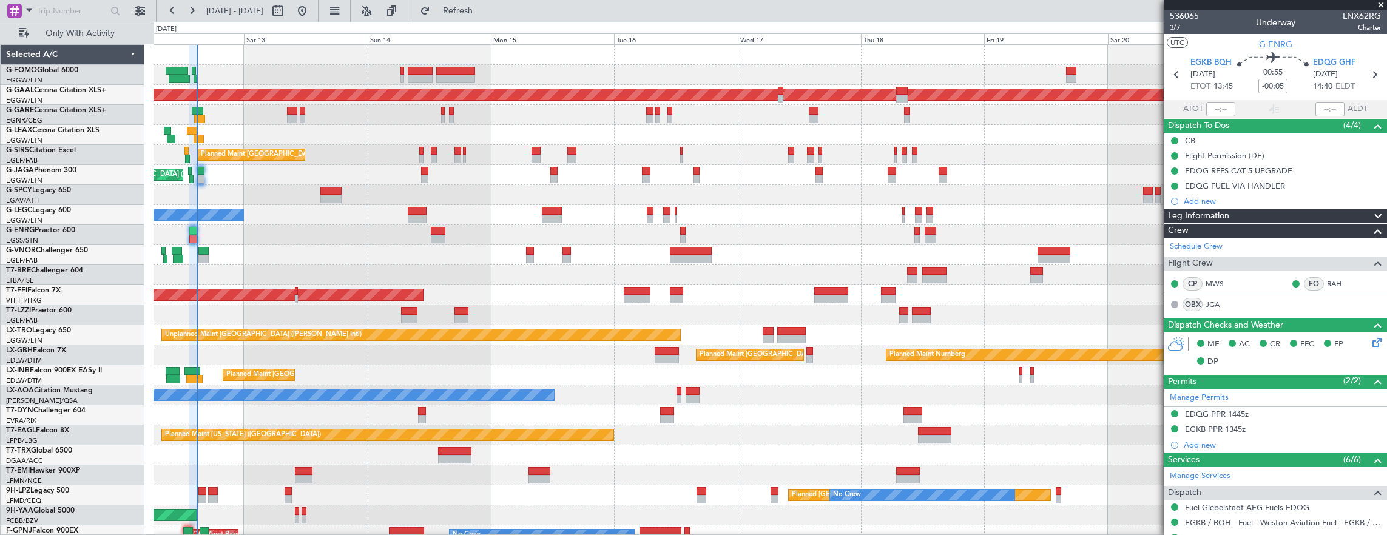
click at [1291, 155] on div "Flight Permission (DE)" at bounding box center [1275, 155] width 223 height 15
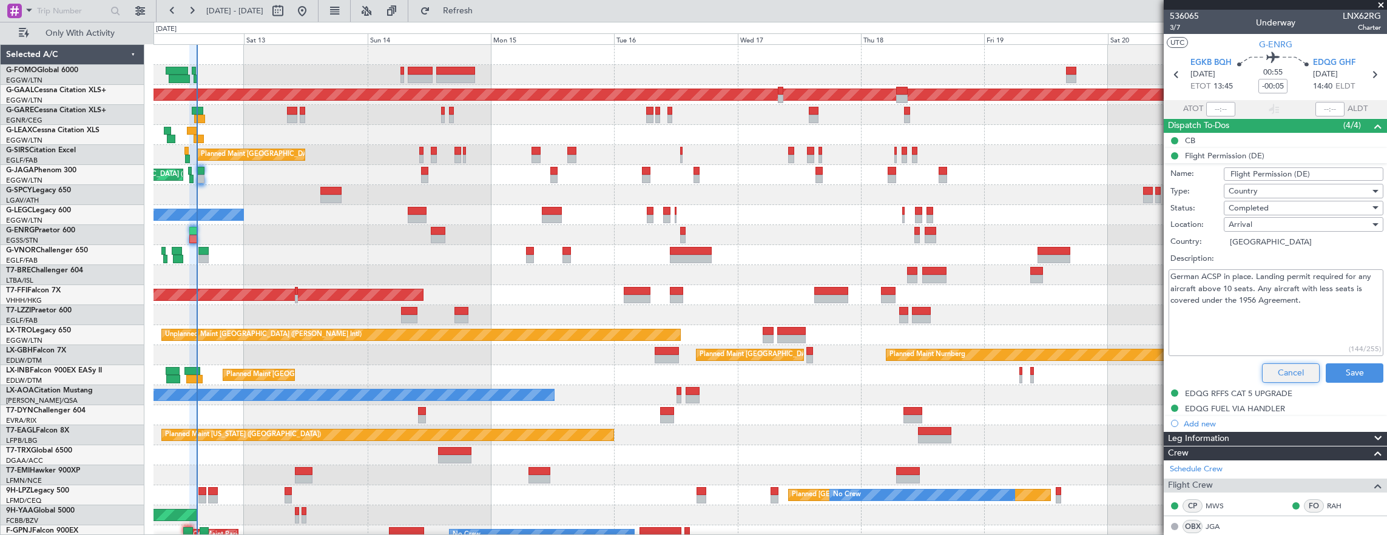
click at [1282, 369] on button "Cancel" at bounding box center [1291, 372] width 58 height 19
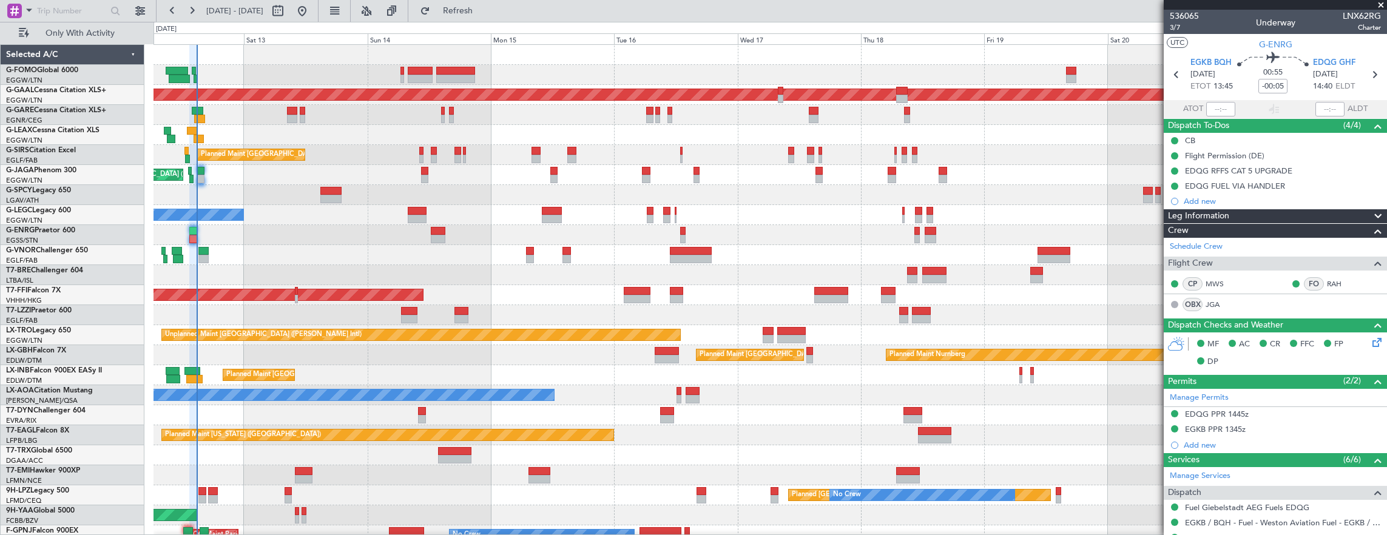
click at [1280, 154] on div "Flight Permission (DE)" at bounding box center [1275, 155] width 223 height 15
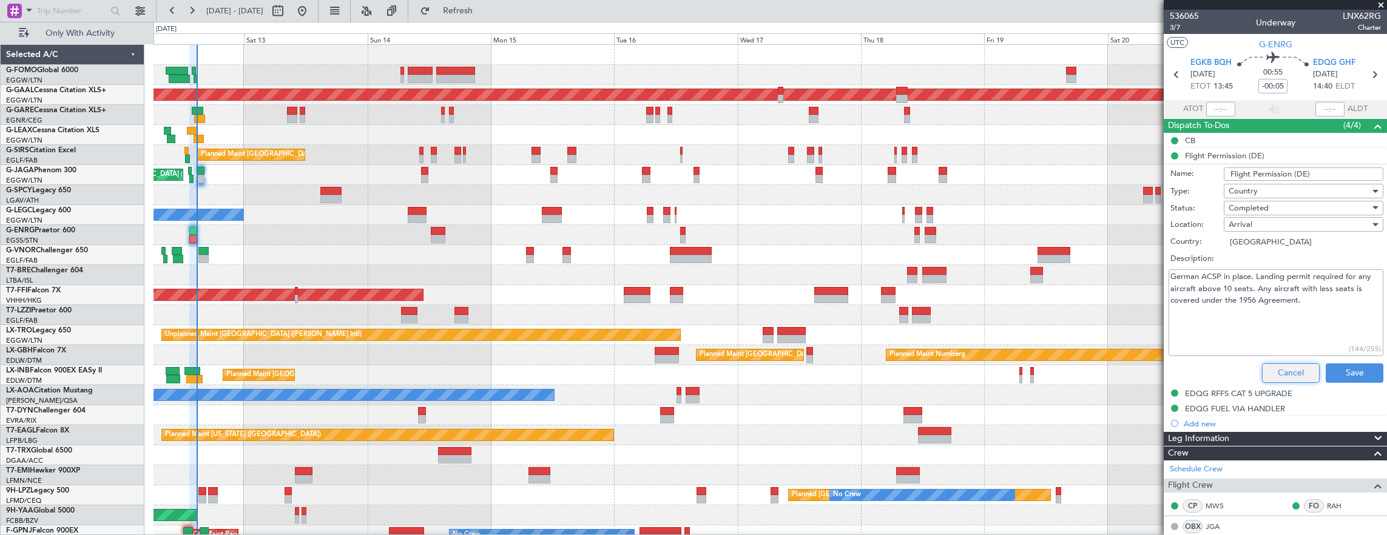
click at [1272, 368] on button "Cancel" at bounding box center [1291, 372] width 58 height 19
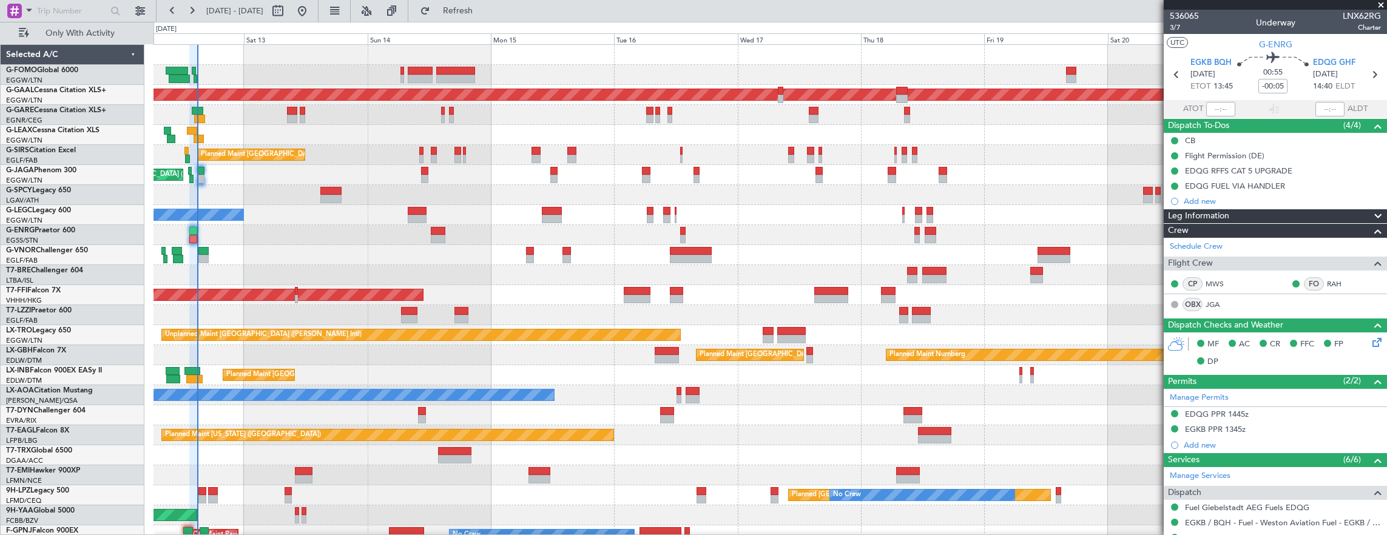
click at [924, 275] on div "Planned Maint [GEOGRAPHIC_DATA] ([GEOGRAPHIC_DATA]) Planned [GEOGRAPHIC_DATA] P…" at bounding box center [771, 325] width 1234 height 561
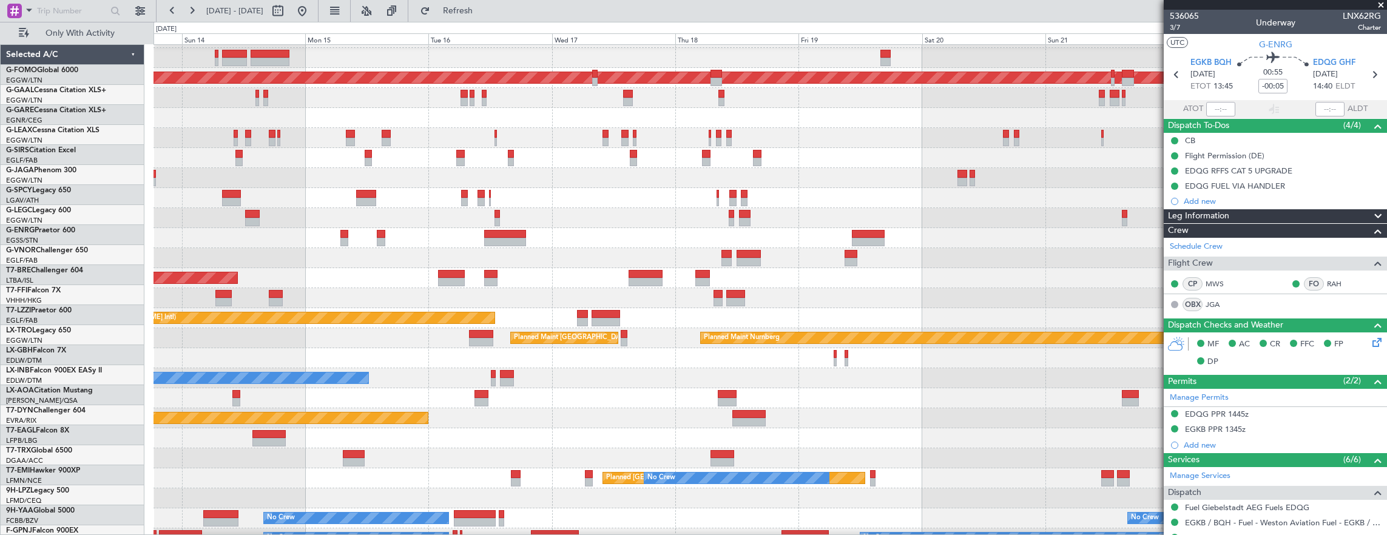
scroll to position [17, 0]
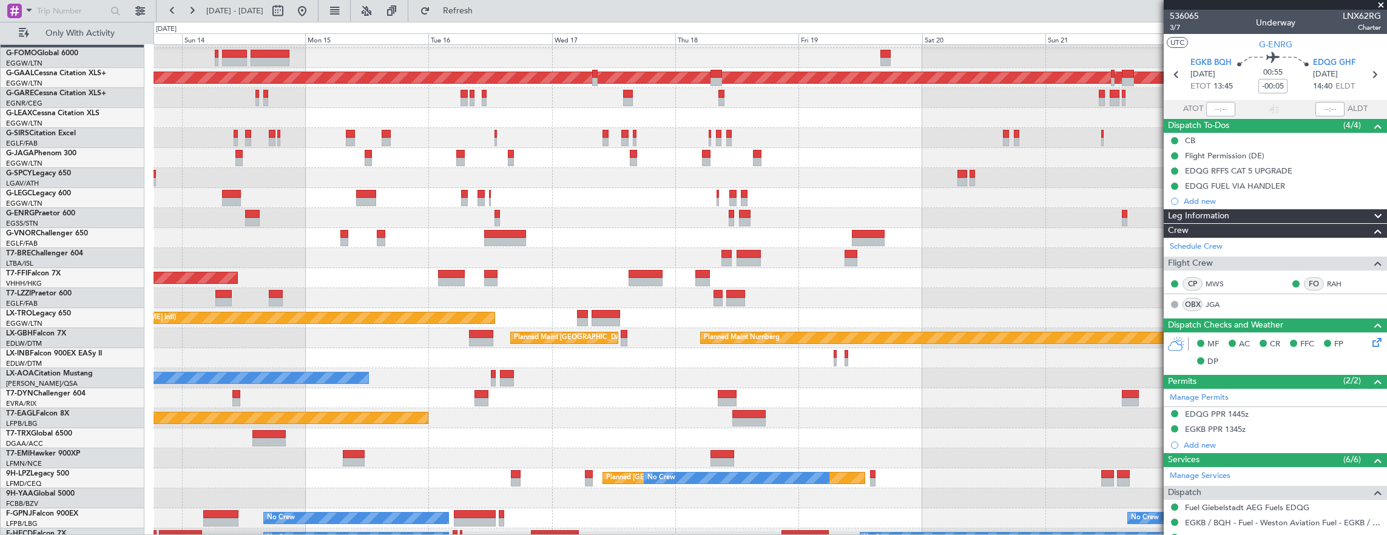
click at [694, 291] on div "Planned Maint [GEOGRAPHIC_DATA] ([GEOGRAPHIC_DATA]) Planned [GEOGRAPHIC_DATA] P…" at bounding box center [771, 308] width 1234 height 561
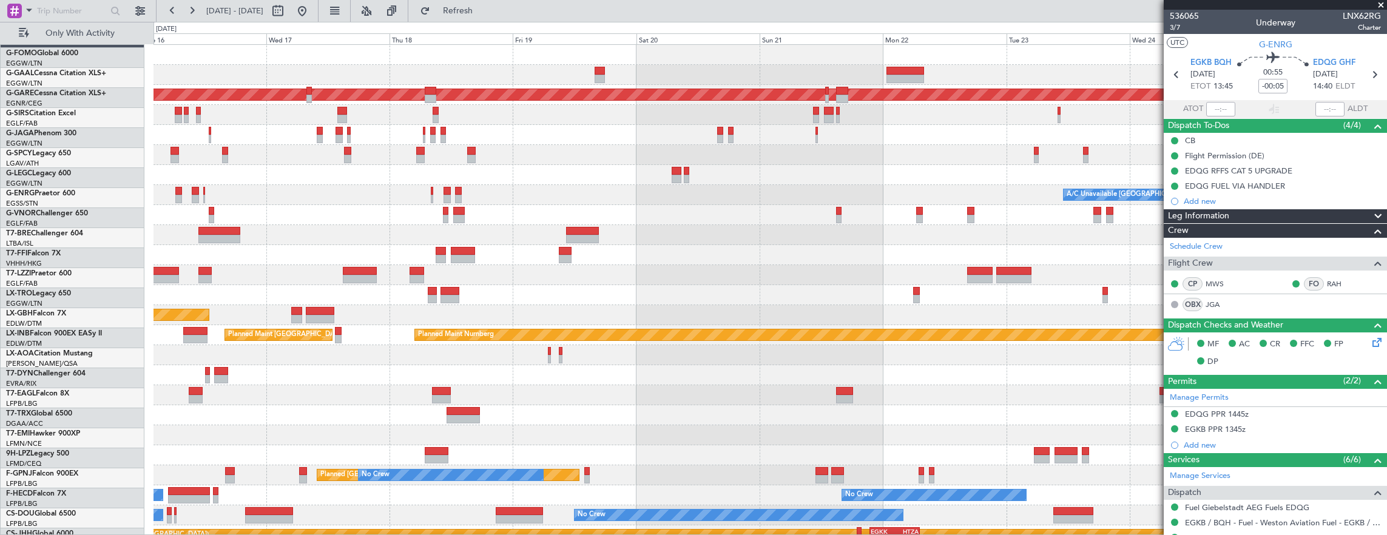
scroll to position [0, 0]
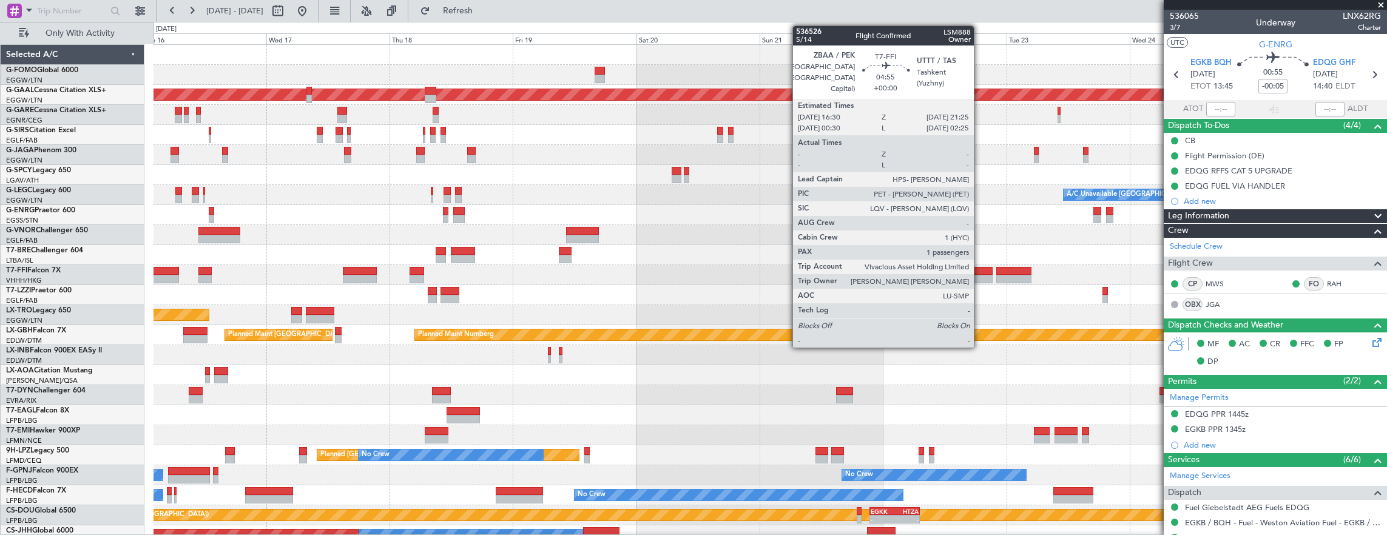
click at [980, 273] on div at bounding box center [979, 271] width 25 height 8
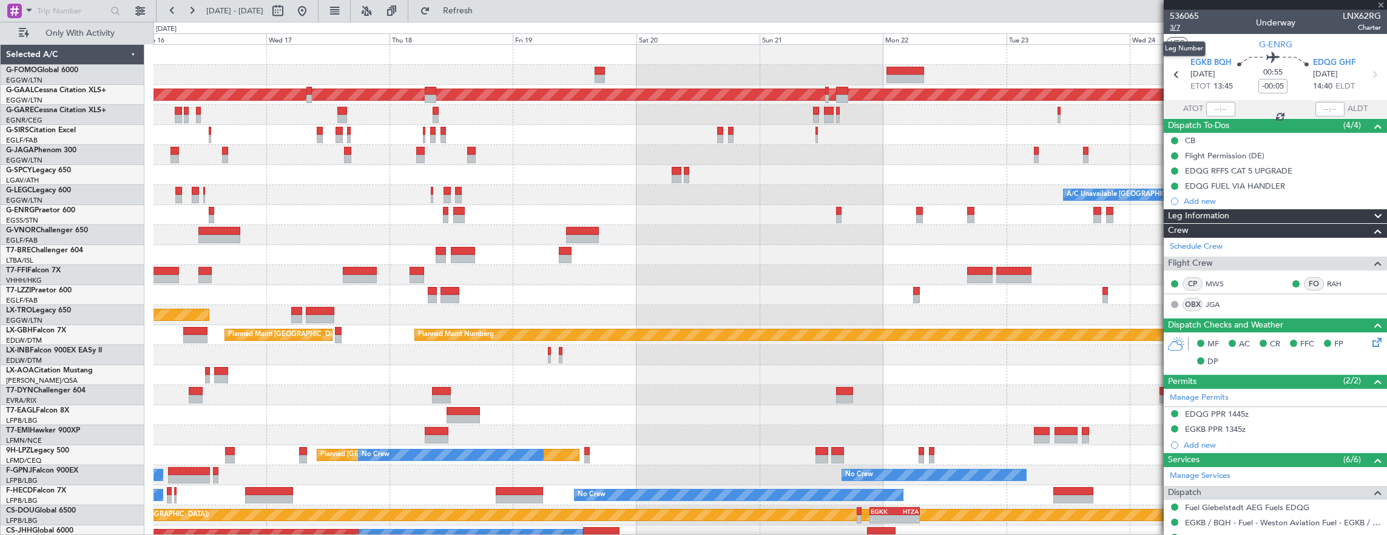
type input "1"
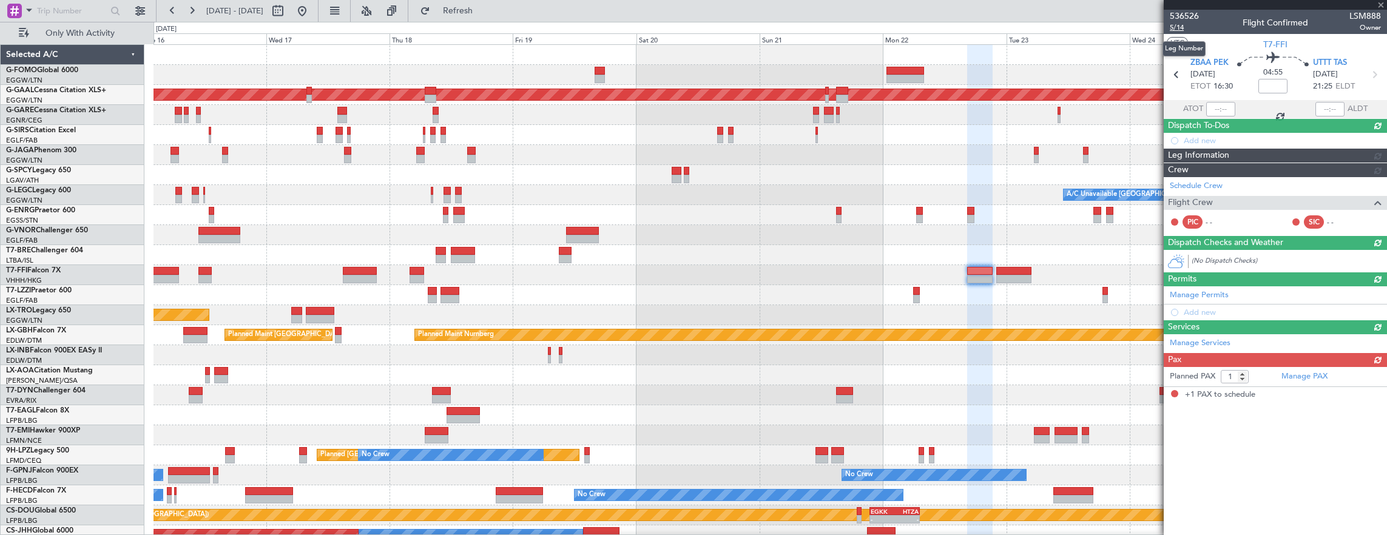
click at [1181, 27] on span "5/14" at bounding box center [1184, 27] width 29 height 10
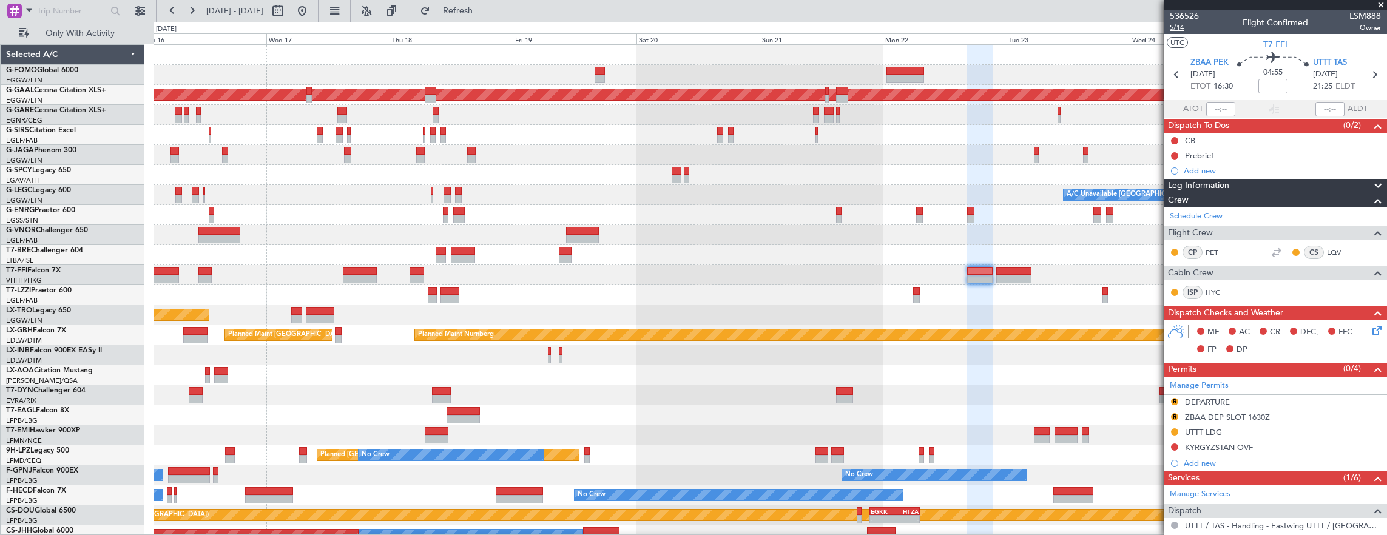
click at [1177, 29] on span "5/14" at bounding box center [1184, 27] width 29 height 10
click at [472, 266] on div "- - LFMN 13:00 Z ZBAA 23:40 Z Planned Maint Tianjin ([GEOGRAPHIC_DATA])" at bounding box center [771, 275] width 1234 height 20
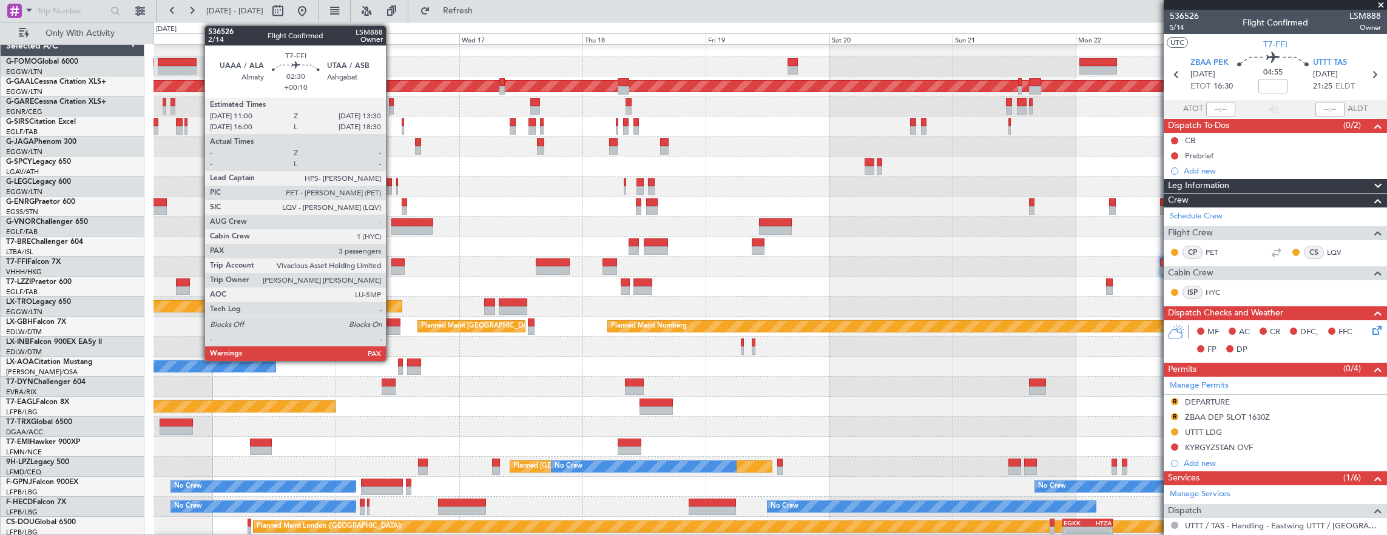
click at [392, 265] on div at bounding box center [397, 262] width 13 height 8
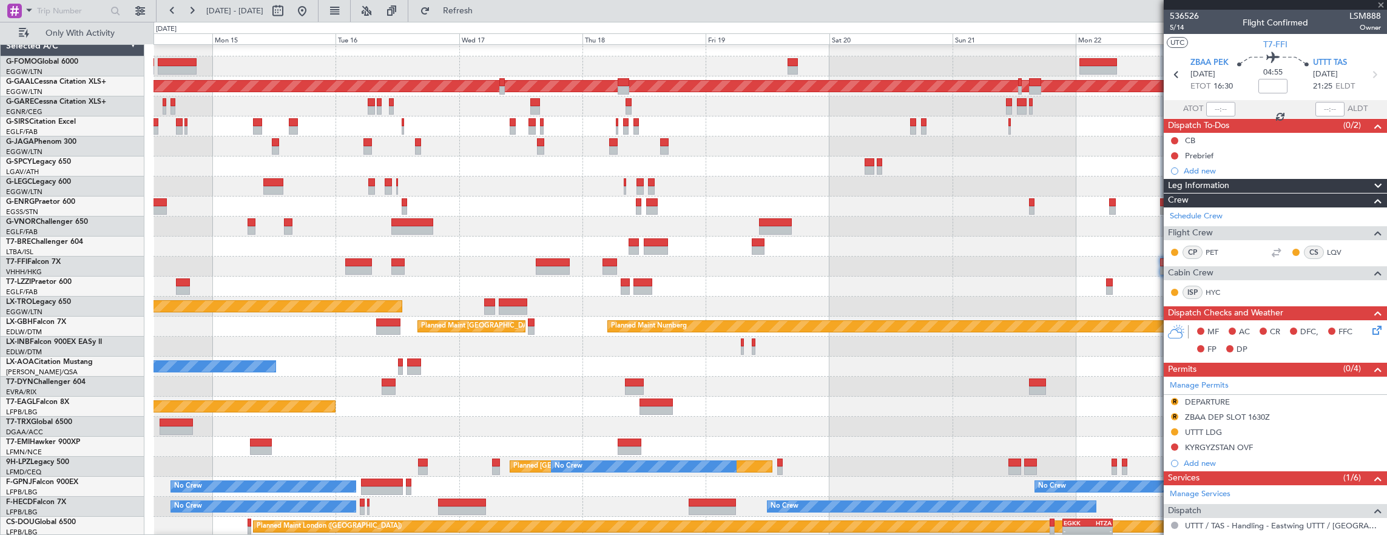
type input "+00:10"
type input "3"
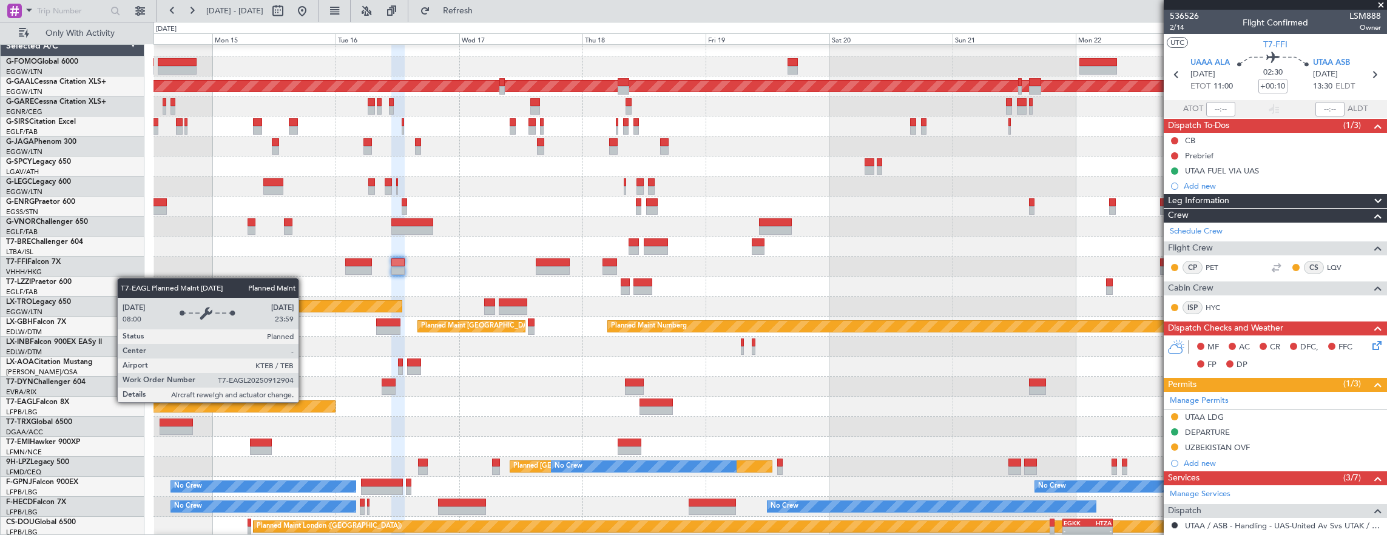
click at [781, 339] on div "Planned Maint Dusseldorf Planned Maint [GEOGRAPHIC_DATA] ([GEOGRAPHIC_DATA]) Pl…" at bounding box center [771, 296] width 1234 height 521
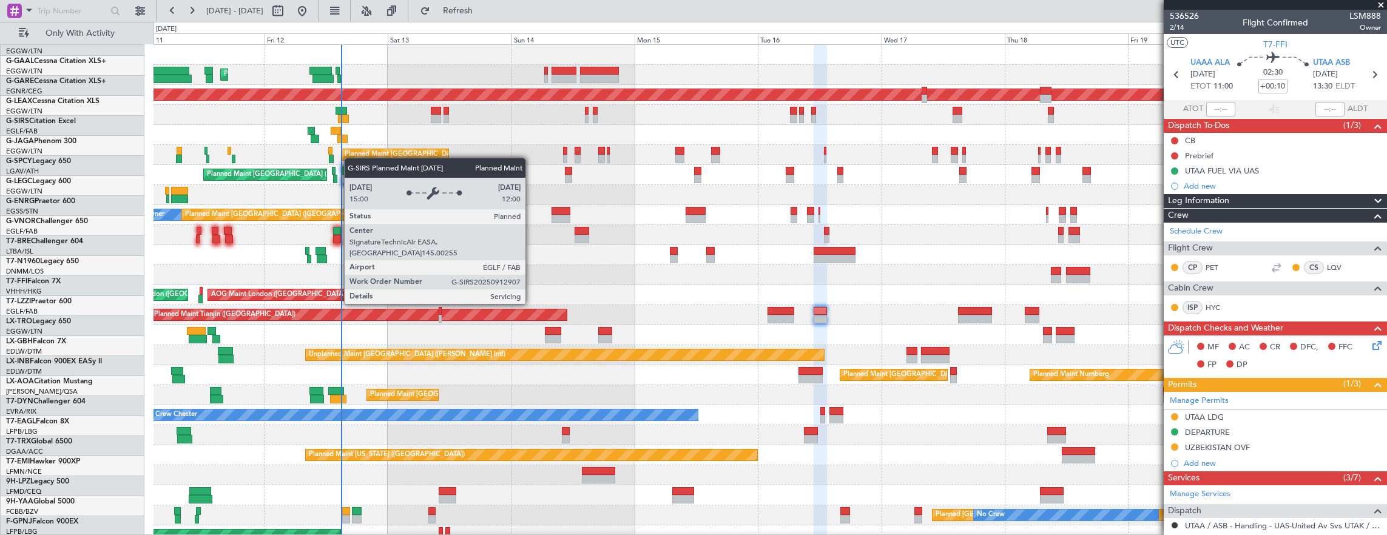
scroll to position [0, 0]
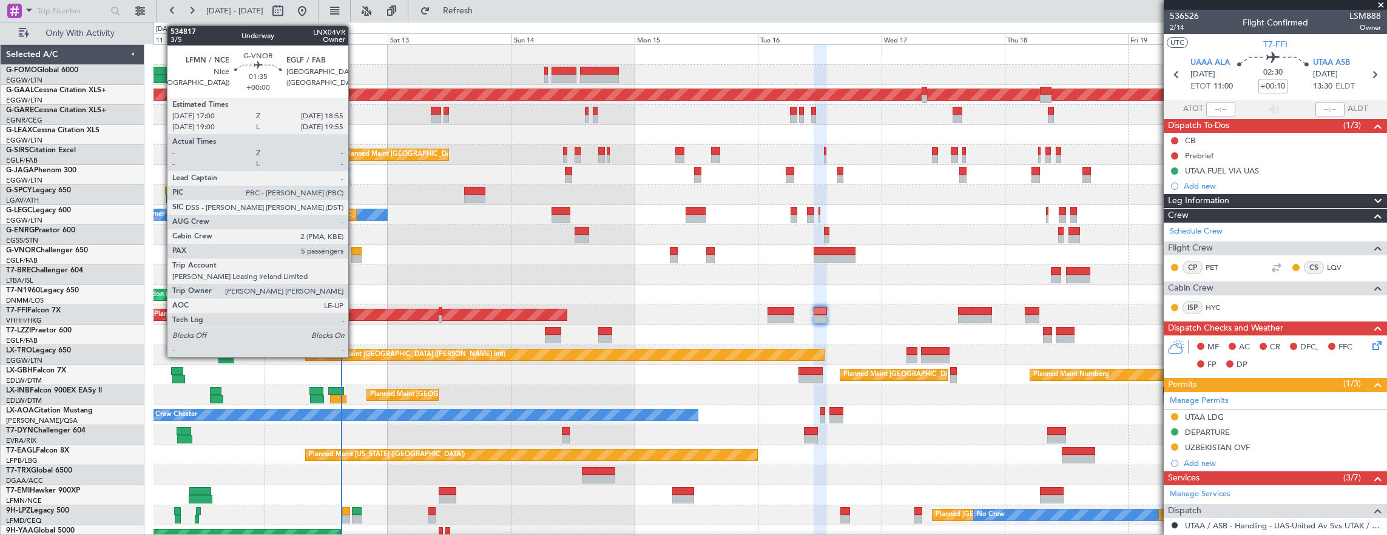
click at [354, 255] on div at bounding box center [356, 259] width 10 height 8
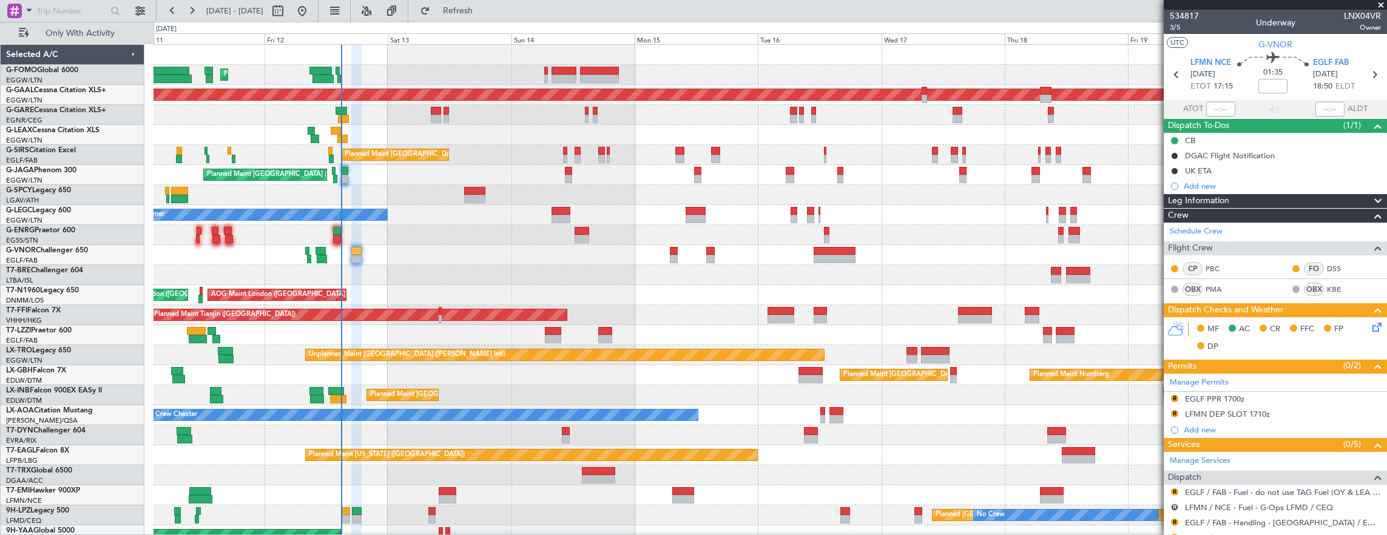
click at [291, 205] on div "Planned Maint [GEOGRAPHIC_DATA] ([GEOGRAPHIC_DATA]) Owner A/C Unavailable [GEOG…" at bounding box center [771, 215] width 1234 height 20
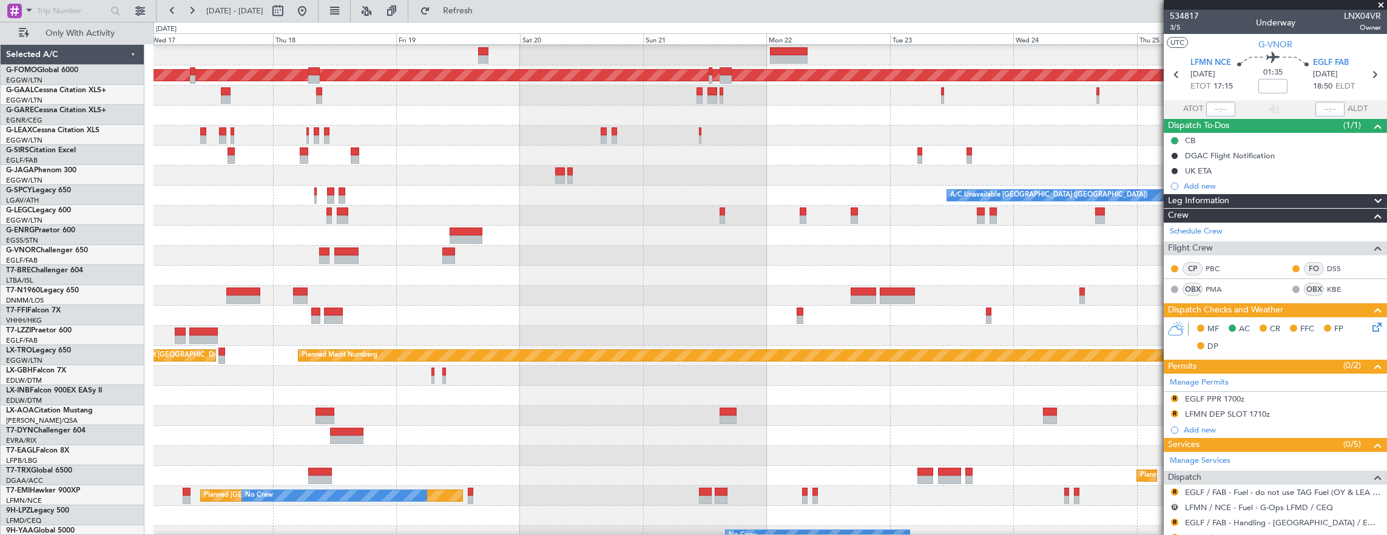
scroll to position [19, 0]
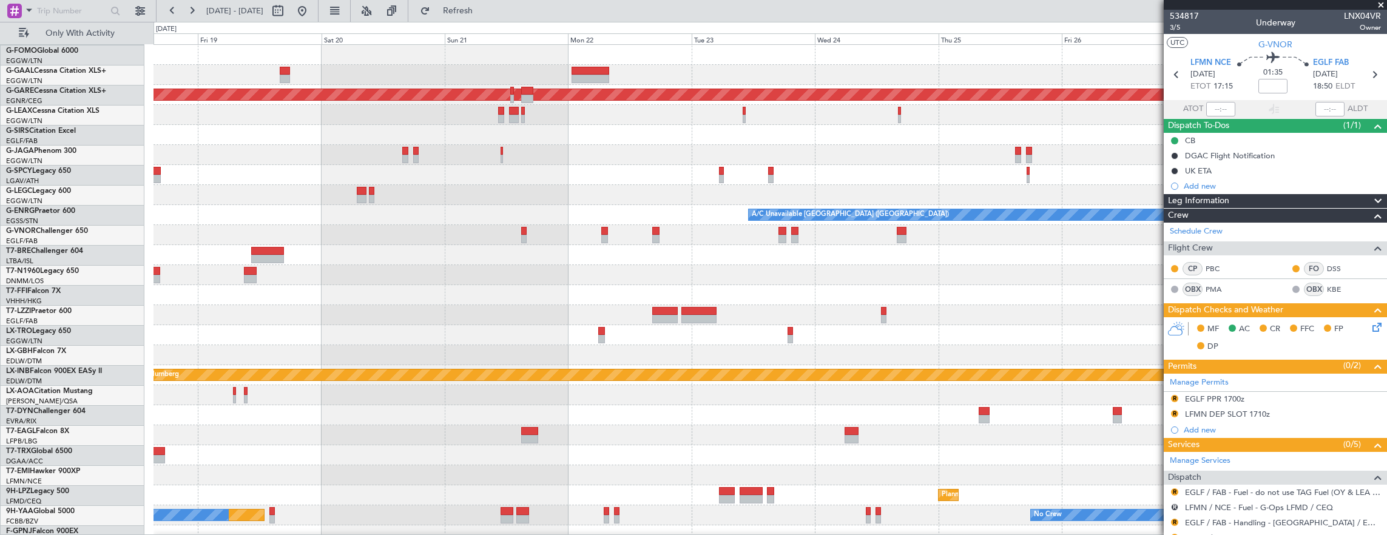
click at [584, 285] on div "Planned Maint Dusseldorf A/C Unavailable [GEOGRAPHIC_DATA] ([GEOGRAPHIC_DATA]) …" at bounding box center [771, 335] width 1234 height 581
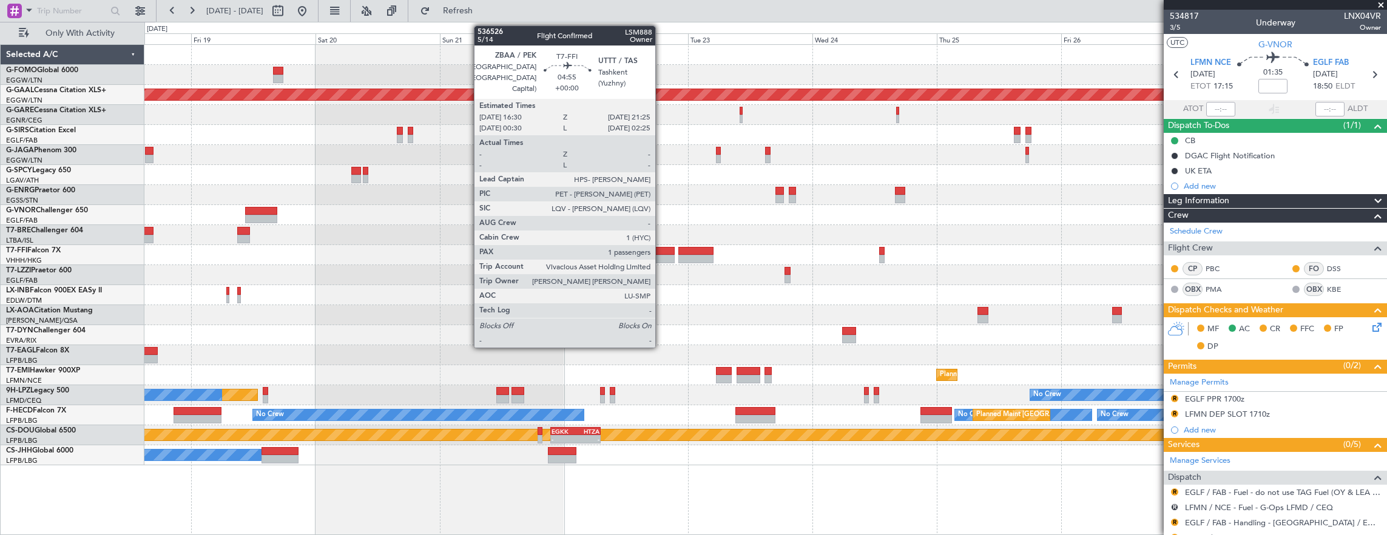
click at [661, 250] on div at bounding box center [661, 251] width 25 height 8
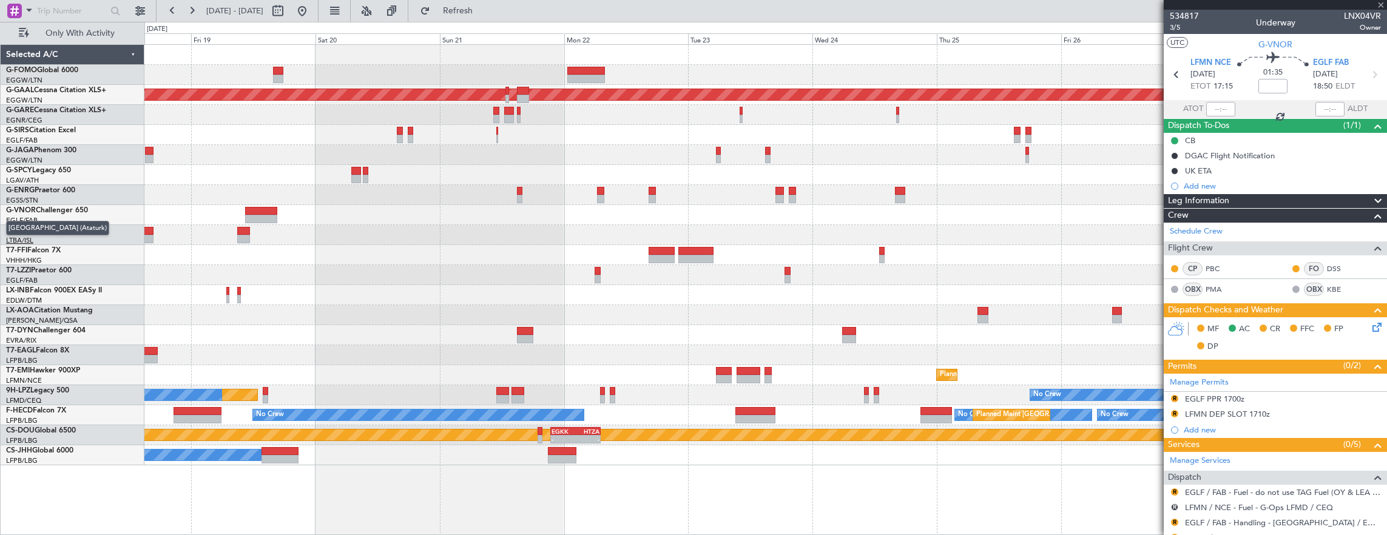
type input "1"
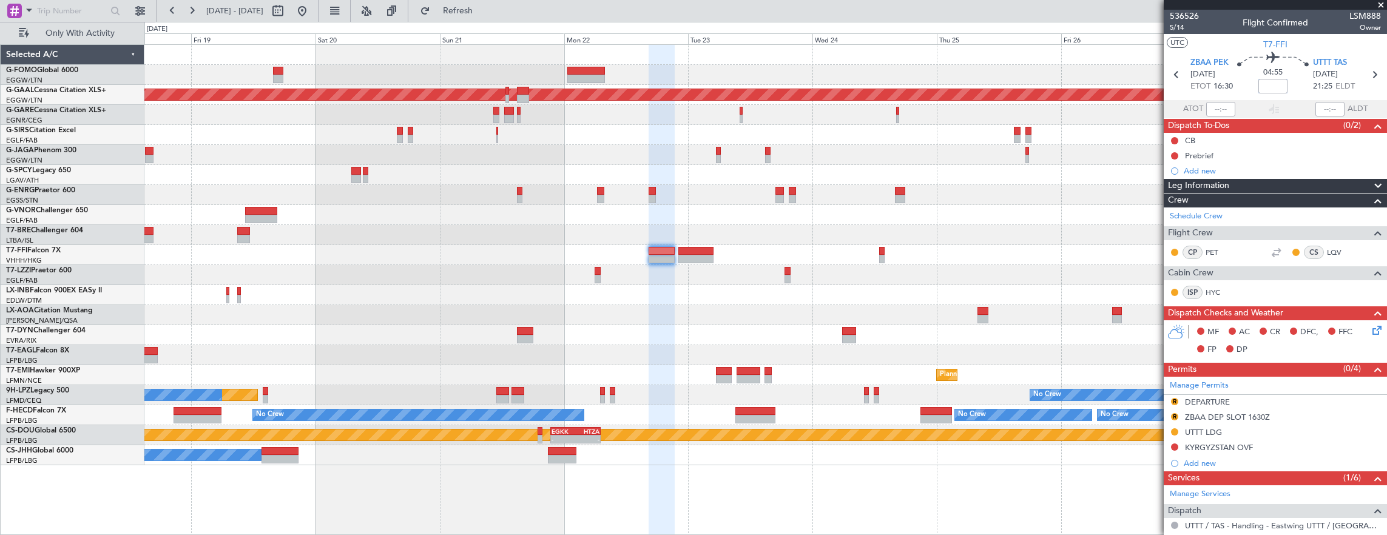
click at [1271, 87] on input at bounding box center [1272, 86] width 29 height 15
click at [1265, 85] on input "+00:01" at bounding box center [1272, 86] width 29 height 15
type input "="
type input "!"
type input "+01:15"
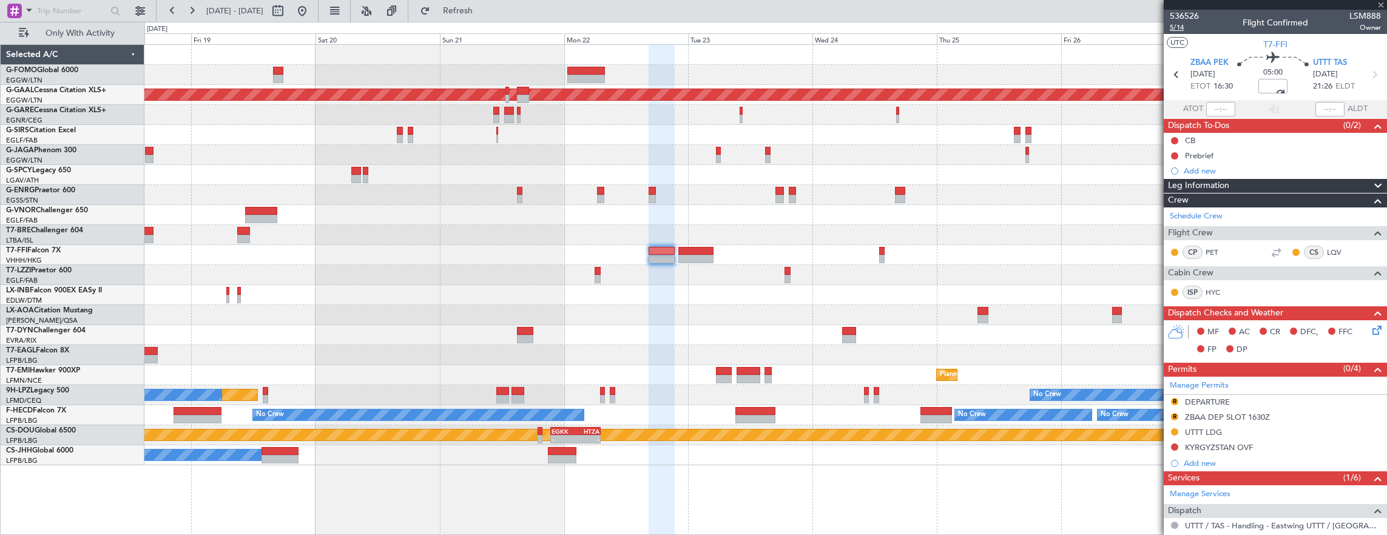
click at [1188, 29] on span "5/14" at bounding box center [1184, 27] width 29 height 10
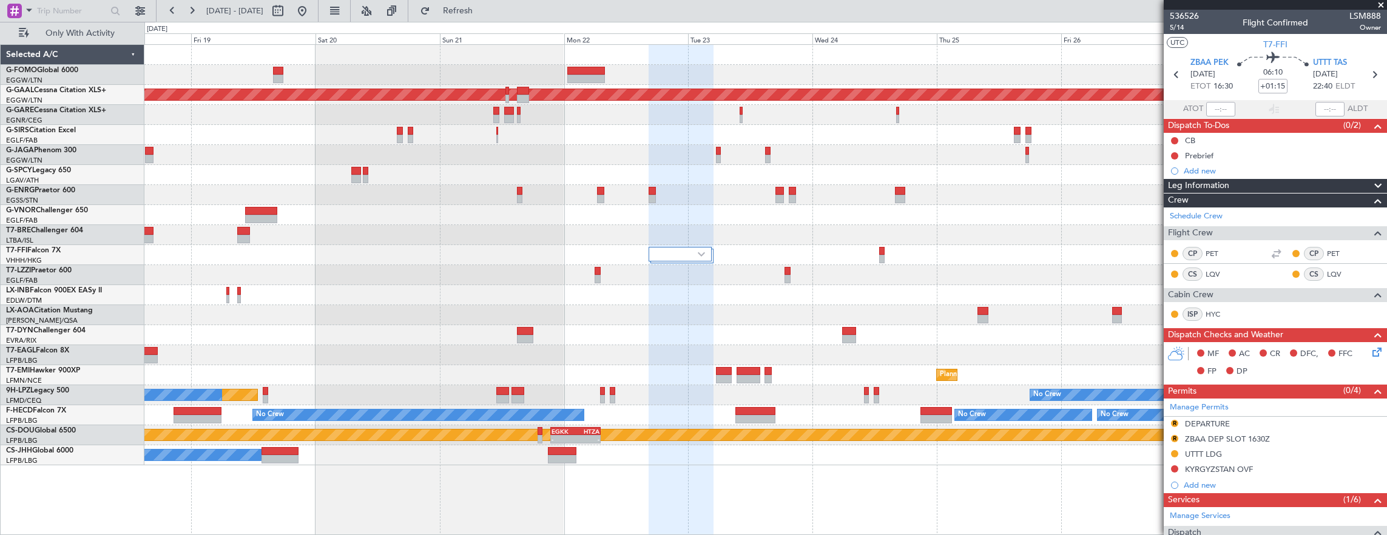
click at [671, 249] on div at bounding box center [680, 254] width 62 height 15
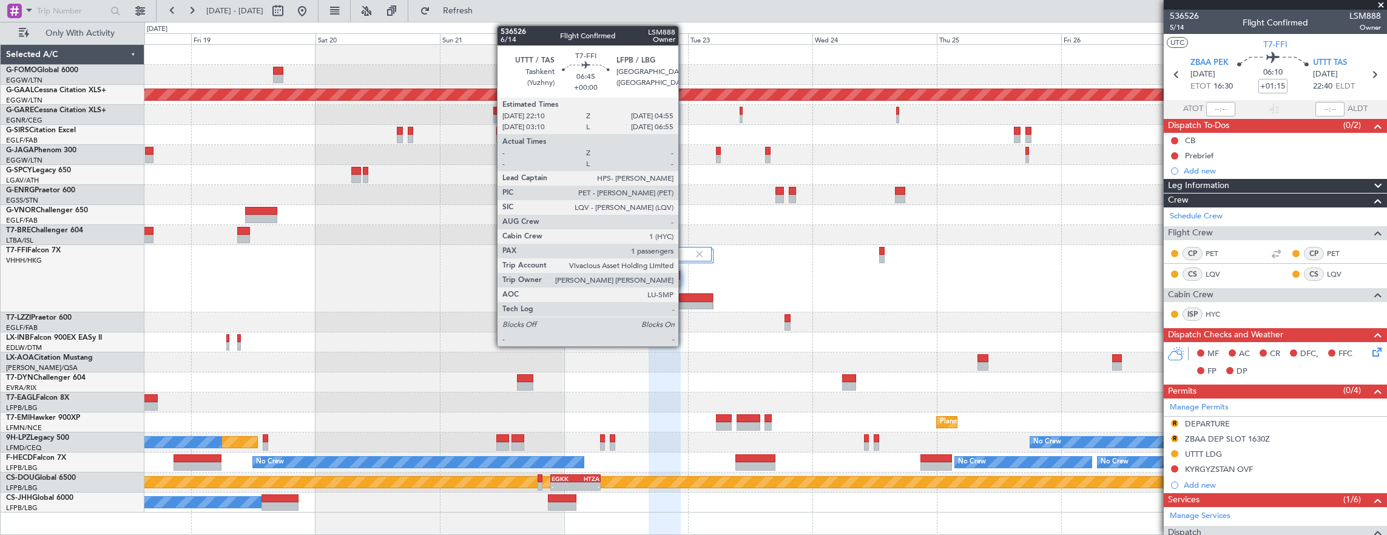
click at [684, 305] on div at bounding box center [696, 306] width 34 height 8
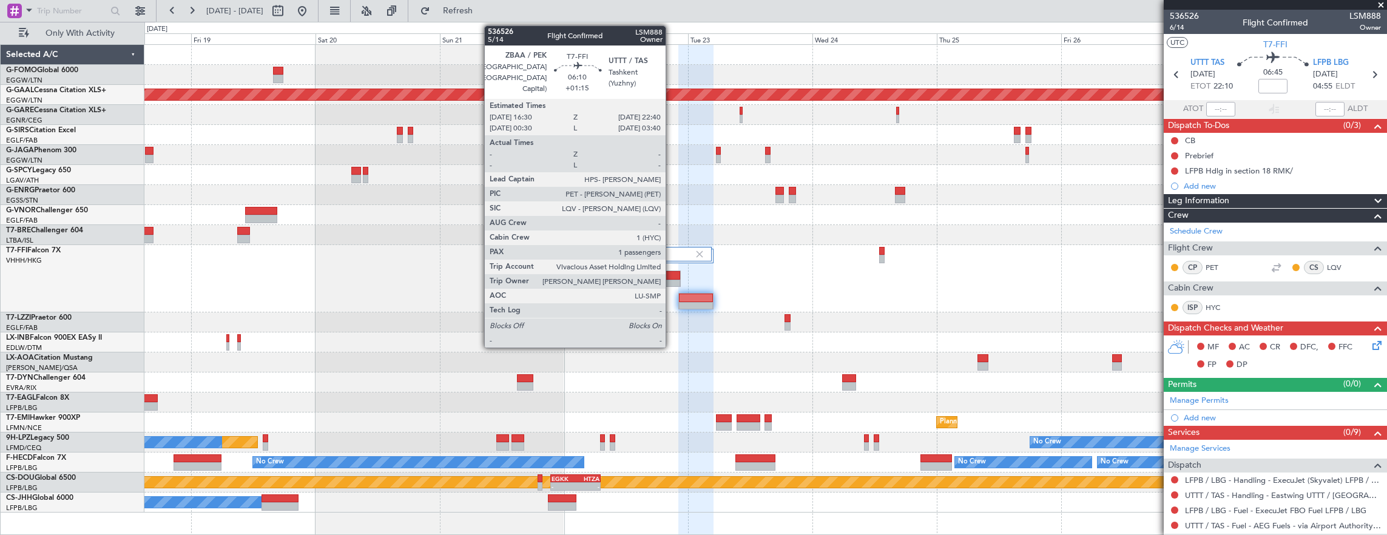
click at [672, 283] on div at bounding box center [664, 284] width 31 height 8
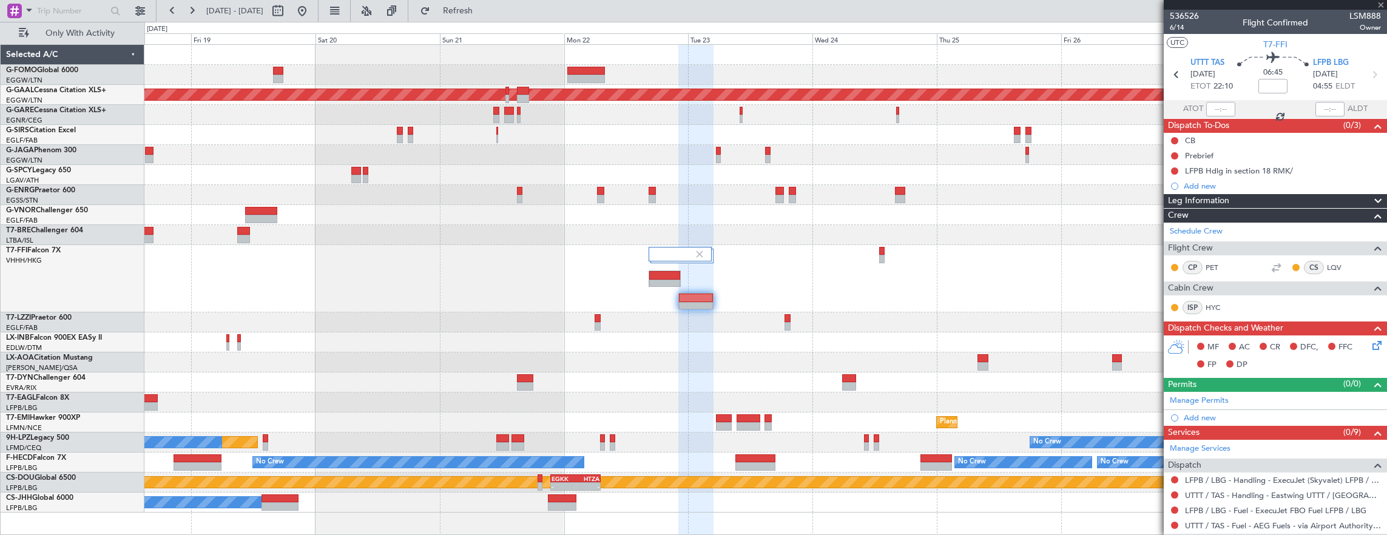
type input "+01:15"
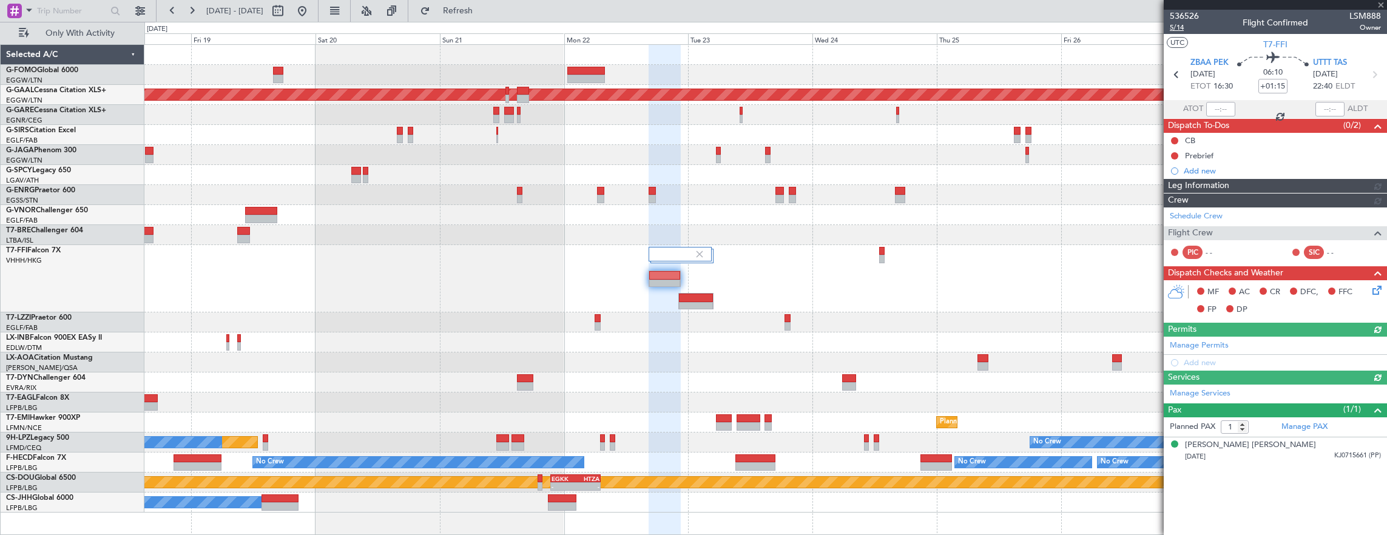
click at [1180, 27] on span "5/14" at bounding box center [1184, 27] width 29 height 10
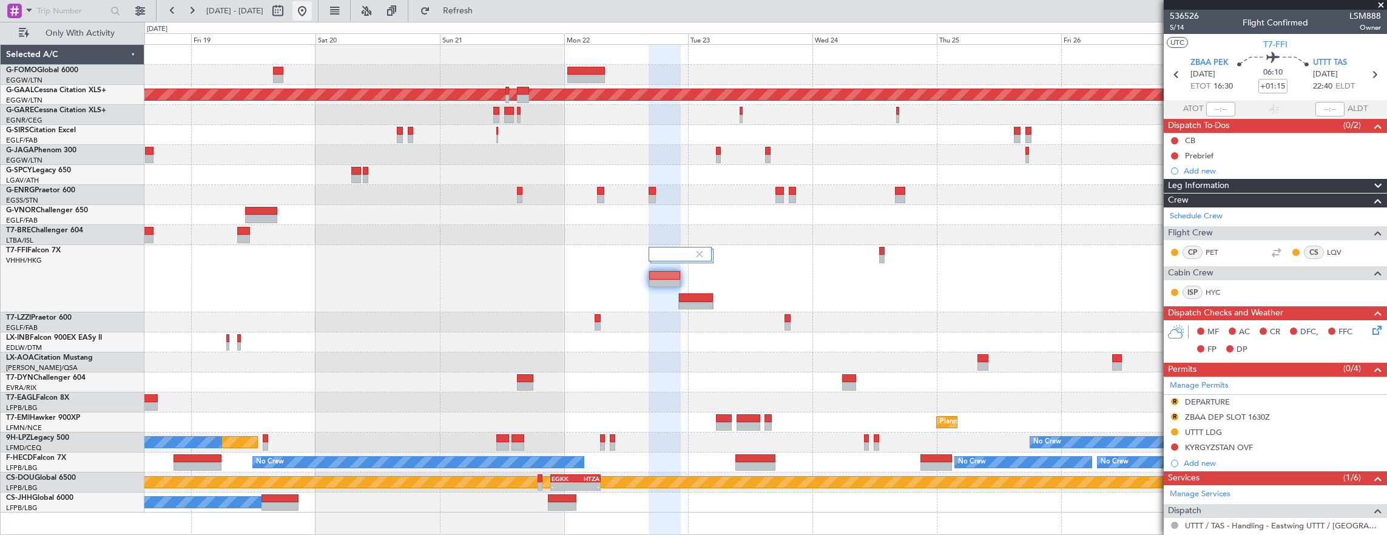
click at [312, 13] on button at bounding box center [301, 10] width 19 height 19
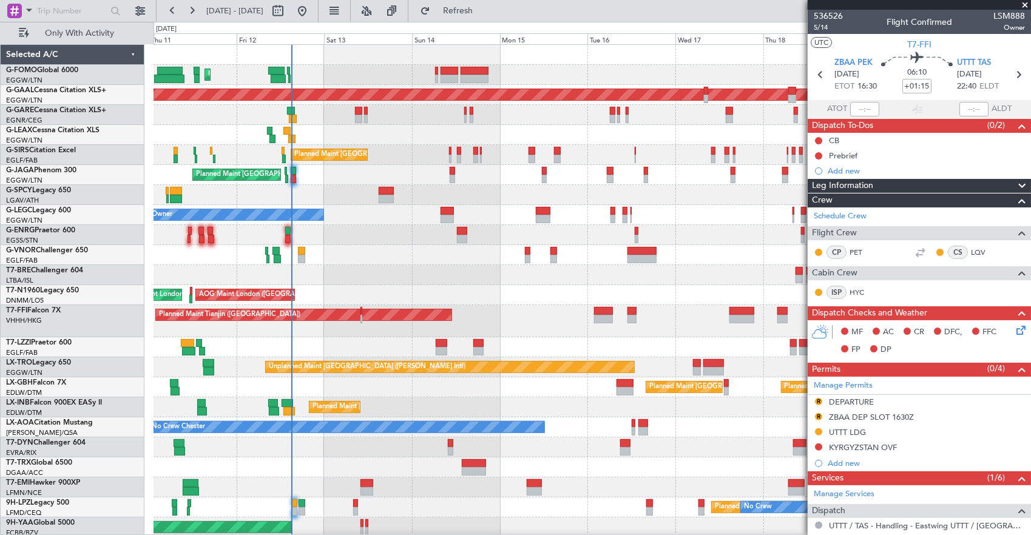
click at [347, 166] on div "Planned Maint [GEOGRAPHIC_DATA] ([GEOGRAPHIC_DATA]) Planned [GEOGRAPHIC_DATA] U…" at bounding box center [592, 341] width 877 height 593
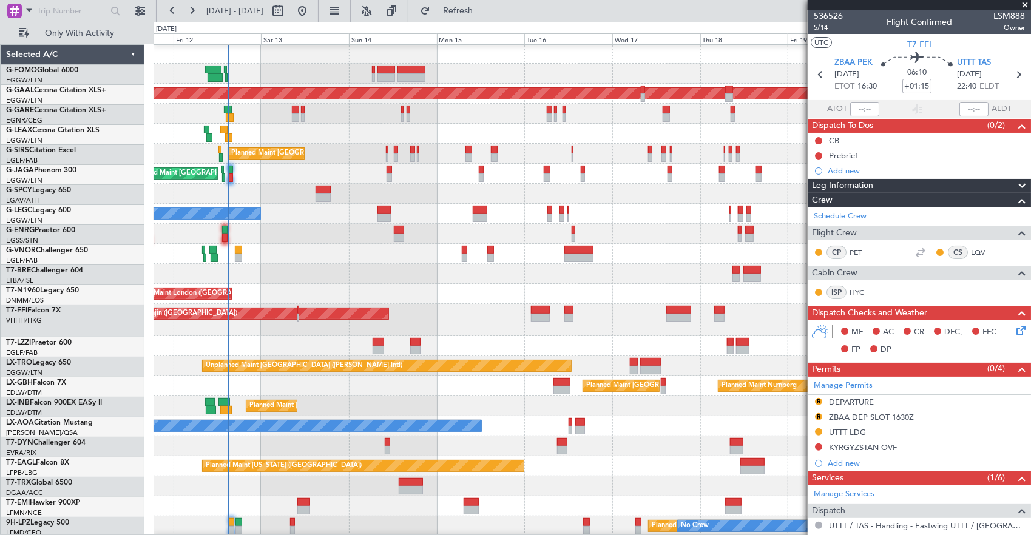
scroll to position [1, 0]
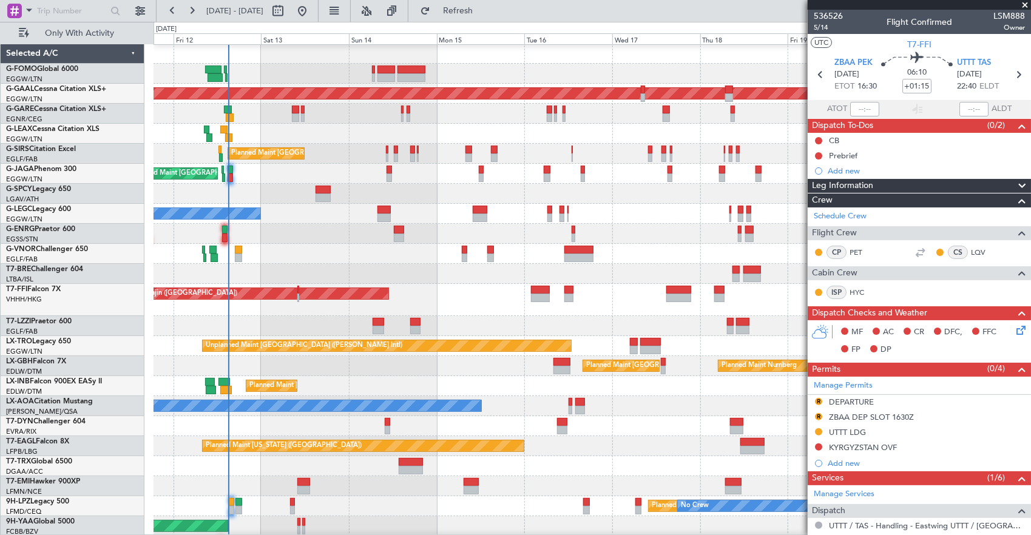
click at [408, 260] on div "Planned Maint [GEOGRAPHIC_DATA] ([GEOGRAPHIC_DATA])" at bounding box center [592, 254] width 877 height 20
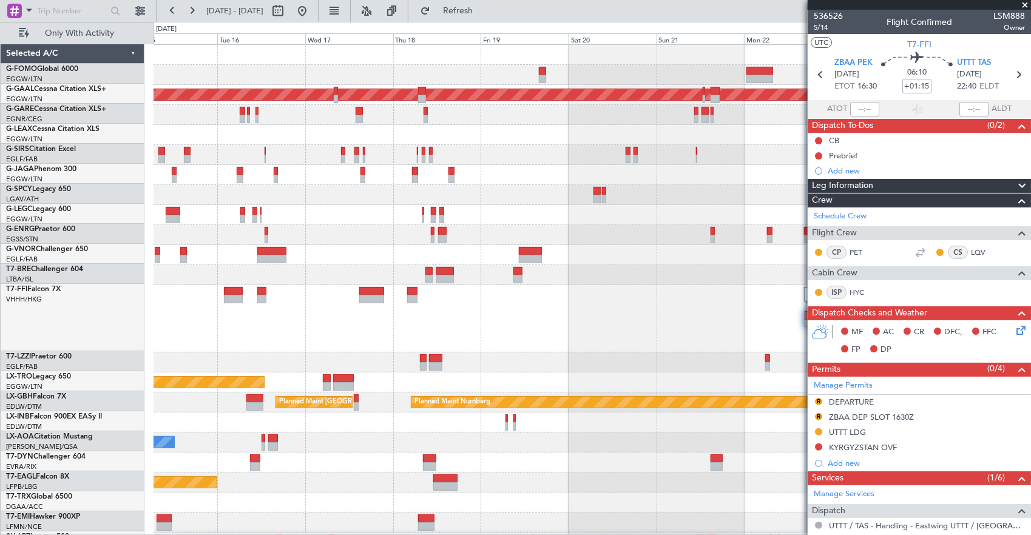
scroll to position [0, 0]
click at [547, 249] on div at bounding box center [592, 255] width 877 height 20
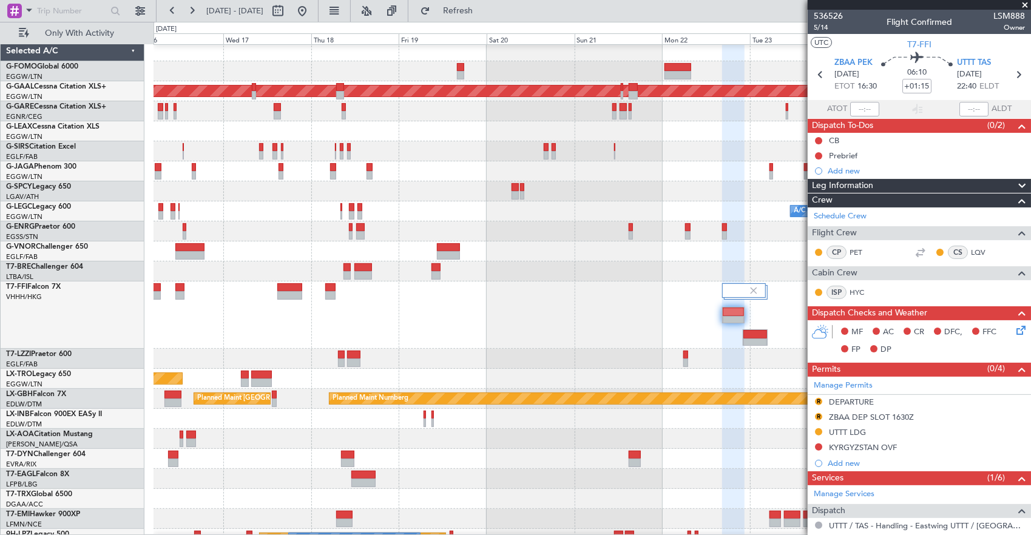
click at [615, 272] on div at bounding box center [592, 272] width 877 height 20
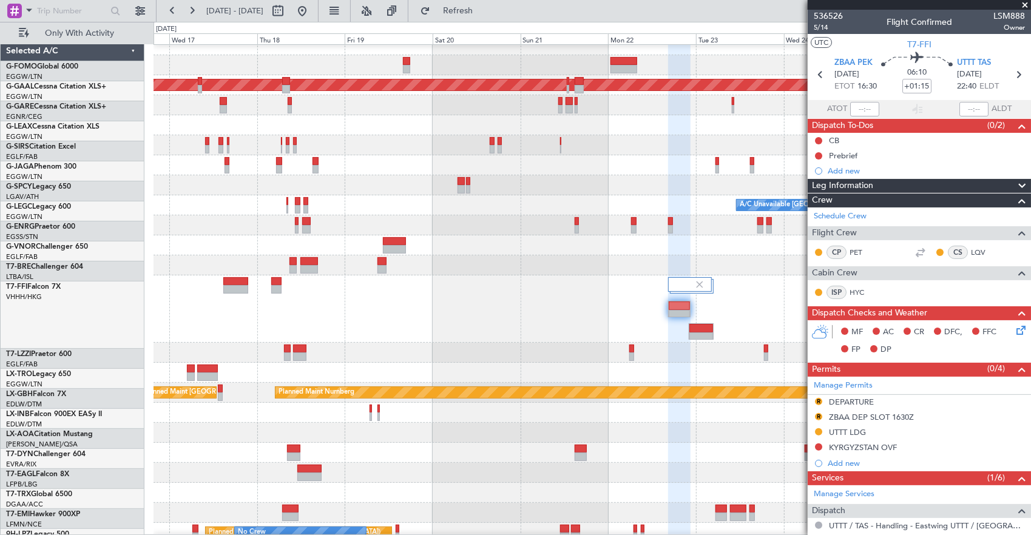
scroll to position [10, 0]
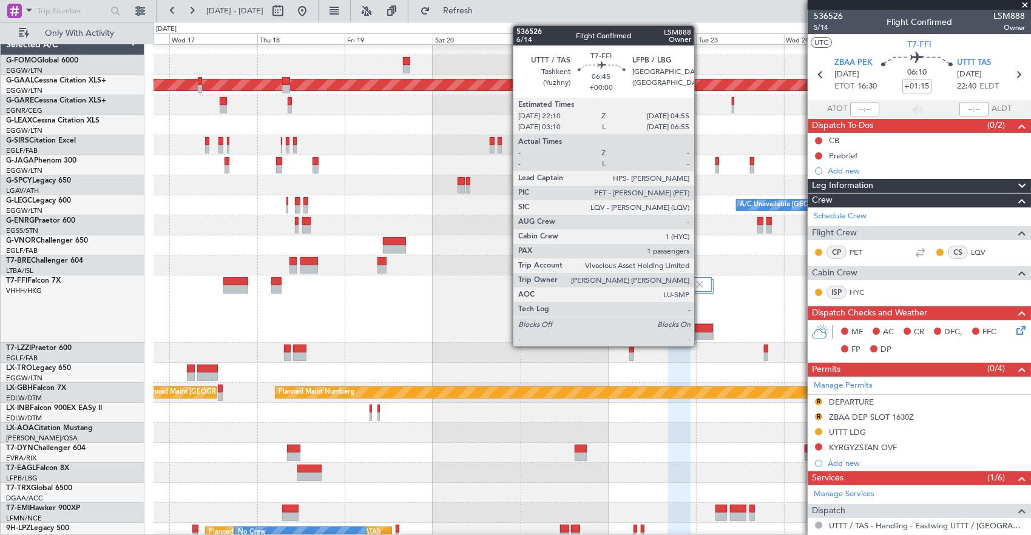
click at [700, 336] on div at bounding box center [701, 337] width 24 height 8
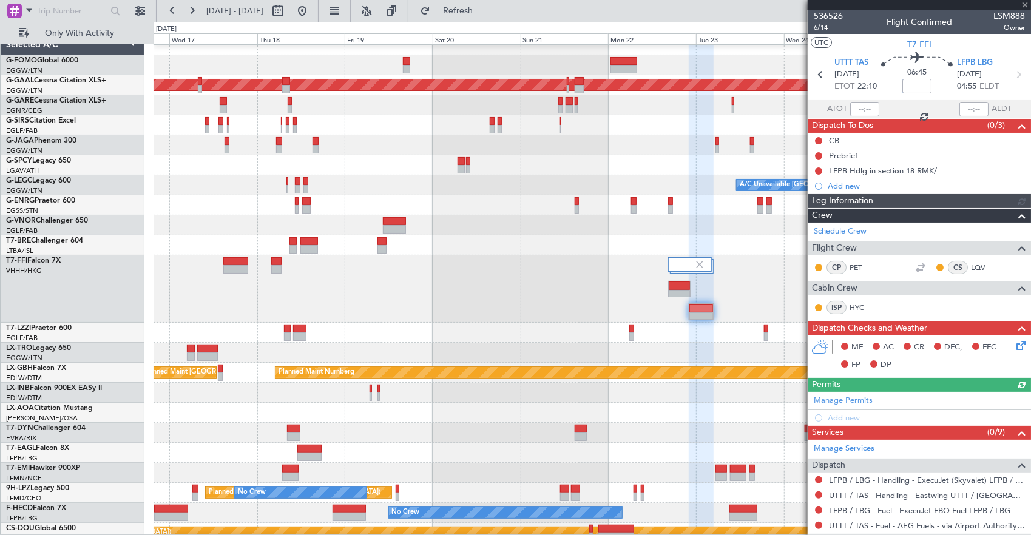
click at [909, 89] on input at bounding box center [916, 86] width 29 height 15
click at [501, 169] on div "Planned Maint Dusseldorf A/C Unavailable [GEOGRAPHIC_DATA] ([GEOGRAPHIC_DATA]) …" at bounding box center [592, 299] width 877 height 528
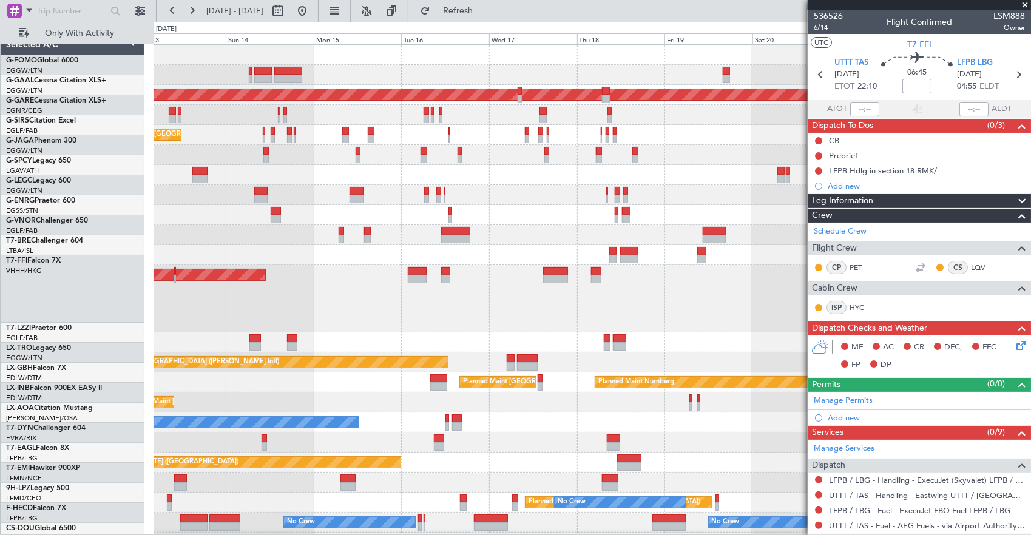
scroll to position [0, 0]
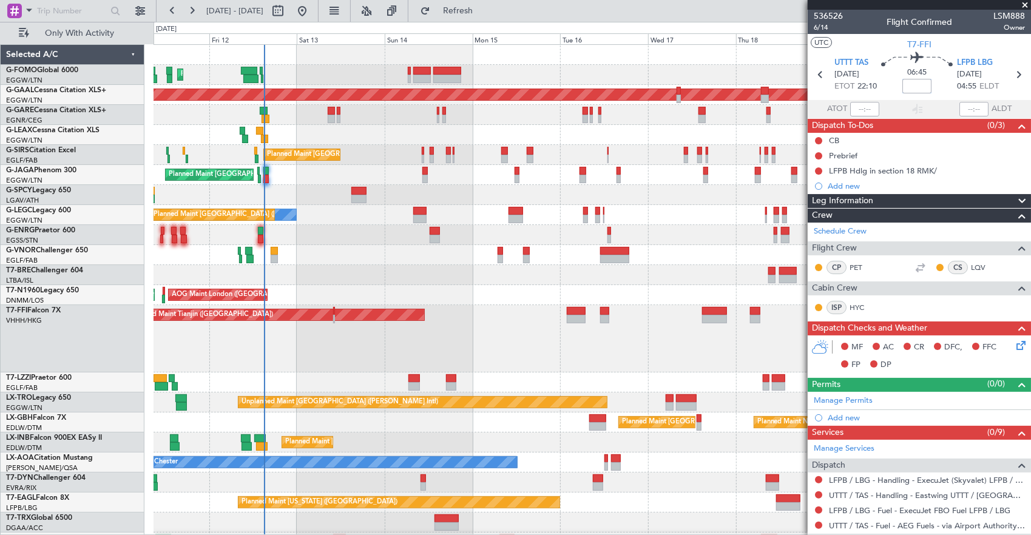
click at [450, 83] on div "Planned Maint [GEOGRAPHIC_DATA] ([GEOGRAPHIC_DATA])" at bounding box center [592, 75] width 877 height 20
click at [439, 75] on div at bounding box center [447, 79] width 28 height 8
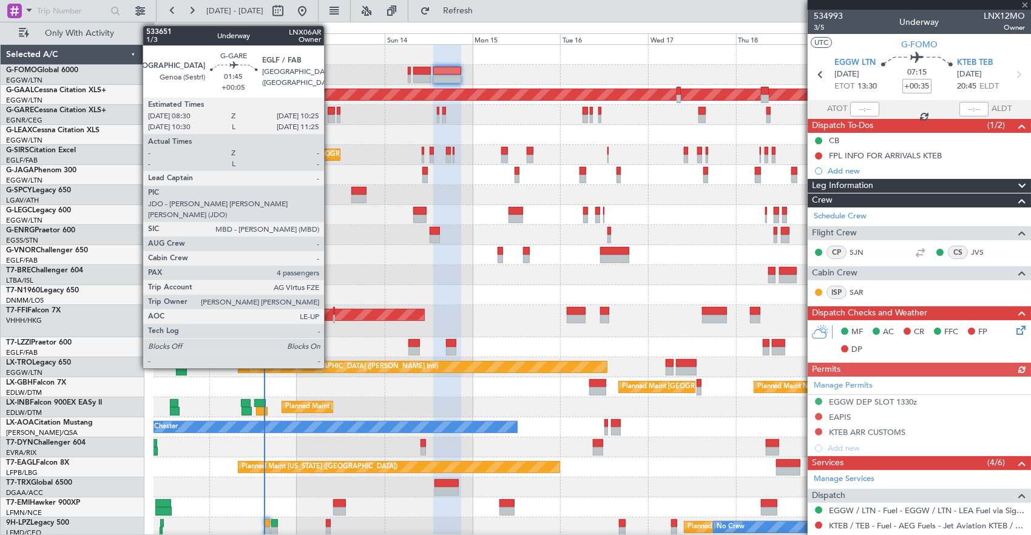
click at [330, 111] on div at bounding box center [331, 111] width 7 height 8
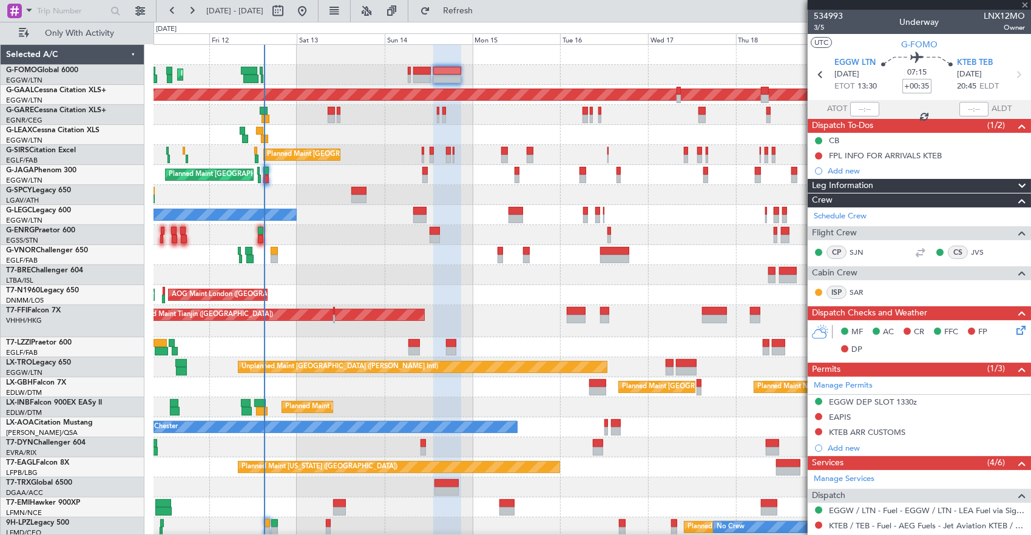
type input "+00:05"
type input "4"
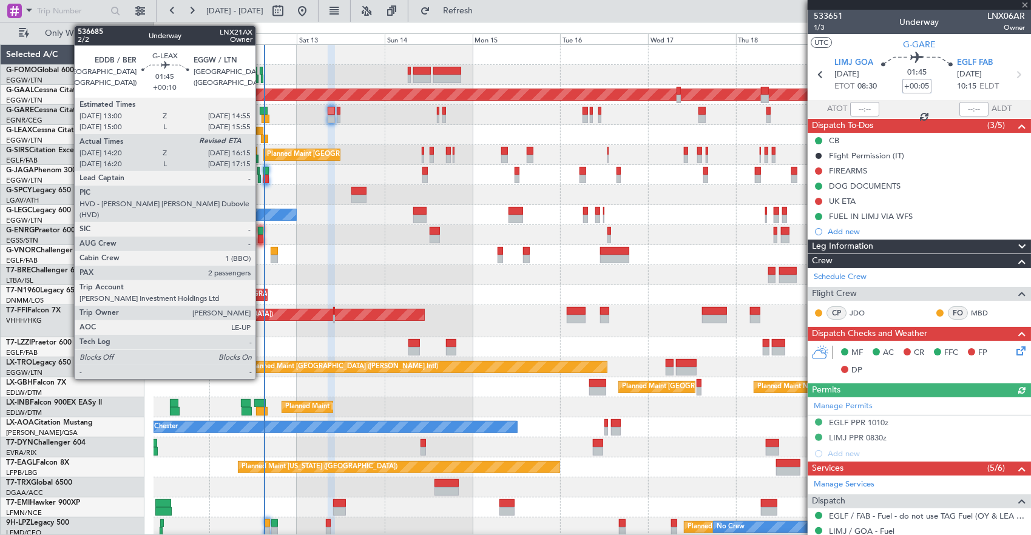
click at [262, 135] on div at bounding box center [264, 139] width 7 height 8
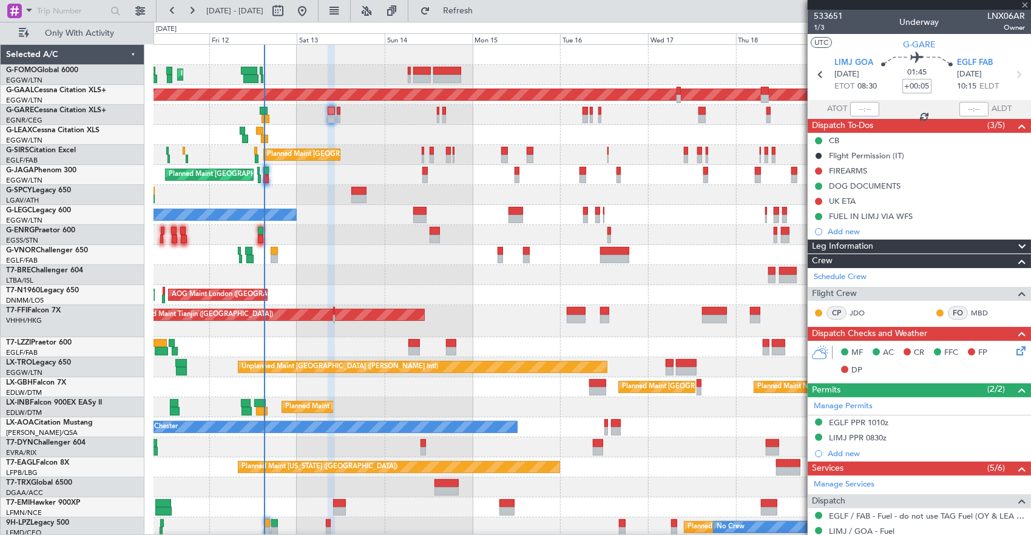
type input "+00:10"
type input "14:20"
type input "2"
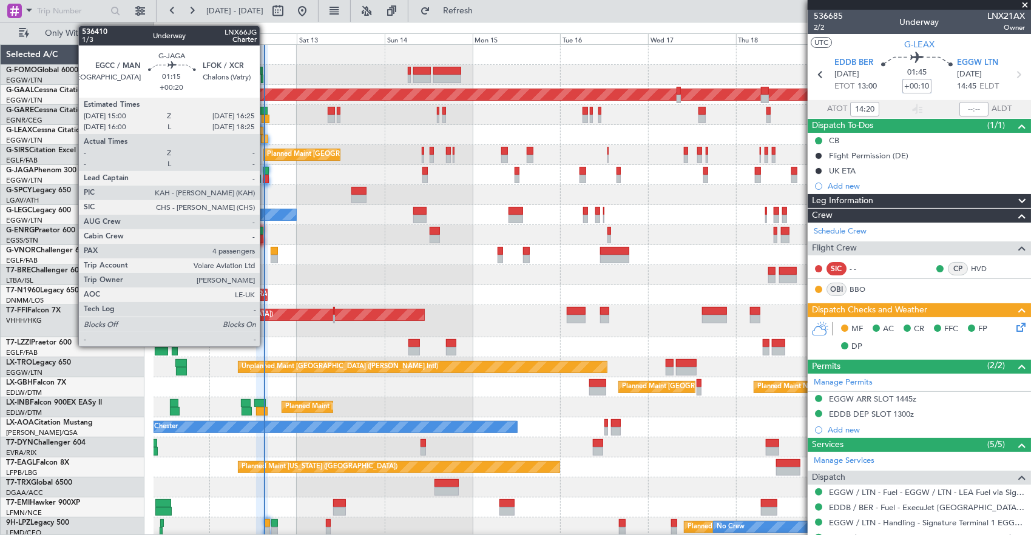
click at [266, 175] on div at bounding box center [265, 179] width 5 height 8
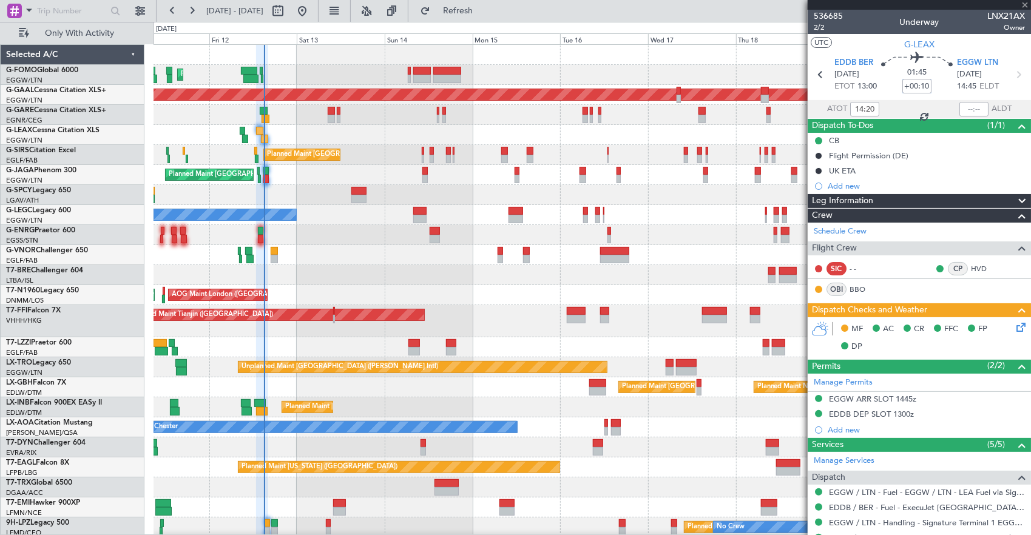
type input "+00:20"
type input "4"
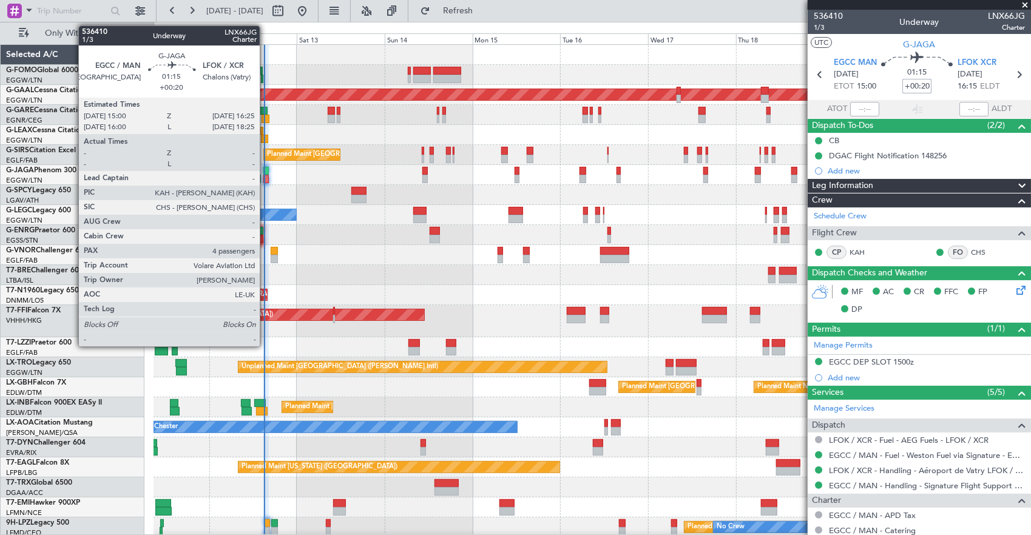
click at [266, 175] on div at bounding box center [265, 179] width 5 height 8
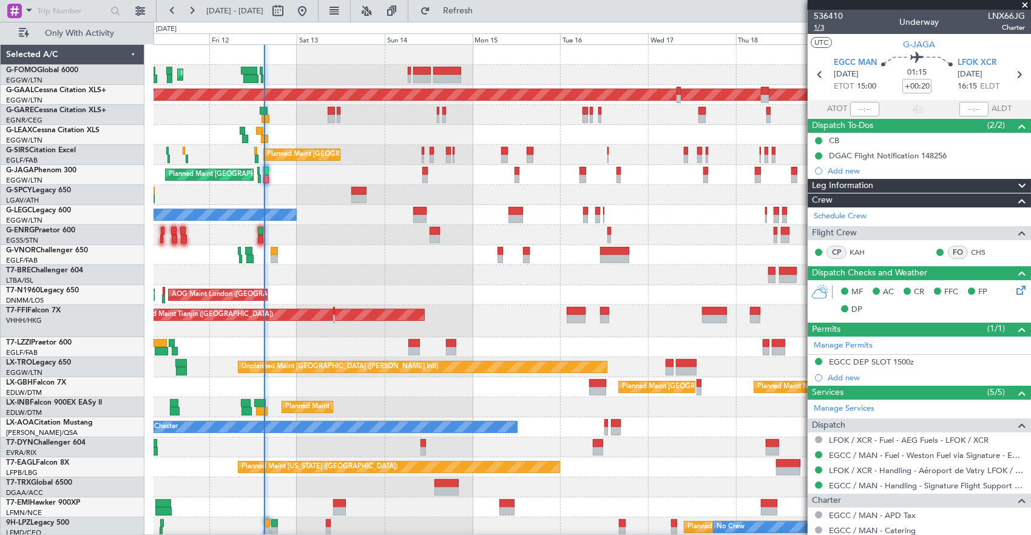
click at [822, 32] on span "1/3" at bounding box center [828, 27] width 29 height 10
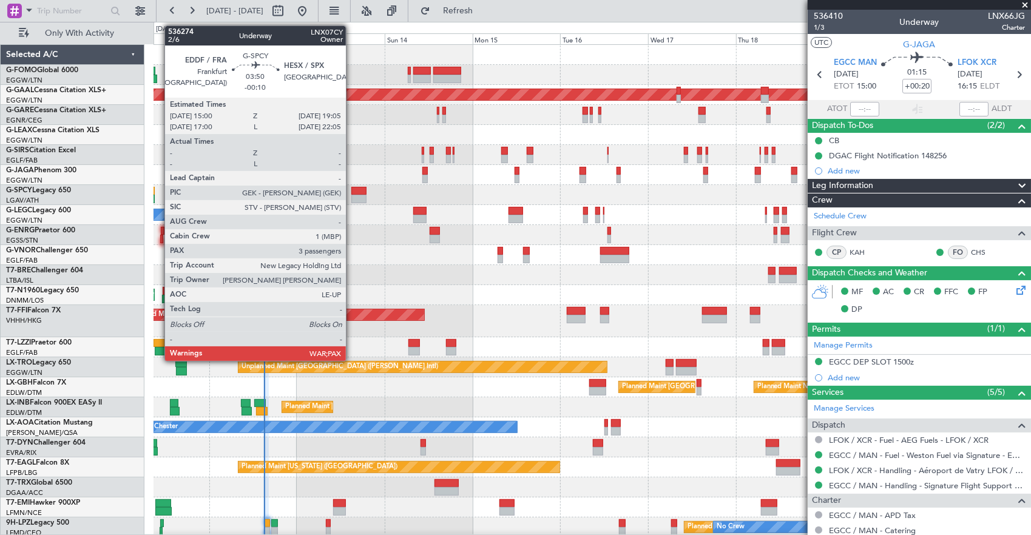
click at [352, 195] on div at bounding box center [358, 199] width 15 height 8
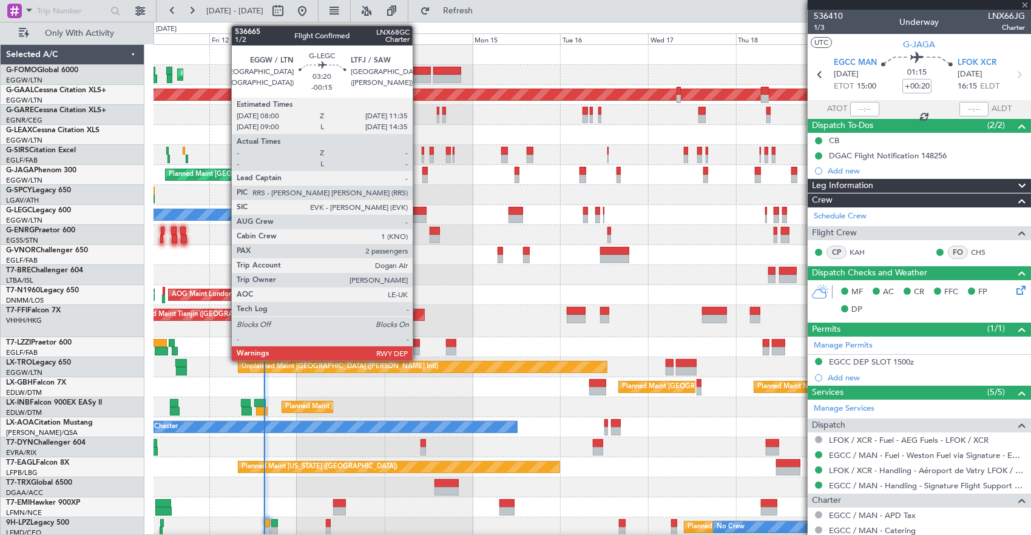
type input "-00:10"
type input "3"
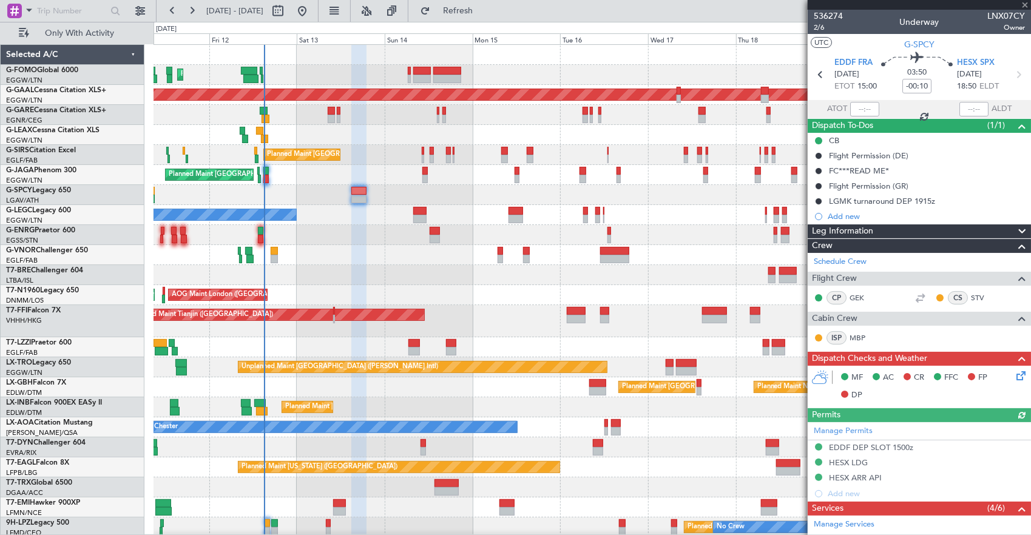
type input "-00:15"
type input "2"
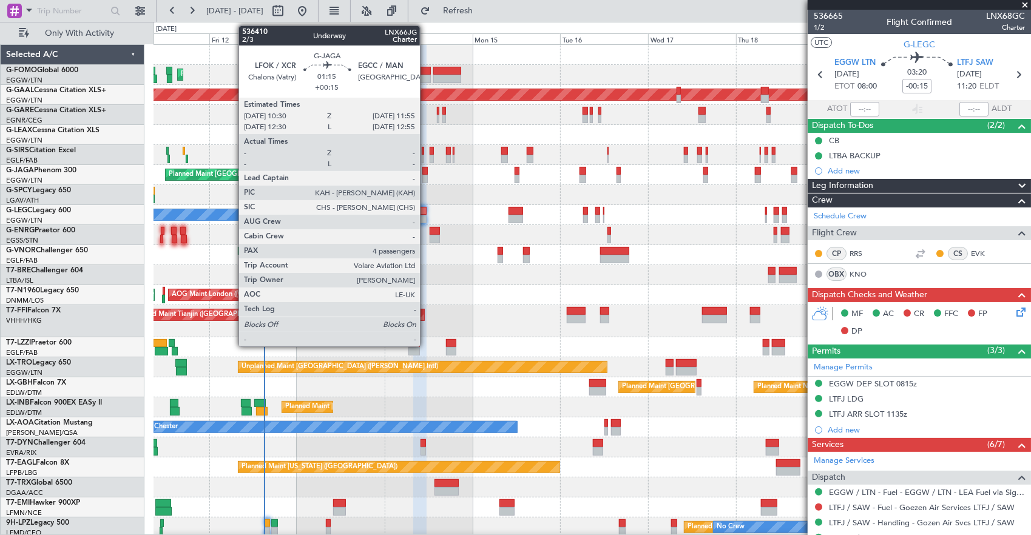
click at [426, 172] on div at bounding box center [424, 171] width 5 height 8
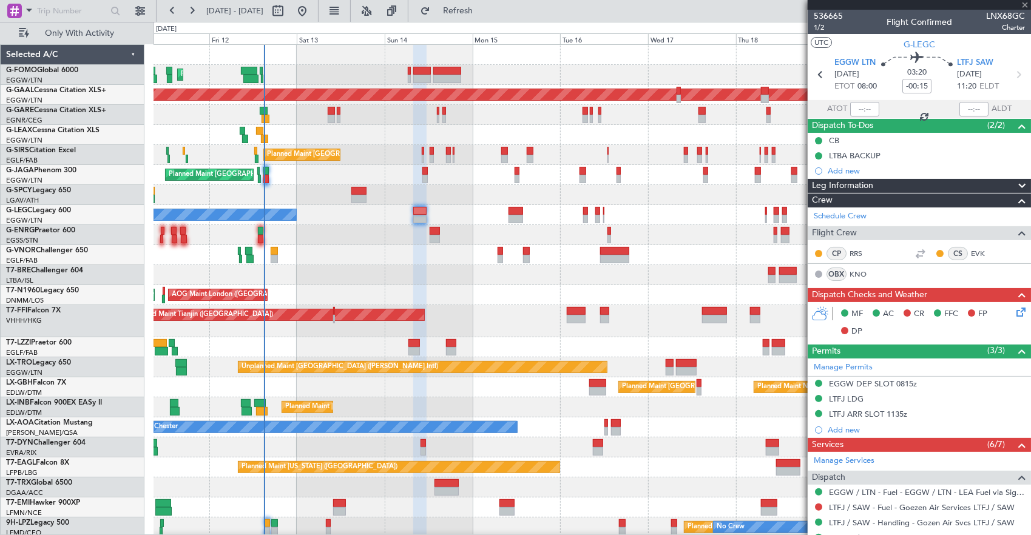
type input "+00:15"
type input "4"
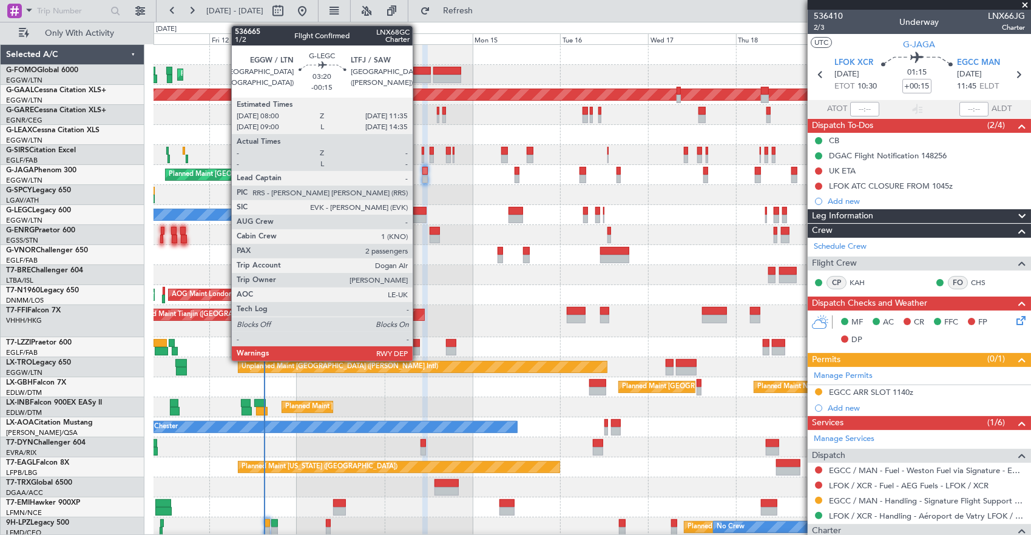
click at [419, 218] on div at bounding box center [419, 219] width 13 height 8
type input "-00:15"
type input "2"
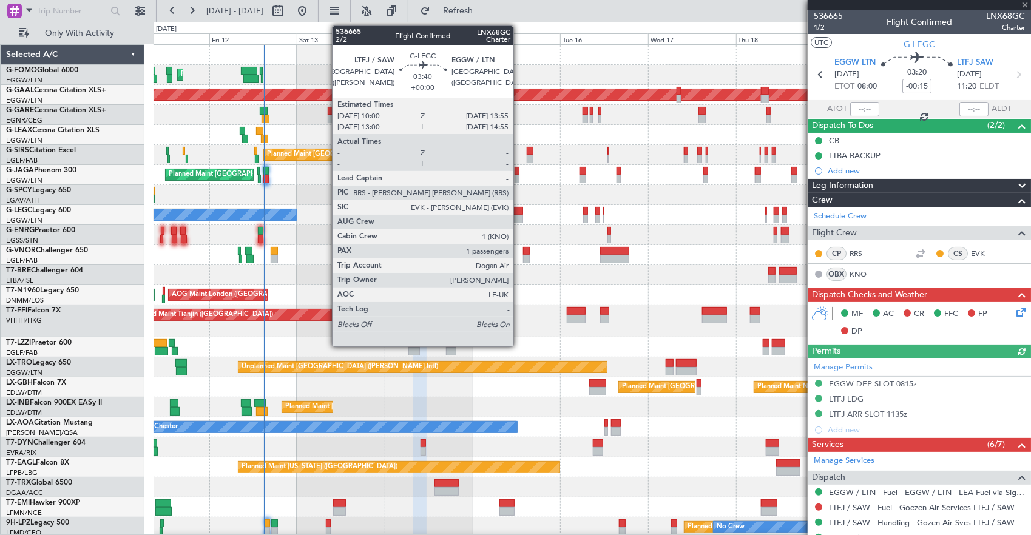
click at [519, 216] on div at bounding box center [515, 219] width 15 height 8
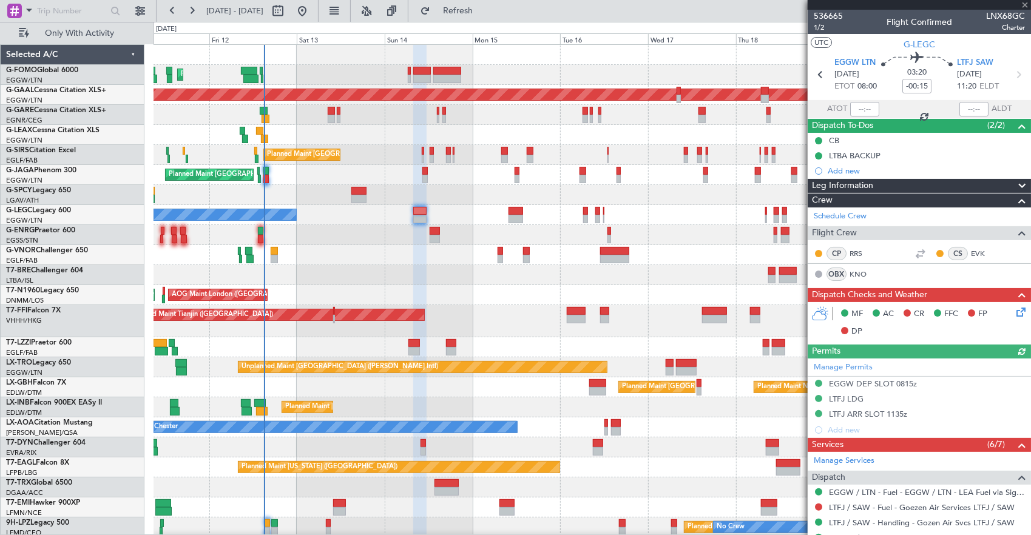
type input "1"
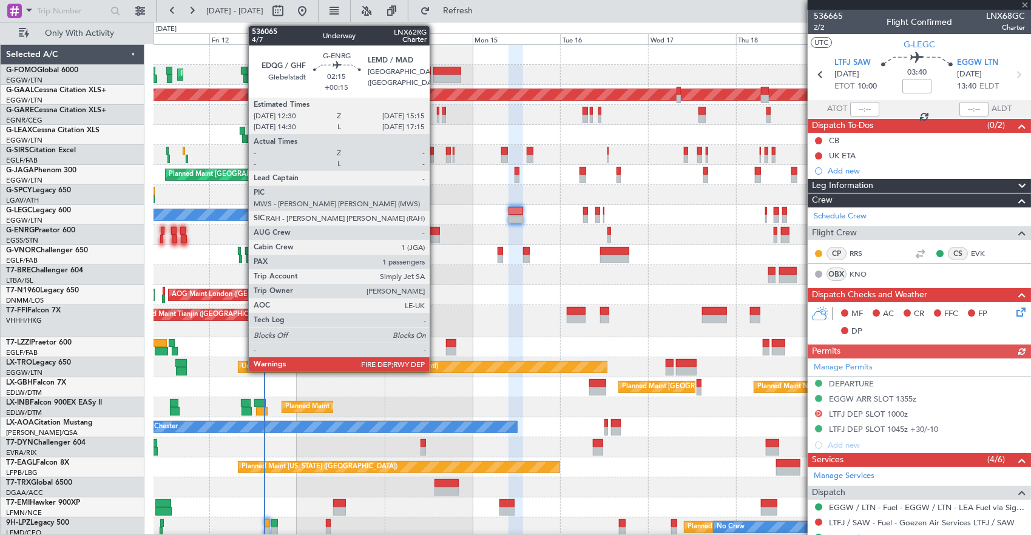
click at [436, 233] on div at bounding box center [435, 231] width 10 height 8
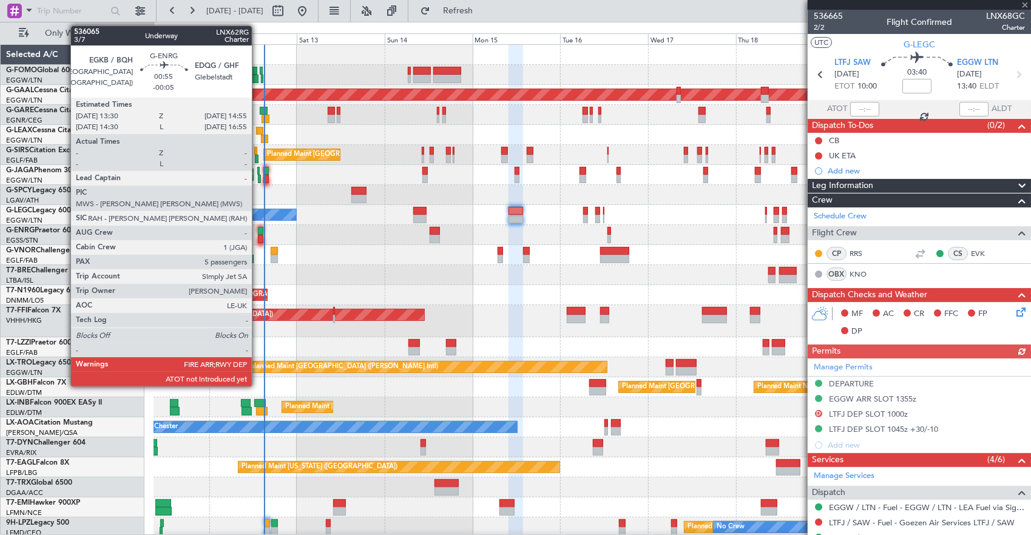
click at [258, 229] on div at bounding box center [260, 231] width 5 height 8
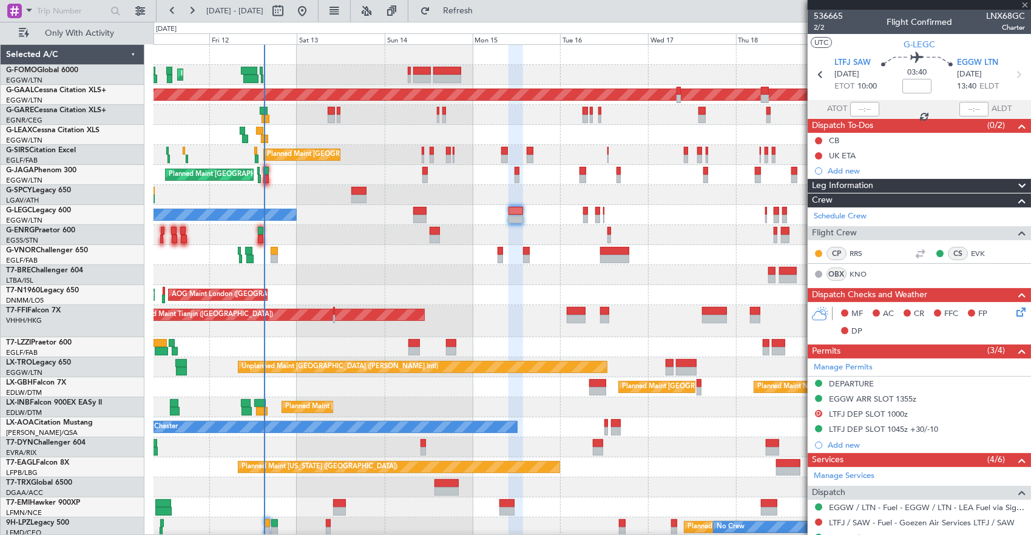
type input "-00:05"
type input "5"
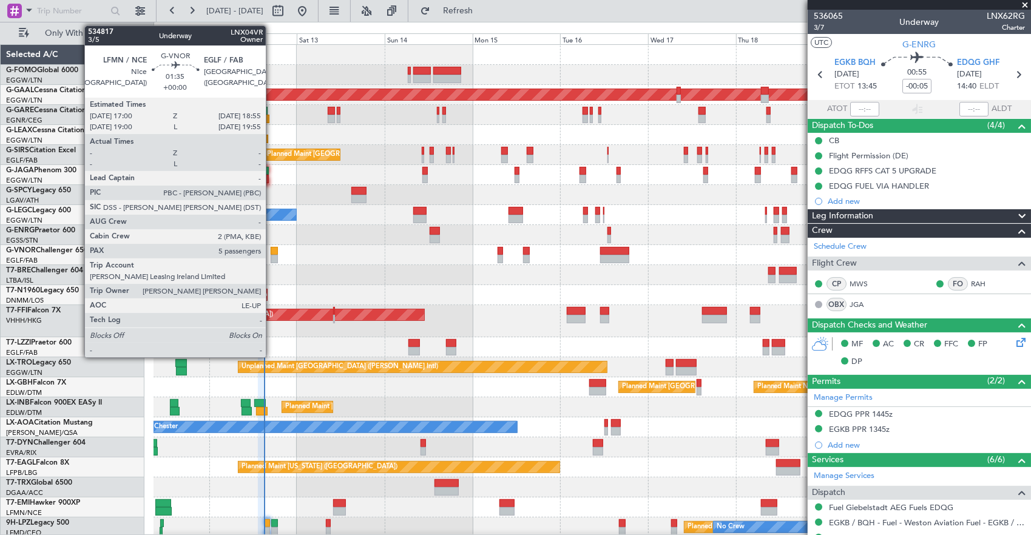
click at [272, 255] on div at bounding box center [274, 259] width 7 height 8
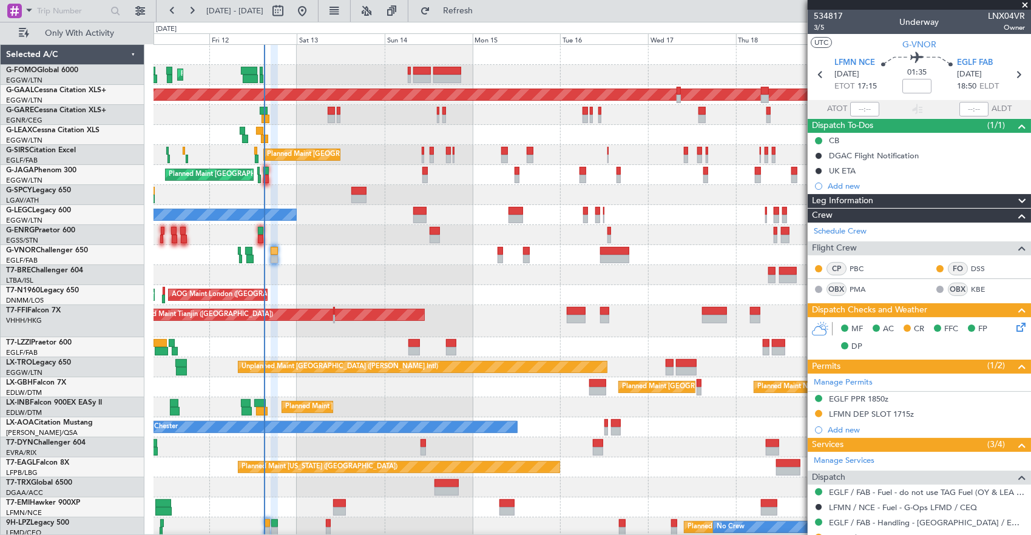
scroll to position [61, 0]
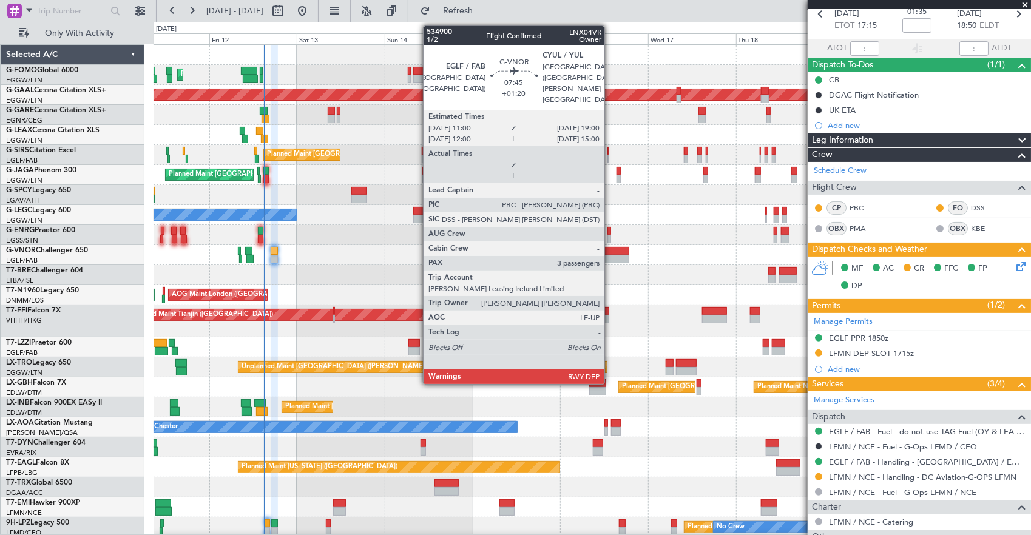
click at [611, 260] on div at bounding box center [615, 259] width 30 height 8
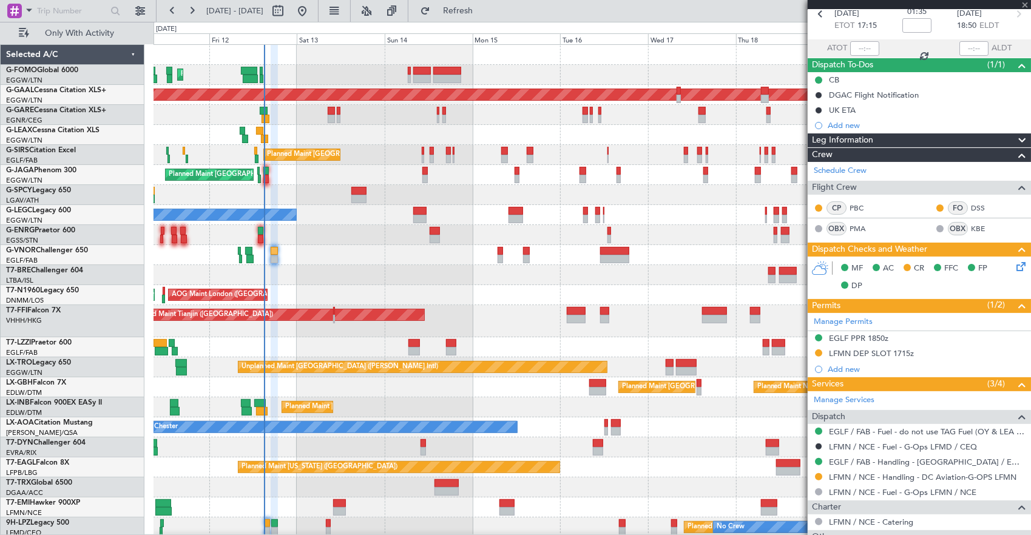
type input "+01:20"
type input "3"
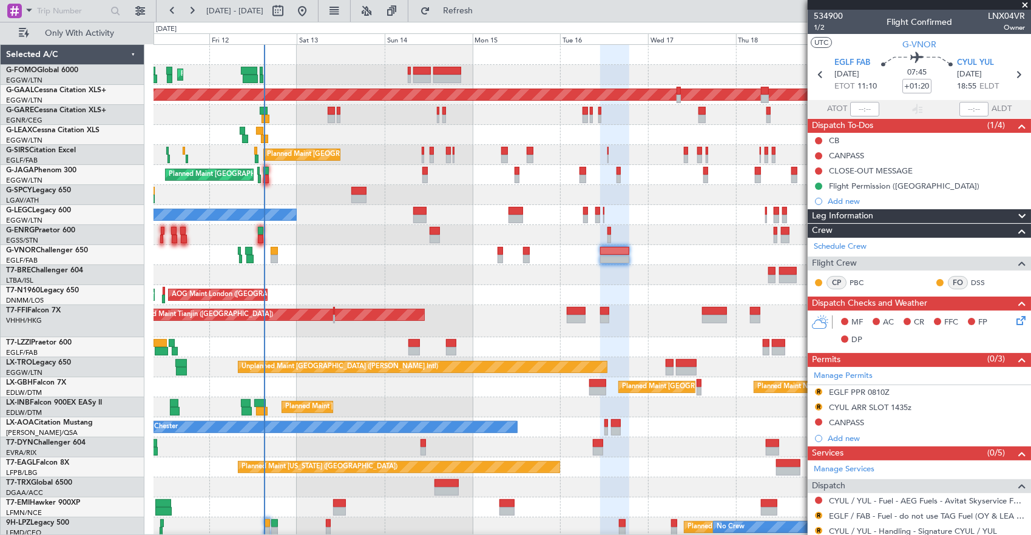
scroll to position [182, 0]
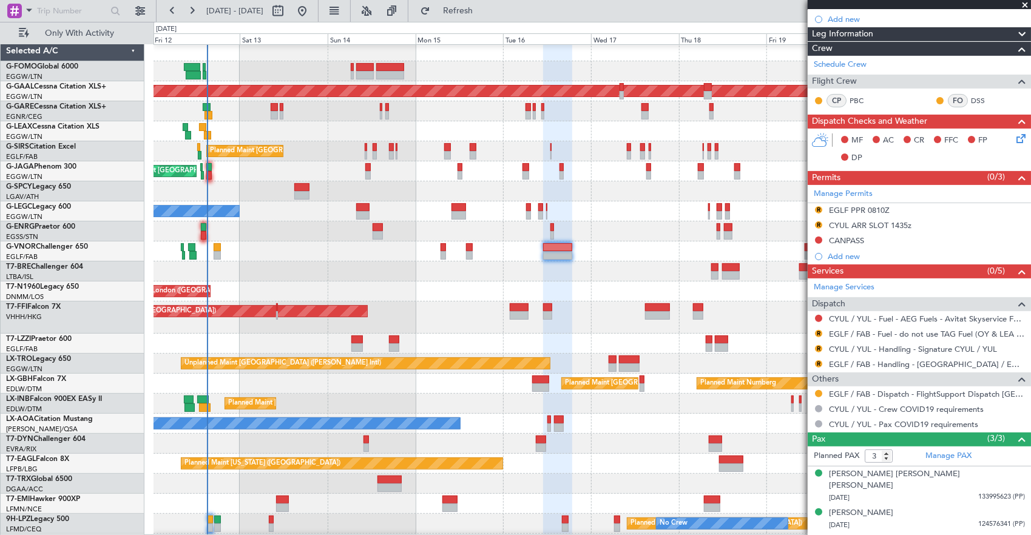
click at [621, 323] on div "Planned Maint Tianjin ([GEOGRAPHIC_DATA])" at bounding box center [592, 318] width 877 height 32
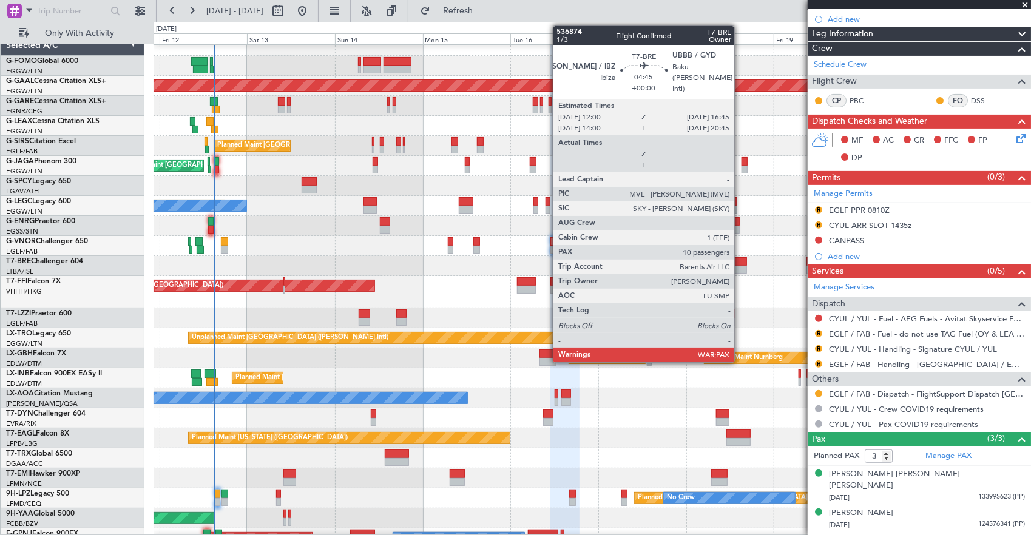
click at [740, 268] on div at bounding box center [738, 270] width 18 height 8
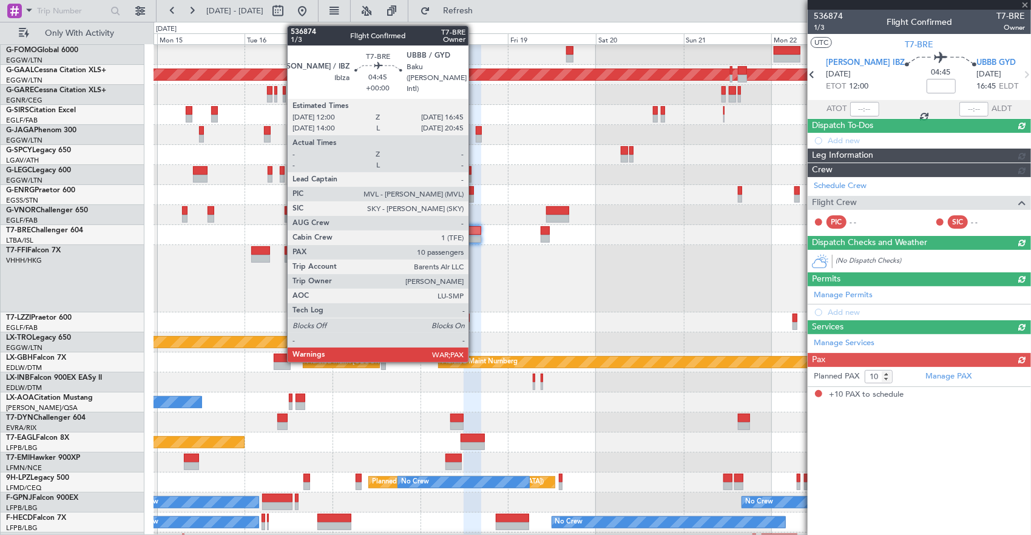
scroll to position [0, 0]
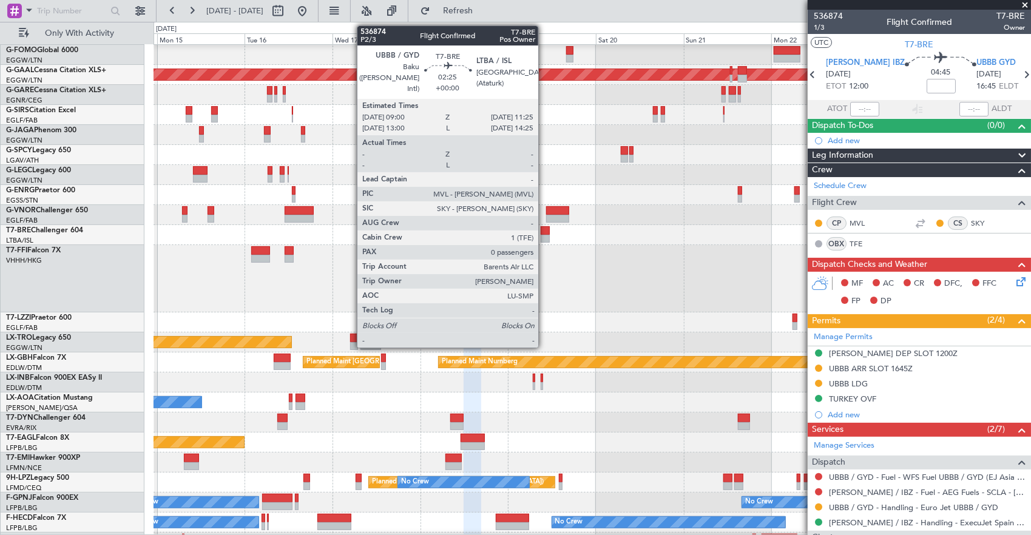
click at [544, 235] on div at bounding box center [545, 239] width 9 height 8
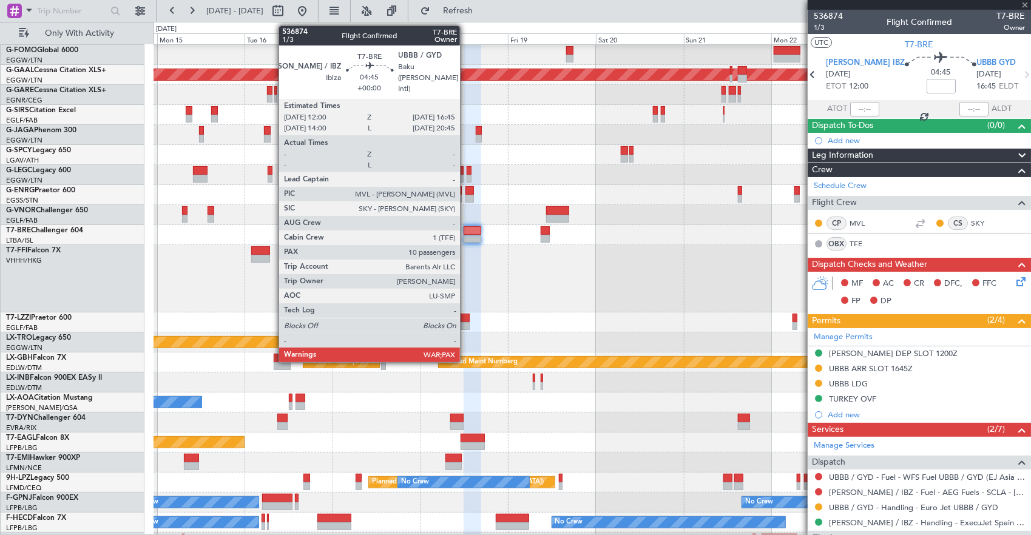
type input "0"
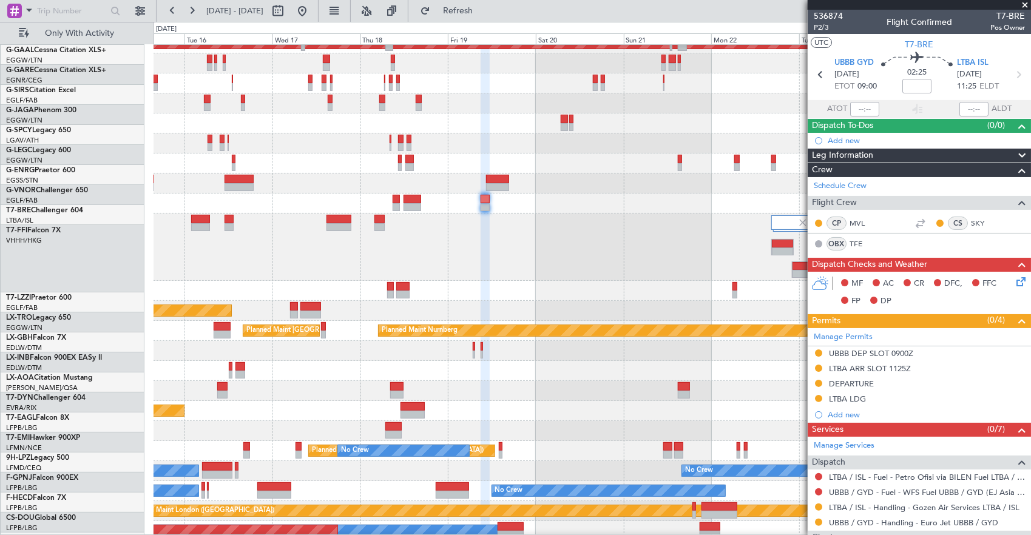
scroll to position [56, 0]
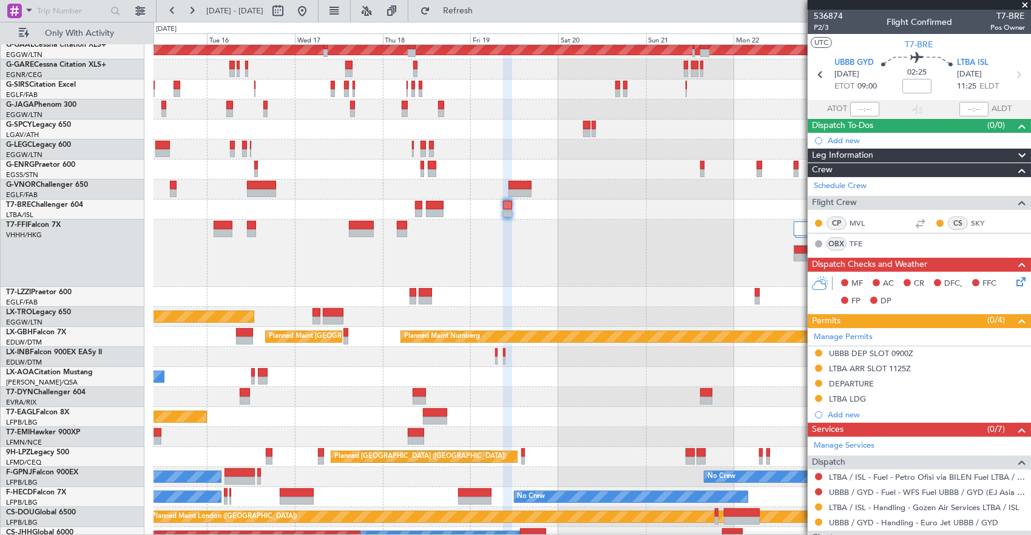
click at [816, 255] on fb-app "[DATE] - [DATE] Refresh Quick Links Only With Activity Planned [GEOGRAPHIC_DATA…" at bounding box center [515, 272] width 1031 height 526
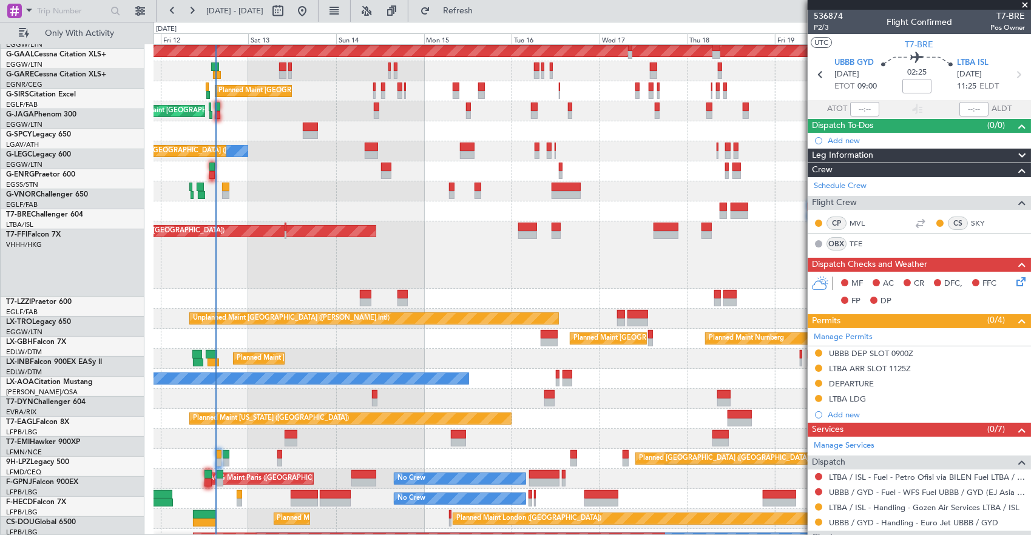
scroll to position [44, 0]
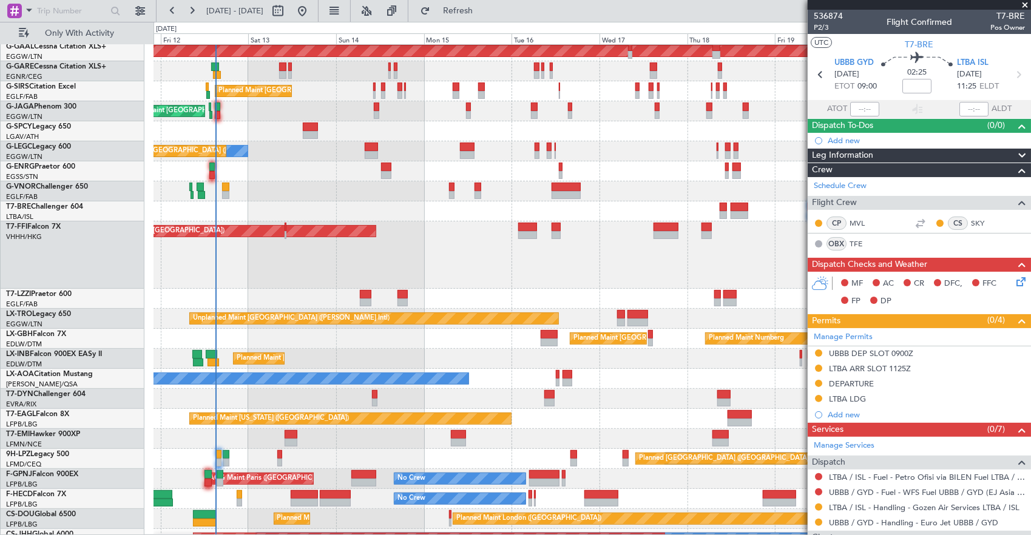
click at [606, 222] on div "Planned Maint Tianjin ([GEOGRAPHIC_DATA])" at bounding box center [592, 254] width 877 height 67
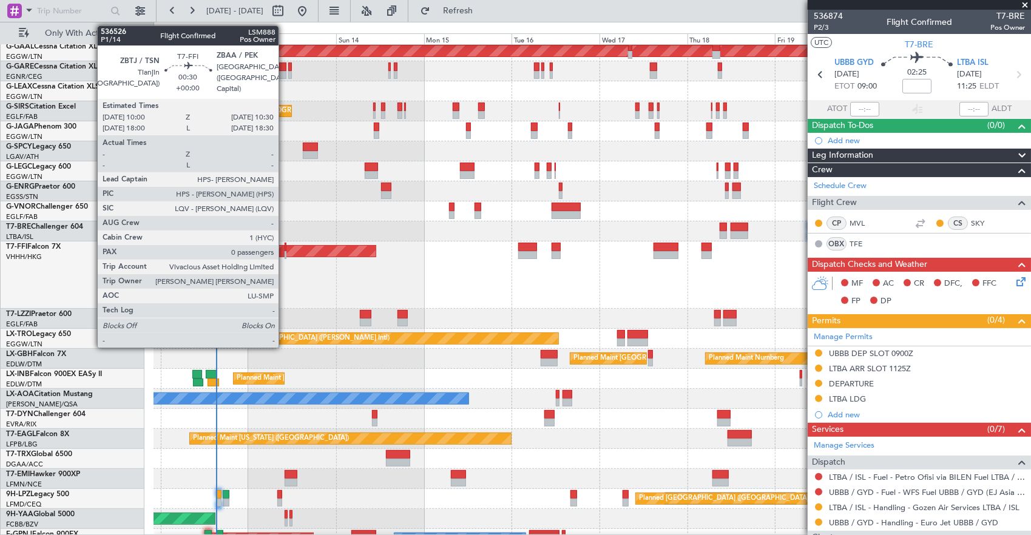
click at [285, 245] on div at bounding box center [286, 247] width 2 height 8
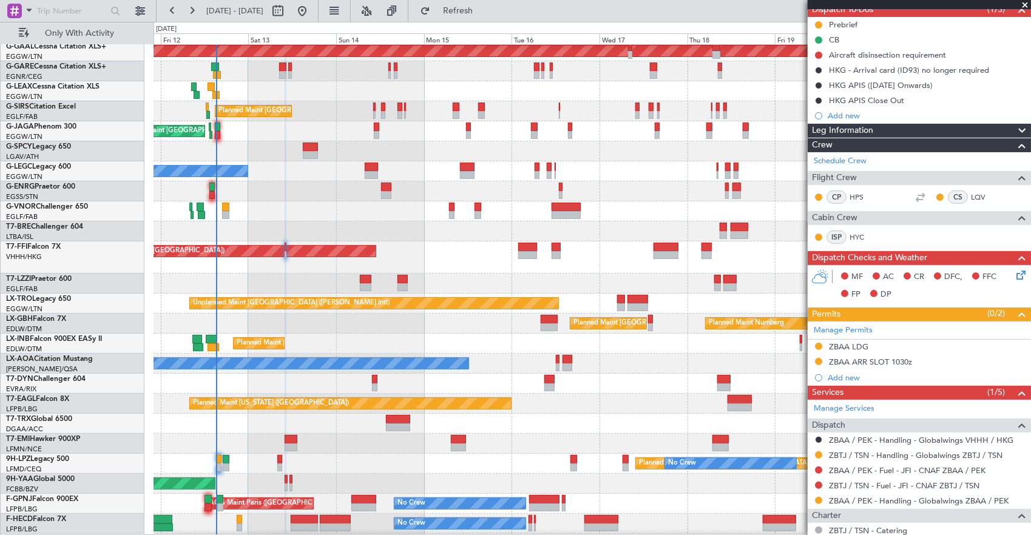
scroll to position [0, 0]
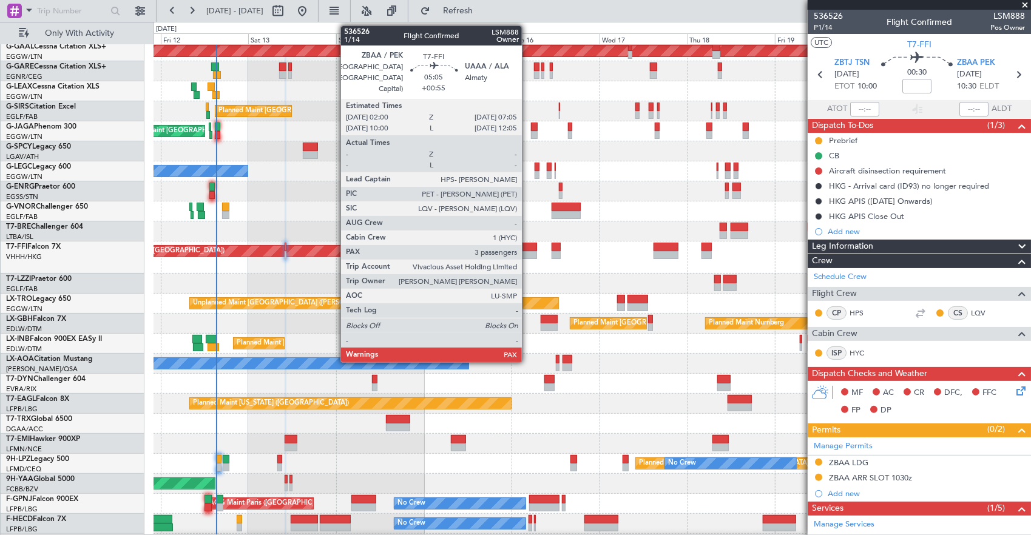
click at [528, 251] on div at bounding box center [527, 255] width 19 height 8
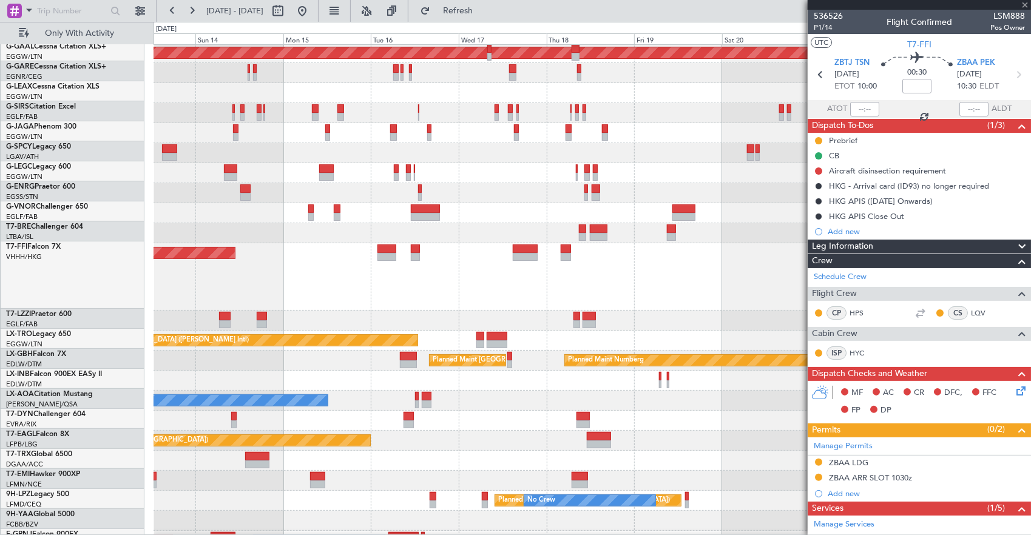
scroll to position [42, 0]
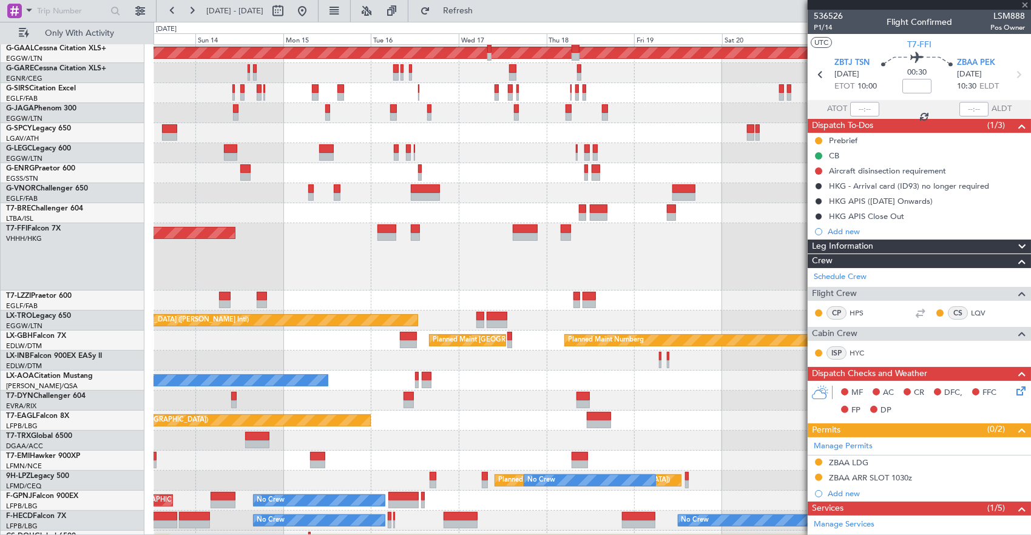
type input "+00:55"
type input "3"
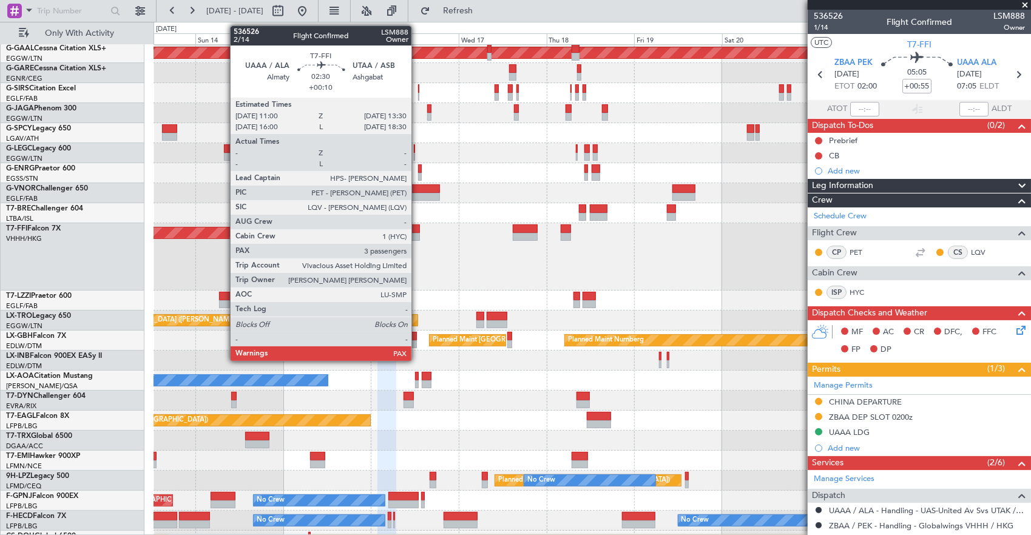
click at [417, 229] on div at bounding box center [416, 229] width 10 height 8
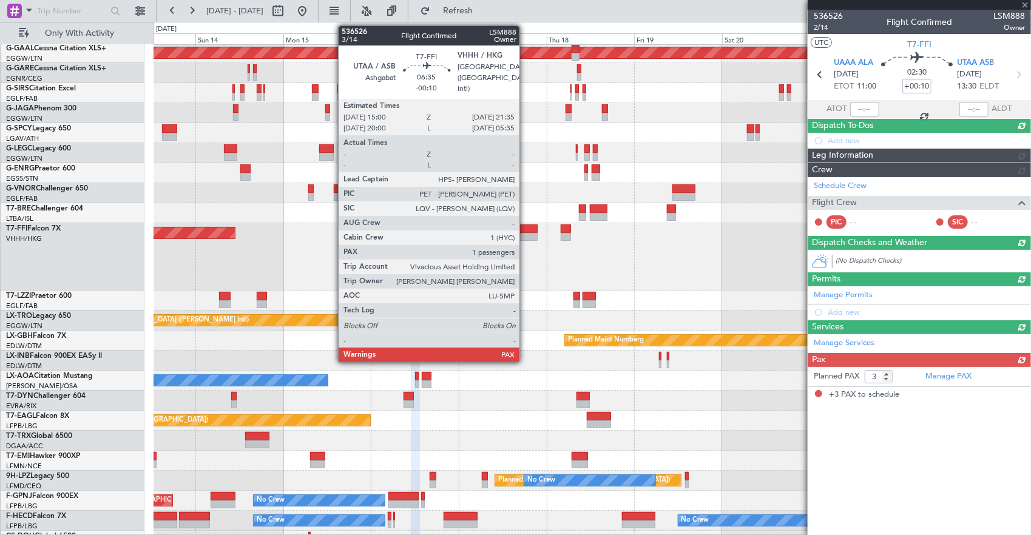
click at [525, 232] on div at bounding box center [525, 229] width 24 height 8
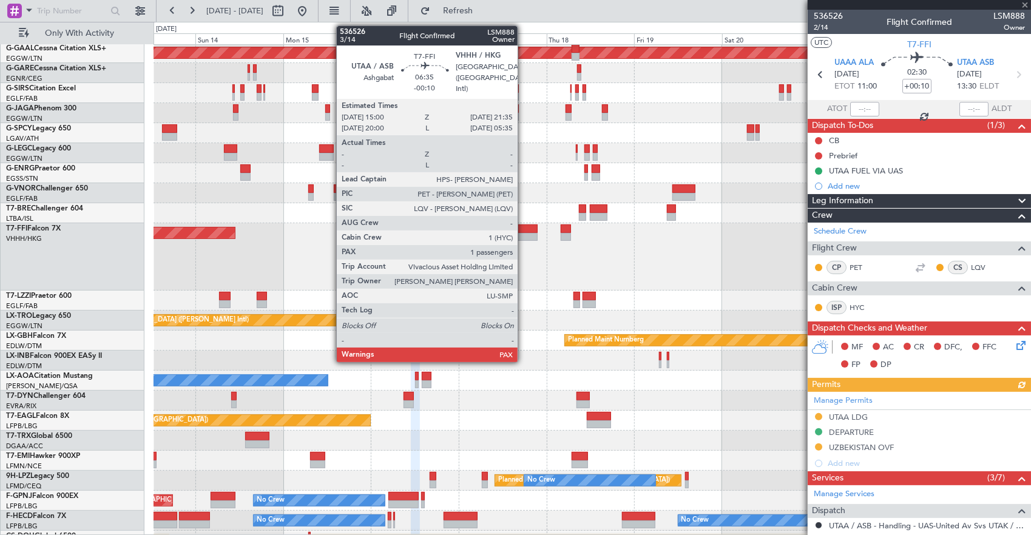
type input "-00:10"
type input "1"
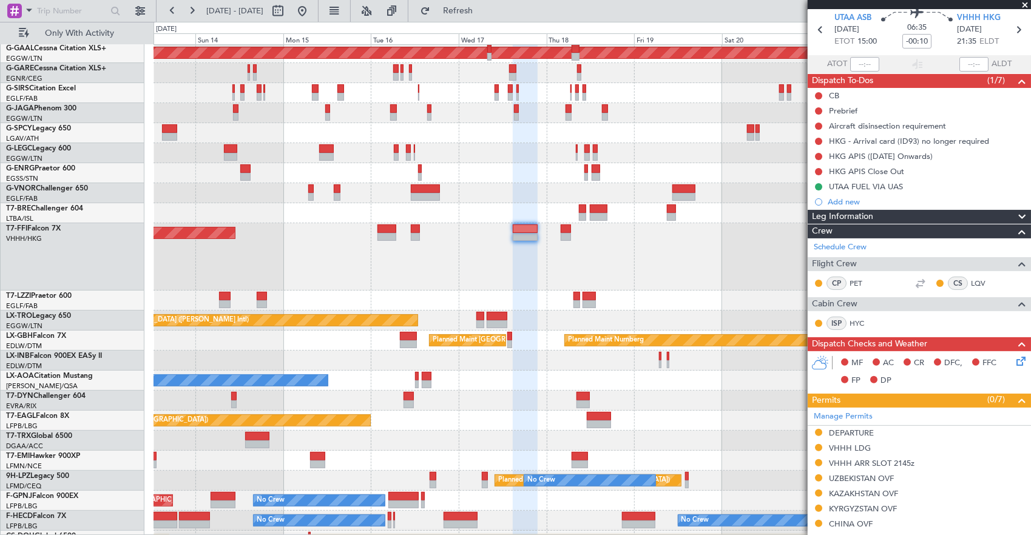
scroll to position [0, 0]
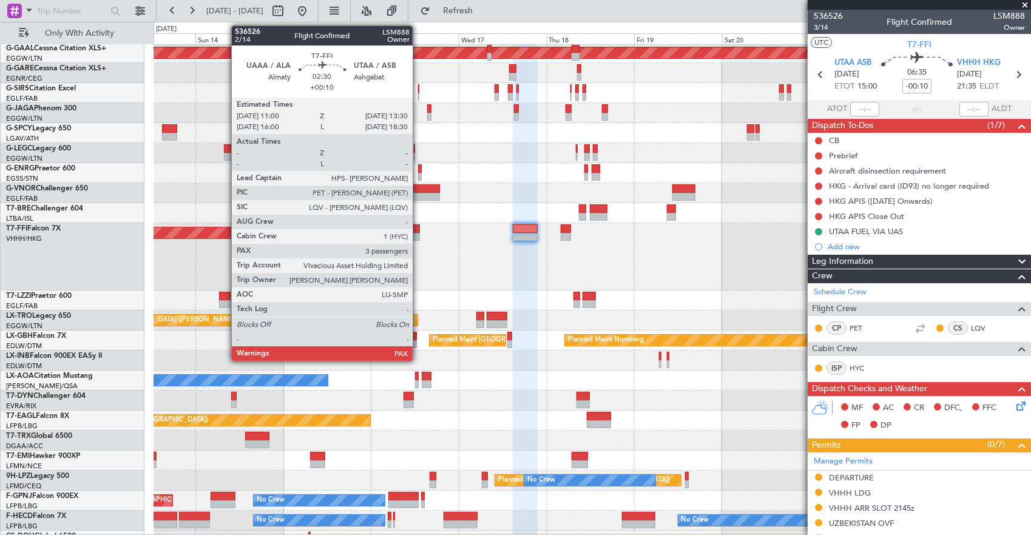
click at [419, 229] on div at bounding box center [416, 229] width 10 height 8
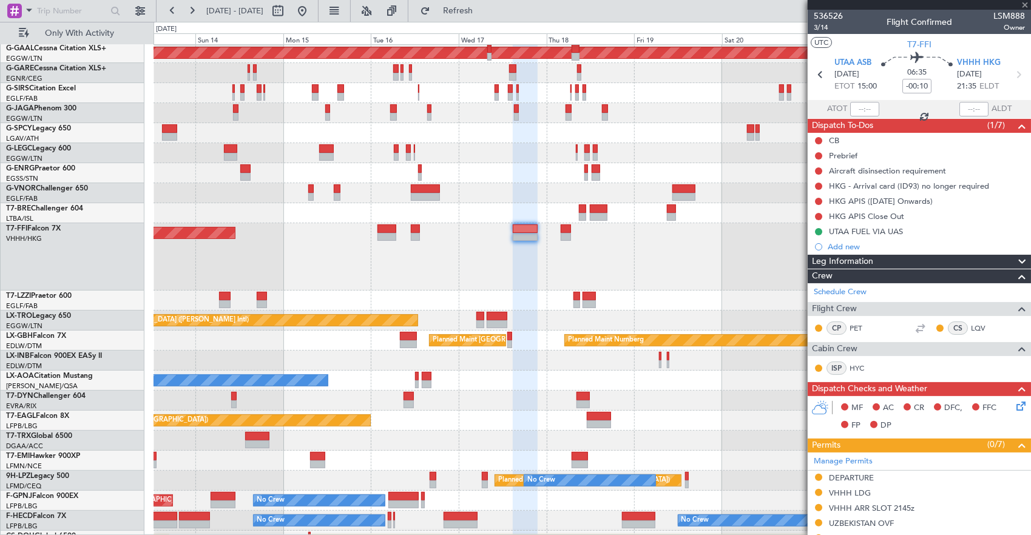
type input "+00:10"
type input "3"
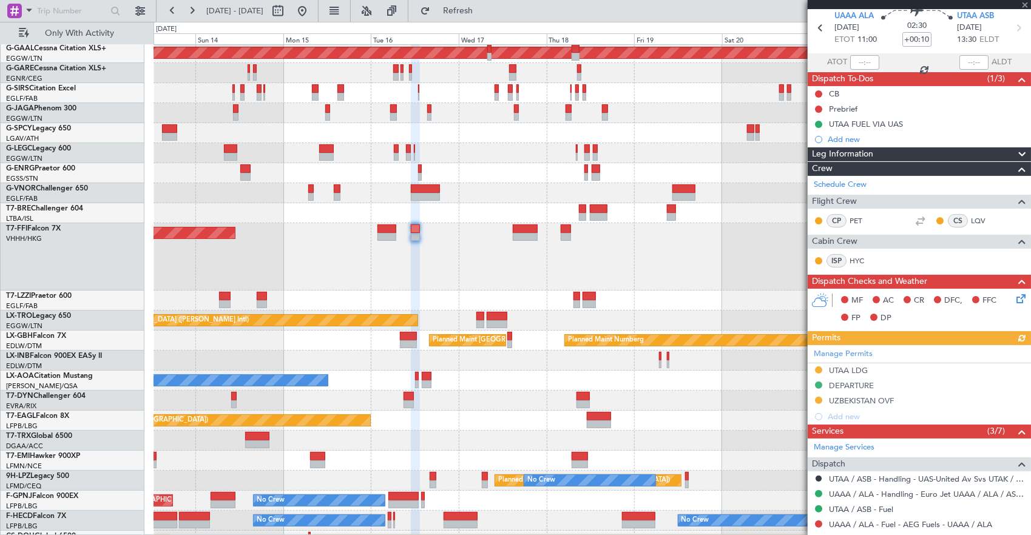
scroll to position [121, 0]
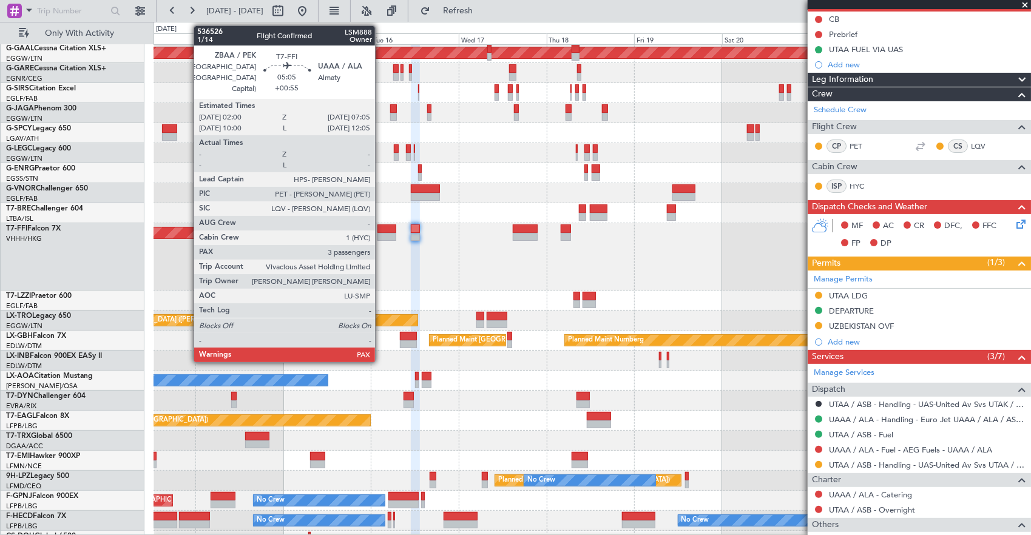
click at [381, 235] on div at bounding box center [386, 237] width 19 height 8
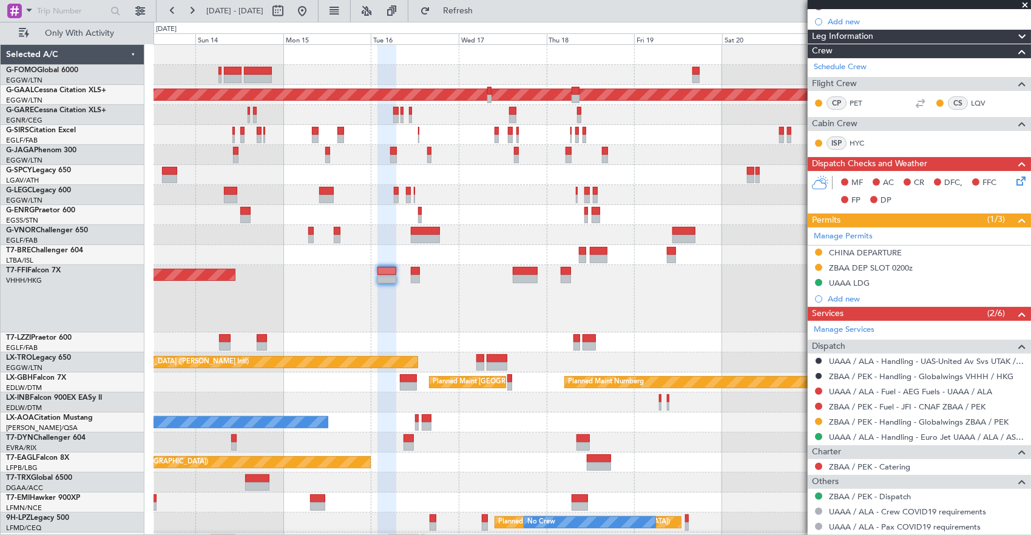
scroll to position [140, 0]
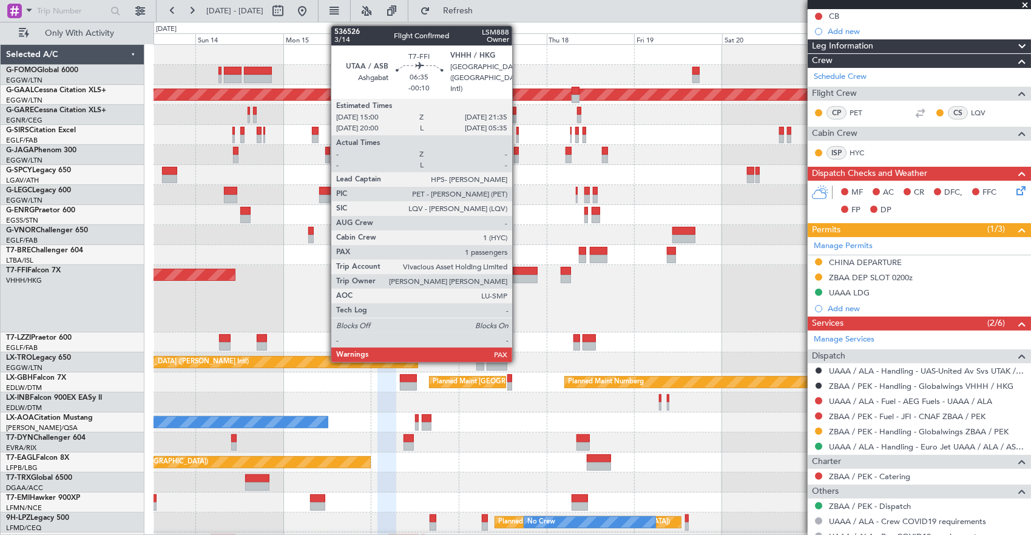
click at [518, 273] on div at bounding box center [525, 271] width 24 height 8
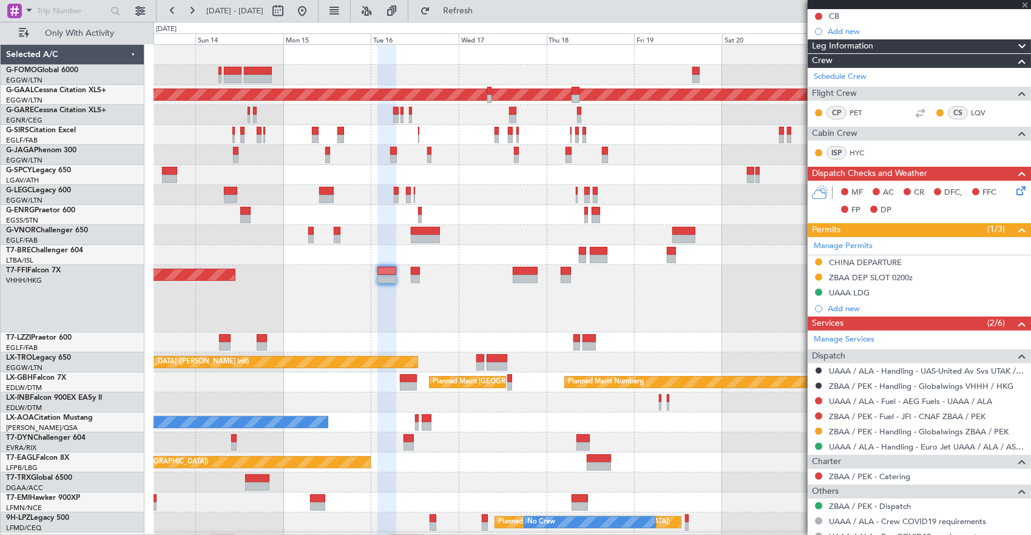
type input "-00:10"
type input "1"
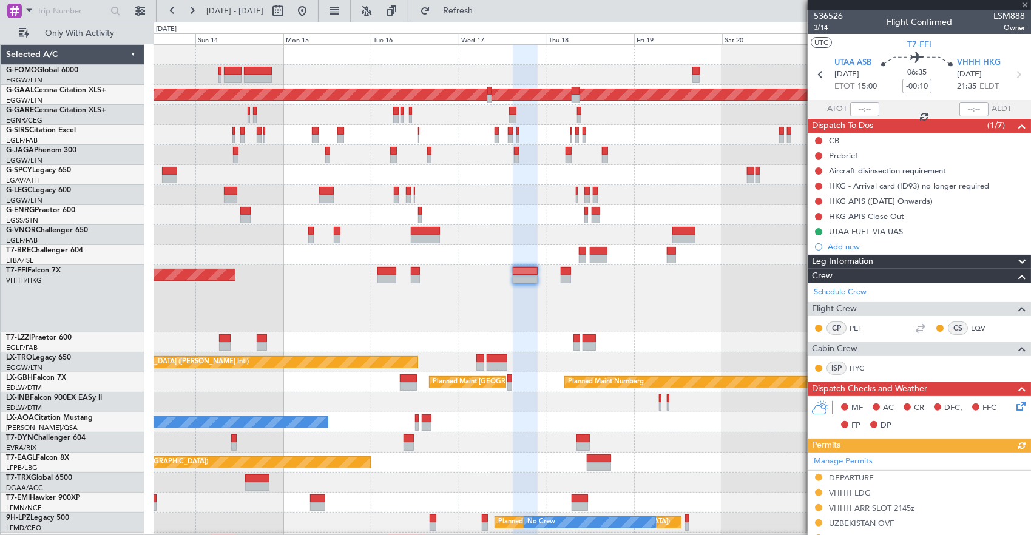
scroll to position [182, 0]
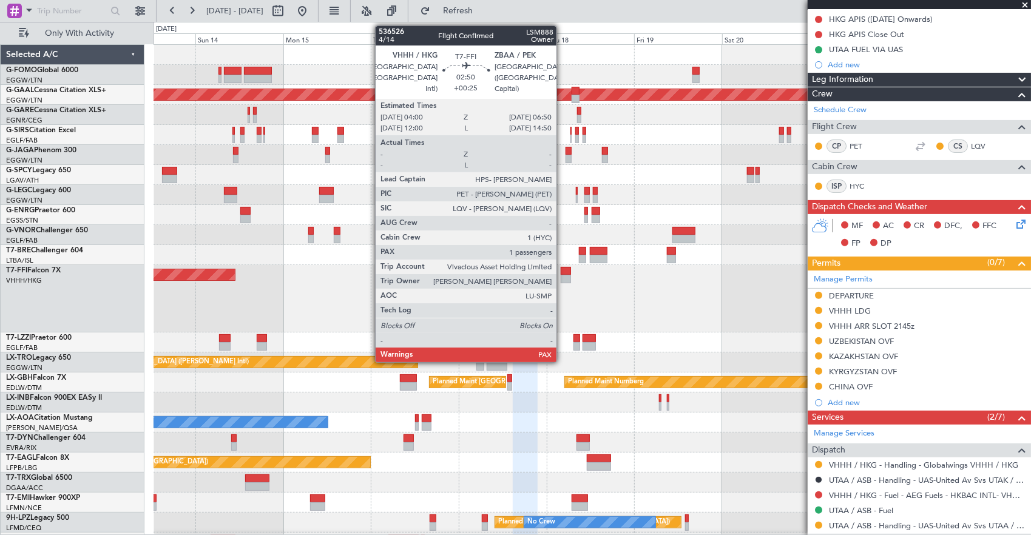
click at [562, 270] on div at bounding box center [566, 271] width 11 height 8
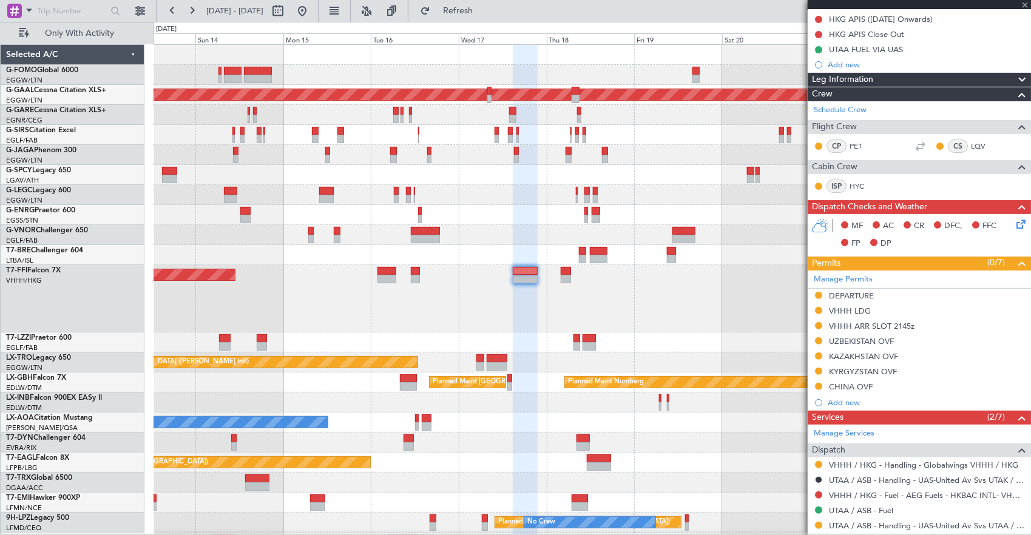
click at [288, 280] on div "Planned Maint Tianjin ([GEOGRAPHIC_DATA])" at bounding box center [592, 298] width 877 height 67
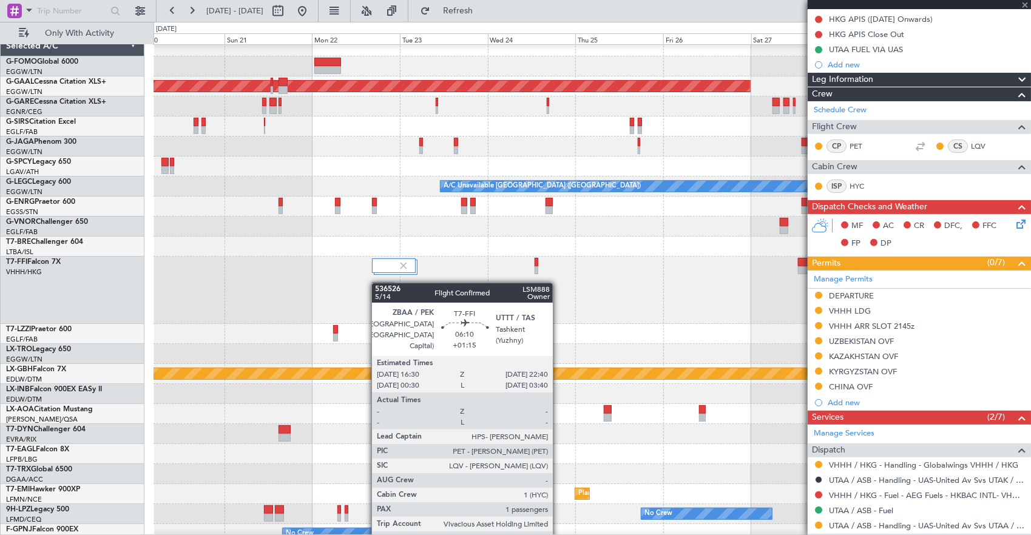
click at [380, 283] on div at bounding box center [384, 287] width 22 height 8
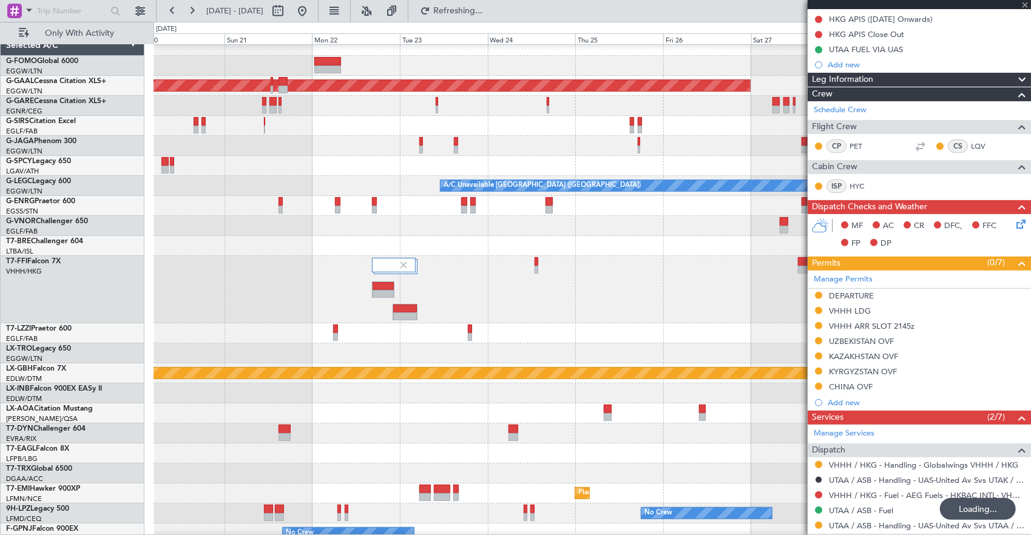
scroll to position [0, 0]
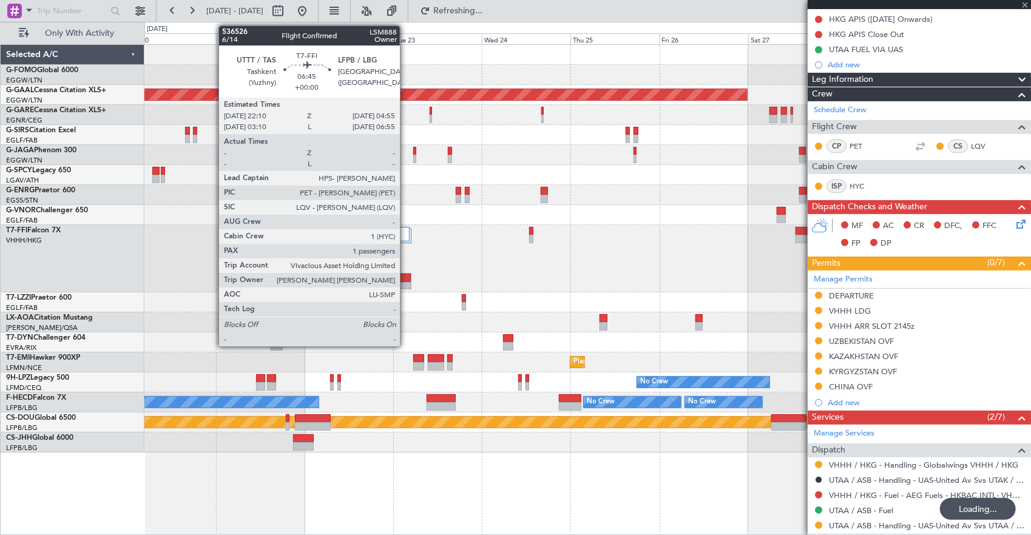
click at [404, 276] on div at bounding box center [399, 278] width 24 height 8
type input "+01:15"
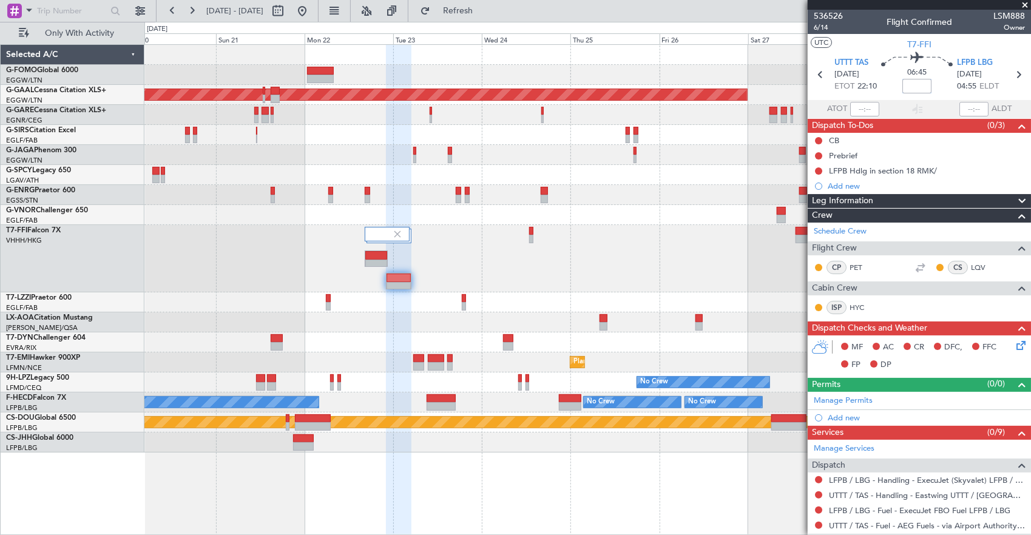
click at [919, 80] on input at bounding box center [916, 86] width 29 height 15
type input "+00:30"
click at [828, 28] on span "6/14" at bounding box center [828, 27] width 29 height 10
click at [700, 193] on div at bounding box center [587, 195] width 887 height 20
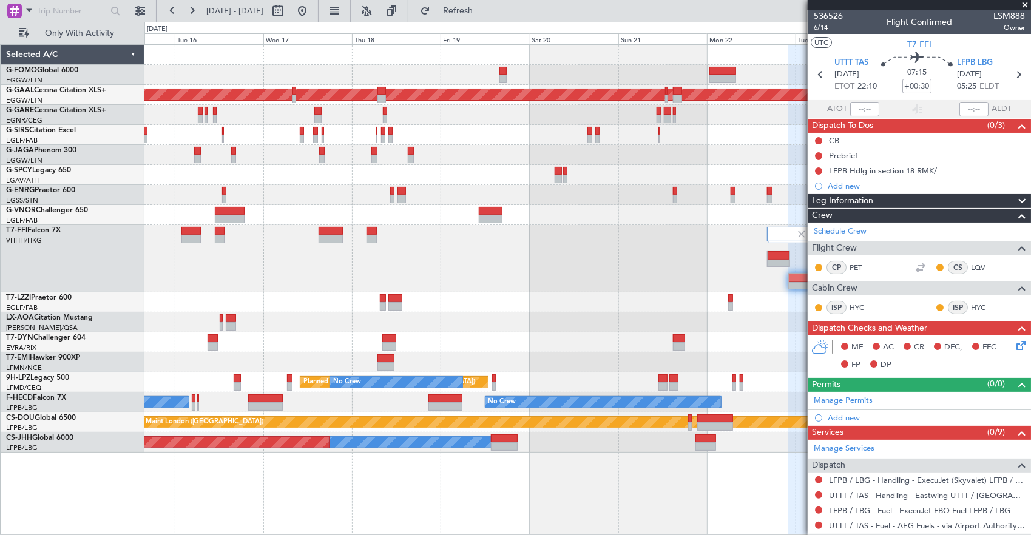
click at [568, 248] on div "Planned Maint Tianjin ([GEOGRAPHIC_DATA])" at bounding box center [587, 258] width 887 height 67
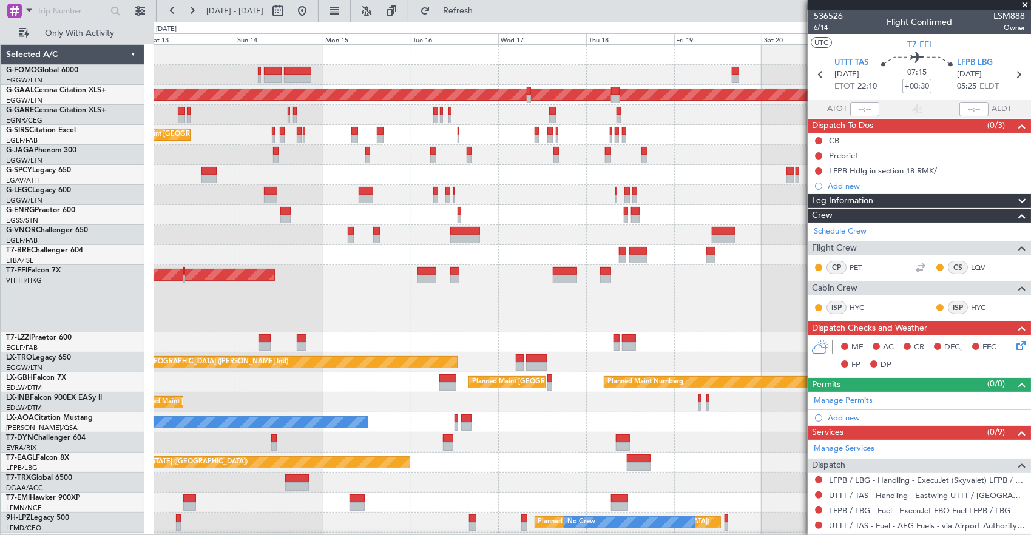
click at [267, 288] on div "Planned Maint Tianjin ([GEOGRAPHIC_DATA])" at bounding box center [592, 298] width 877 height 67
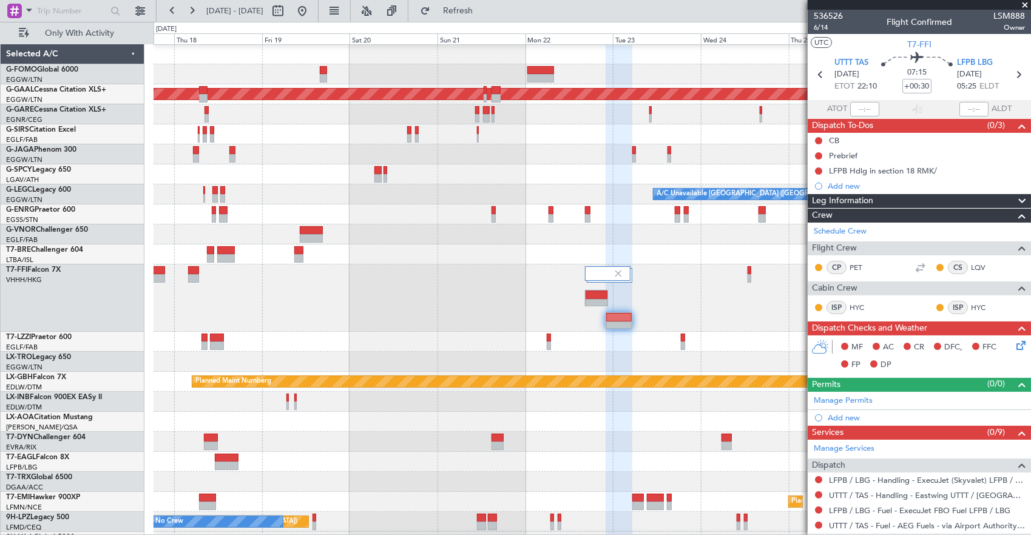
click at [406, 281] on div at bounding box center [592, 298] width 877 height 67
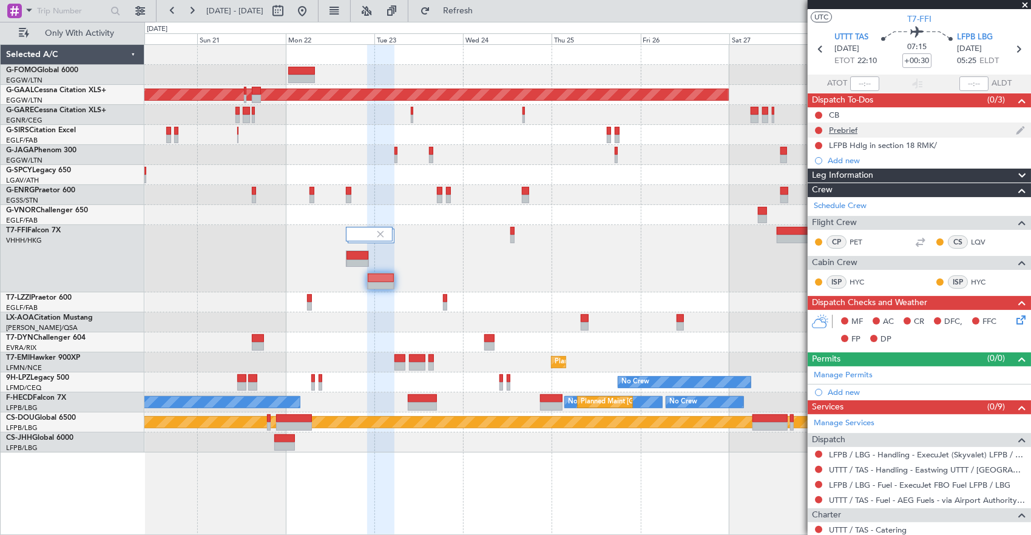
scroll to position [0, 0]
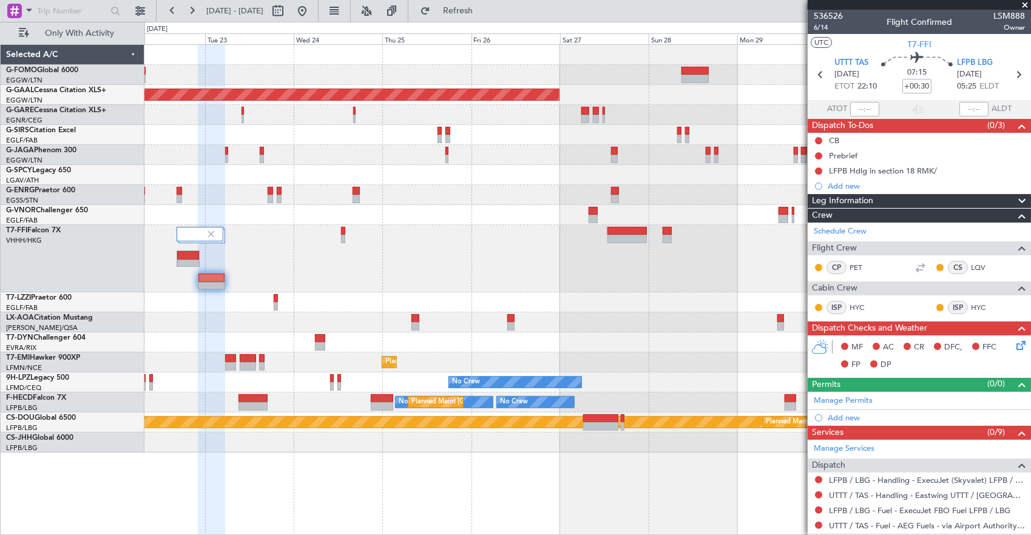
click at [442, 250] on div at bounding box center [587, 258] width 887 height 67
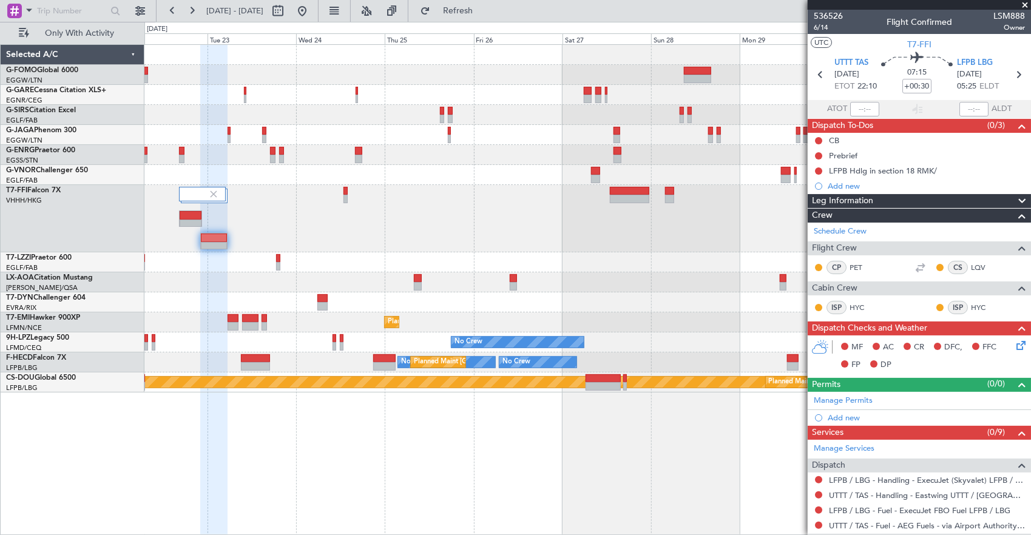
click at [629, 200] on div at bounding box center [629, 199] width 39 height 8
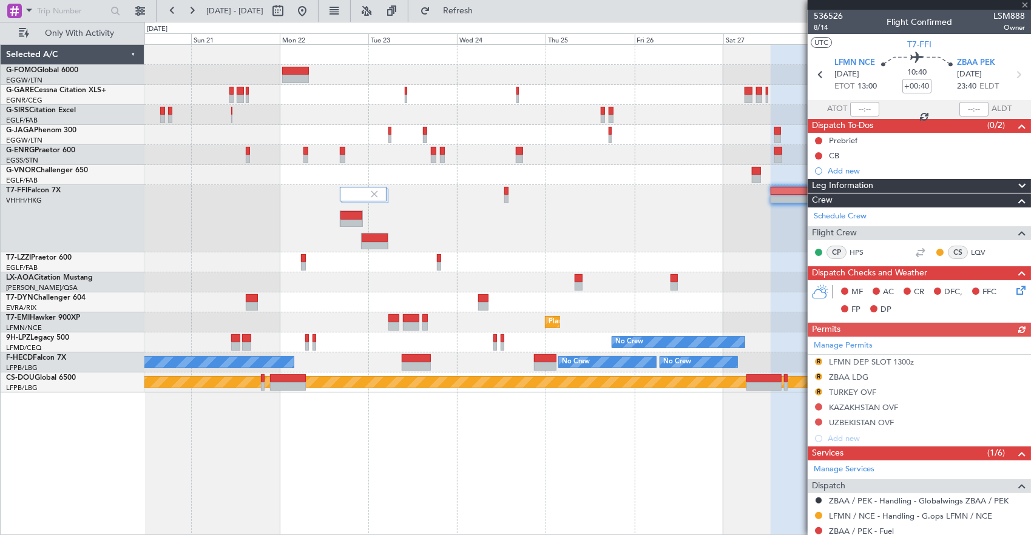
click at [340, 231] on div at bounding box center [587, 218] width 887 height 67
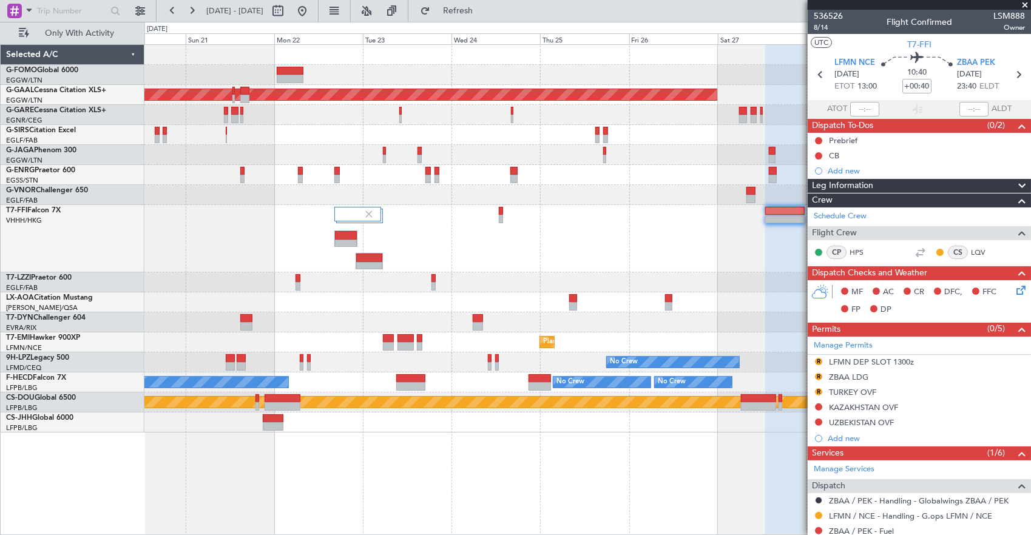
click at [484, 225] on div at bounding box center [587, 238] width 887 height 67
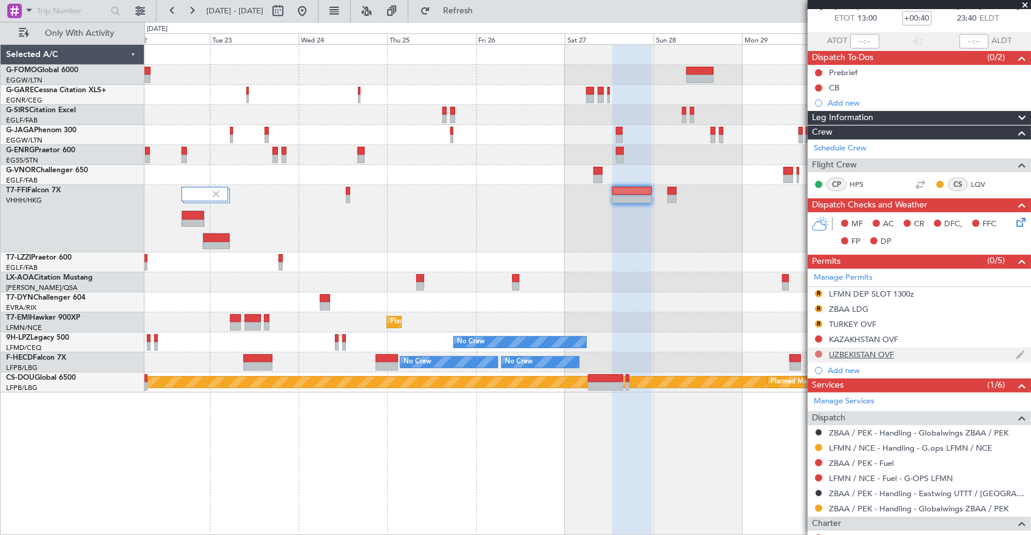
scroll to position [61, 0]
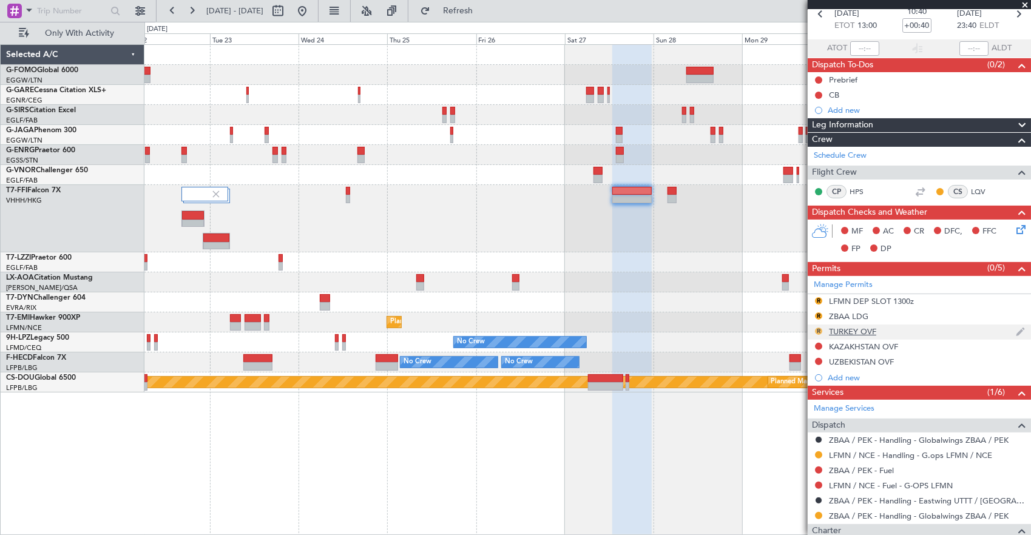
click at [819, 329] on button "R" at bounding box center [818, 331] width 7 height 7
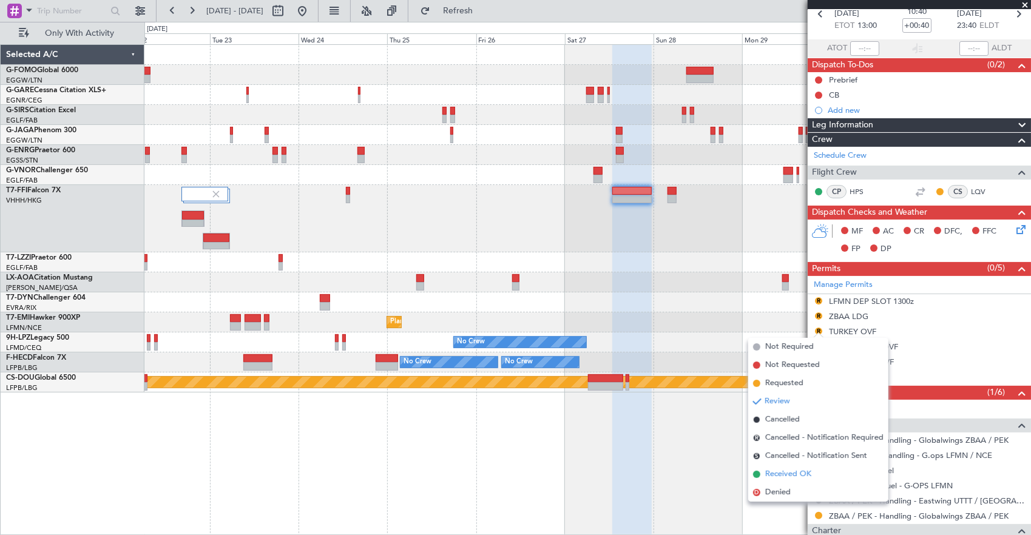
click at [795, 476] on span "Received OK" at bounding box center [788, 474] width 46 height 12
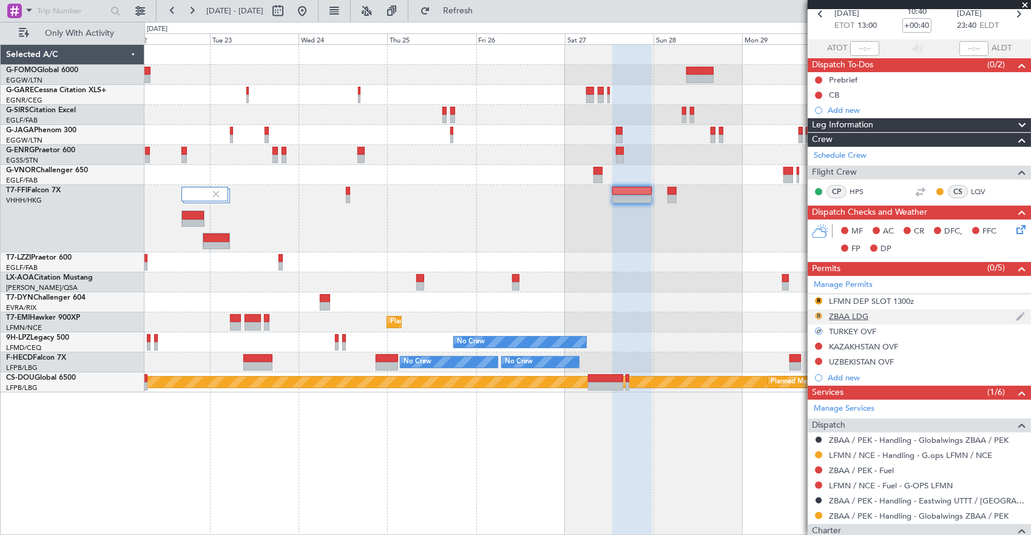
click at [818, 314] on button "R" at bounding box center [818, 315] width 7 height 7
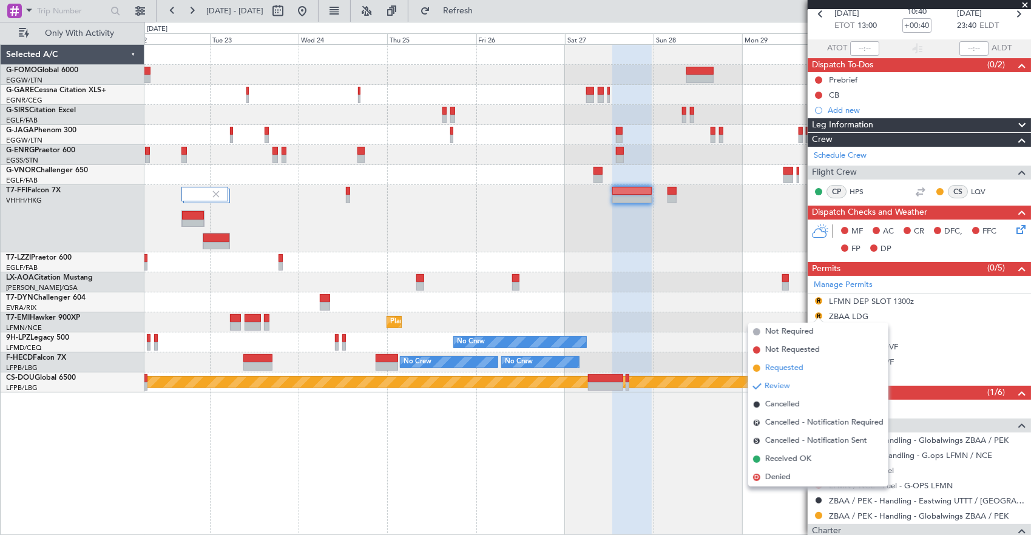
click at [806, 368] on li "Requested" at bounding box center [818, 368] width 140 height 18
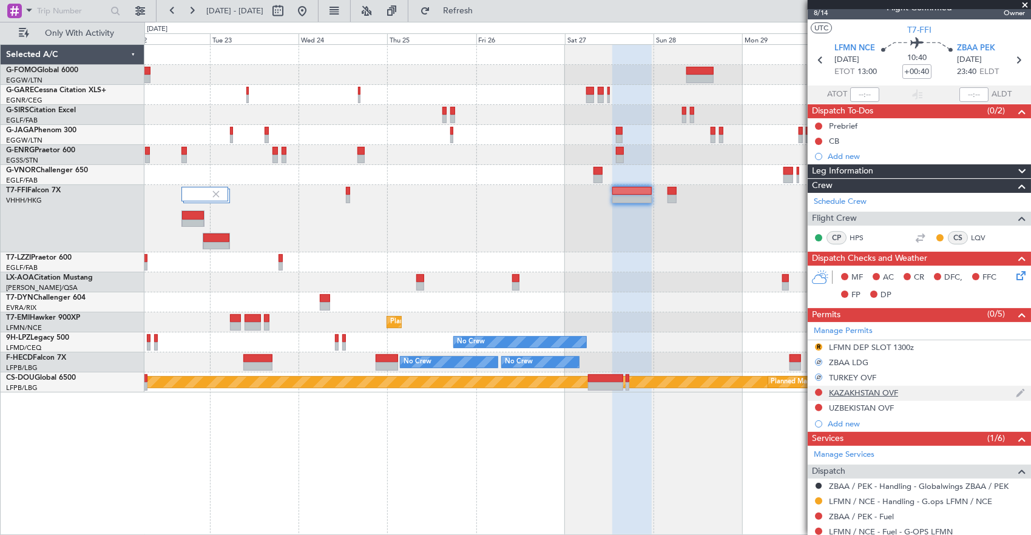
scroll to position [0, 0]
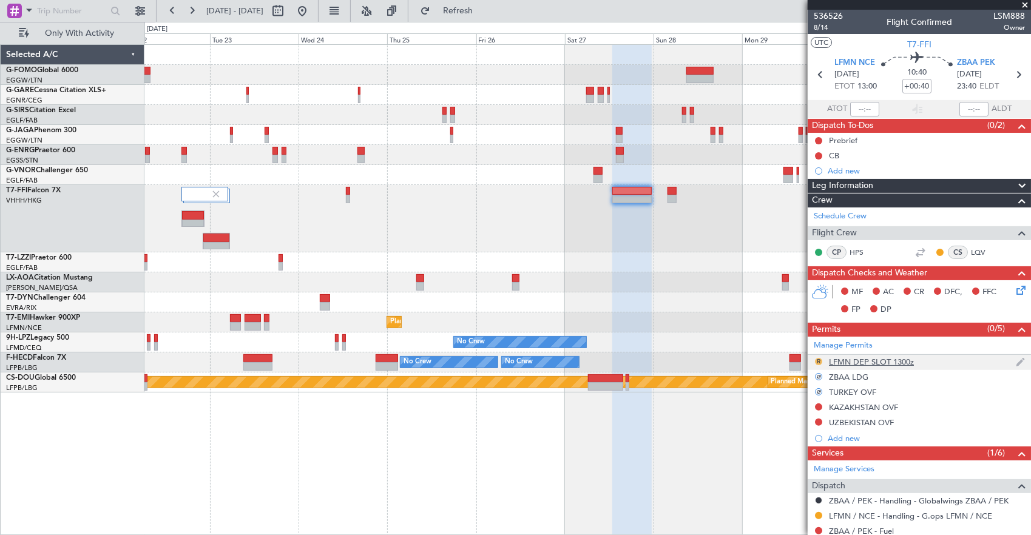
click at [817, 360] on button "R" at bounding box center [818, 361] width 7 height 7
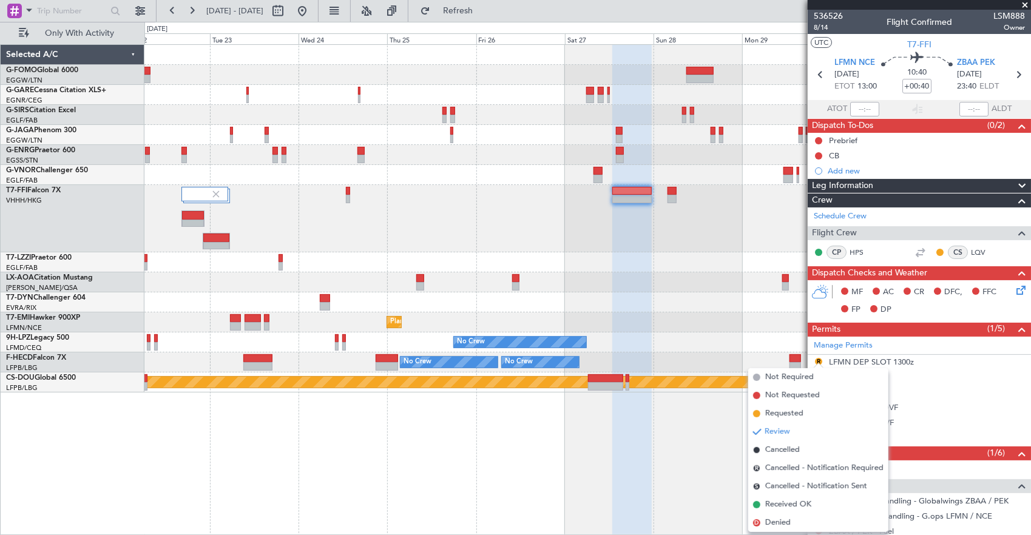
drag, startPoint x: 802, startPoint y: 413, endPoint x: 788, endPoint y: 391, distance: 25.4
click at [802, 413] on span "Requested" at bounding box center [784, 414] width 38 height 12
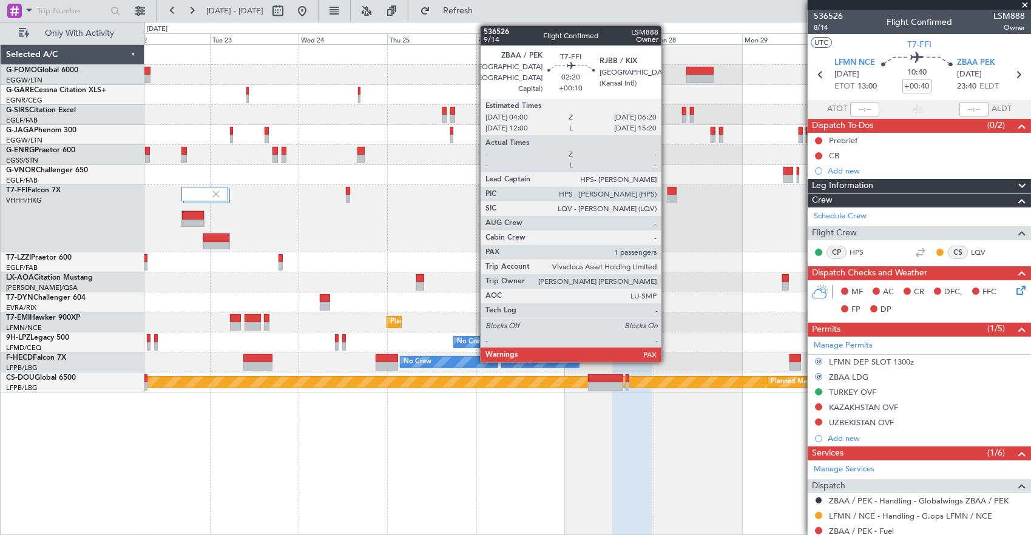
click at [667, 195] on div at bounding box center [671, 199] width 9 height 8
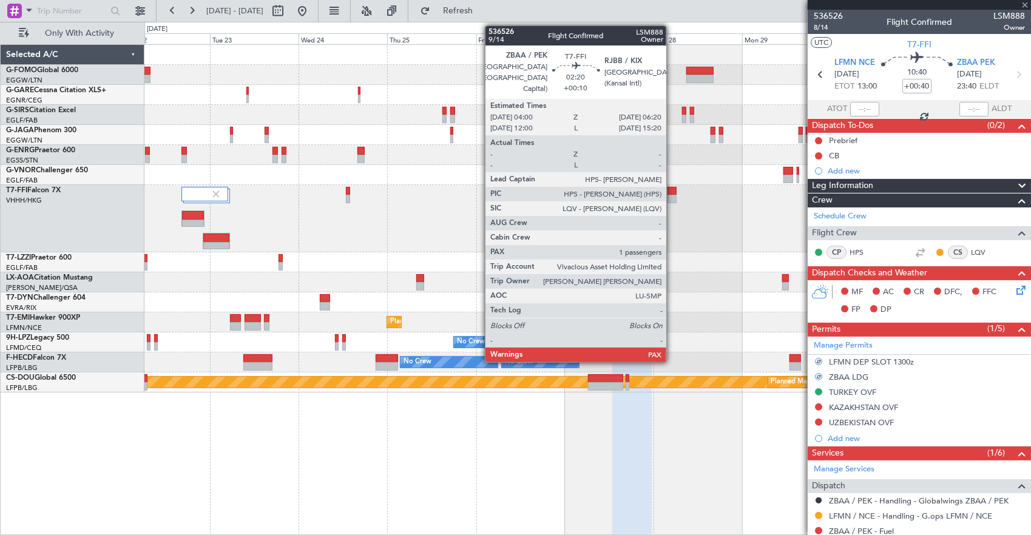
type input "+00:10"
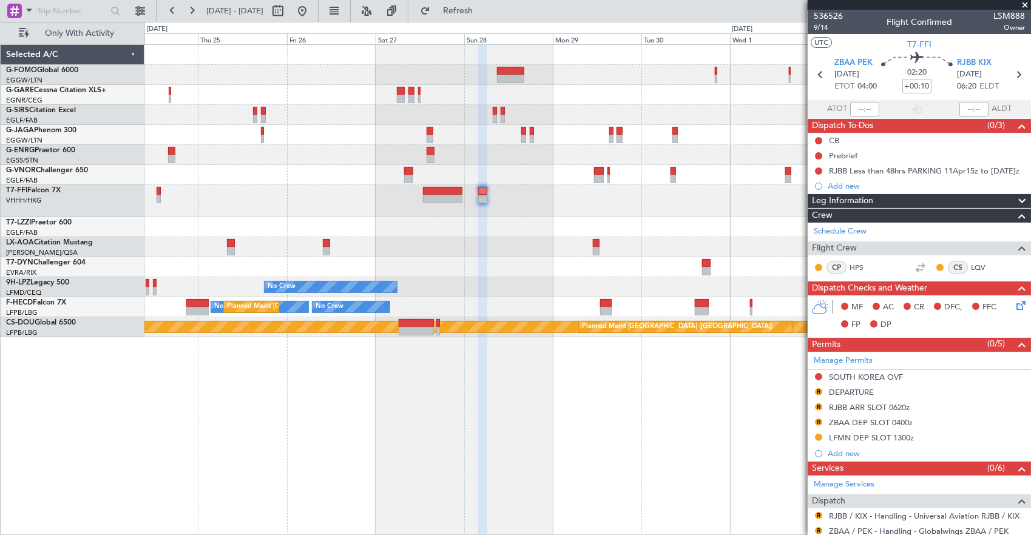
click at [357, 210] on div at bounding box center [587, 201] width 887 height 32
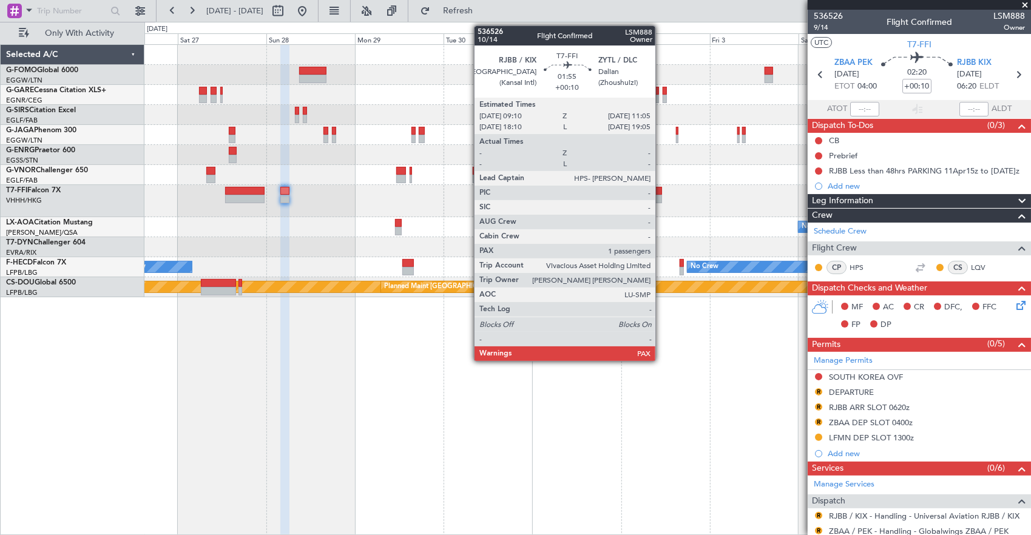
click at [661, 198] on div at bounding box center [587, 201] width 887 height 32
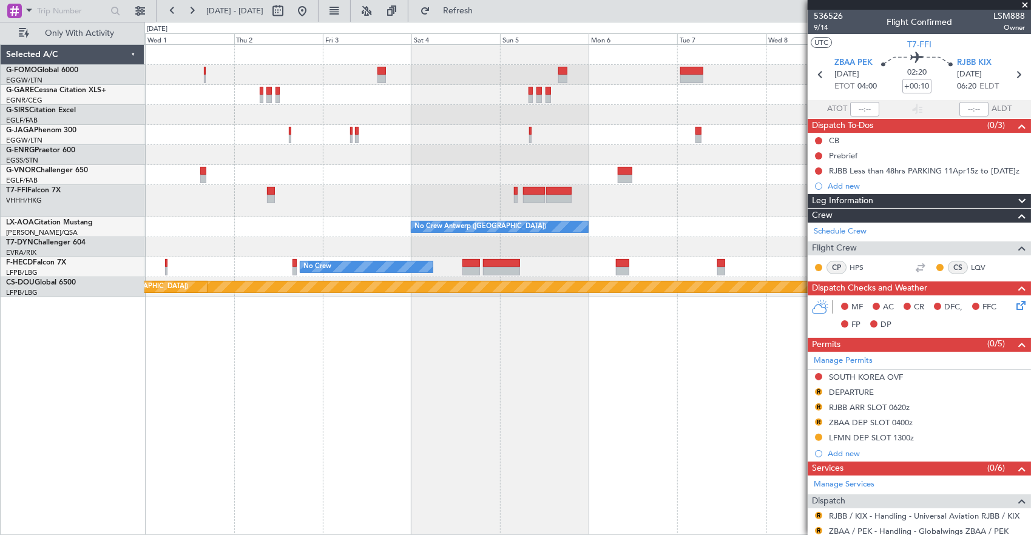
click at [292, 218] on div "No Crew Antwerp ([GEOGRAPHIC_DATA]) No Crew [GEOGRAPHIC_DATA] ([GEOGRAPHIC_DATA…" at bounding box center [587, 227] width 887 height 20
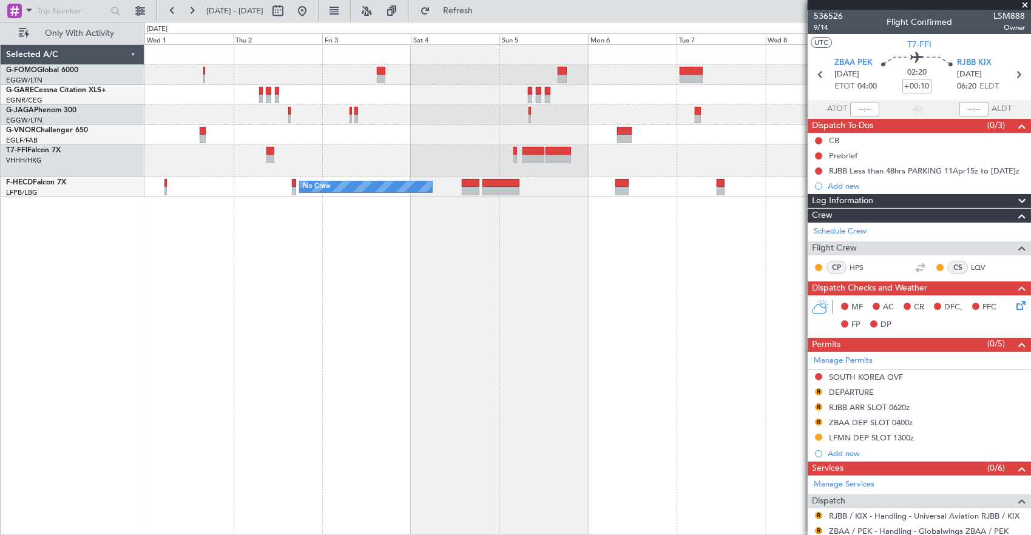
click at [267, 153] on div at bounding box center [269, 151] width 7 height 8
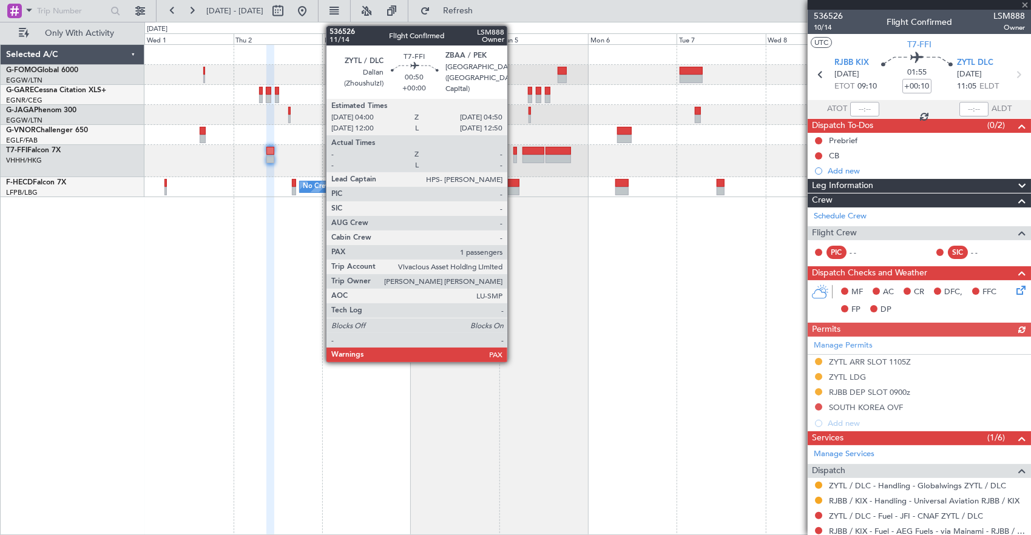
click at [513, 151] on div at bounding box center [515, 151] width 4 height 8
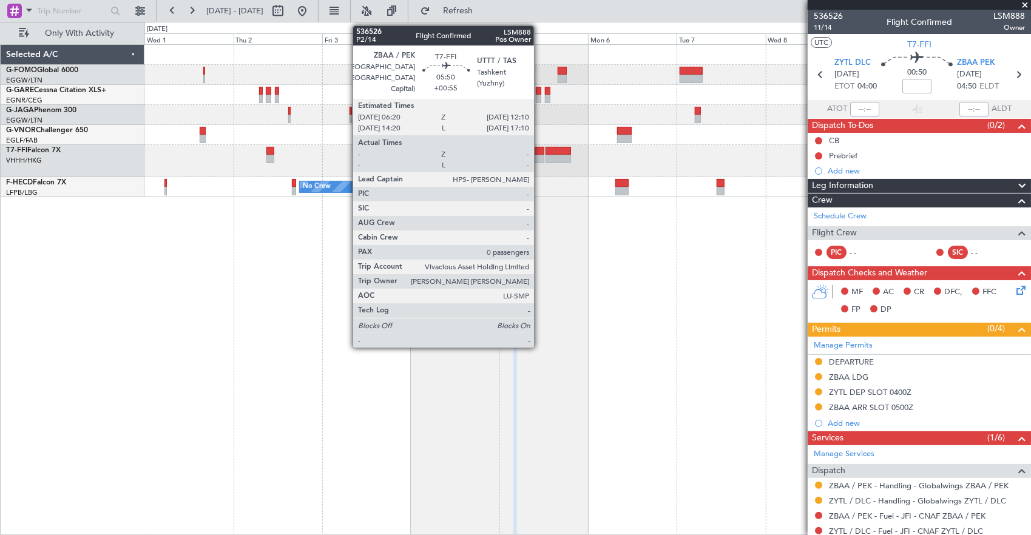
click at [539, 153] on div at bounding box center [533, 151] width 22 height 8
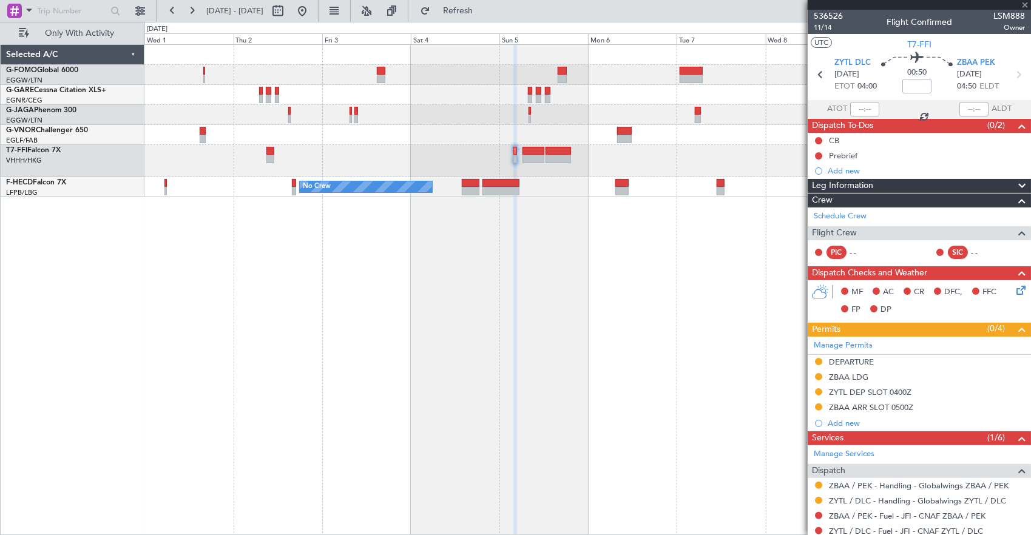
type input "+00:55"
type input "0"
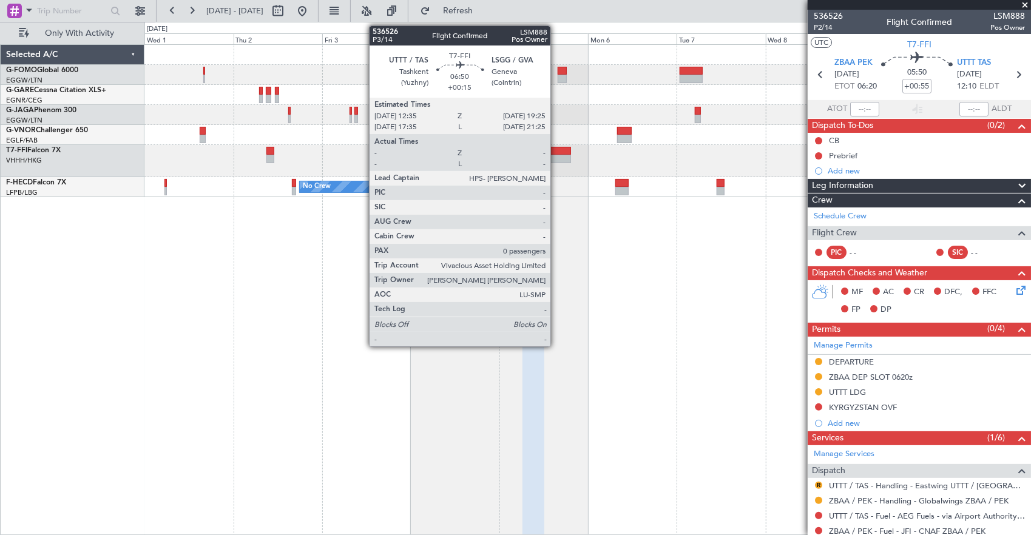
click at [557, 160] on div at bounding box center [557, 159] width 25 height 8
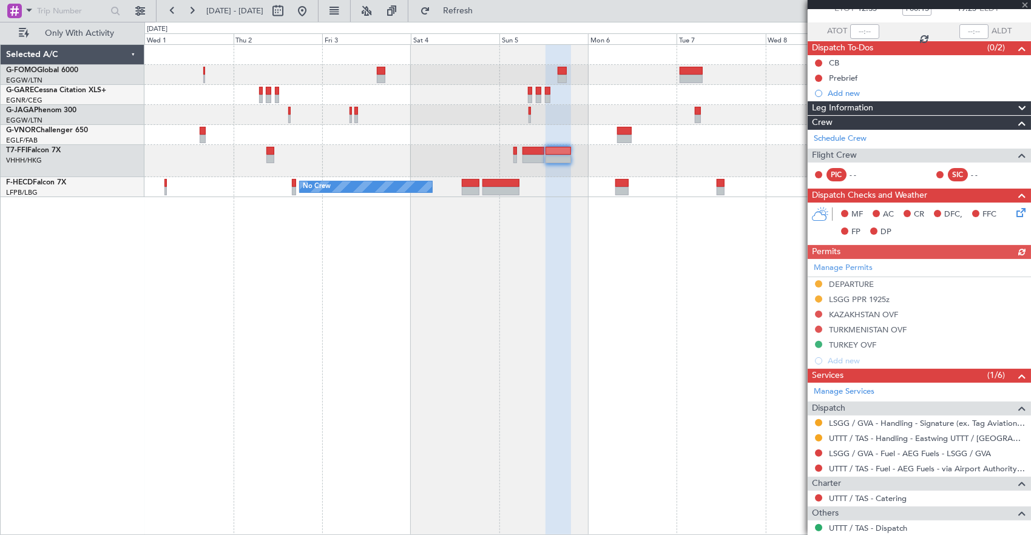
scroll to position [121, 0]
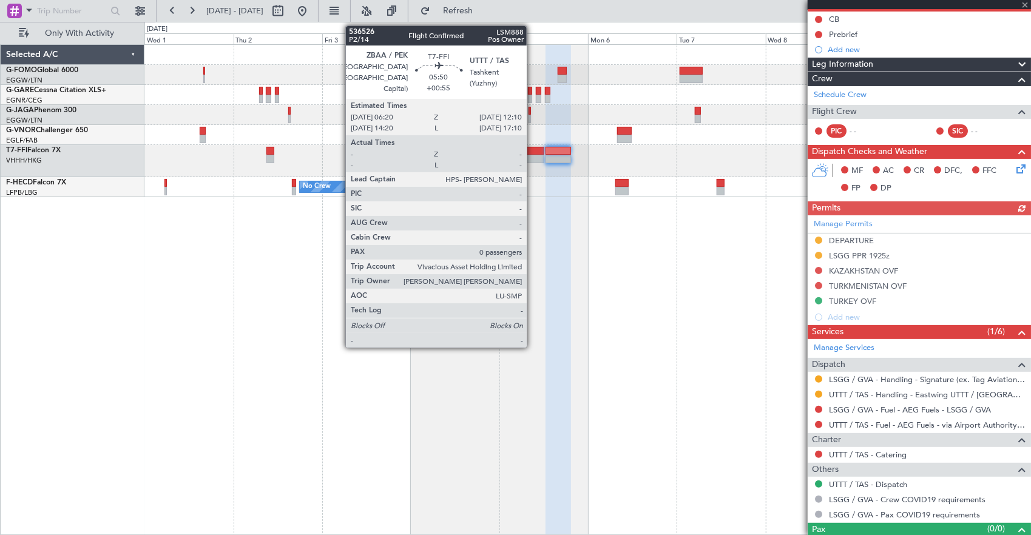
click at [533, 152] on div at bounding box center [533, 151] width 22 height 8
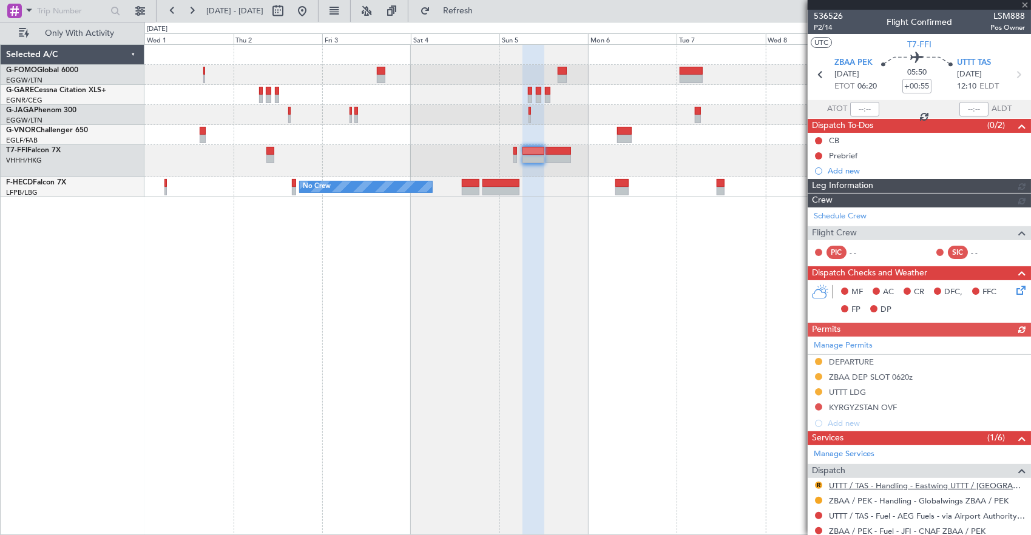
scroll to position [124, 0]
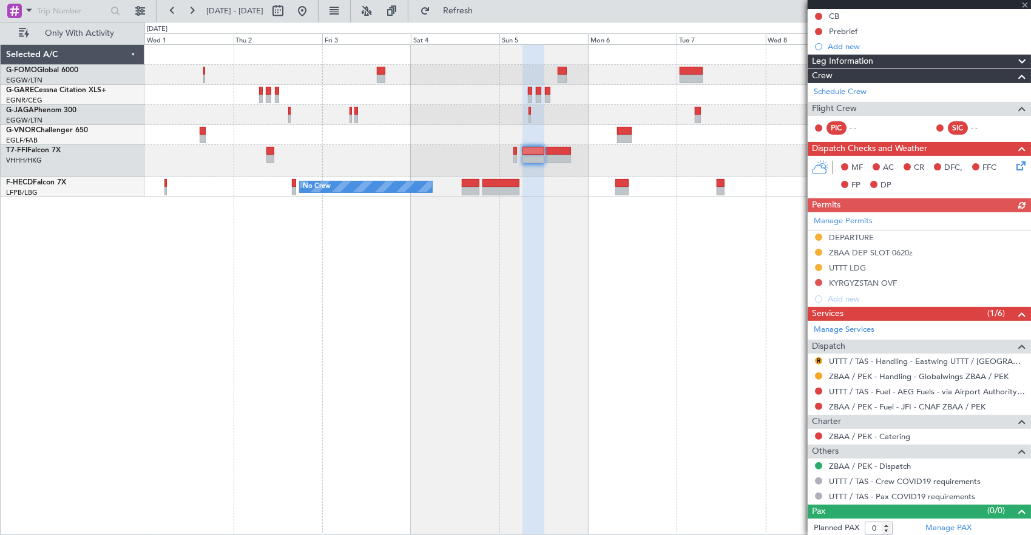
click at [823, 356] on div "R" at bounding box center [819, 361] width 10 height 10
click at [819, 359] on button "R" at bounding box center [818, 360] width 7 height 7
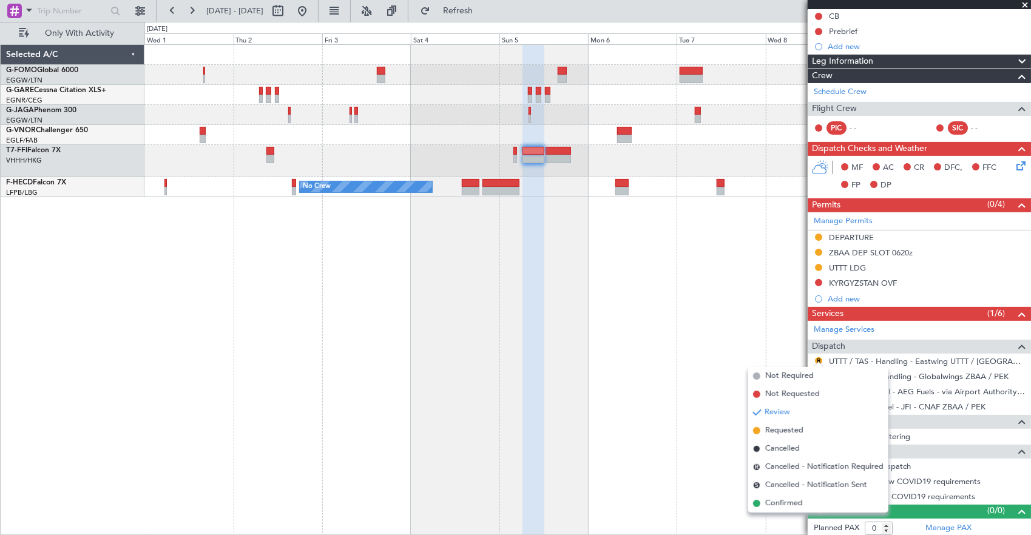
drag, startPoint x: 805, startPoint y: 433, endPoint x: 566, endPoint y: 279, distance: 283.9
click at [801, 428] on li "Requested" at bounding box center [818, 431] width 140 height 18
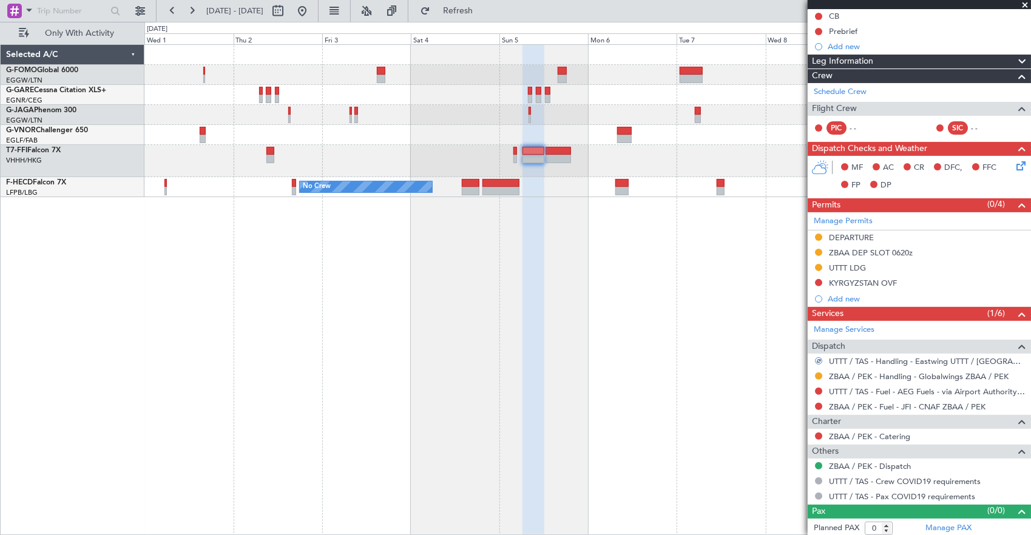
click at [990, 166] on fb-app "[DATE] - [DATE] Refresh Quick Links Only With Activity Planned Maint Geneva ([G…" at bounding box center [515, 272] width 1031 height 526
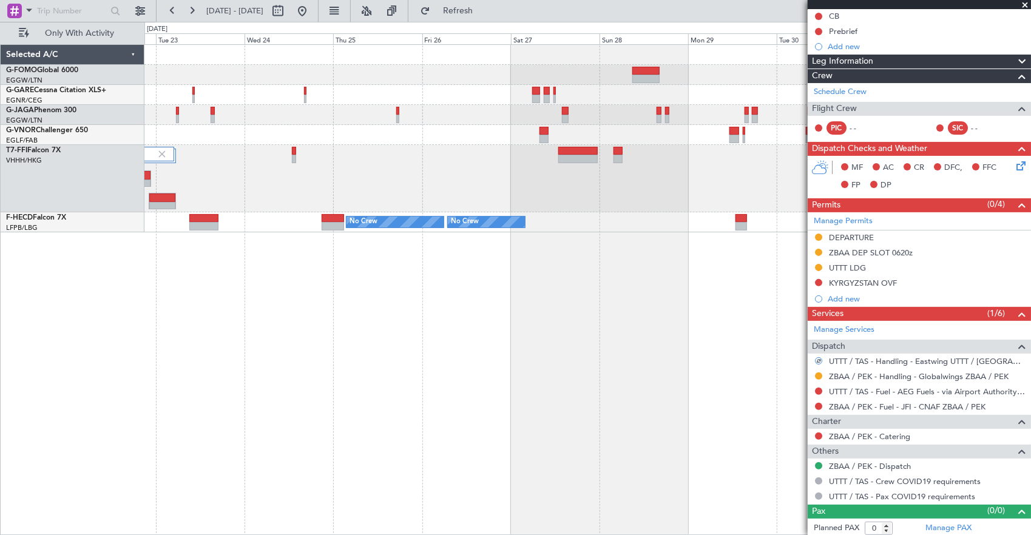
click at [905, 261] on fb-app "[DATE] - [DATE] Refresh Quick Links Only With Activity No Crew No Crew Planned …" at bounding box center [515, 272] width 1031 height 526
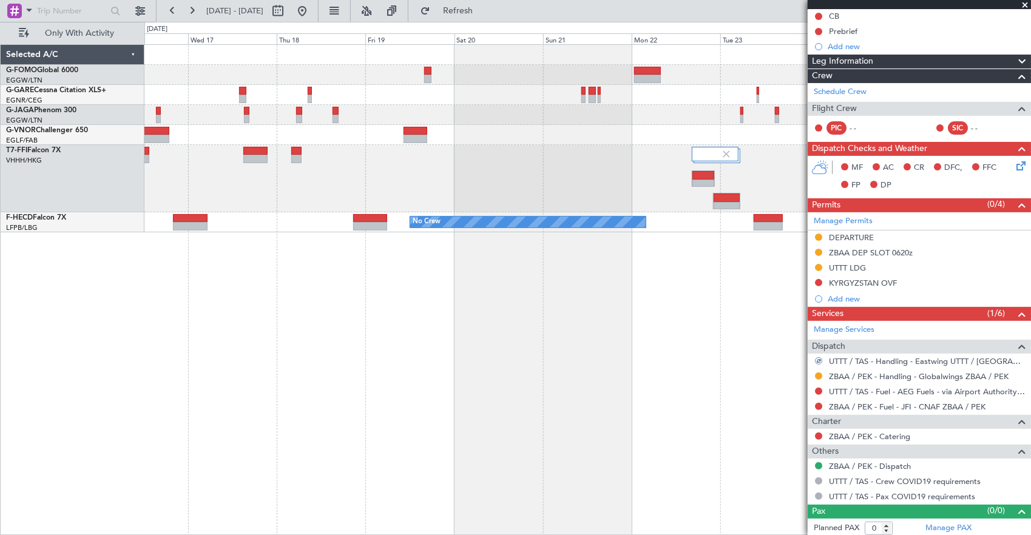
click at [744, 328] on div "Planned Maint Tianjin ([GEOGRAPHIC_DATA]) No Crew Planned Maint [GEOGRAPHIC_DAT…" at bounding box center [587, 289] width 887 height 491
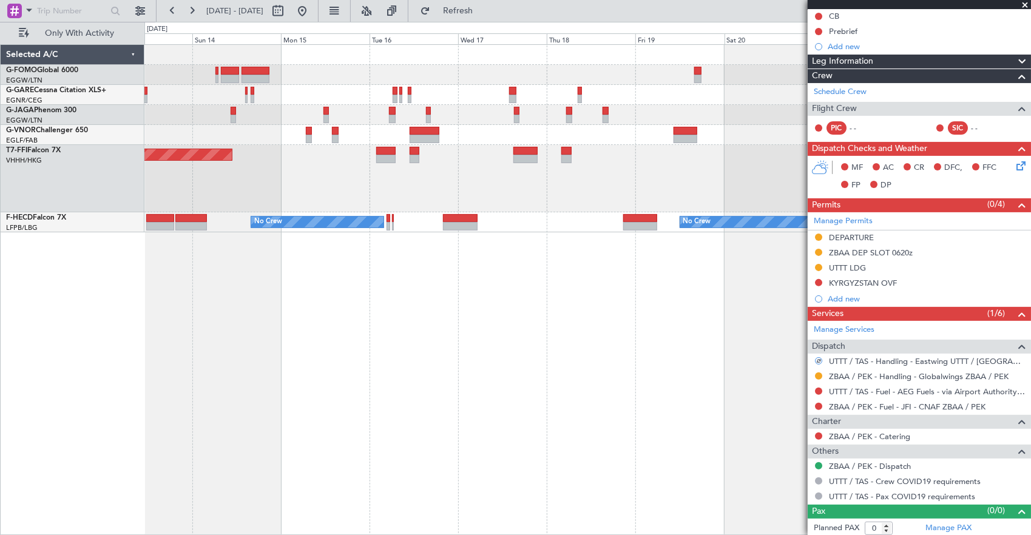
click at [731, 368] on div "Planned Maint [GEOGRAPHIC_DATA] ([GEOGRAPHIC_DATA]) Planned Maint [GEOGRAPHIC_D…" at bounding box center [587, 289] width 887 height 491
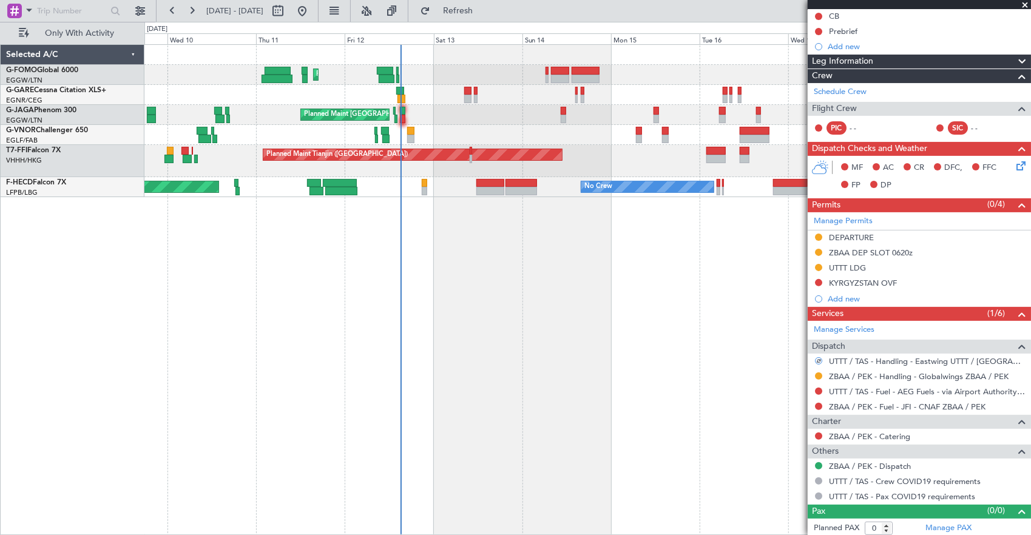
click at [198, 314] on div "Planned Maint [GEOGRAPHIC_DATA] ([GEOGRAPHIC_DATA]) Unplanned Maint [PERSON_NAM…" at bounding box center [587, 289] width 887 height 491
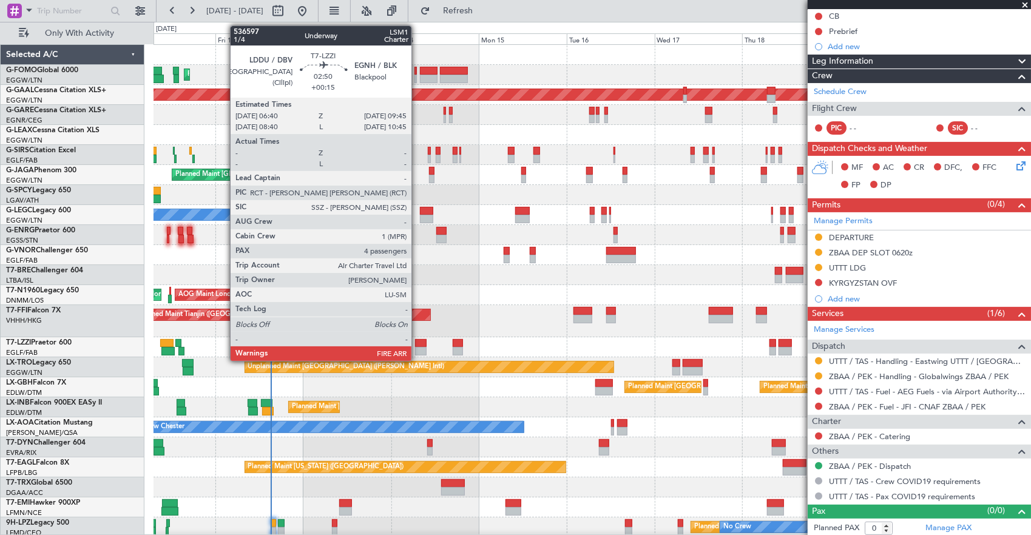
click at [417, 344] on div at bounding box center [421, 343] width 12 height 8
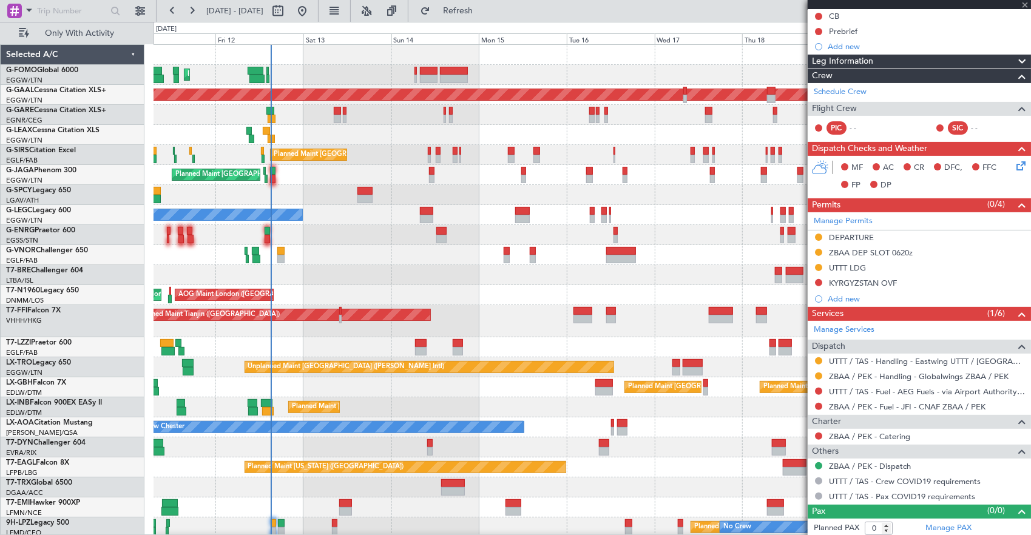
type input "+00:15"
type input "4"
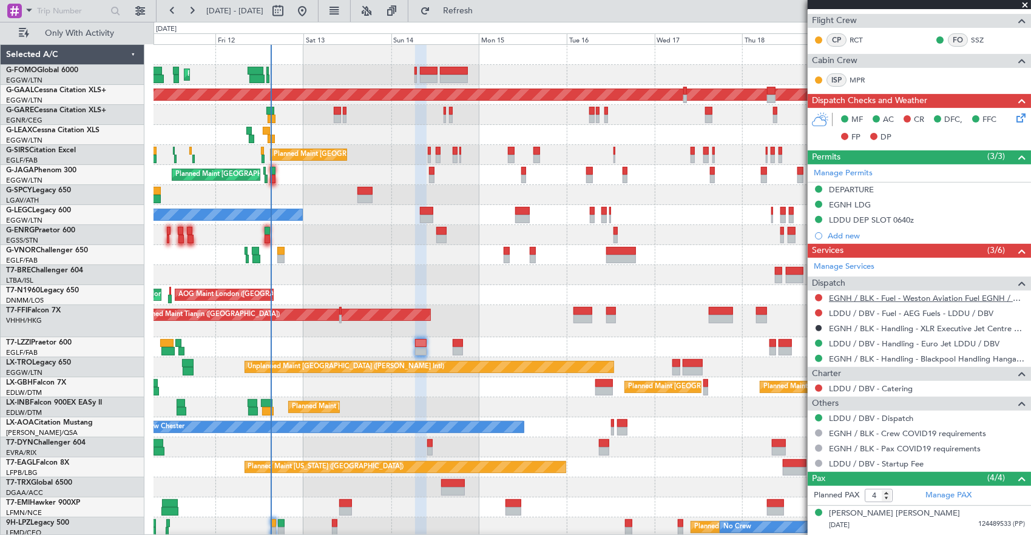
scroll to position [319, 0]
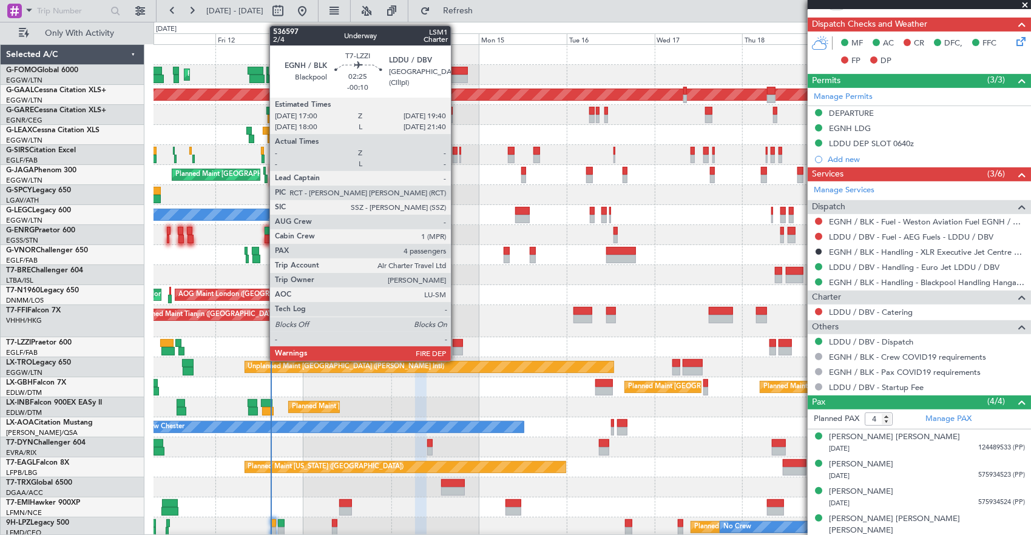
click at [457, 346] on div at bounding box center [458, 343] width 10 height 8
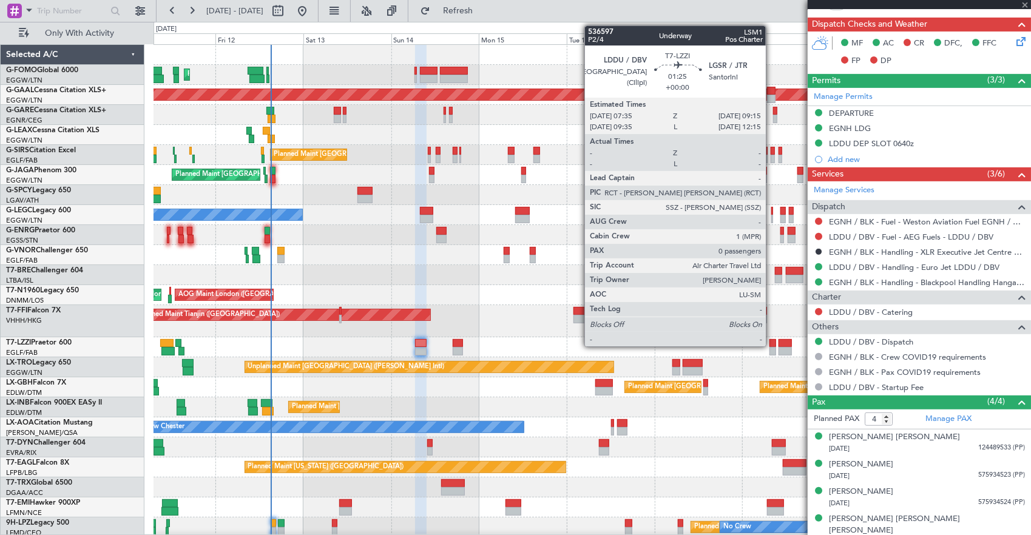
type input "-00:10"
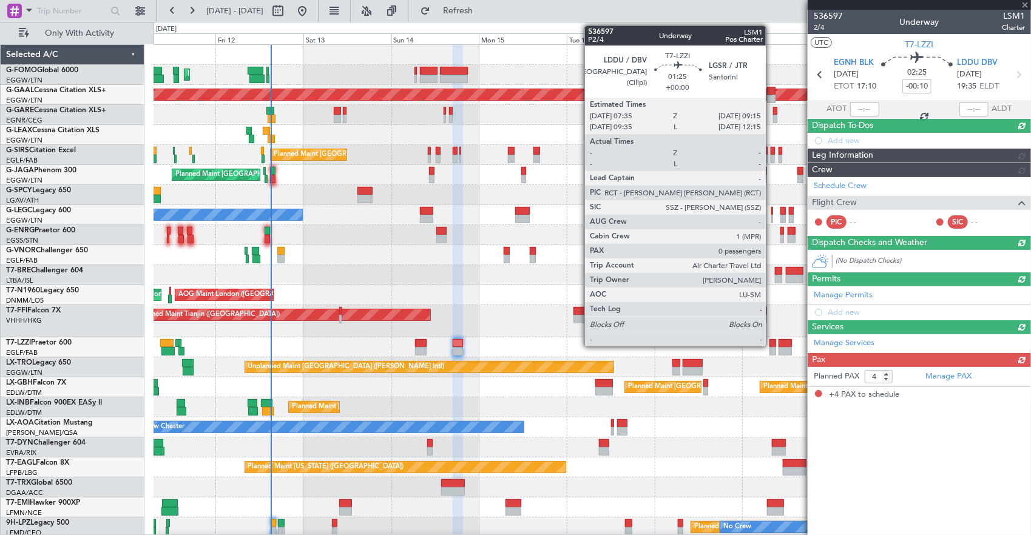
scroll to position [0, 0]
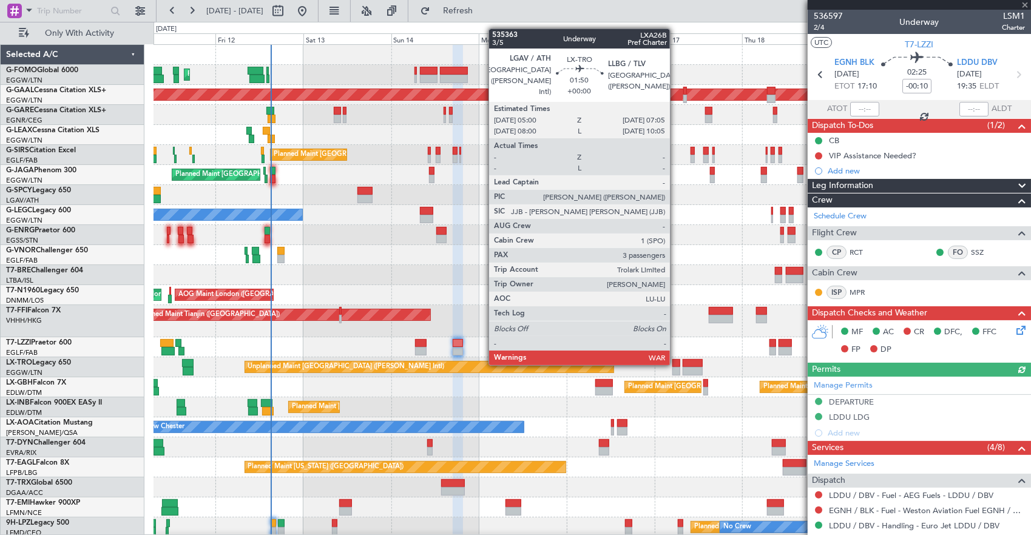
click at [676, 364] on div at bounding box center [676, 363] width 8 height 8
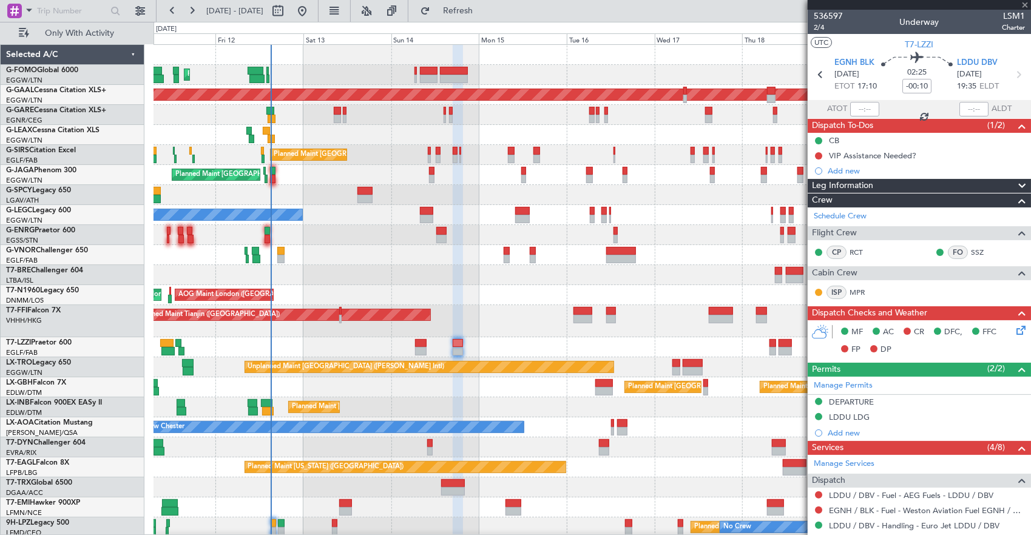
type input "3"
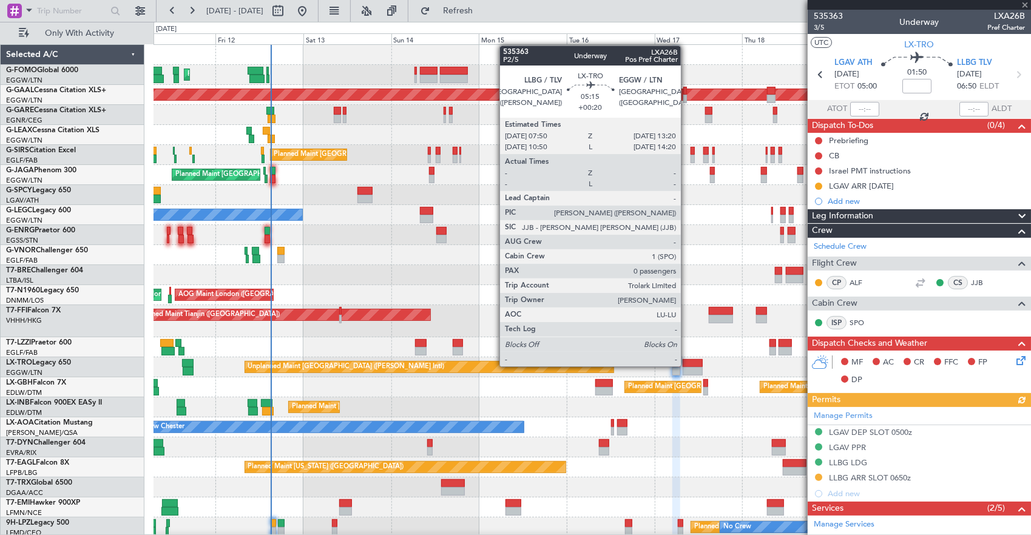
click at [687, 365] on div at bounding box center [693, 363] width 21 height 8
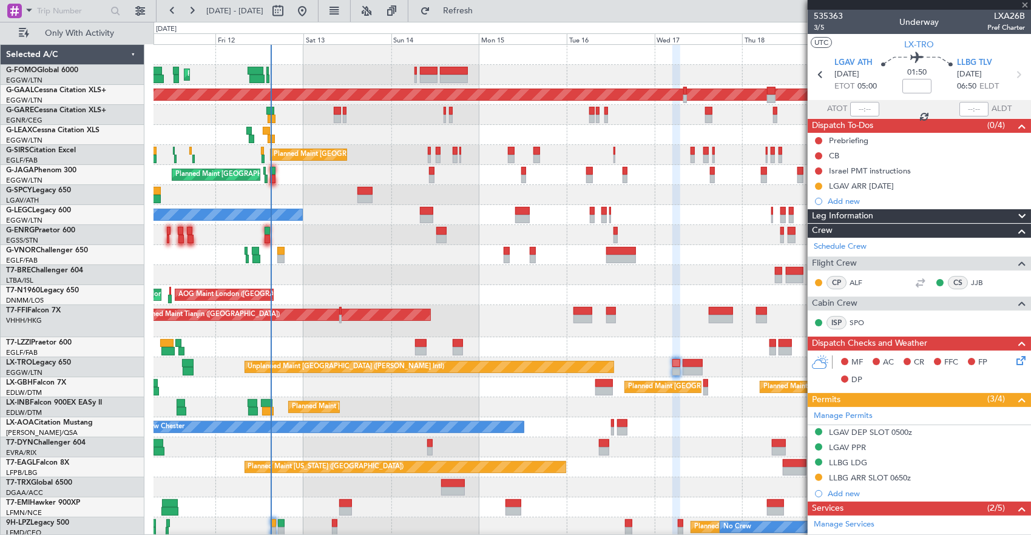
type input "+00:20"
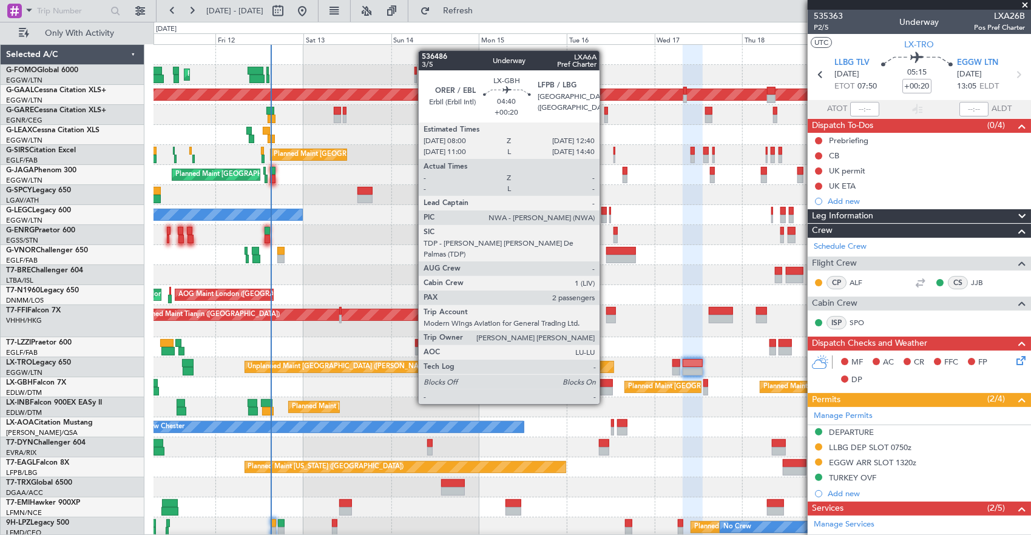
click at [606, 392] on div at bounding box center [604, 391] width 18 height 8
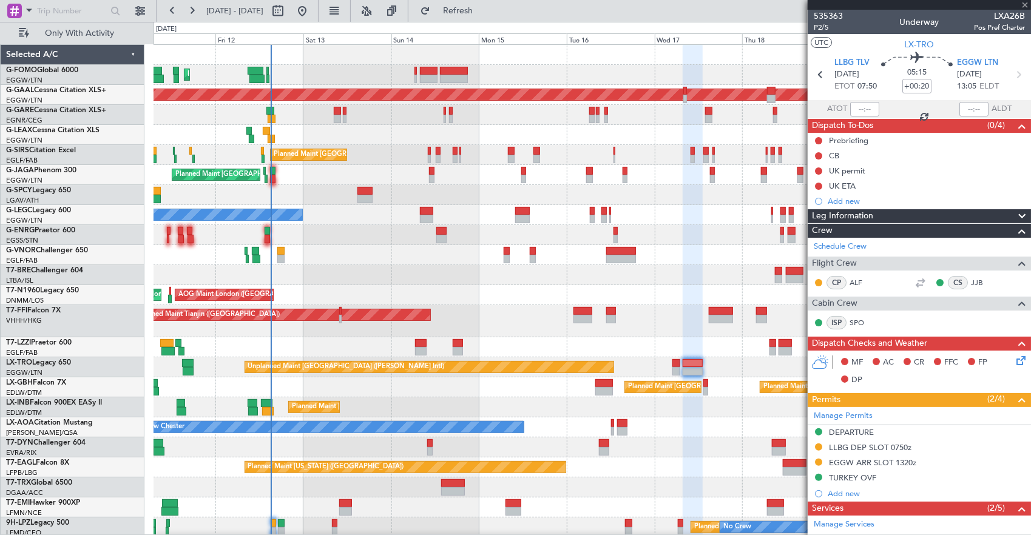
type input "2"
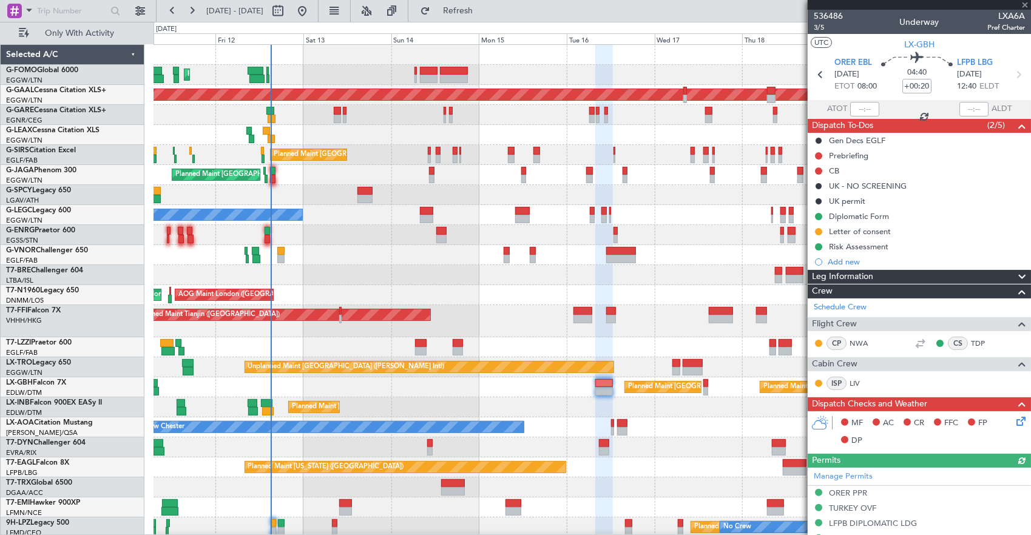
scroll to position [121, 0]
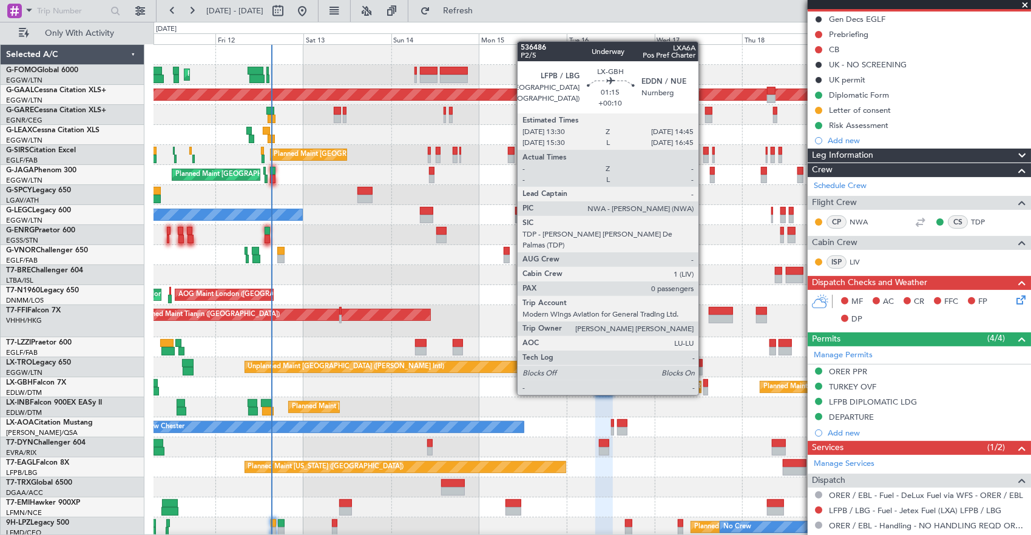
click at [704, 383] on div at bounding box center [705, 383] width 5 height 8
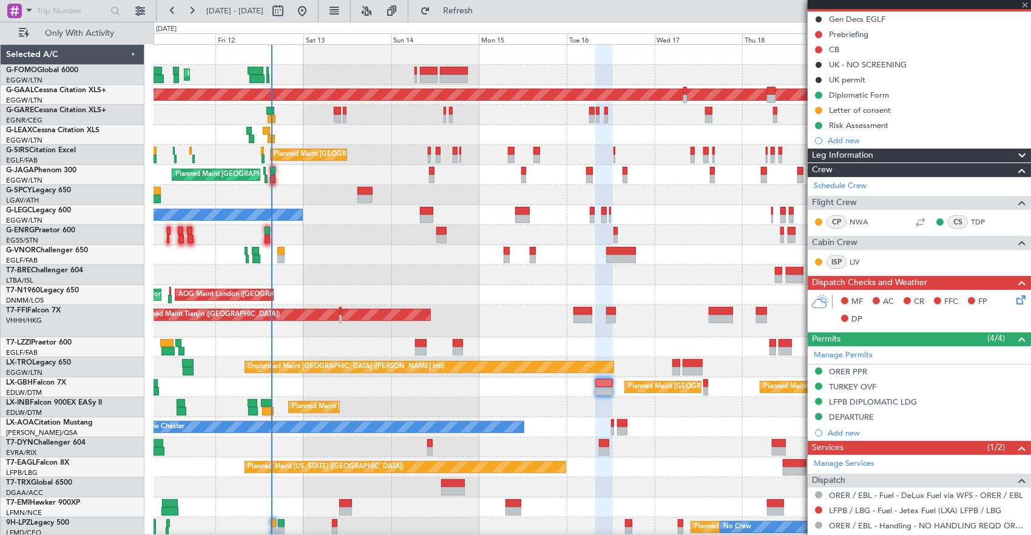
type input "+00:10"
type input "0"
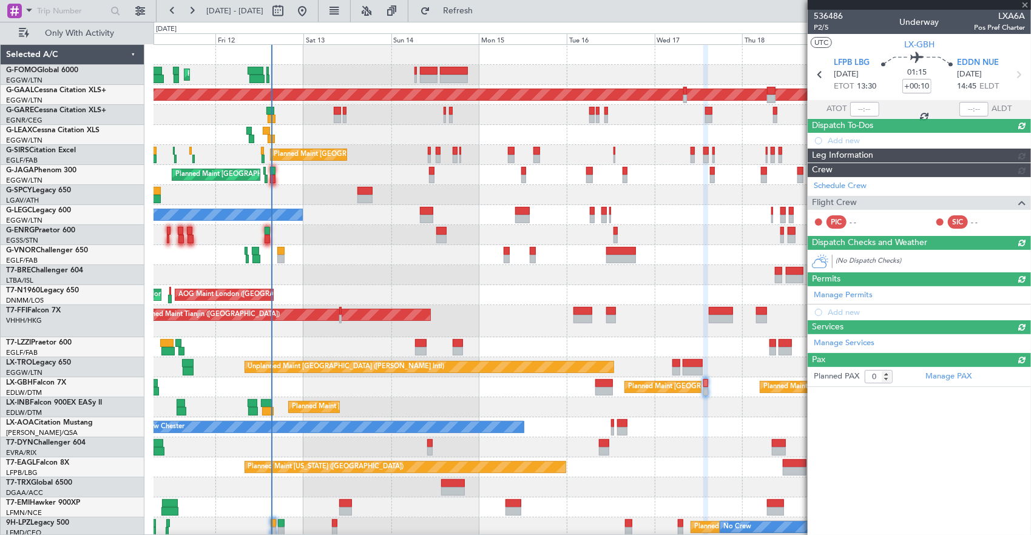
scroll to position [0, 0]
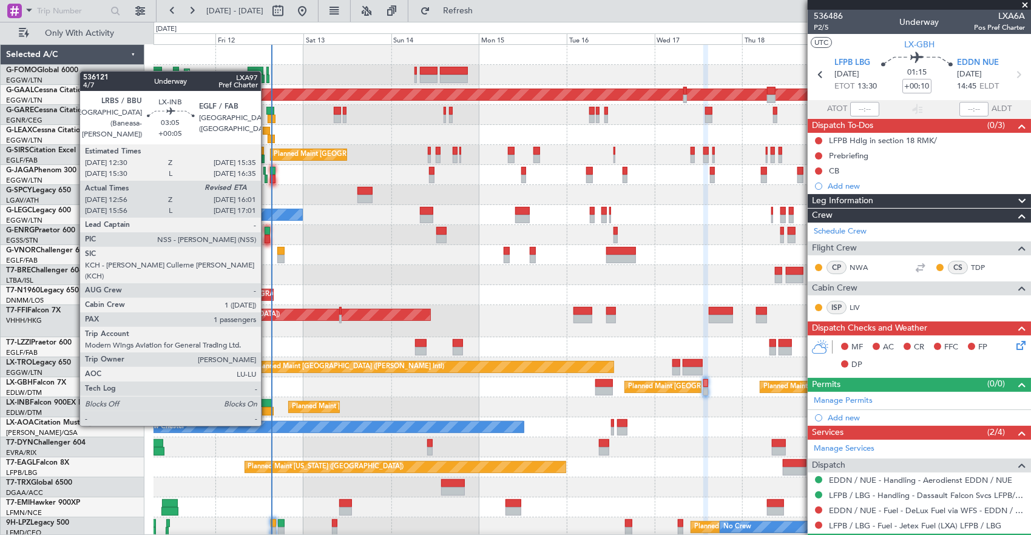
click at [267, 403] on div at bounding box center [267, 403] width 12 height 8
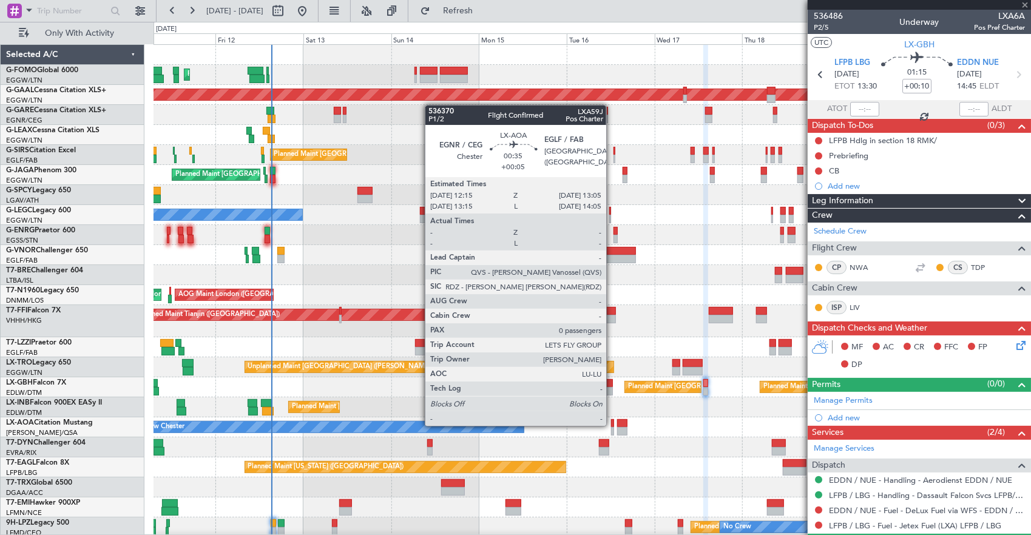
type input "+00:05"
type input "12:56"
type input "1"
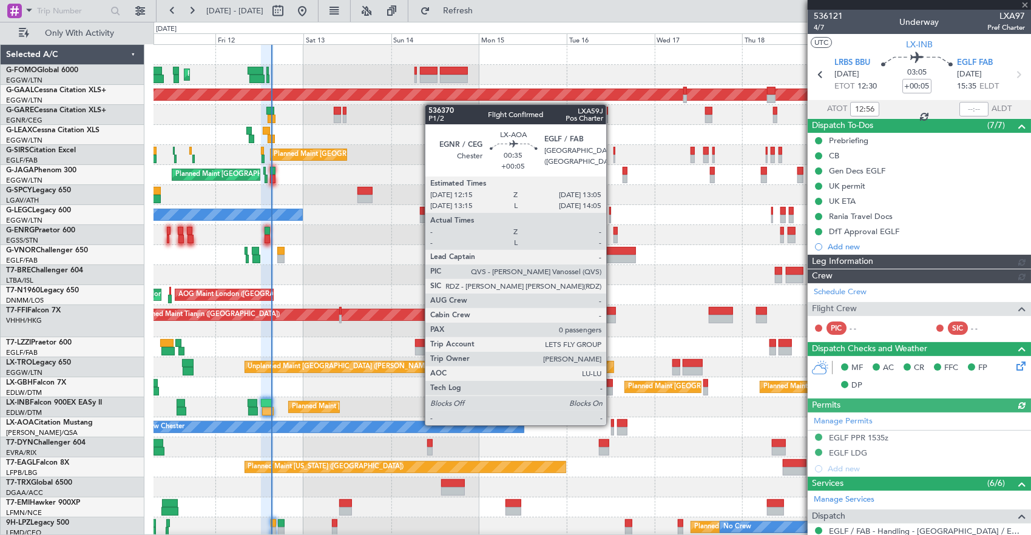
click at [612, 424] on div at bounding box center [613, 423] width 4 height 8
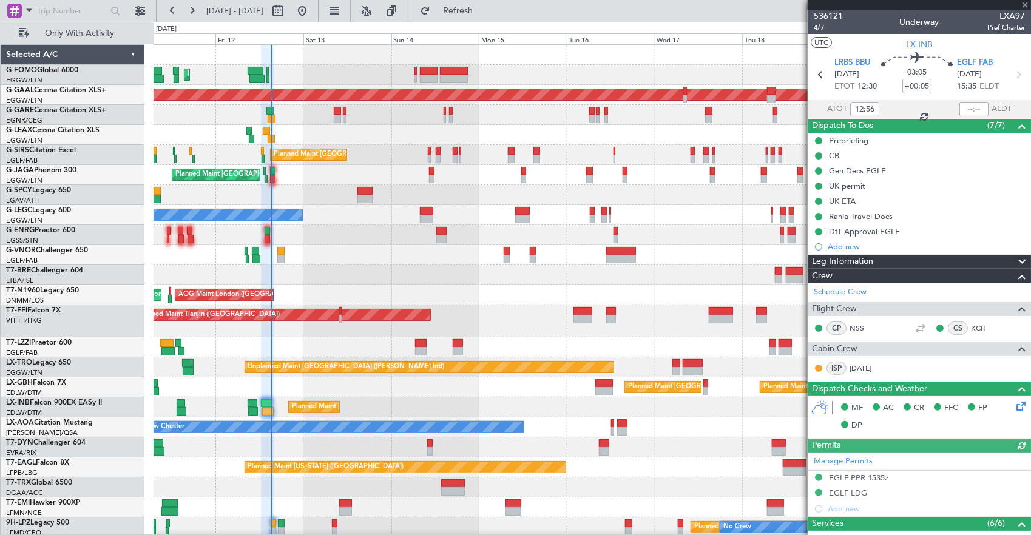
type input "0"
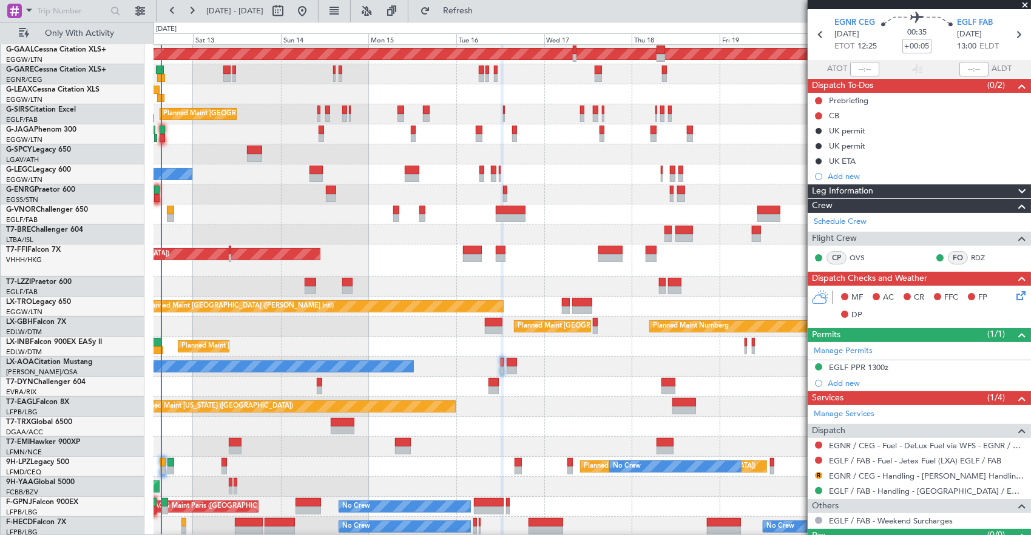
scroll to position [64, 0]
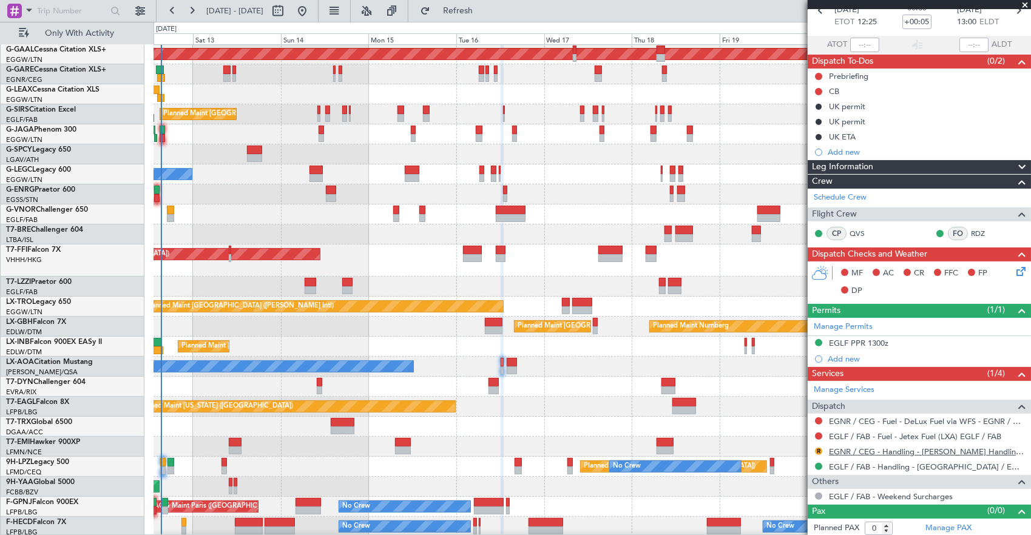
click at [944, 449] on link "EGNR / CEG - Handling - [PERSON_NAME] Handling Services EGNR / CEG" at bounding box center [927, 452] width 196 height 10
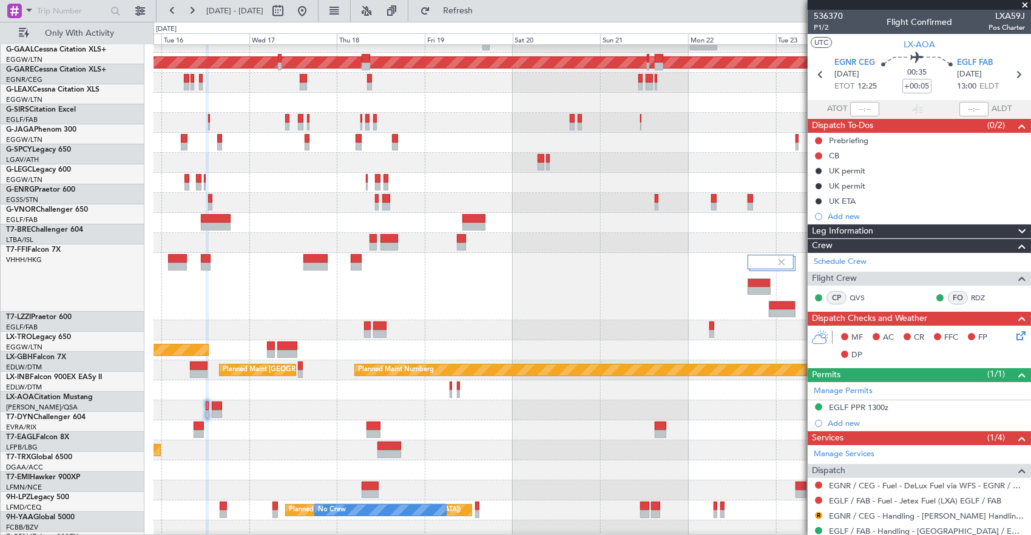
scroll to position [32, 0]
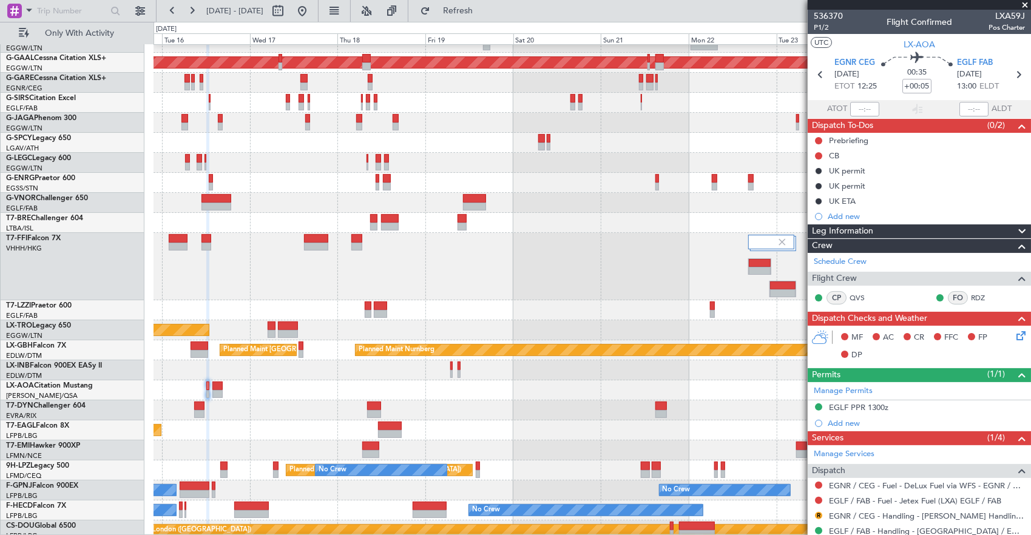
click at [266, 380] on div "Planned Maint [GEOGRAPHIC_DATA] ([GEOGRAPHIC_DATA])" at bounding box center [592, 370] width 877 height 20
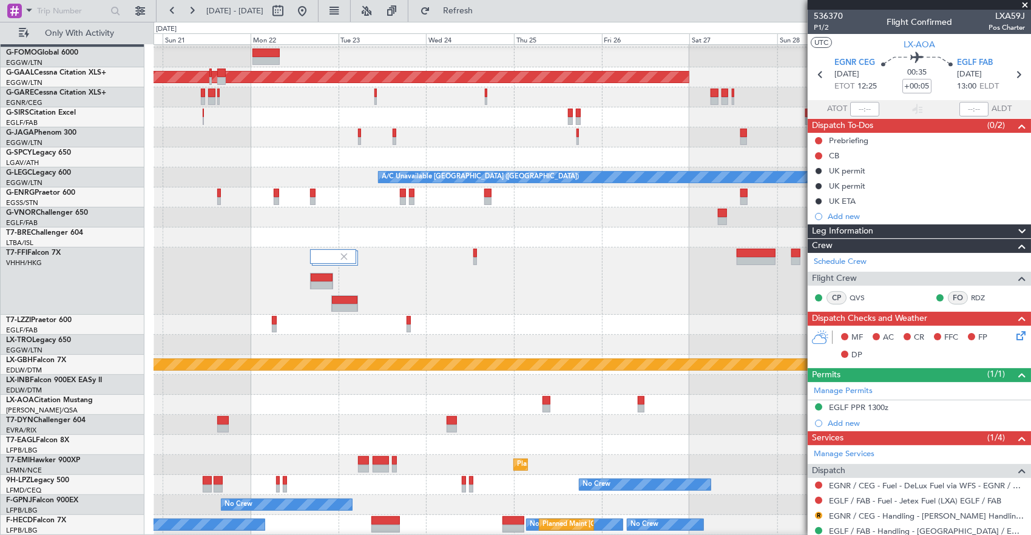
click at [407, 375] on div at bounding box center [592, 385] width 877 height 20
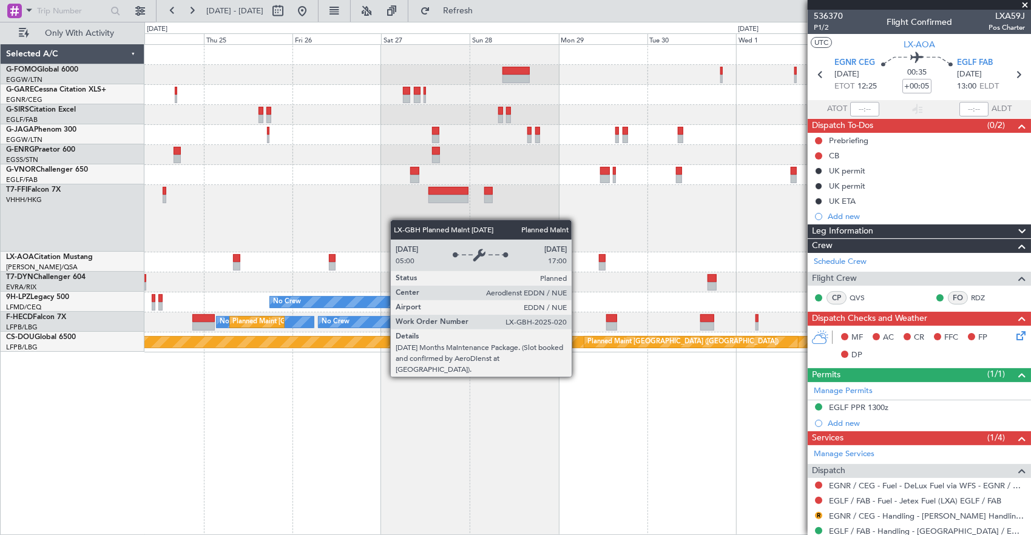
scroll to position [0, 0]
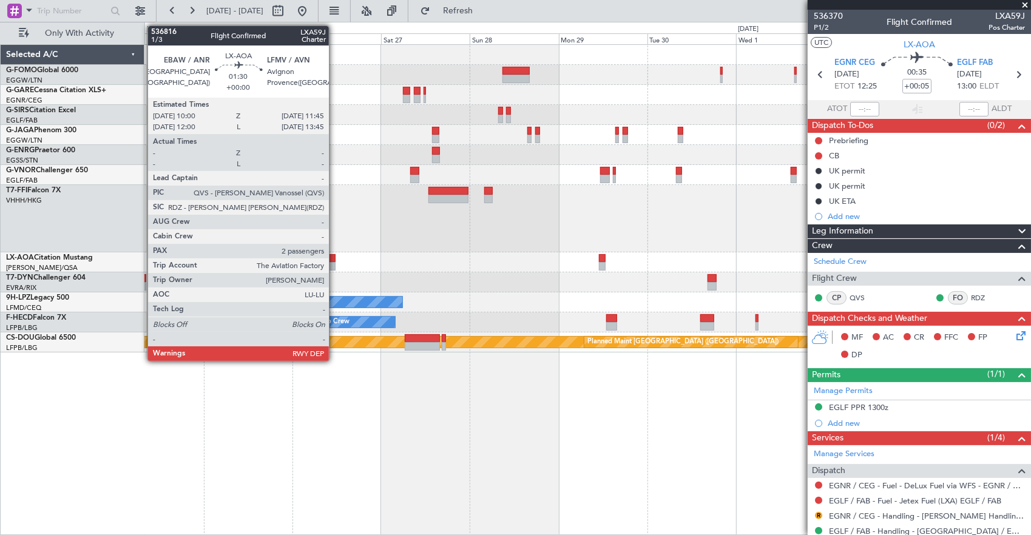
click at [335, 259] on div at bounding box center [332, 258] width 7 height 8
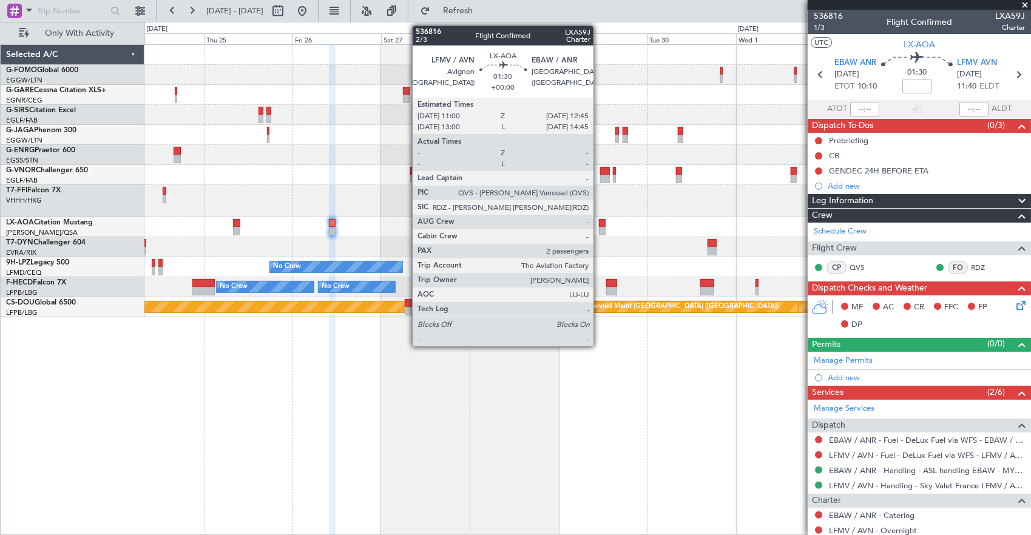
click at [599, 219] on div at bounding box center [602, 223] width 7 height 8
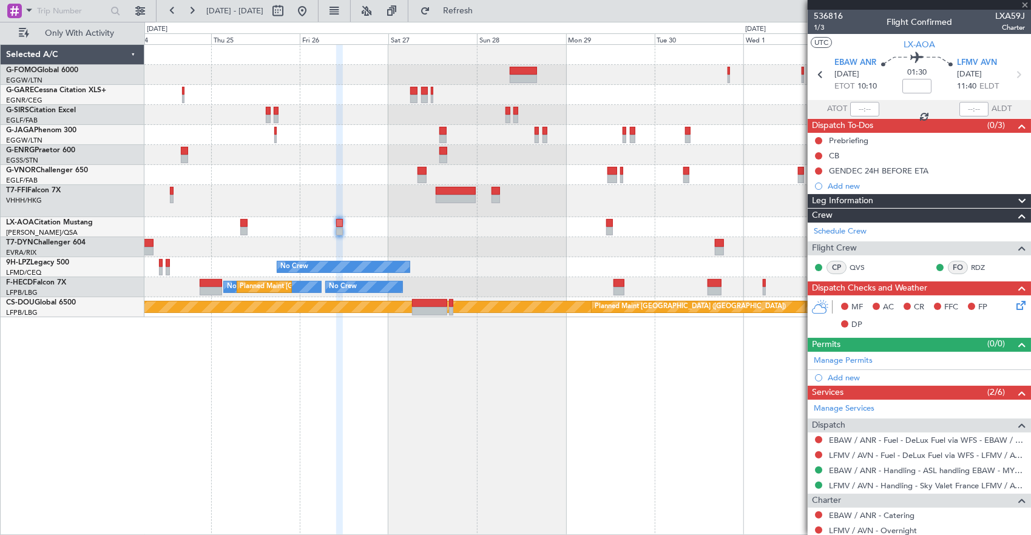
click at [709, 215] on div "No Crew Antwerp ([GEOGRAPHIC_DATA]) No Crew No Crew No Crew No Crew Planned Mai…" at bounding box center [587, 181] width 887 height 272
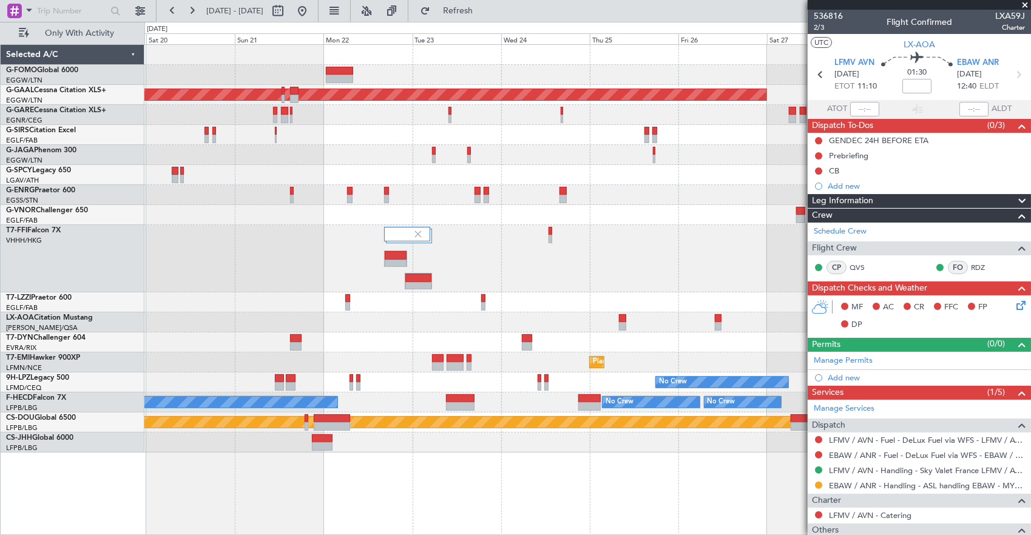
click at [802, 308] on div at bounding box center [587, 302] width 887 height 20
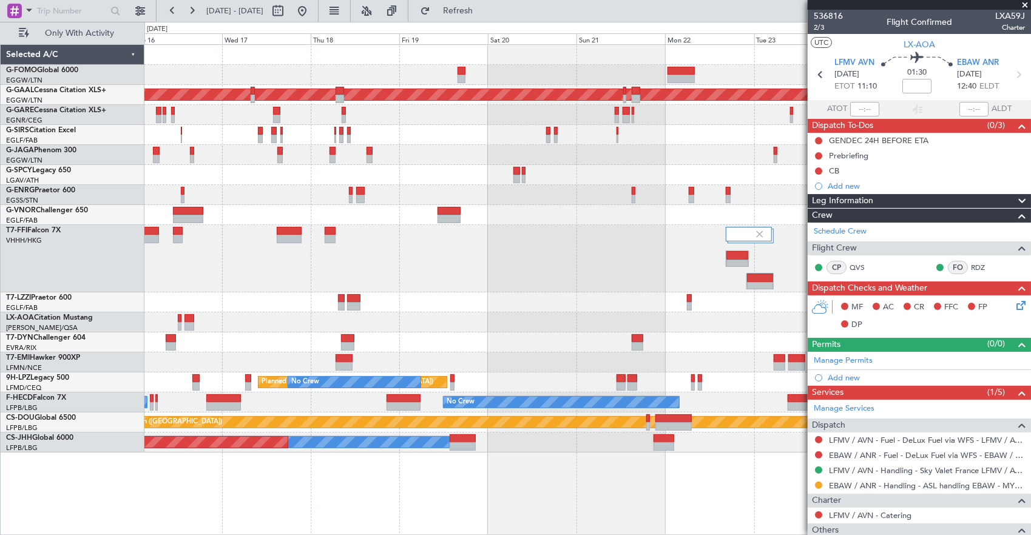
click at [971, 302] on fb-app "[DATE] - [DATE] Refresh Quick Links Only With Activity Planned [GEOGRAPHIC_DATA…" at bounding box center [515, 272] width 1031 height 526
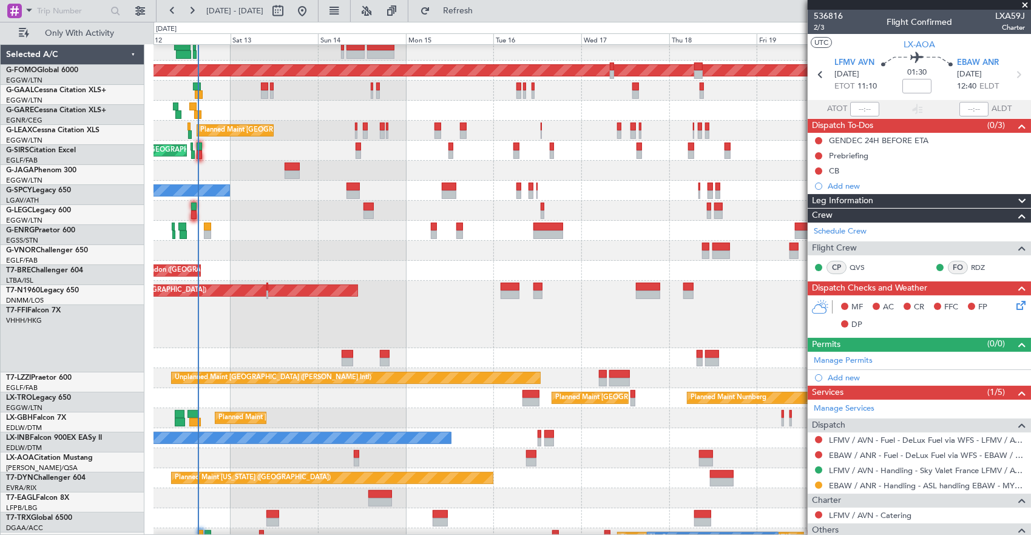
scroll to position [25, 0]
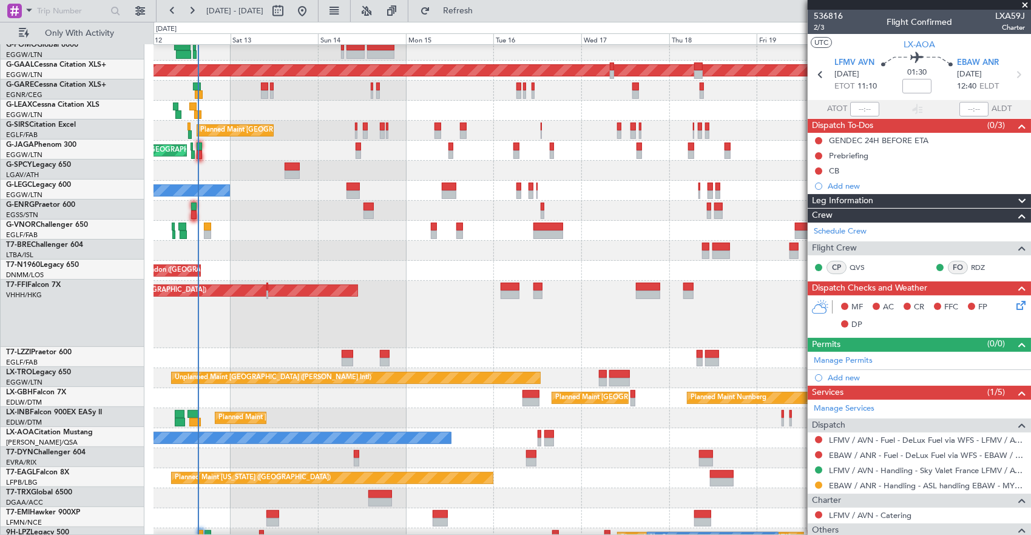
click at [487, 319] on div "Planned Maint Tianjin ([GEOGRAPHIC_DATA])" at bounding box center [592, 314] width 877 height 67
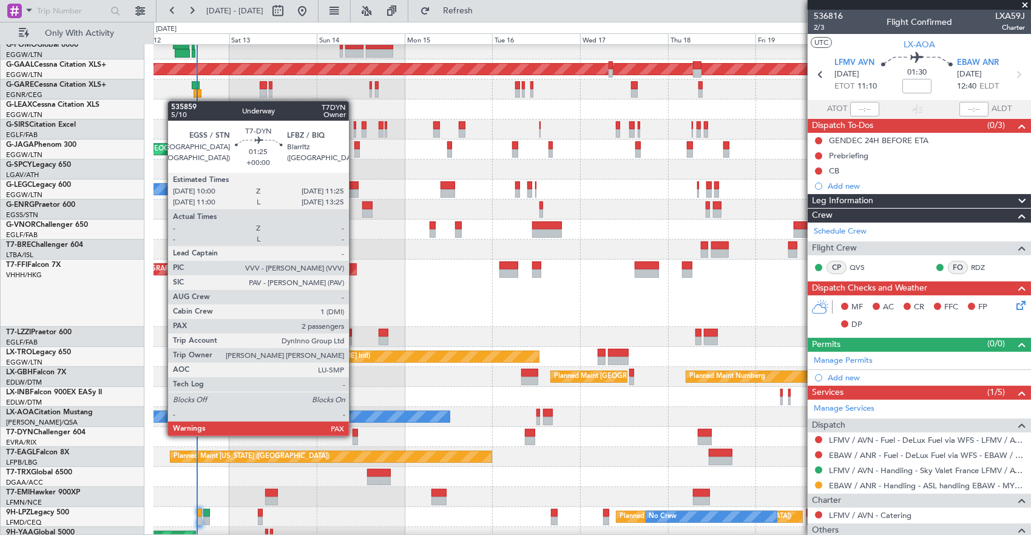
click at [355, 435] on div at bounding box center [355, 433] width 5 height 8
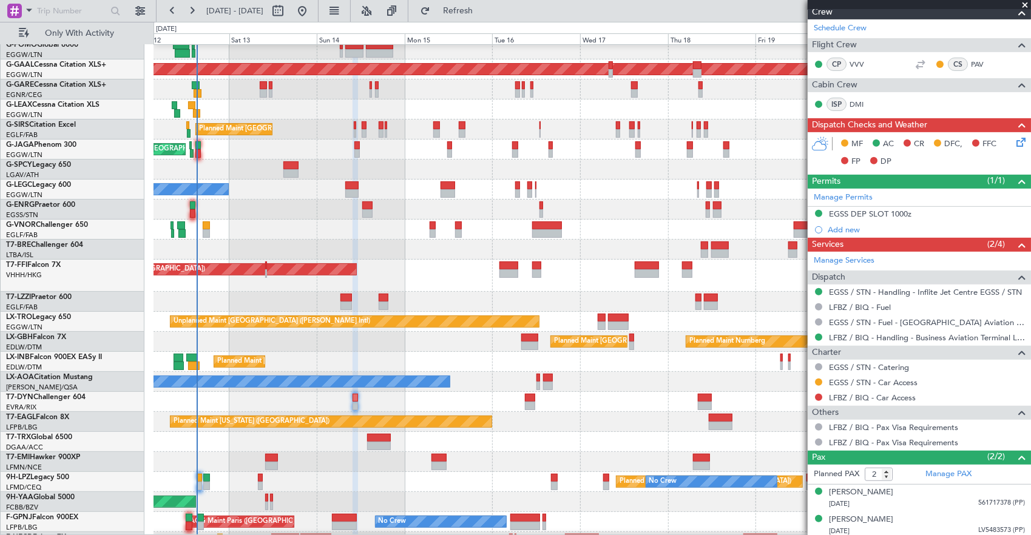
scroll to position [36, 0]
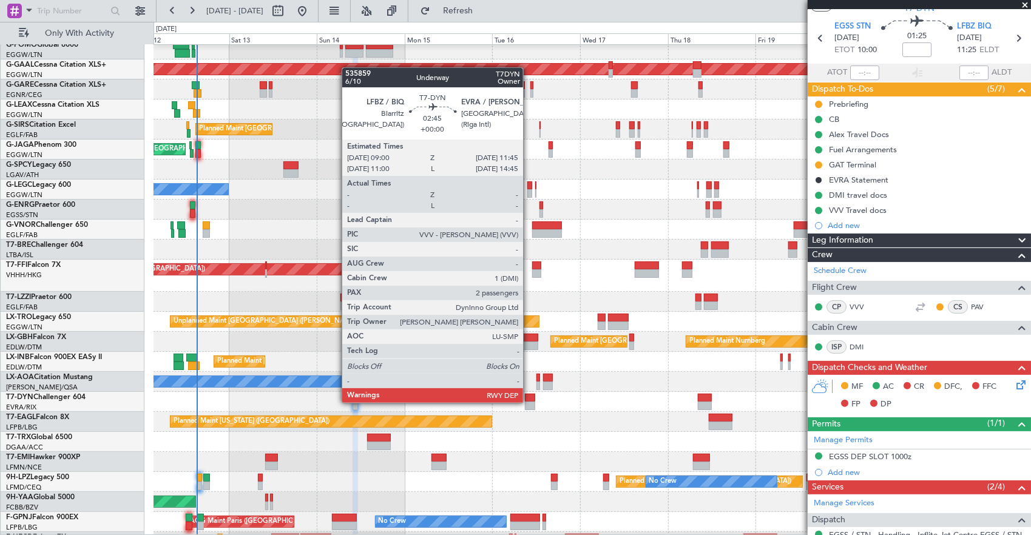
click at [529, 402] on div at bounding box center [530, 406] width 10 height 8
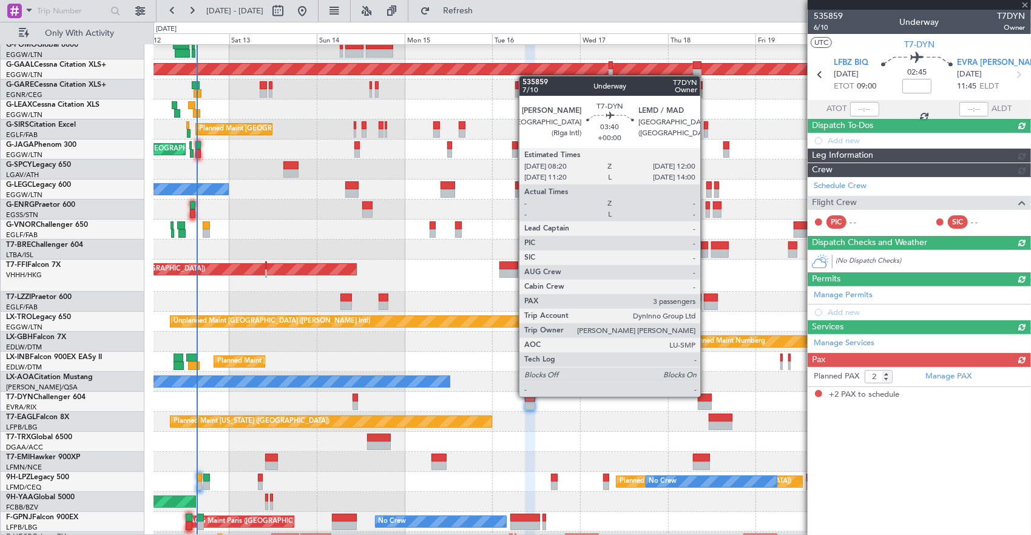
scroll to position [0, 0]
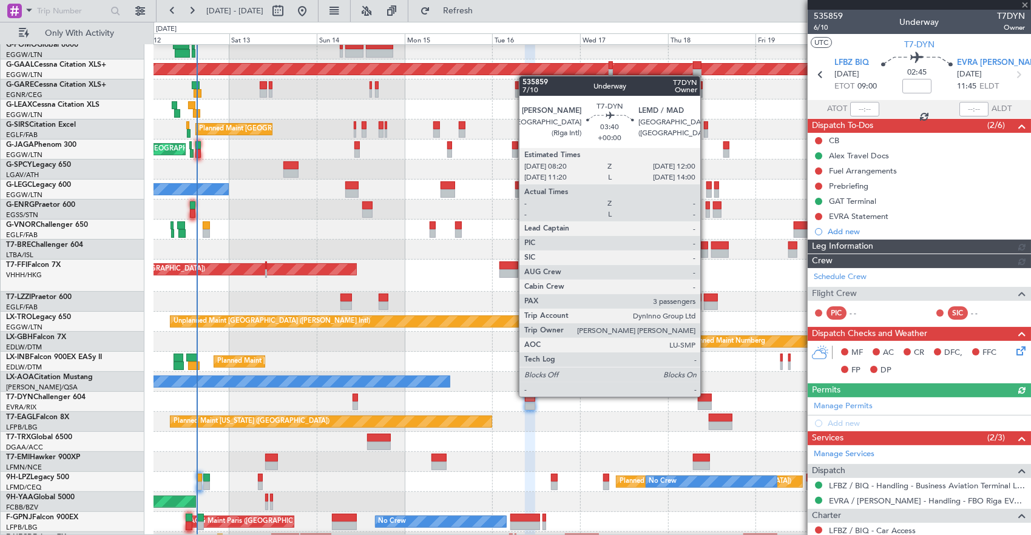
click at [706, 396] on div at bounding box center [705, 398] width 14 height 8
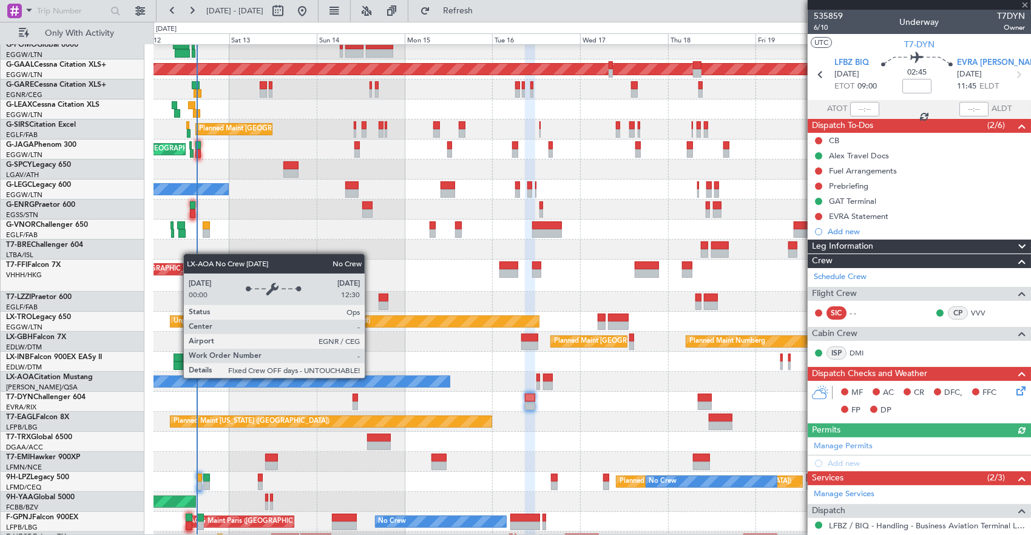
type input "3"
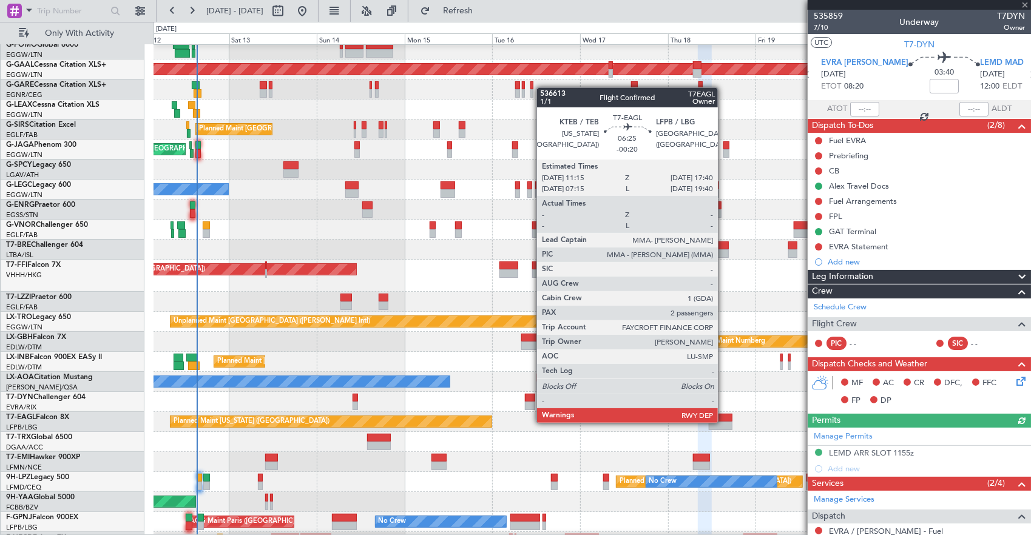
click at [724, 422] on div at bounding box center [721, 426] width 24 height 8
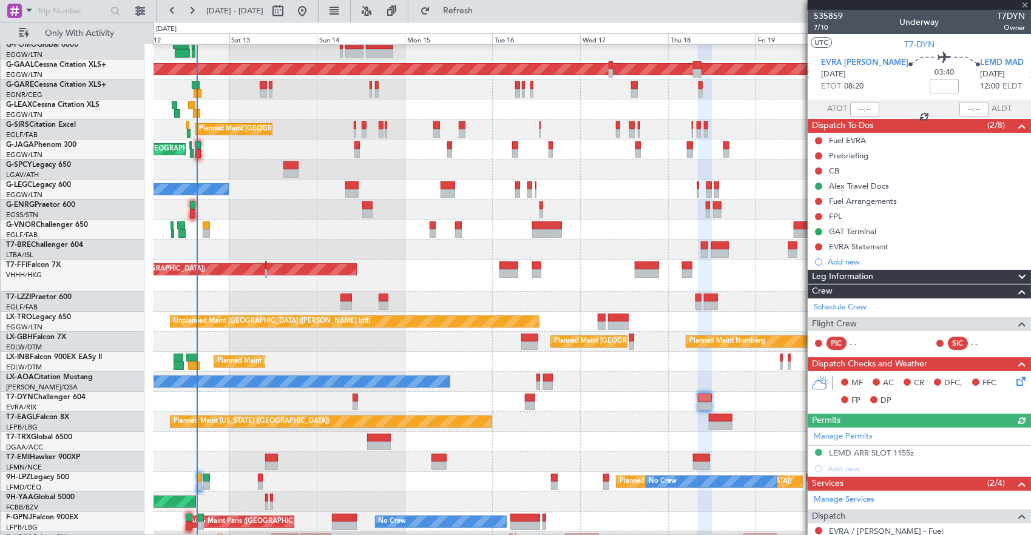
type input "-00:20"
type input "2"
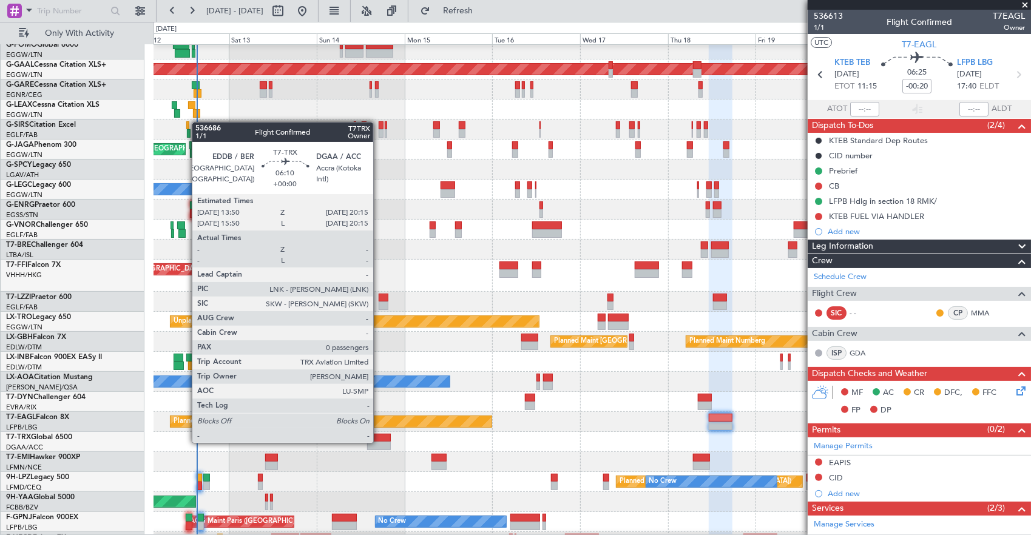
click at [379, 442] on div at bounding box center [379, 446] width 24 height 8
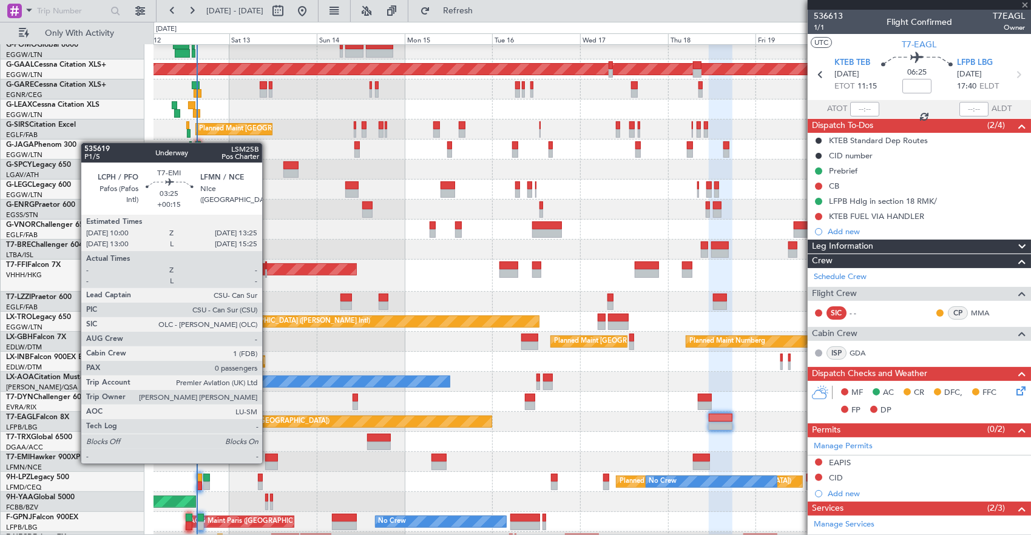
type input "0"
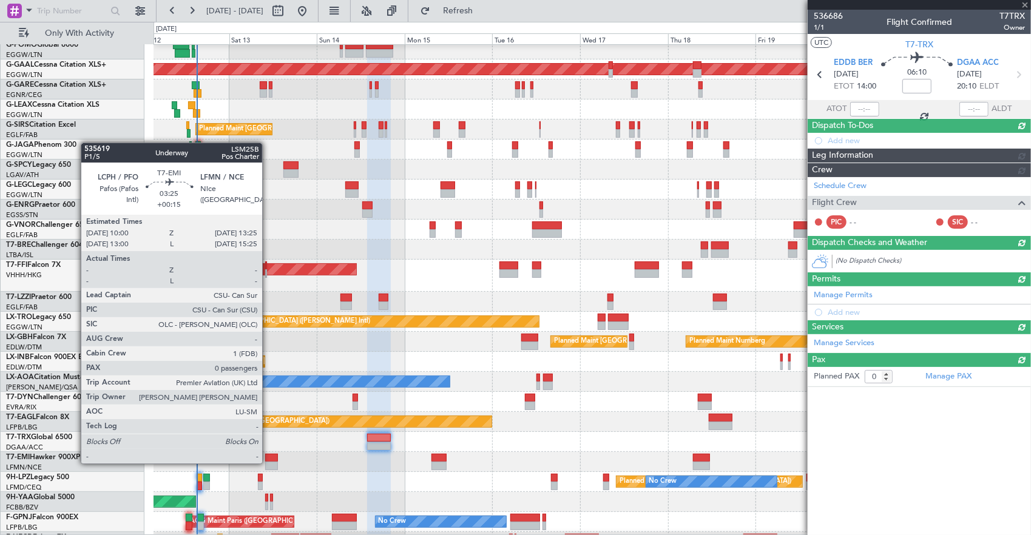
click at [268, 462] on div at bounding box center [271, 466] width 13 height 8
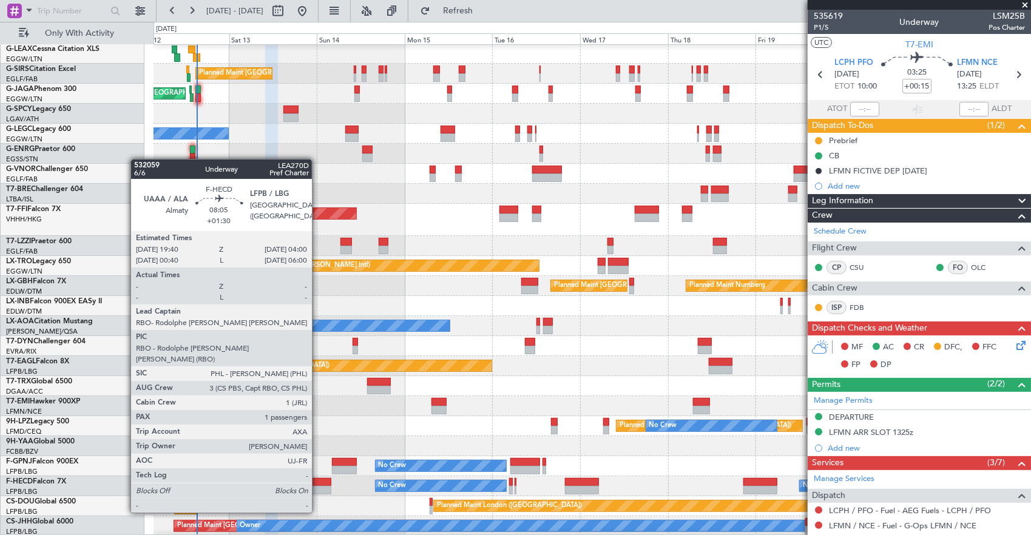
scroll to position [81, 0]
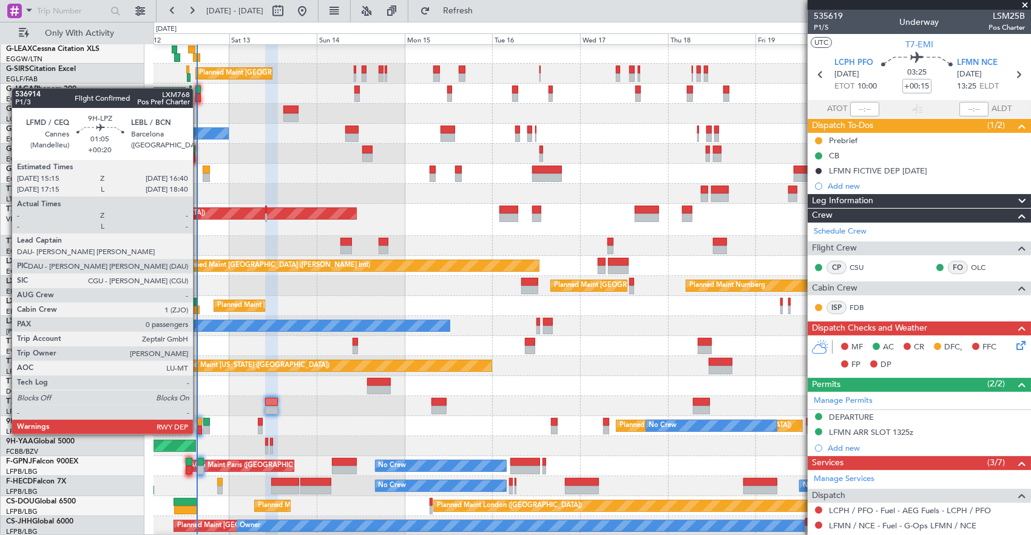
click at [199, 422] on div at bounding box center [199, 422] width 5 height 8
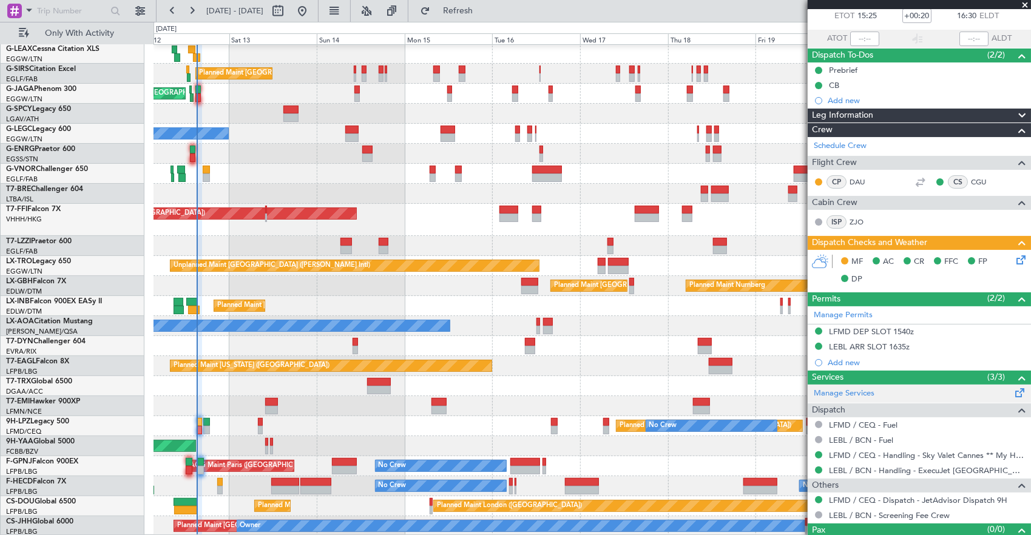
scroll to position [89, 0]
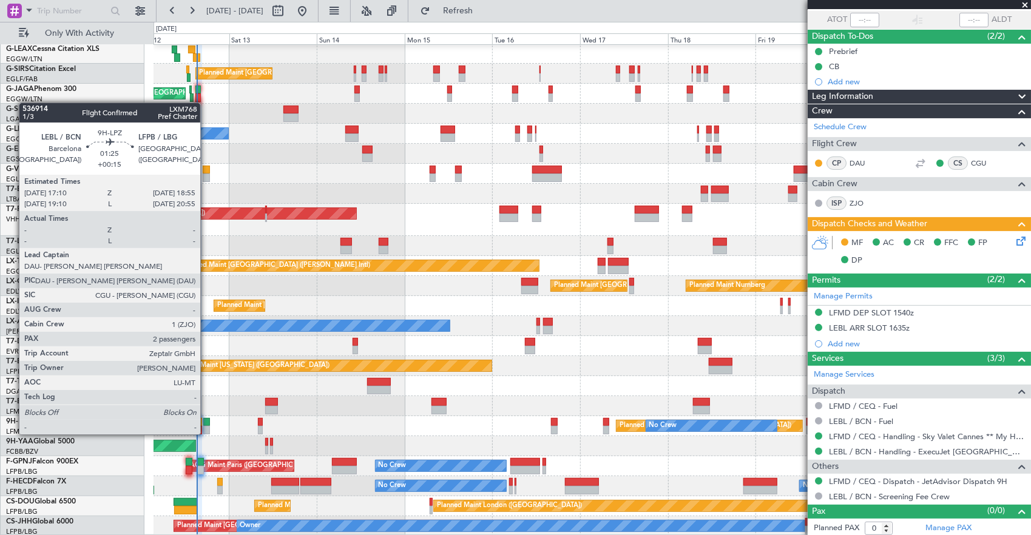
click at [206, 422] on div at bounding box center [206, 422] width 7 height 8
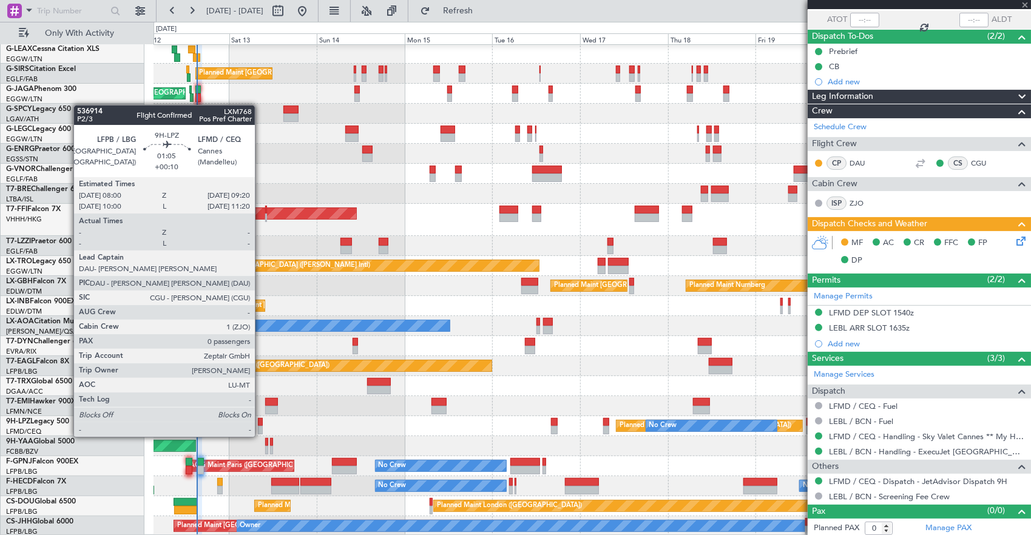
type input "+00:15"
type input "2"
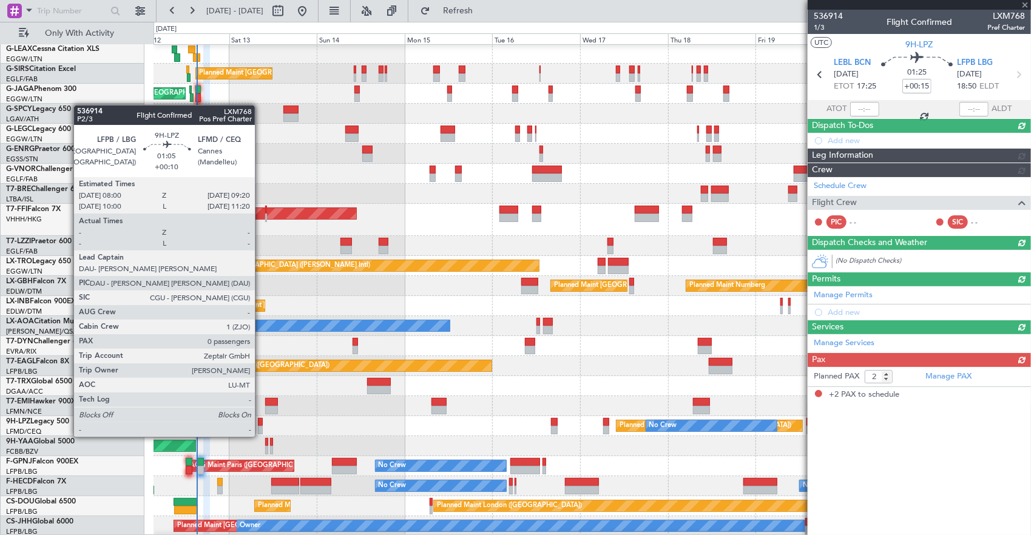
scroll to position [0, 0]
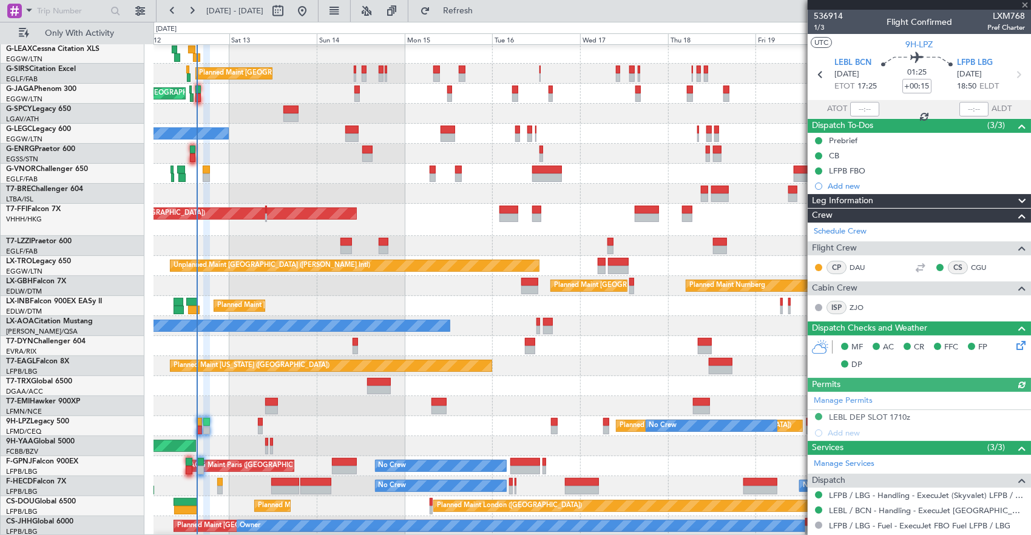
click at [263, 441] on div "AOG Maint Brazzaville (Maya-maya)" at bounding box center [592, 446] width 877 height 20
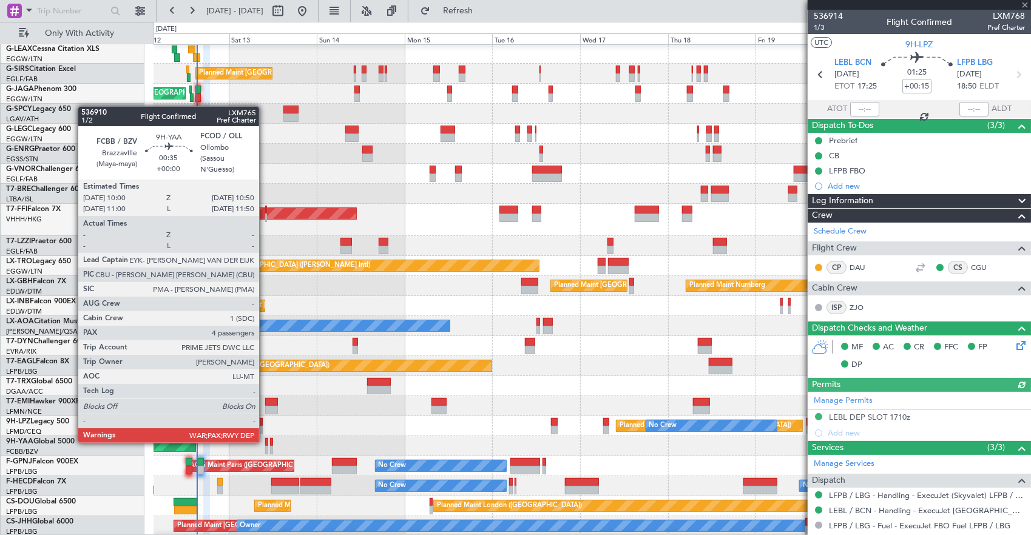
click at [265, 442] on div at bounding box center [267, 442] width 4 height 8
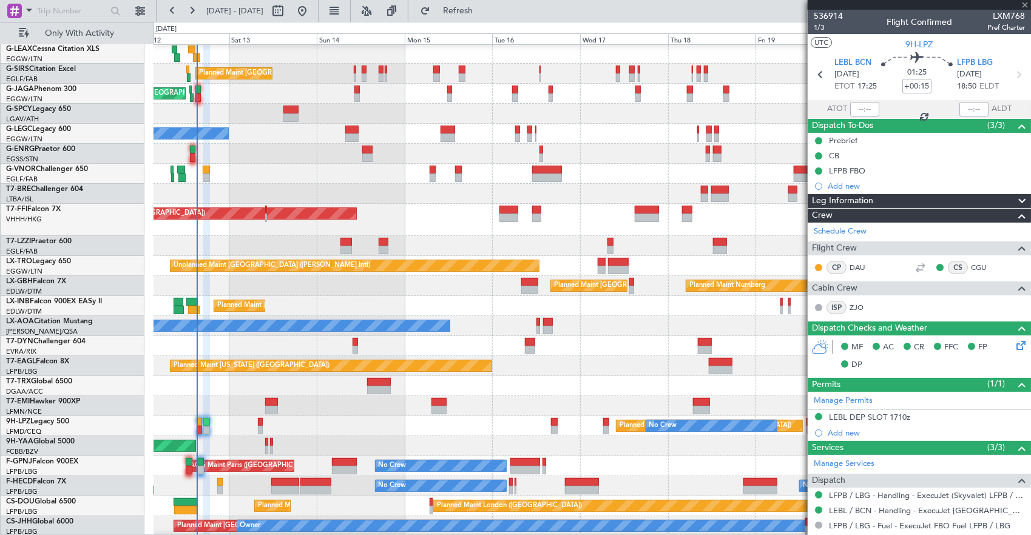
type input "4"
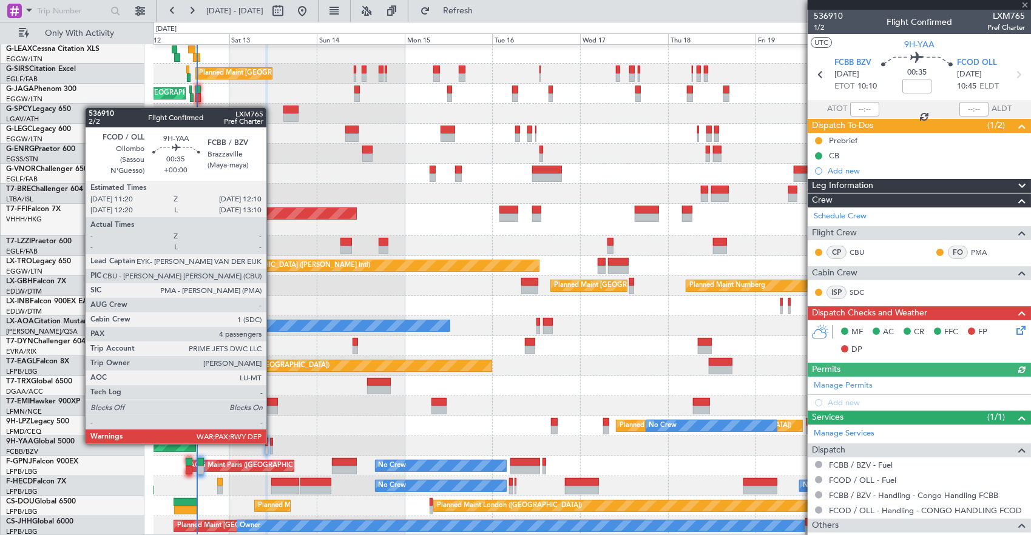
scroll to position [81, 0]
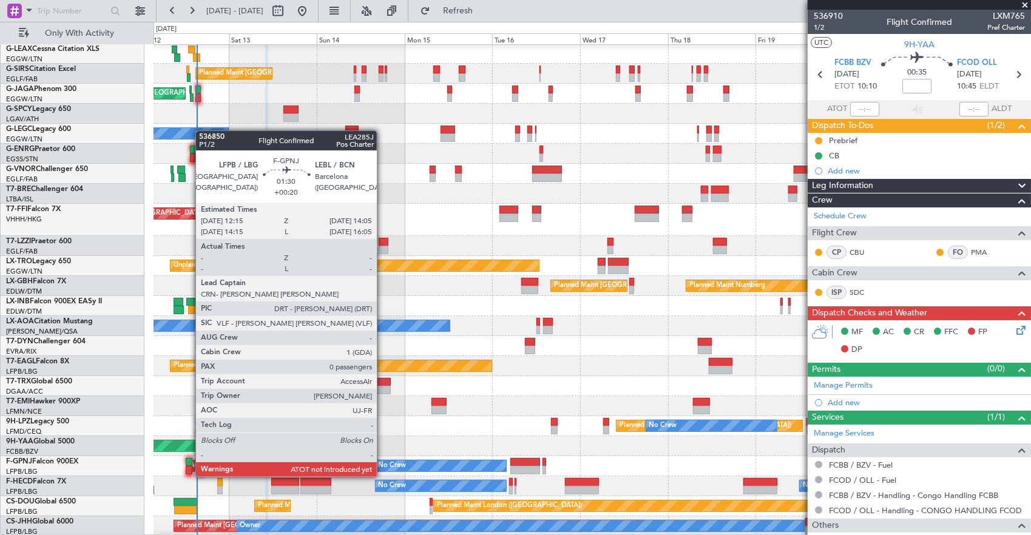
click at [188, 464] on div at bounding box center [189, 462] width 7 height 8
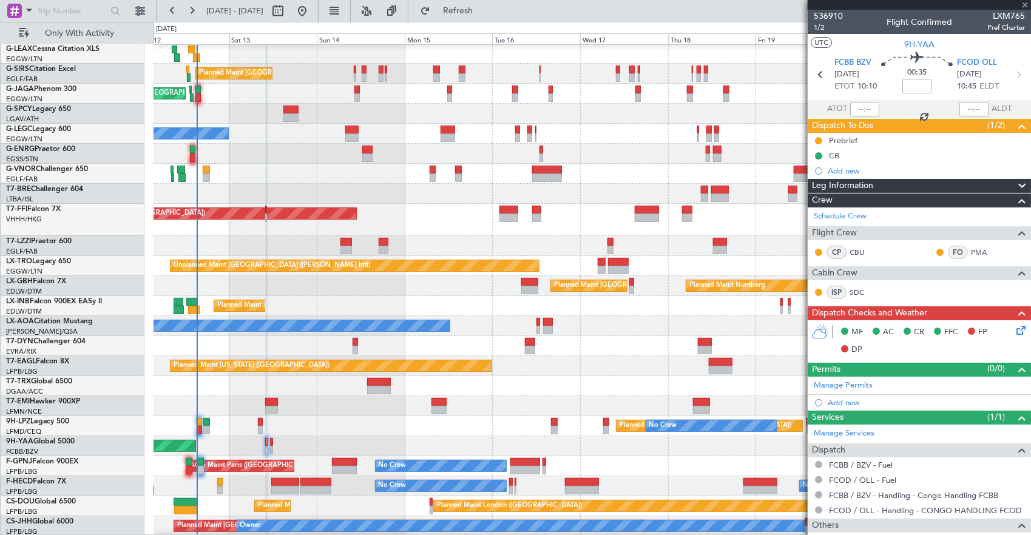
type input "+00:20"
type input "0"
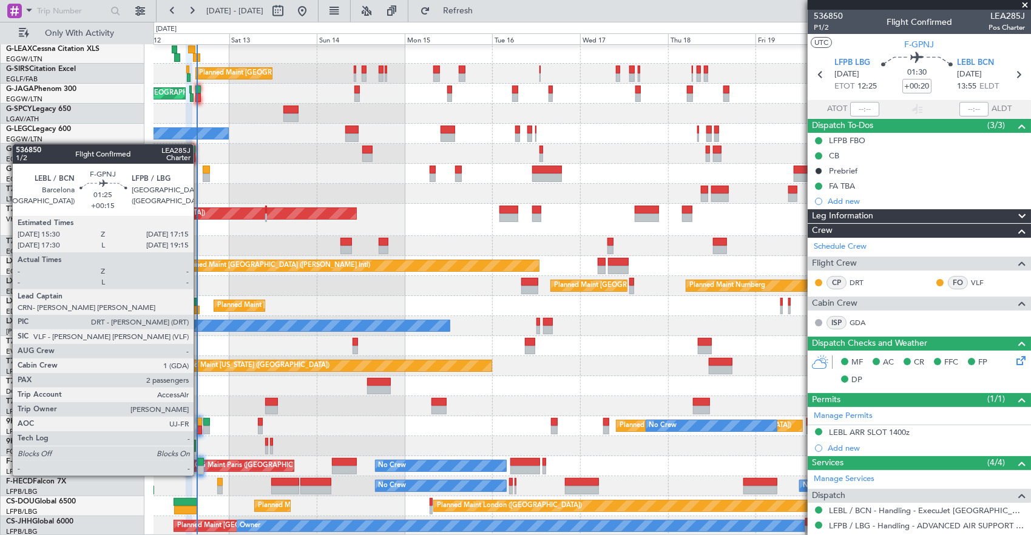
click at [200, 464] on div at bounding box center [200, 462] width 7 height 8
type input "+00:15"
type input "2"
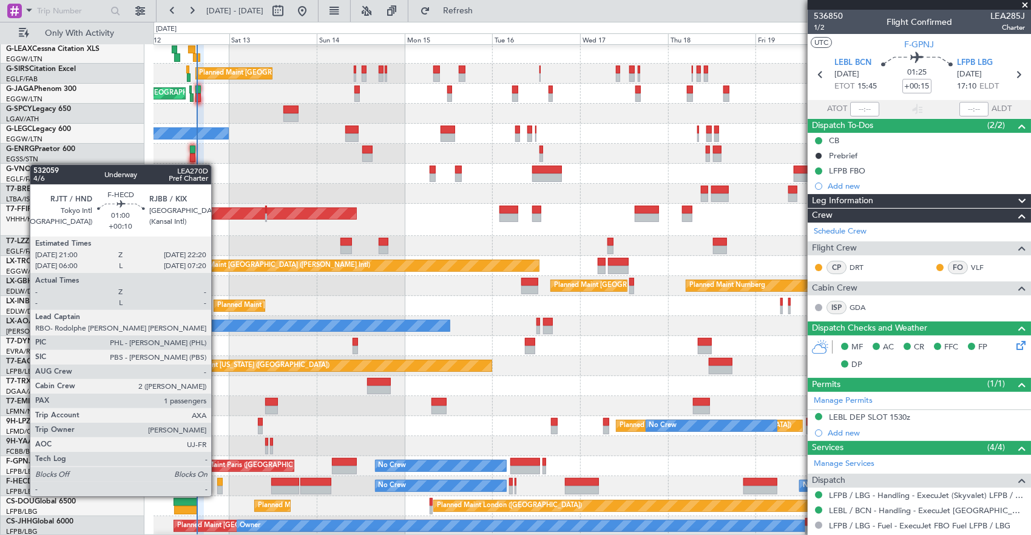
click at [217, 484] on div at bounding box center [219, 482] width 5 height 8
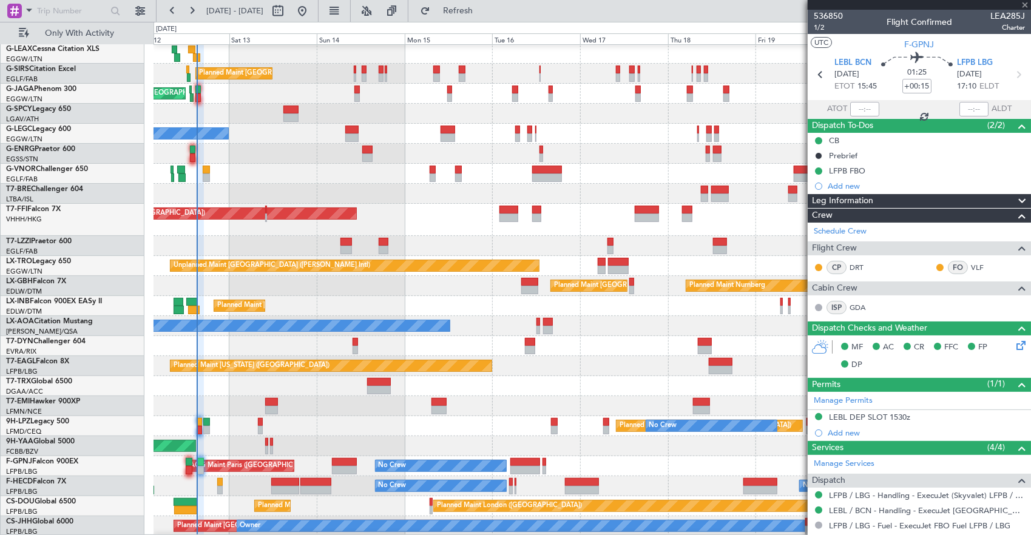
type input "+00:10"
type input "1"
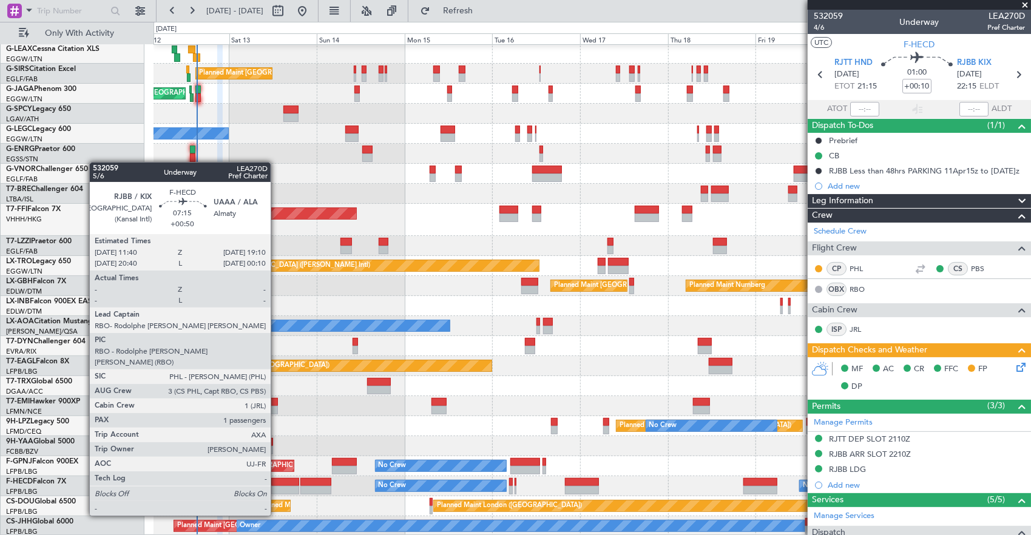
click at [277, 482] on div at bounding box center [285, 482] width 28 height 8
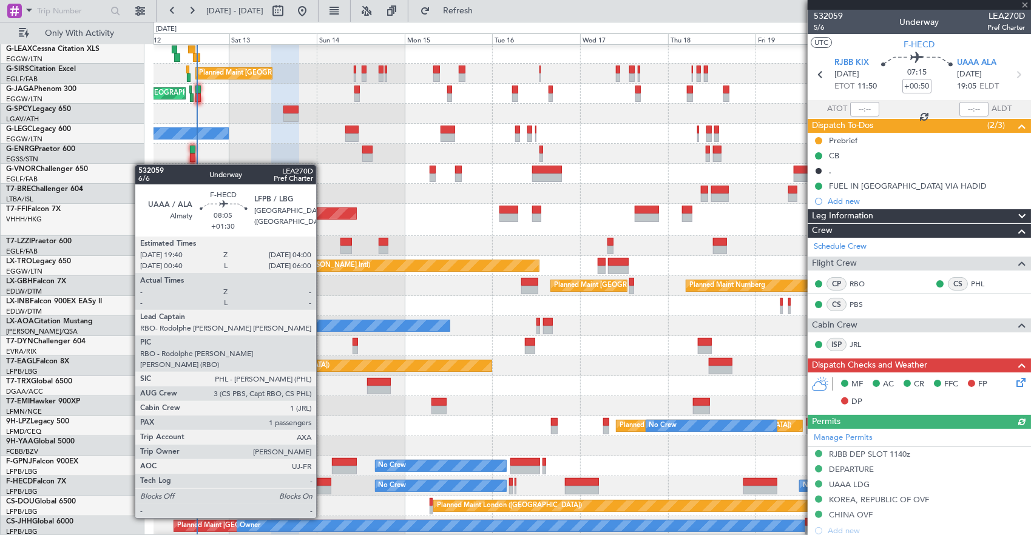
click at [322, 484] on div at bounding box center [315, 482] width 31 height 8
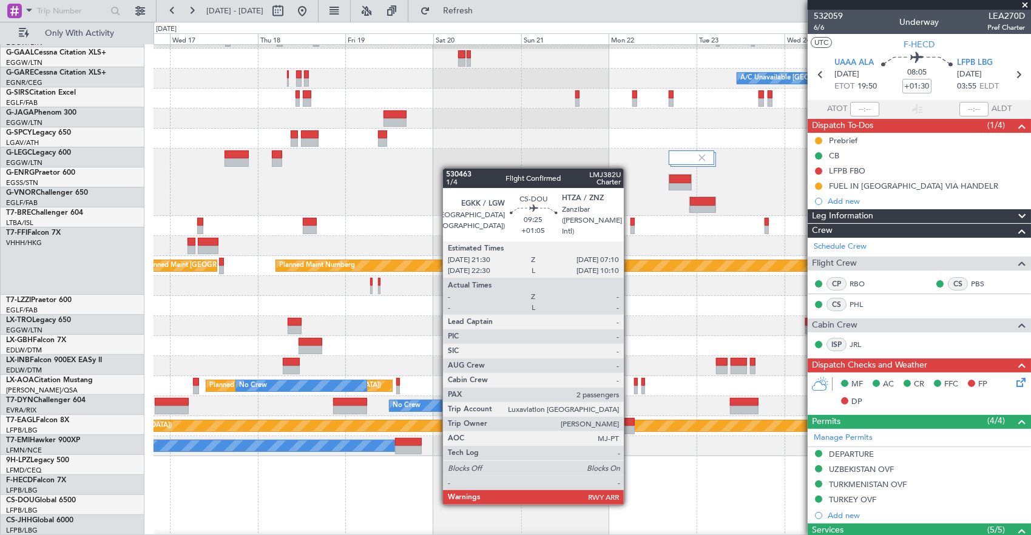
scroll to position [36, 0]
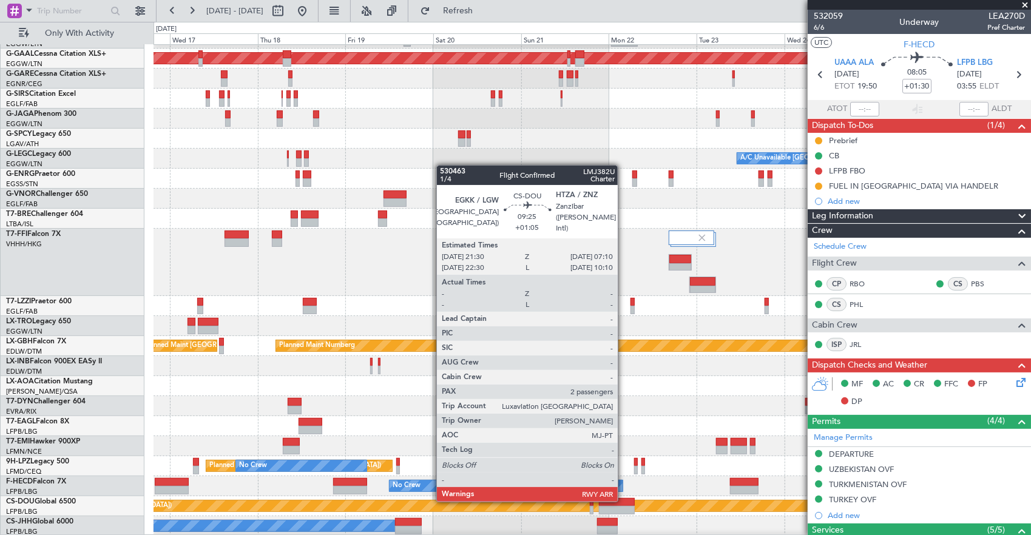
click at [624, 501] on div at bounding box center [617, 502] width 36 height 8
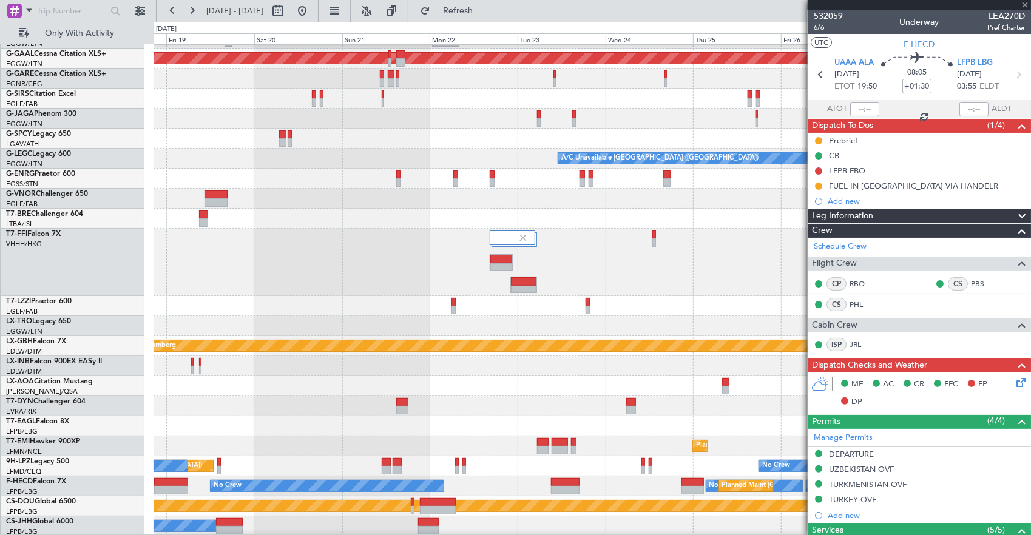
click at [491, 484] on div "Planned Maint Dusseldorf A/C Unavailable London (Luton) Unplanned Maint Athens …" at bounding box center [592, 272] width 877 height 528
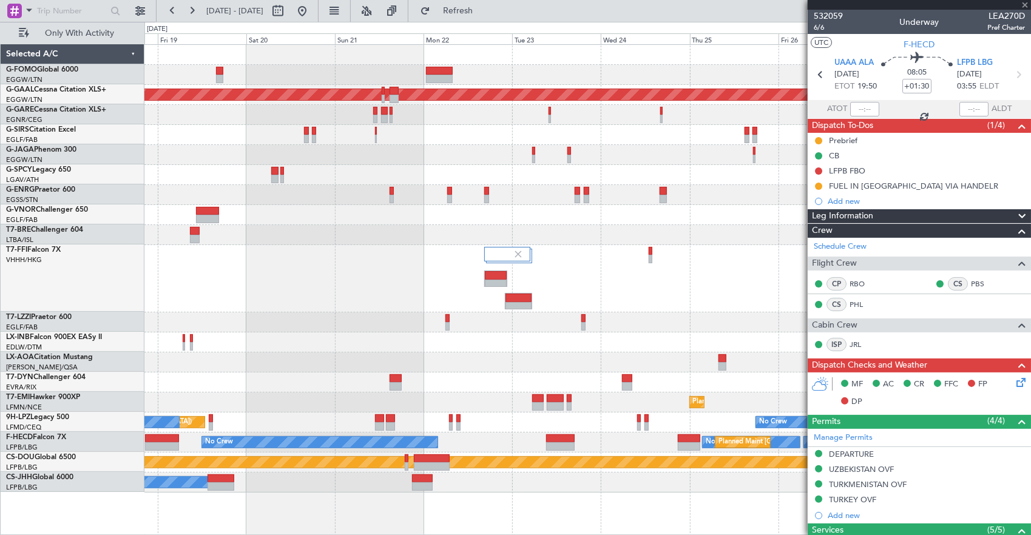
type input "+01:05"
type input "2"
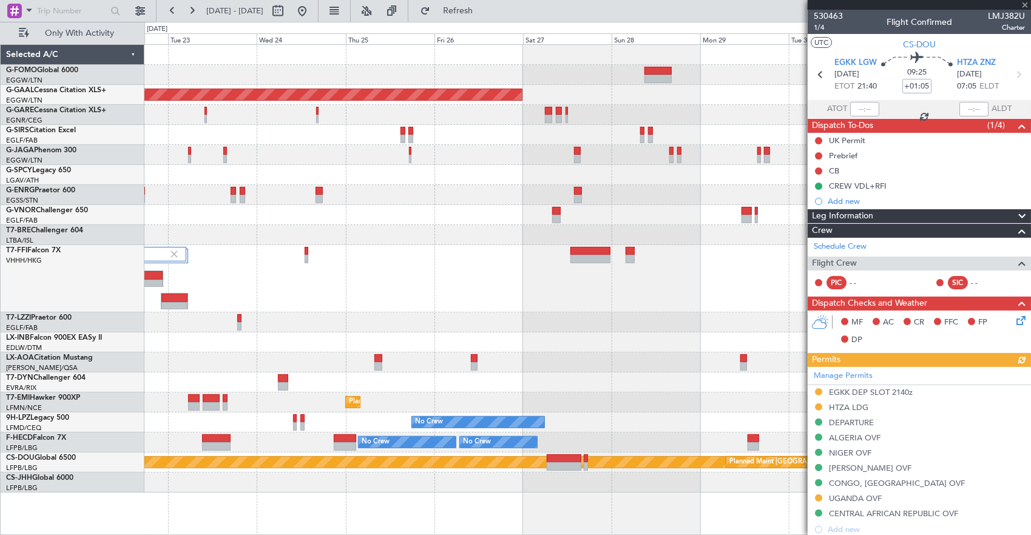
click at [362, 408] on div "Planned Maint Dusseldorf No Crew Antwerp (Deurne) Planned Maint Zurich No Crew …" at bounding box center [587, 269] width 887 height 448
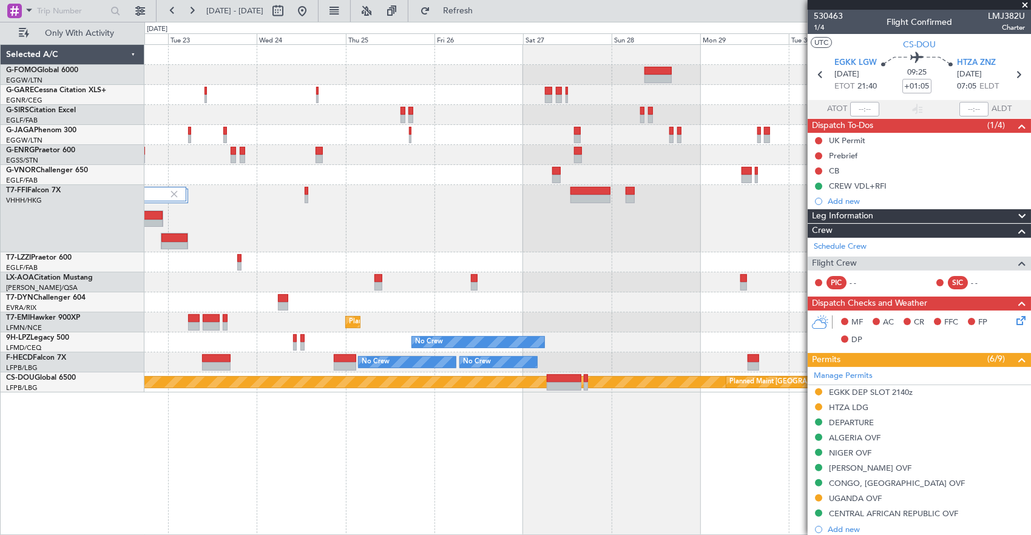
click at [614, 445] on div "No Crew Antwerp (Deurne) Planned Maint Zurich No Crew Planned Maint Paris (Le B…" at bounding box center [587, 289] width 887 height 491
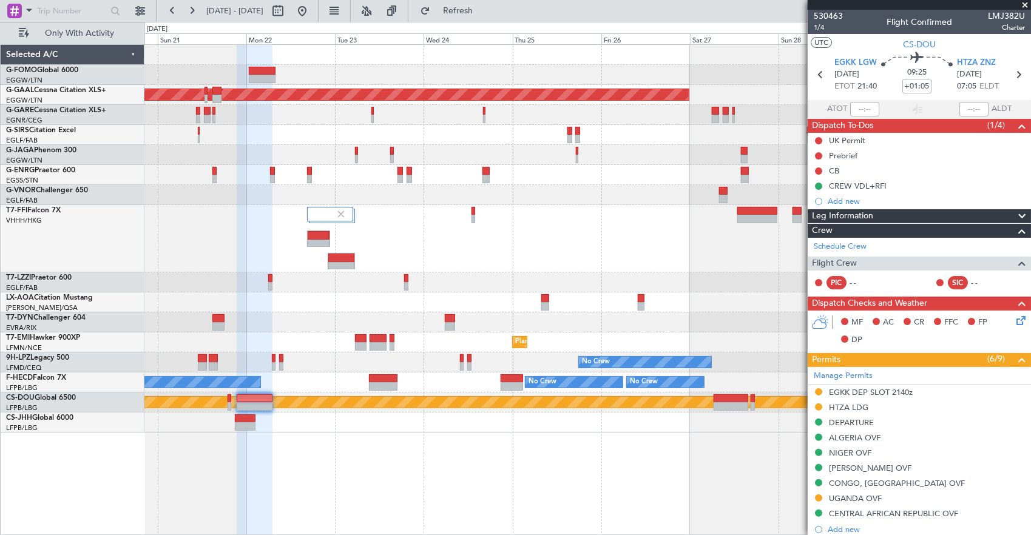
click at [374, 419] on div "Planned Maint Dusseldorf Planned Maint Zurich No Crew Planned Maint St Gallen (…" at bounding box center [587, 289] width 887 height 491
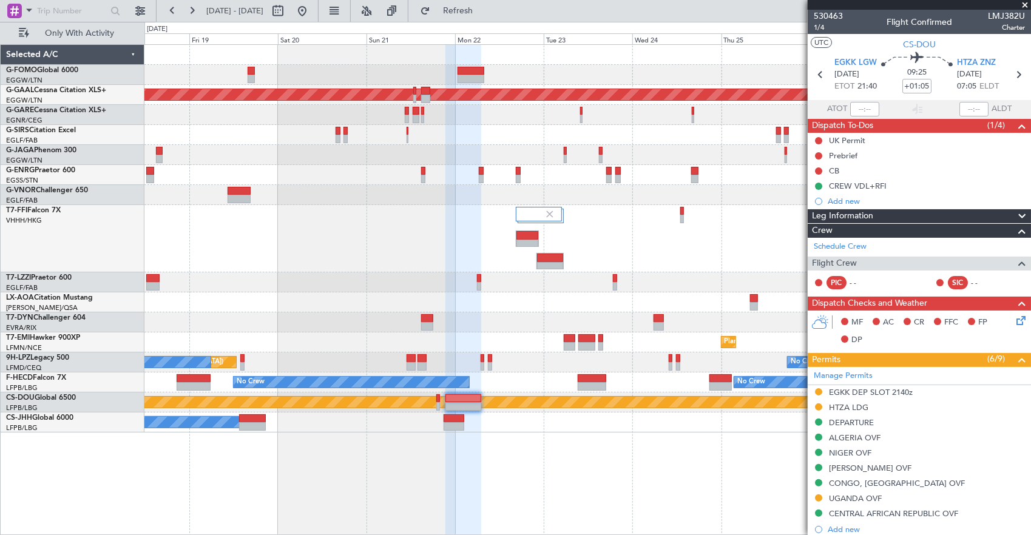
click at [583, 473] on div "Planned Maint Dusseldorf Planned Maint Zurich No Crew Planned Maint St Gallen (…" at bounding box center [587, 289] width 887 height 491
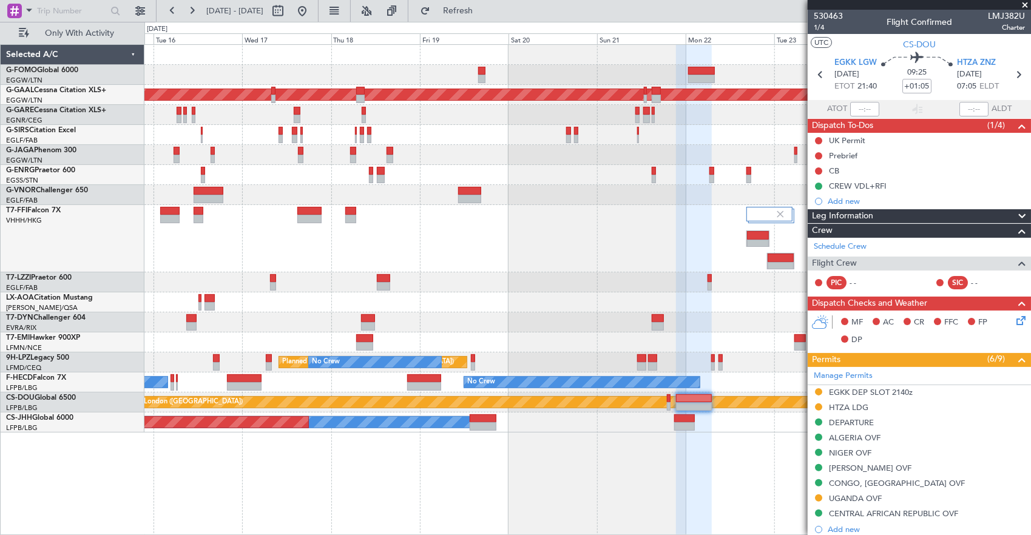
click at [578, 437] on div "Planned Maint Dusseldorf Planned Maint London (Farnborough) Planned Maint Tianj…" at bounding box center [587, 289] width 887 height 491
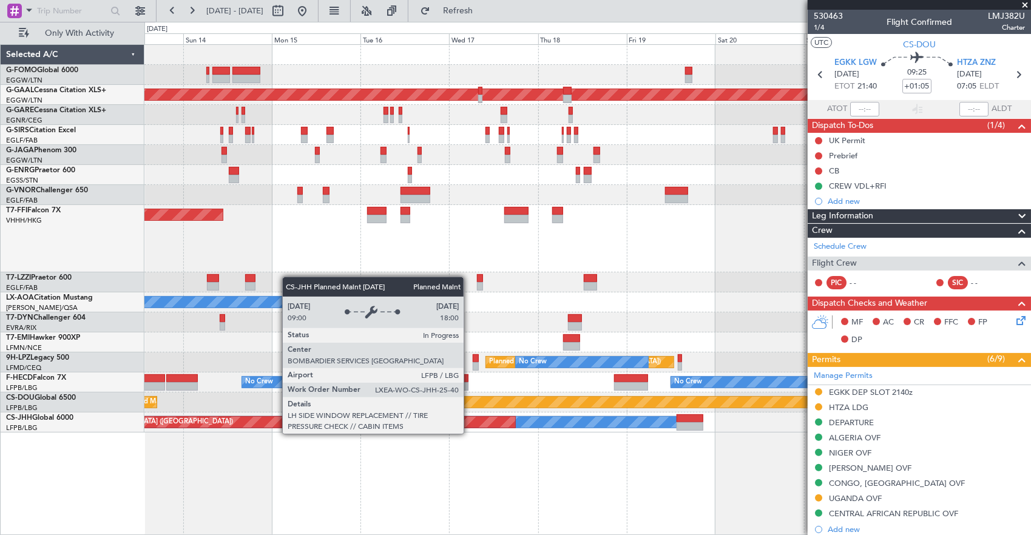
click at [464, 425] on div "Planned Maint [GEOGRAPHIC_DATA] ([GEOGRAPHIC_DATA])" at bounding box center [277, 422] width 476 height 11
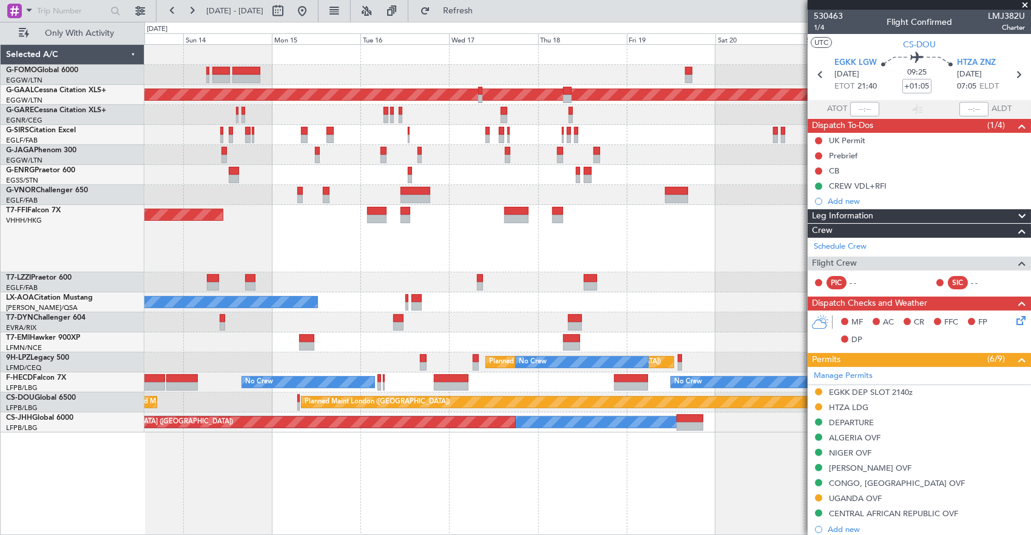
click at [614, 452] on div "Planned Maint London (Luton) Planned Maint Dusseldorf Planned Maint London (Far…" at bounding box center [587, 289] width 887 height 491
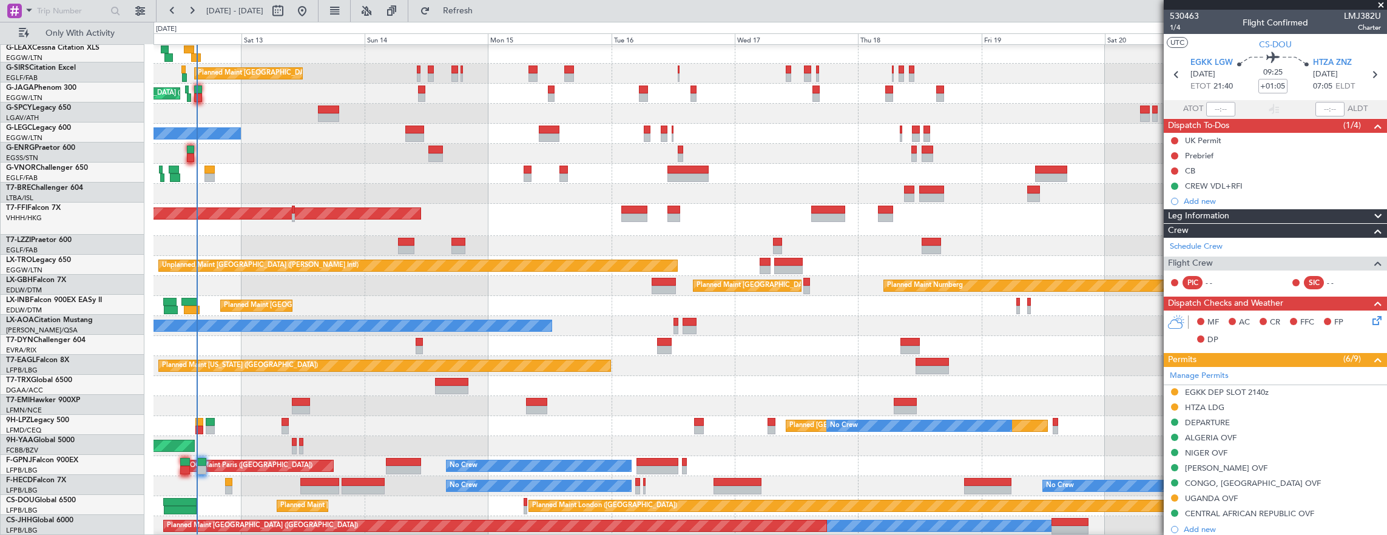
scroll to position [81, 0]
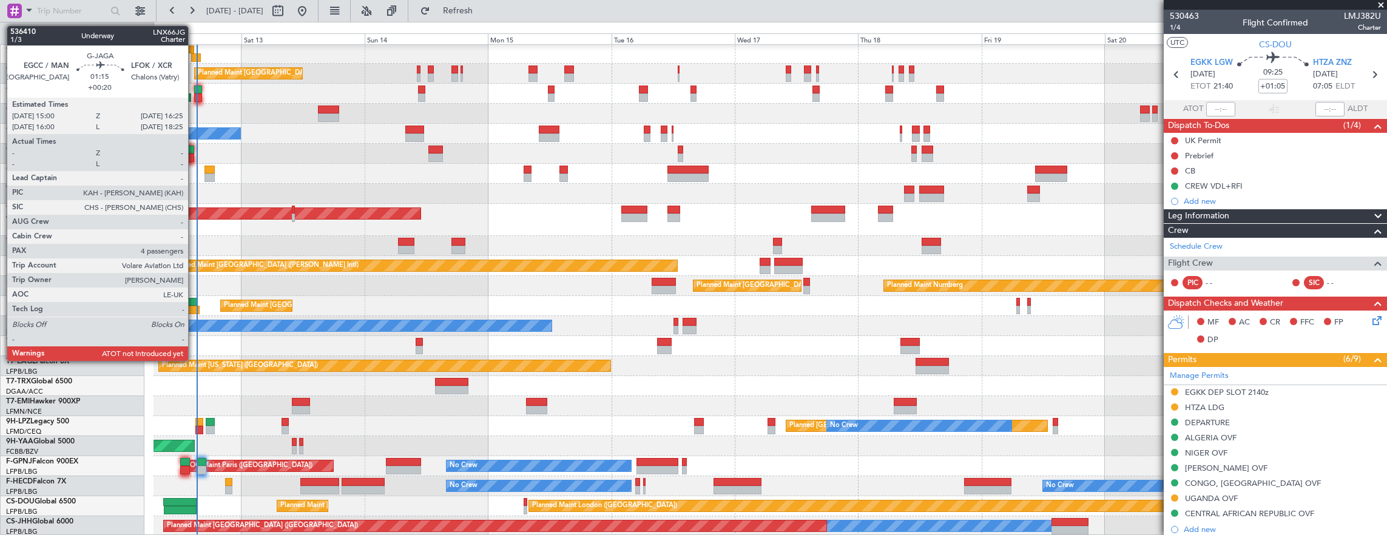
click at [195, 90] on div at bounding box center [198, 90] width 8 height 8
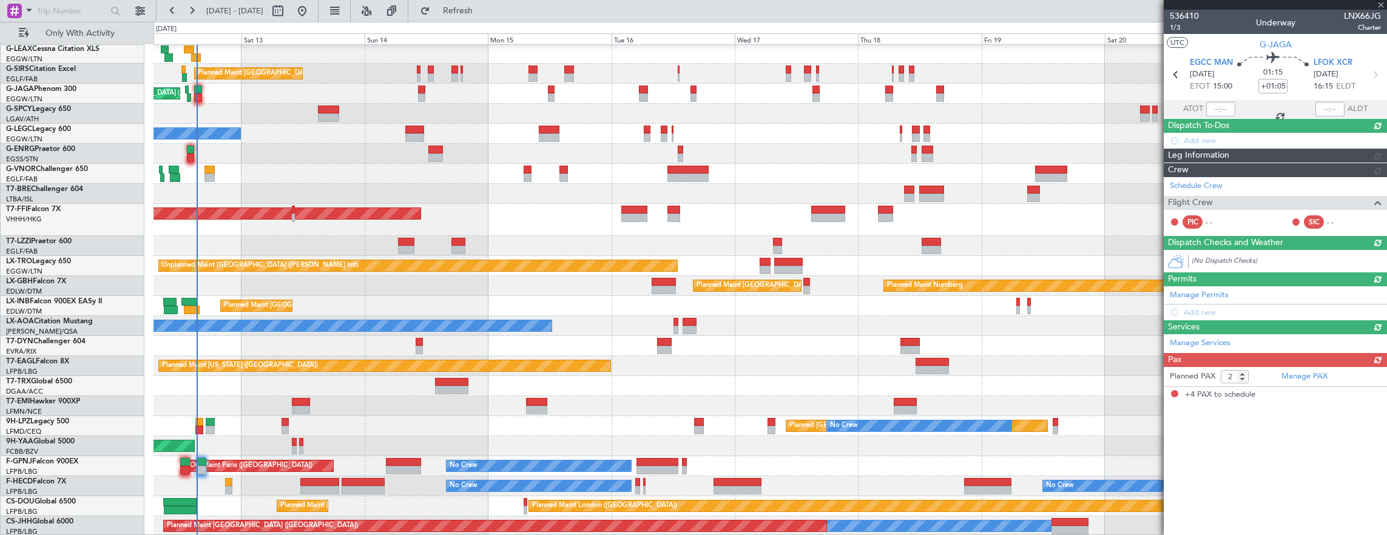
type input "+00:20"
type input "4"
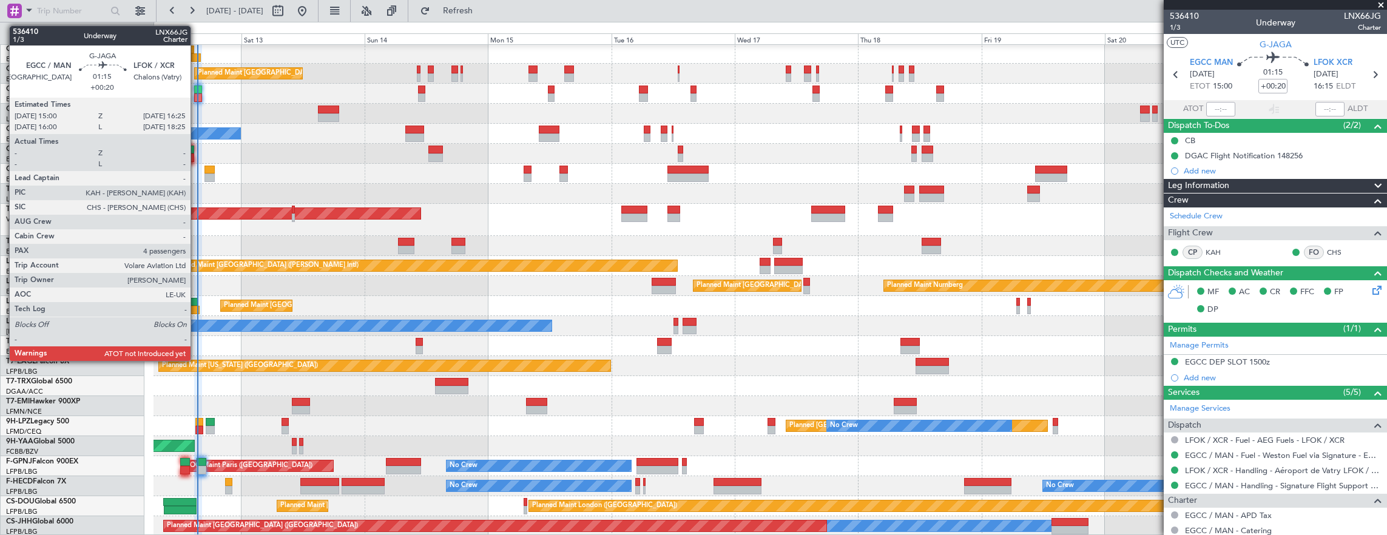
click at [197, 97] on div at bounding box center [198, 97] width 8 height 8
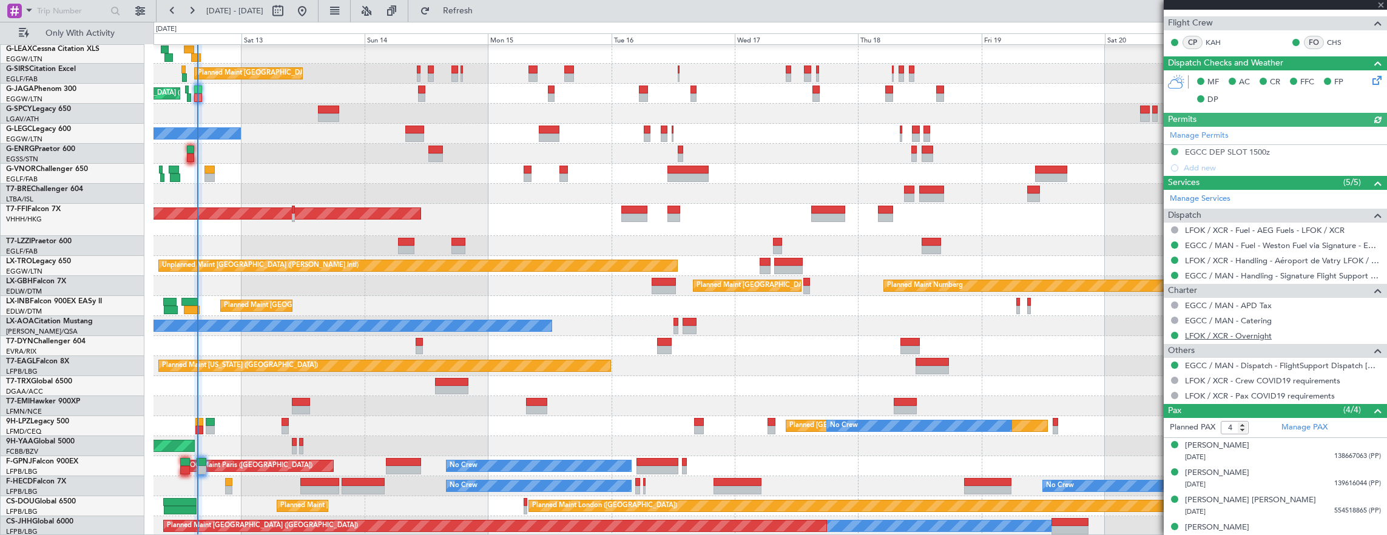
scroll to position [218, 0]
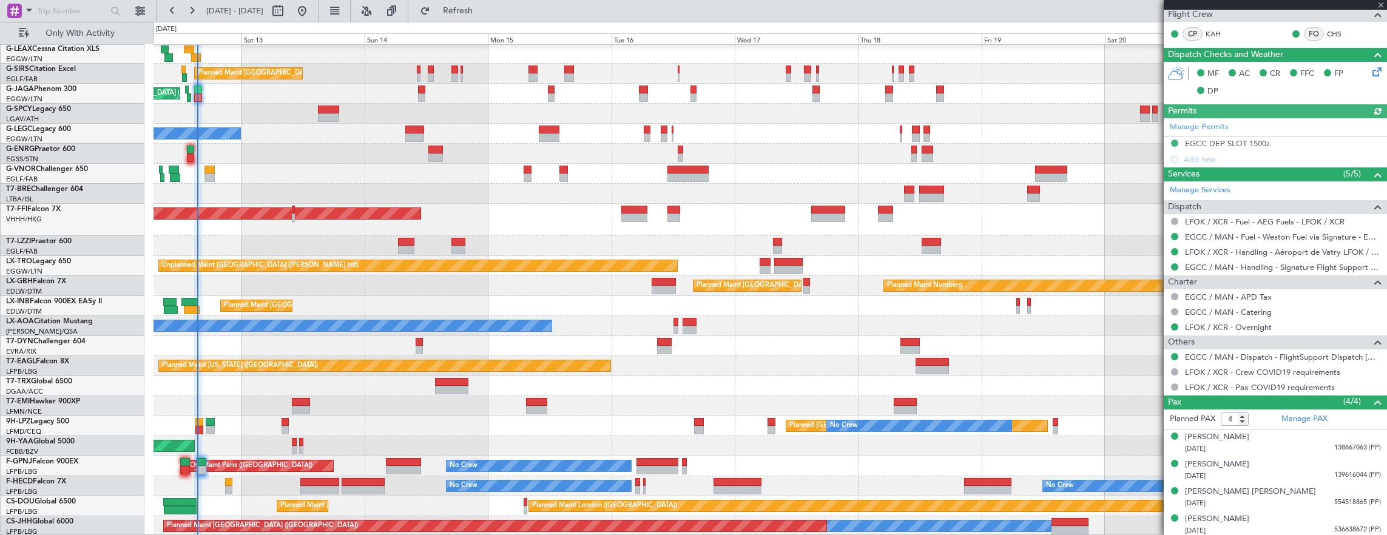
click at [1030, 255] on mat-tooltip-component "LFOK / XCR - Handling - Aéroport de Vatry LFOK / XCR" at bounding box center [1278, 271] width 191 height 32
click at [1030, 252] on link "LFOK / XCR - Handling - Aéroport de Vatry LFOK / XCR" at bounding box center [1283, 252] width 196 height 10
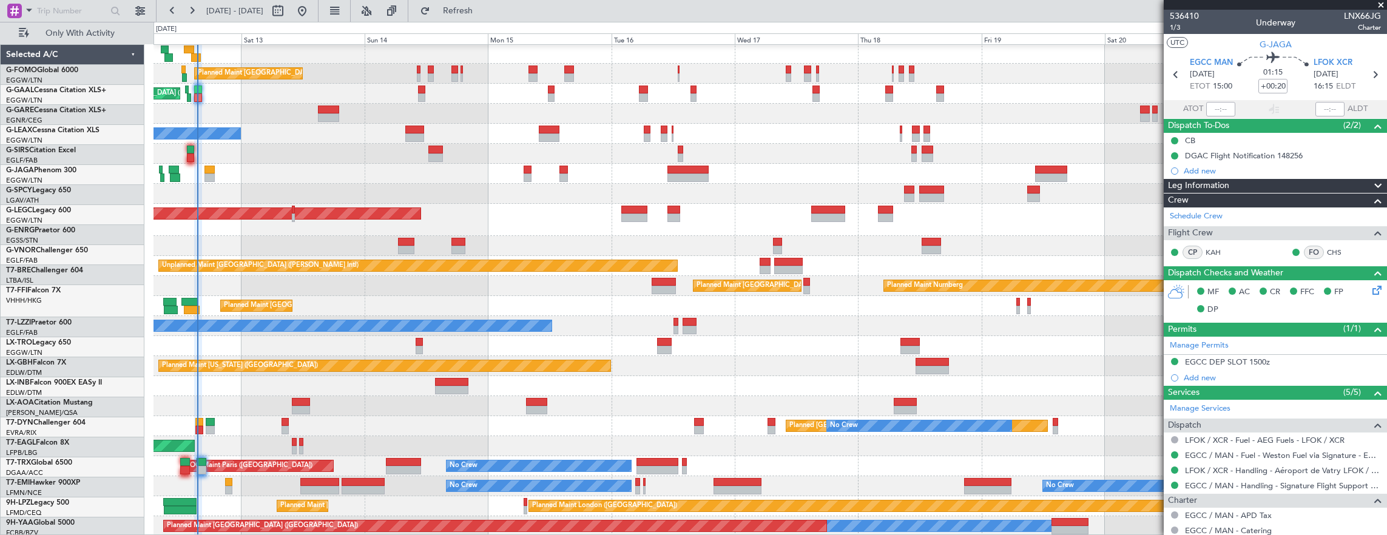
scroll to position [81, 0]
